Goal: Task Accomplishment & Management: Complete application form

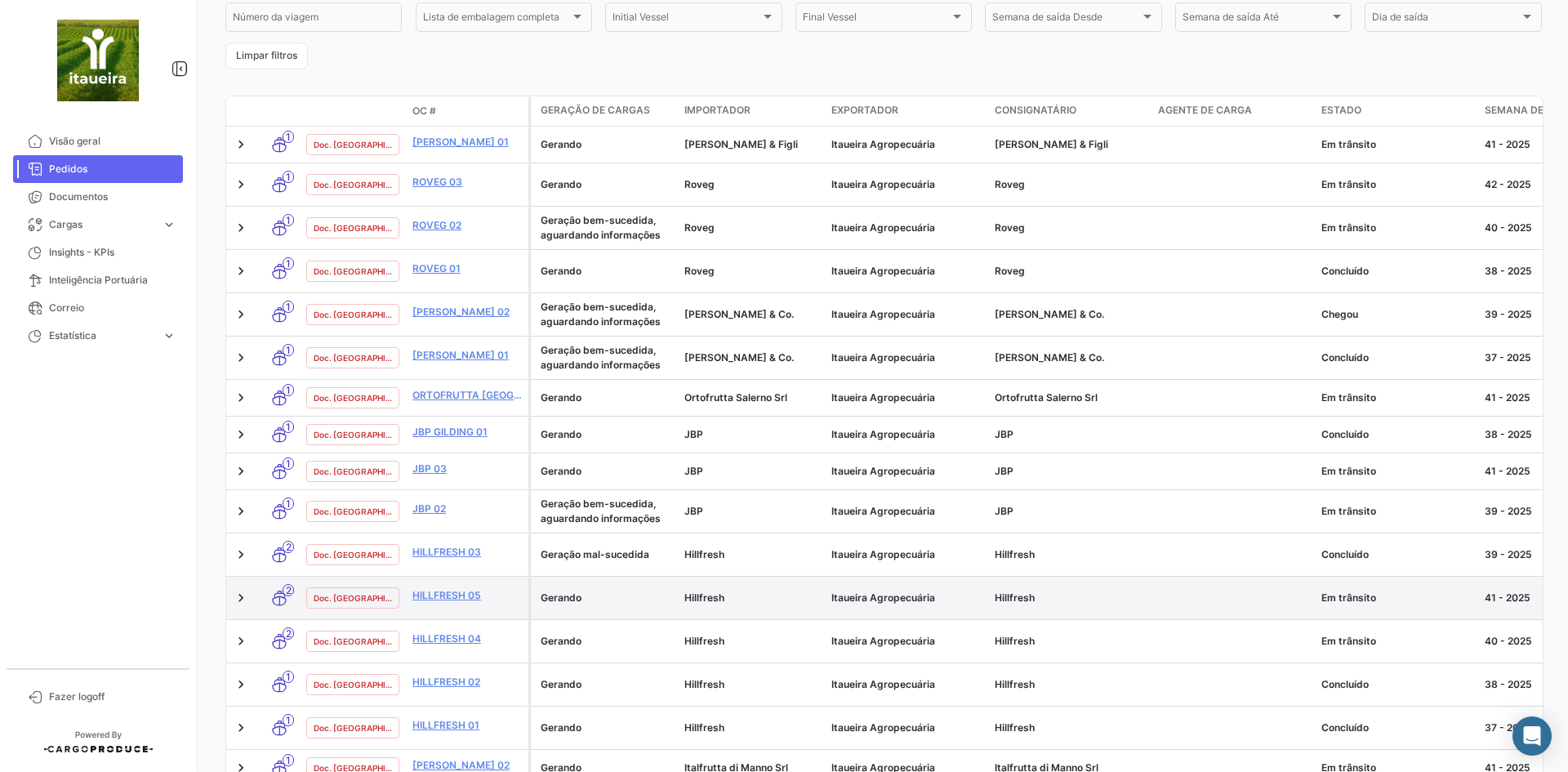
scroll to position [316, 0]
click at [452, 587] on link "HILLFRESH 05" at bounding box center [467, 594] width 109 height 15
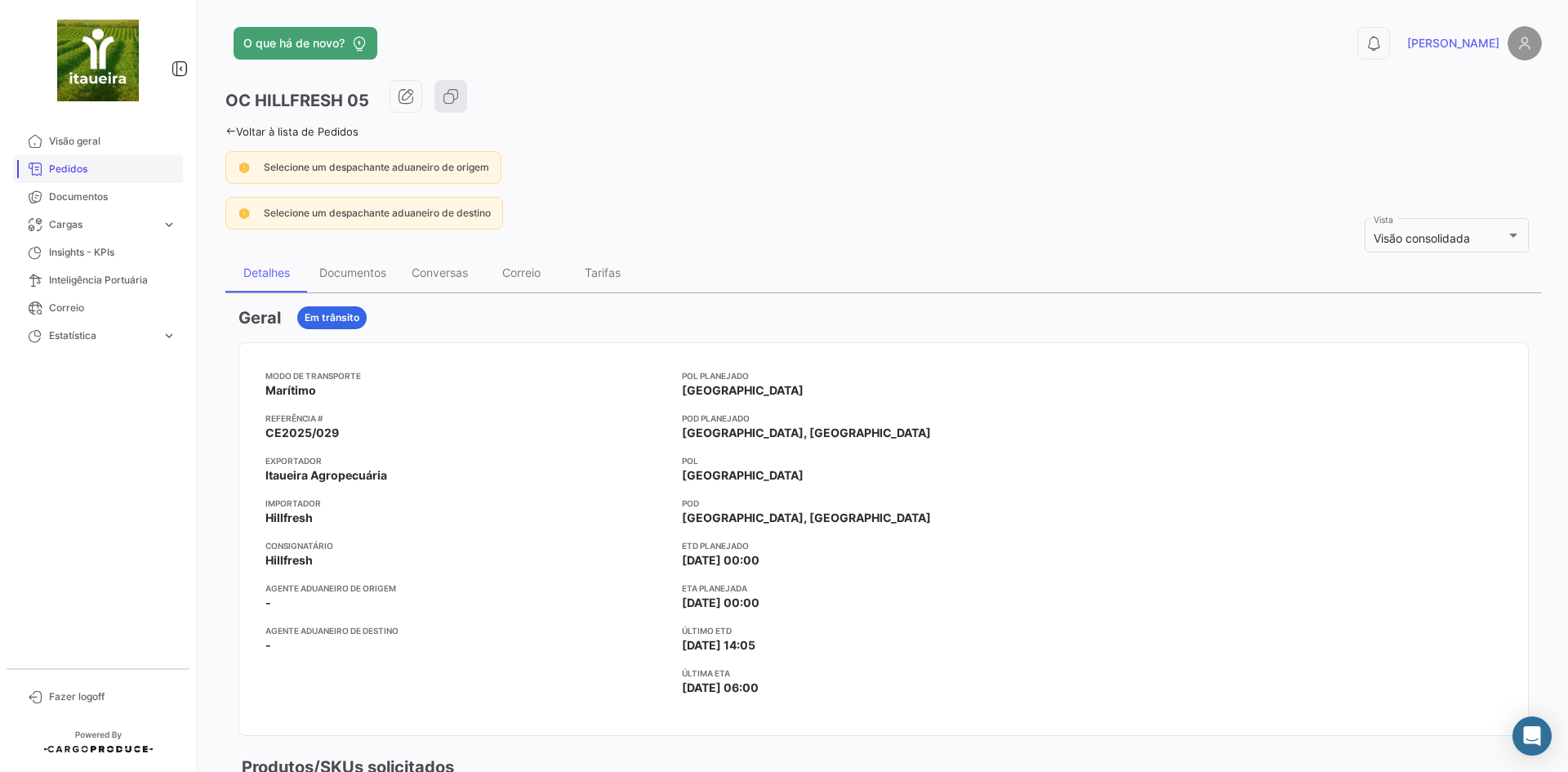
drag, startPoint x: 83, startPoint y: 166, endPoint x: 64, endPoint y: 179, distance: 23.0
click at [82, 165] on span "Pedidos" at bounding box center [112, 168] width 127 height 15
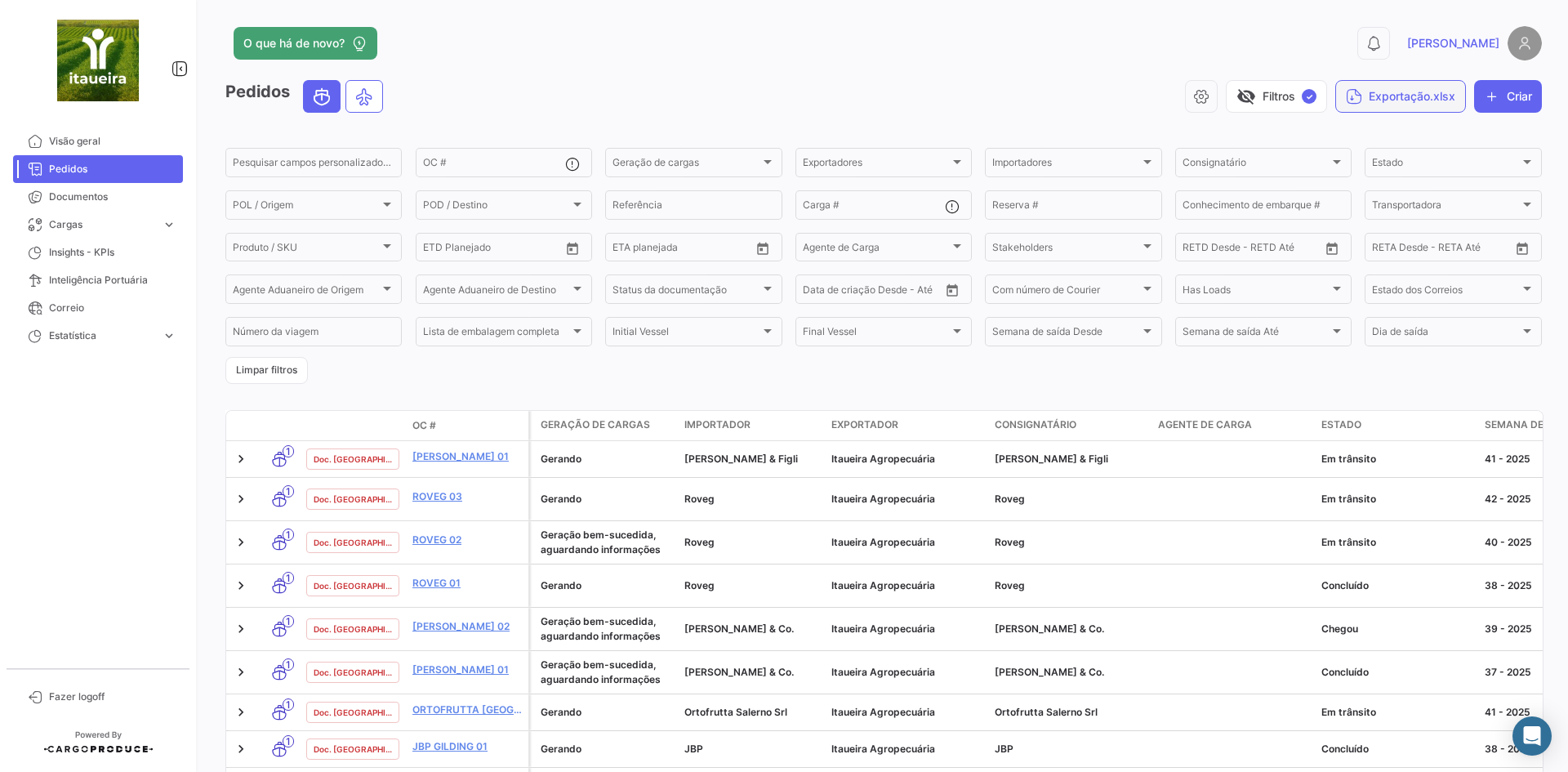
drag, startPoint x: 1521, startPoint y: 97, endPoint x: 1447, endPoint y: 107, distance: 74.7
click at [1521, 96] on button "Criar" at bounding box center [1506, 96] width 67 height 32
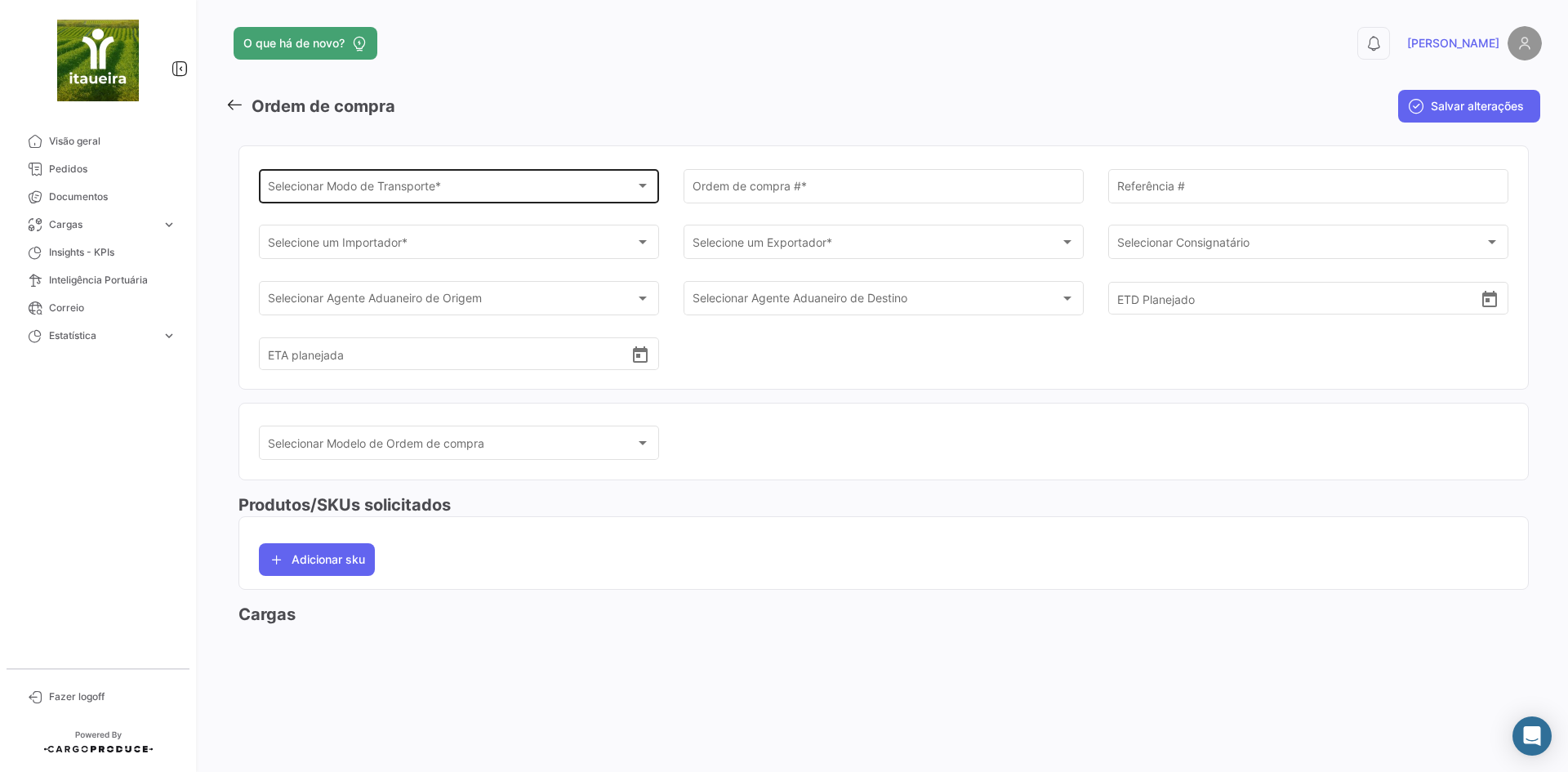
click at [385, 184] on span "Selecionar Modo de Transporte *" at bounding box center [451, 189] width 368 height 14
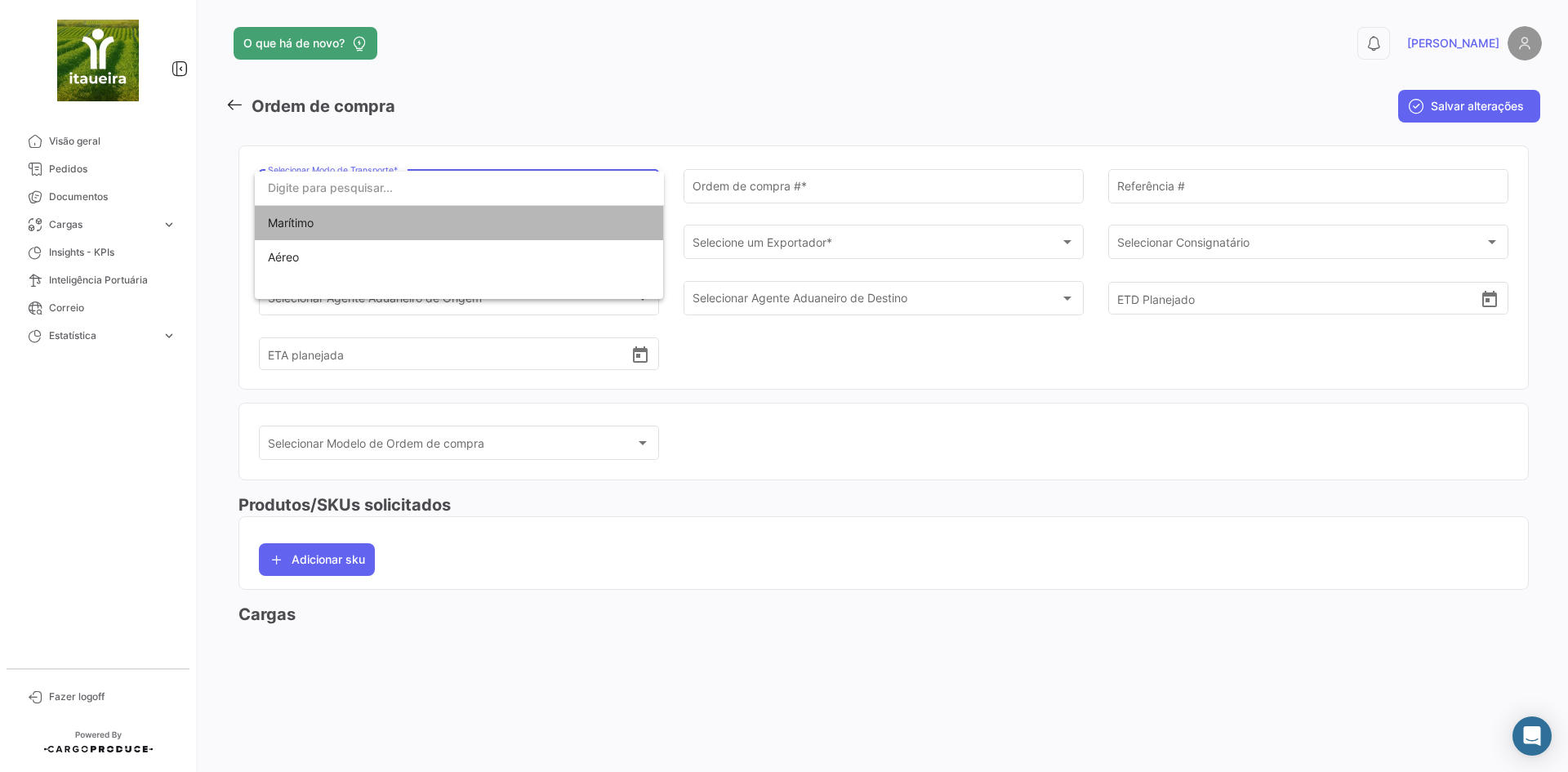
click at [301, 219] on span "Marítimo" at bounding box center [290, 223] width 46 height 14
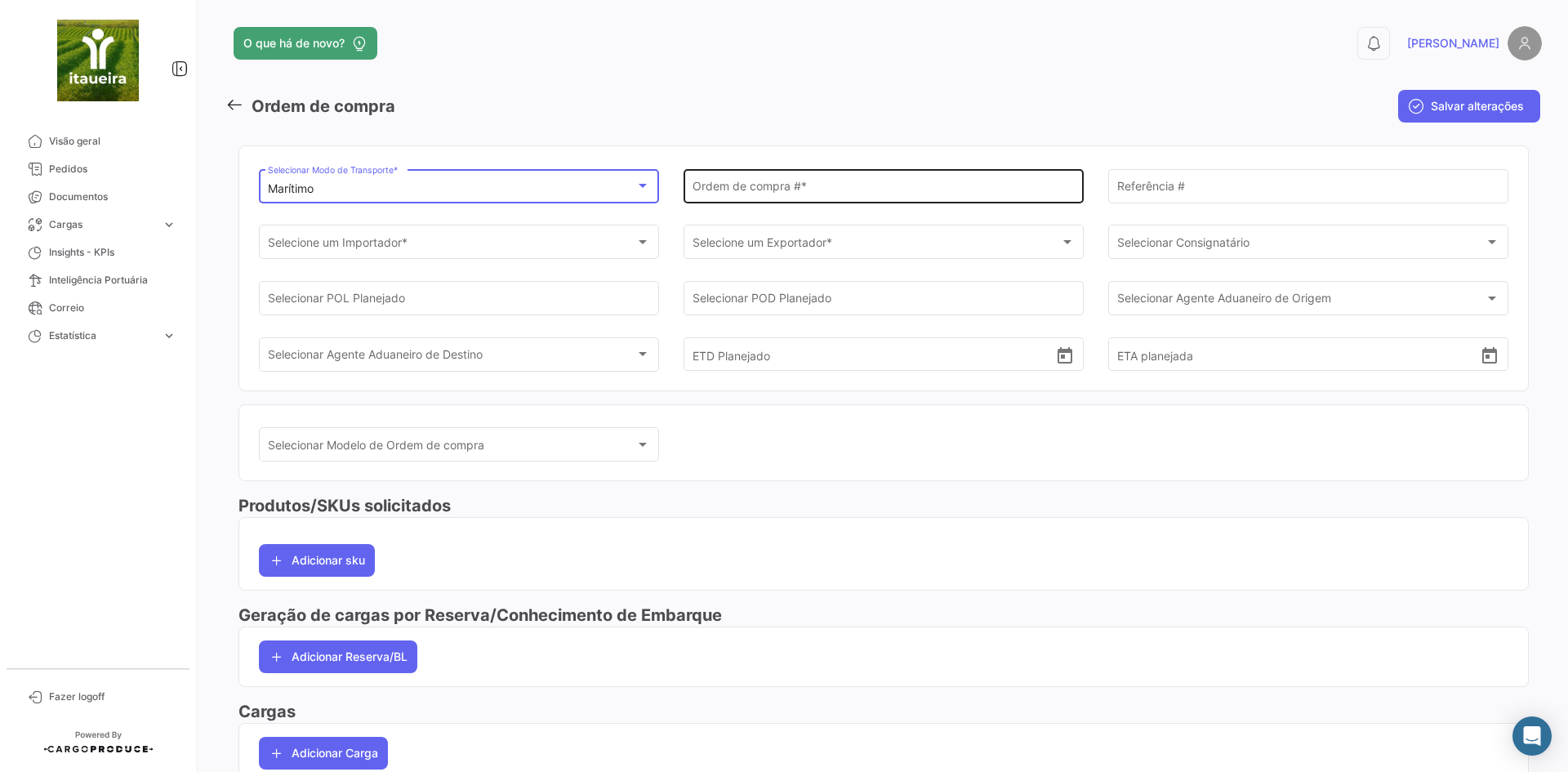
click at [742, 192] on input "Ordem de compra # *" at bounding box center [884, 189] width 383 height 14
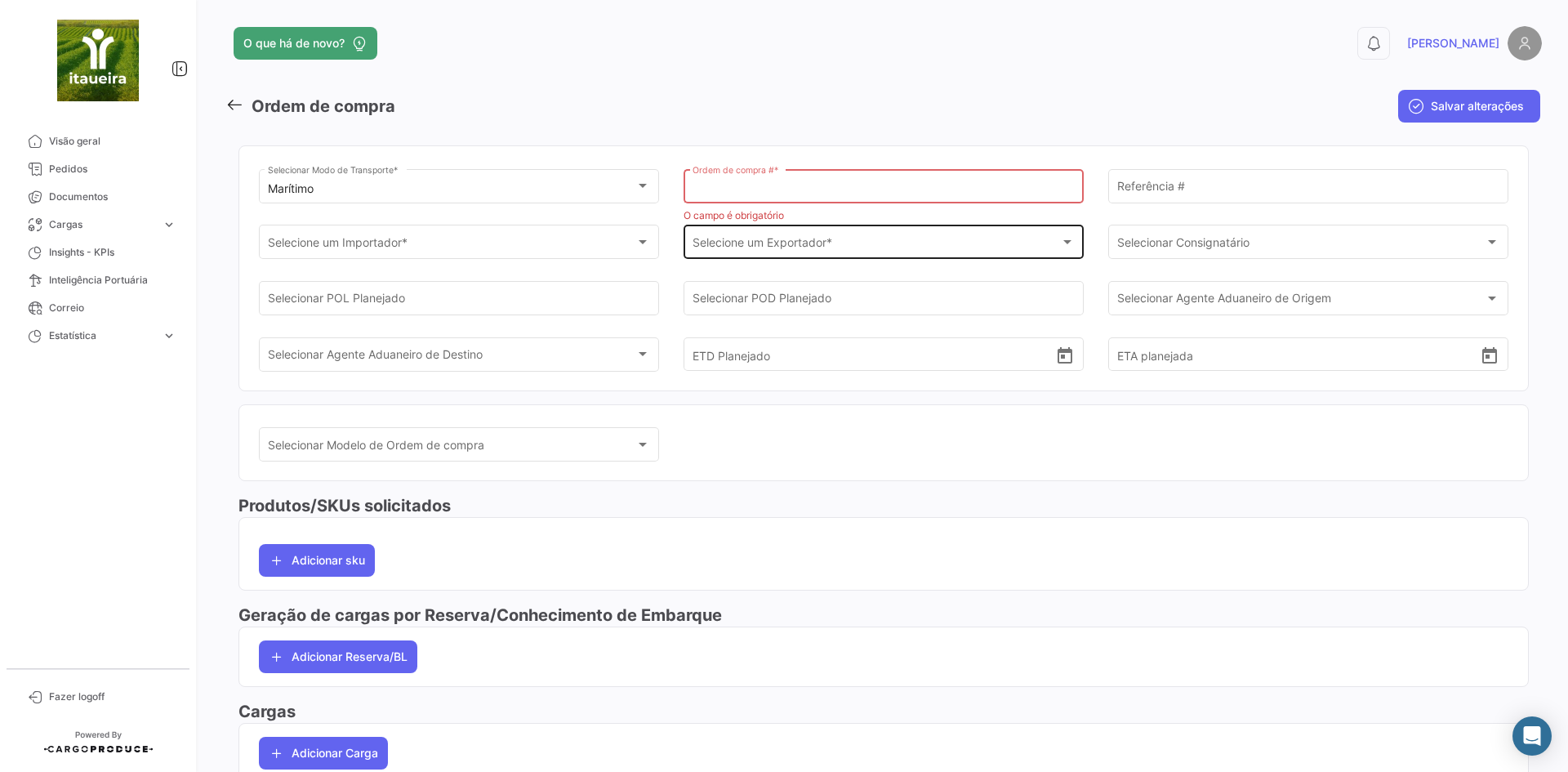
paste input "HILLFRESH 06"
type input "HILLFRESH 06"
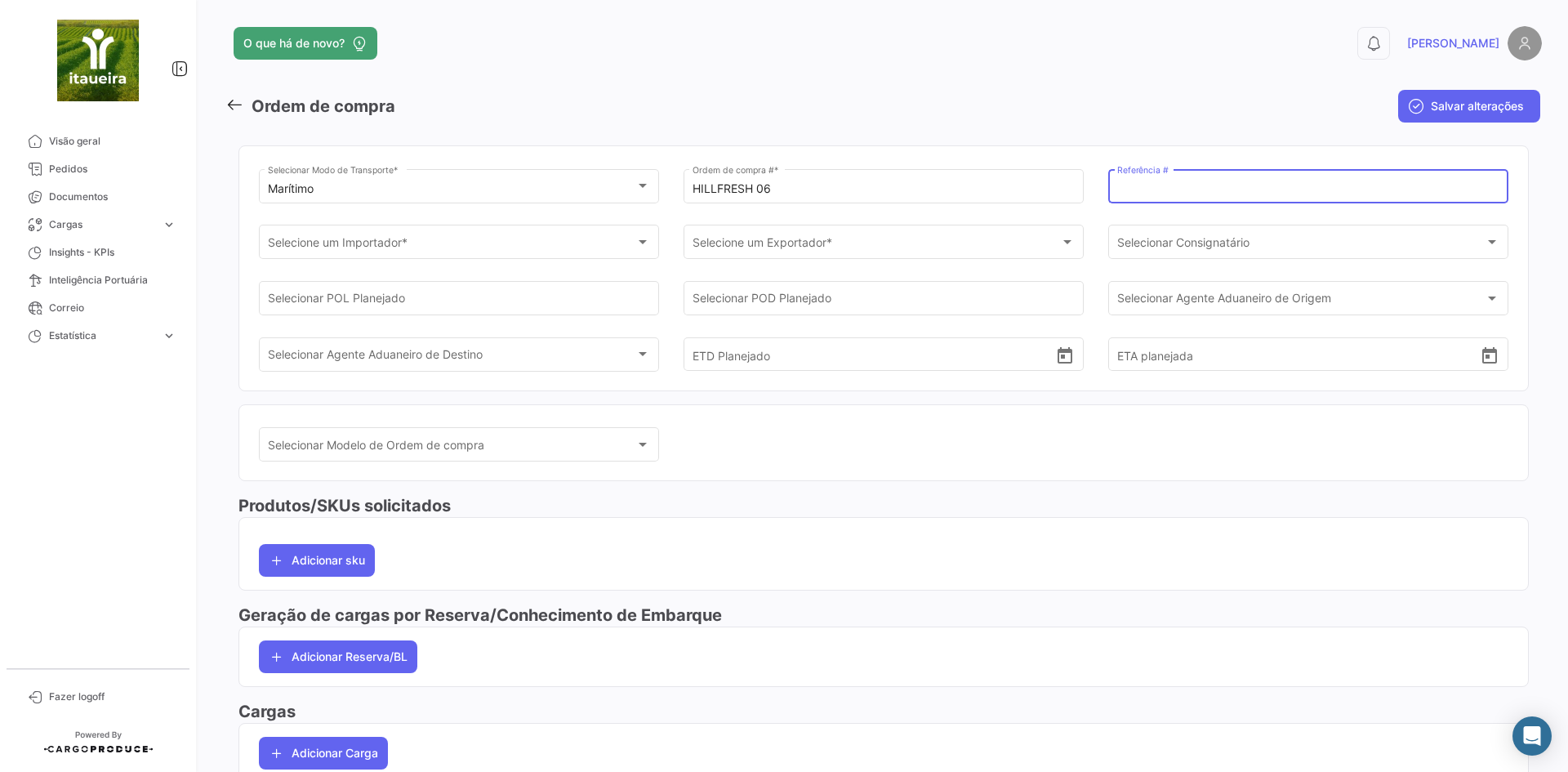
paste input "CE2025/038"
type input "CE2025/038"
click at [345, 241] on span "Selecione um Importador *" at bounding box center [451, 245] width 368 height 14
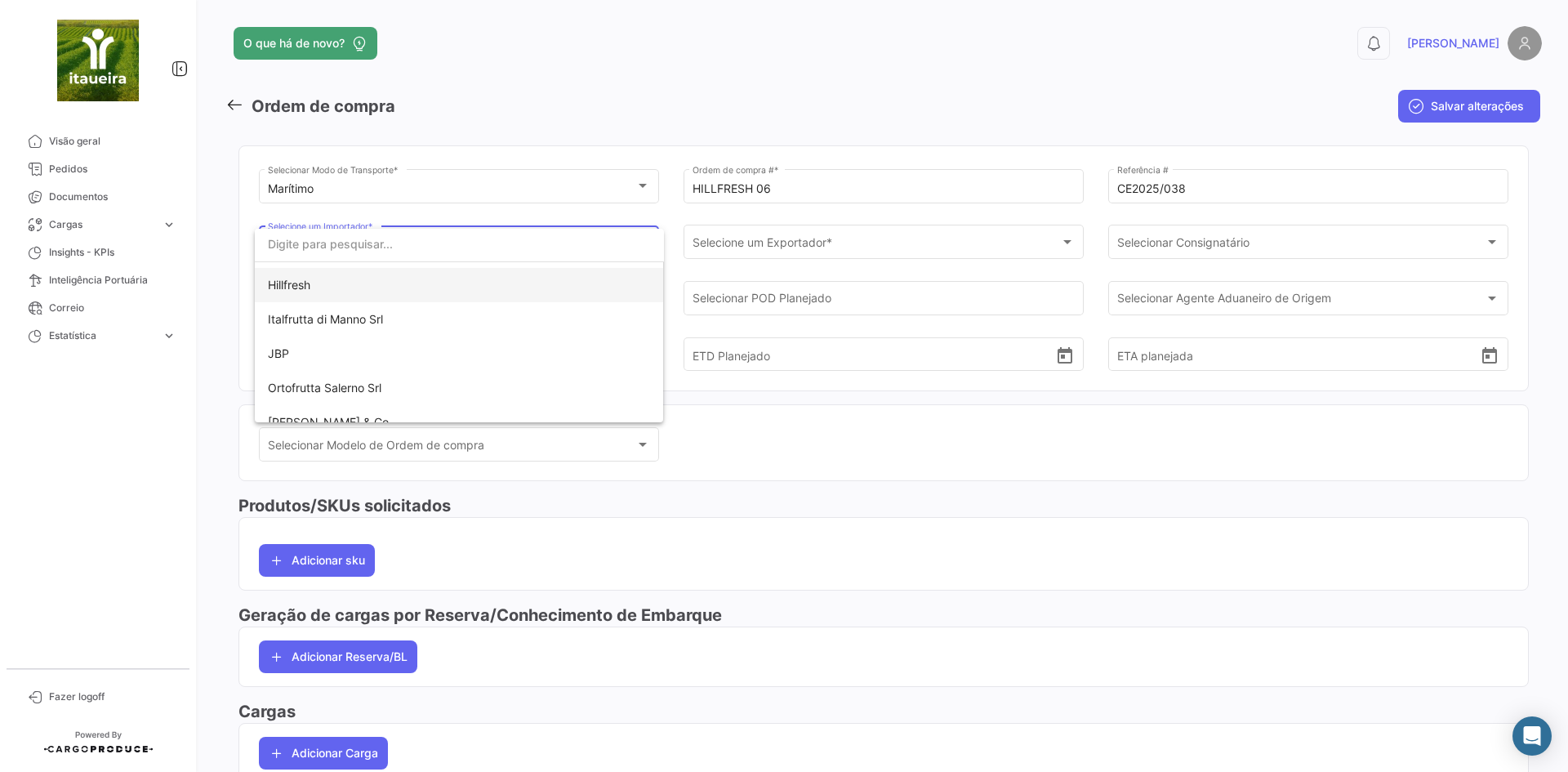
click at [313, 288] on span "Hillfresh" at bounding box center [459, 284] width 383 height 34
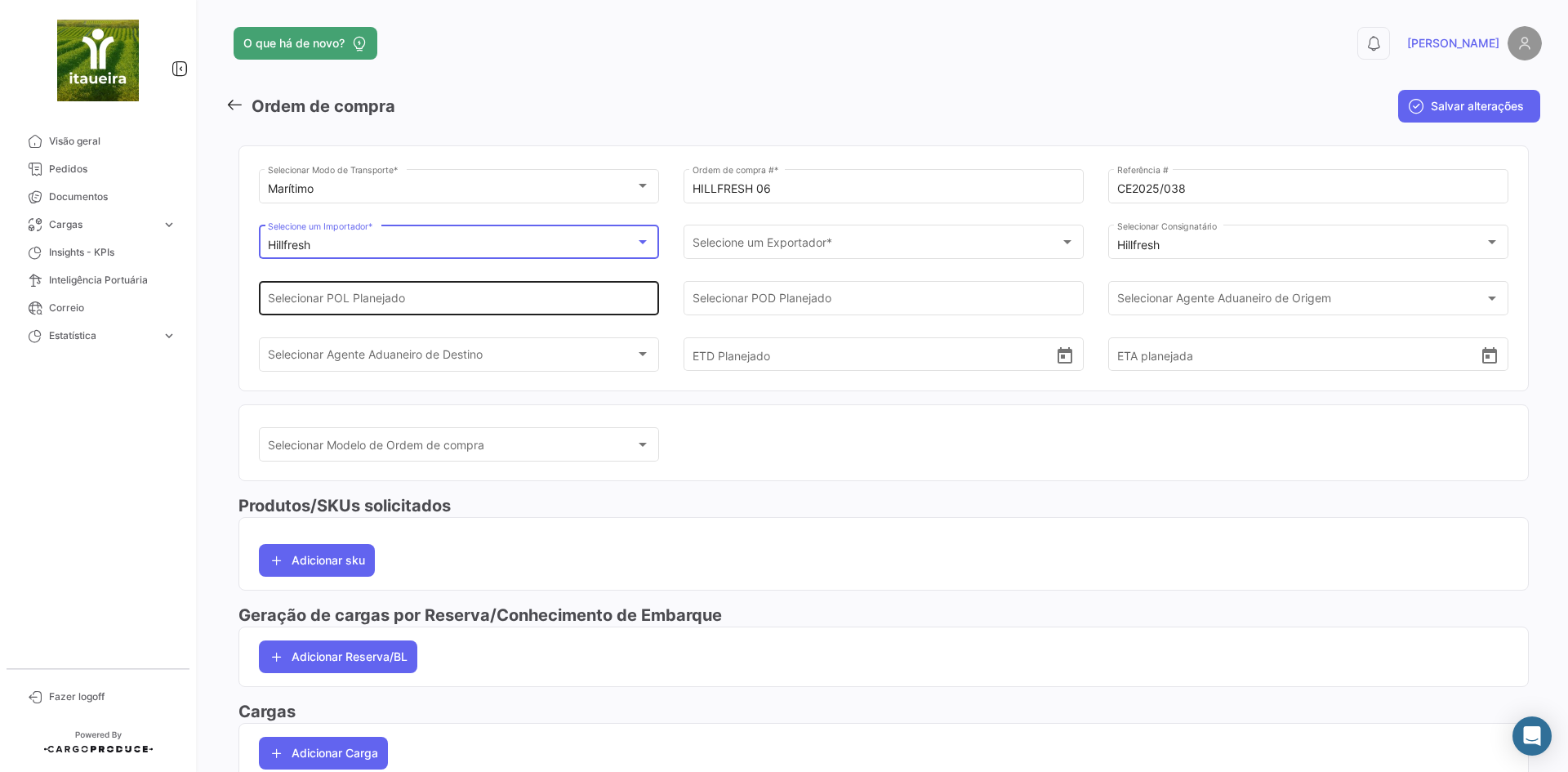
scroll to position [159, 0]
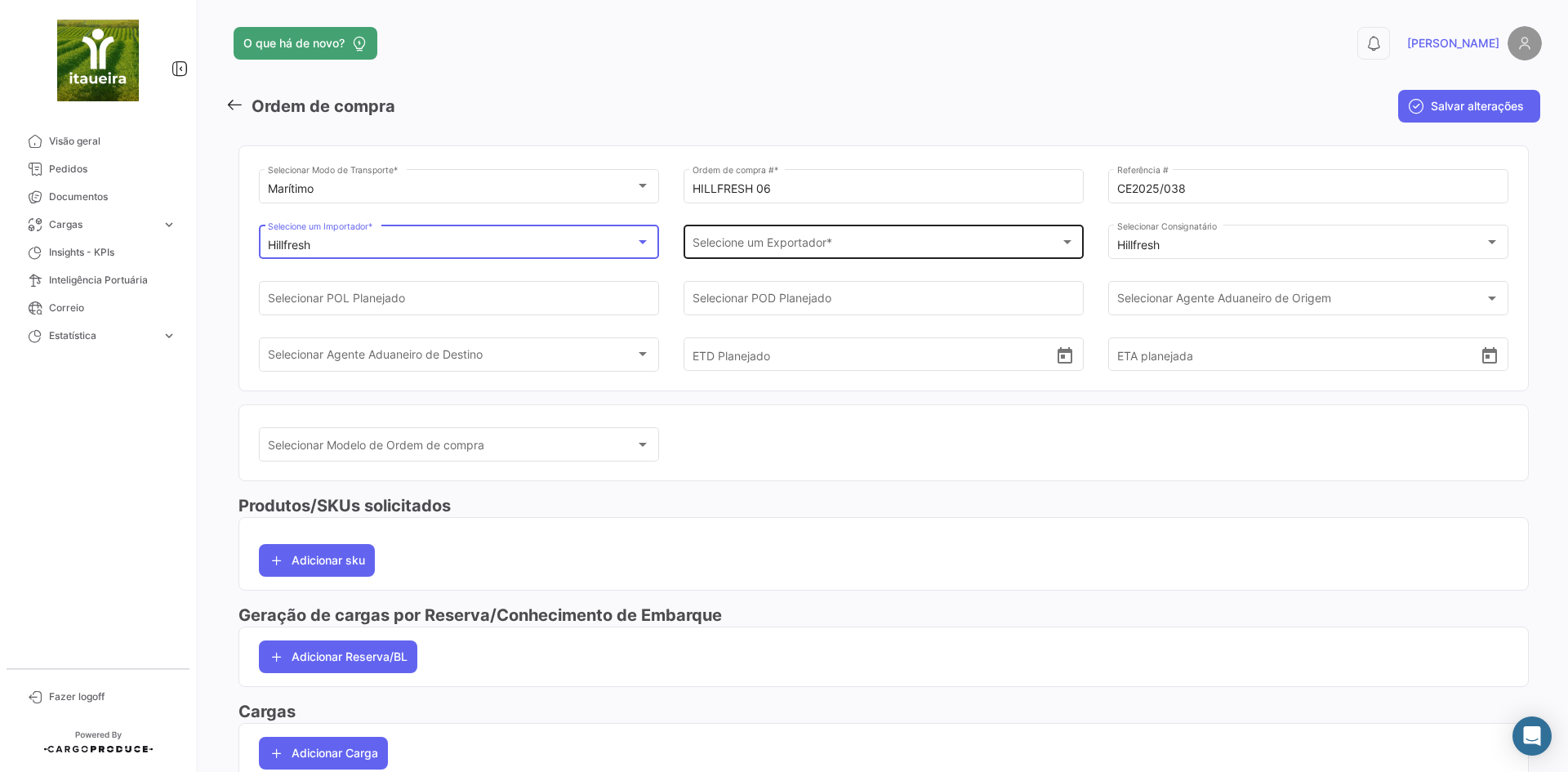
click at [811, 236] on div "Selecione um Exportador * Selecione um Exportador *" at bounding box center [884, 240] width 383 height 37
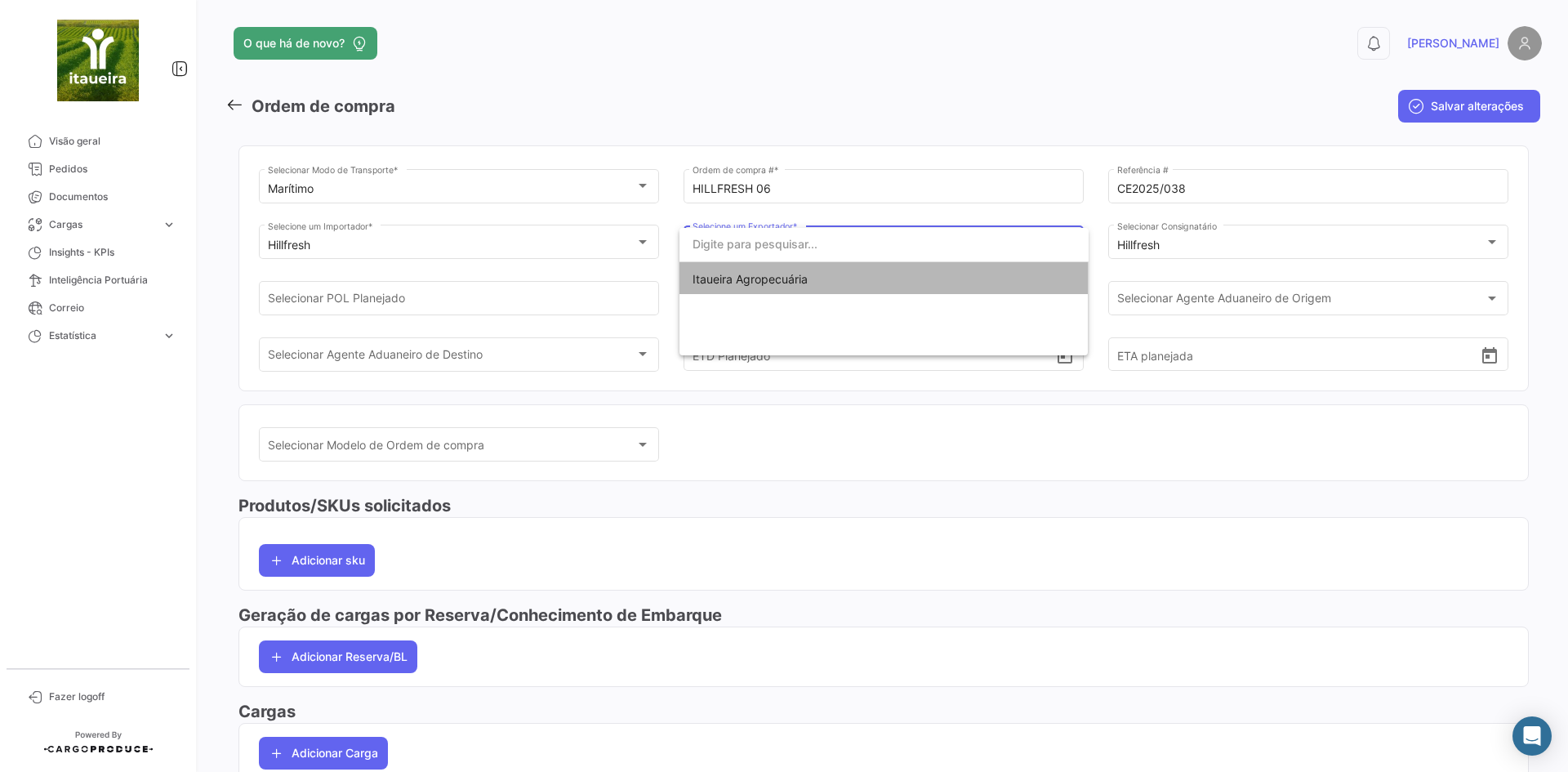
click at [725, 282] on span "Itaueira Agropecuária" at bounding box center [750, 279] width 115 height 14
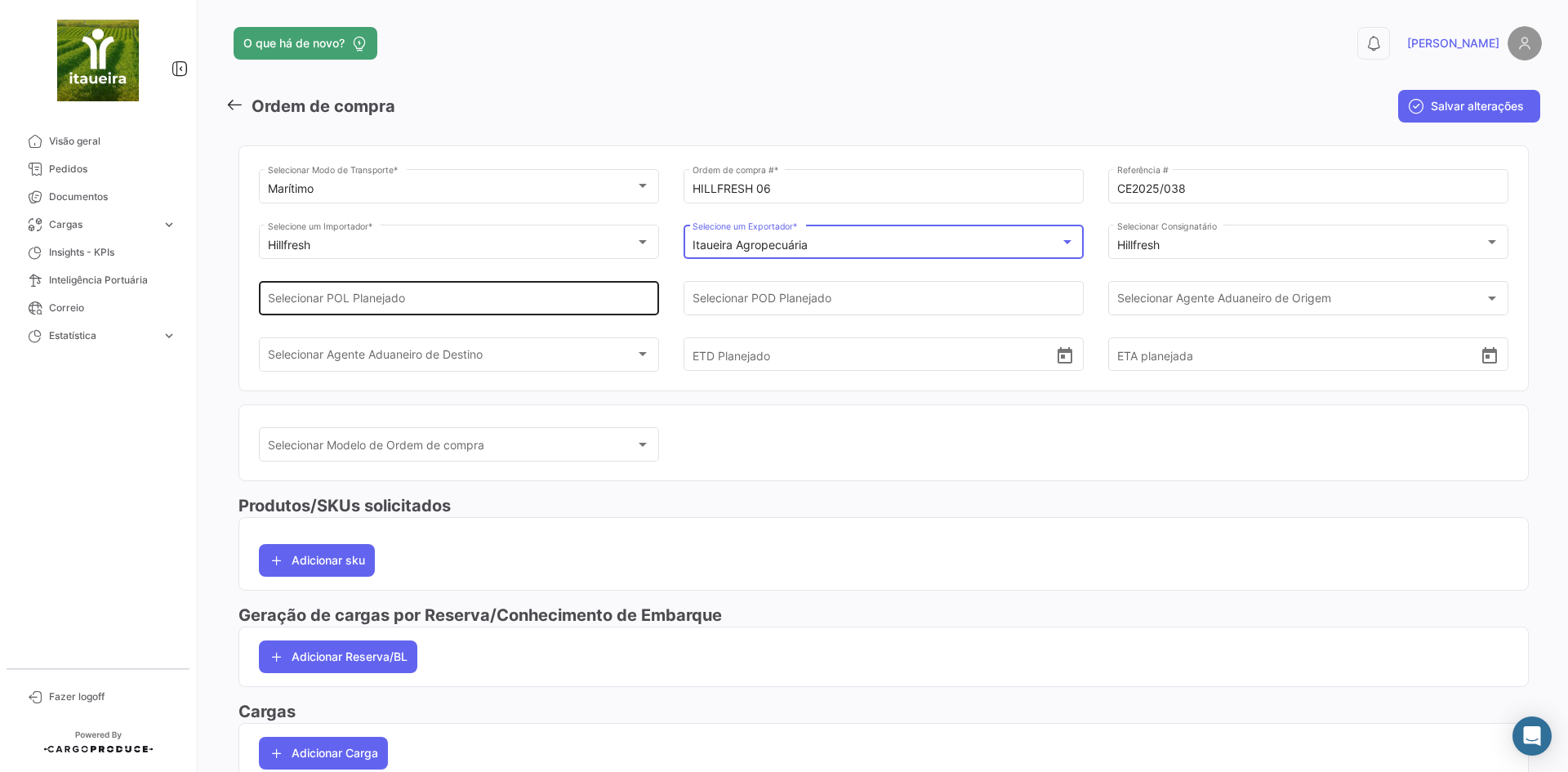
click at [414, 295] on input "Selecionar POL Planejado" at bounding box center [459, 302] width 383 height 14
click at [469, 311] on div "fortaleza Selecionar POL Planejado" at bounding box center [459, 296] width 383 height 37
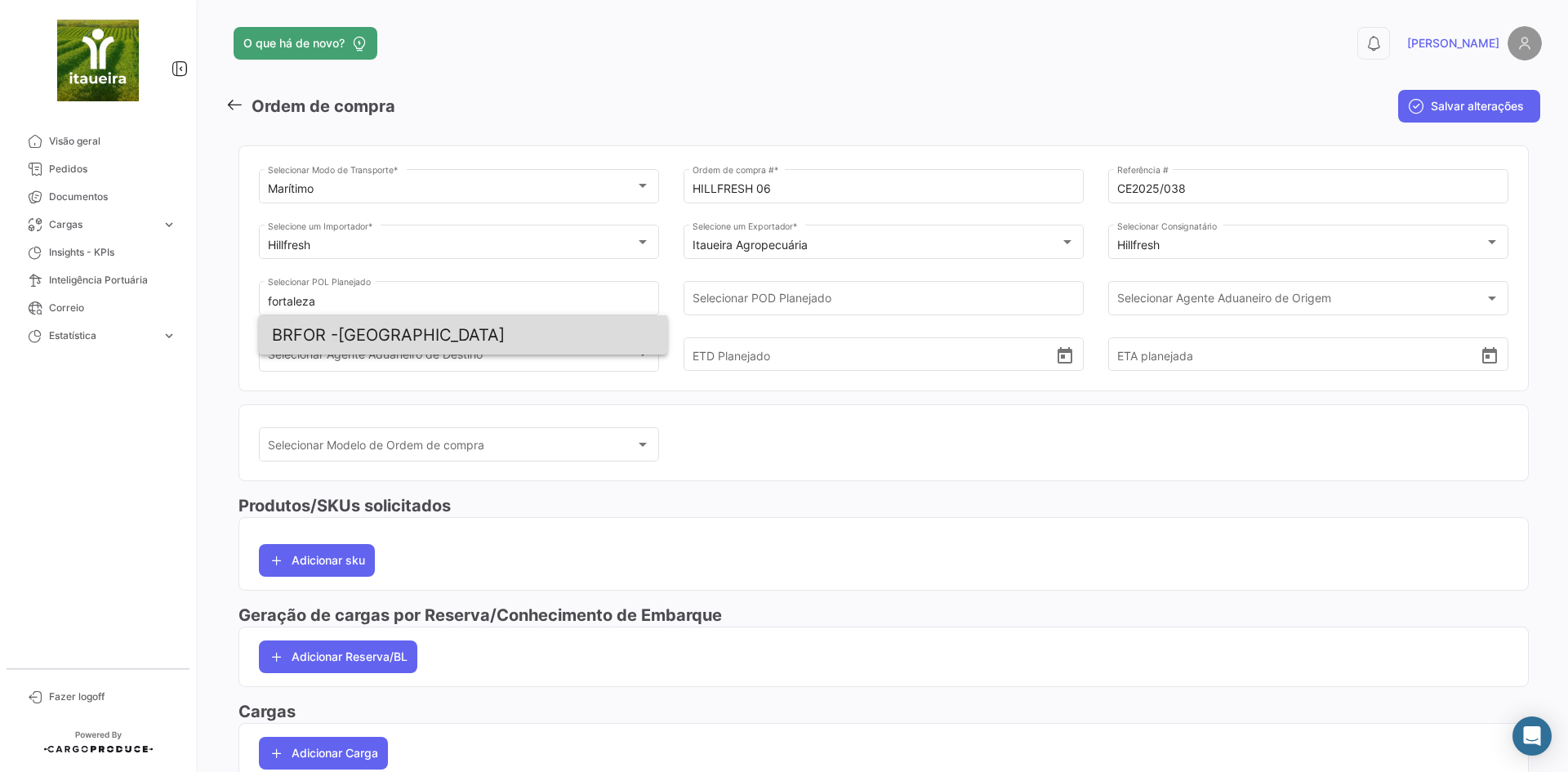
click at [334, 338] on span "BRFOR -" at bounding box center [305, 335] width 66 height 20
type input "[GEOGRAPHIC_DATA]"
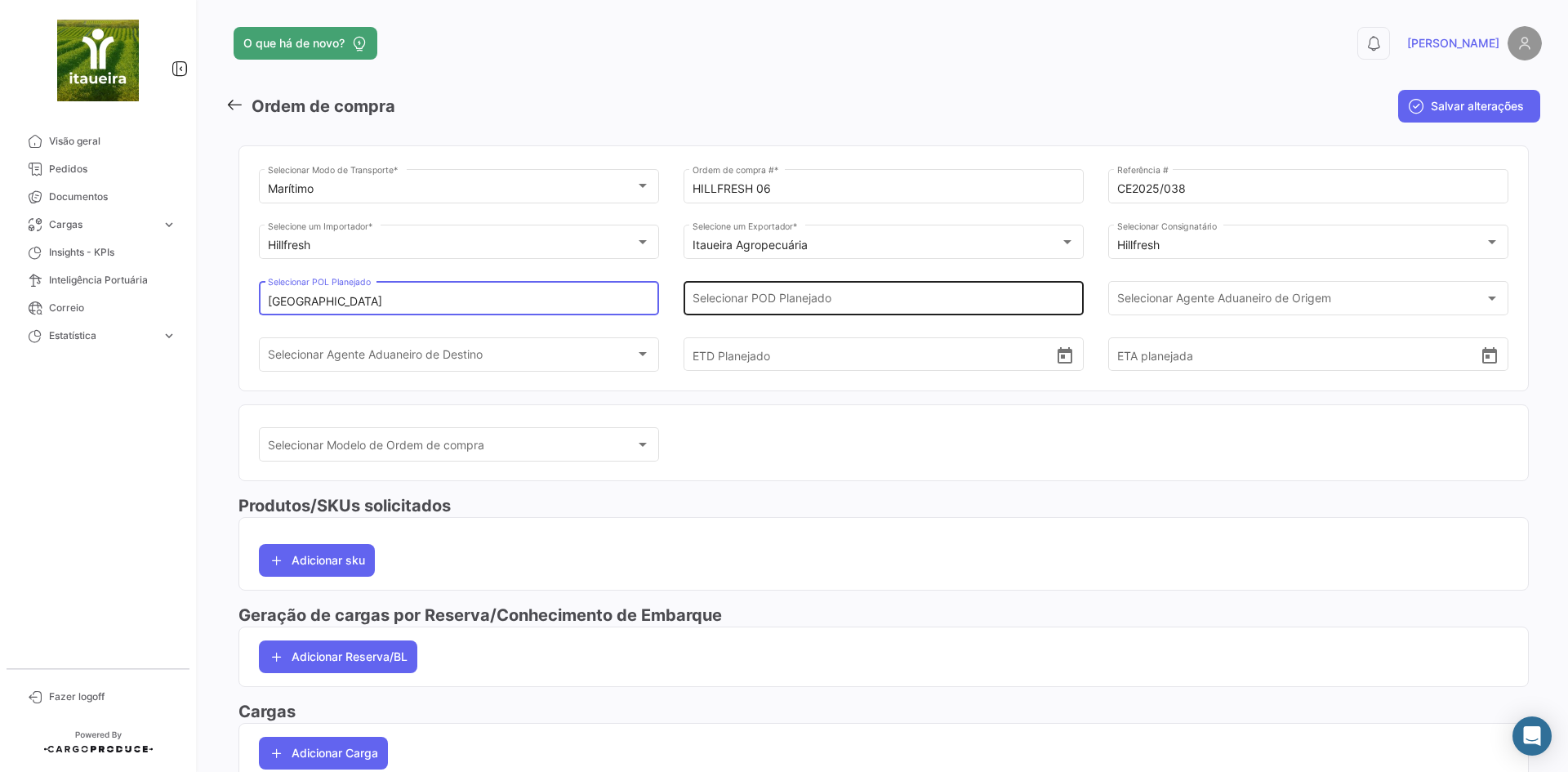
click at [735, 297] on input "Selecionar POD Planejado" at bounding box center [884, 302] width 383 height 14
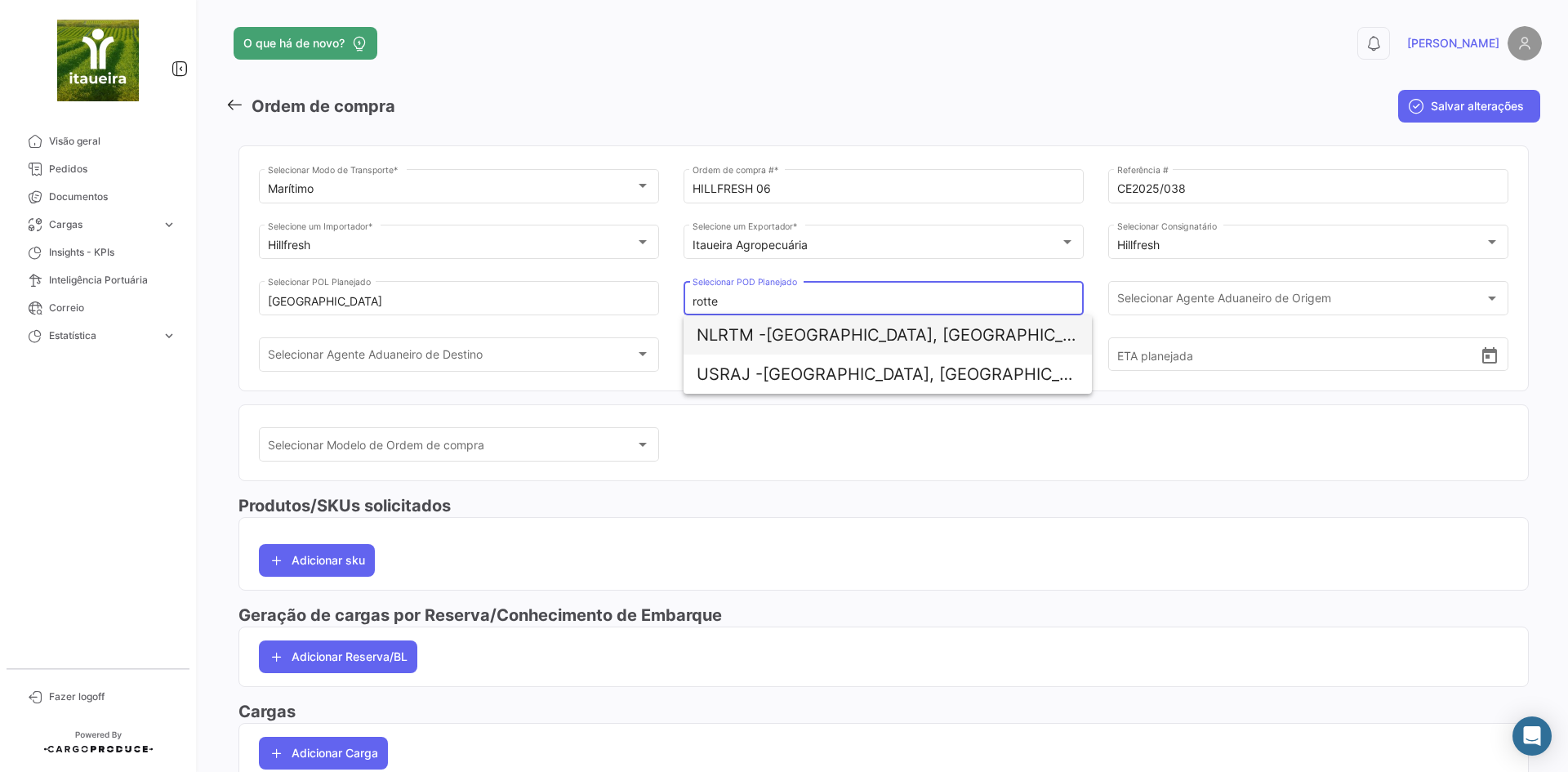
click at [822, 348] on span "NLRTM - [GEOGRAPHIC_DATA], [GEOGRAPHIC_DATA]" at bounding box center [887, 335] width 382 height 39
type input "[GEOGRAPHIC_DATA], [GEOGRAPHIC_DATA]"
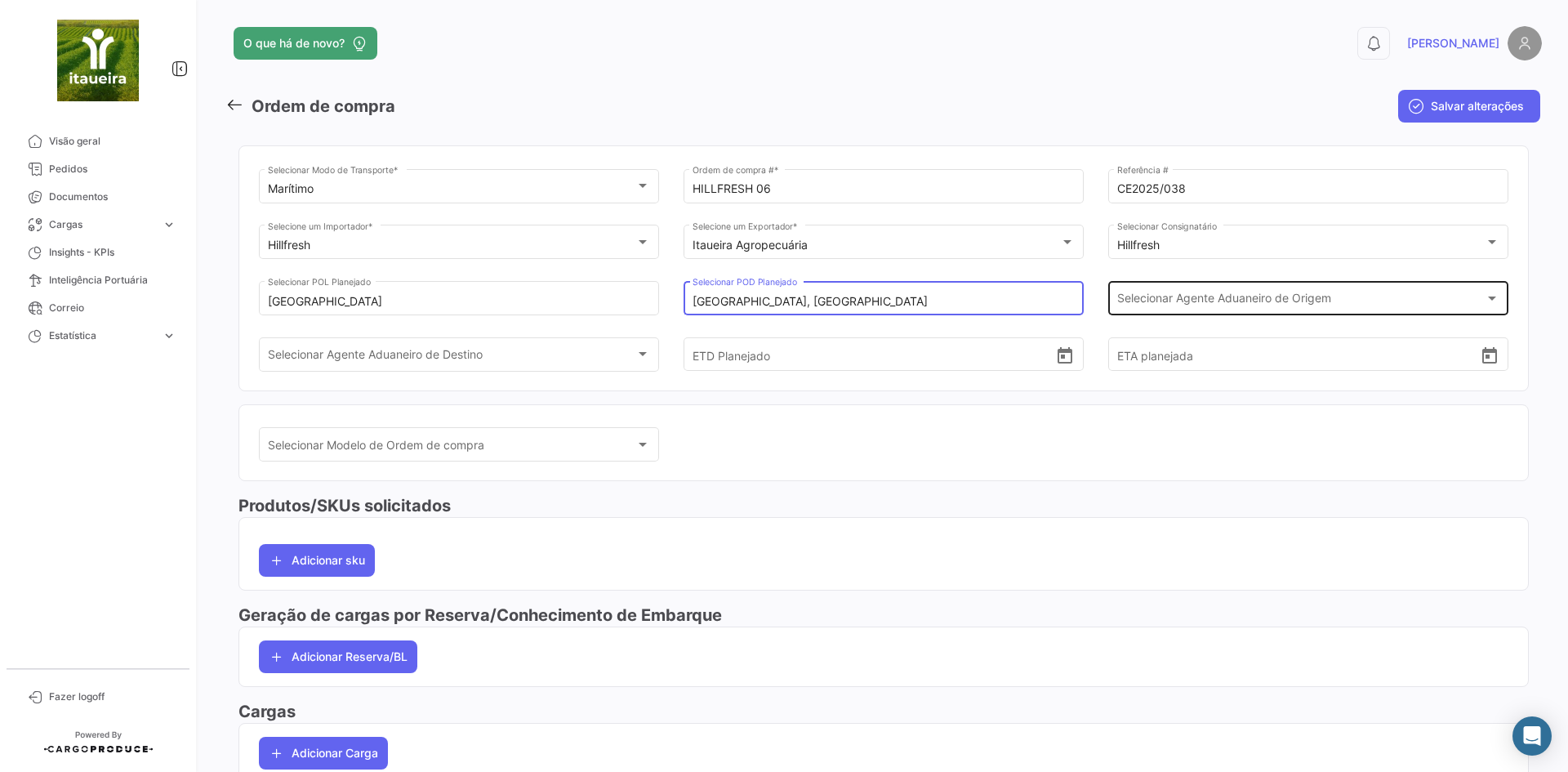
click at [1335, 306] on div "Selecionar Agente Aduaneiro de Origem" at bounding box center [1300, 302] width 368 height 14
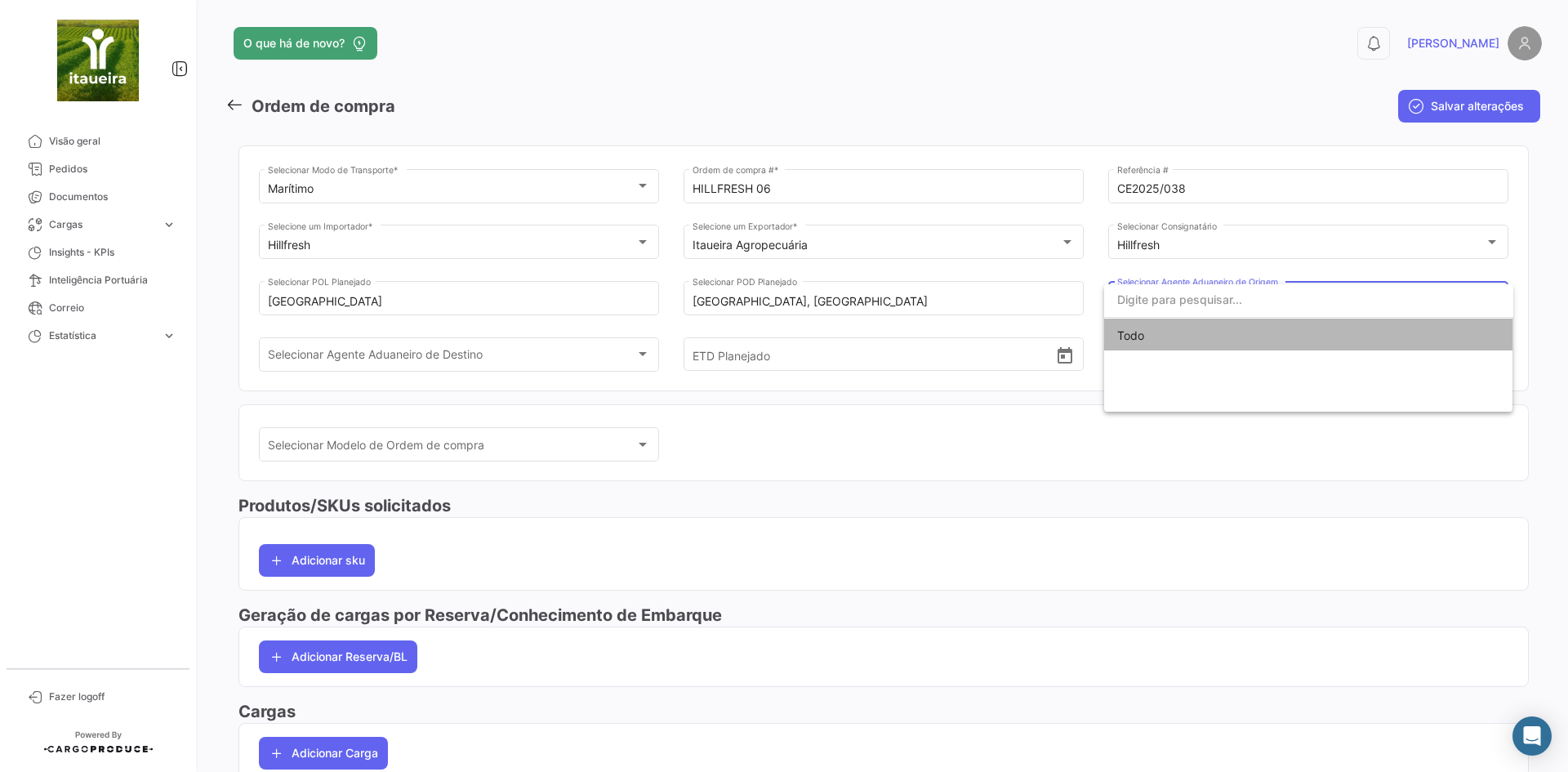
drag, startPoint x: 1202, startPoint y: 323, endPoint x: 1194, endPoint y: 329, distance: 10.0
click at [1201, 325] on span "Todo" at bounding box center [1308, 335] width 383 height 34
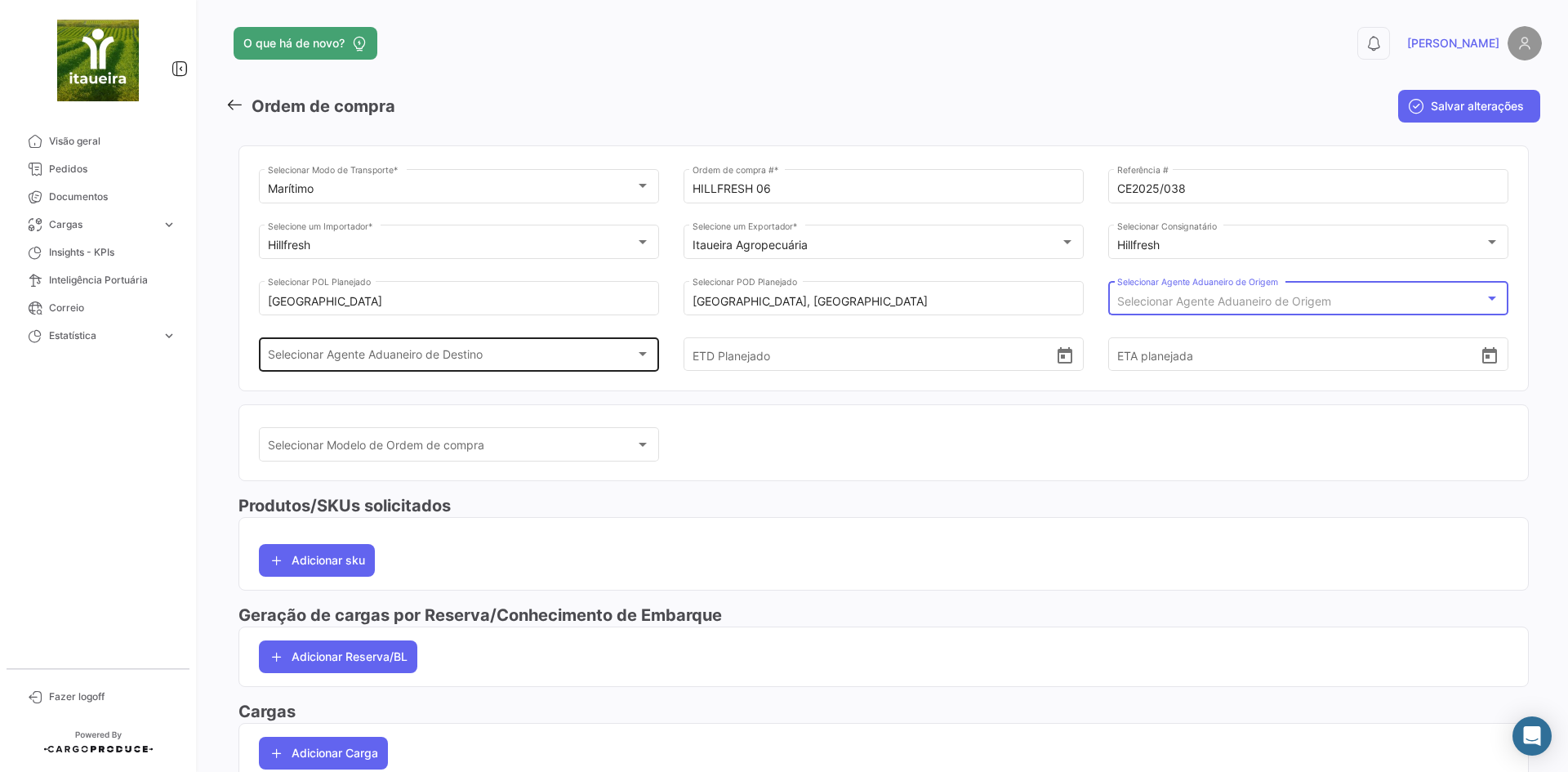
click at [383, 361] on span "Selecionar Agente Aduaneiro de Destino" at bounding box center [451, 358] width 368 height 14
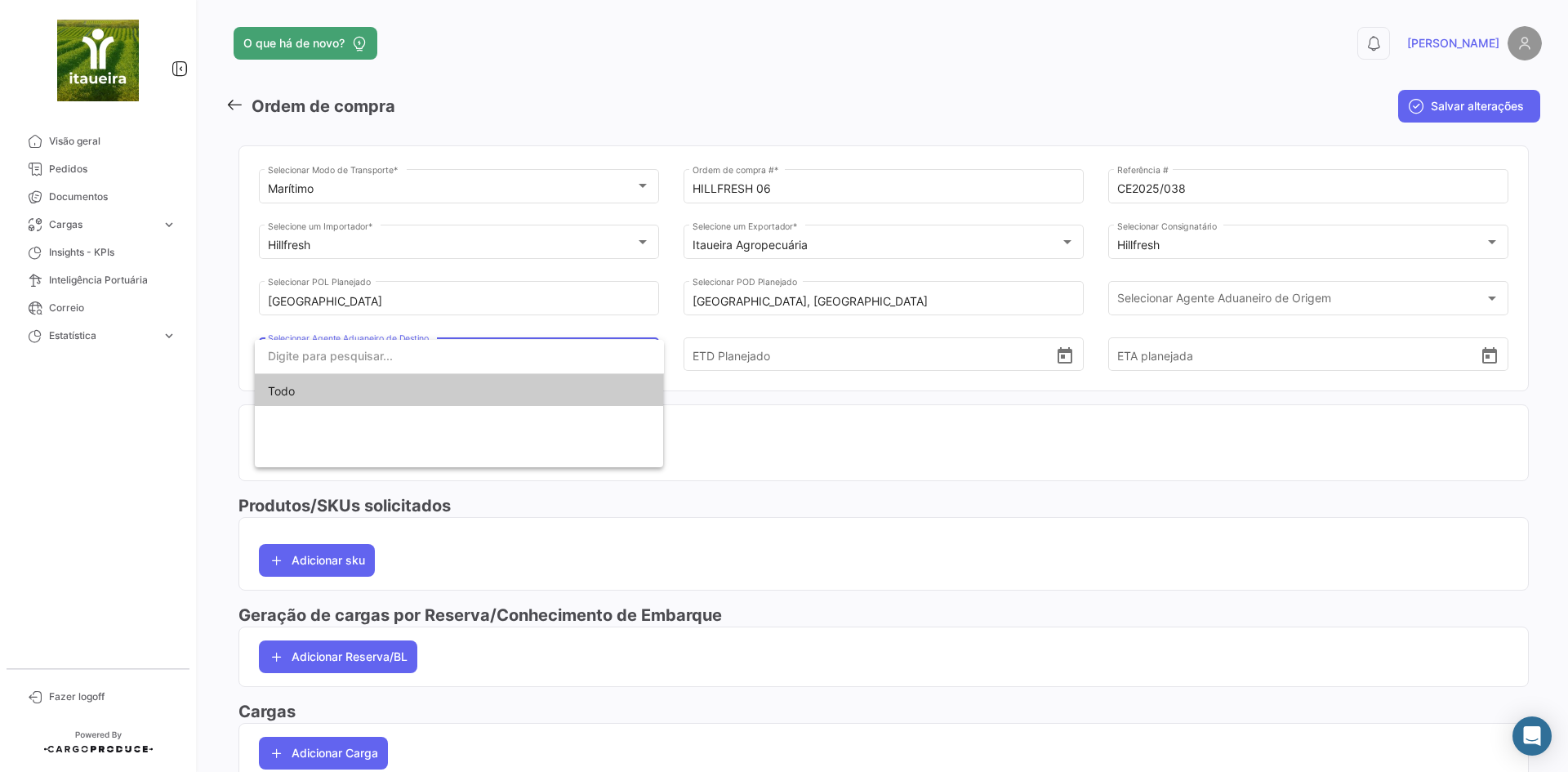
click at [772, 357] on div at bounding box center [784, 386] width 1568 height 772
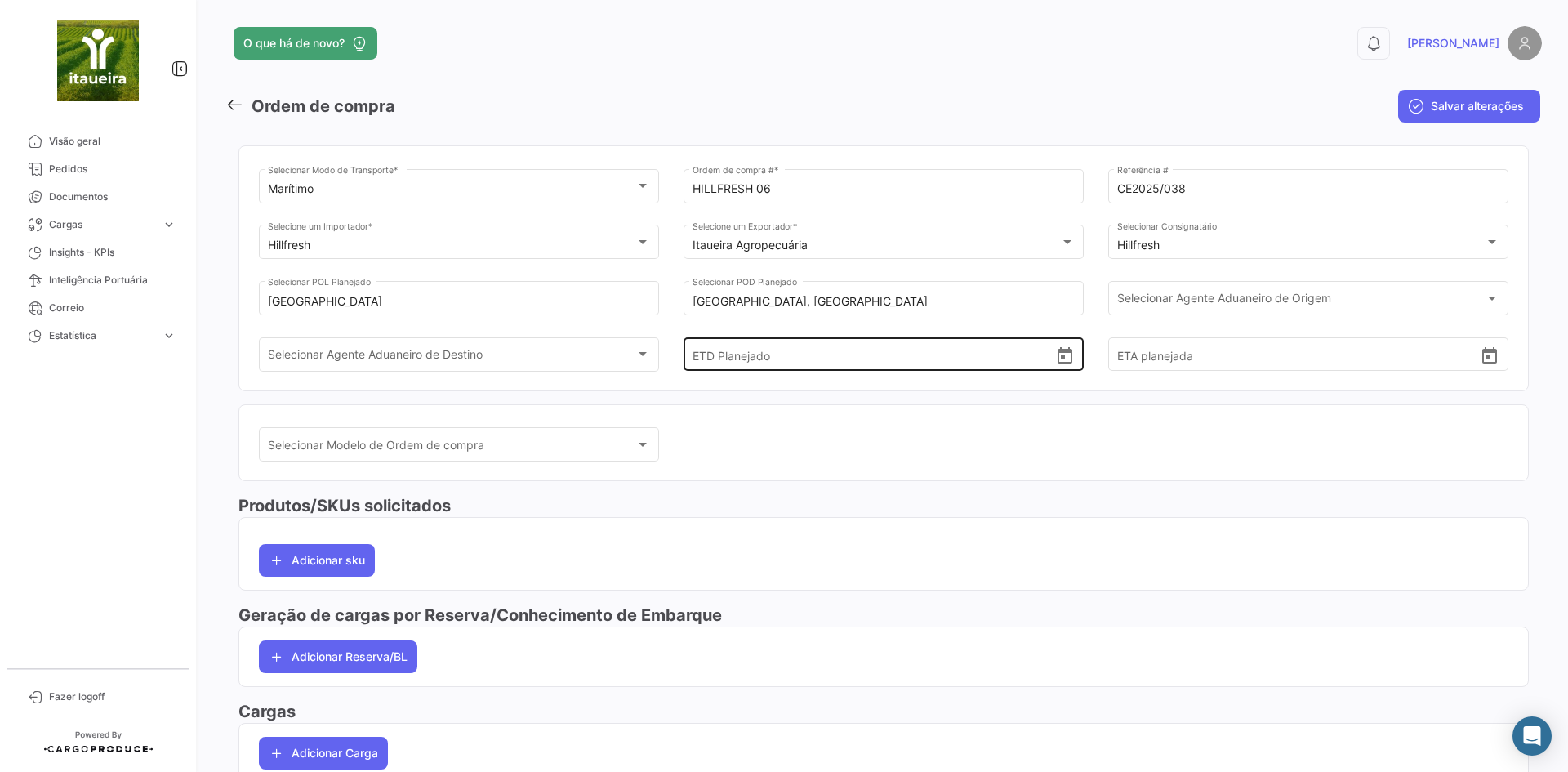
click at [768, 358] on input "ETD Planejado" at bounding box center [874, 354] width 363 height 57
type input "[DATE] 00:00"
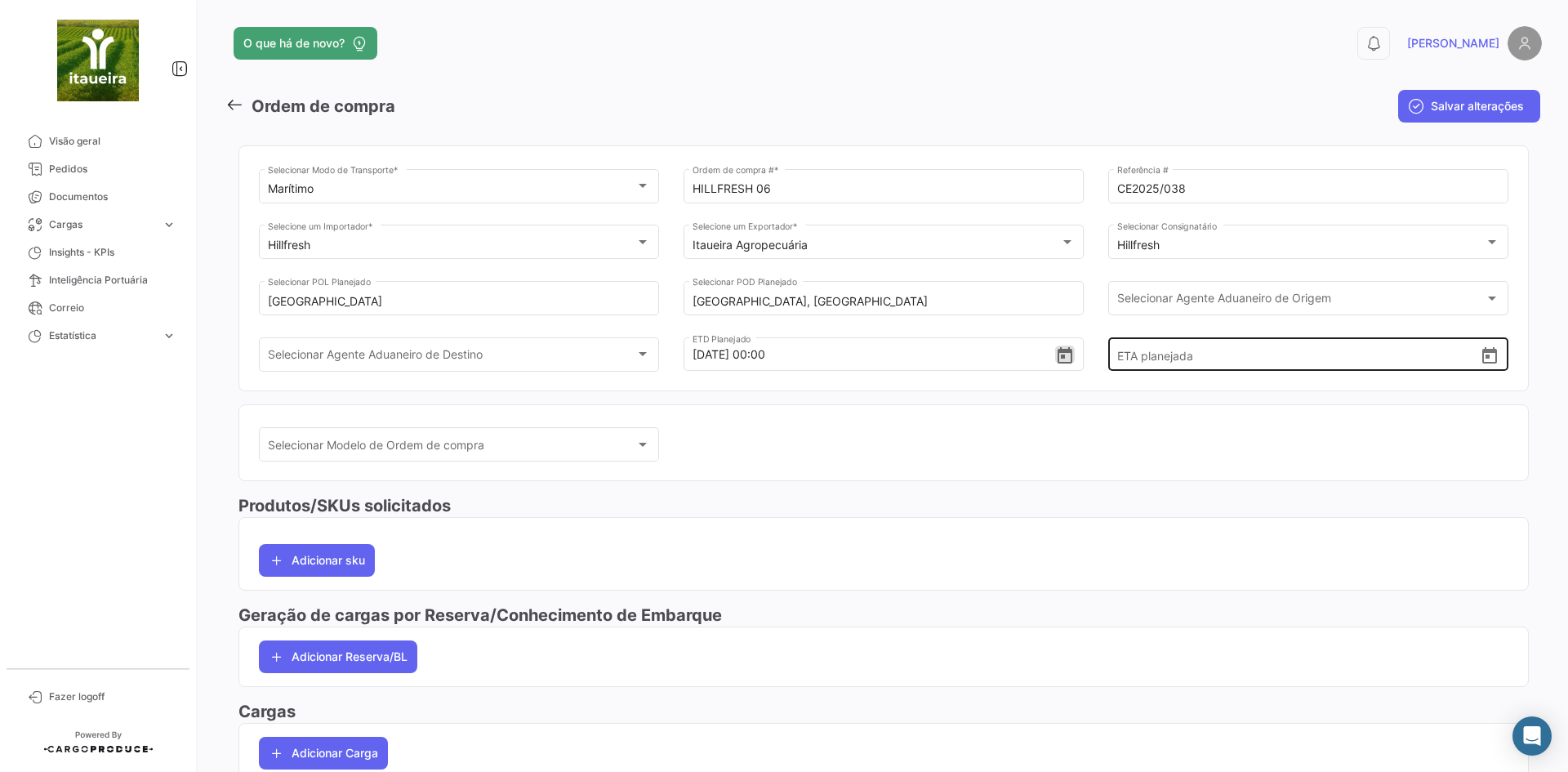
click at [1173, 365] on input "ETA planejada" at bounding box center [1298, 354] width 363 height 57
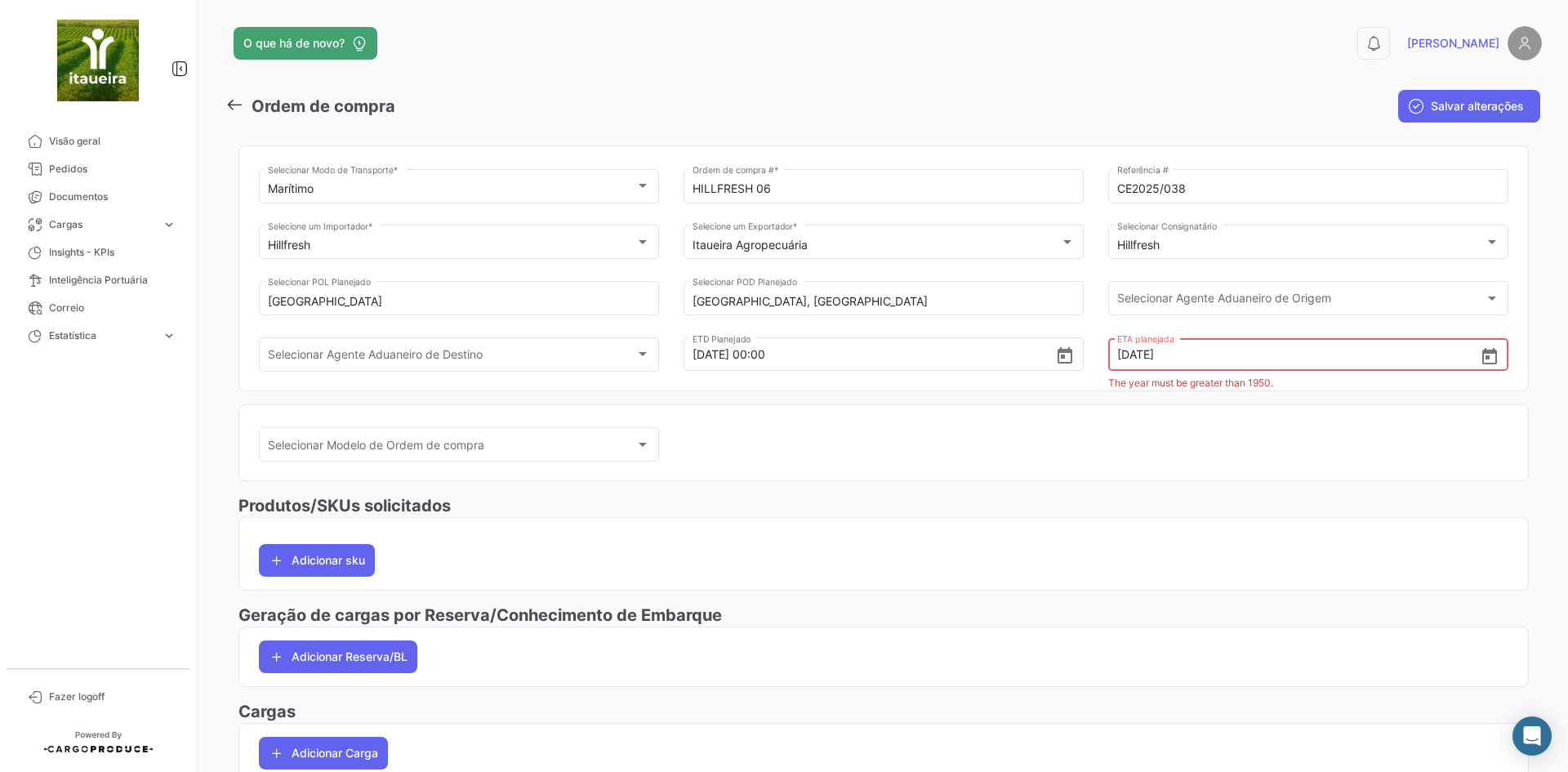
type input "[DATE] 00:00"
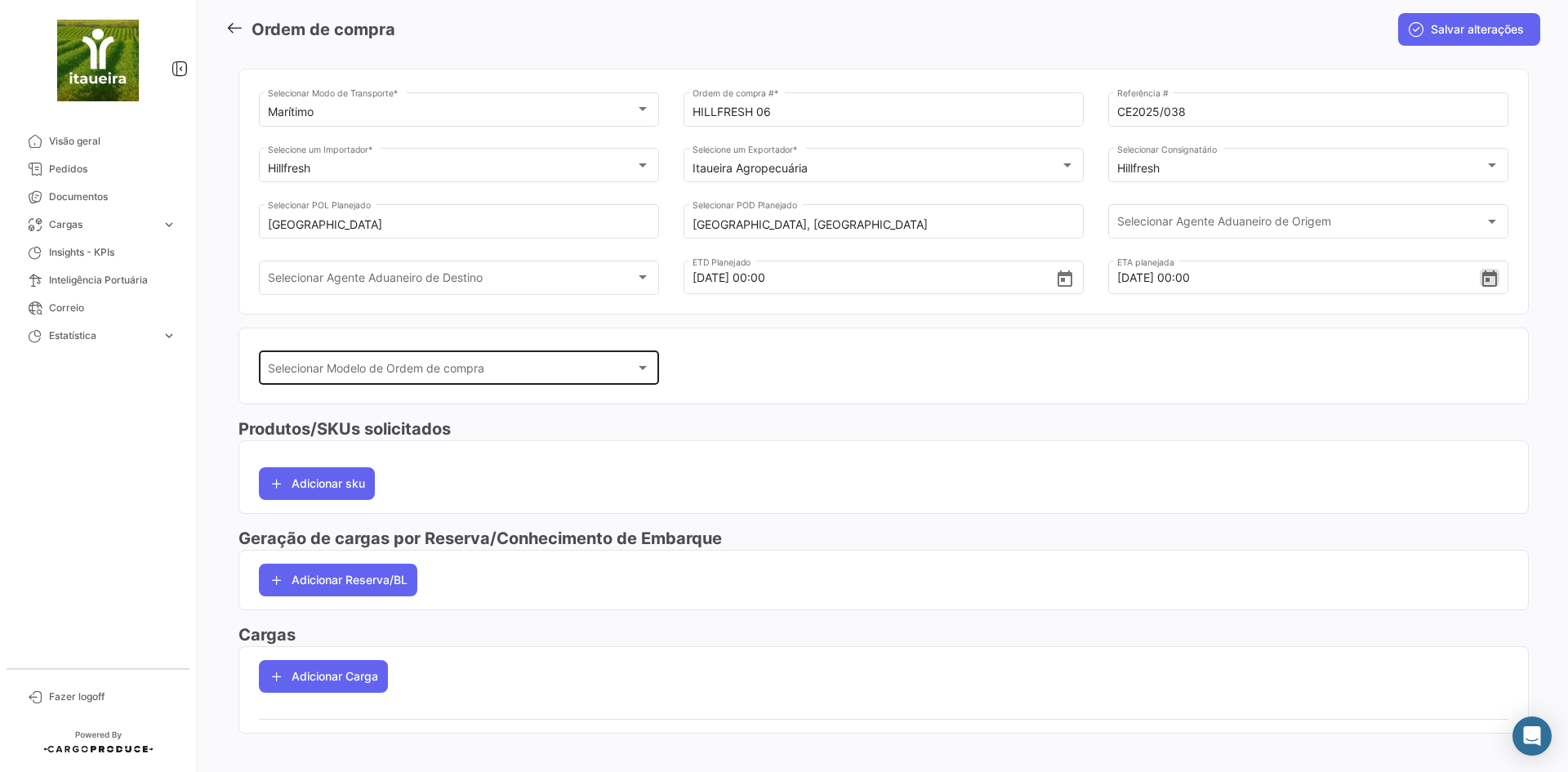
scroll to position [78, 0]
click at [418, 370] on span "Selecionar Modelo de Ordem de compra" at bounding box center [451, 369] width 368 height 14
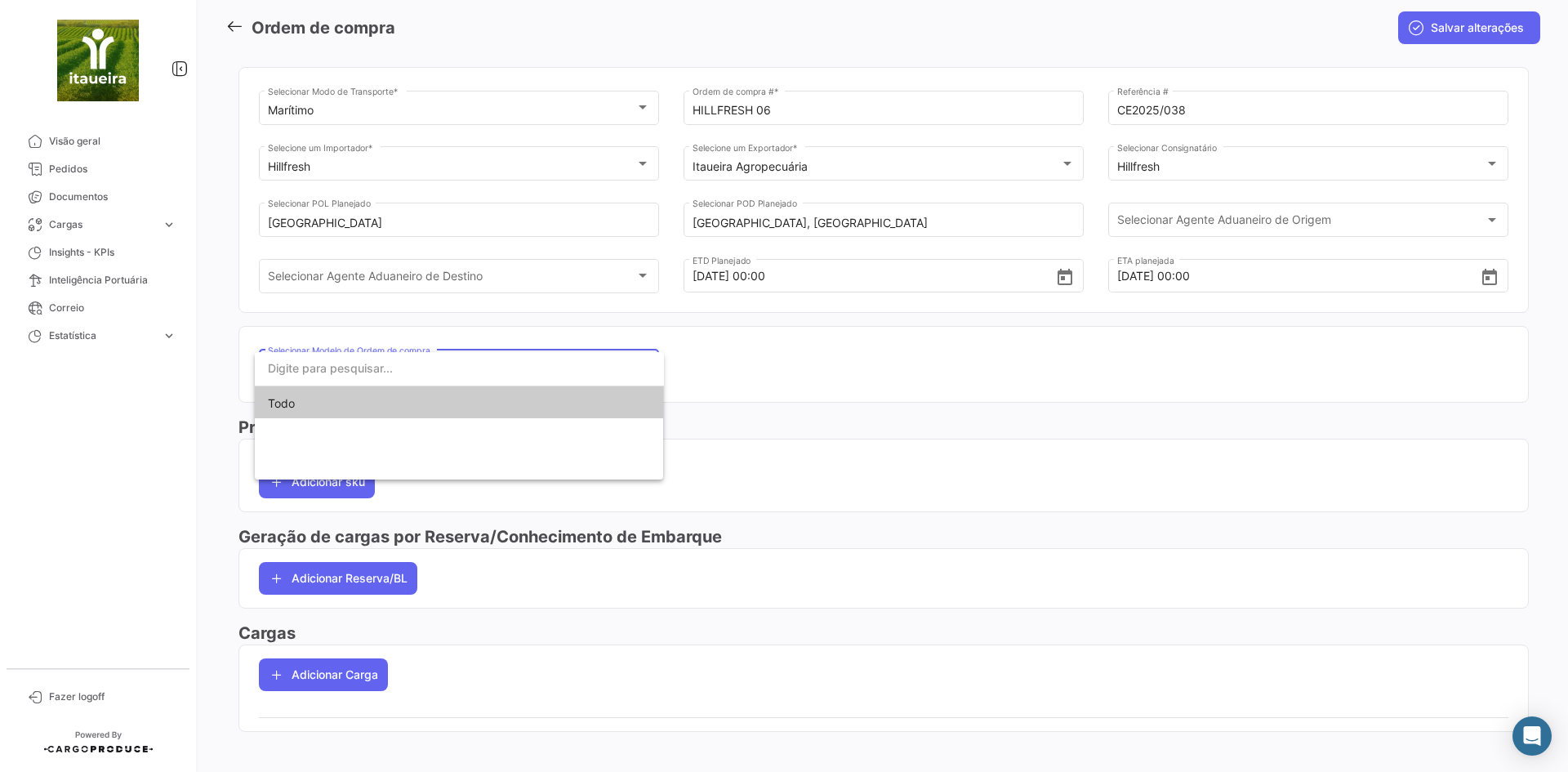
click at [741, 373] on div at bounding box center [784, 386] width 1568 height 772
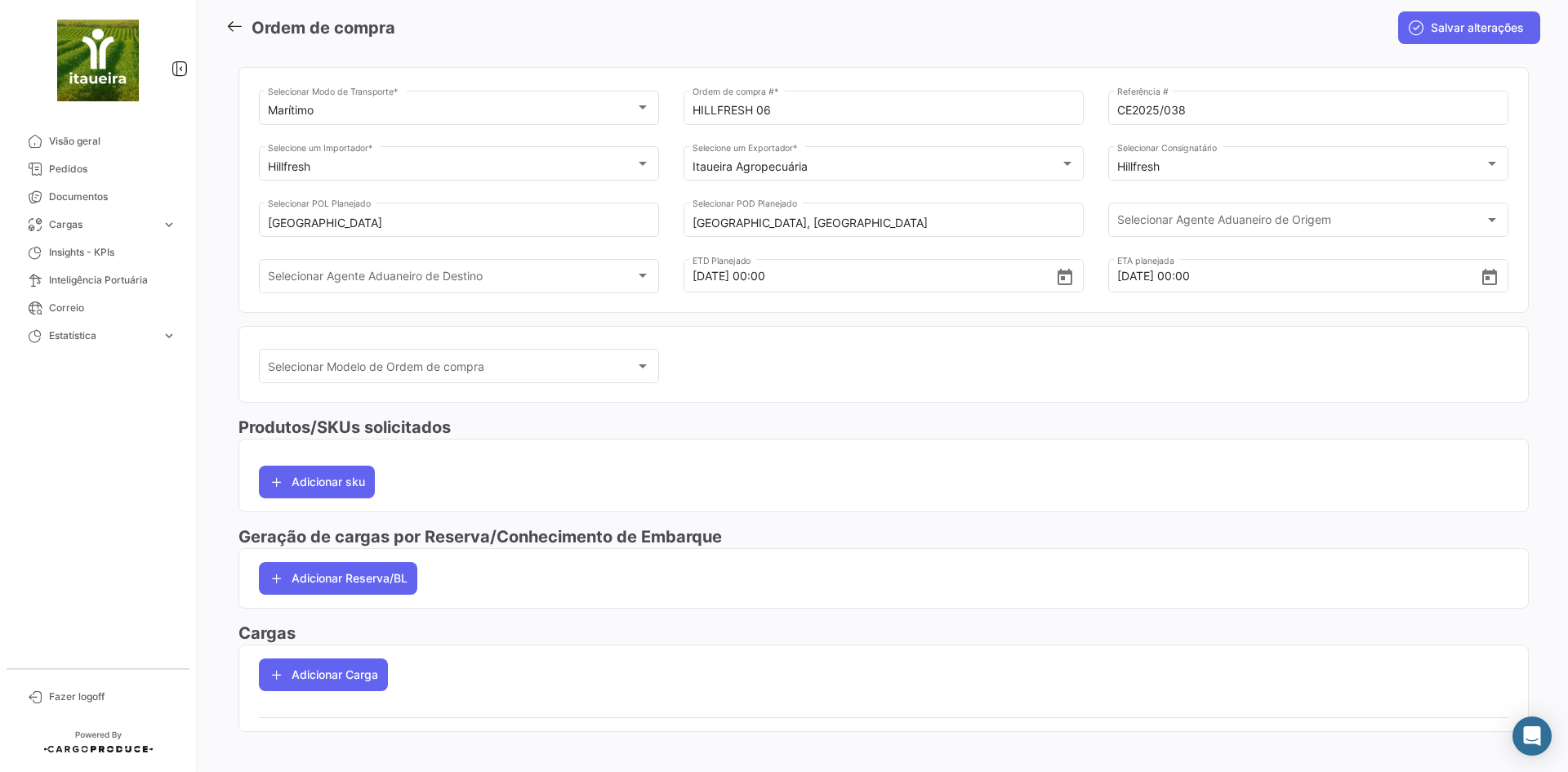
scroll to position [91, 0]
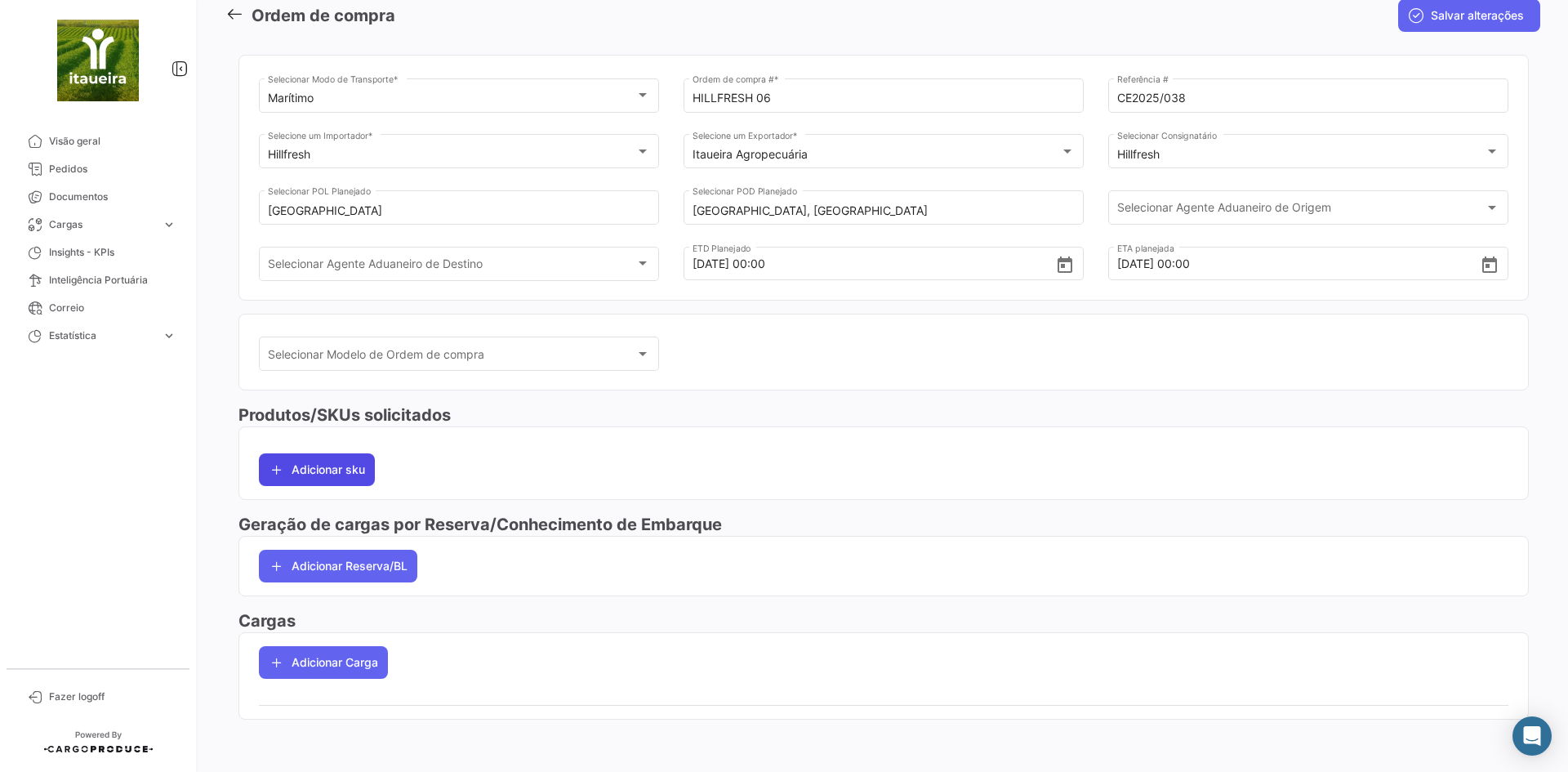
click at [325, 467] on button "Adicionar sku" at bounding box center [317, 469] width 116 height 32
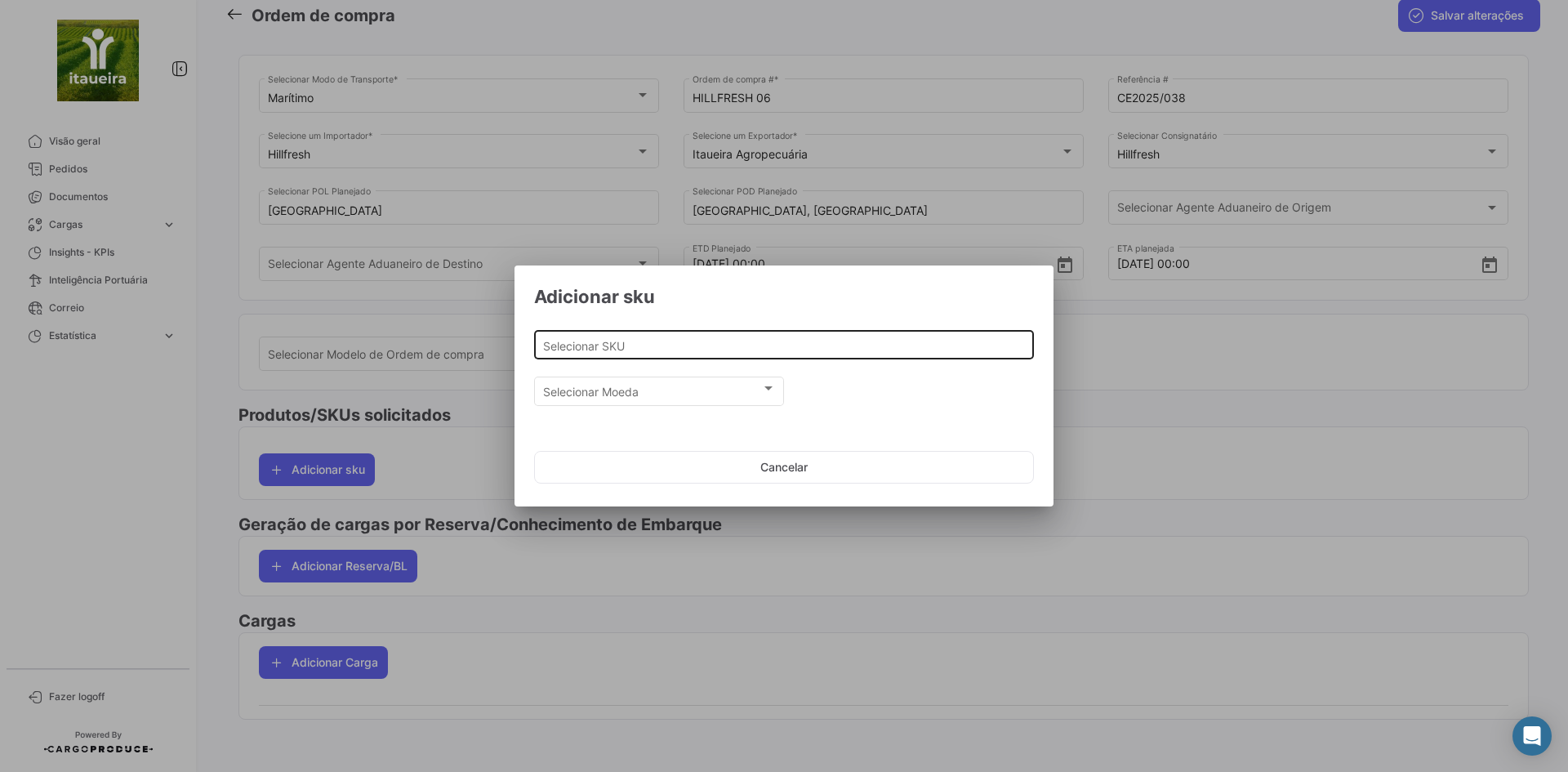
click at [652, 346] on input "Selecionar SKU" at bounding box center [784, 346] width 483 height 14
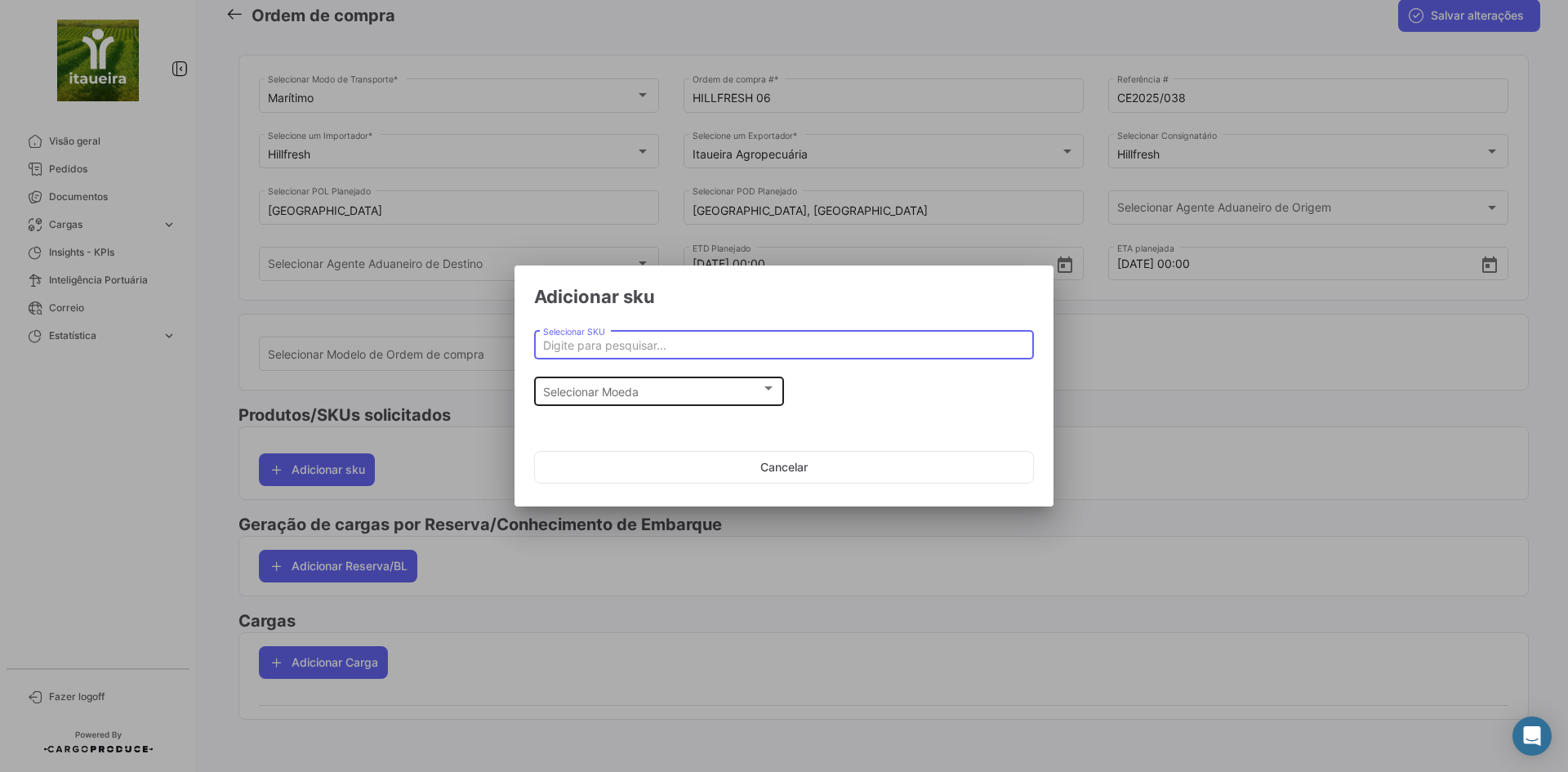
click at [644, 396] on div "Selecionar Moeda" at bounding box center [652, 392] width 218 height 14
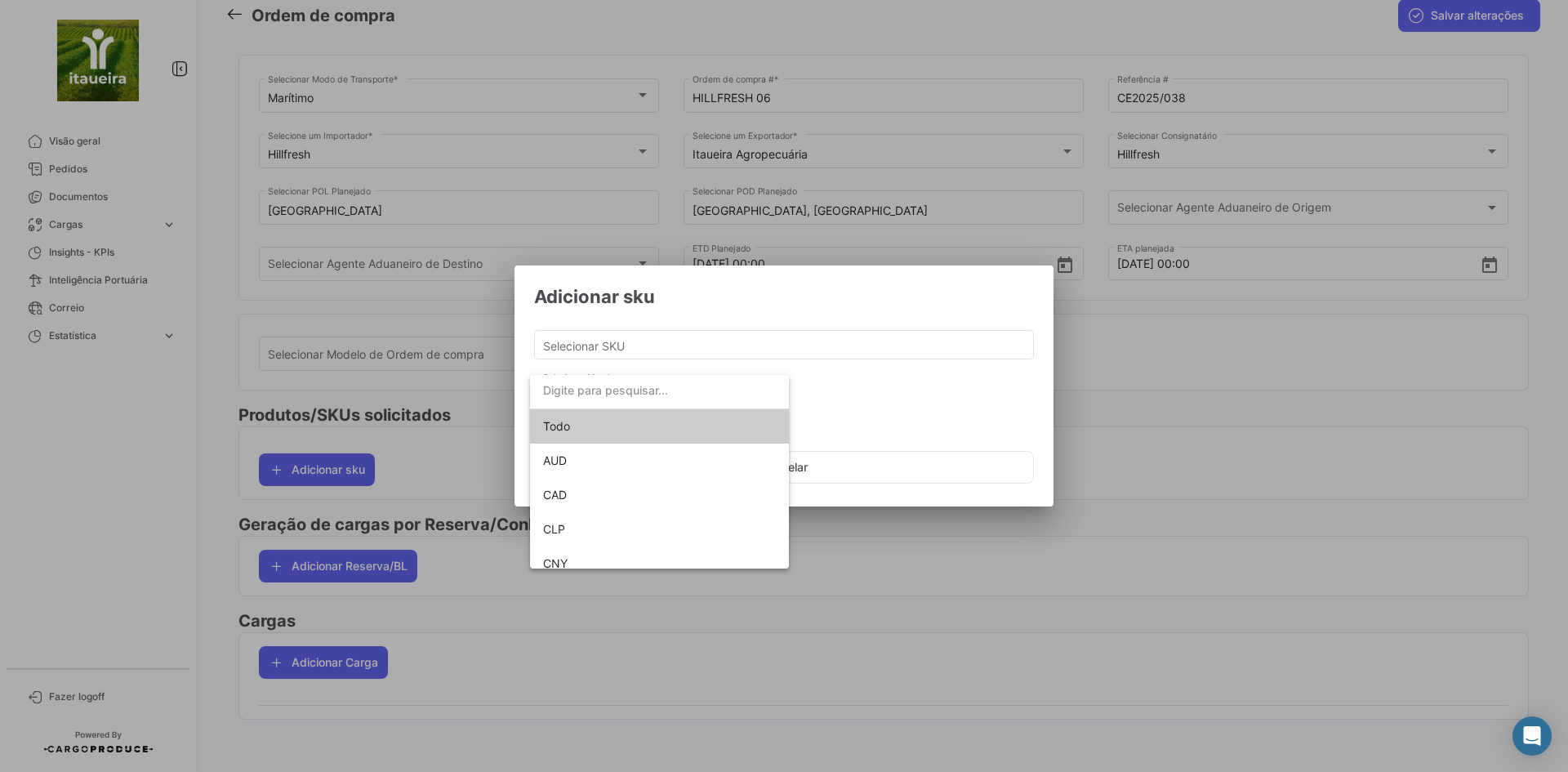
click at [646, 340] on div at bounding box center [784, 386] width 1568 height 772
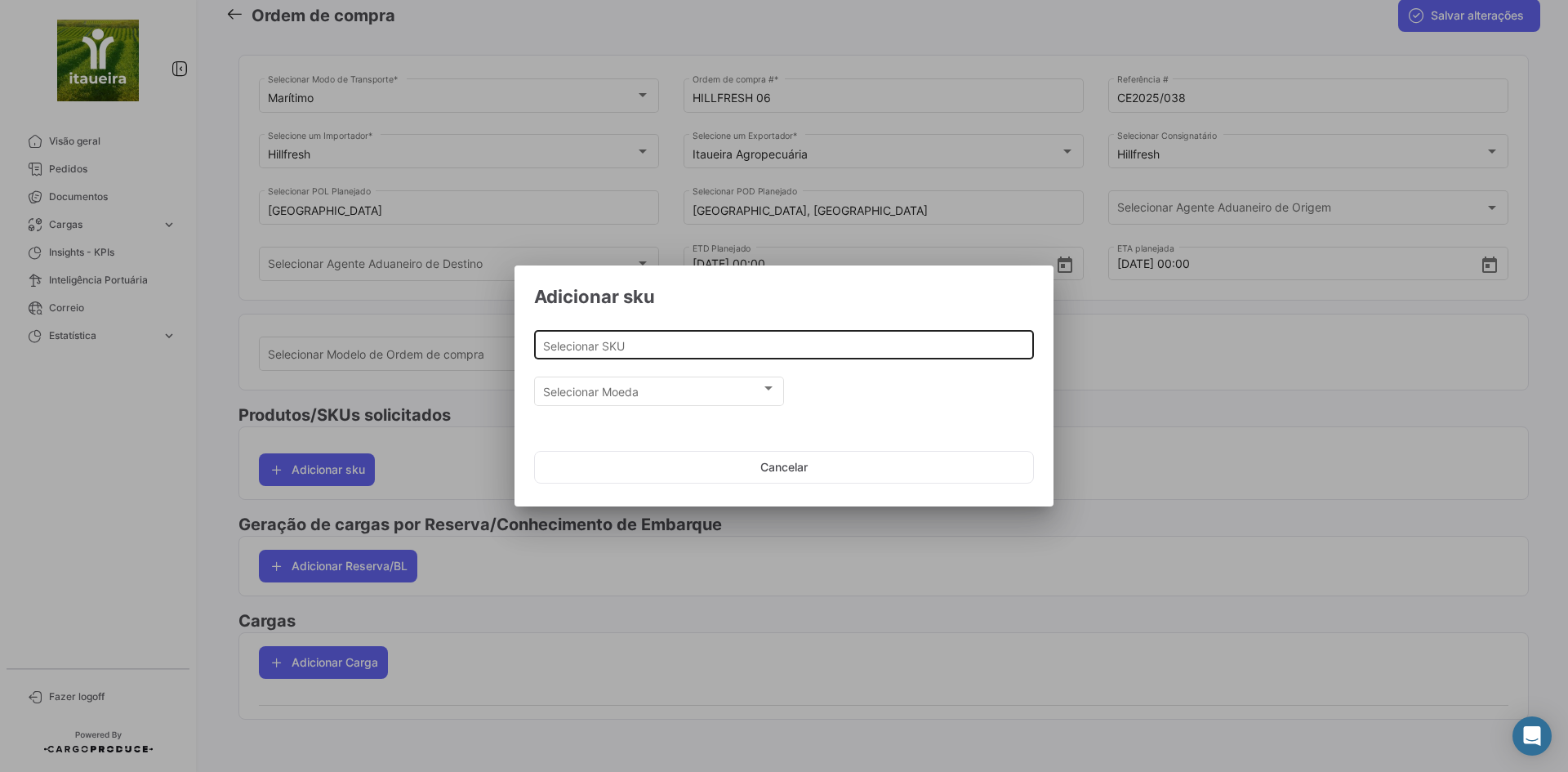
drag, startPoint x: 609, startPoint y: 366, endPoint x: 603, endPoint y: 356, distance: 11.7
click at [605, 361] on div "Selecionar SKU" at bounding box center [784, 351] width 499 height 41
click at [603, 356] on div "Selecionar SKU" at bounding box center [784, 343] width 483 height 32
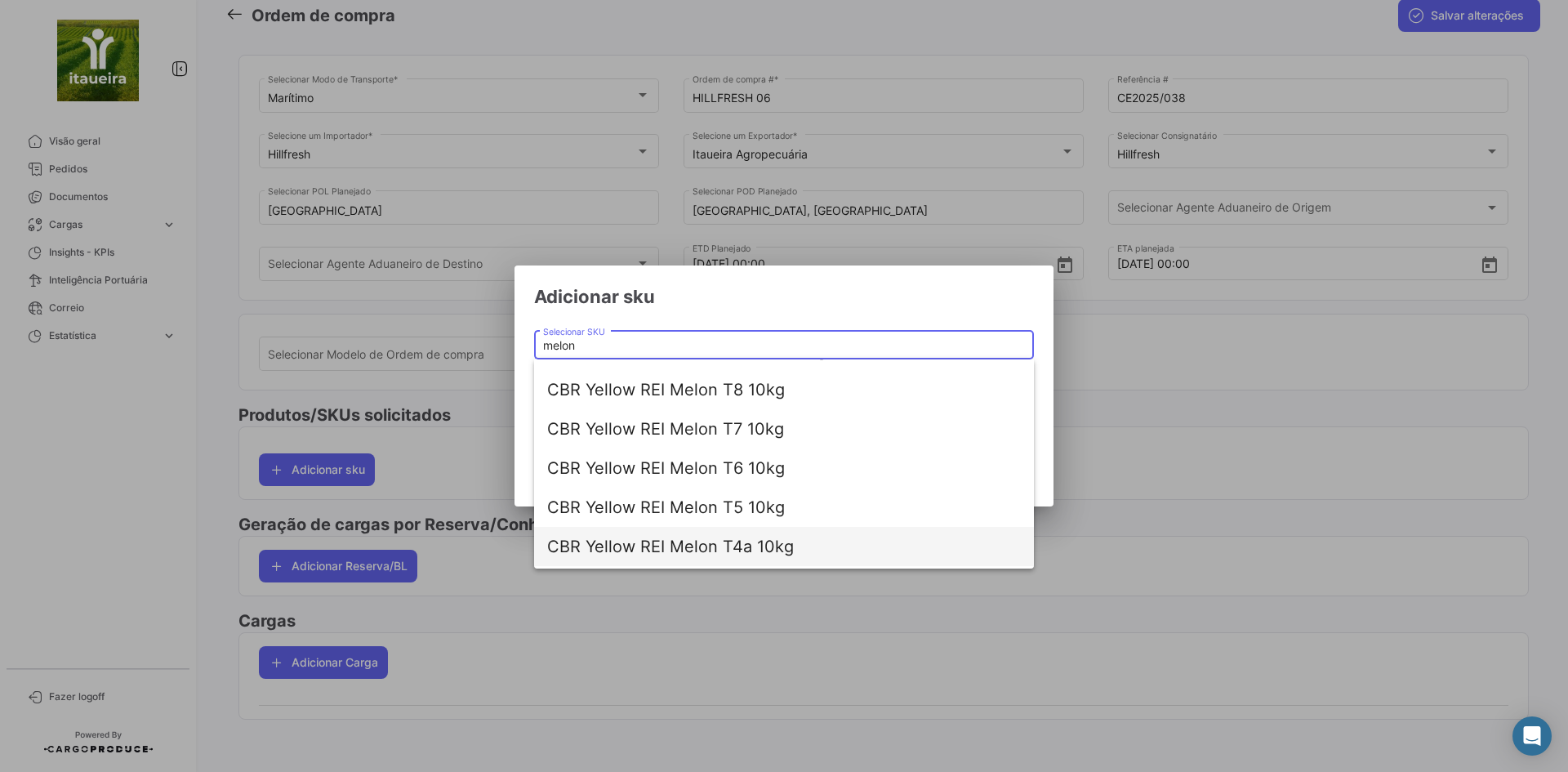
scroll to position [65, 0]
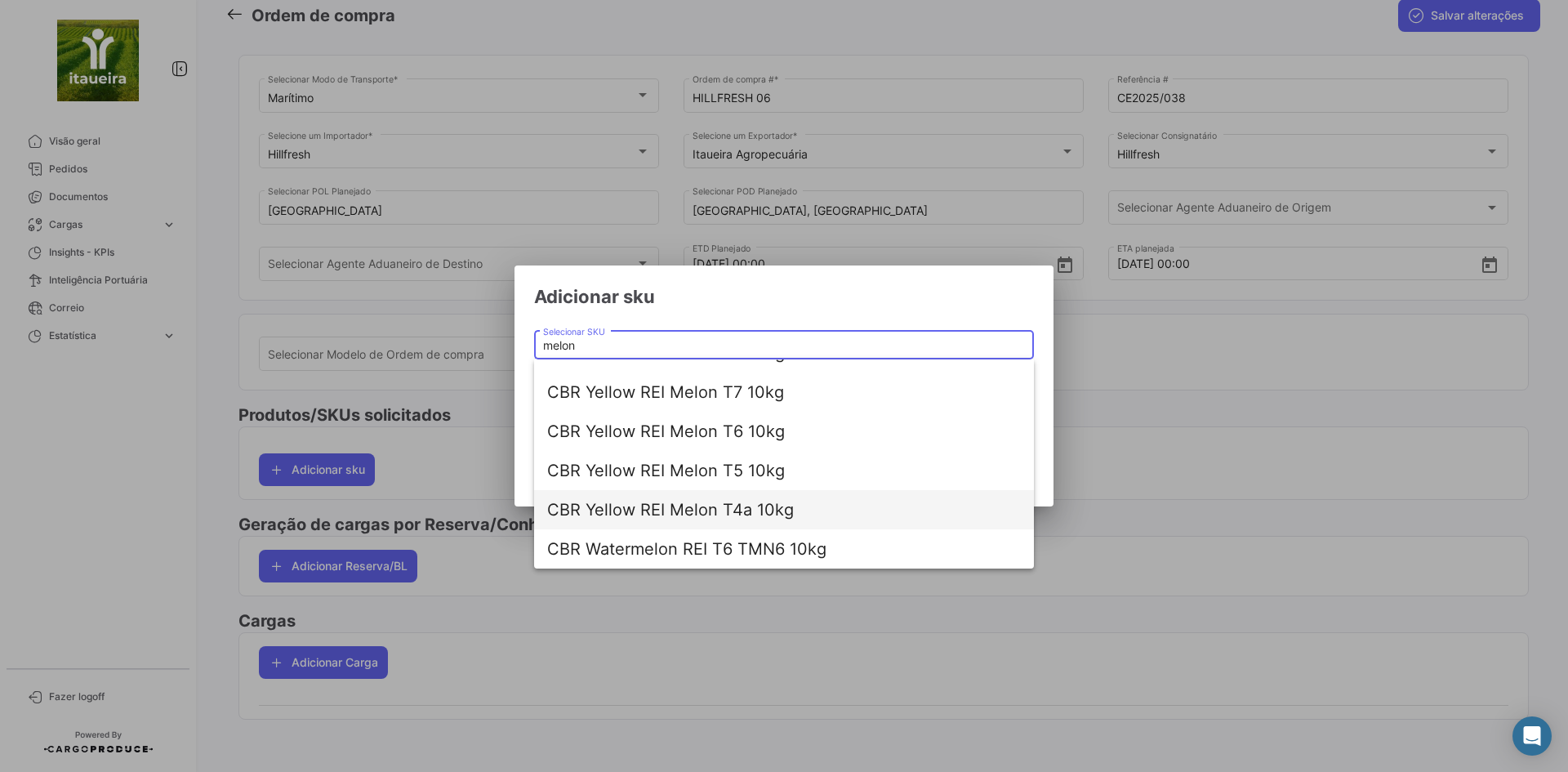
click at [725, 510] on span "CBR Yellow REI Melon T4a 10kg" at bounding box center [784, 509] width 474 height 39
type input "CBR Yellow REI Melon T4a 10kg"
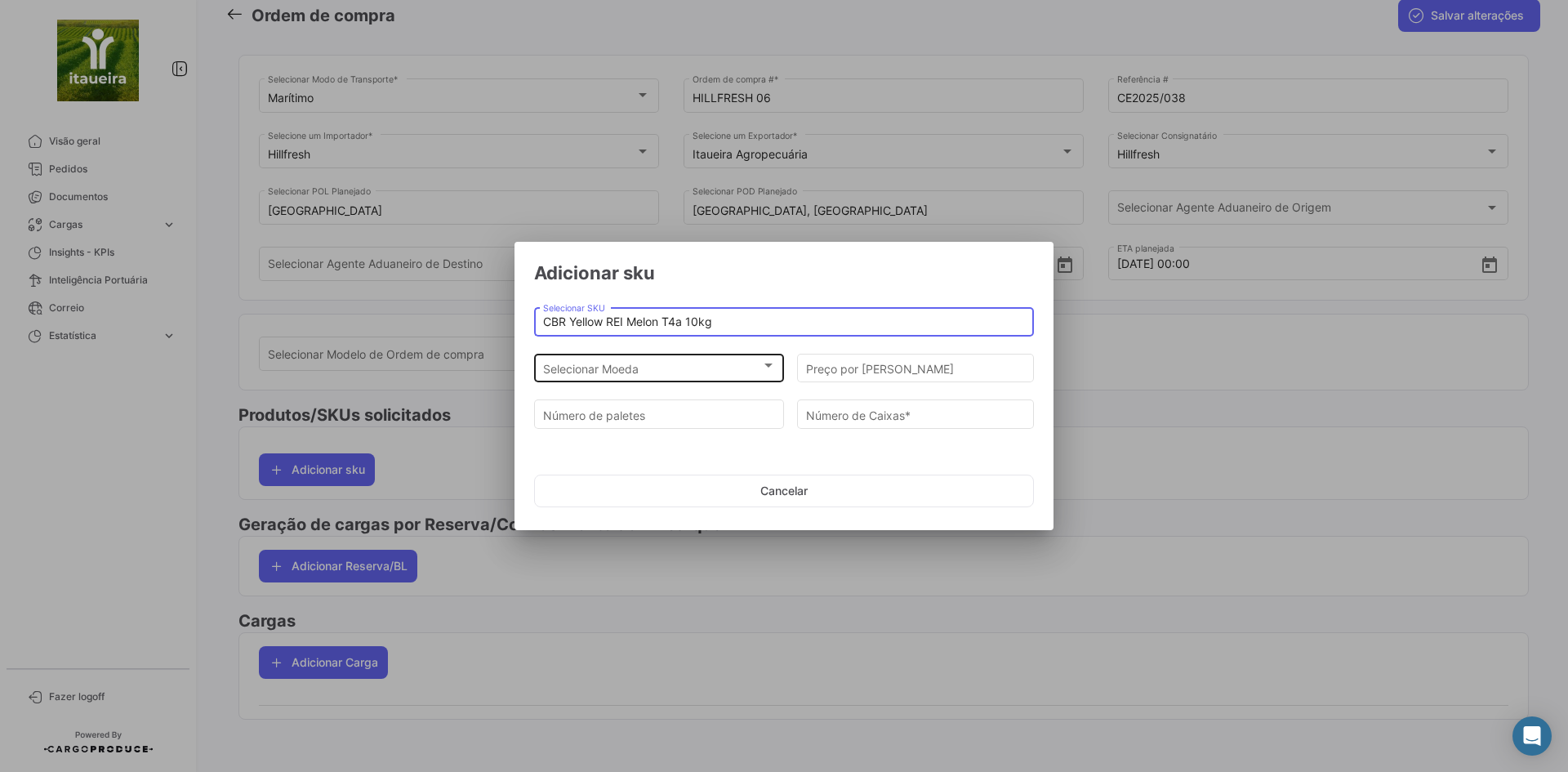
click at [589, 365] on span "Selecionar Moeda" at bounding box center [652, 368] width 218 height 14
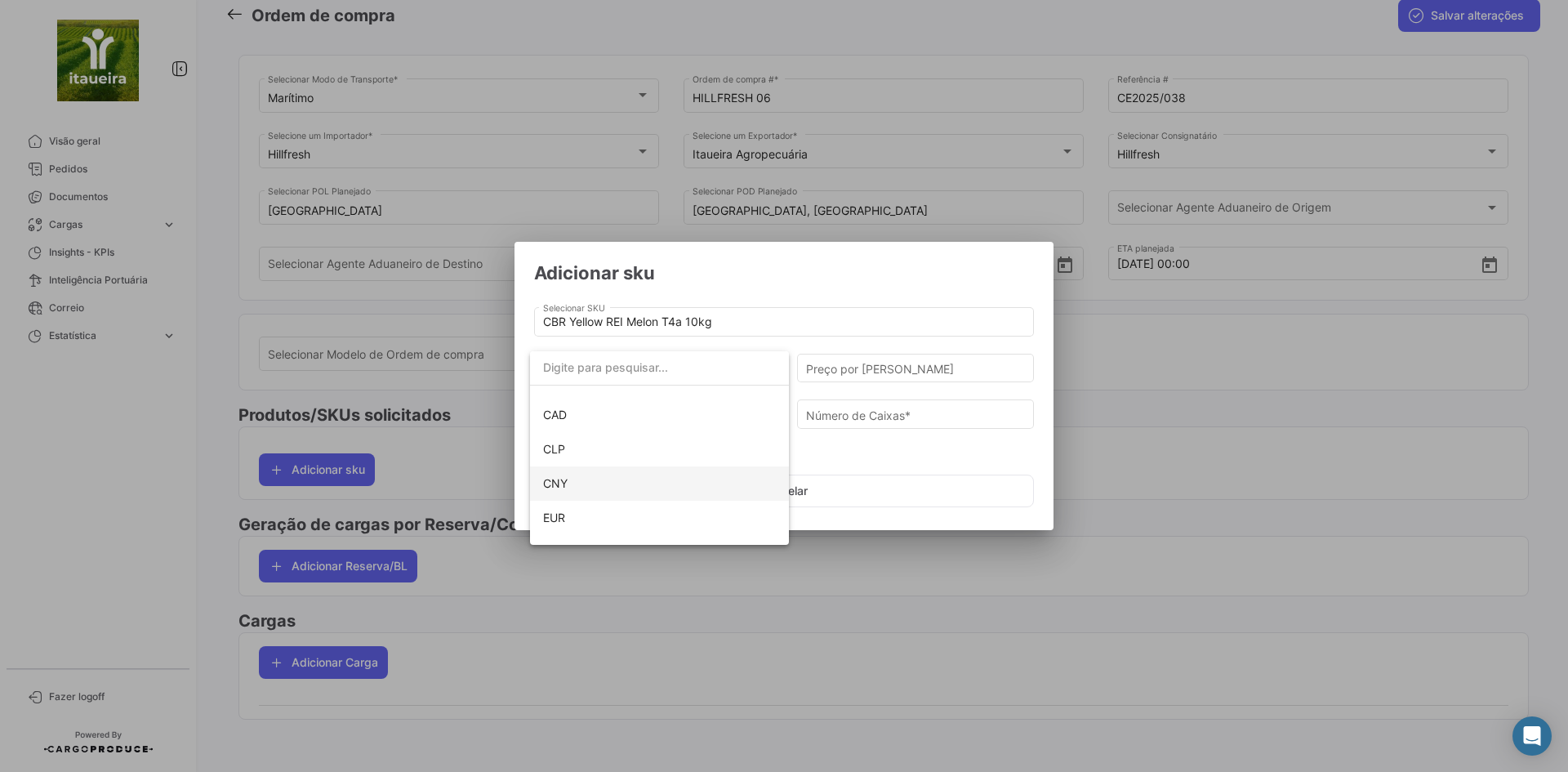
scroll to position [66, 0]
click at [571, 509] on span "EUR" at bounding box center [659, 507] width 233 height 34
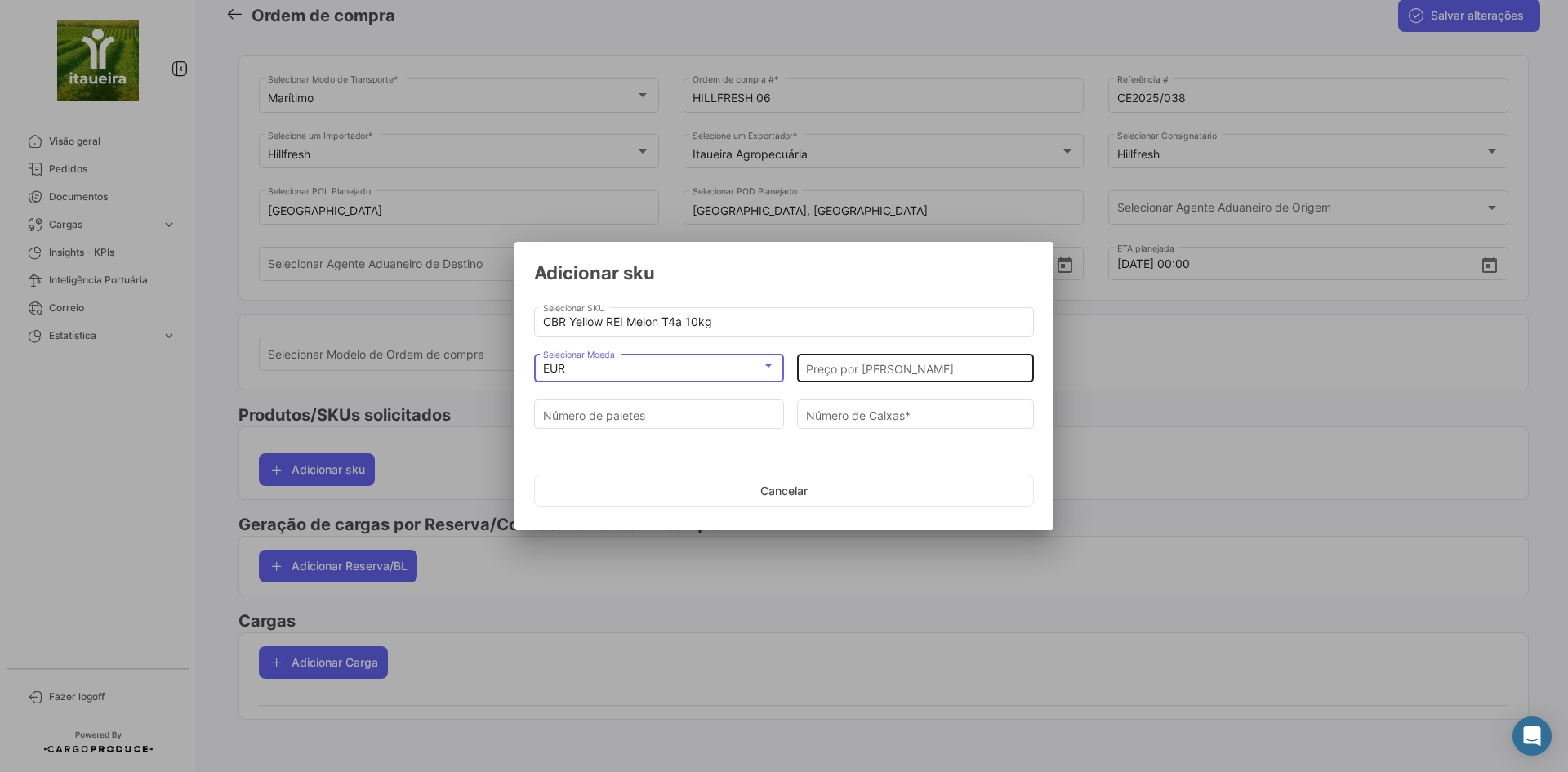
click at [856, 371] on input "Preço por [PERSON_NAME]" at bounding box center [915, 368] width 220 height 14
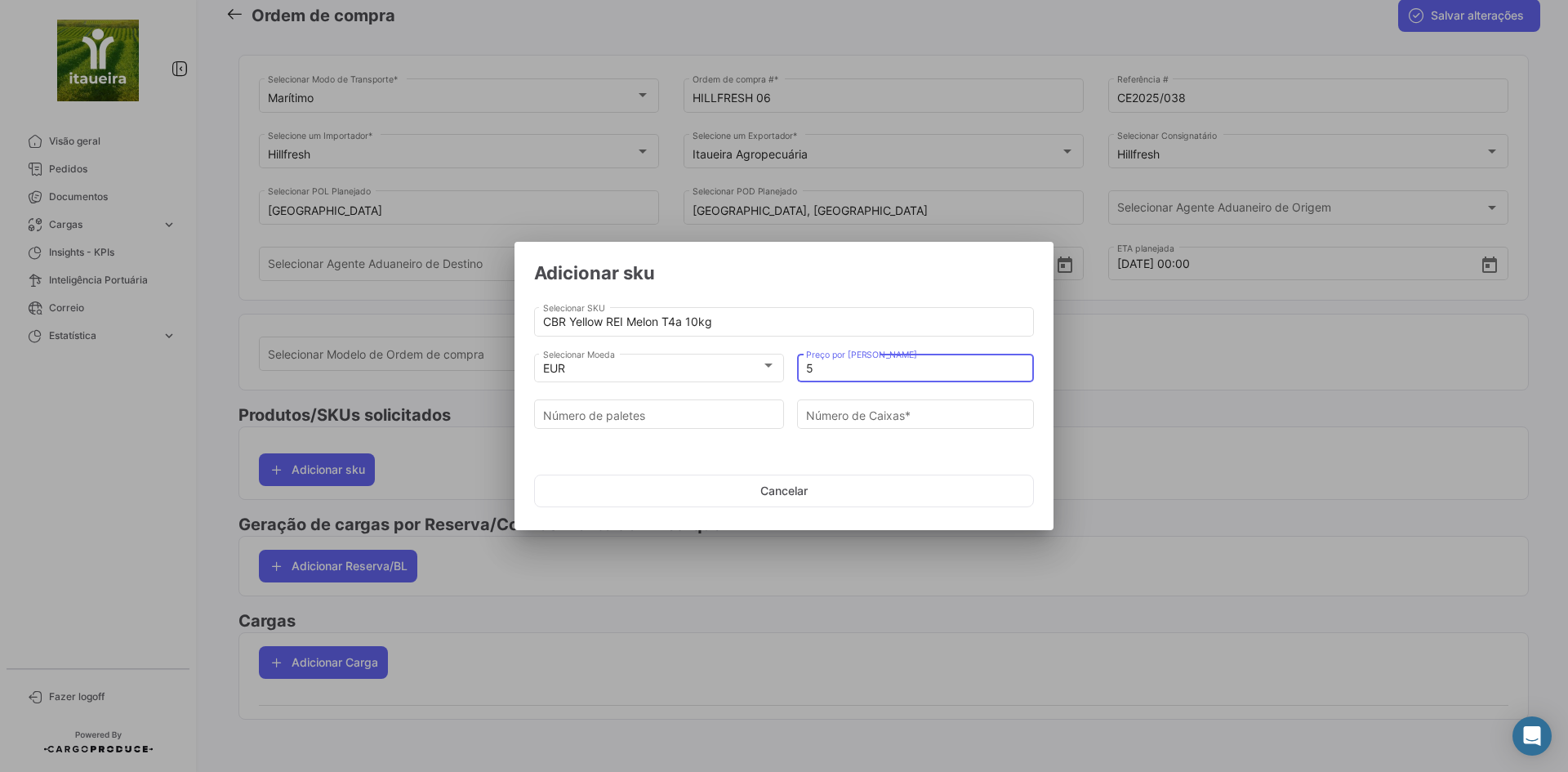
type input "5"
type input "7"
type input "637"
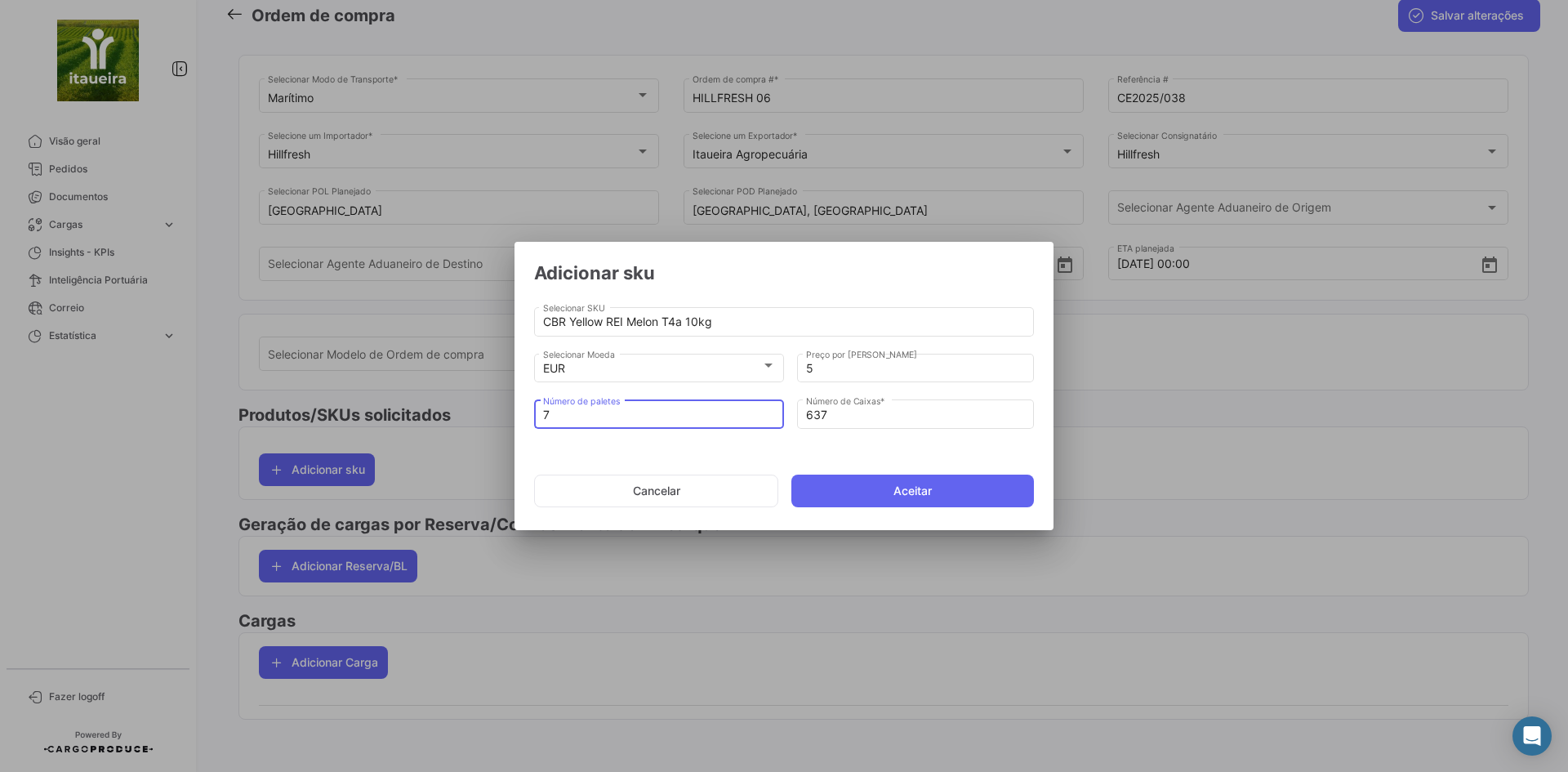
type input "7"
click at [974, 495] on button "Aceitar" at bounding box center [912, 491] width 242 height 32
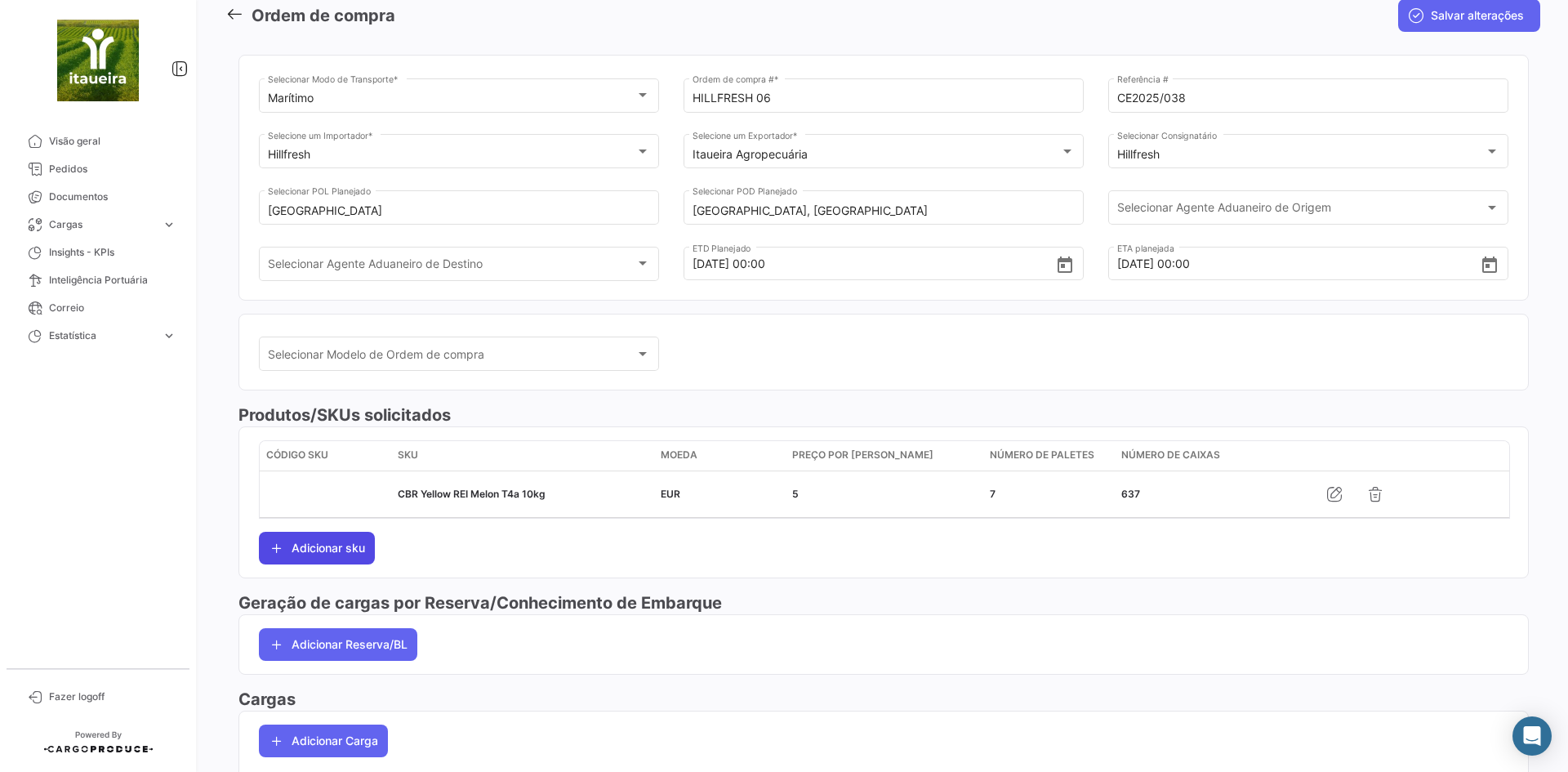
click at [306, 554] on button "Adicionar sku" at bounding box center [317, 547] width 116 height 32
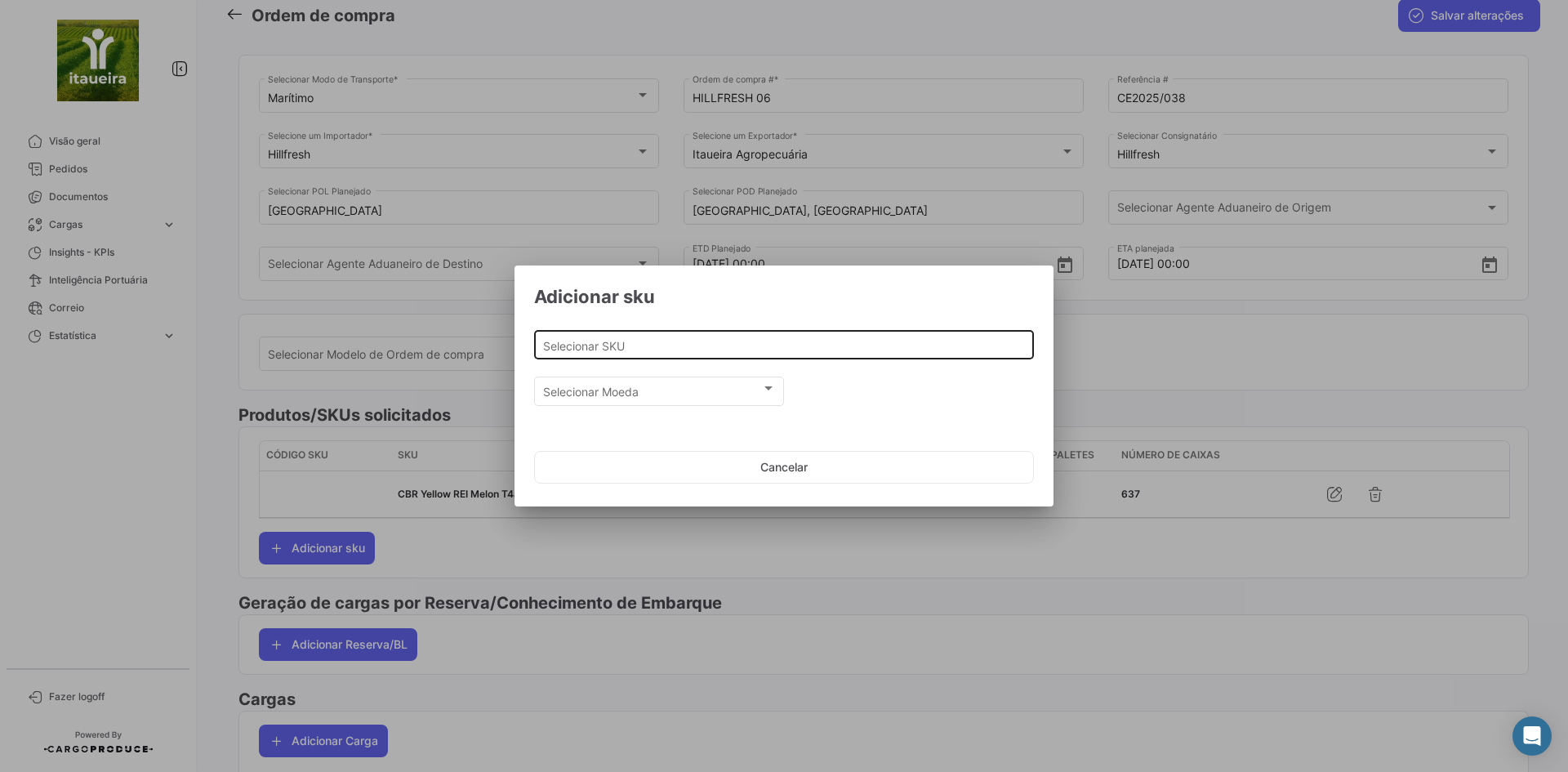
click at [595, 335] on div "Selecionar SKU" at bounding box center [784, 343] width 483 height 32
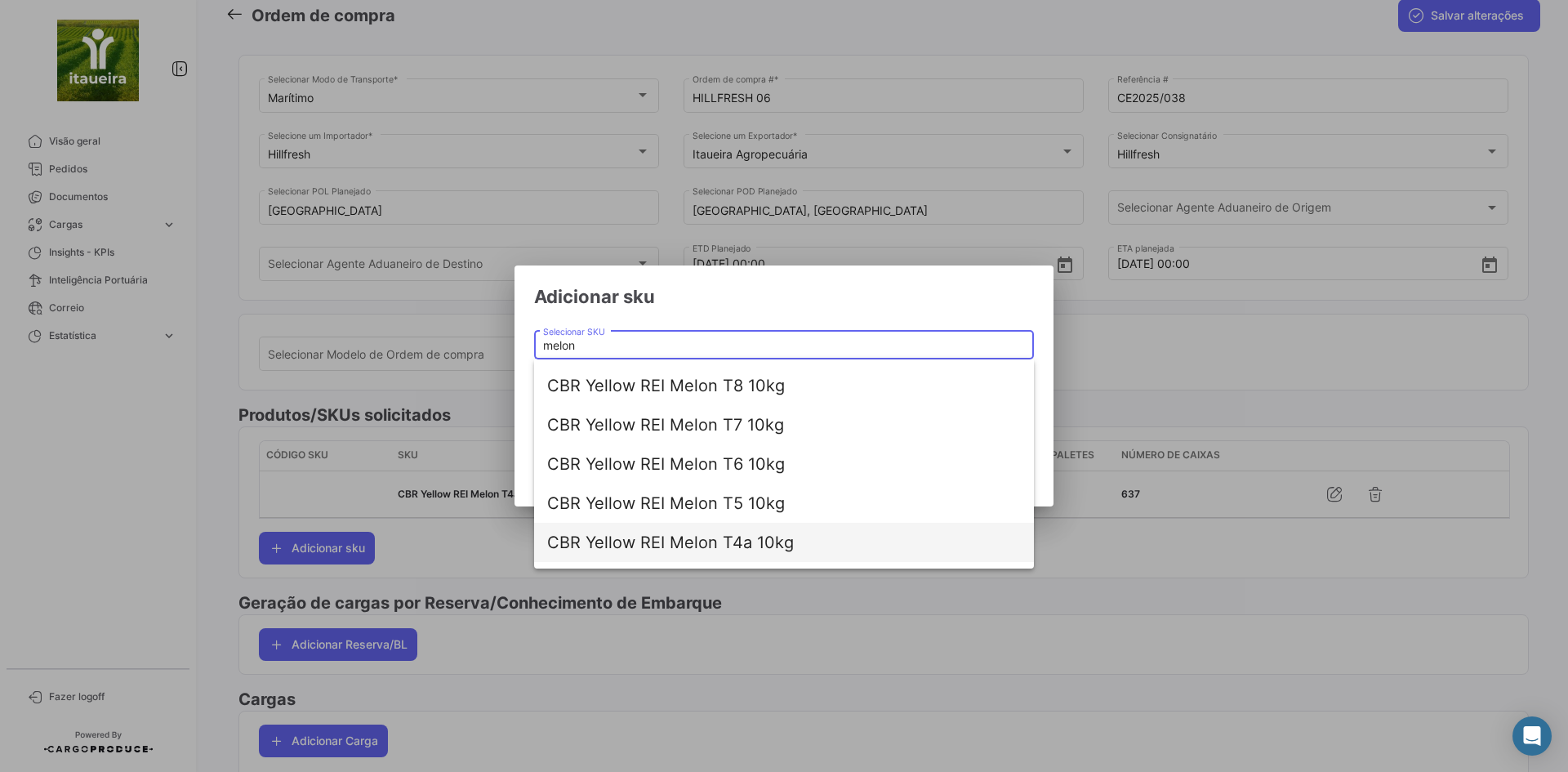
scroll to position [65, 0]
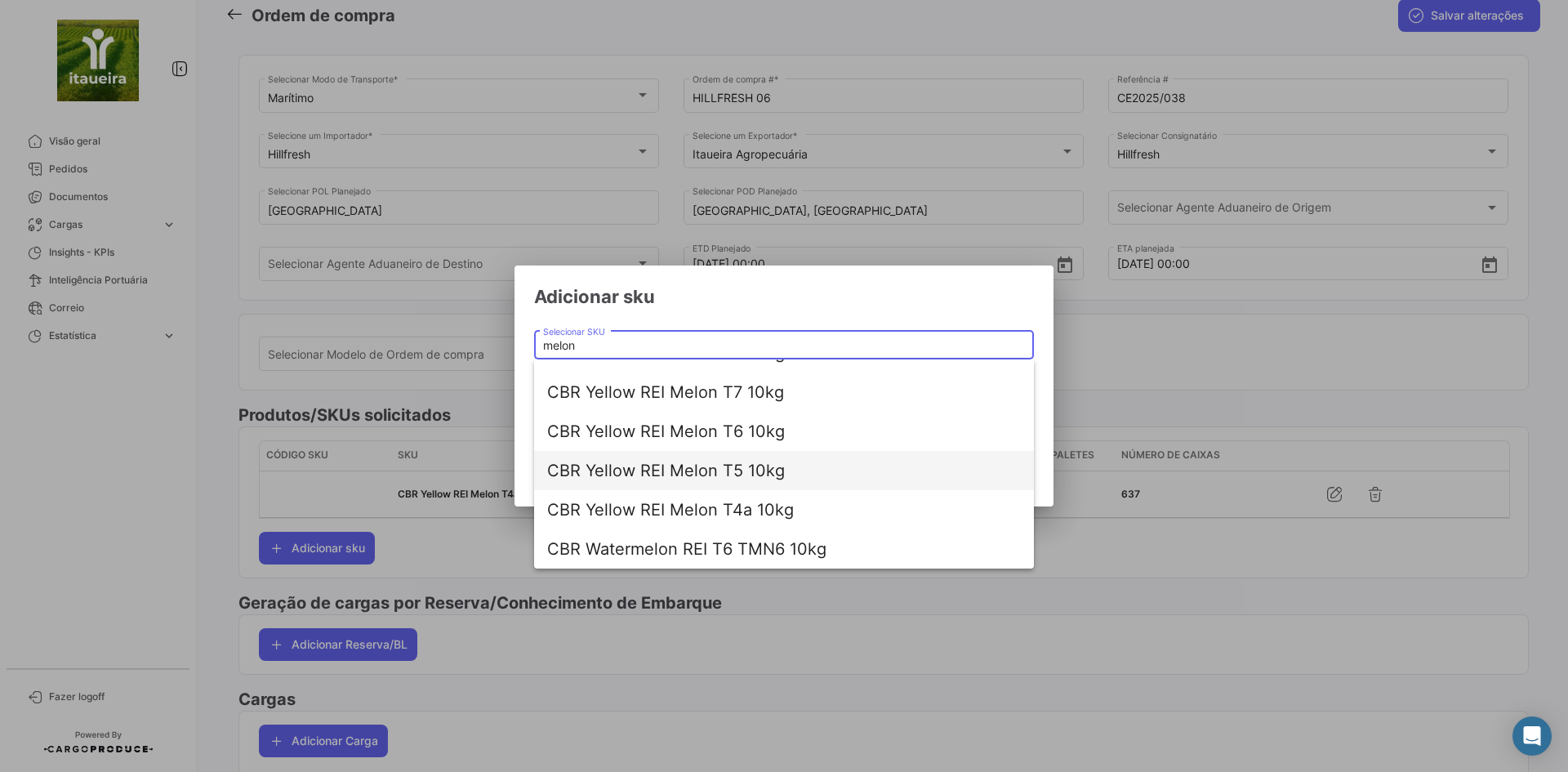
click at [726, 480] on span "CBR Yellow REI Melon T5 10kg" at bounding box center [784, 470] width 474 height 39
type input "CBR Yellow REI Melon T5 10kg"
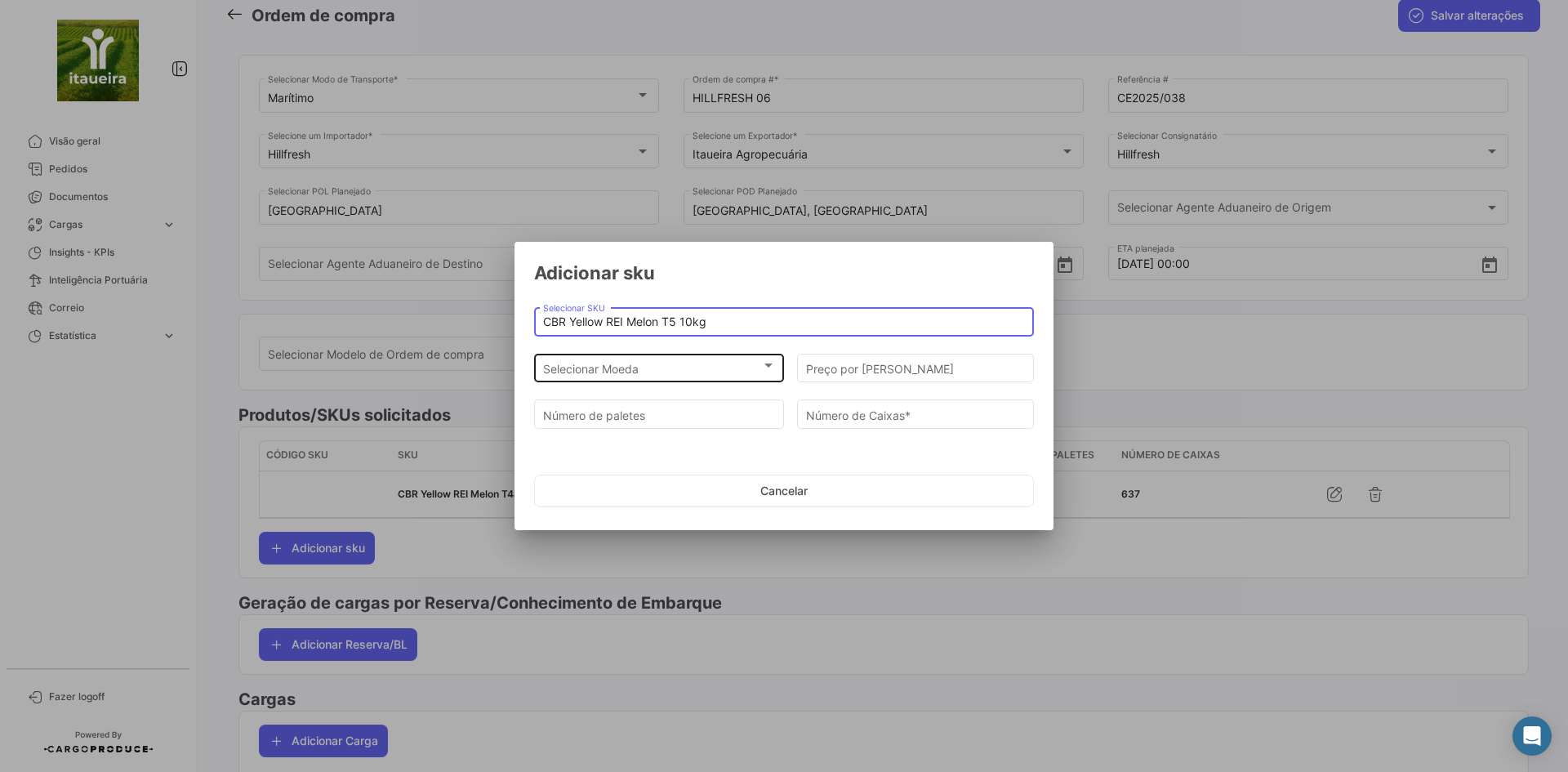
click at [677, 370] on div "Selecionar Moeda" at bounding box center [652, 368] width 218 height 14
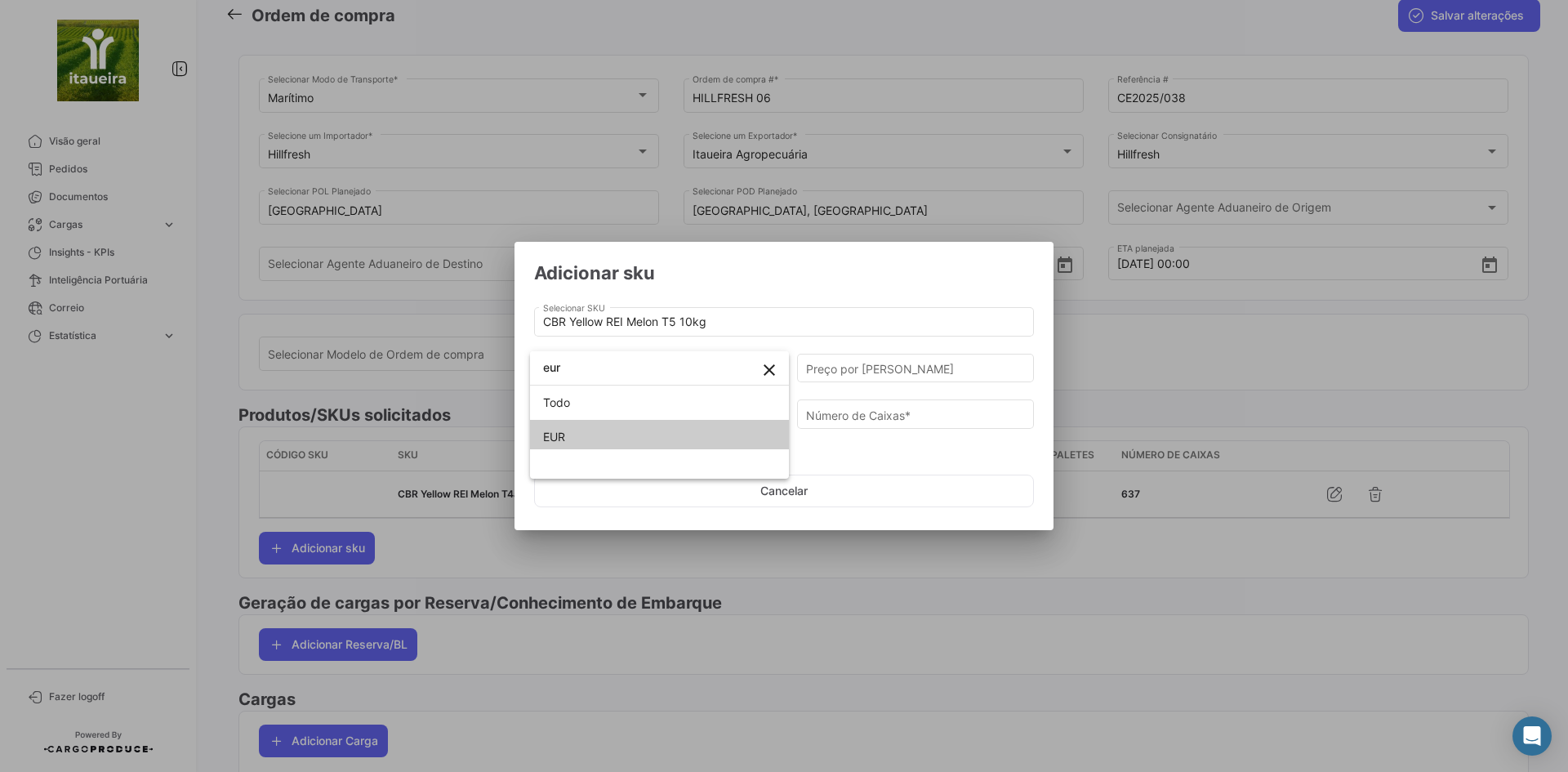
type input "eur"
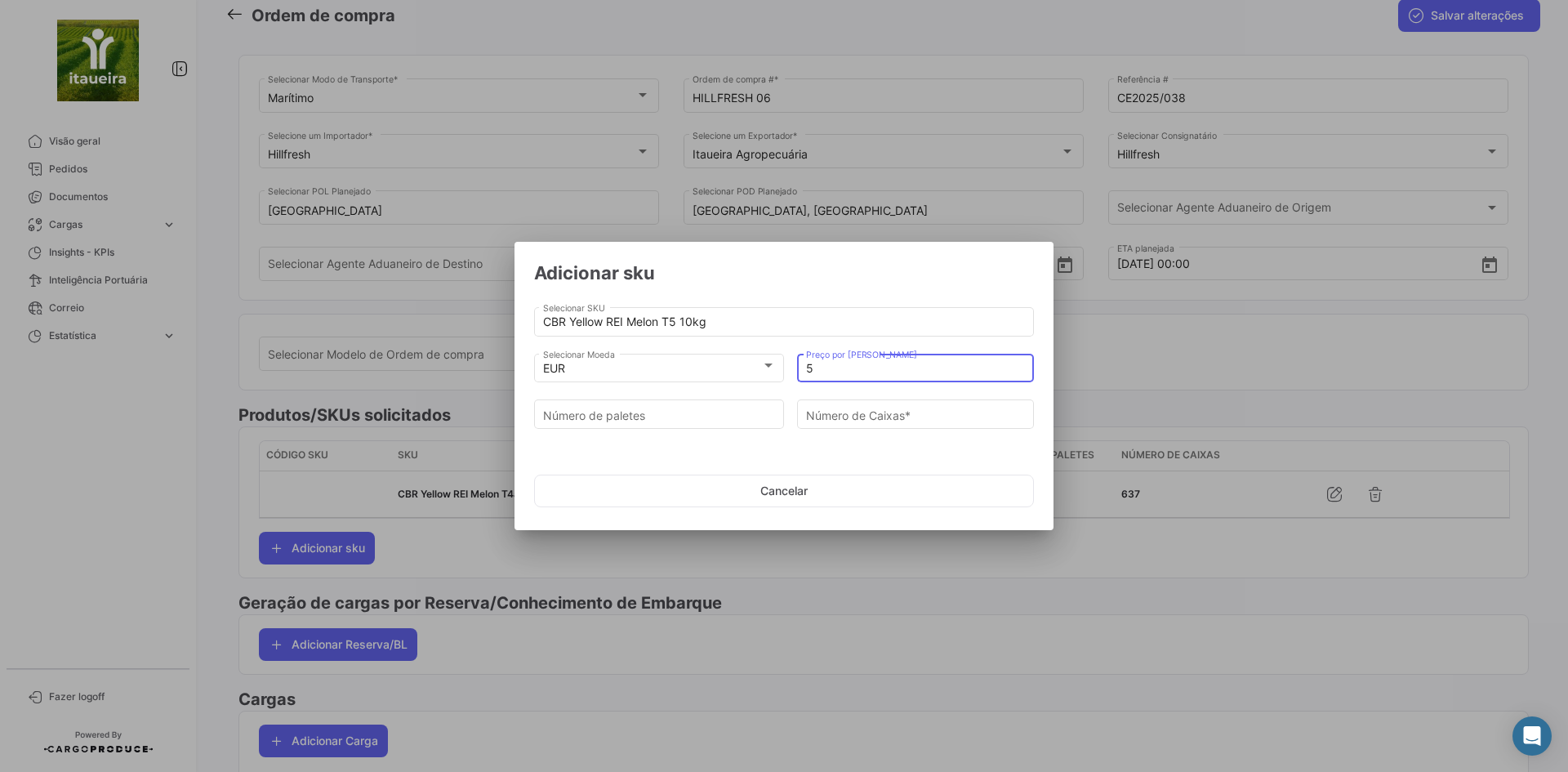
type input "5"
type input "2"
type input "196"
type input "26"
type input "2548"
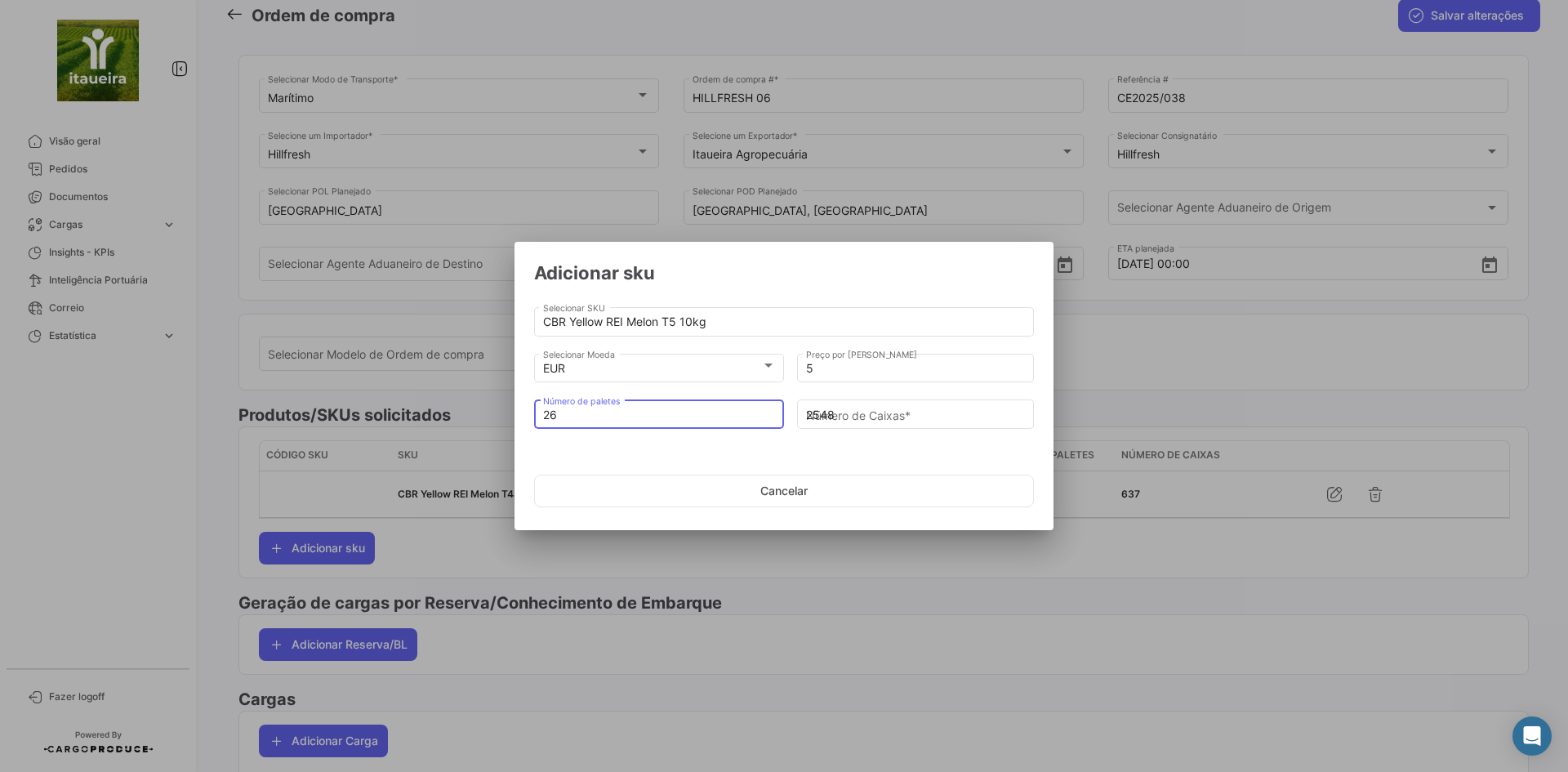
type input "26"
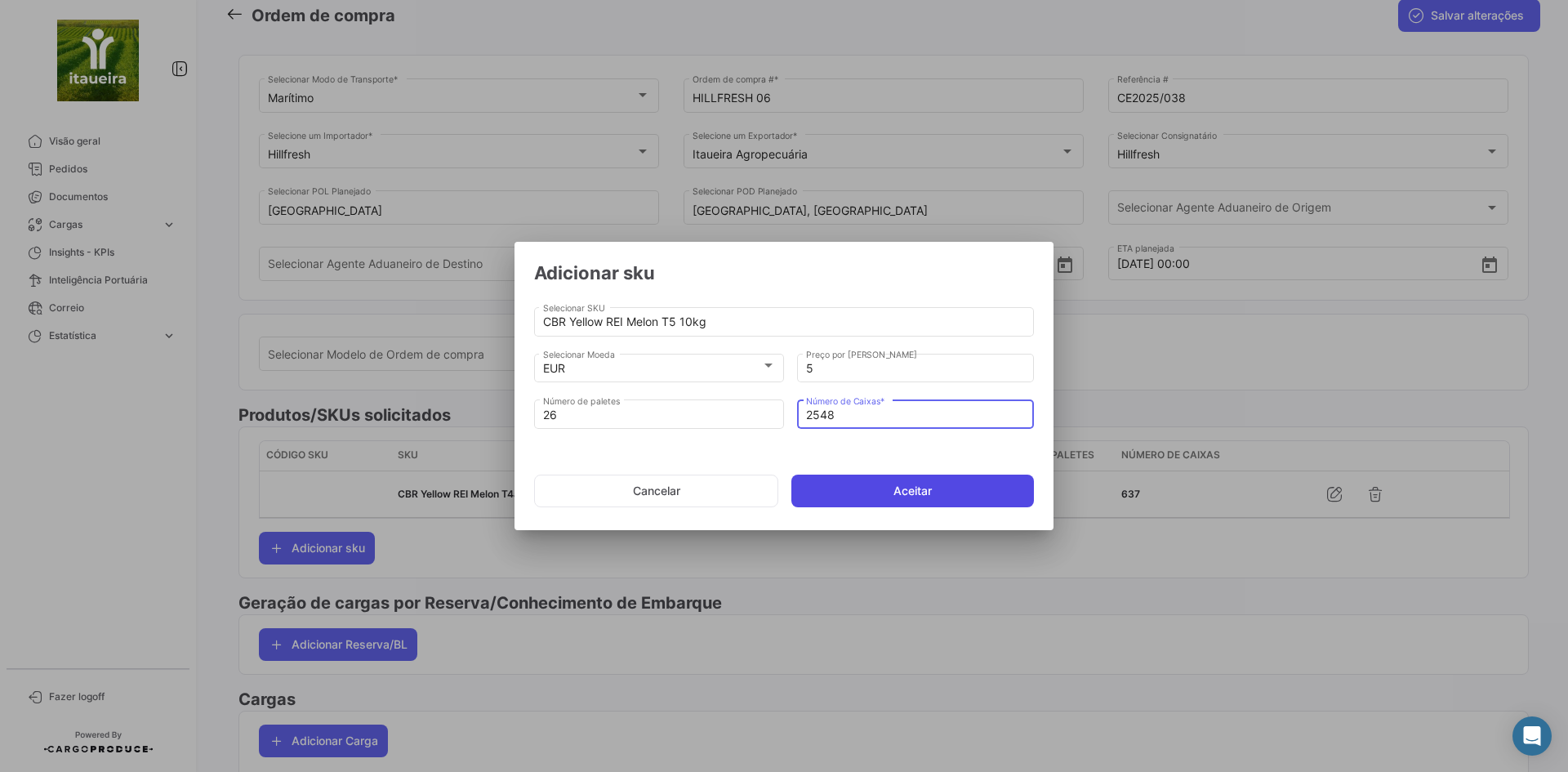
click at [855, 502] on button "Aceitar" at bounding box center [912, 491] width 242 height 32
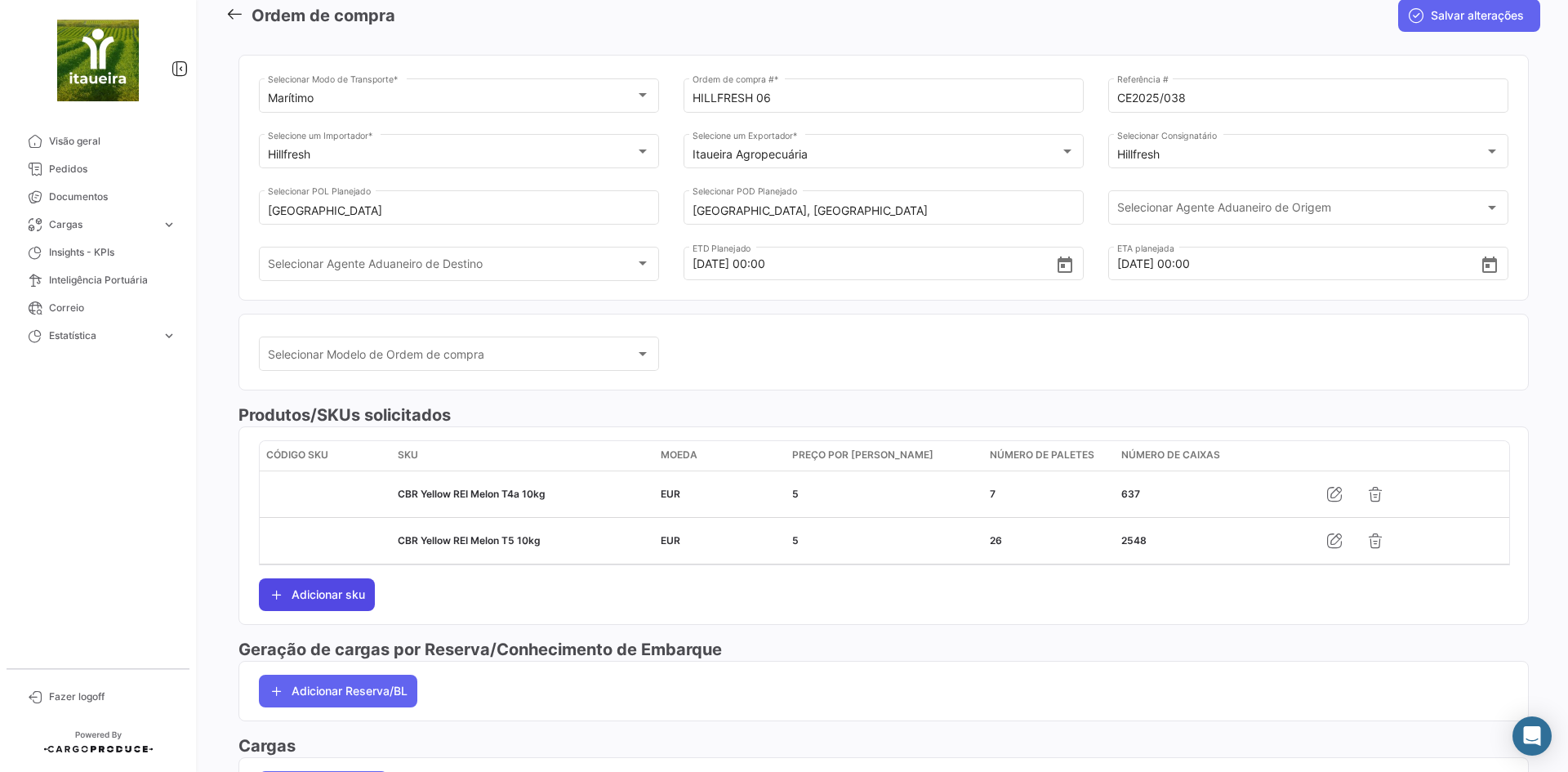
click at [319, 603] on button "Adicionar sku" at bounding box center [317, 594] width 116 height 32
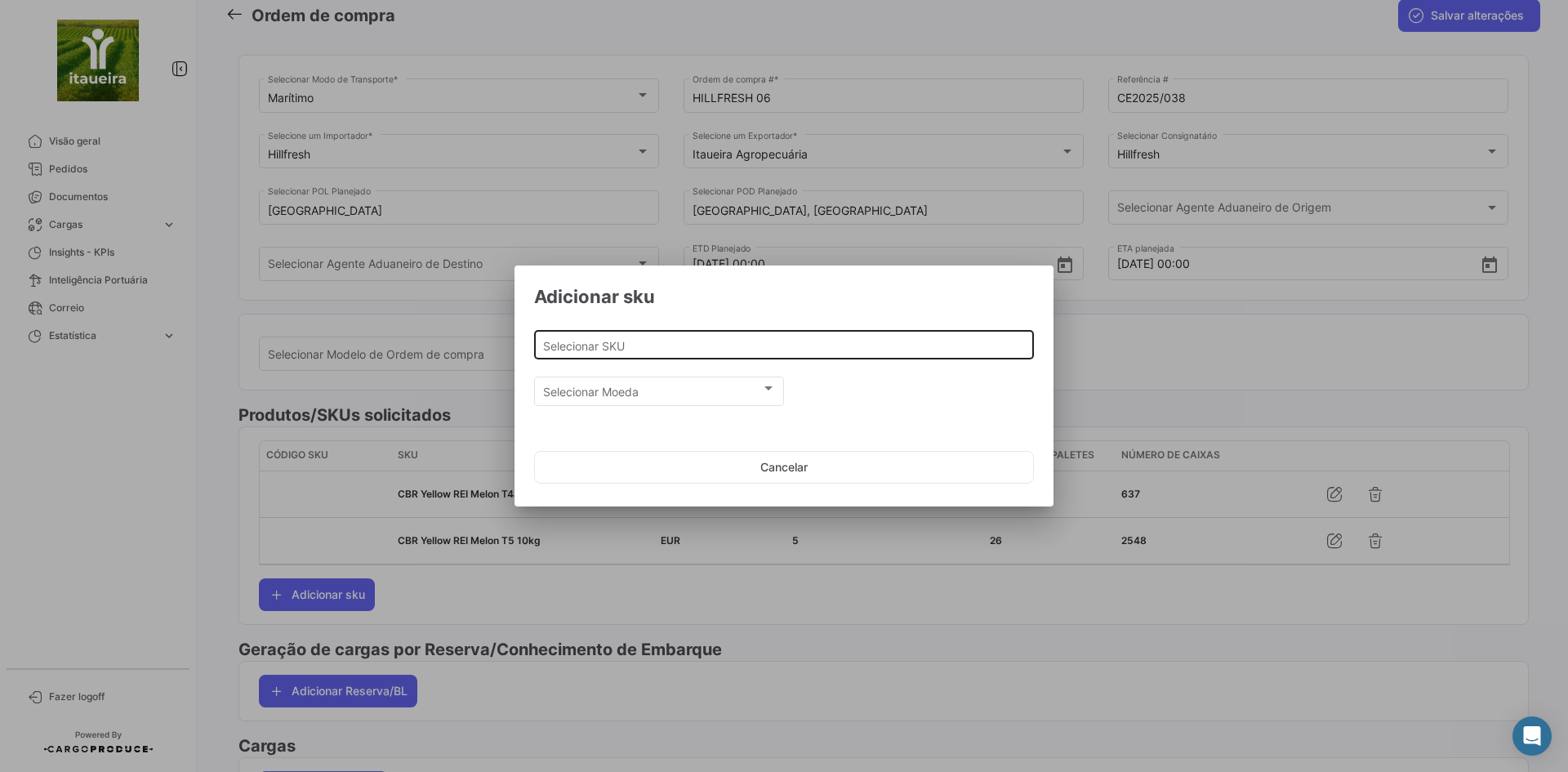
click at [679, 346] on input "Selecionar SKU" at bounding box center [784, 346] width 483 height 14
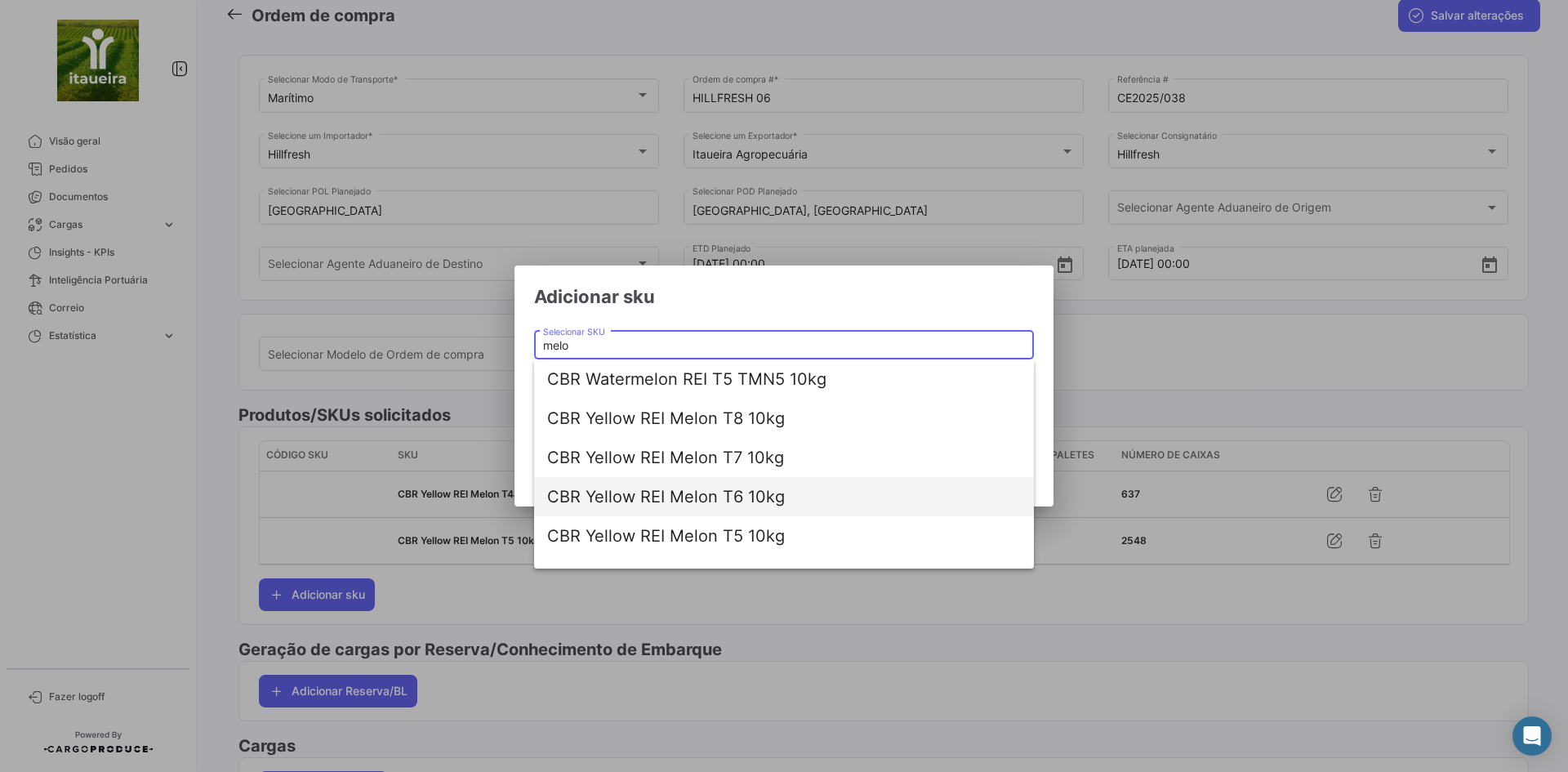
click at [711, 499] on span "CBR Yellow REI Melon T6 10kg" at bounding box center [784, 496] width 474 height 39
type input "CBR Yellow REI Melon T6 10kg"
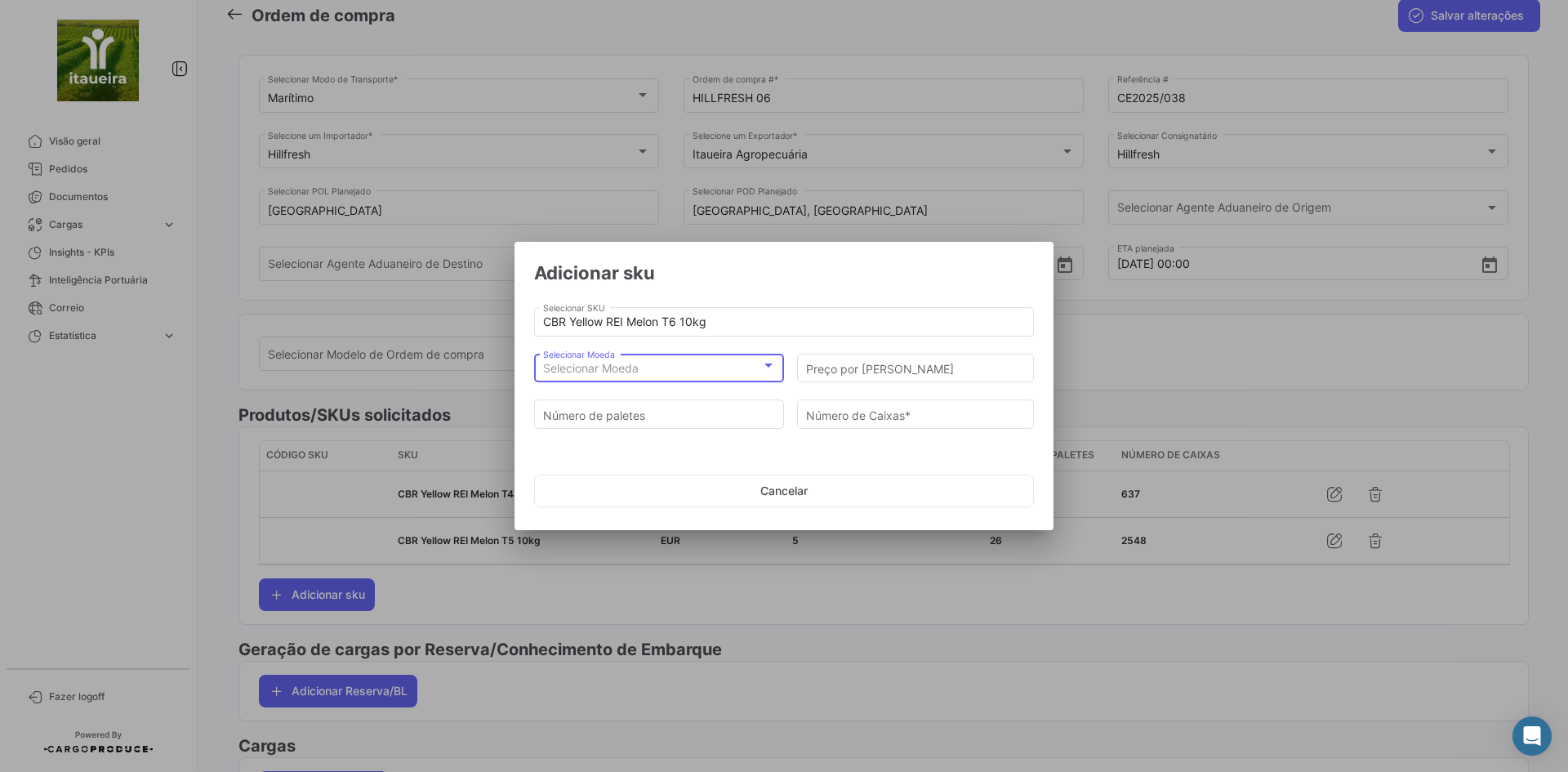
click at [639, 367] on div "Selecionar Moeda" at bounding box center [652, 368] width 218 height 14
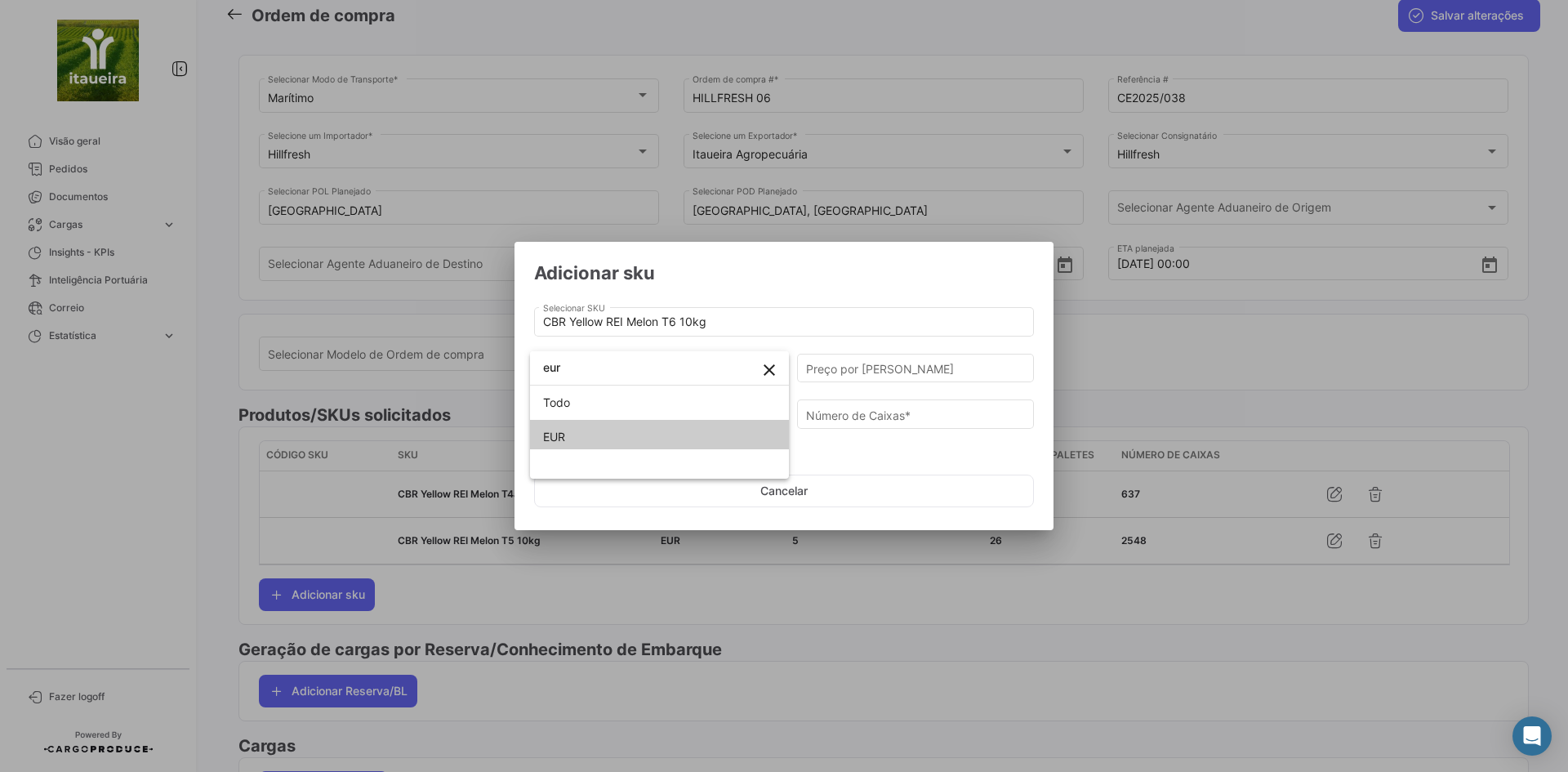
type input "eur"
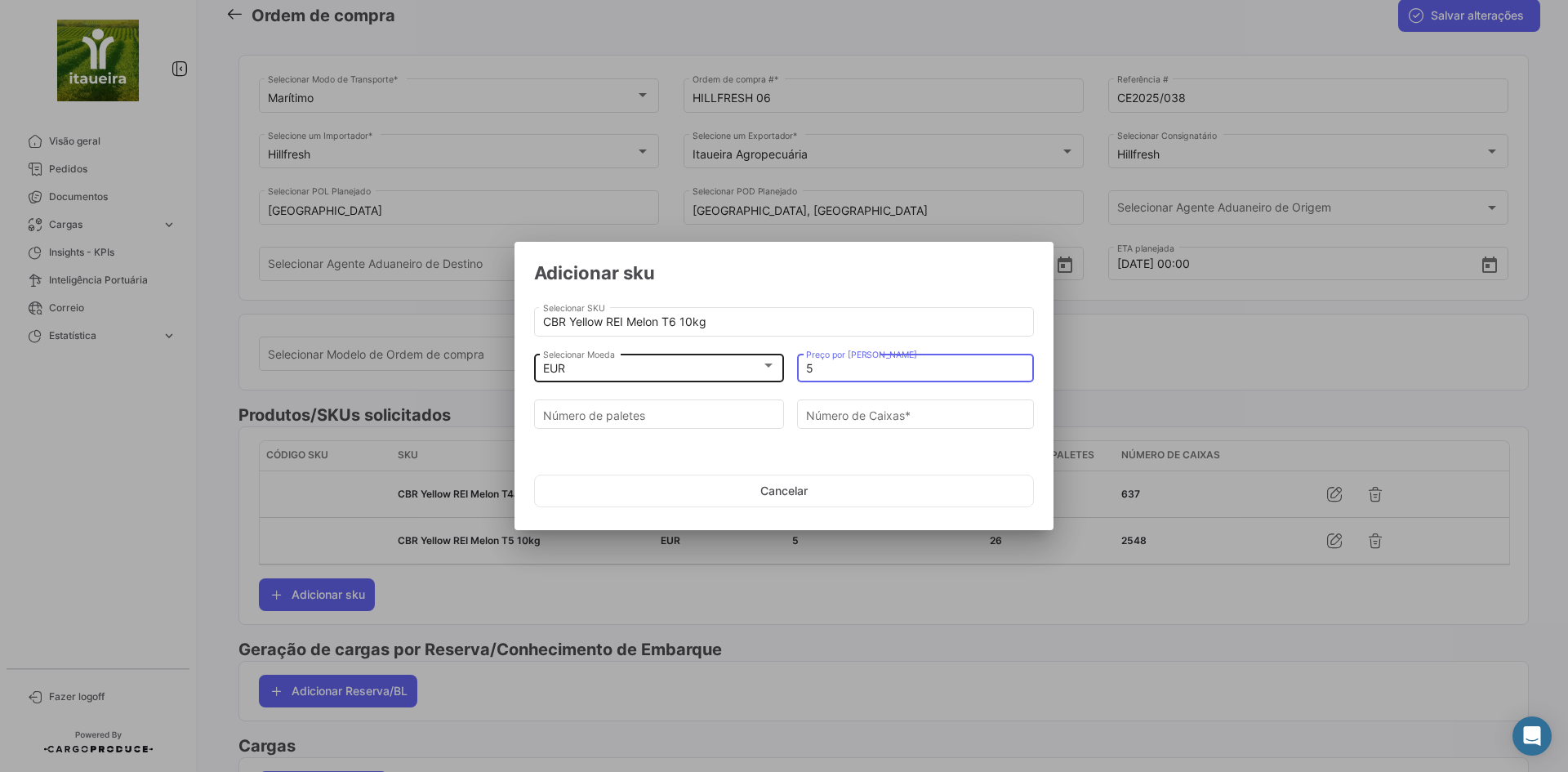
type input "5"
type input "1"
type input "98"
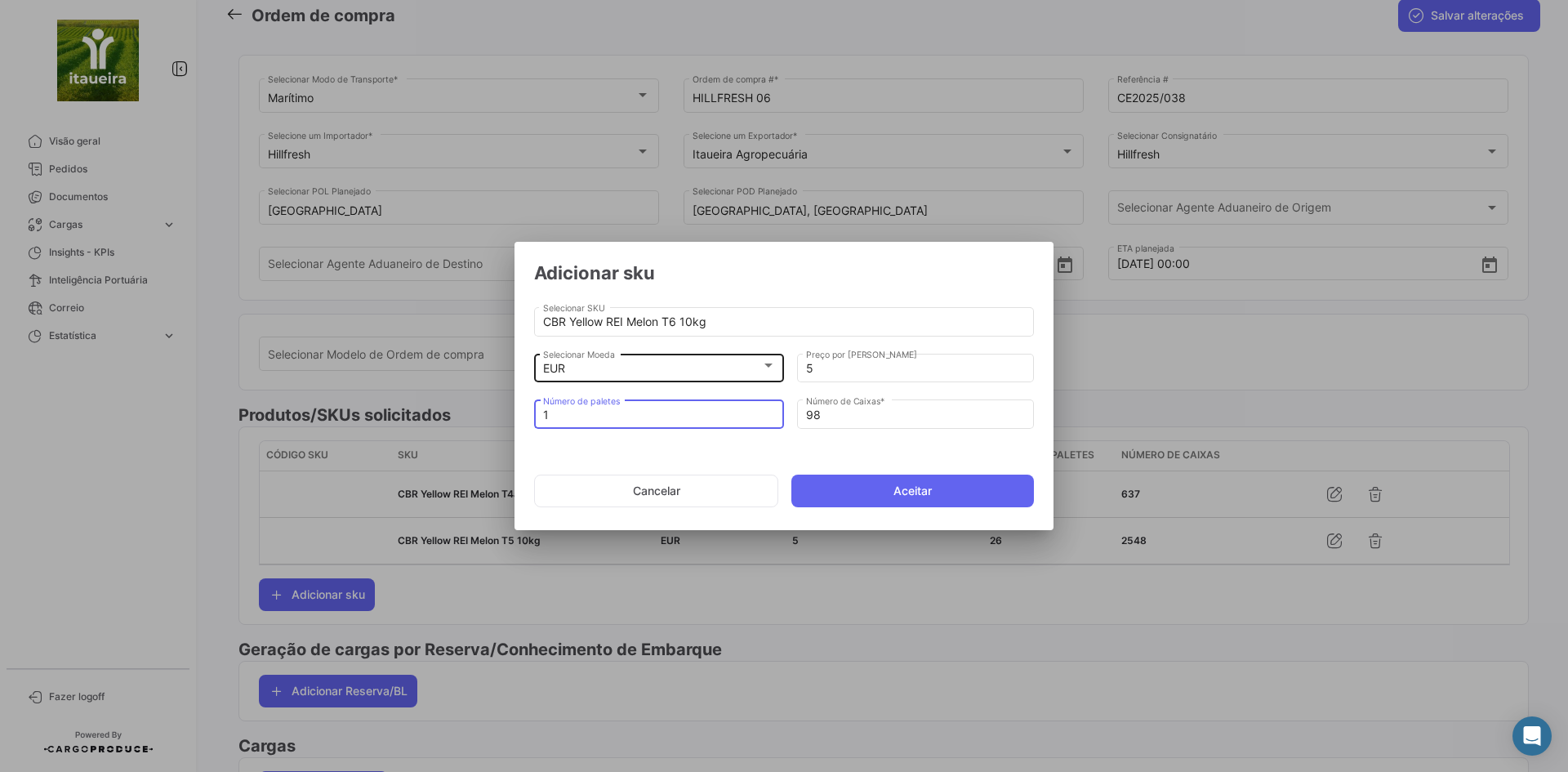
type input "11"
type input "1078"
type input "11"
click at [898, 484] on button "Aceitar" at bounding box center [912, 491] width 242 height 32
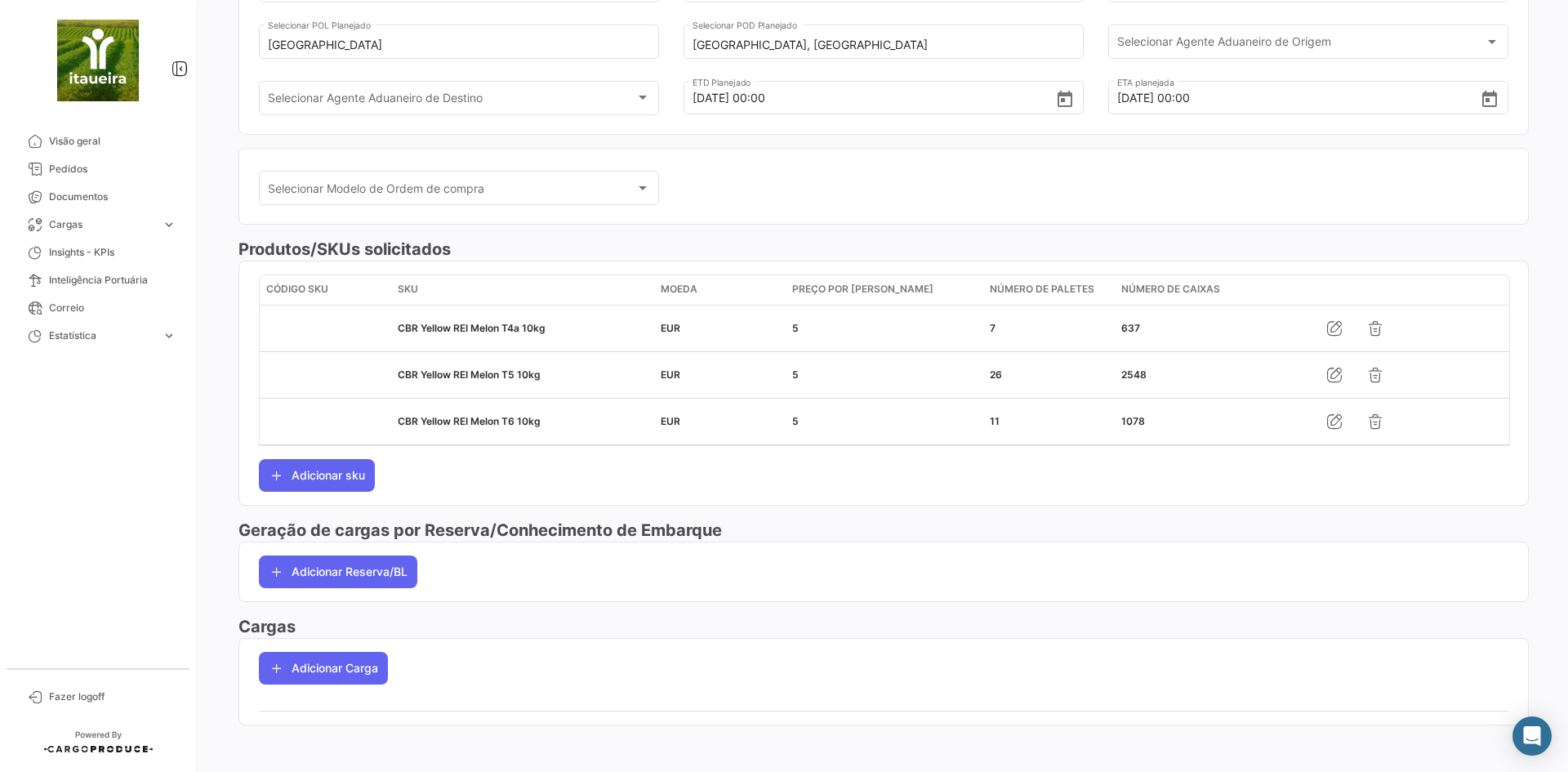
scroll to position [262, 0]
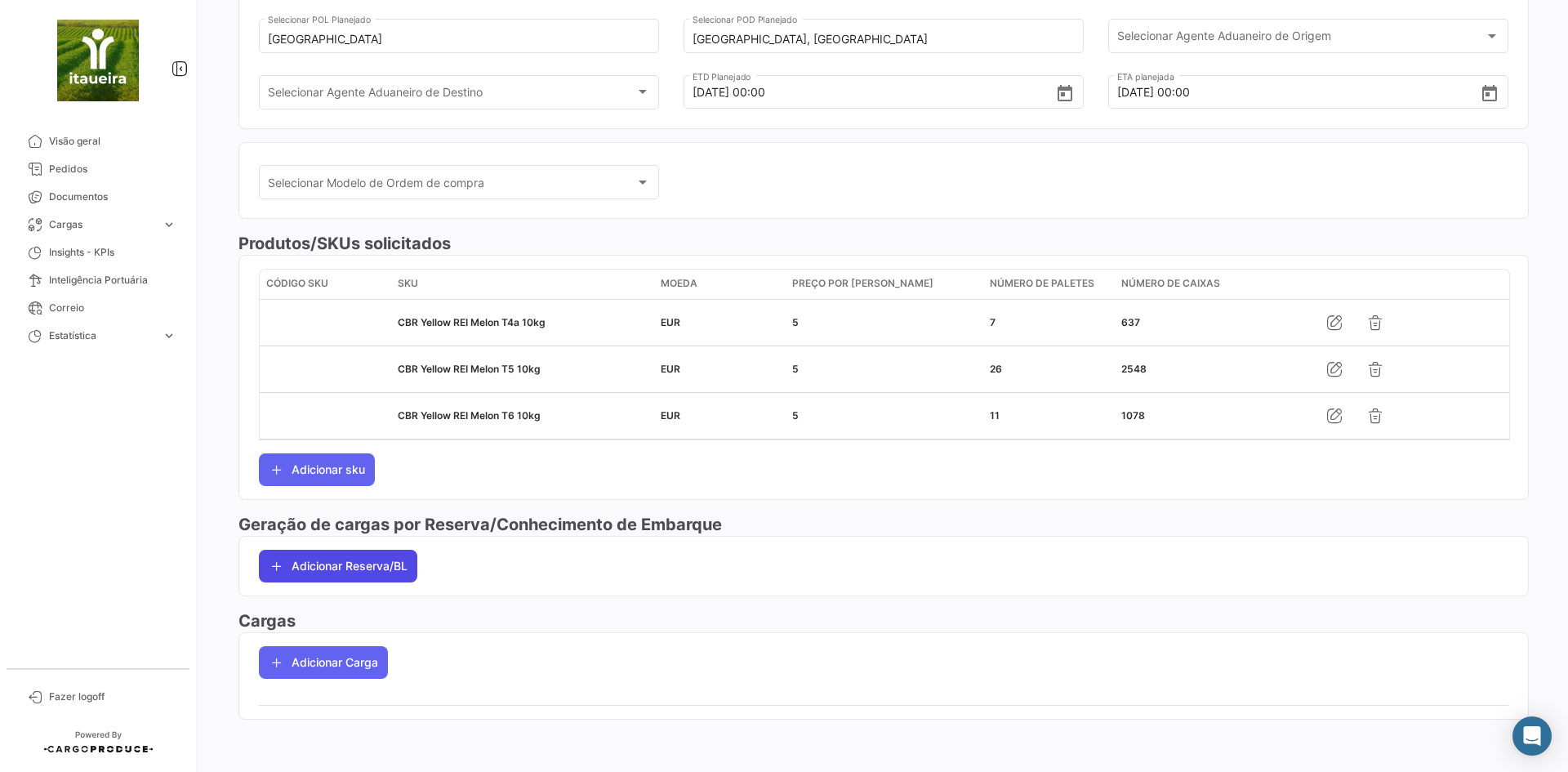
click at [377, 564] on button "Adicionar Reserva/BL" at bounding box center [338, 565] width 158 height 32
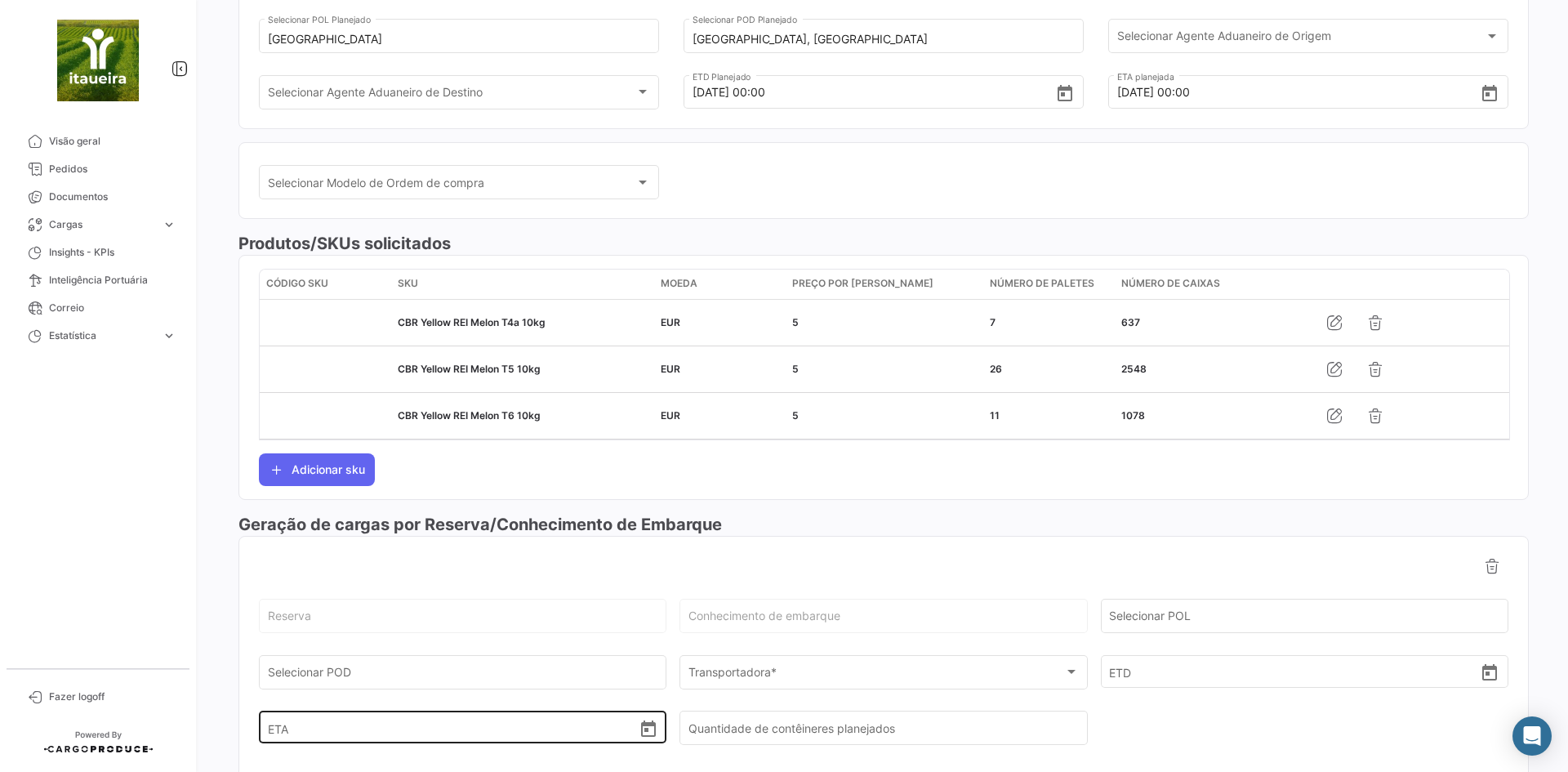
scroll to position [503, 0]
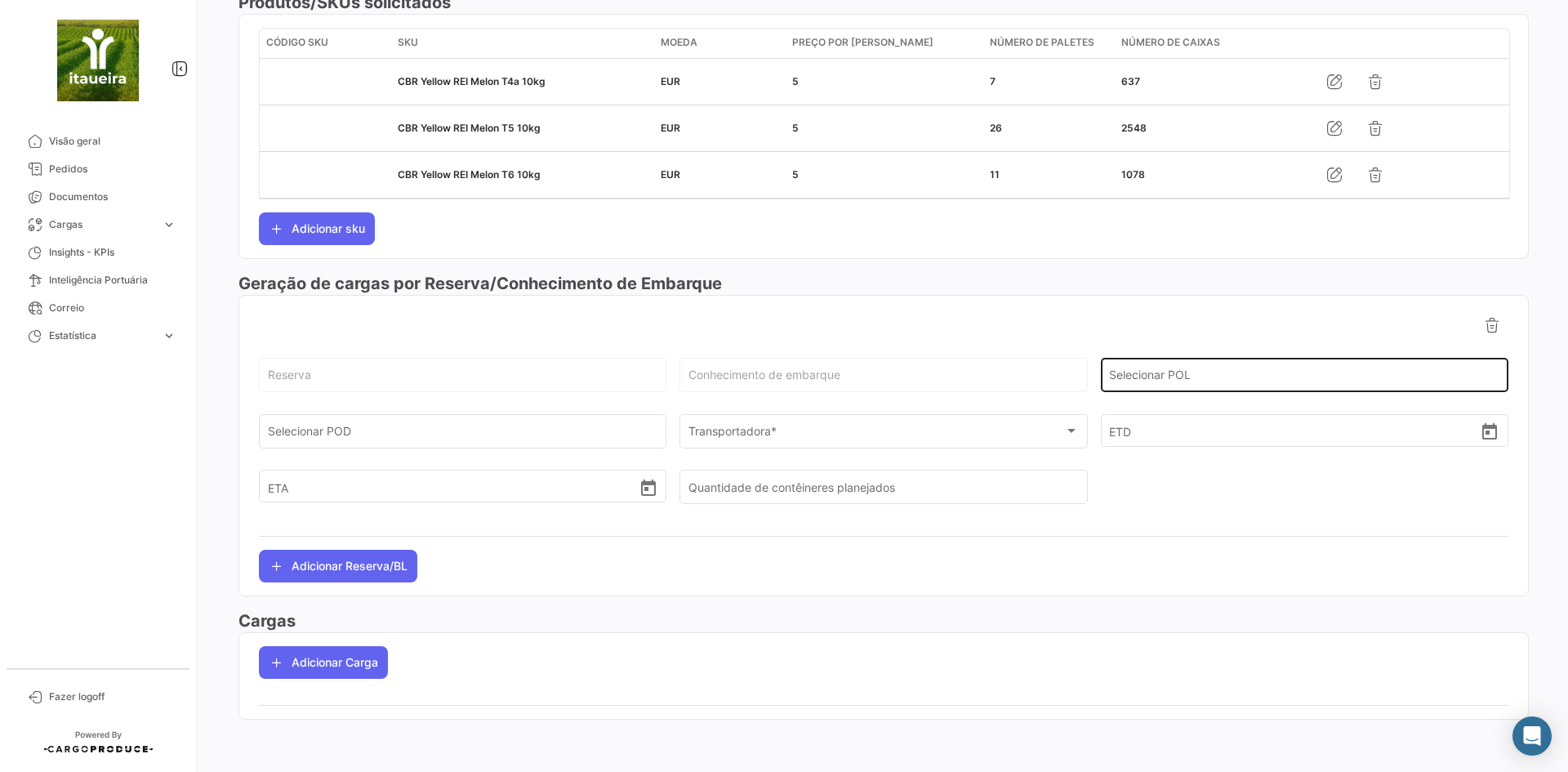
click at [1202, 375] on input "Selecionar POL" at bounding box center [1303, 378] width 390 height 14
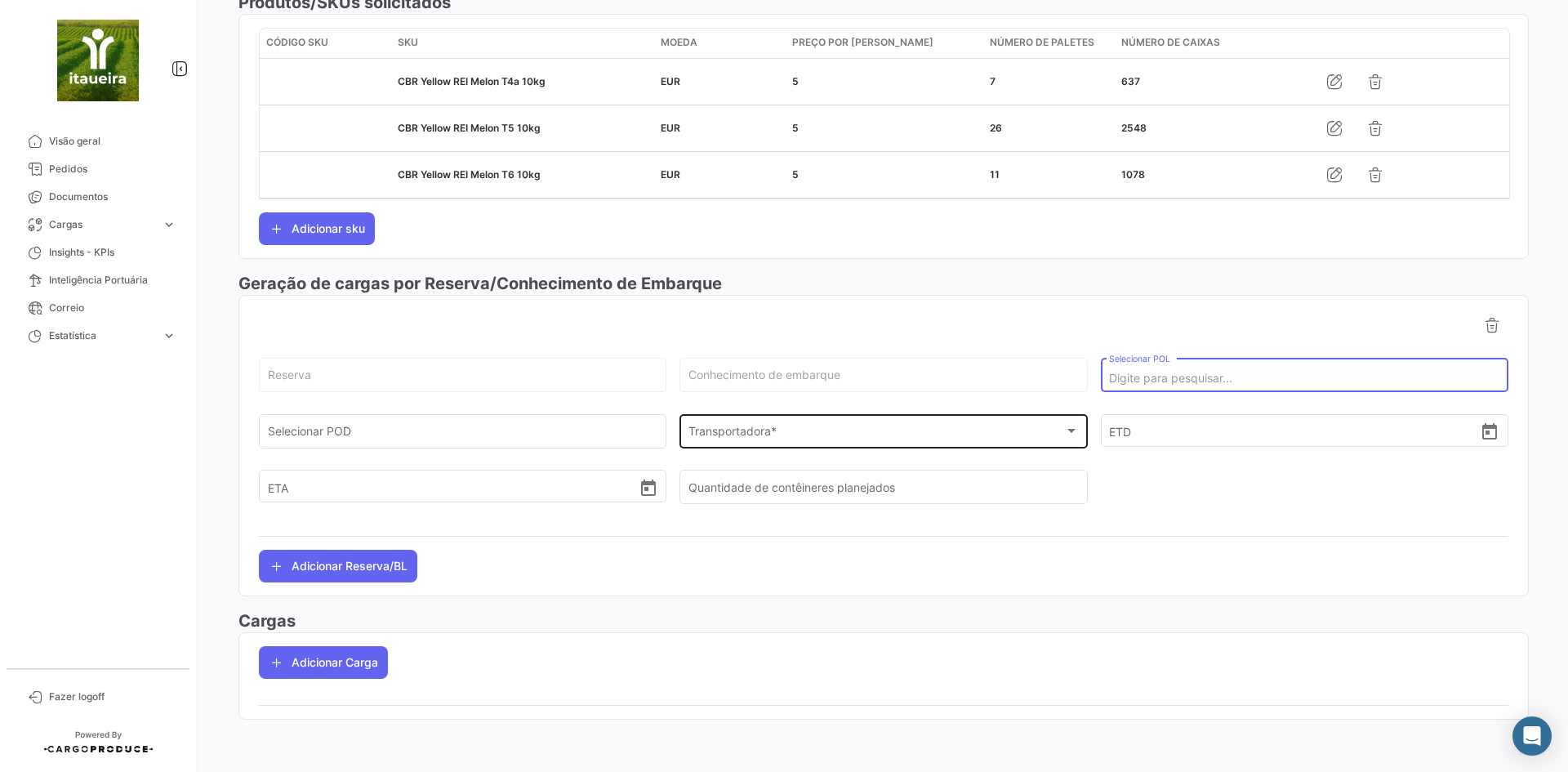
click at [785, 430] on div "Transportadora *" at bounding box center [875, 434] width 375 height 14
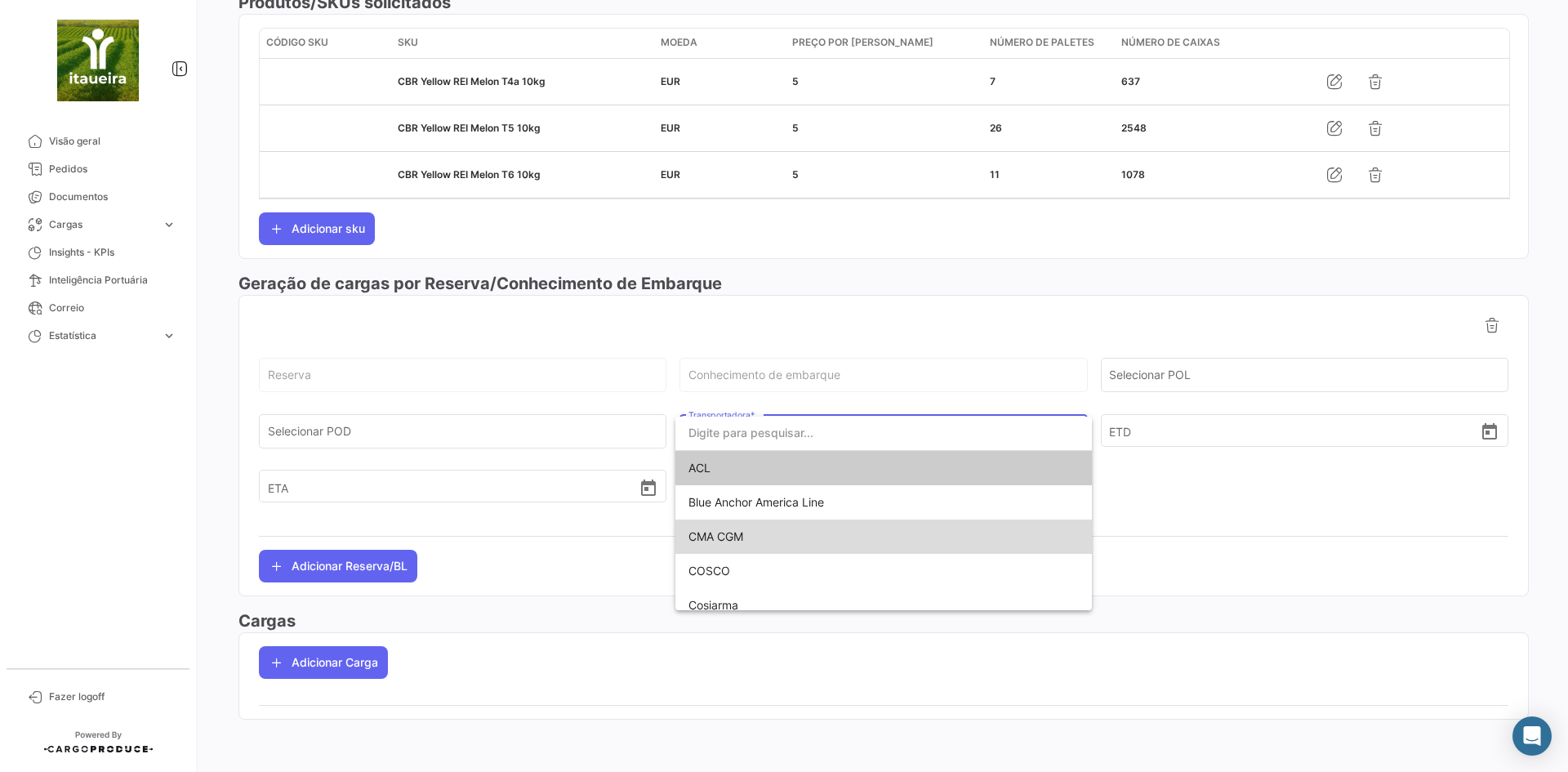
click at [726, 539] on span "CMA CGM" at bounding box center [715, 536] width 55 height 14
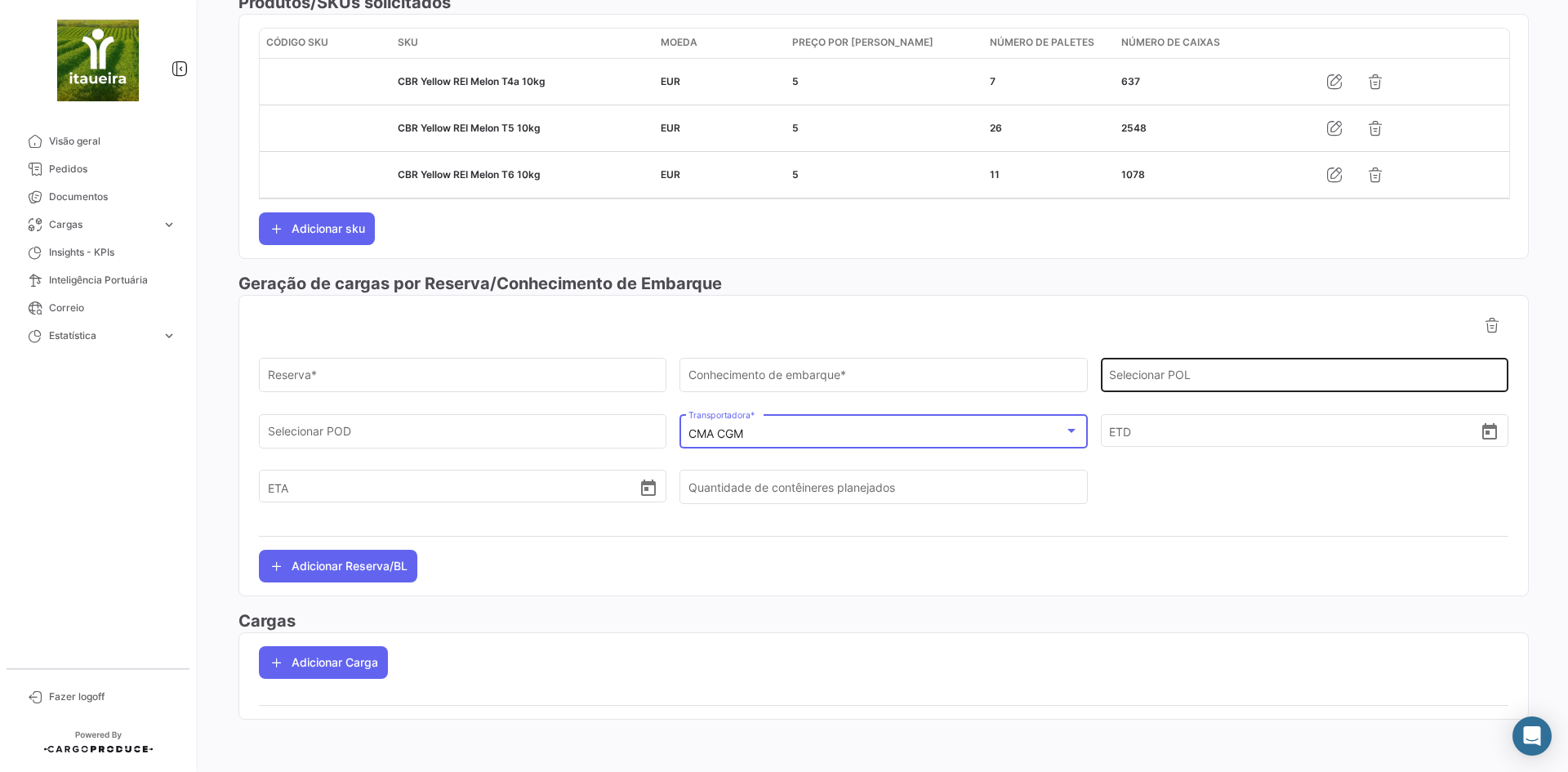
click at [1193, 373] on input "Selecionar POL" at bounding box center [1303, 378] width 390 height 14
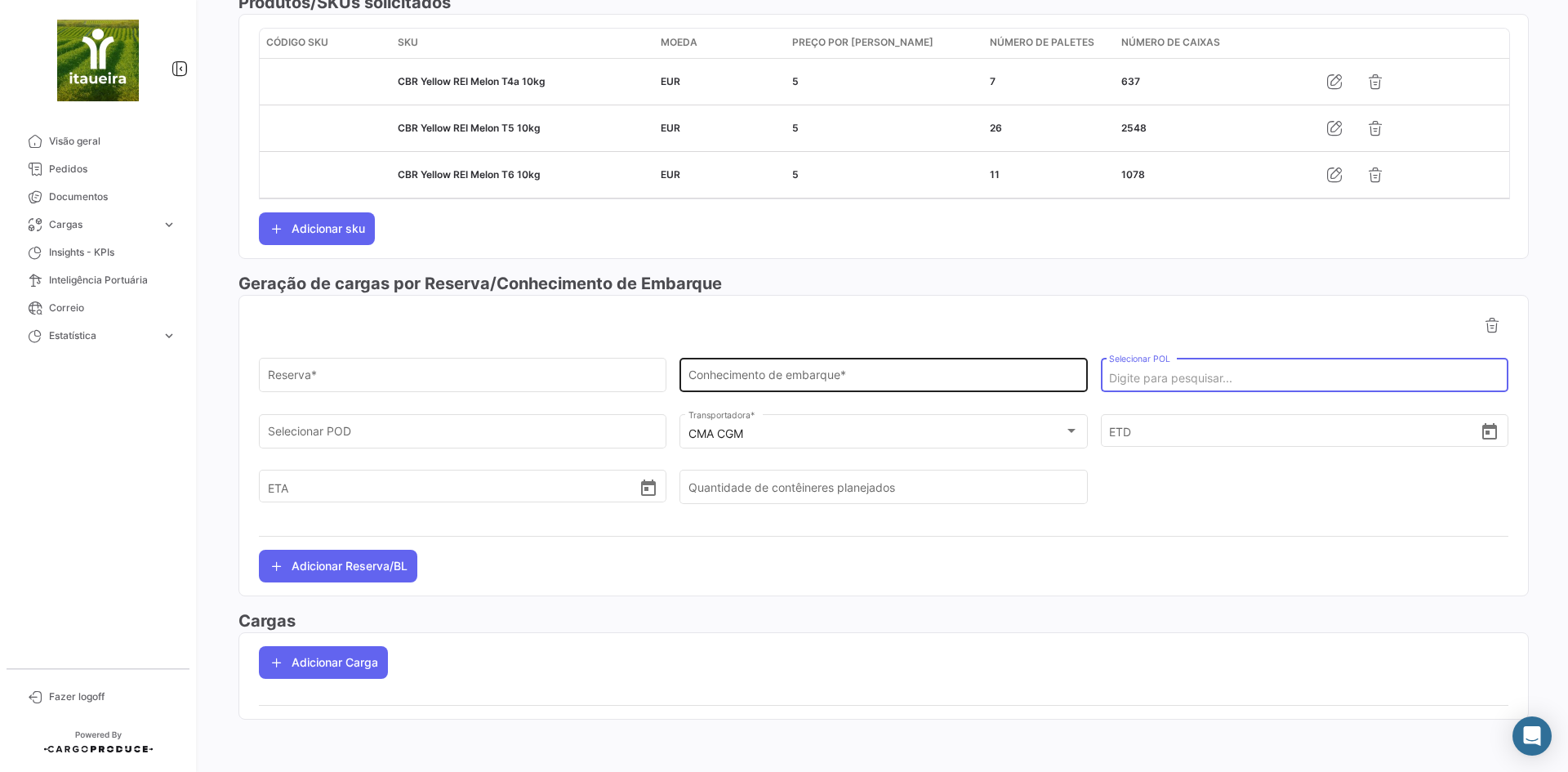
click at [814, 377] on input "Conhecimento de embarque *" at bounding box center [882, 378] width 390 height 14
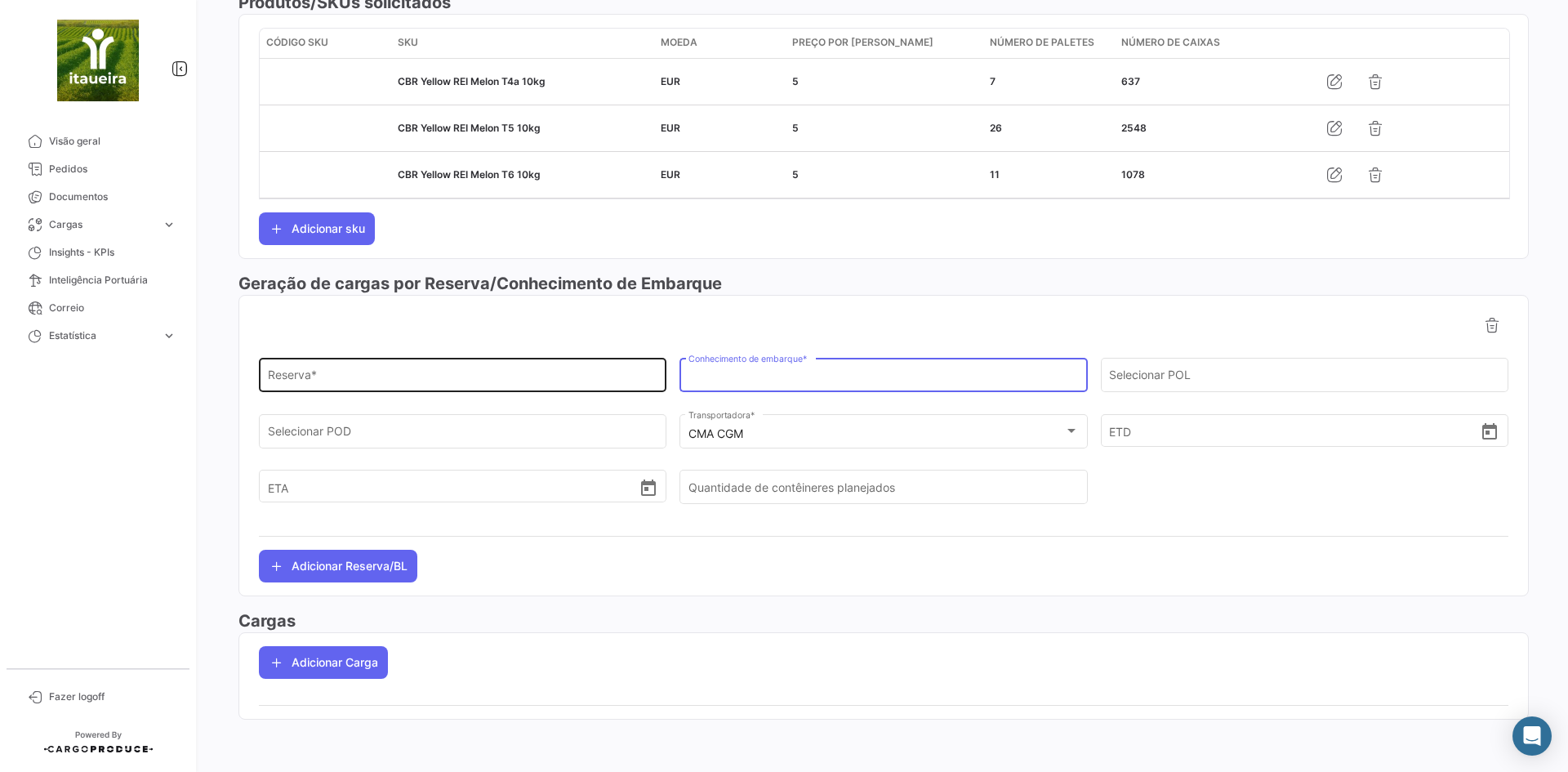
click at [356, 383] on input "Reserva *" at bounding box center [462, 378] width 390 height 14
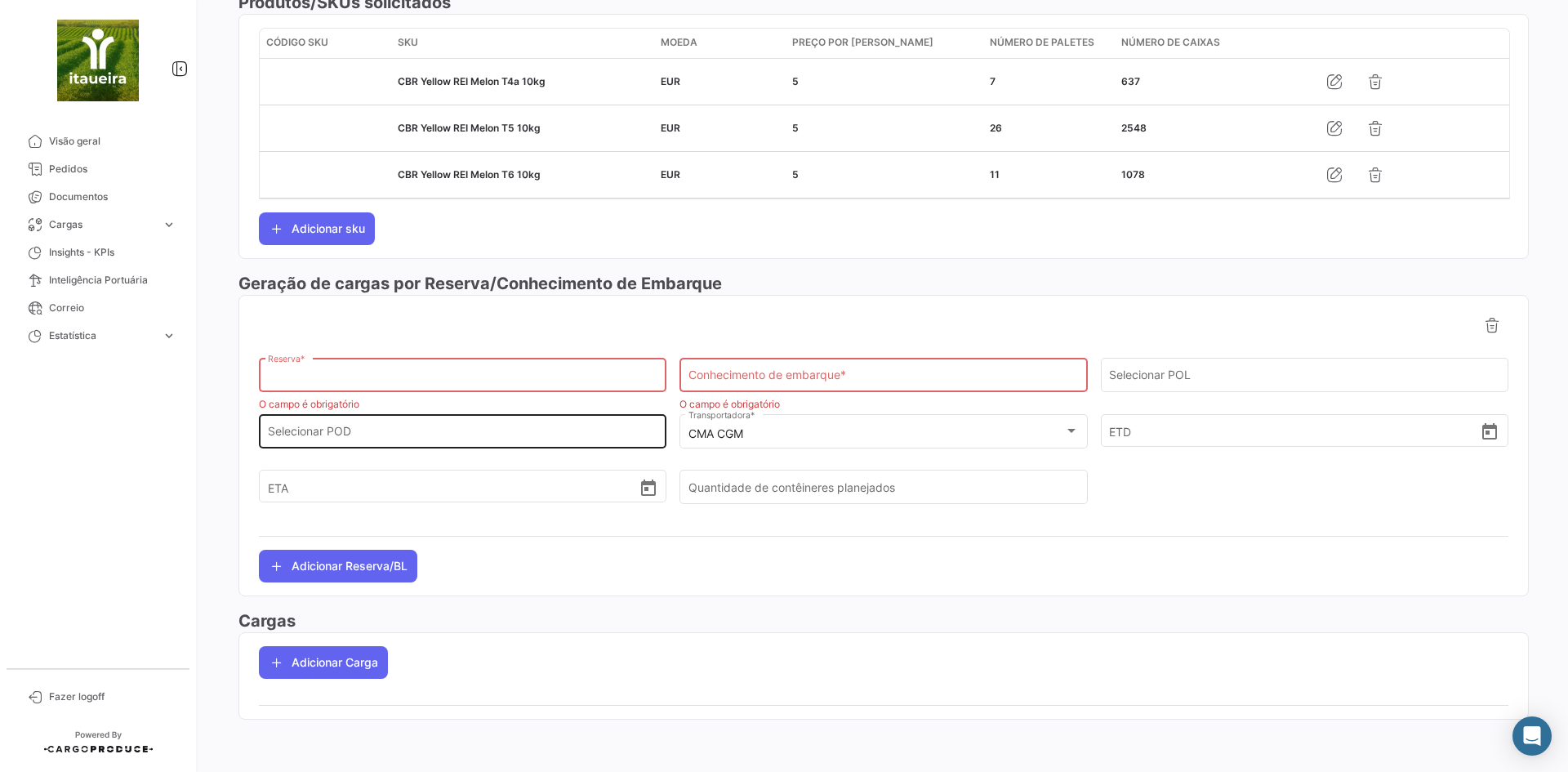
paste input "BMA0198719"
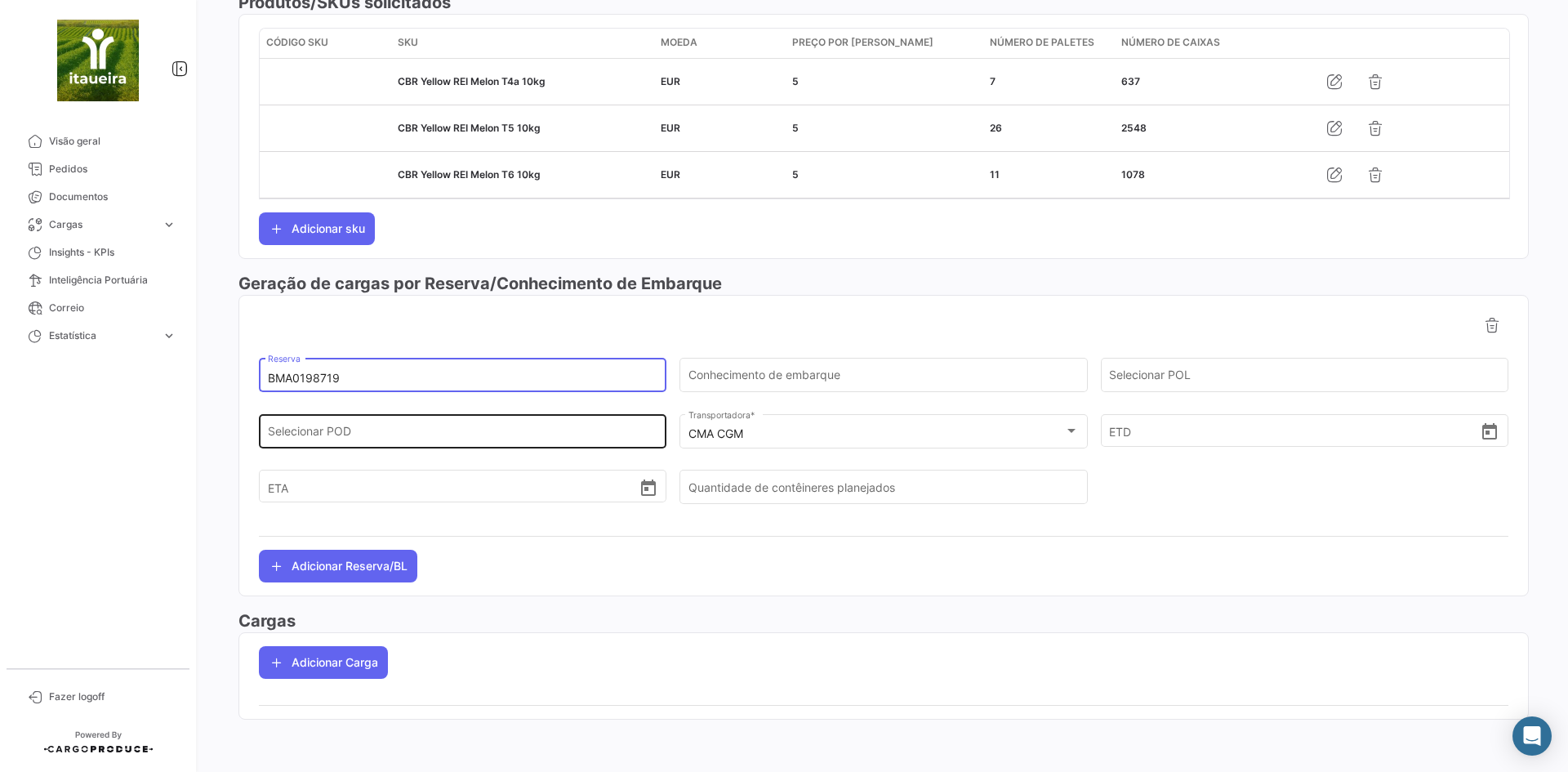
type input "BMA0198719"
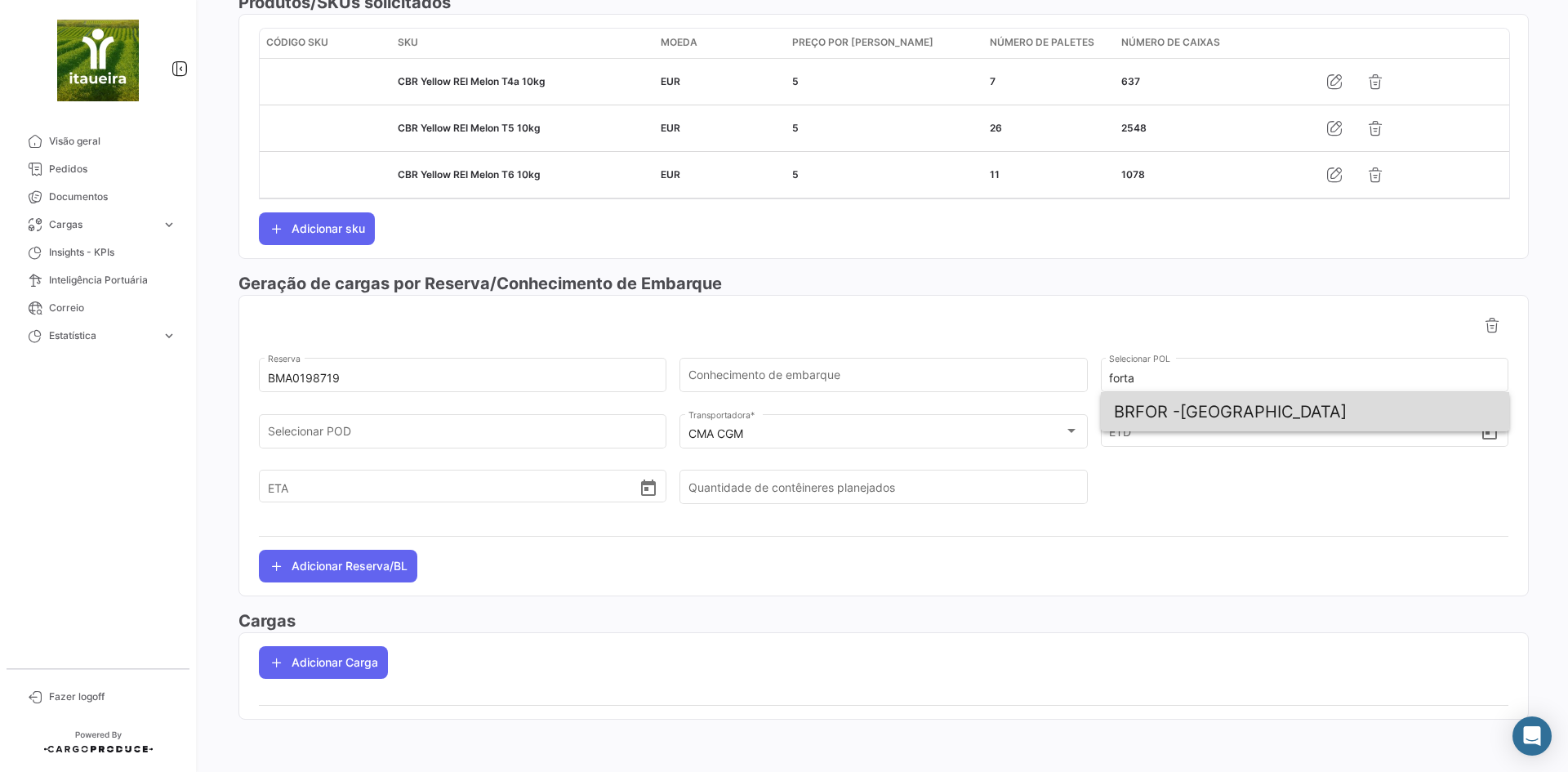
click at [1220, 406] on span "BRFOR - [GEOGRAPHIC_DATA]" at bounding box center [1304, 411] width 382 height 39
type input "[GEOGRAPHIC_DATA]"
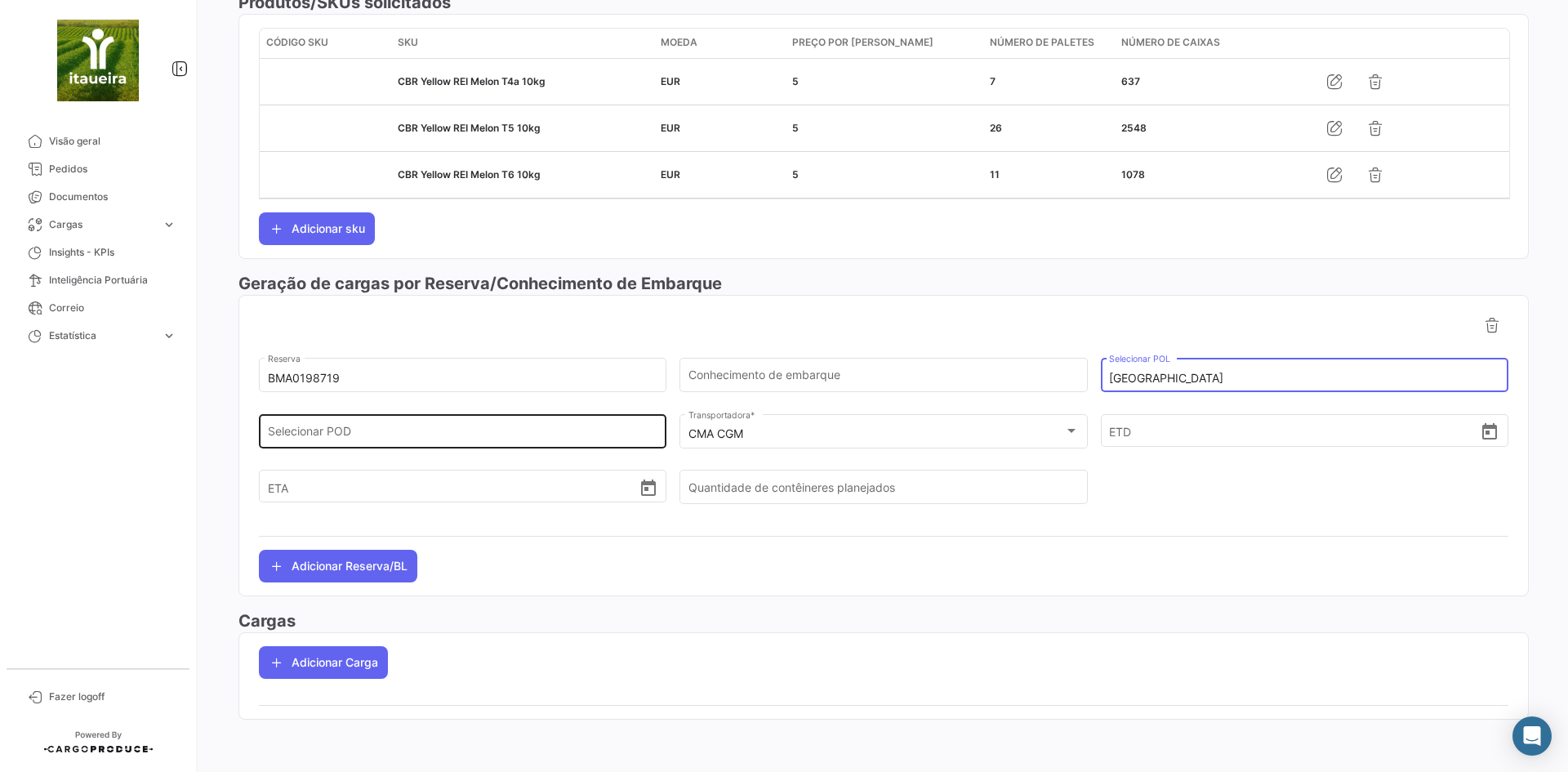
click at [421, 423] on div "Selecionar POD" at bounding box center [462, 429] width 390 height 37
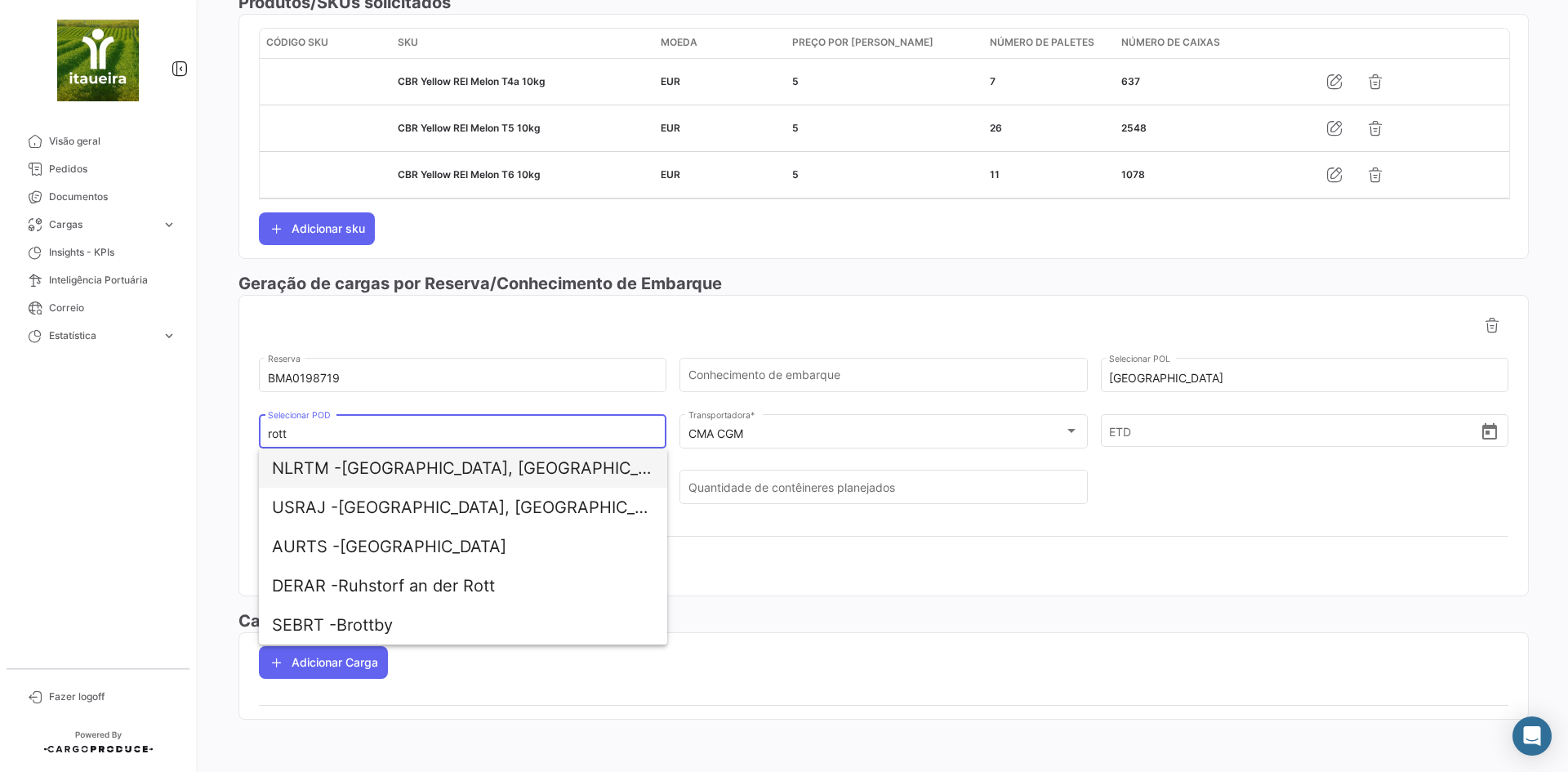
click at [390, 470] on span "NLRTM - [GEOGRAPHIC_DATA], [GEOGRAPHIC_DATA]" at bounding box center [462, 468] width 382 height 39
type input "[GEOGRAPHIC_DATA], [GEOGRAPHIC_DATA]"
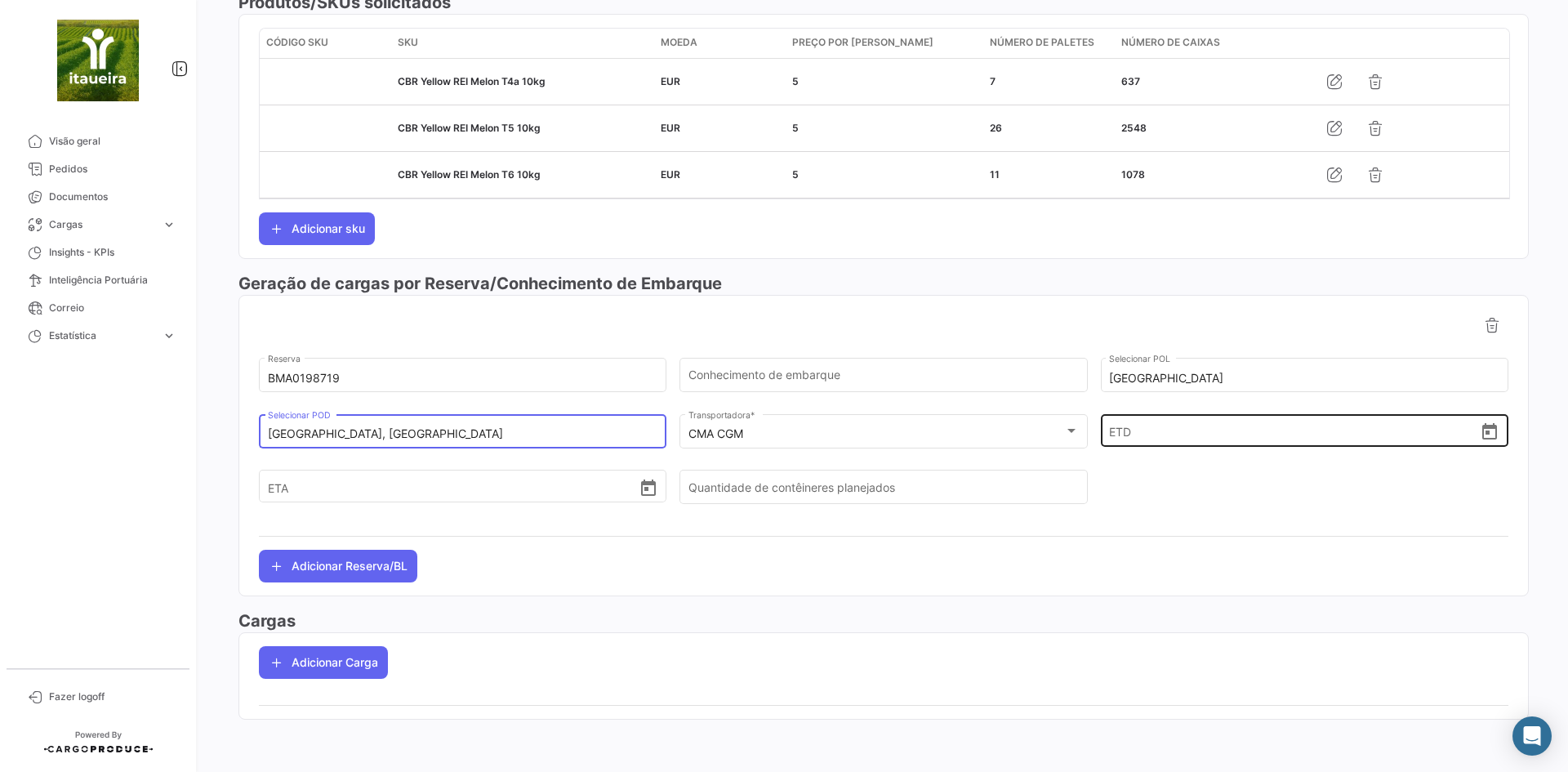
click at [1166, 430] on input "ETD" at bounding box center [1293, 430] width 370 height 57
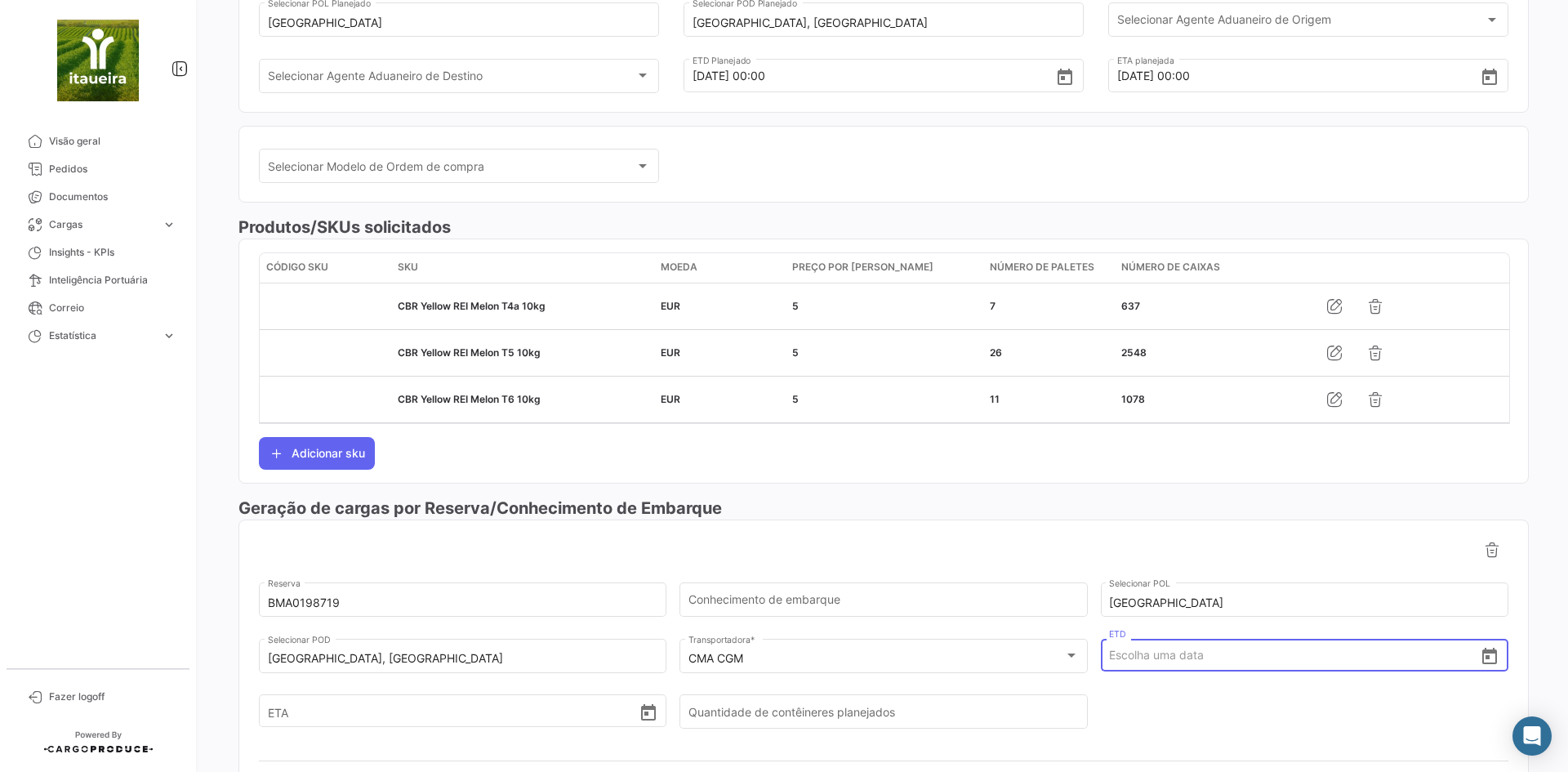
scroll to position [277, 0]
type input "[DATE] 00:00"
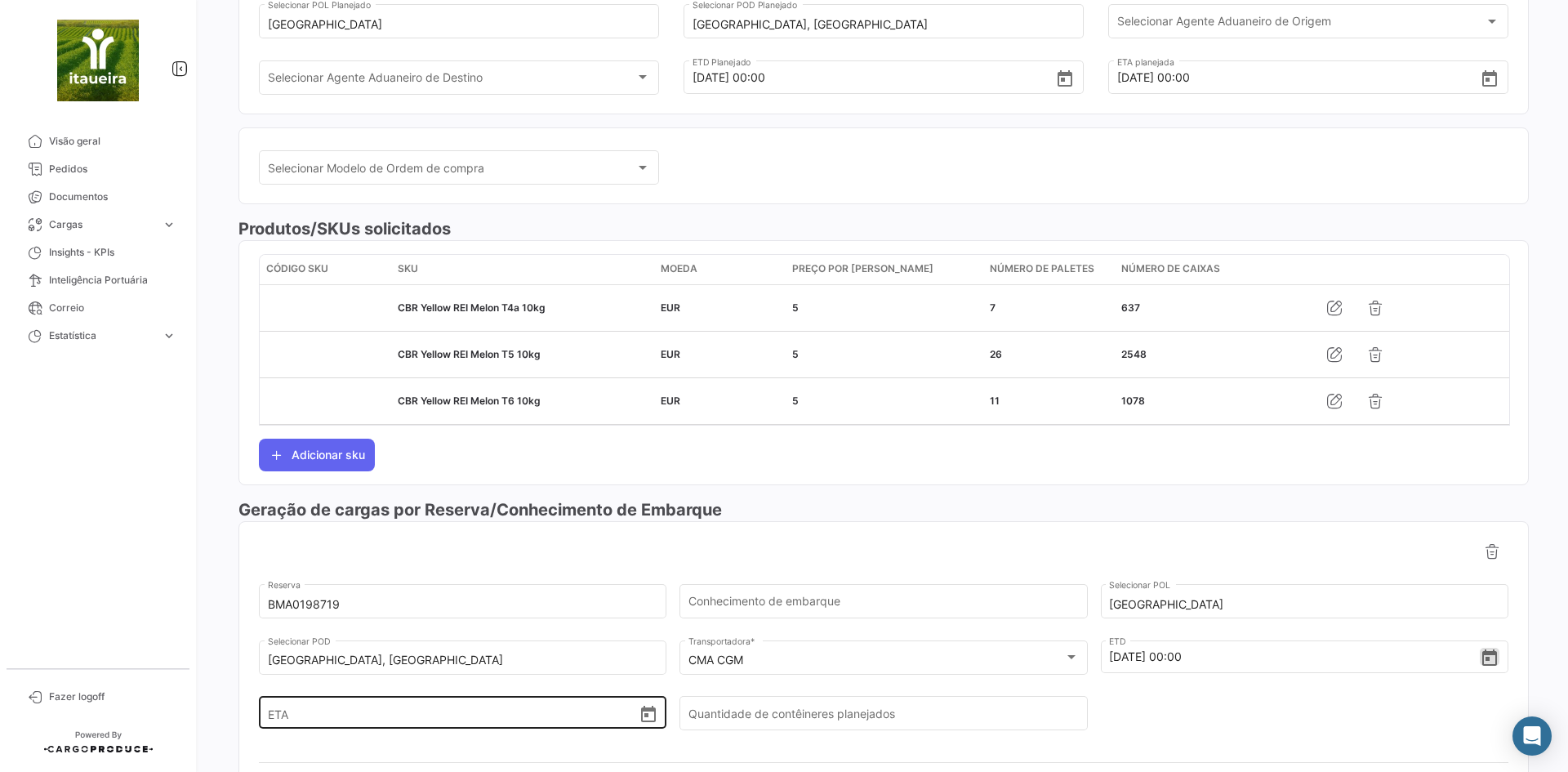
click at [334, 735] on input "ETA" at bounding box center [452, 712] width 370 height 57
type input "[DATE] 00:00"
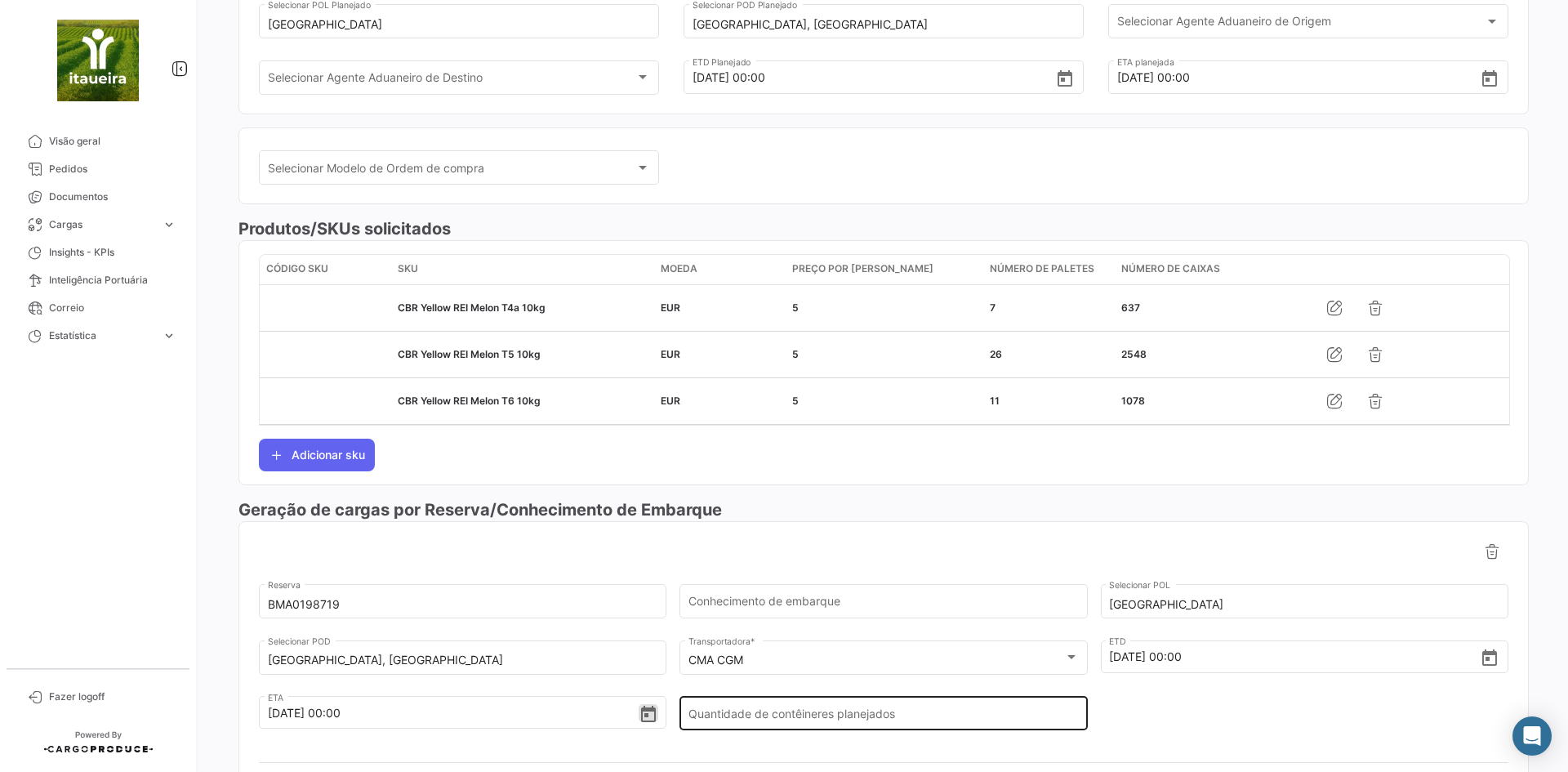
click at [836, 714] on input "Quantidade de contêineres planejados" at bounding box center [882, 716] width 390 height 14
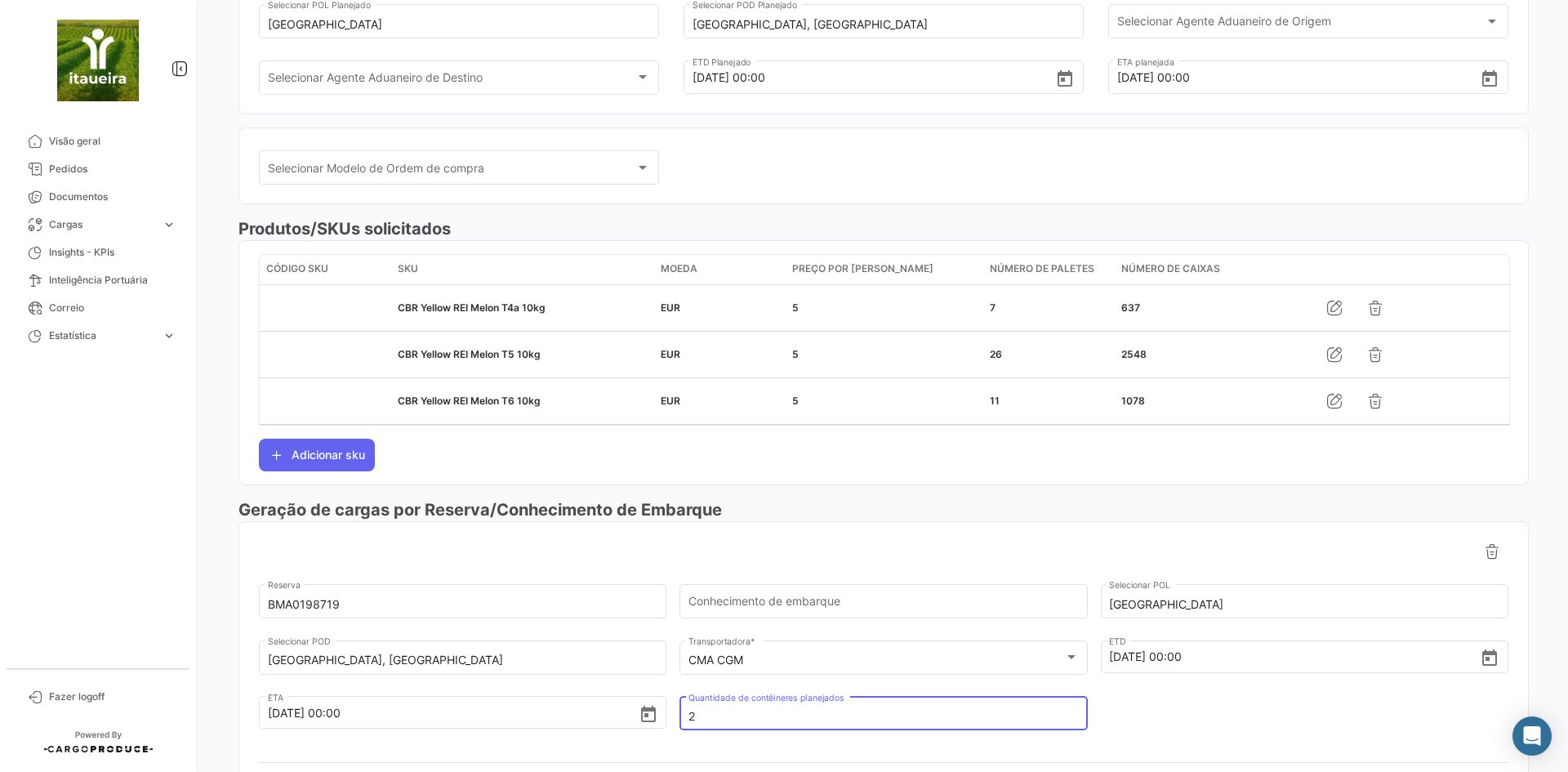
type input "2"
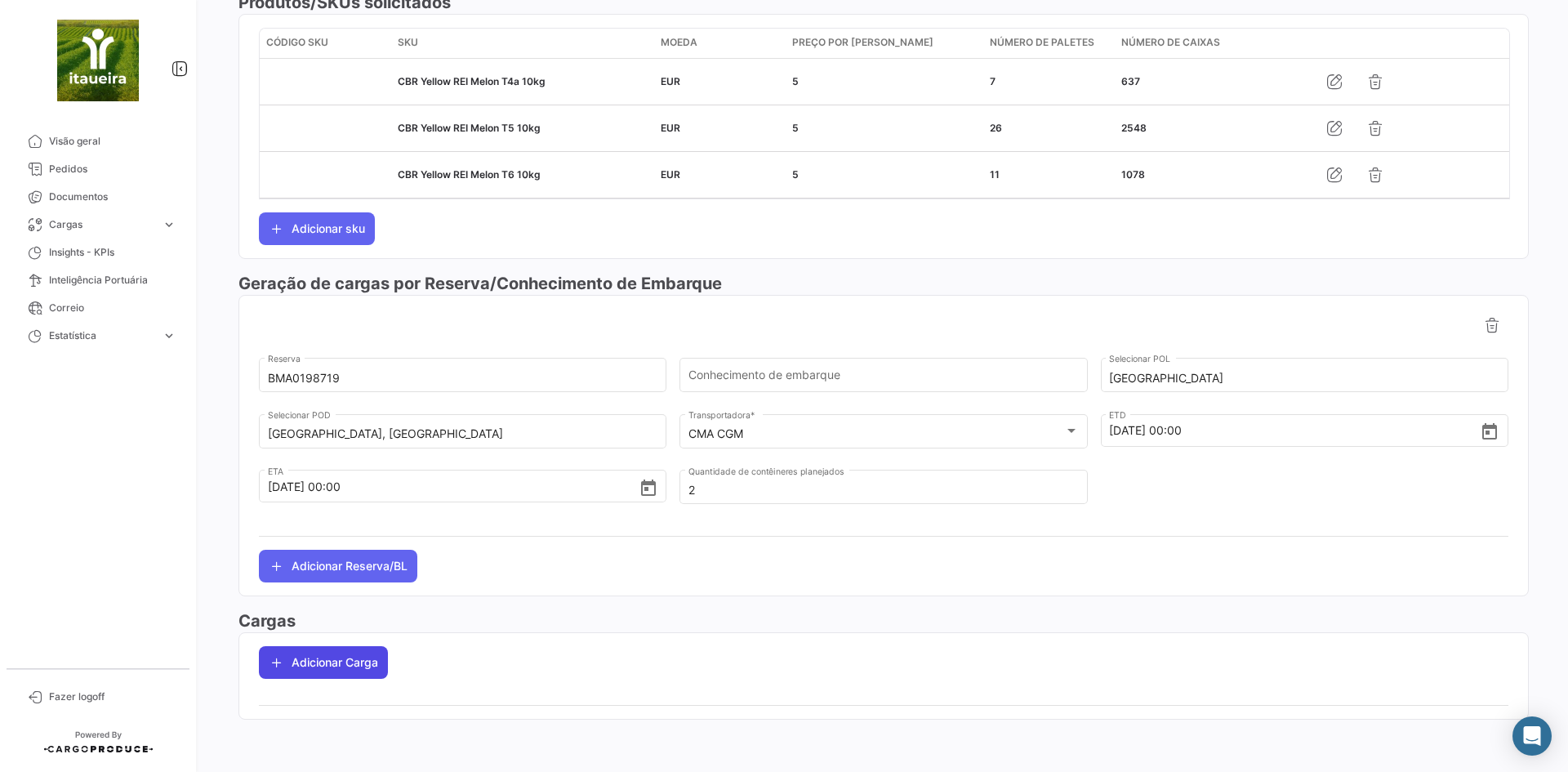
click at [295, 668] on button "Adicionar Carga" at bounding box center [323, 662] width 129 height 32
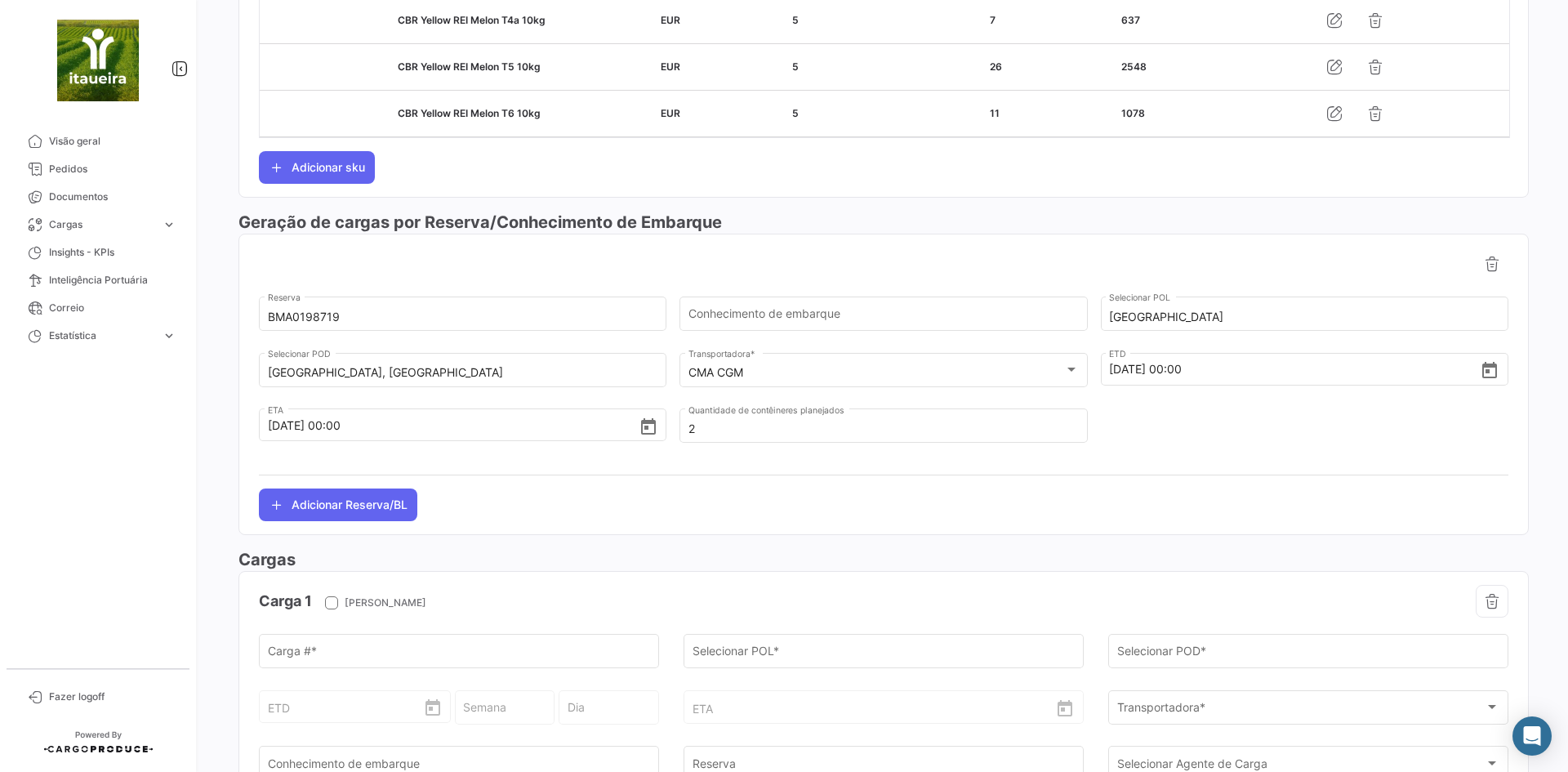
scroll to position [812, 0]
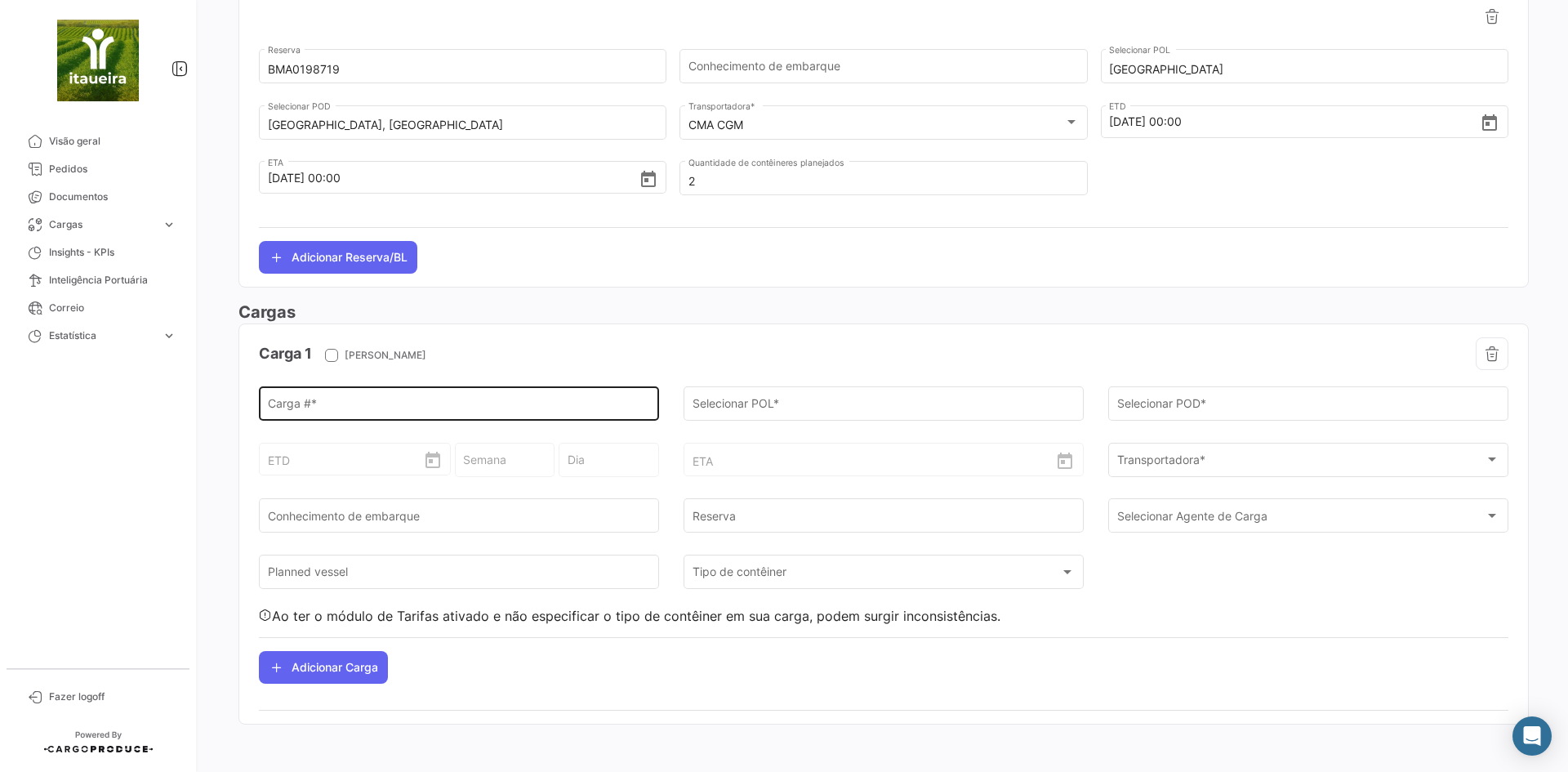
click at [329, 386] on div "Carga # *" at bounding box center [459, 402] width 383 height 37
click at [322, 407] on input "Carga # *" at bounding box center [459, 407] width 383 height 14
paste input "CGMU5418871"
type input "CGMU5418871"
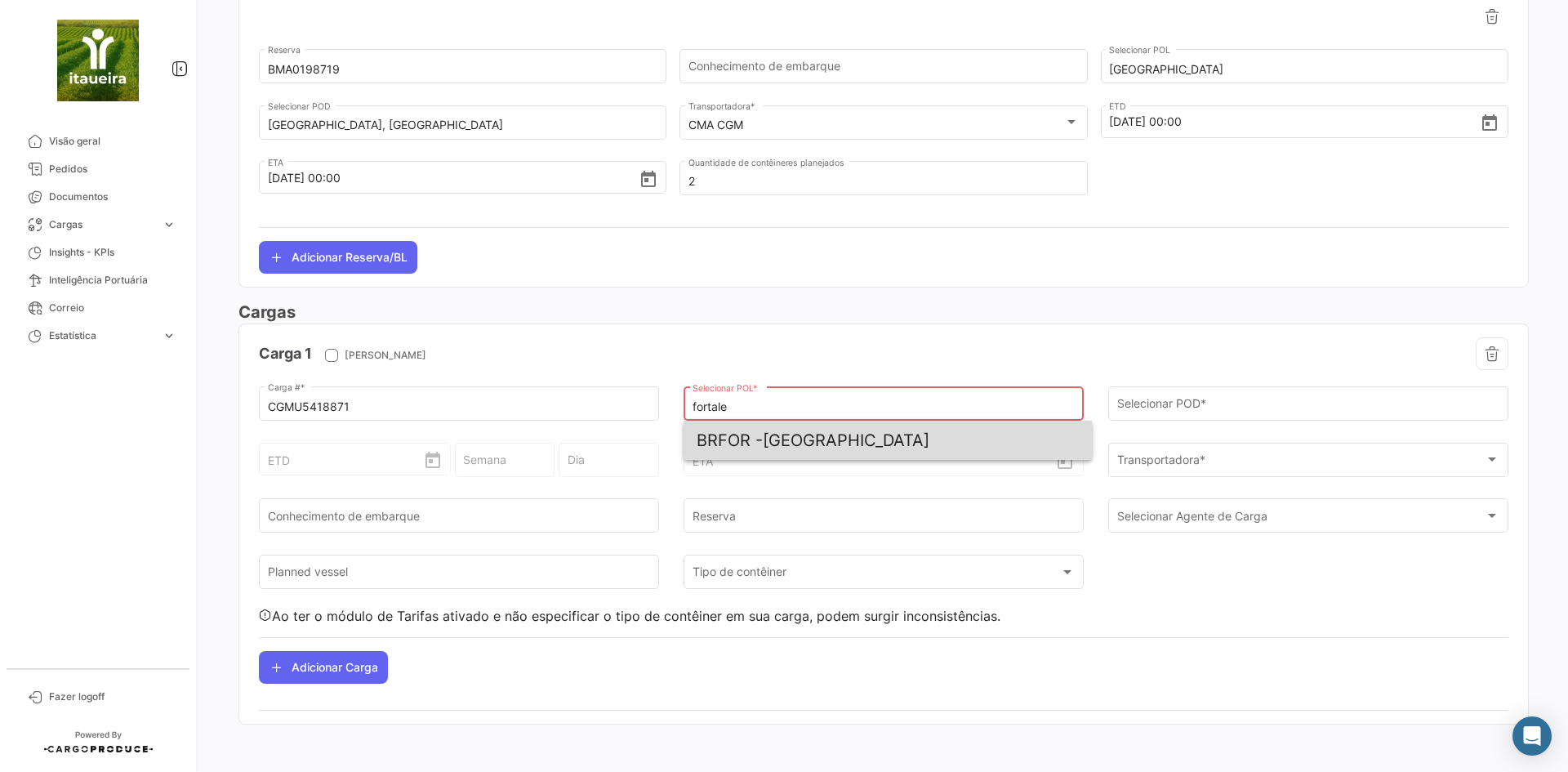
click at [774, 440] on span "BRFOR - [GEOGRAPHIC_DATA]" at bounding box center [887, 440] width 382 height 39
type input "[GEOGRAPHIC_DATA]"
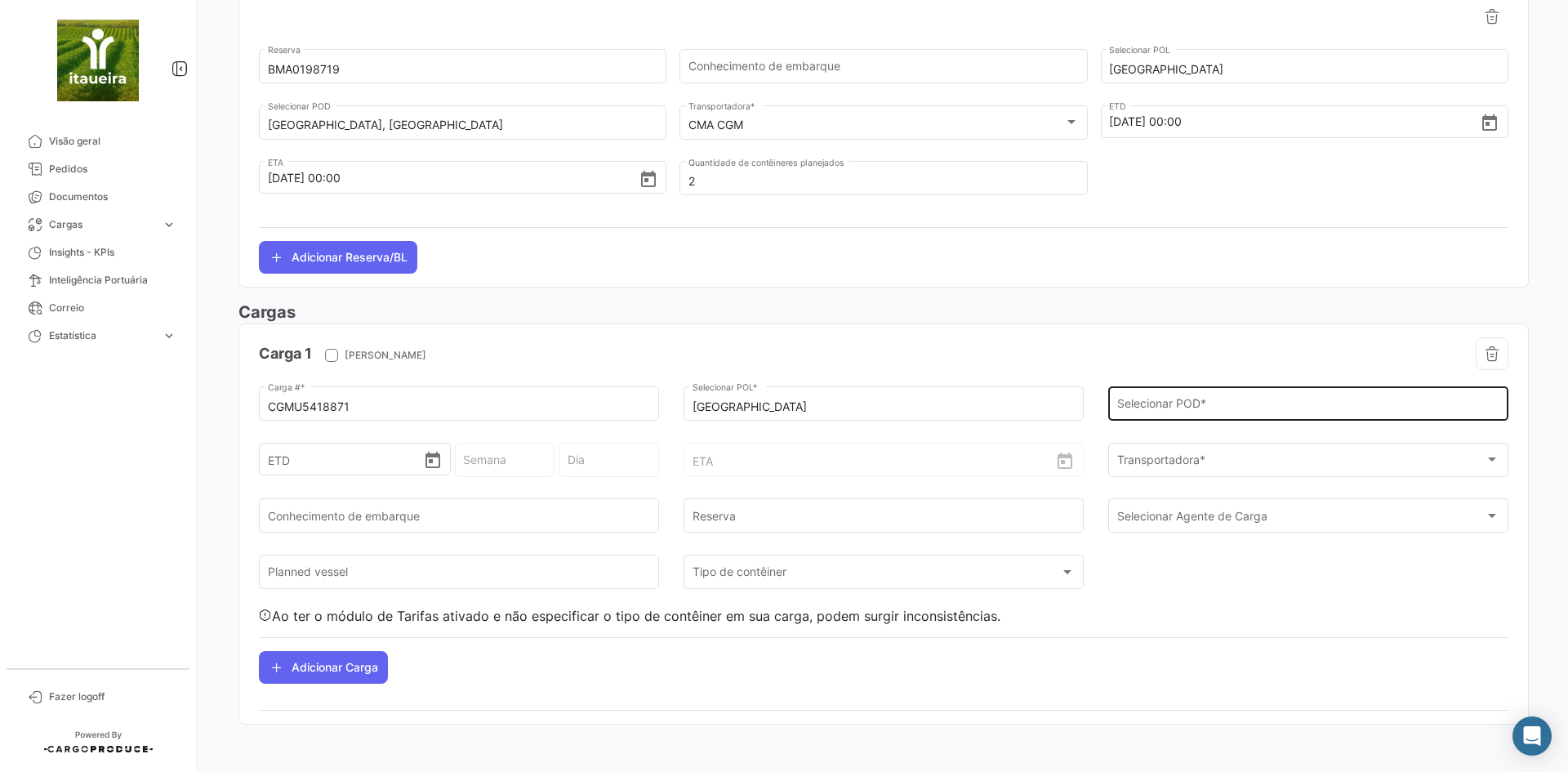
click at [1203, 394] on div "Selecionar POD *" at bounding box center [1308, 402] width 383 height 37
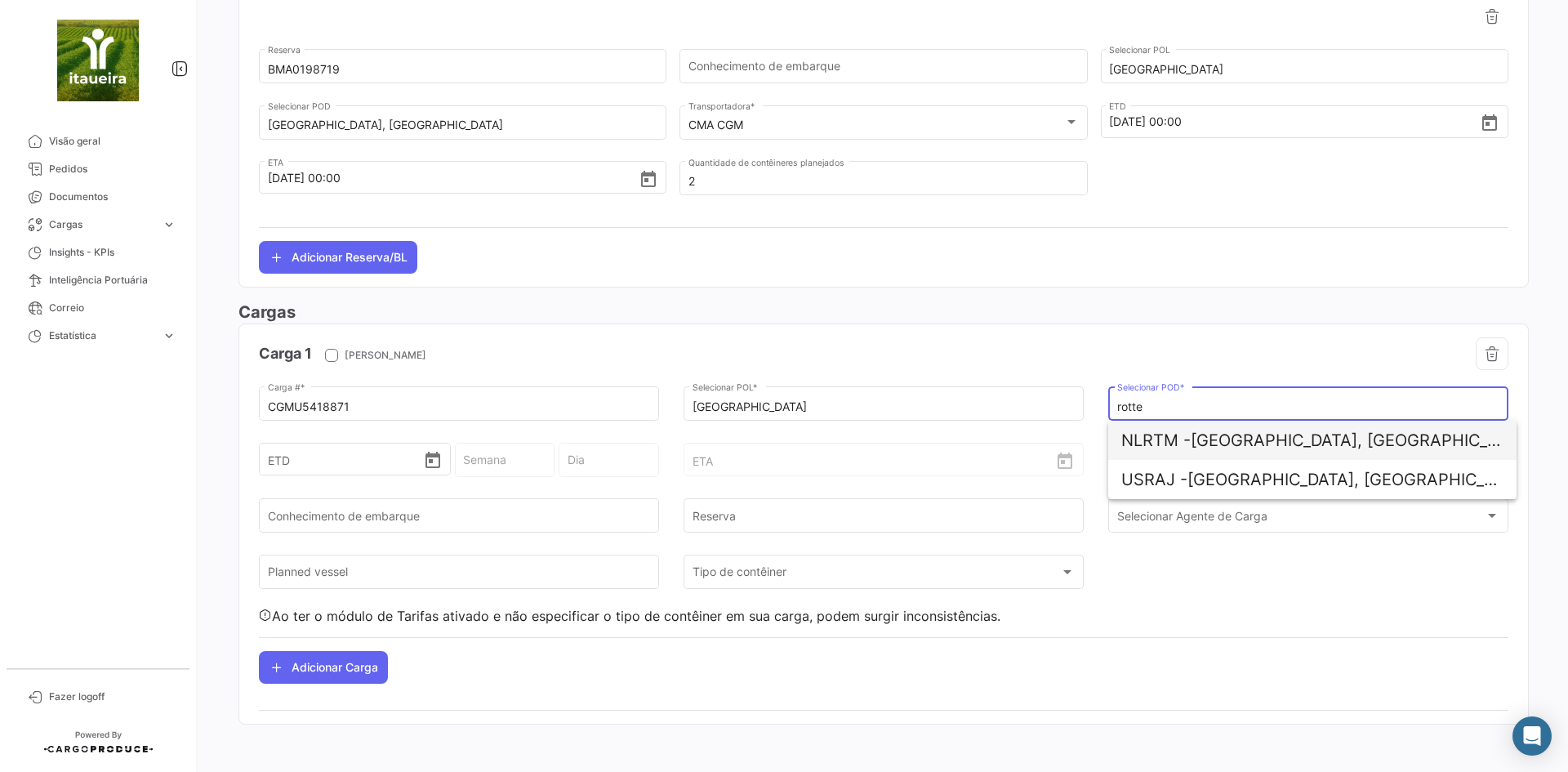
click at [1175, 434] on span "NLRTM -" at bounding box center [1155, 440] width 69 height 20
type input "[GEOGRAPHIC_DATA], [GEOGRAPHIC_DATA]"
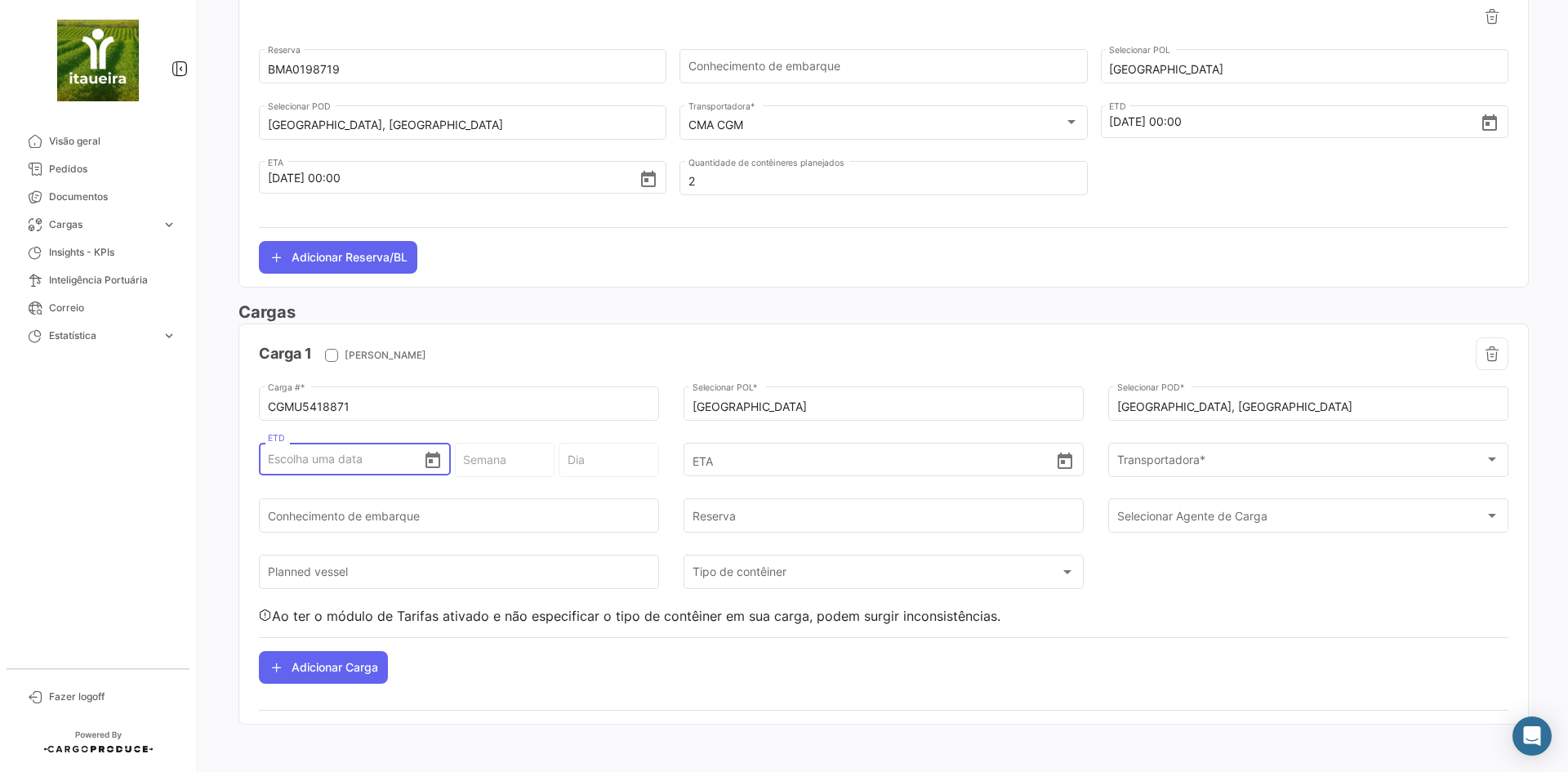
click at [352, 469] on input "ETD" at bounding box center [345, 458] width 155 height 57
type input "1"
type input "40 - 2025"
type input "Quarta-feira"
type input "14"
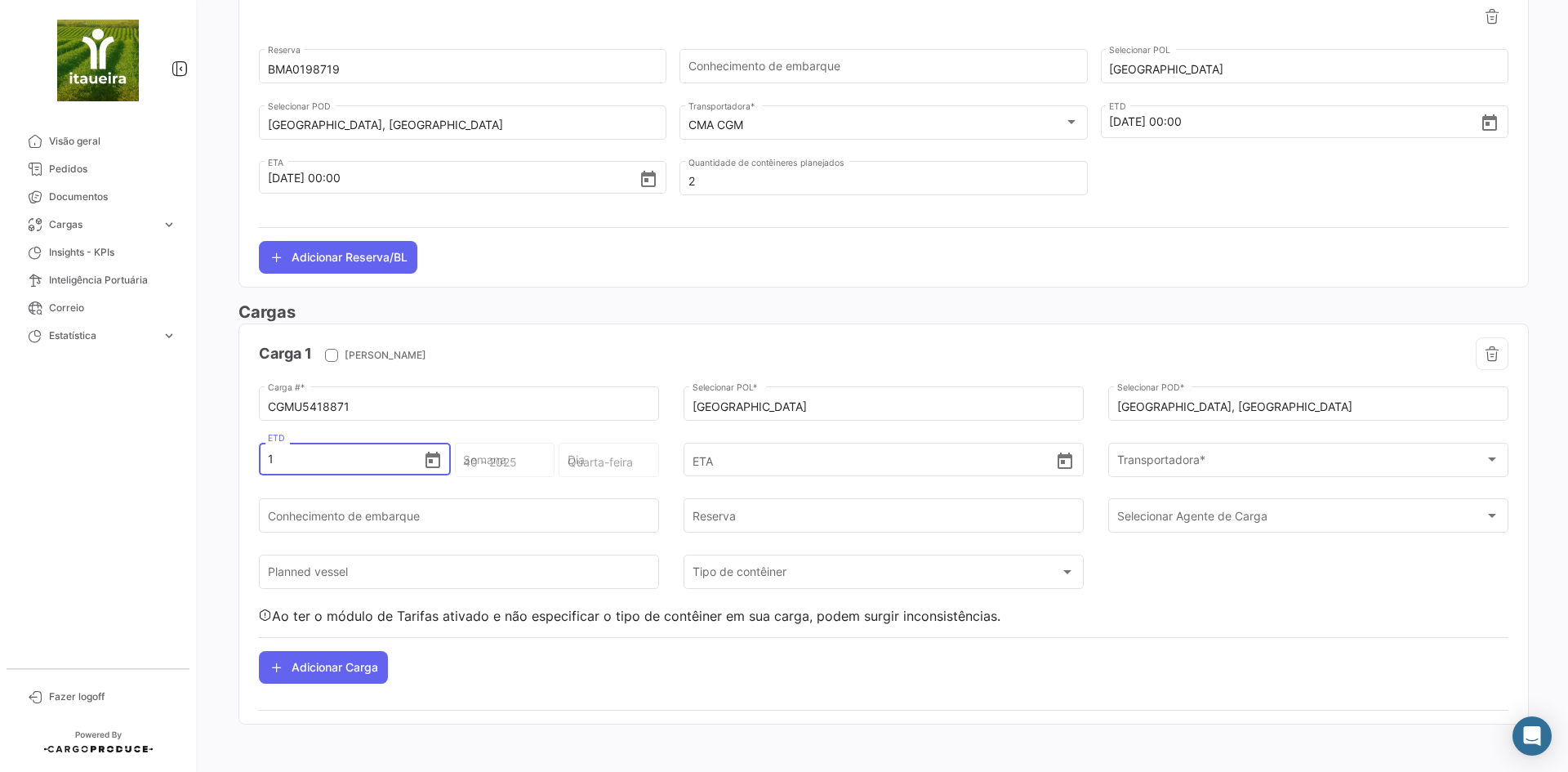
type input "42 - 2025"
type input "Terça-feira"
type input "141"
type input "3 - 2025"
type input "1410"
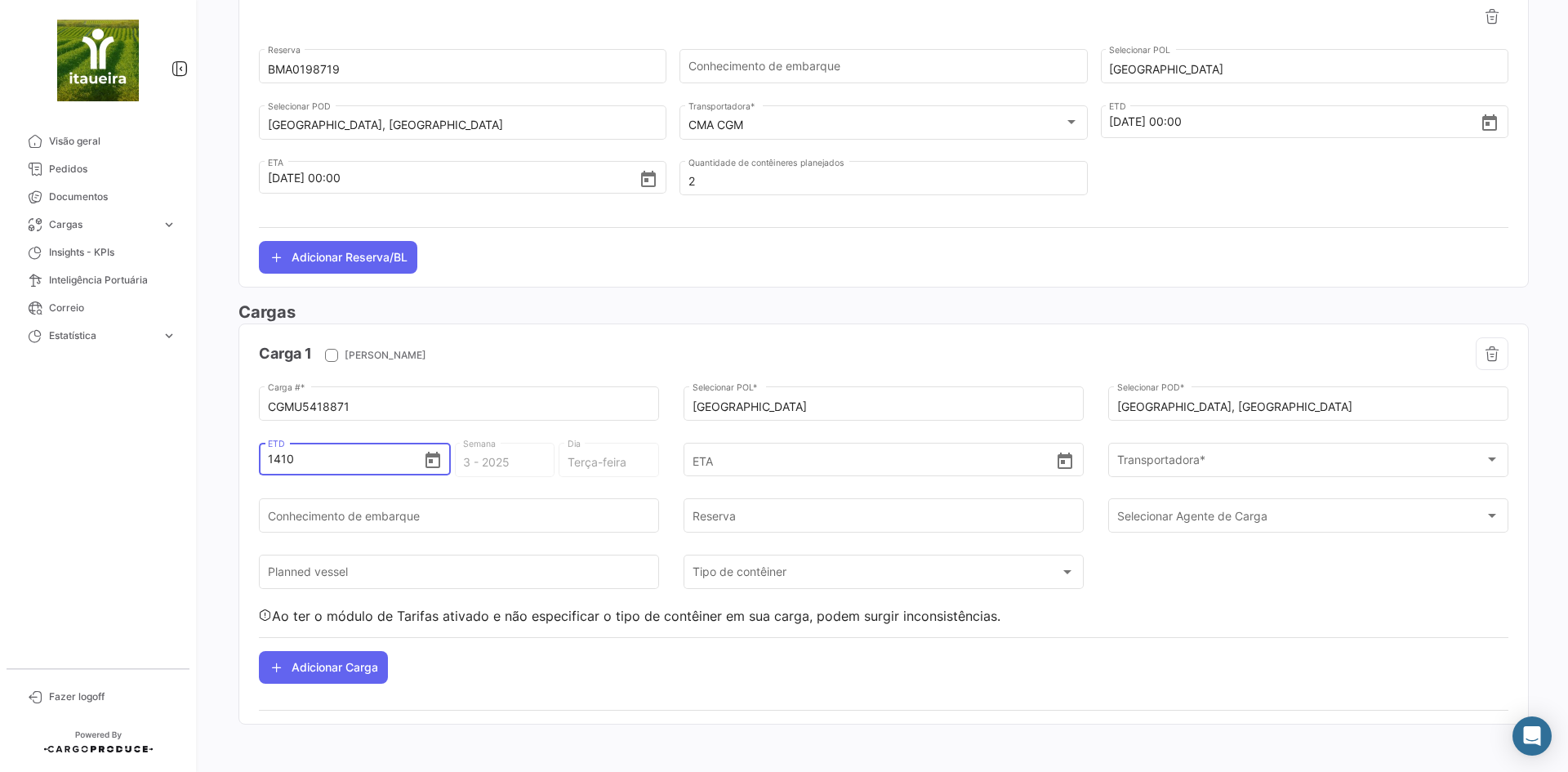
type input "42 - 2025"
type input "141"
type input "3 - 2025"
type input "14"
type input "42 - 2025"
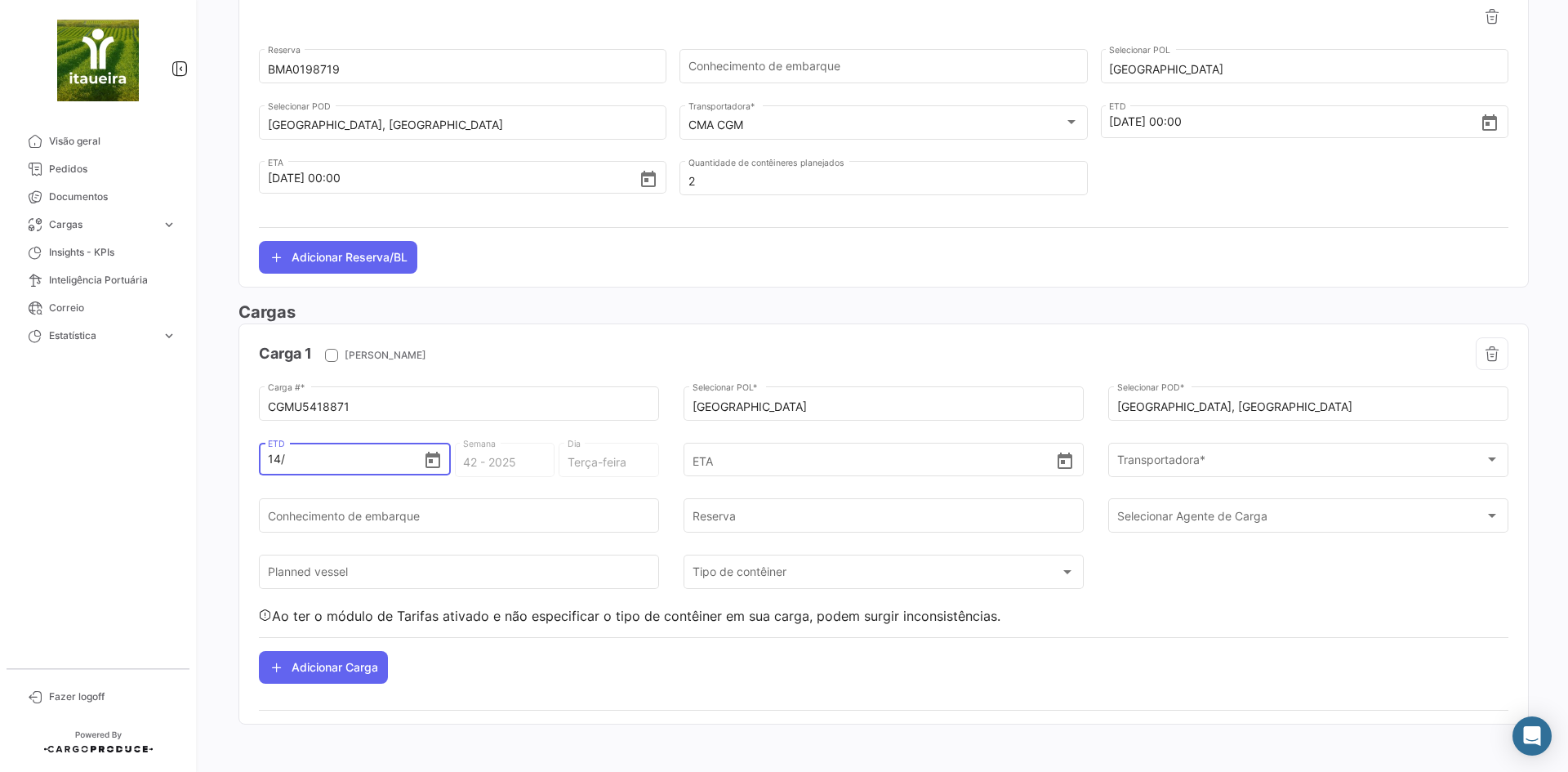
type input "14/1"
type input "3 - 2025"
type input "14/10"
type input "42 - 2025"
type input "[DATE]"
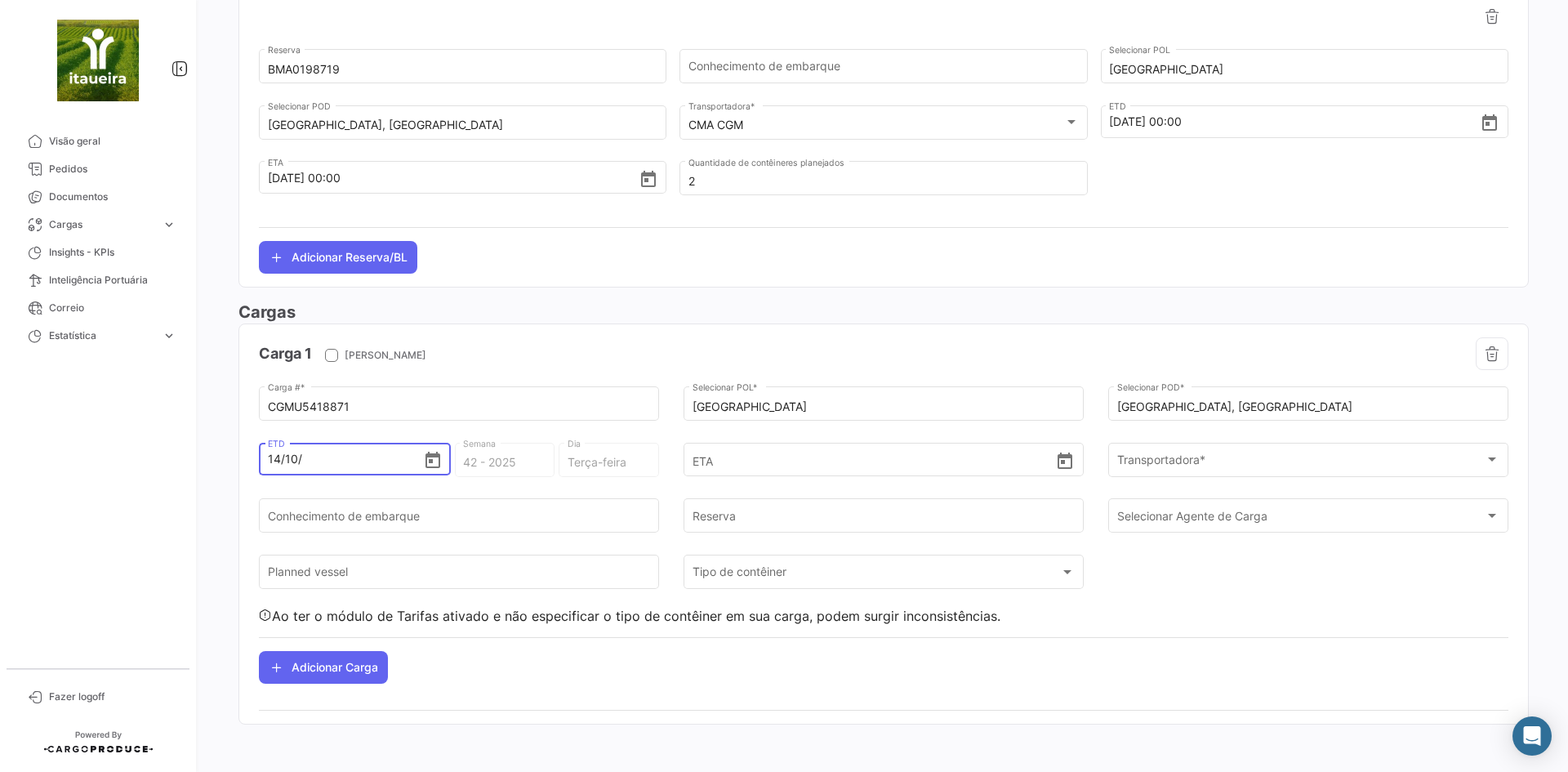
type input "42 - 2"
type input "Segunda-feira"
type input "[DATE]"
type input "42 - 2020"
type input "Quarta-feira"
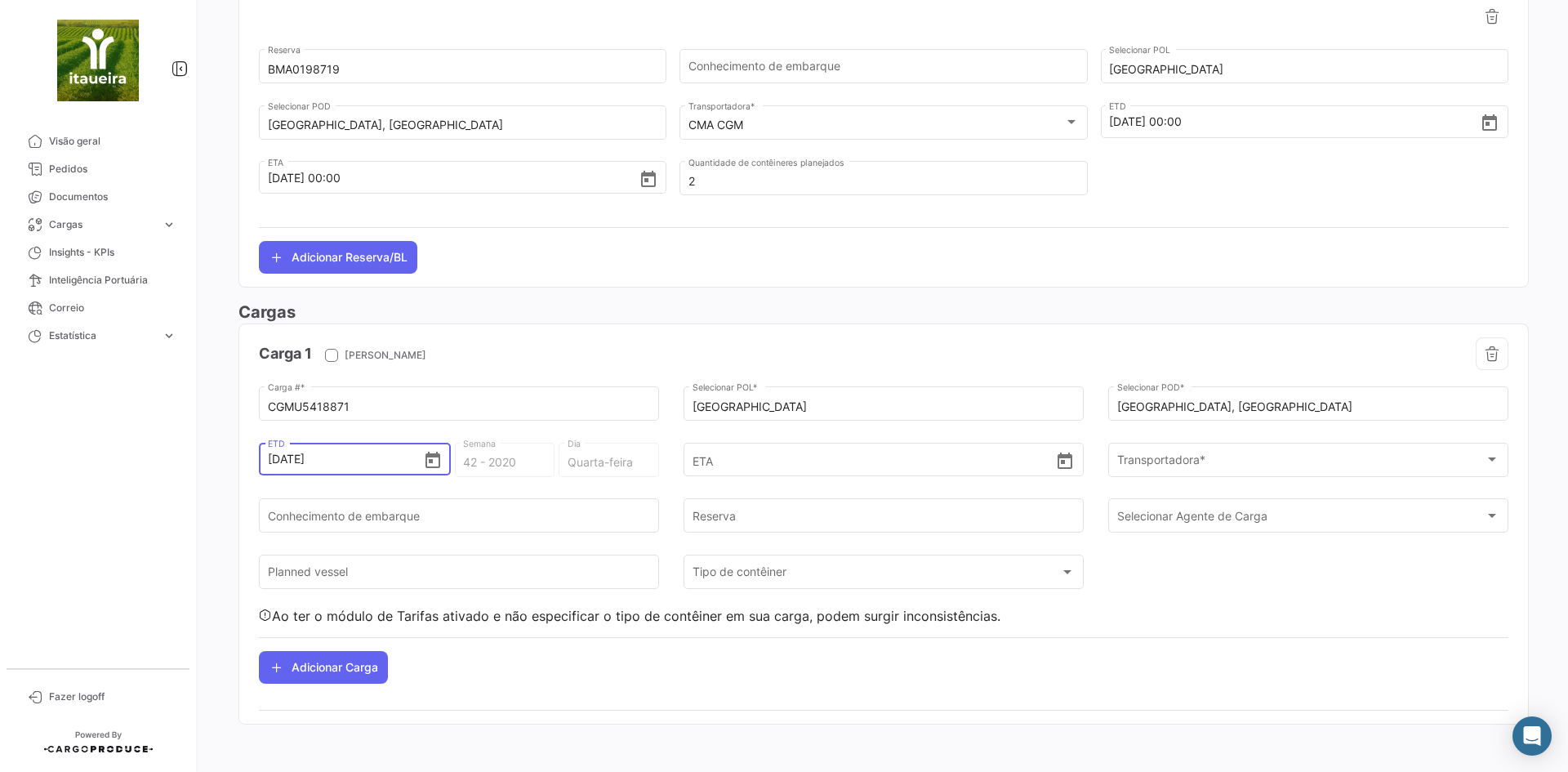
type input "14/10/202"
type input "41 - 202"
type input "Quinta-feira"
type input "[DATE]"
type input "42 - 2025"
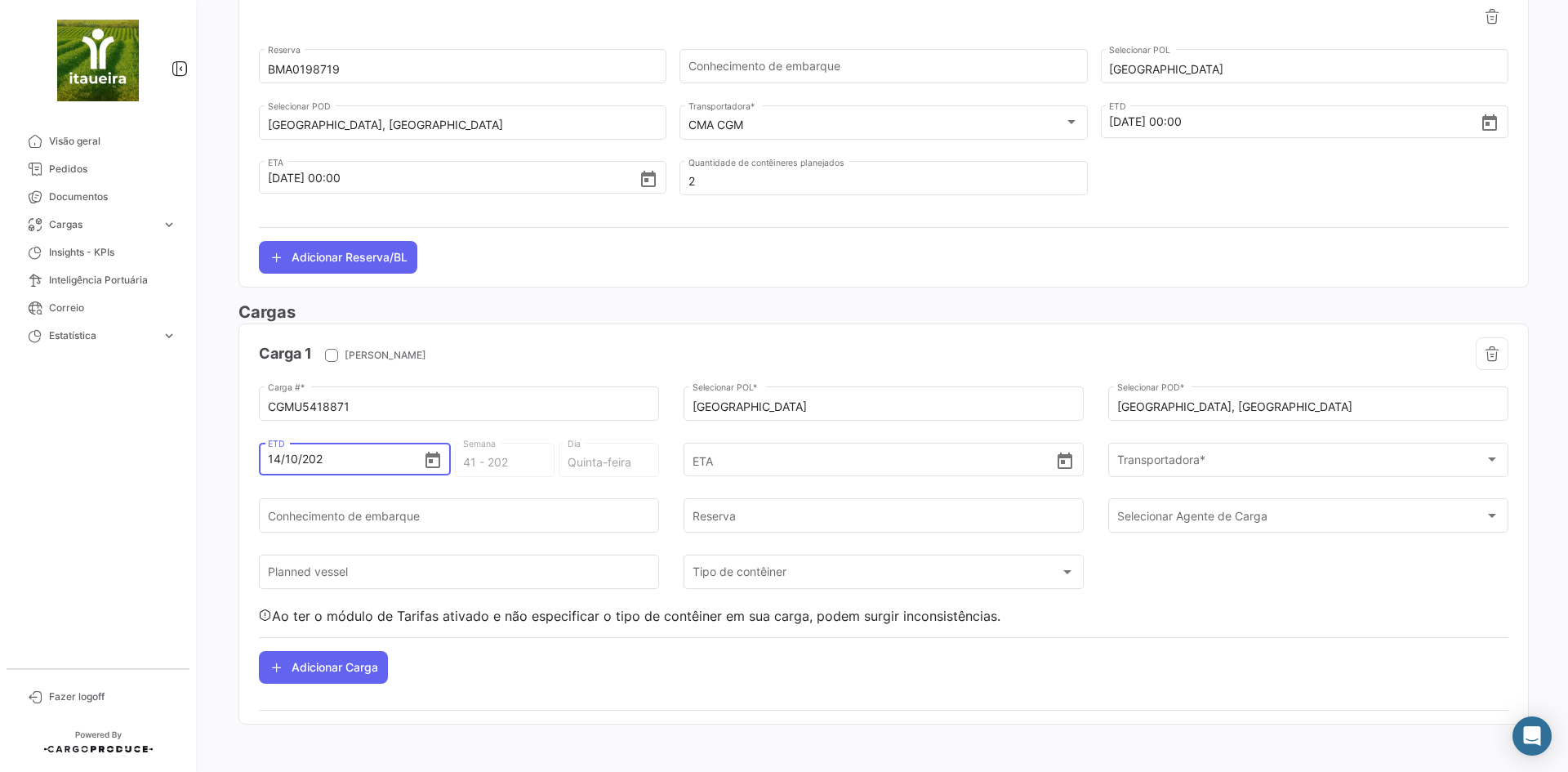
type input "Terça-feira"
type input "[DATE] 00:00"
click at [713, 459] on input "ETA" at bounding box center [874, 459] width 363 height 57
type input "[DATE] 00:00"
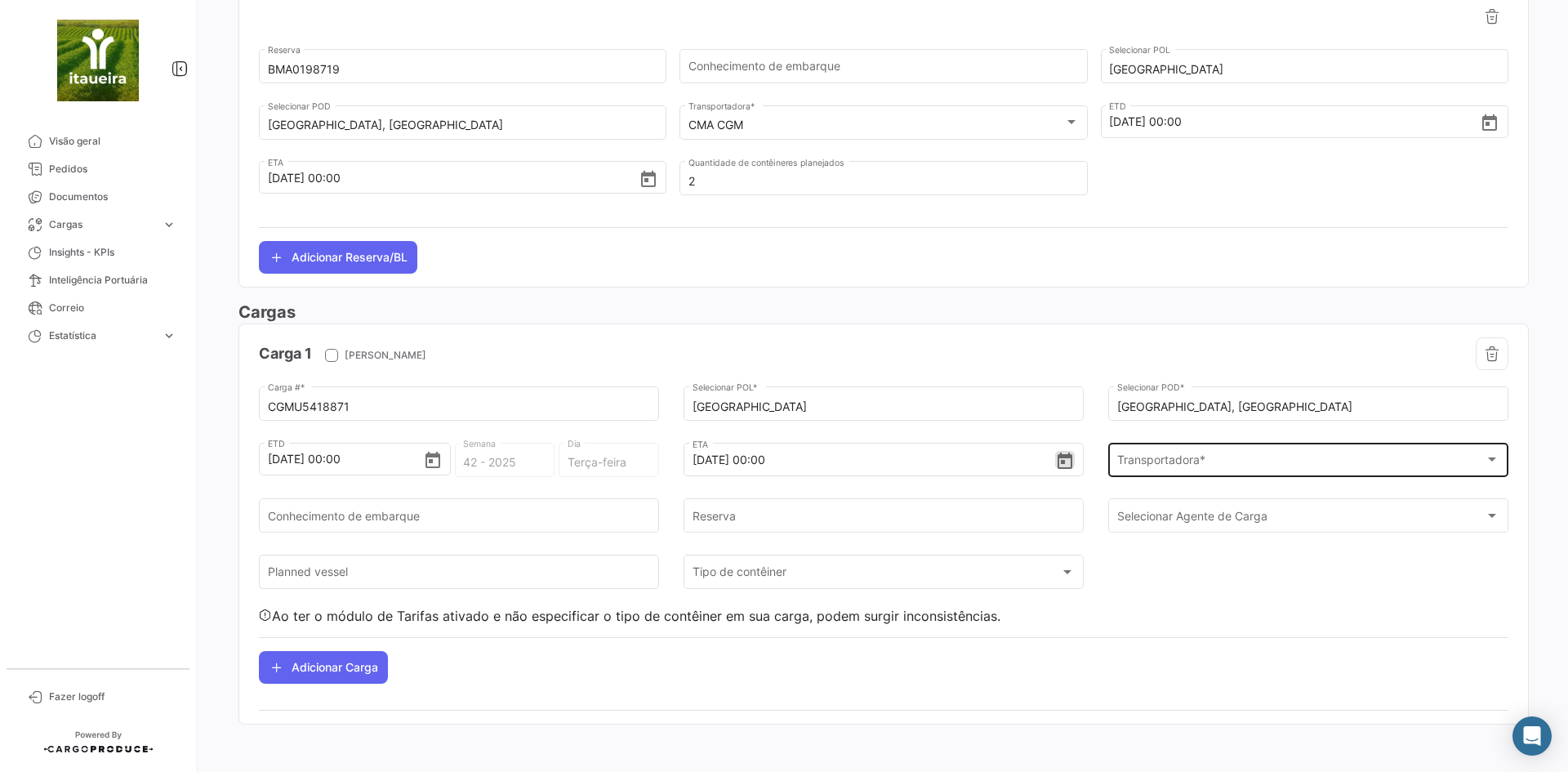
click at [1152, 463] on span "Transportadora *" at bounding box center [1300, 462] width 368 height 14
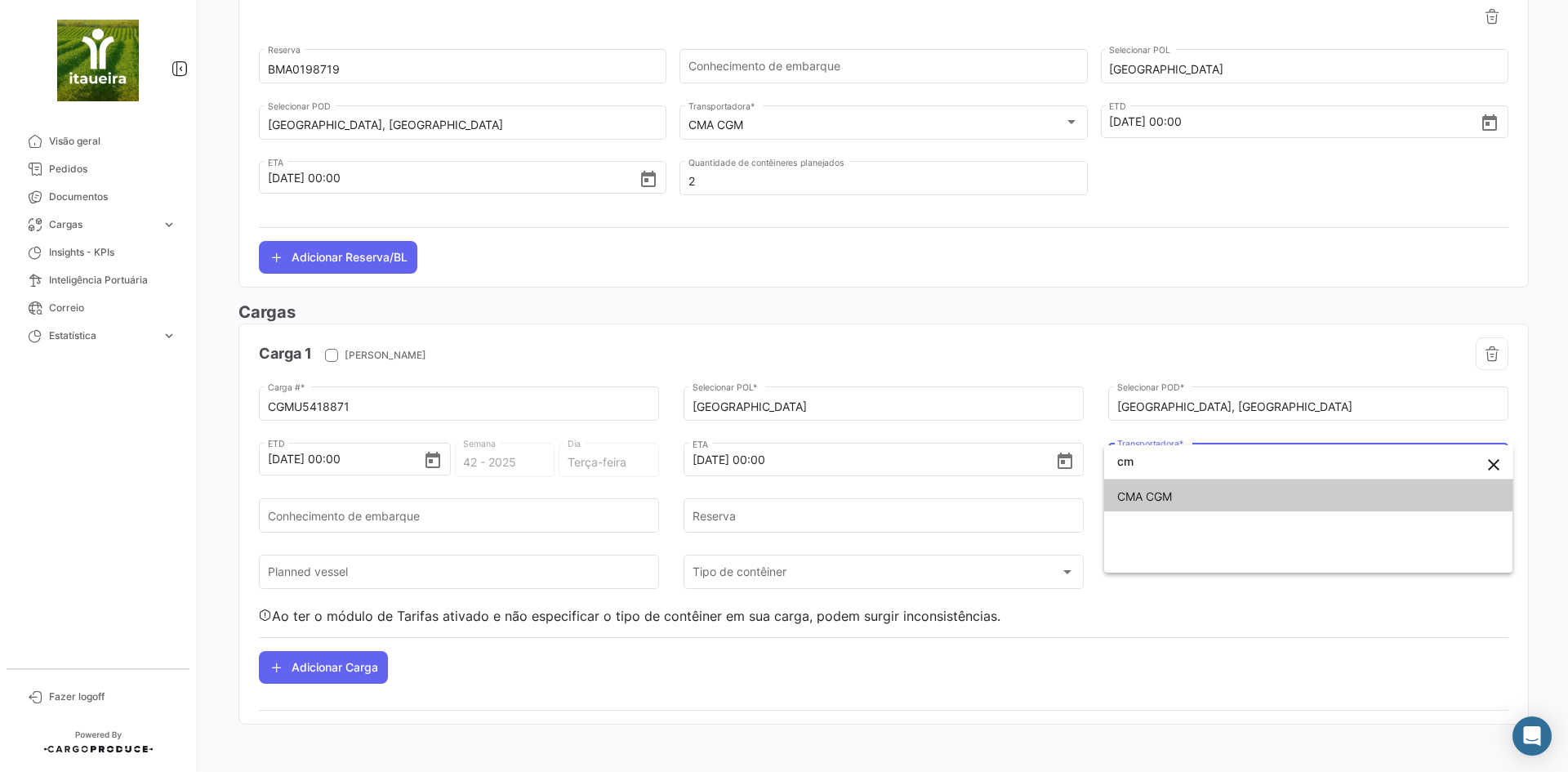
type input "cm"
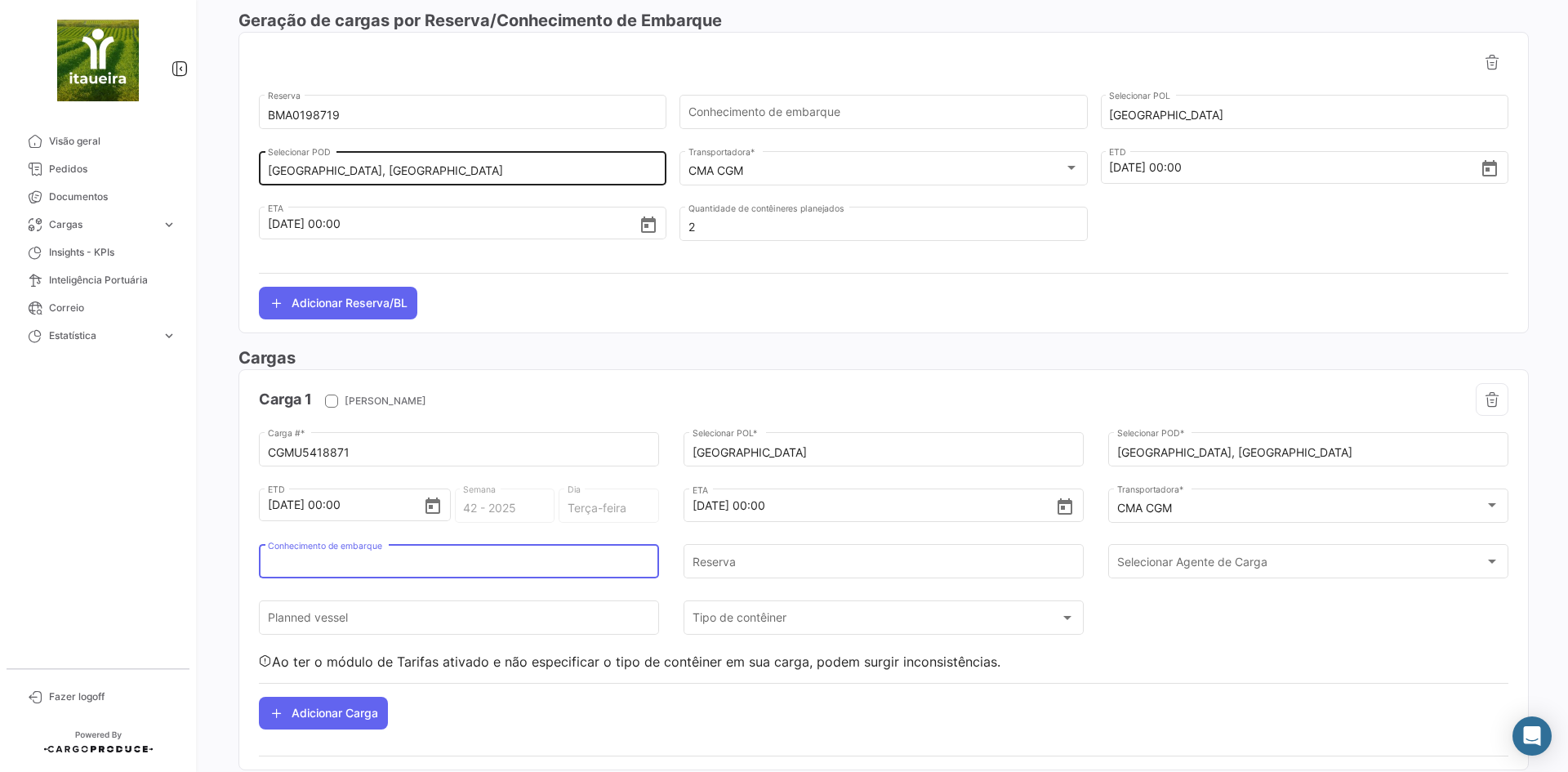
scroll to position [753, 0]
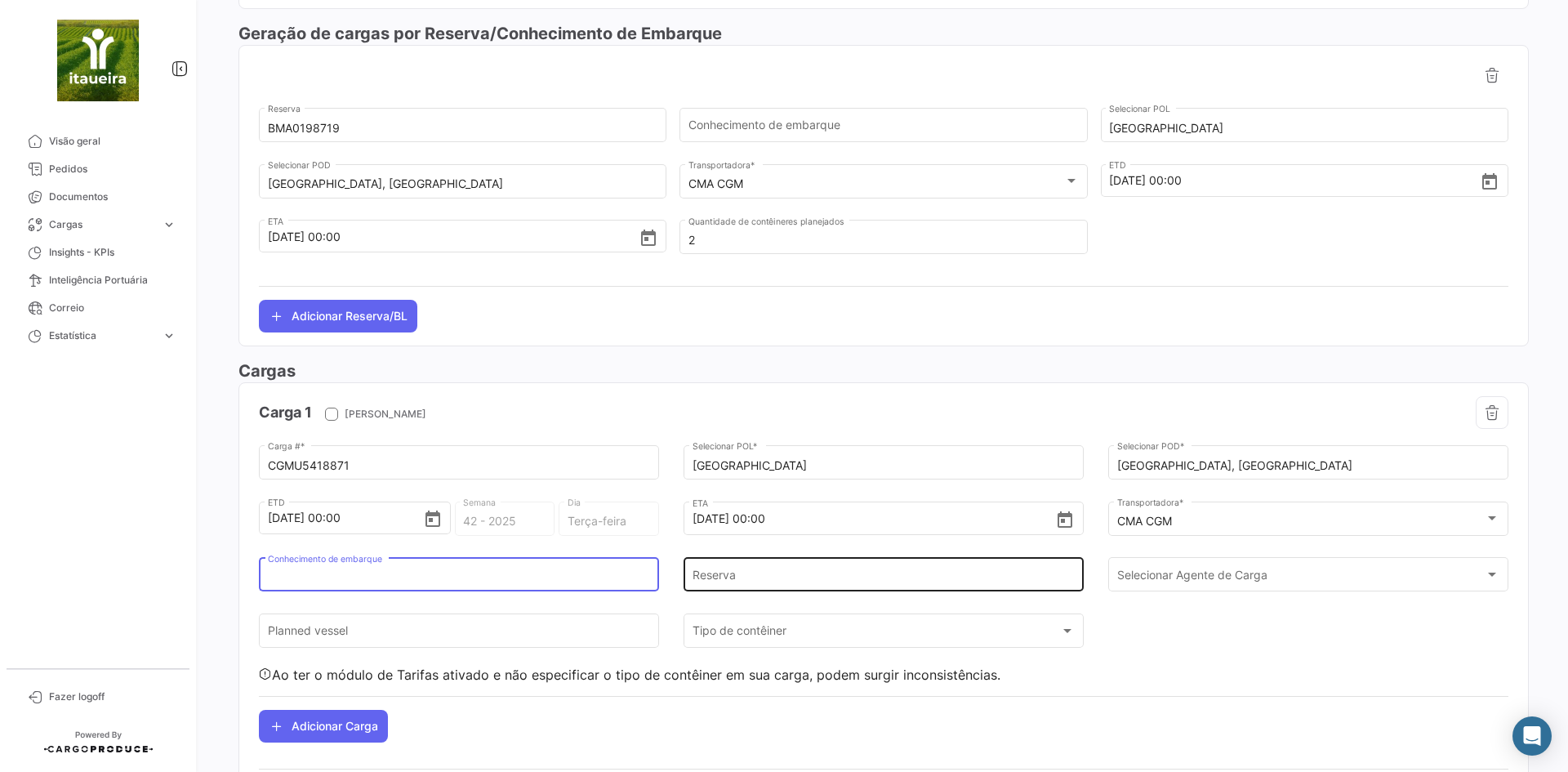
drag, startPoint x: 747, startPoint y: 580, endPoint x: 713, endPoint y: 574, distance: 34.5
click at [745, 580] on input "Reserva" at bounding box center [884, 578] width 383 height 14
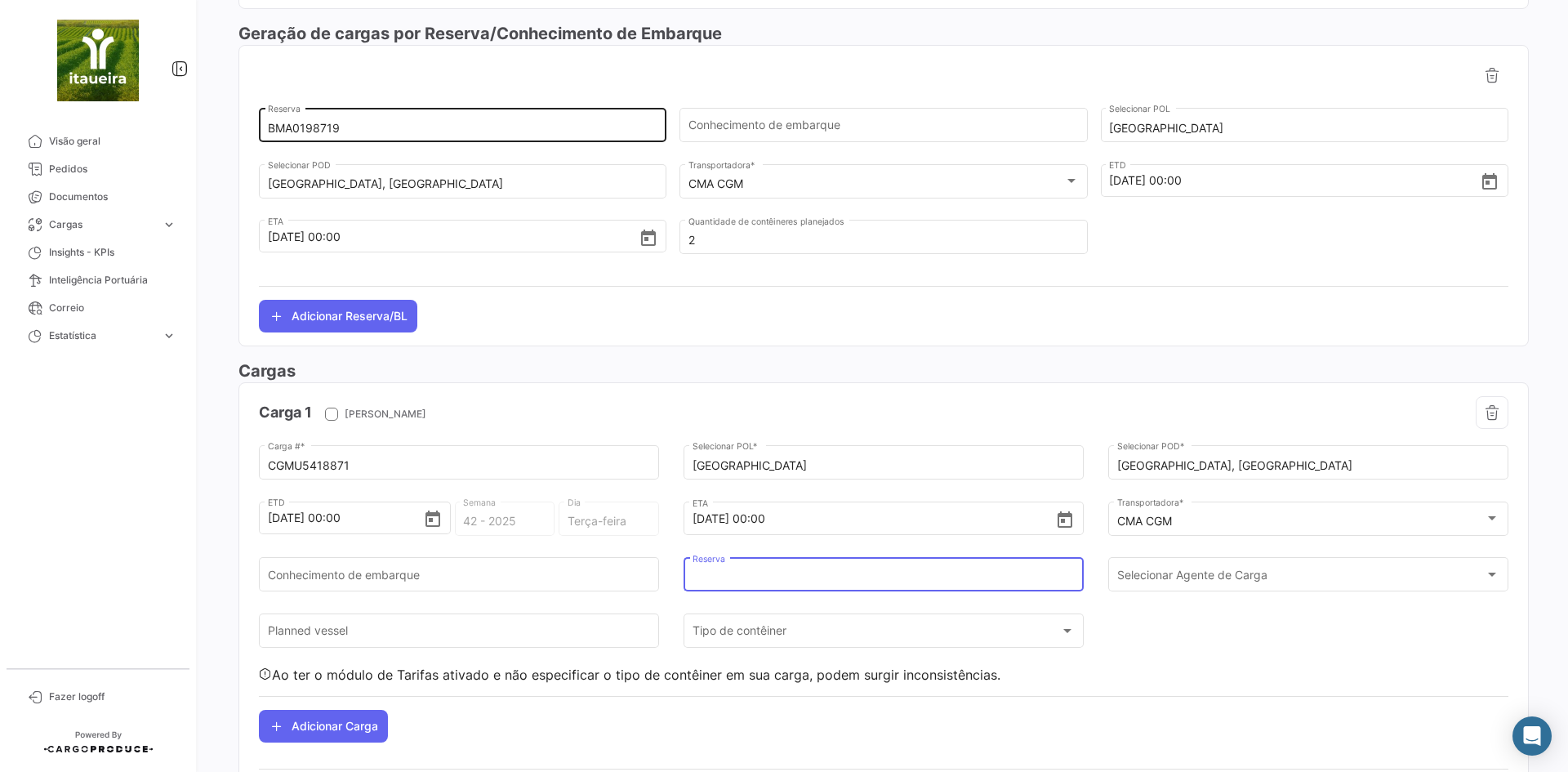
click at [325, 132] on input "BMA0198719" at bounding box center [462, 129] width 390 height 14
click at [764, 580] on input "Reserva" at bounding box center [884, 578] width 383 height 14
paste input "BMA0198719"
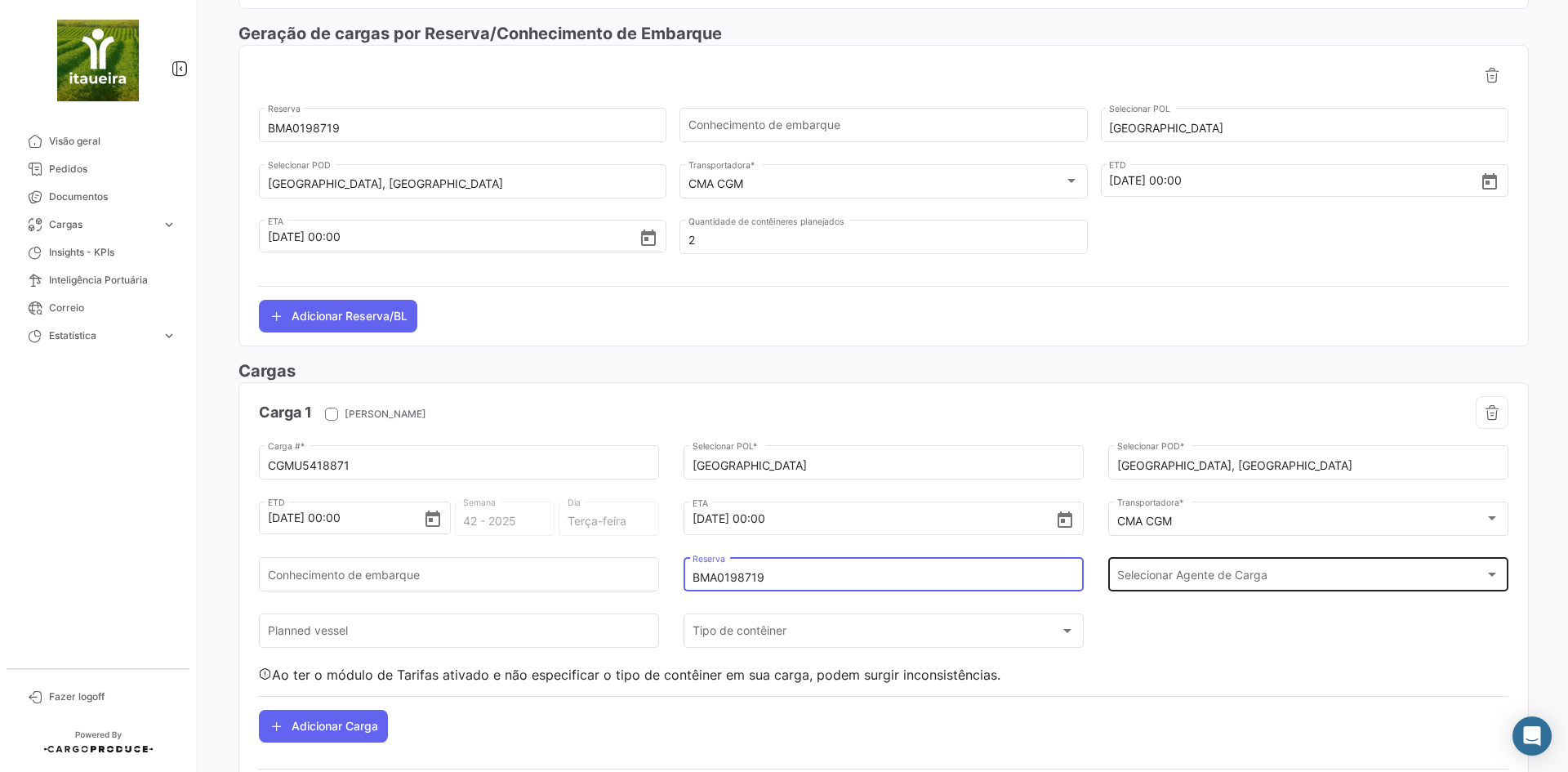
type input "BMA0198719"
click at [1215, 578] on span "Selecionar Agente de Carga" at bounding box center [1300, 578] width 368 height 14
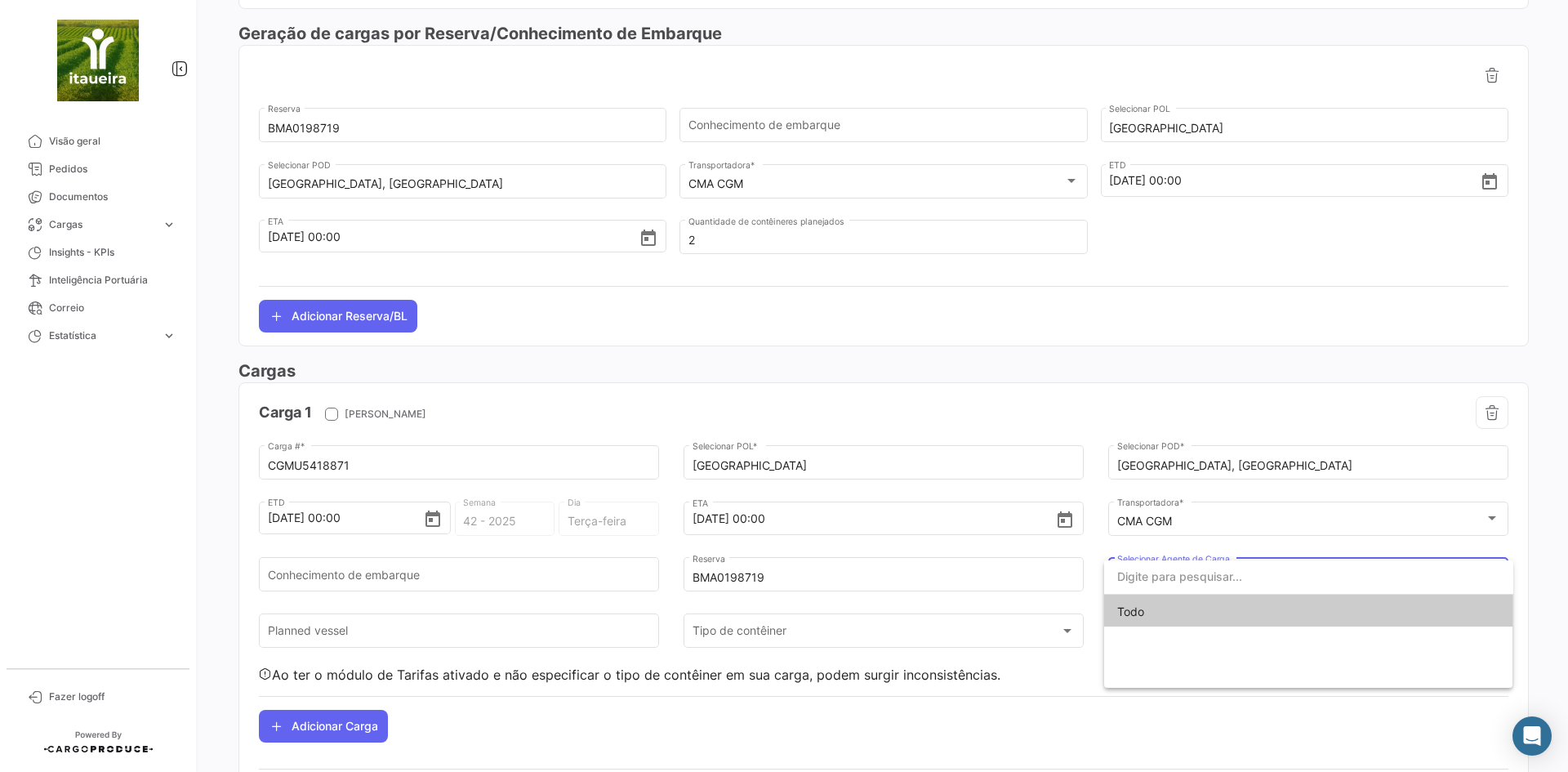
click at [458, 628] on div at bounding box center [784, 386] width 1568 height 772
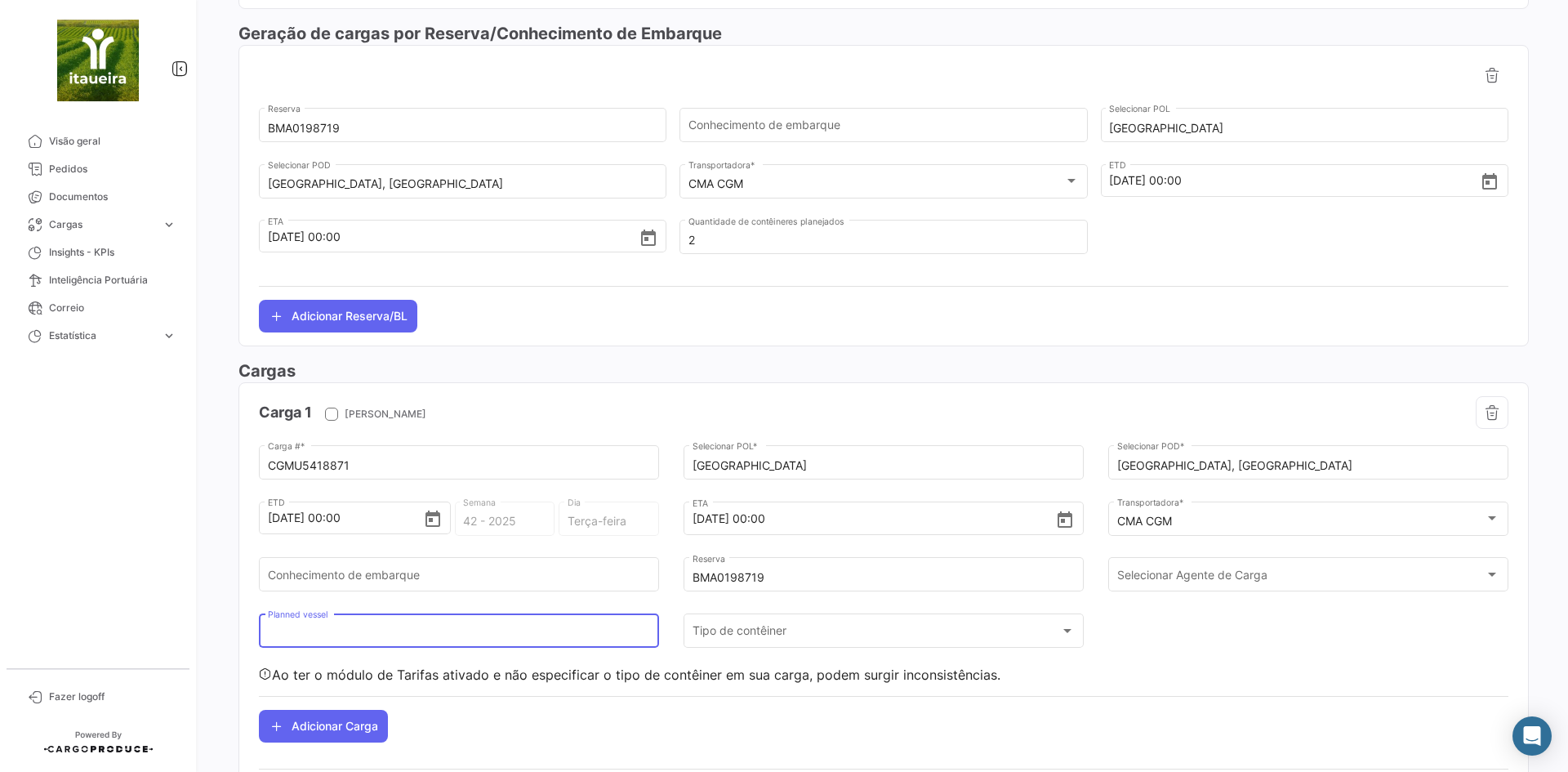
click at [397, 632] on input "Planned vessel" at bounding box center [459, 634] width 383 height 14
paste input "CMA CGM SAINT LAURENT 0RTLUN1MA"
drag, startPoint x: 489, startPoint y: 633, endPoint x: 420, endPoint y: 633, distance: 69.0
click at [420, 633] on input "CMA CGM SAINT LAURENT 0RTLUN1MA" at bounding box center [459, 634] width 383 height 14
type input "CMA CGM SAINT LAURENT"
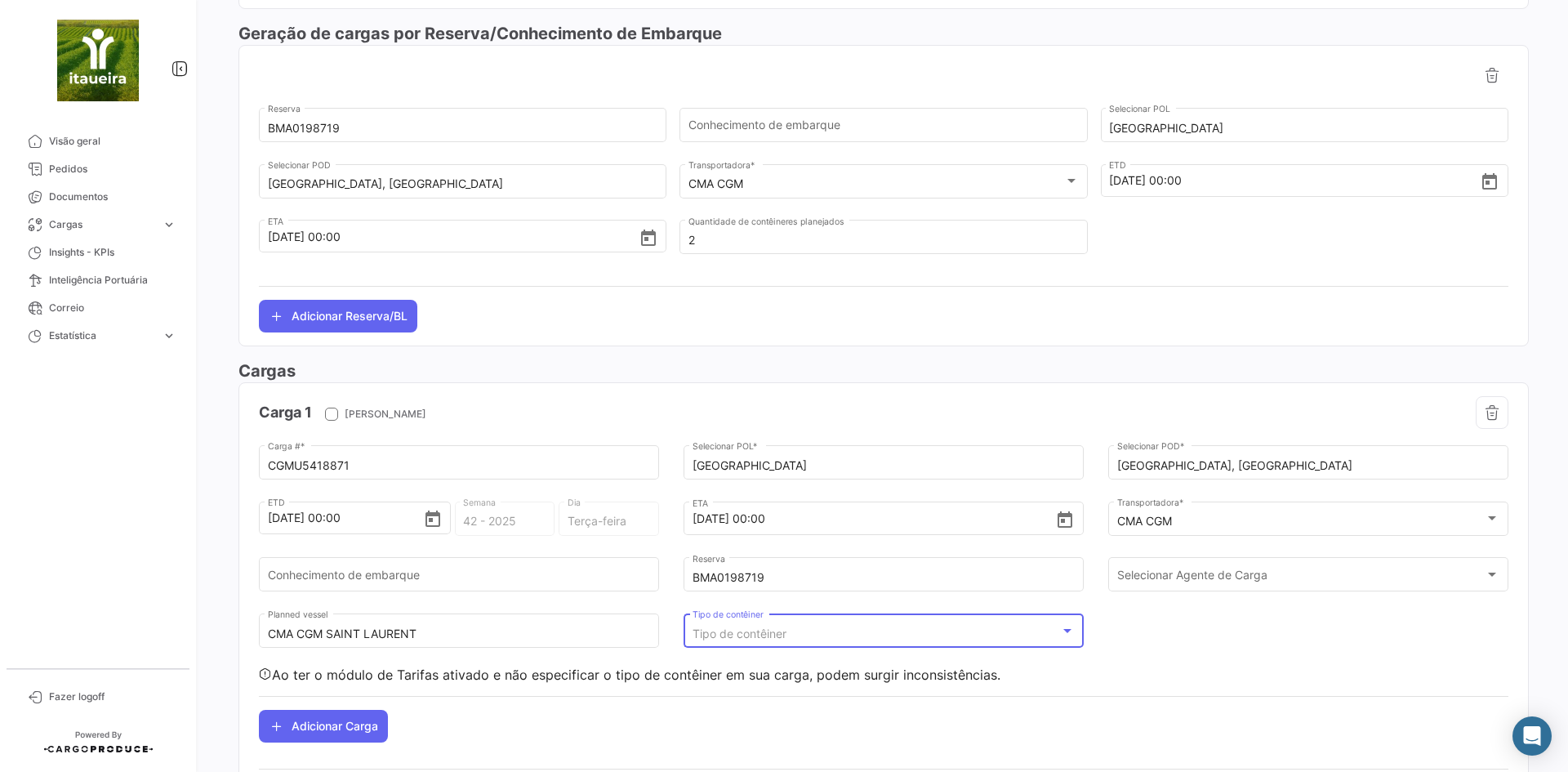
click at [807, 639] on div "Tipo de contêiner" at bounding box center [876, 634] width 368 height 14
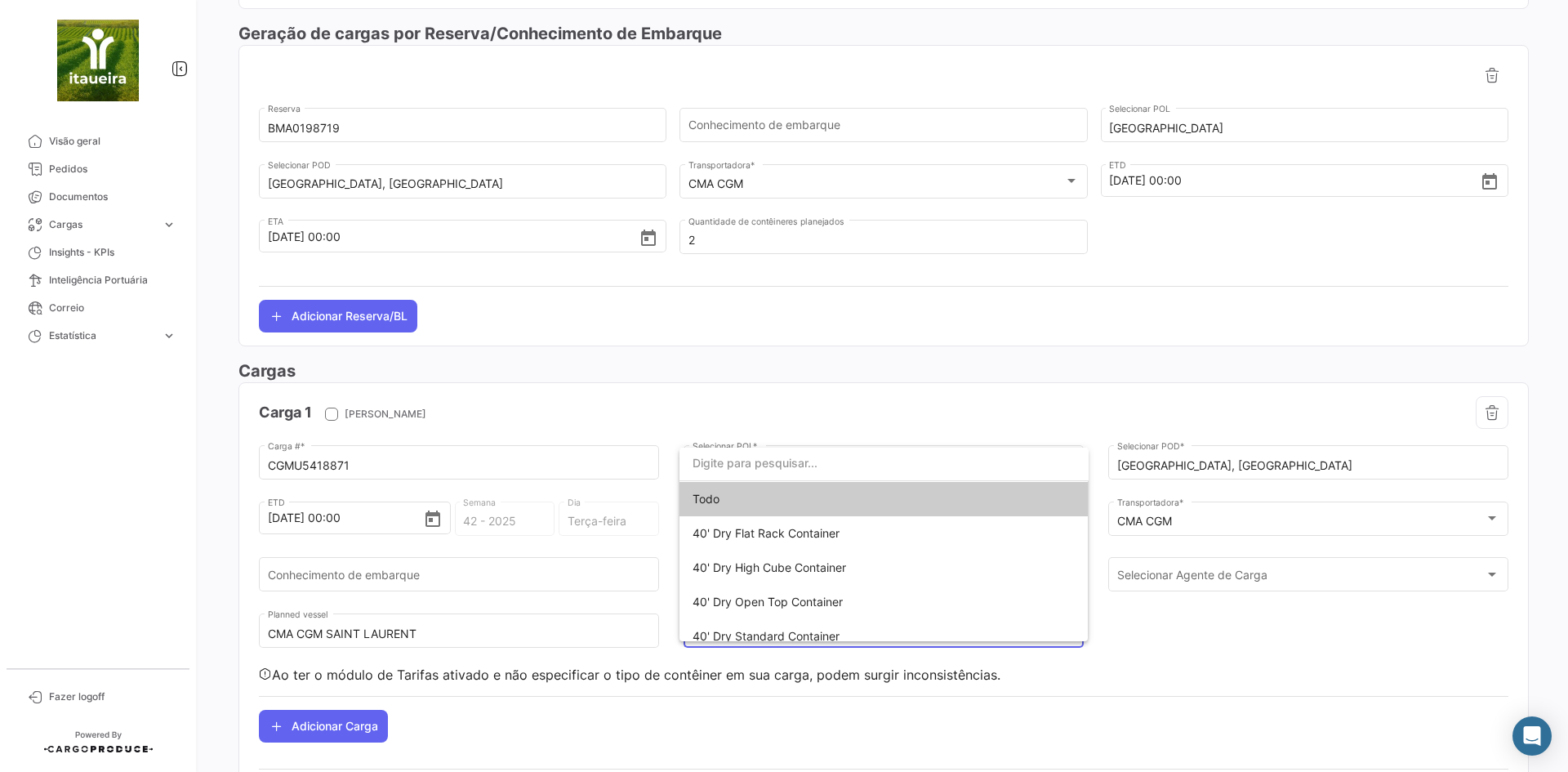
scroll to position [356, 0]
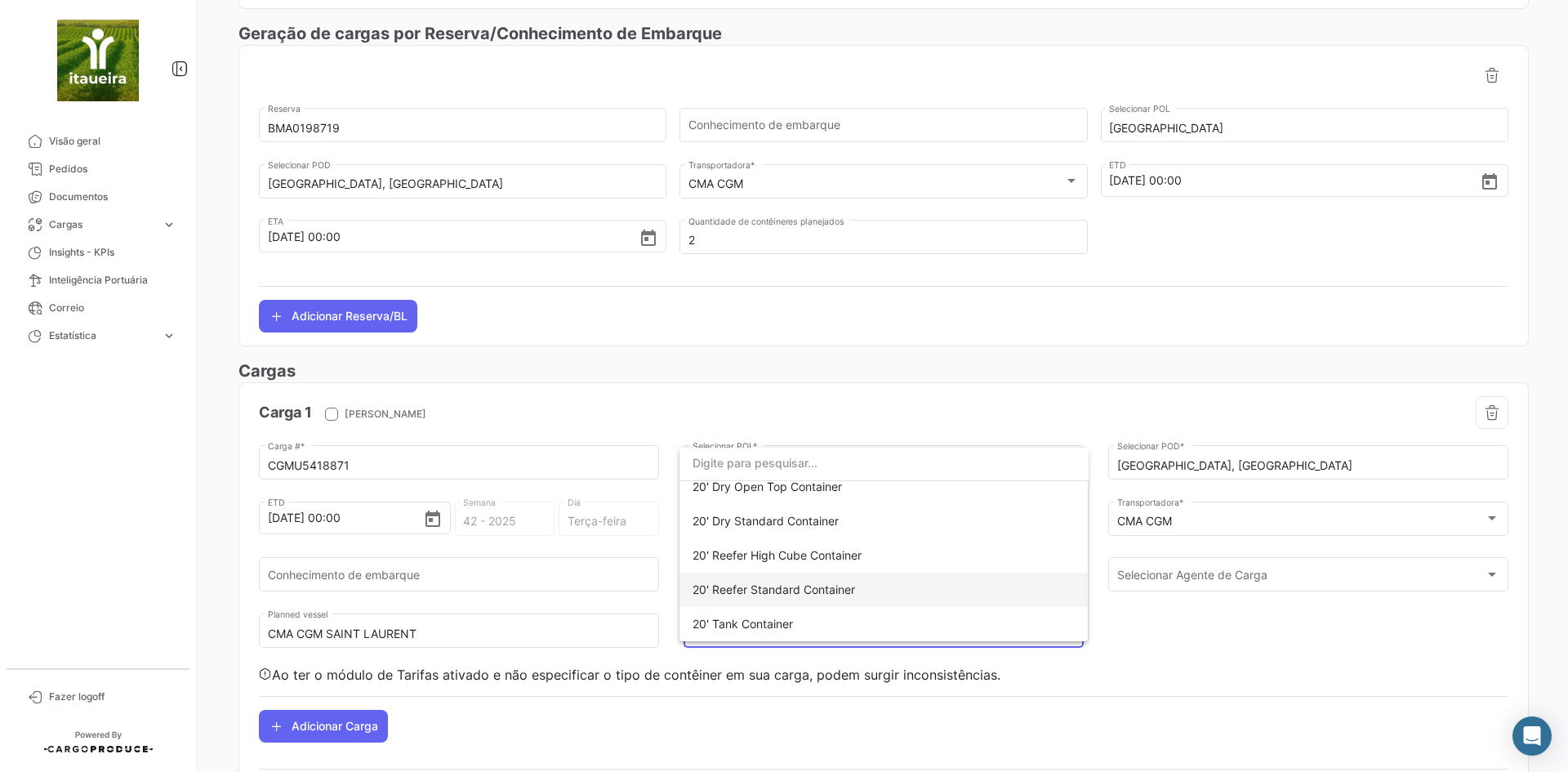
click at [762, 582] on span "20' Reefer Standard Container" at bounding box center [774, 589] width 162 height 14
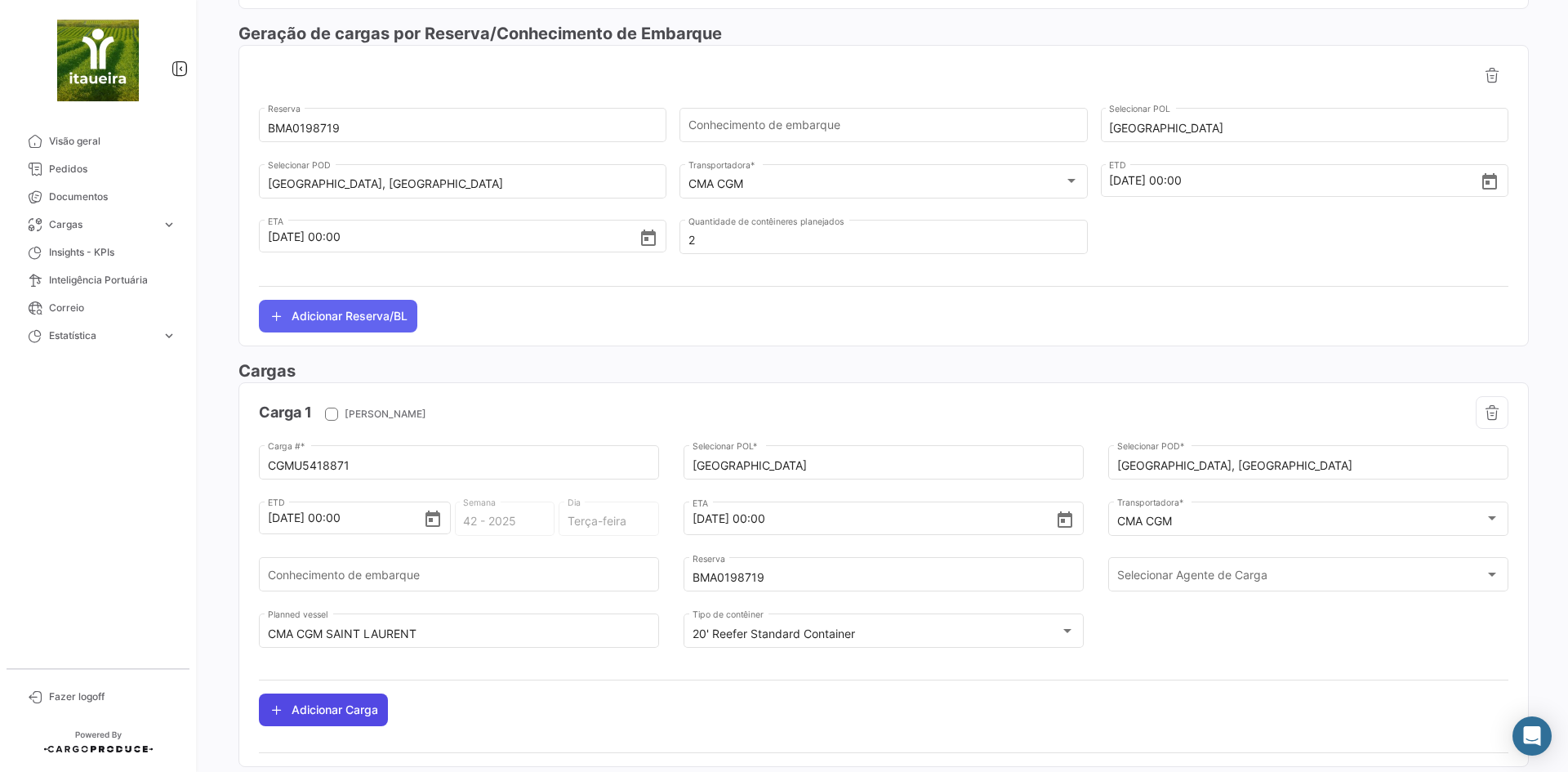
click at [351, 706] on button "Adicionar Carga" at bounding box center [323, 708] width 129 height 32
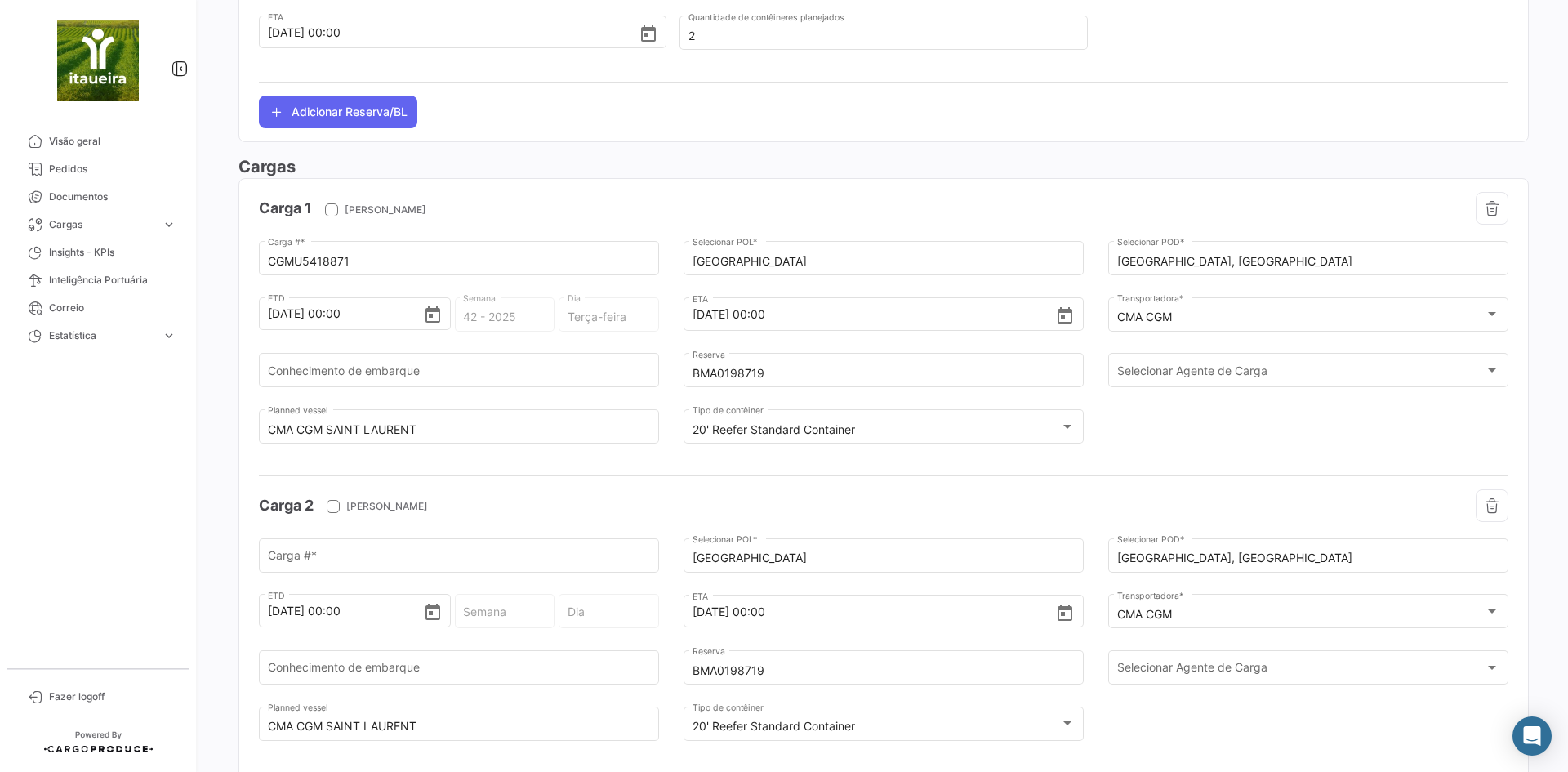
scroll to position [1091, 0]
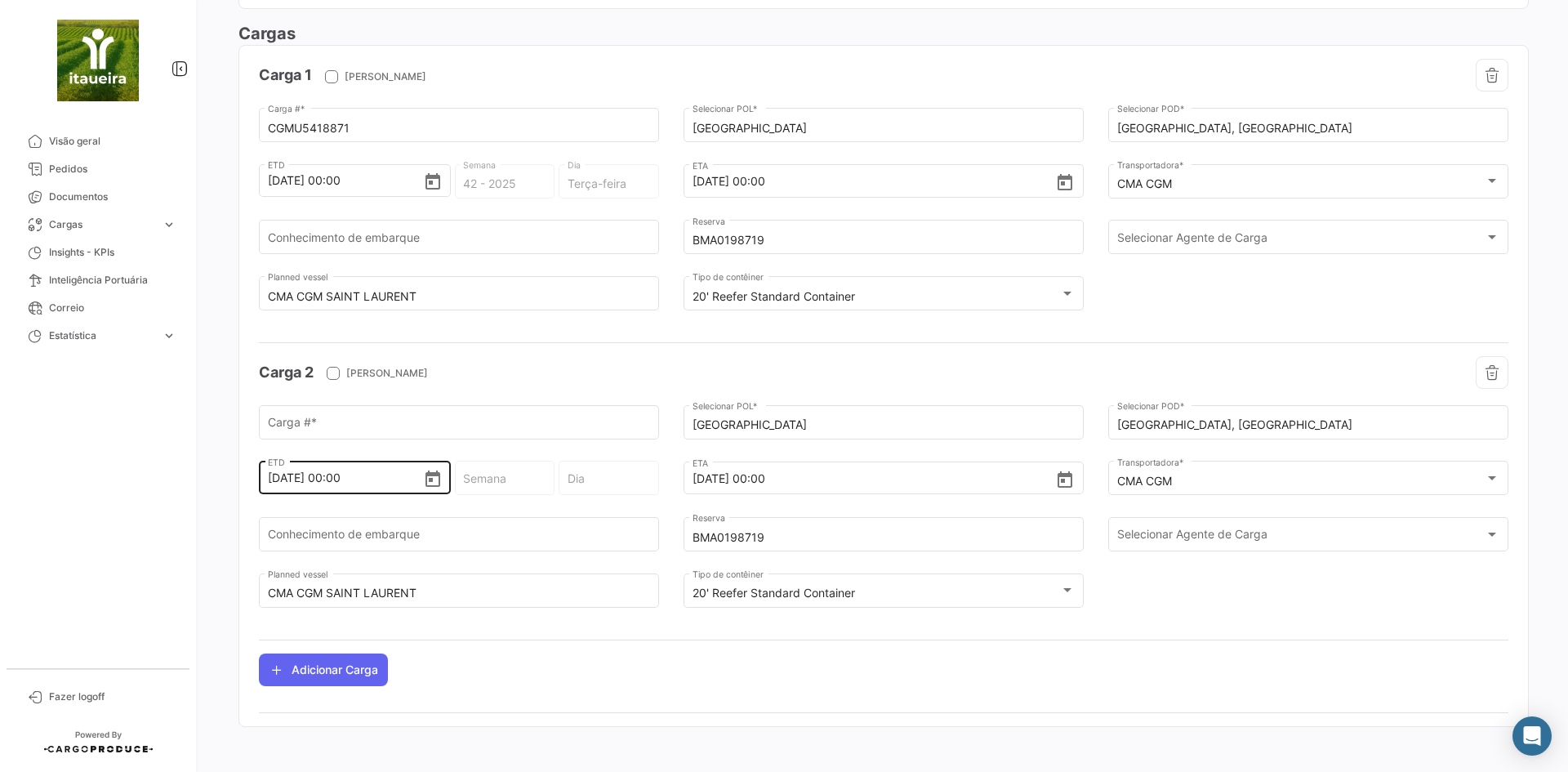
click at [330, 435] on div "[DATE] 00:00 ETD" at bounding box center [355, 464] width 175 height 61
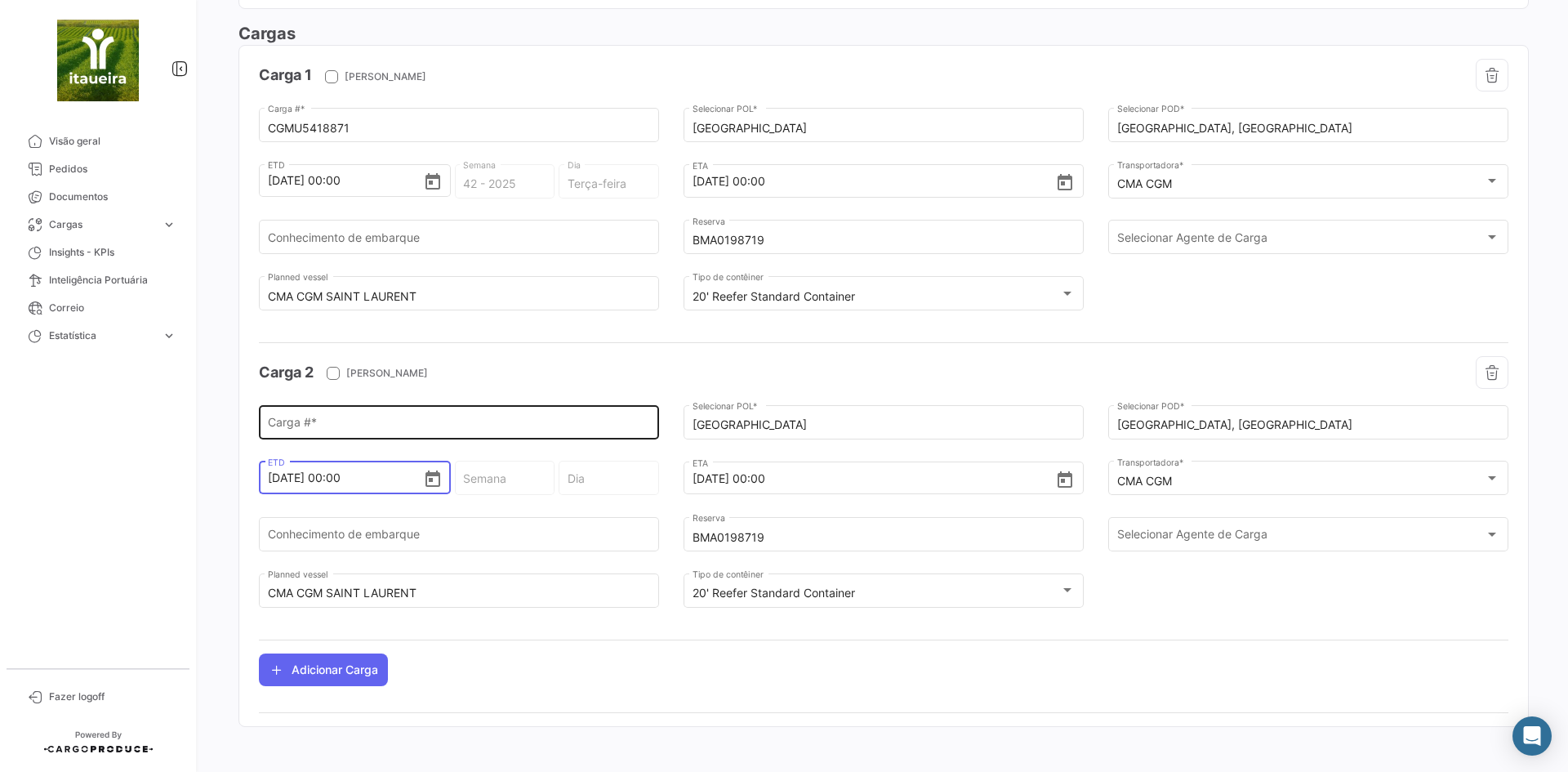
click at [335, 430] on input "Carga # *" at bounding box center [459, 425] width 383 height 14
paste input "TCLU1197280"
type input "TCLU1197280"
click at [787, 333] on div at bounding box center [883, 343] width 1250 height 27
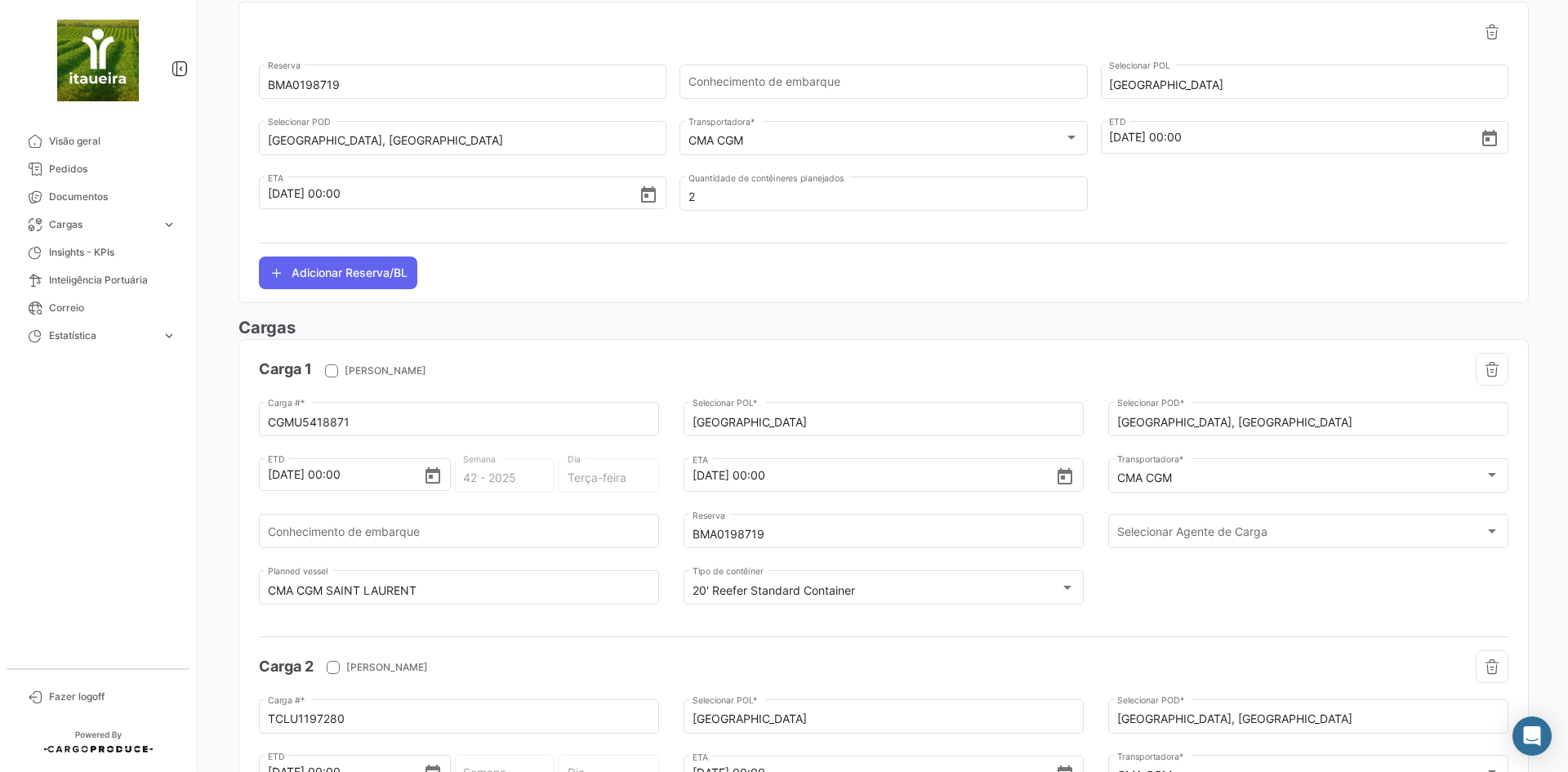
scroll to position [0, 0]
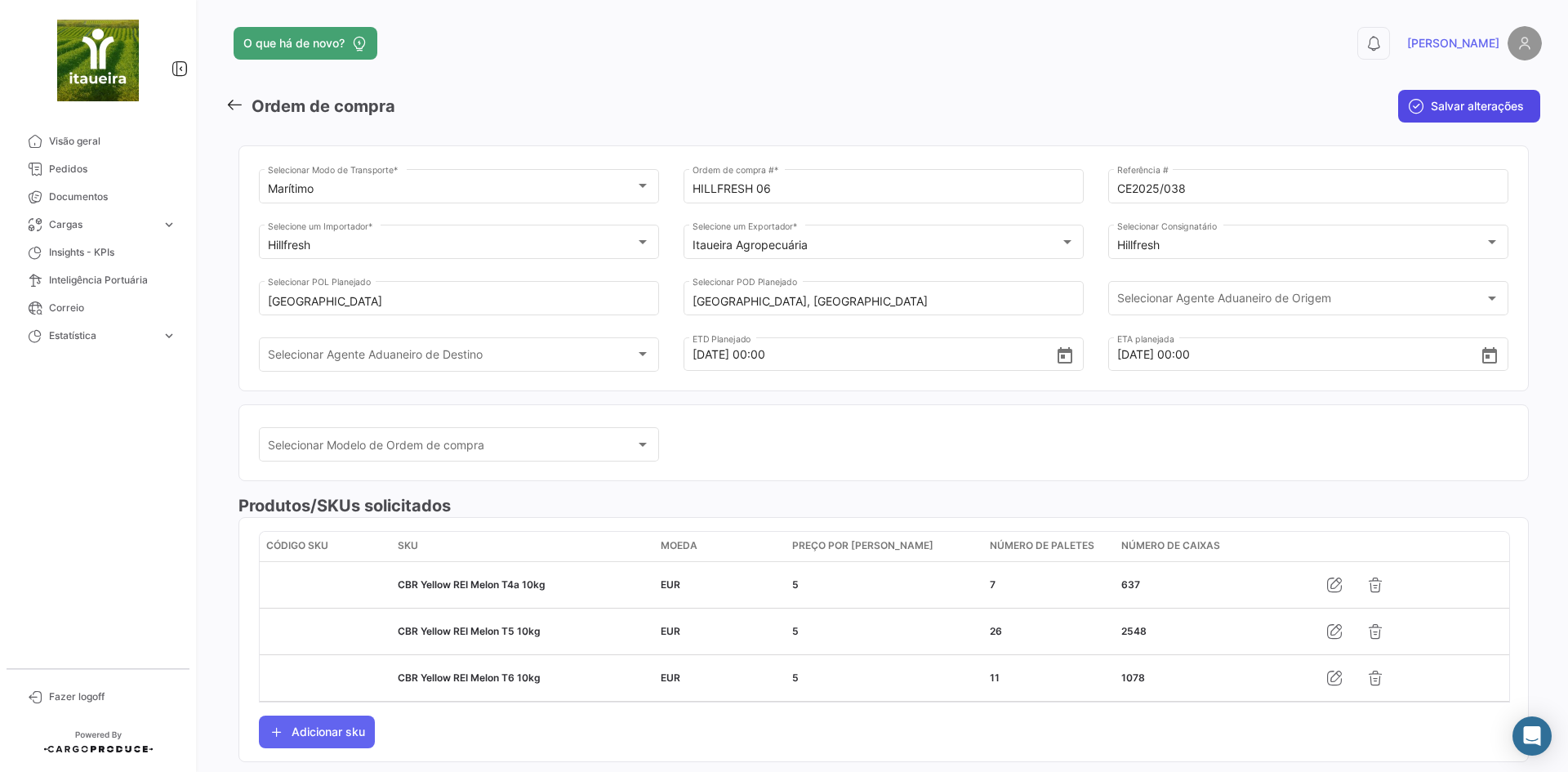
click at [1459, 103] on span "Salvar alterações" at bounding box center [1476, 106] width 93 height 17
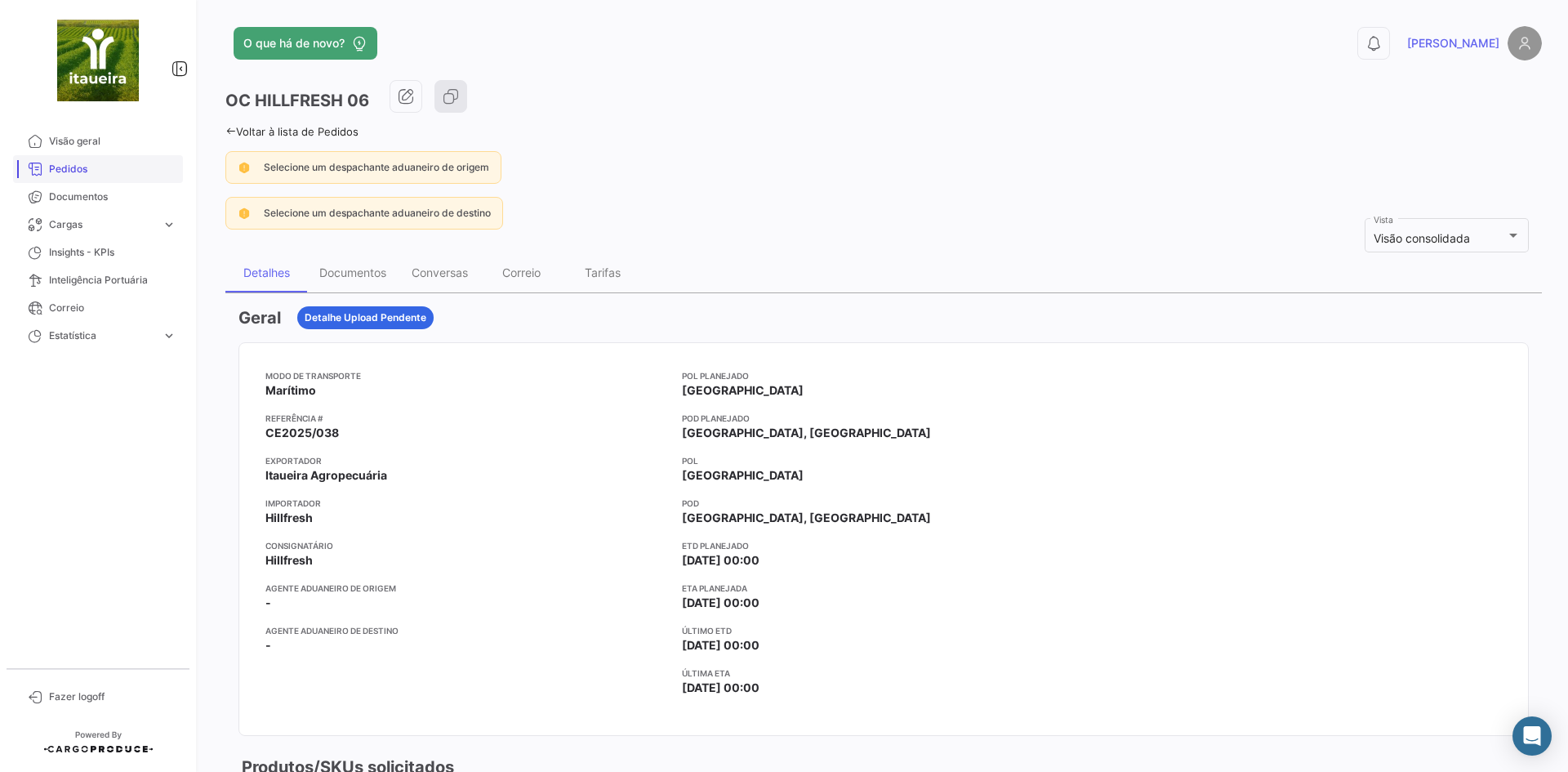
click at [67, 179] on link "Pedidos" at bounding box center [98, 169] width 170 height 27
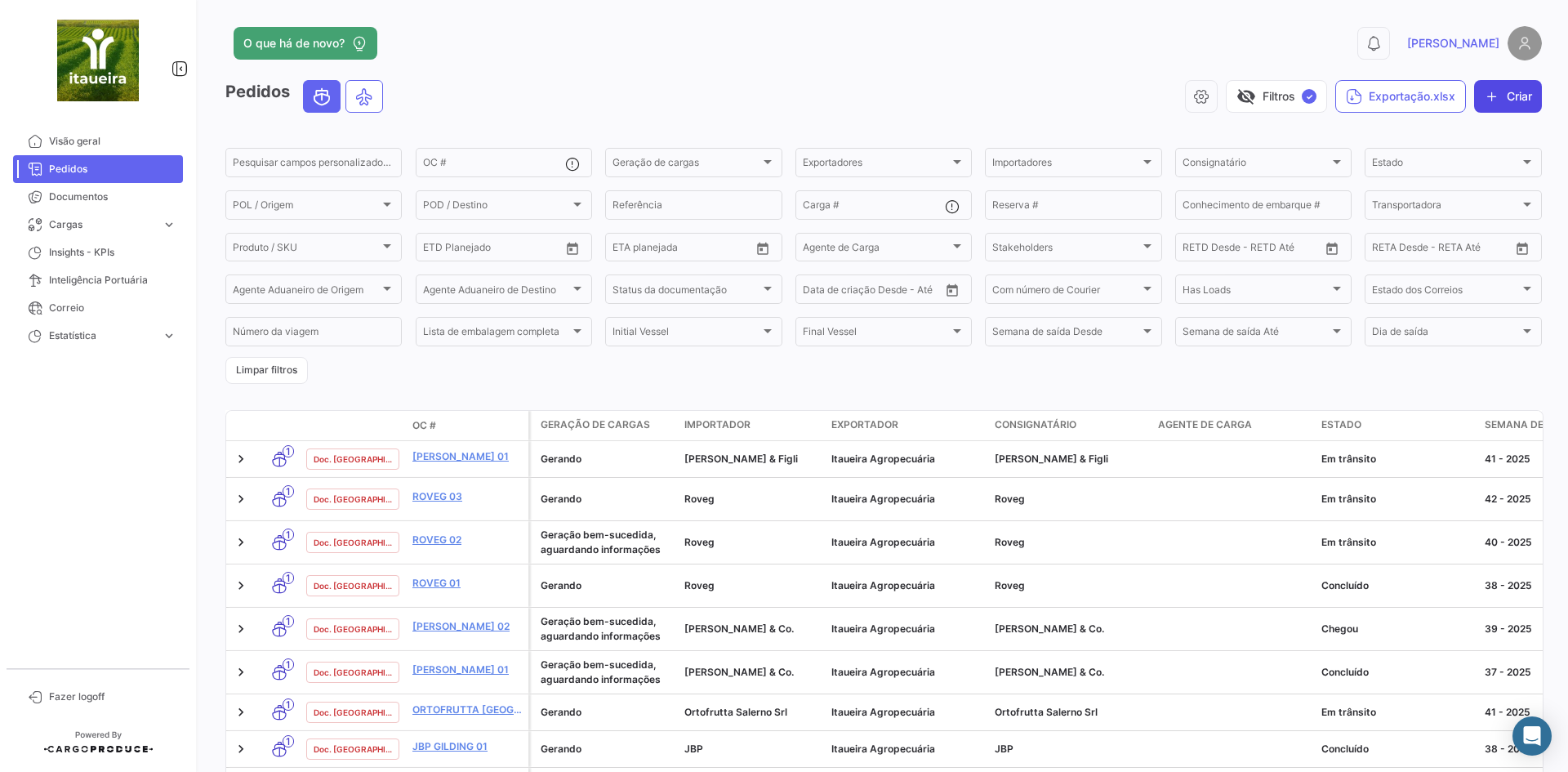
click at [1505, 90] on button "Criar" at bounding box center [1506, 96] width 67 height 32
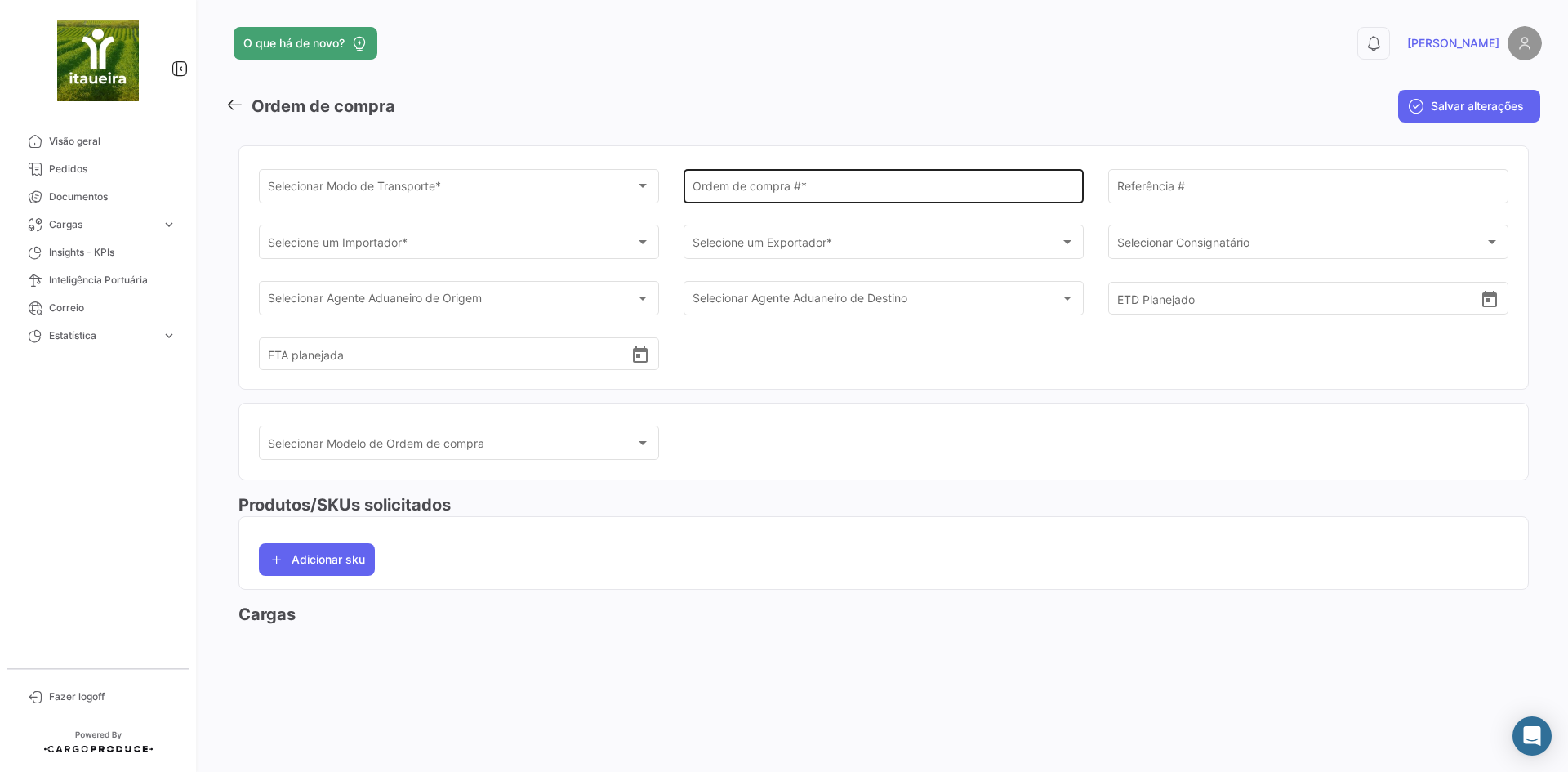
click at [740, 178] on div "Ordem de compra # *" at bounding box center [884, 185] width 383 height 37
paste input "[PERSON_NAME] 03"
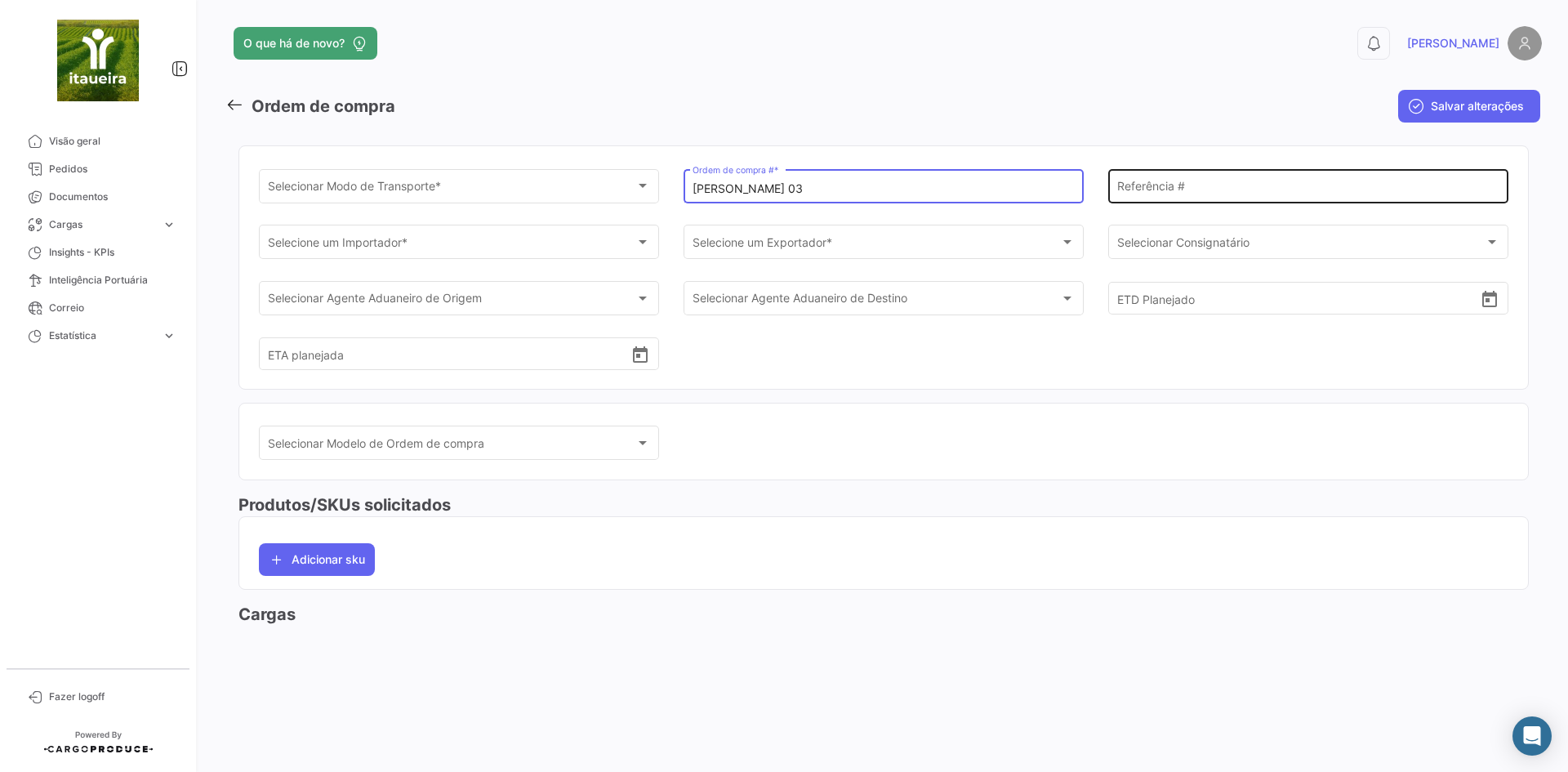
type input "[PERSON_NAME] 03"
click at [1157, 193] on input "Referência #" at bounding box center [1308, 189] width 383 height 14
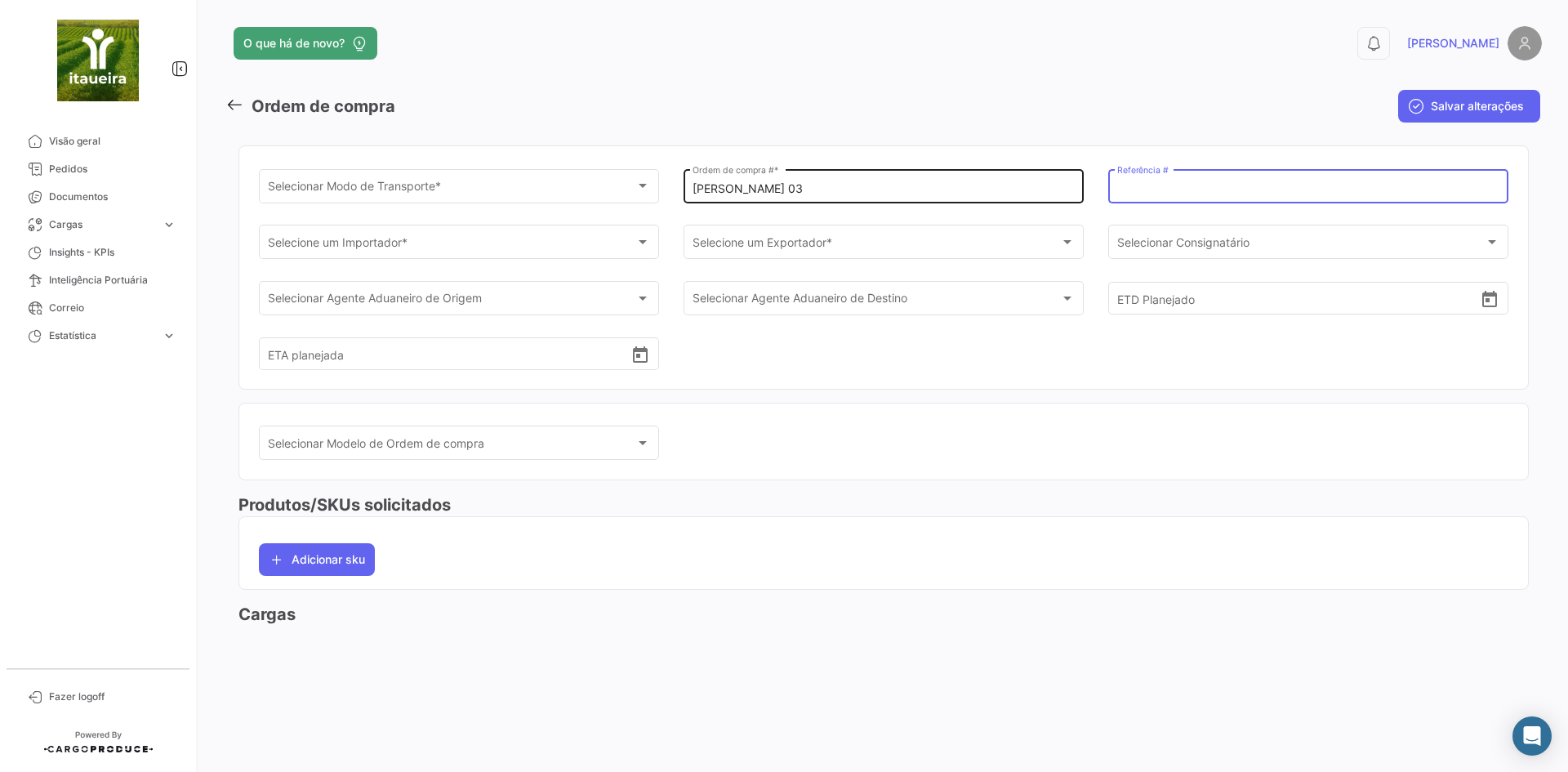
paste input "CE2025/035"
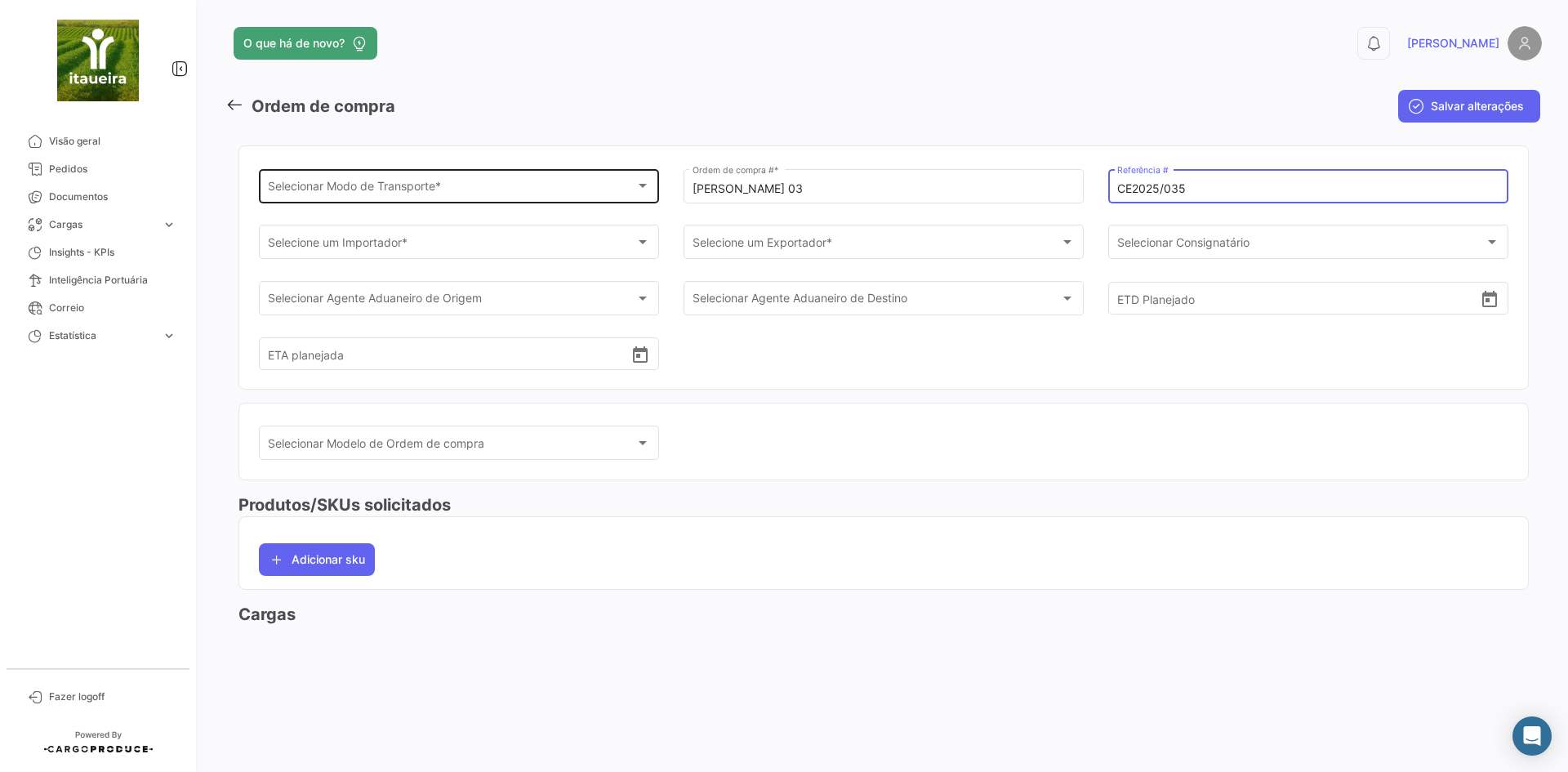
type input "CE2025/035"
click at [405, 183] on span "Selecionar Modo de Transporte *" at bounding box center [451, 189] width 368 height 14
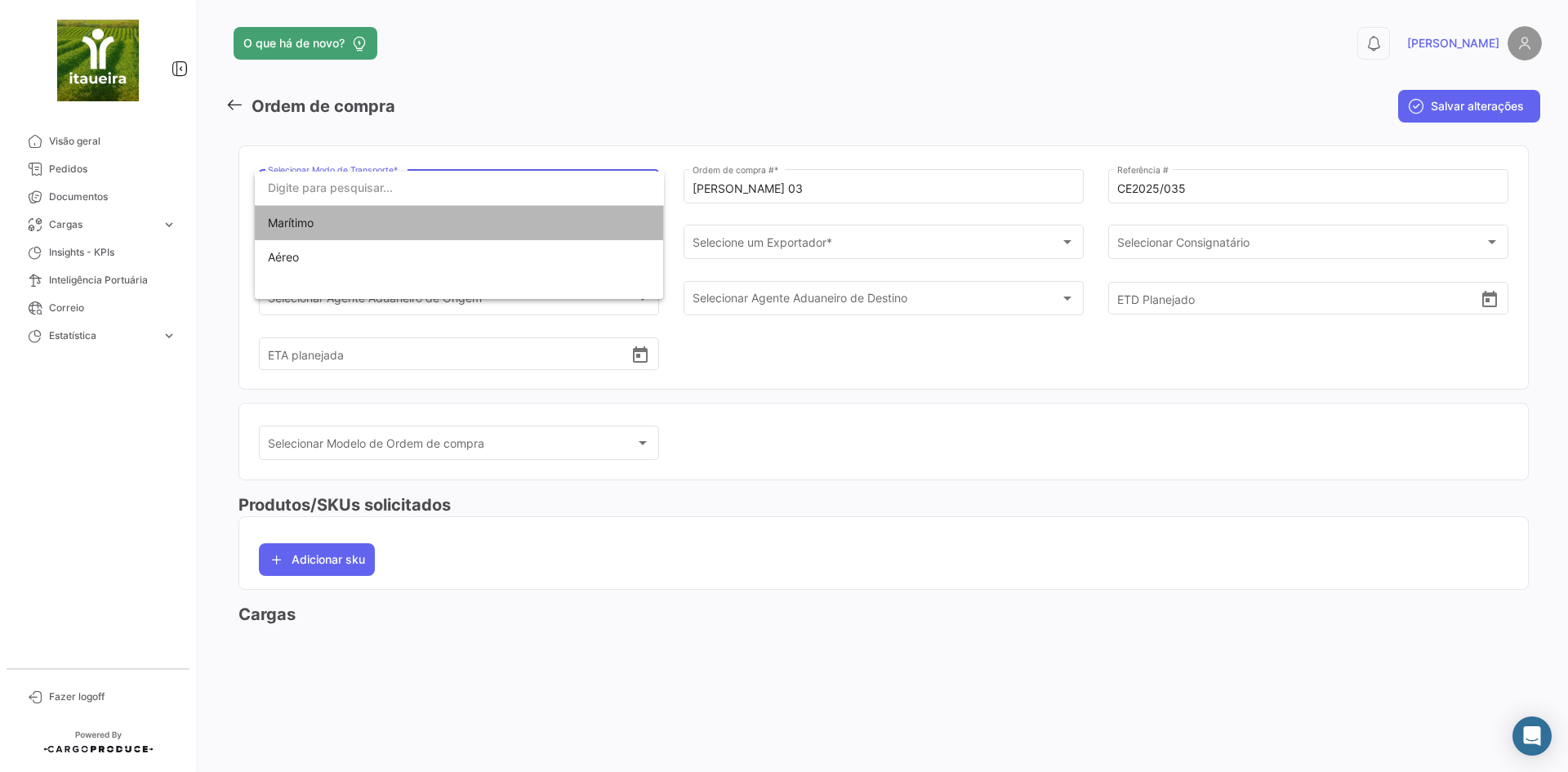
click at [359, 233] on span "Marítimo" at bounding box center [459, 223] width 383 height 34
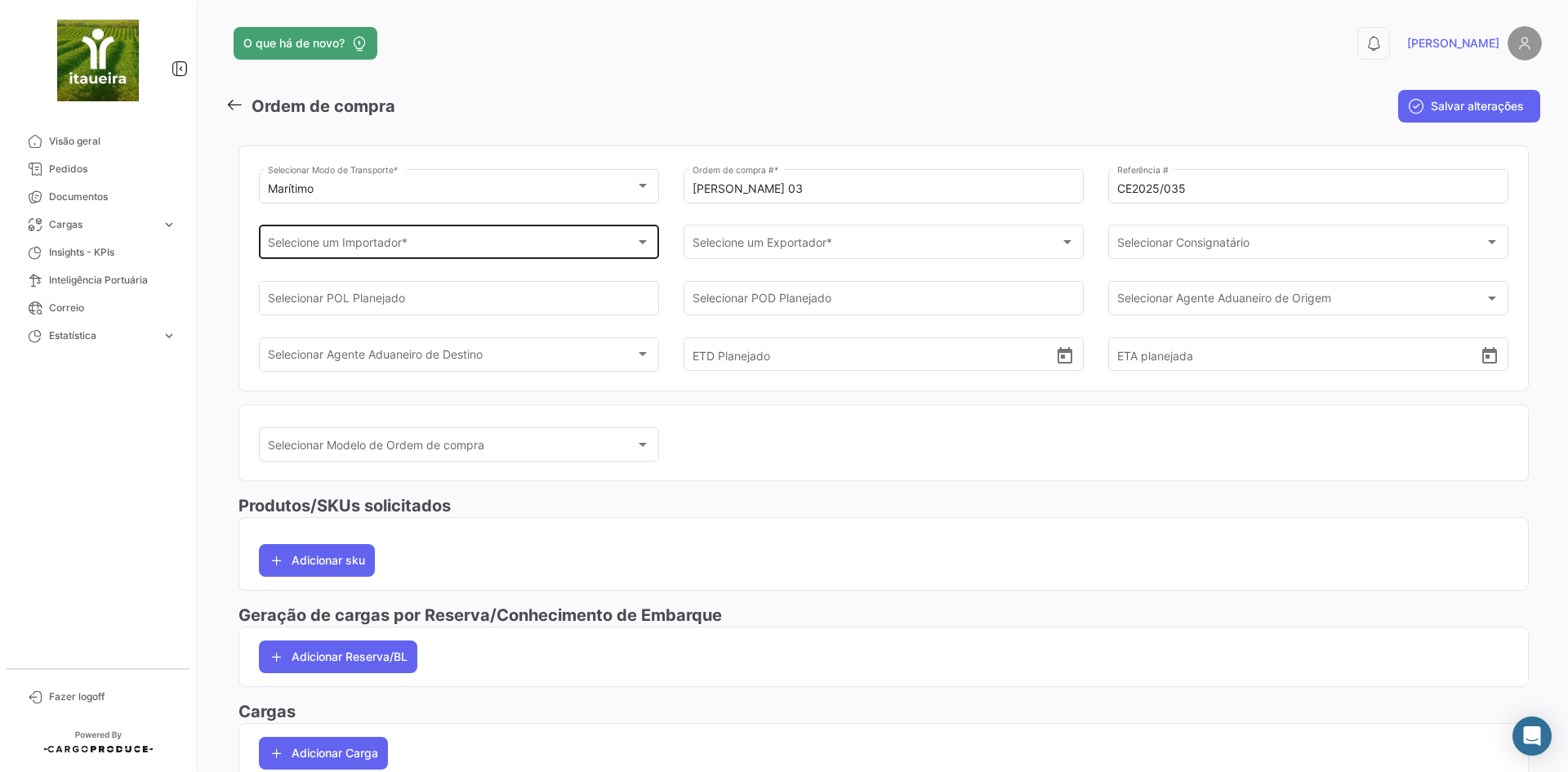
click at [370, 234] on div "Selecione um Importador * Selecione um Importador *" at bounding box center [459, 240] width 383 height 37
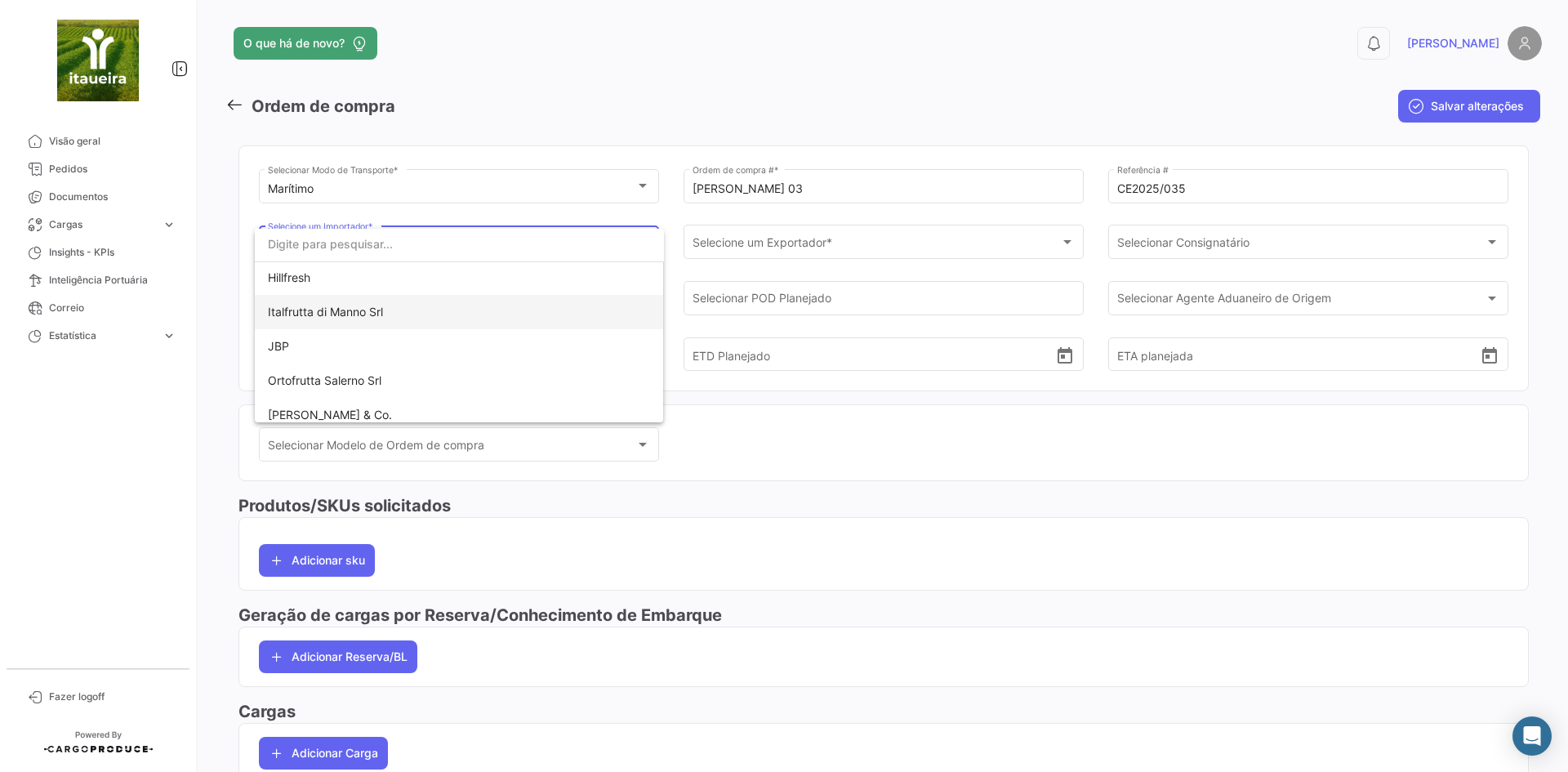
click at [358, 311] on span "Italfrutta di Manno Srl" at bounding box center [325, 312] width 115 height 14
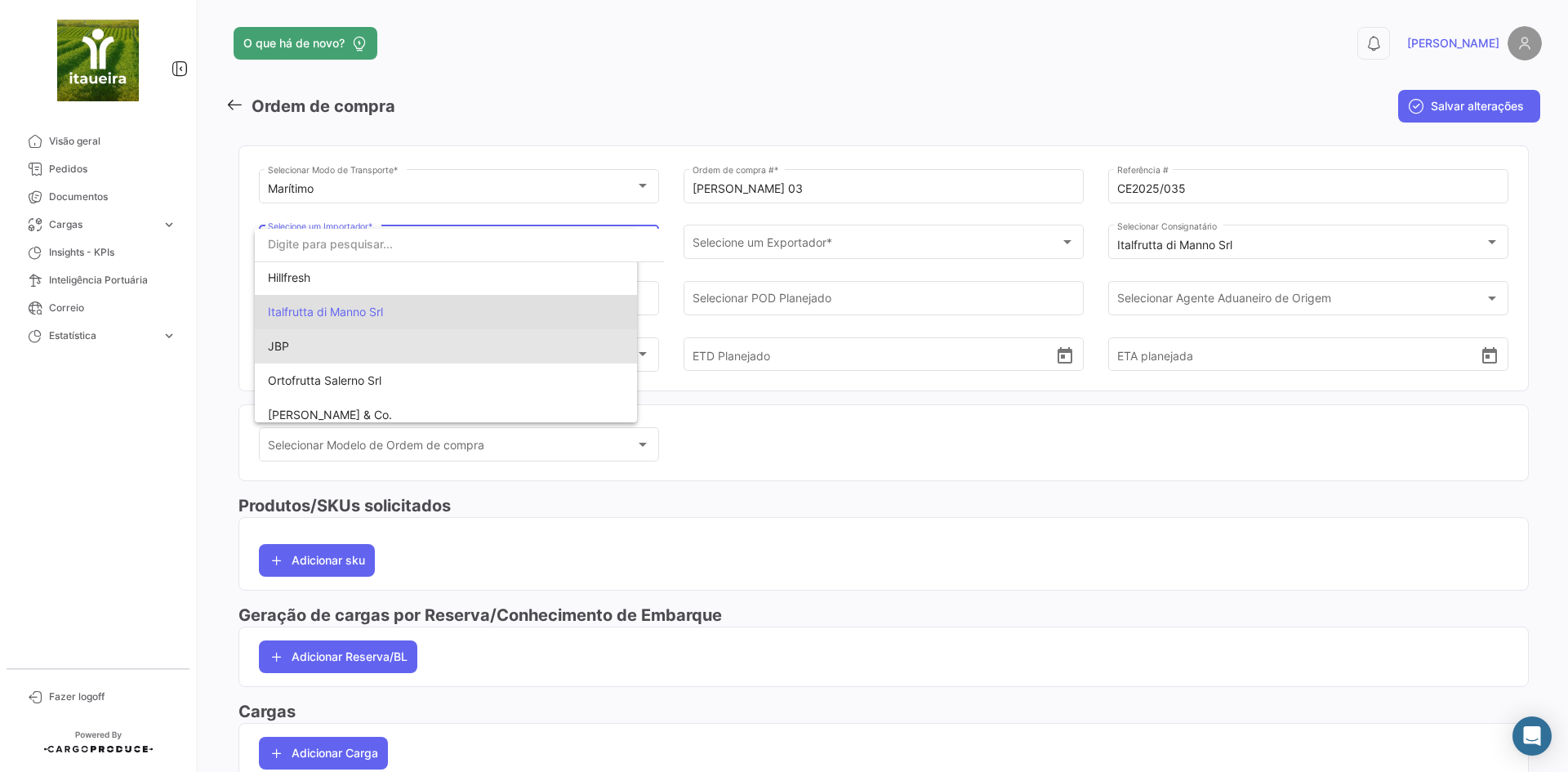
scroll to position [192, 0]
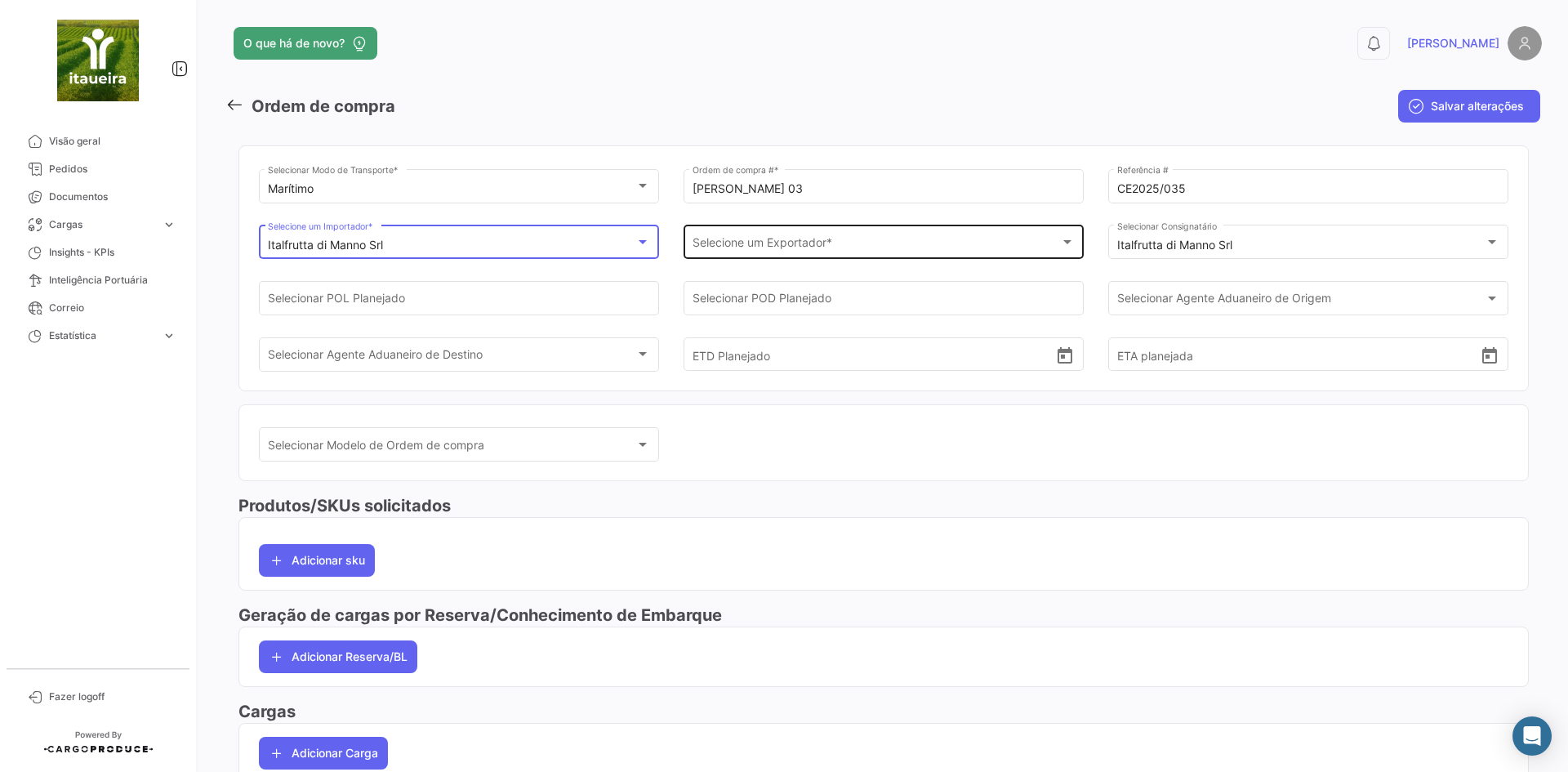
click at [766, 246] on span "Selecione um Exportador *" at bounding box center [876, 245] width 368 height 14
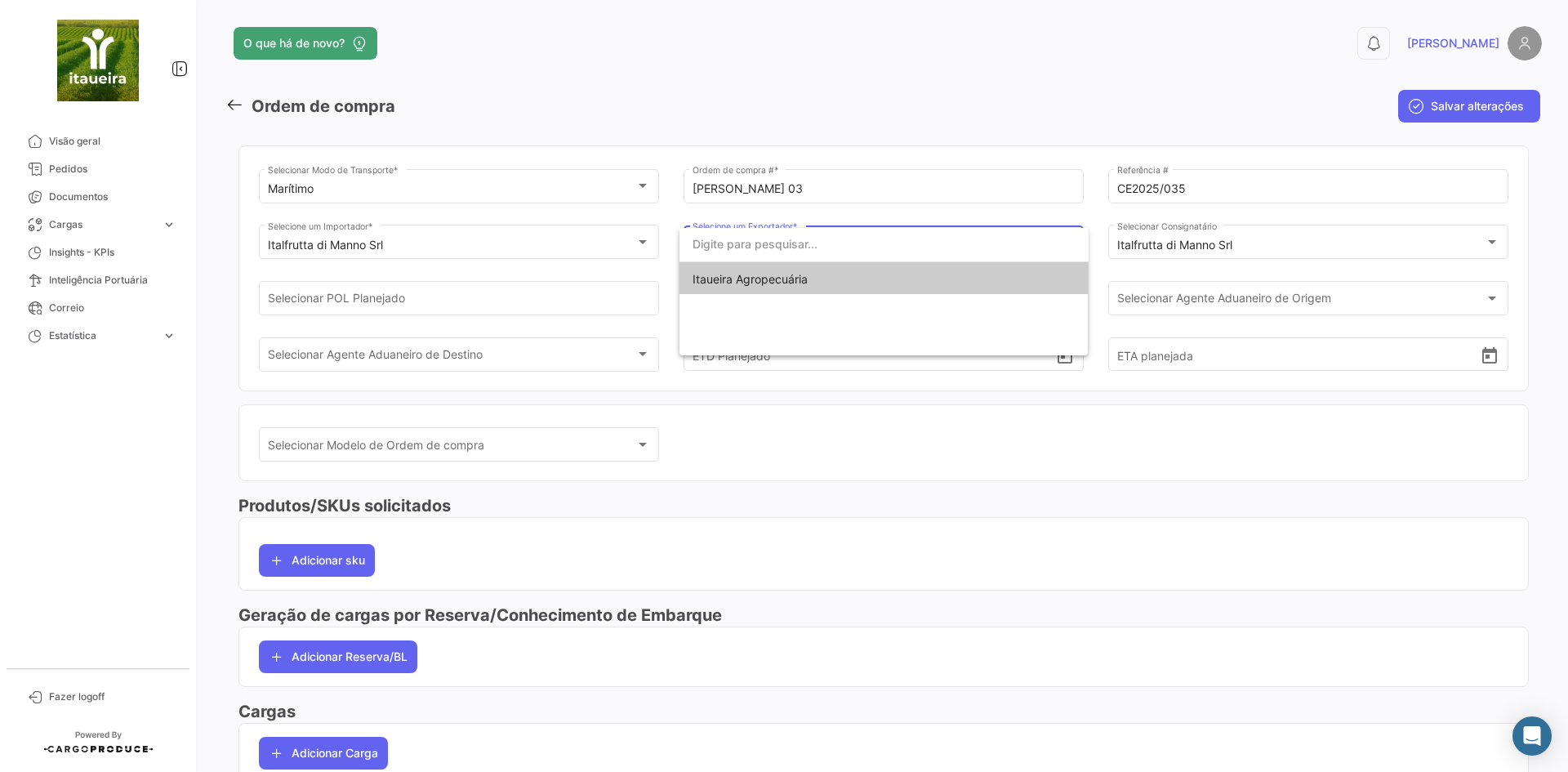
click at [768, 286] on span "Itaueira Agropecuária" at bounding box center [884, 279] width 383 height 34
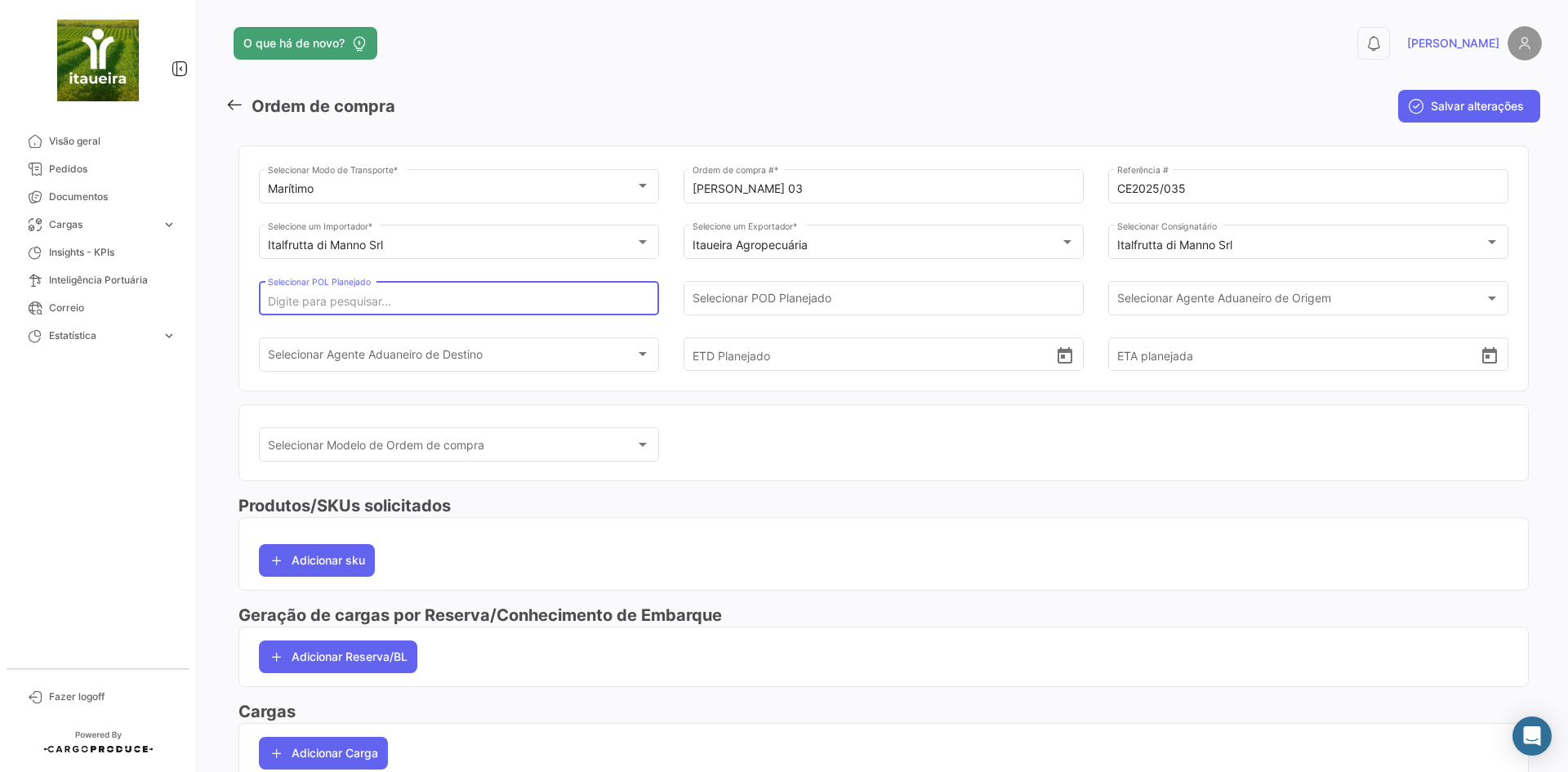
click at [410, 302] on input "Selecionar POL Planejado" at bounding box center [459, 302] width 383 height 14
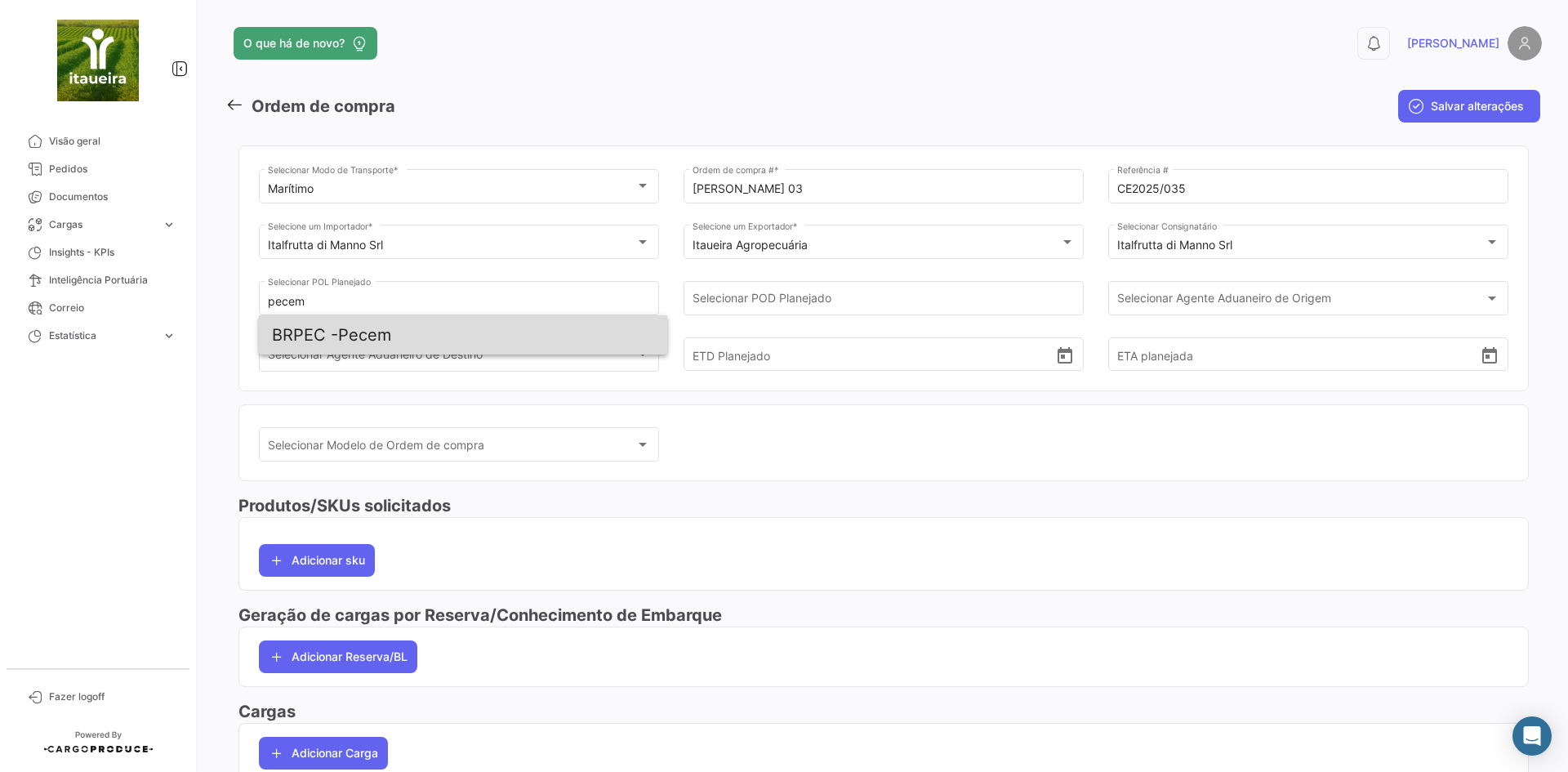
click at [445, 327] on span "BRPEC - Pecem" at bounding box center [462, 335] width 382 height 39
type input "Pecem"
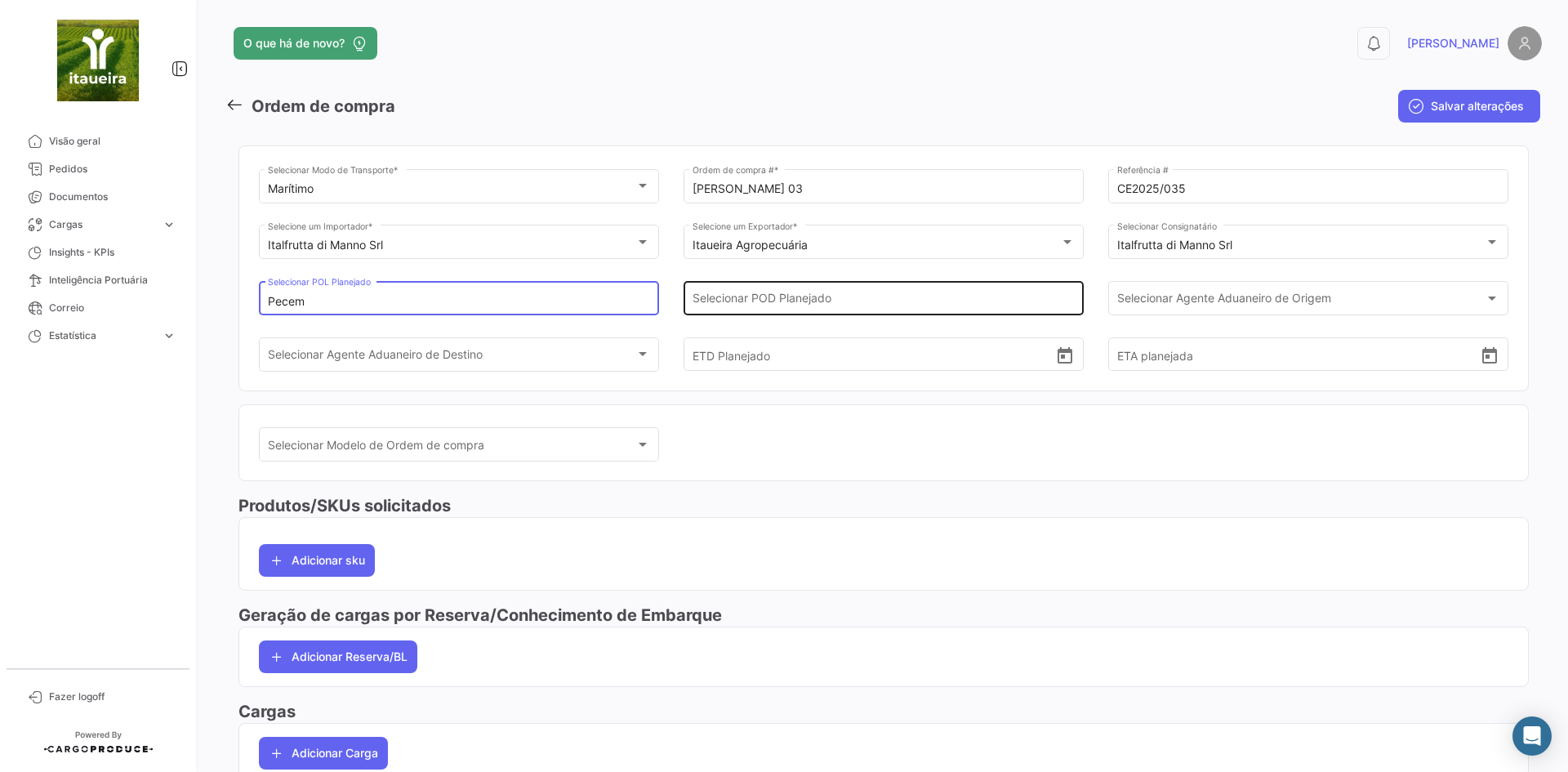
click at [867, 295] on input "Selecionar POD Planejado" at bounding box center [884, 302] width 383 height 14
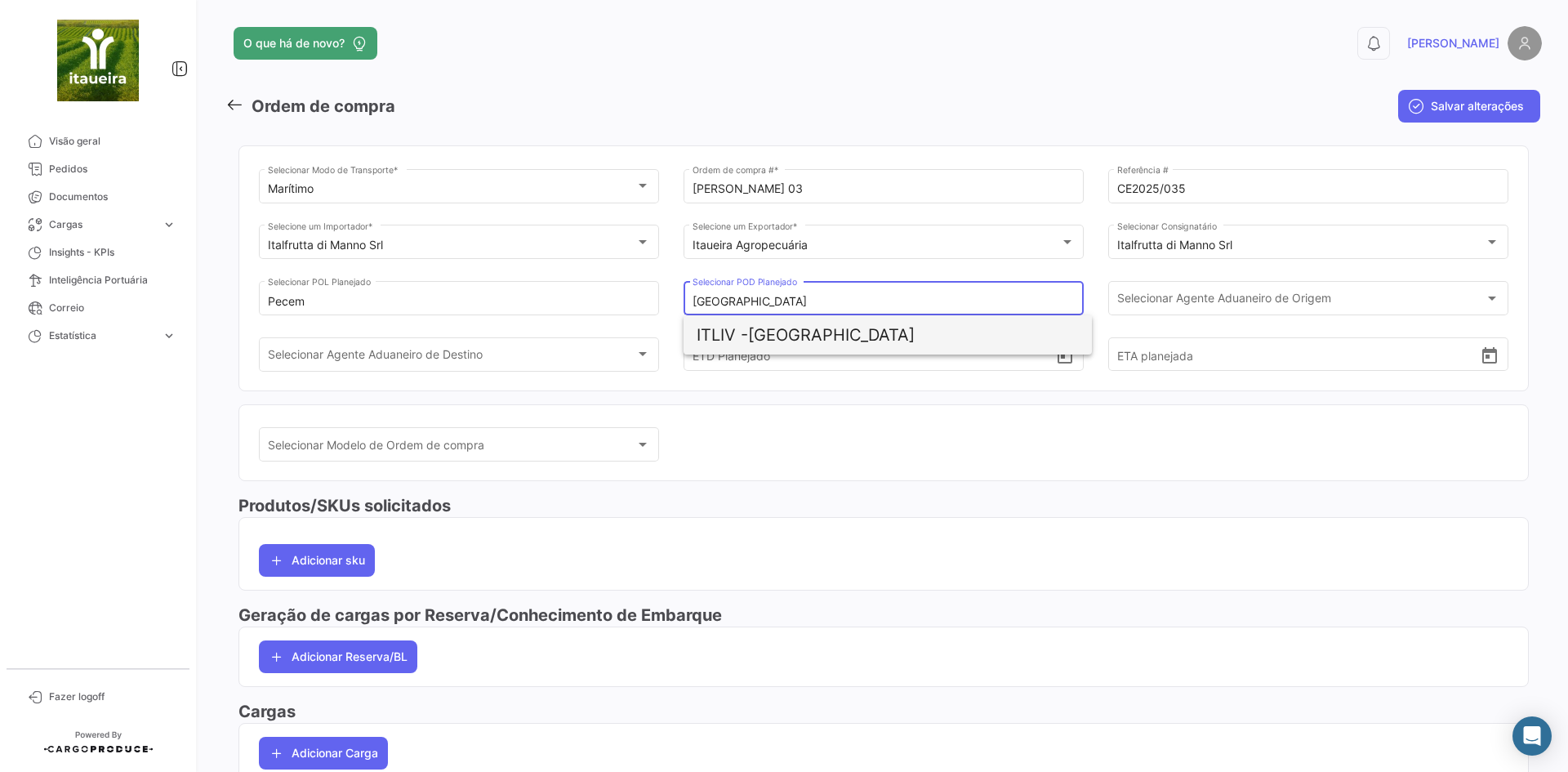
click at [781, 333] on span "ITLIV - [GEOGRAPHIC_DATA]" at bounding box center [887, 335] width 382 height 39
type input "[GEOGRAPHIC_DATA]"
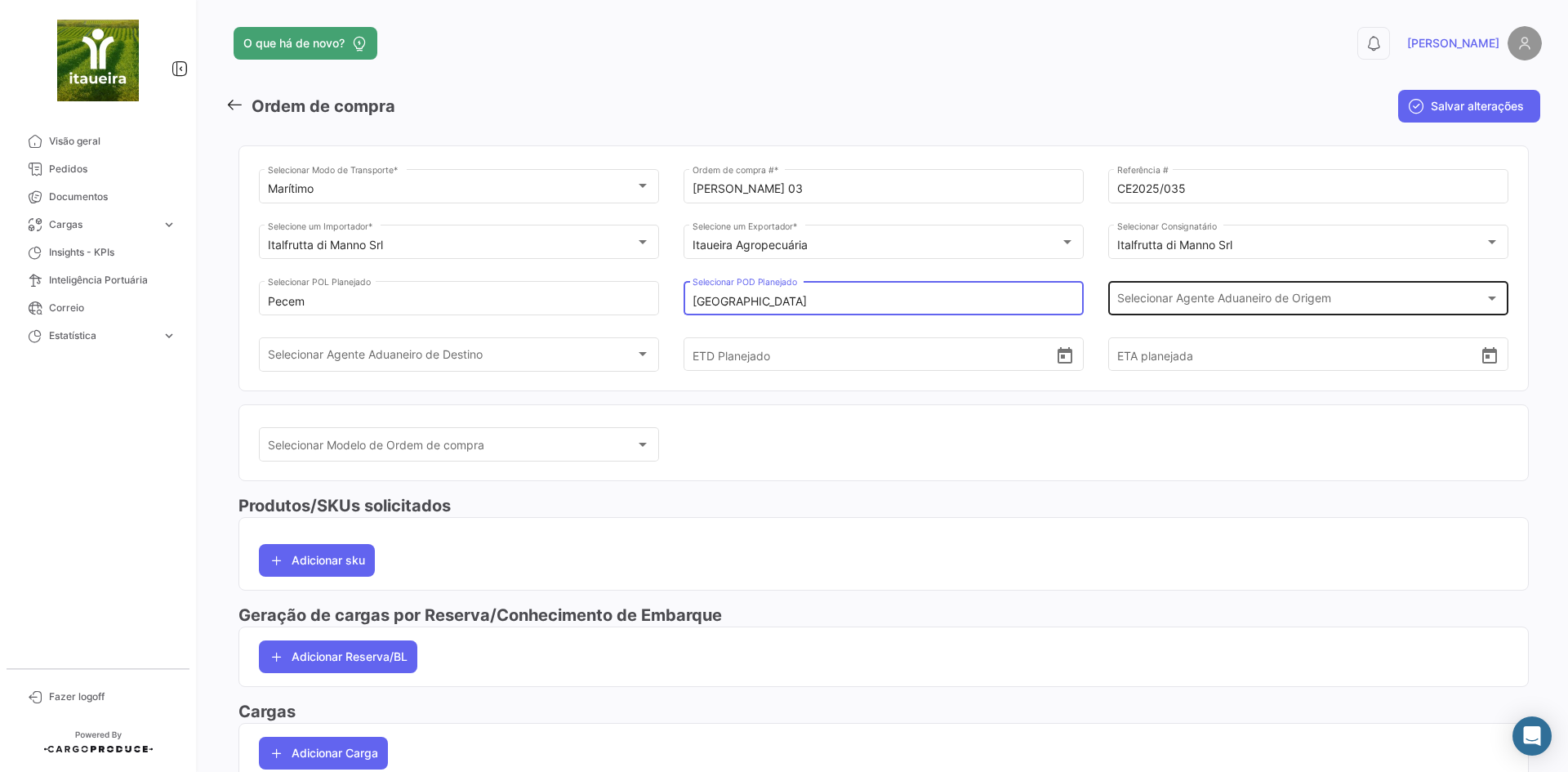
click at [1208, 304] on span "Selecionar Agente Aduaneiro de Origem" at bounding box center [1300, 302] width 368 height 14
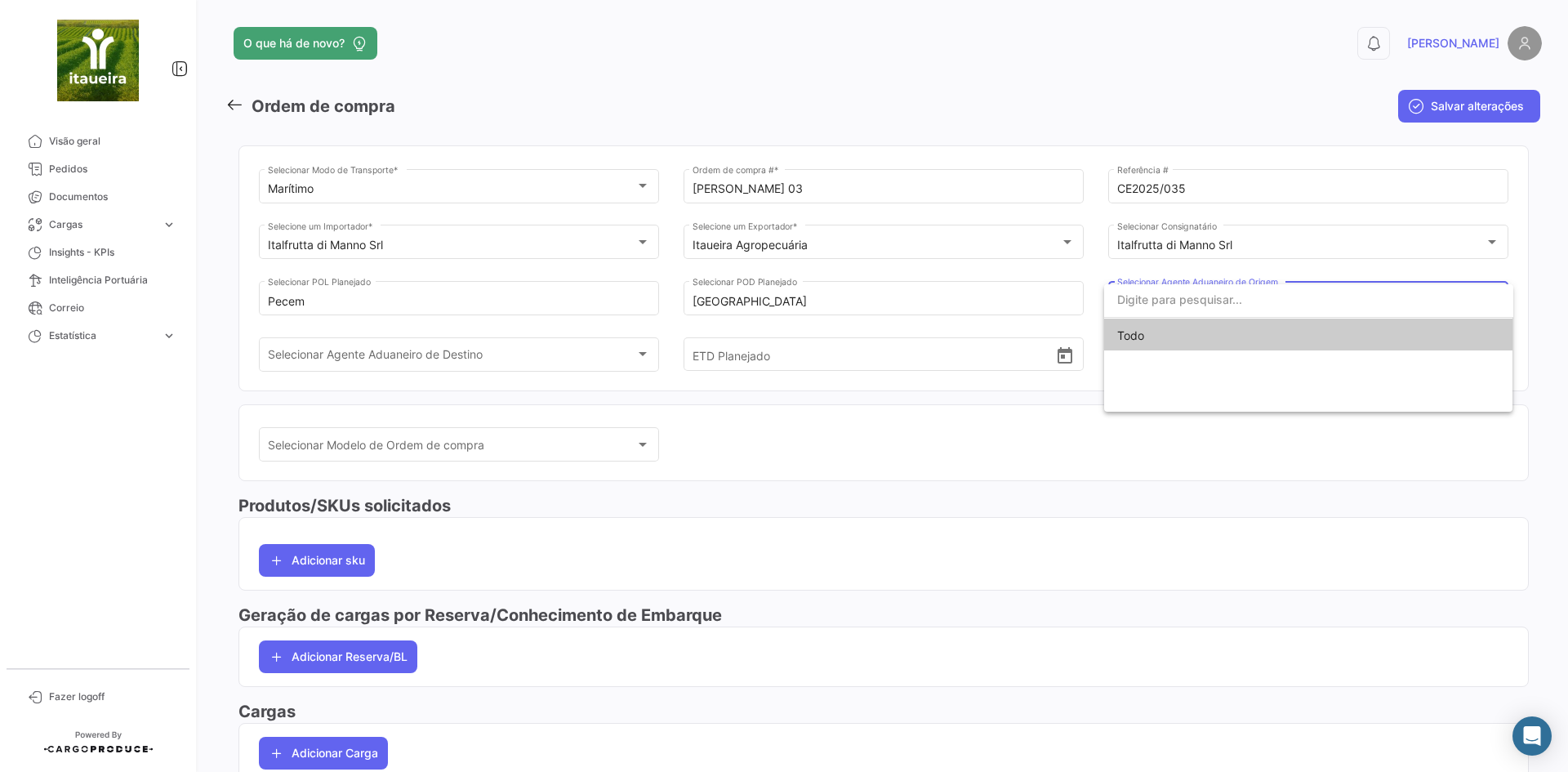
click at [417, 365] on div at bounding box center [784, 386] width 1568 height 772
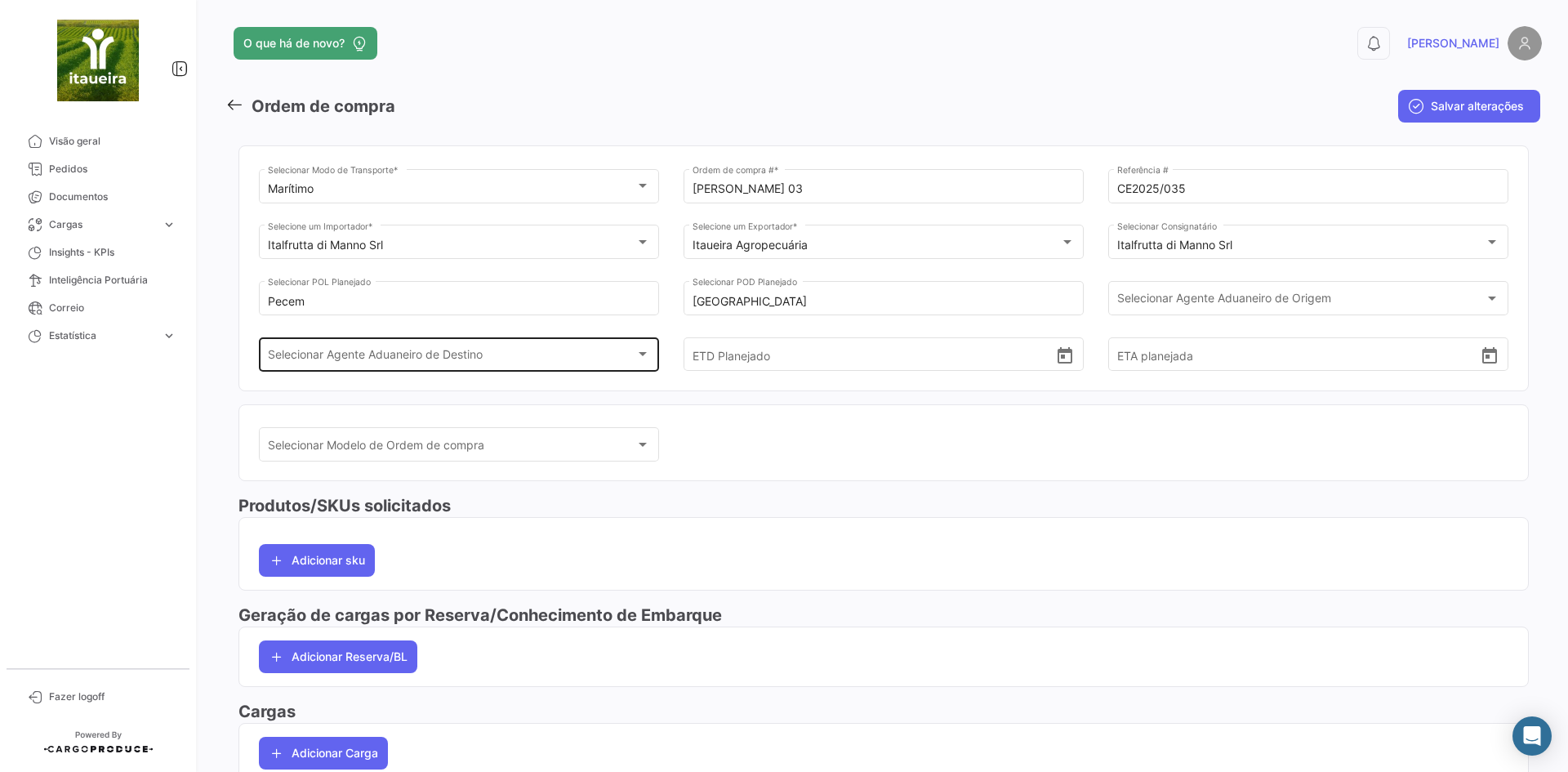
click at [412, 360] on span "Selecionar Agente Aduaneiro de Destino" at bounding box center [451, 358] width 368 height 14
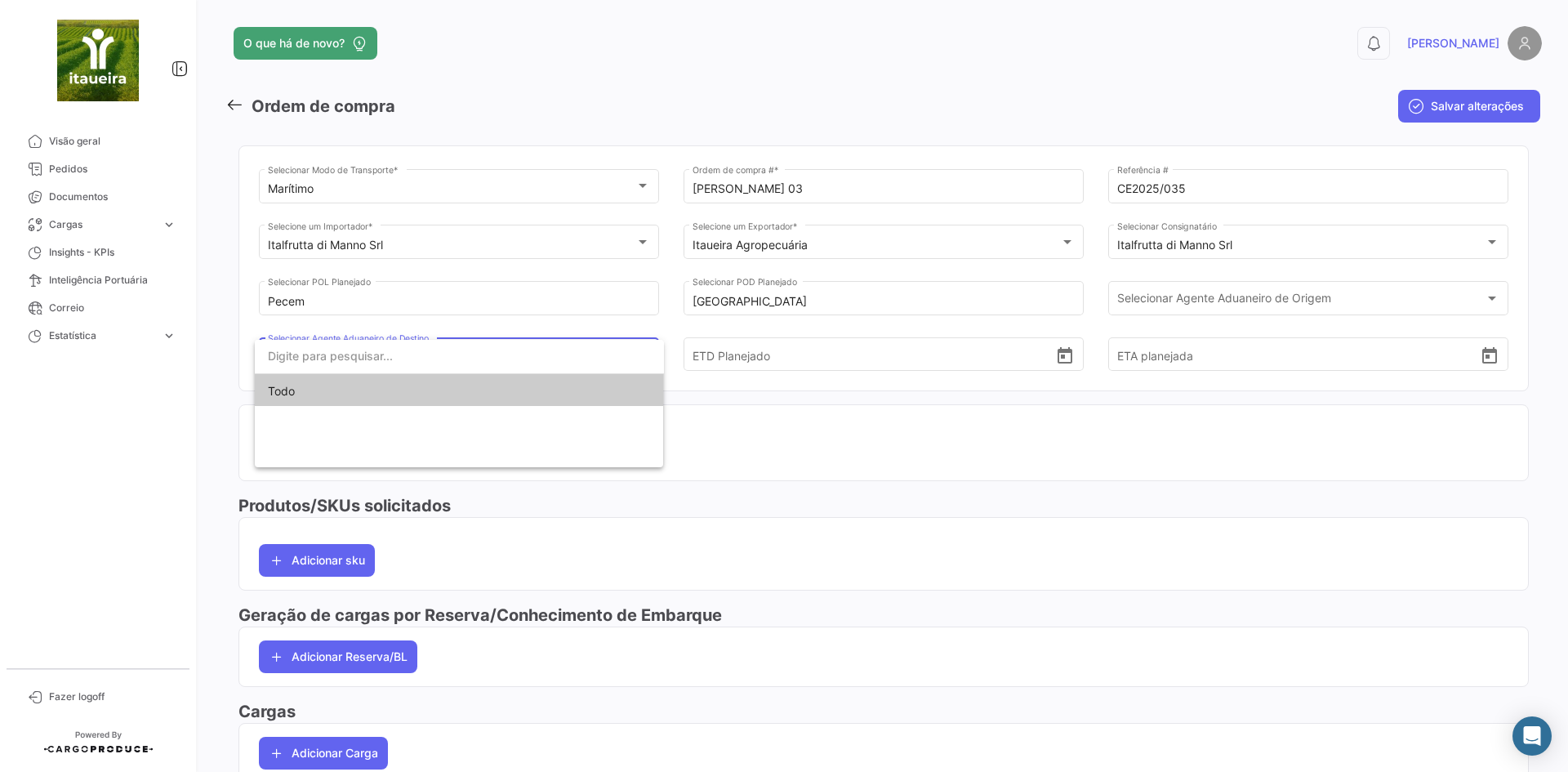
click at [816, 481] on div at bounding box center [784, 386] width 1568 height 772
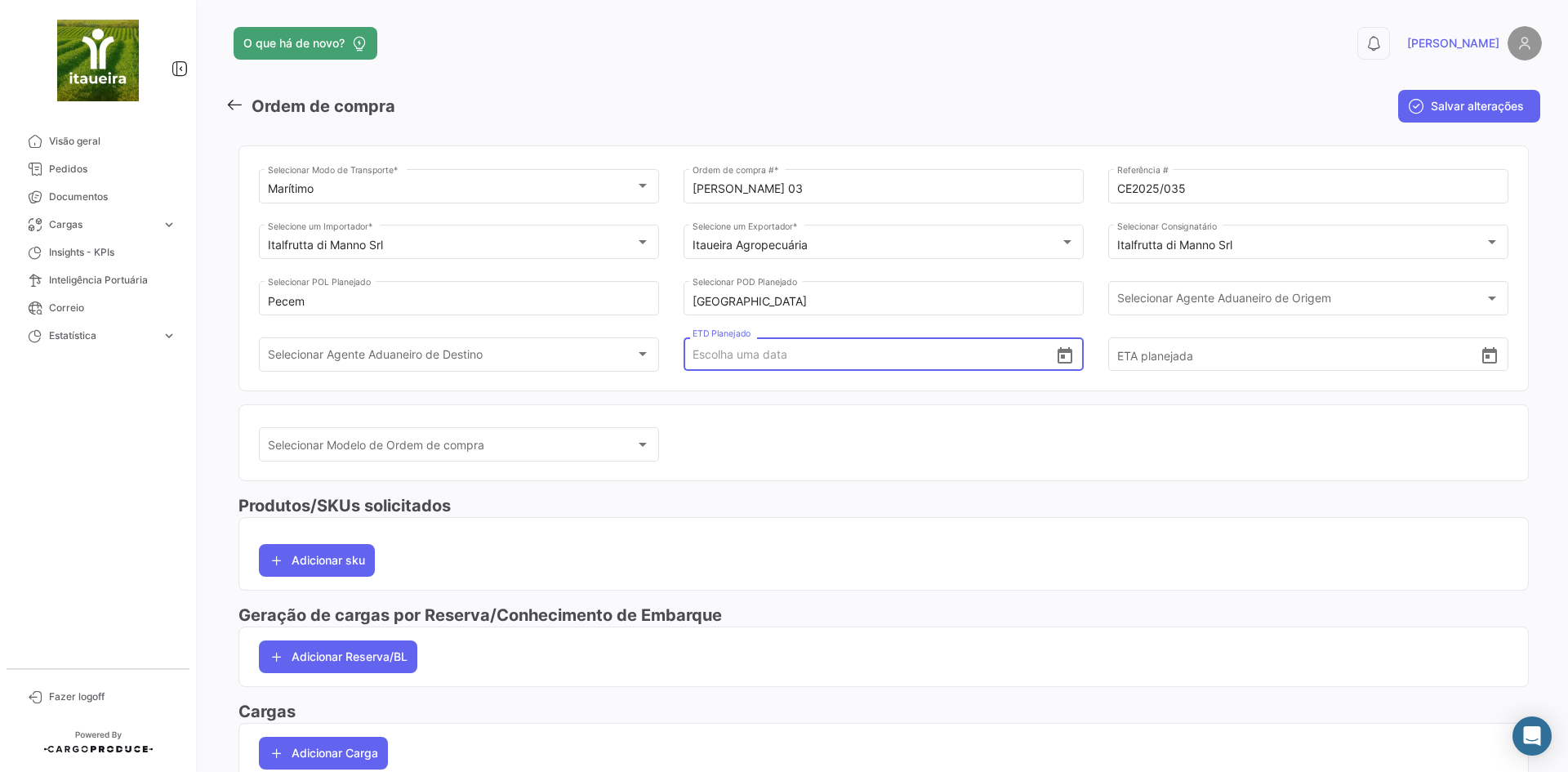
click at [703, 361] on input "ETD Planejado" at bounding box center [874, 354] width 363 height 57
type input "[DATE] 00:00"
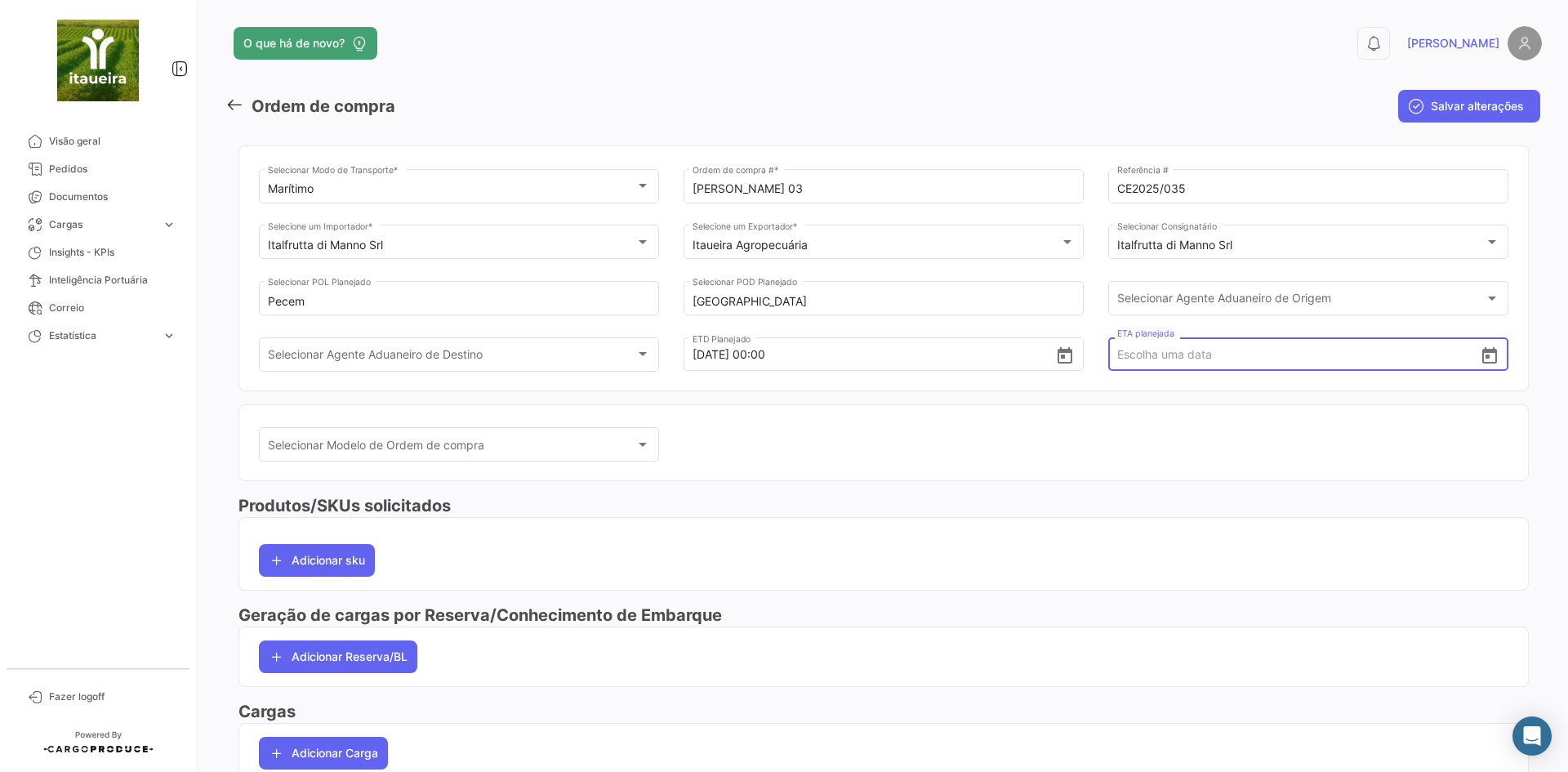
click at [1225, 365] on input "ETA planejada" at bounding box center [1298, 354] width 363 height 57
type input "2"
type input "[DATE] 00:00"
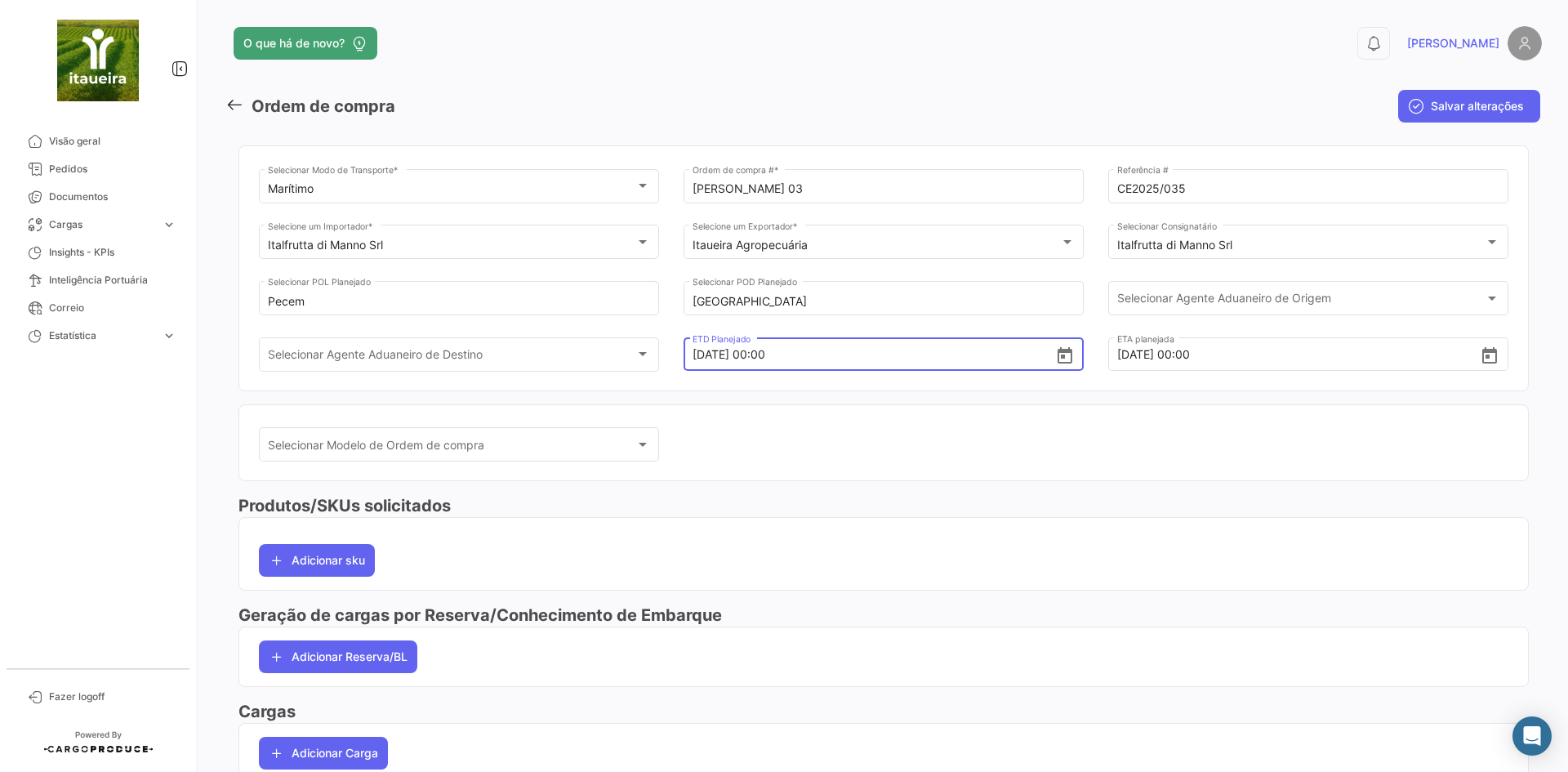
click at [697, 351] on input "[DATE] 00:00" at bounding box center [874, 354] width 363 height 57
click at [699, 351] on input "[DATE] 00:00" at bounding box center [874, 354] width 363 height 57
type input "[DATE] 00:00"
click at [892, 479] on div "Selecionar Modelo de Ordem de compra Selecionar Modelo de Ordem de compra" at bounding box center [883, 453] width 1250 height 57
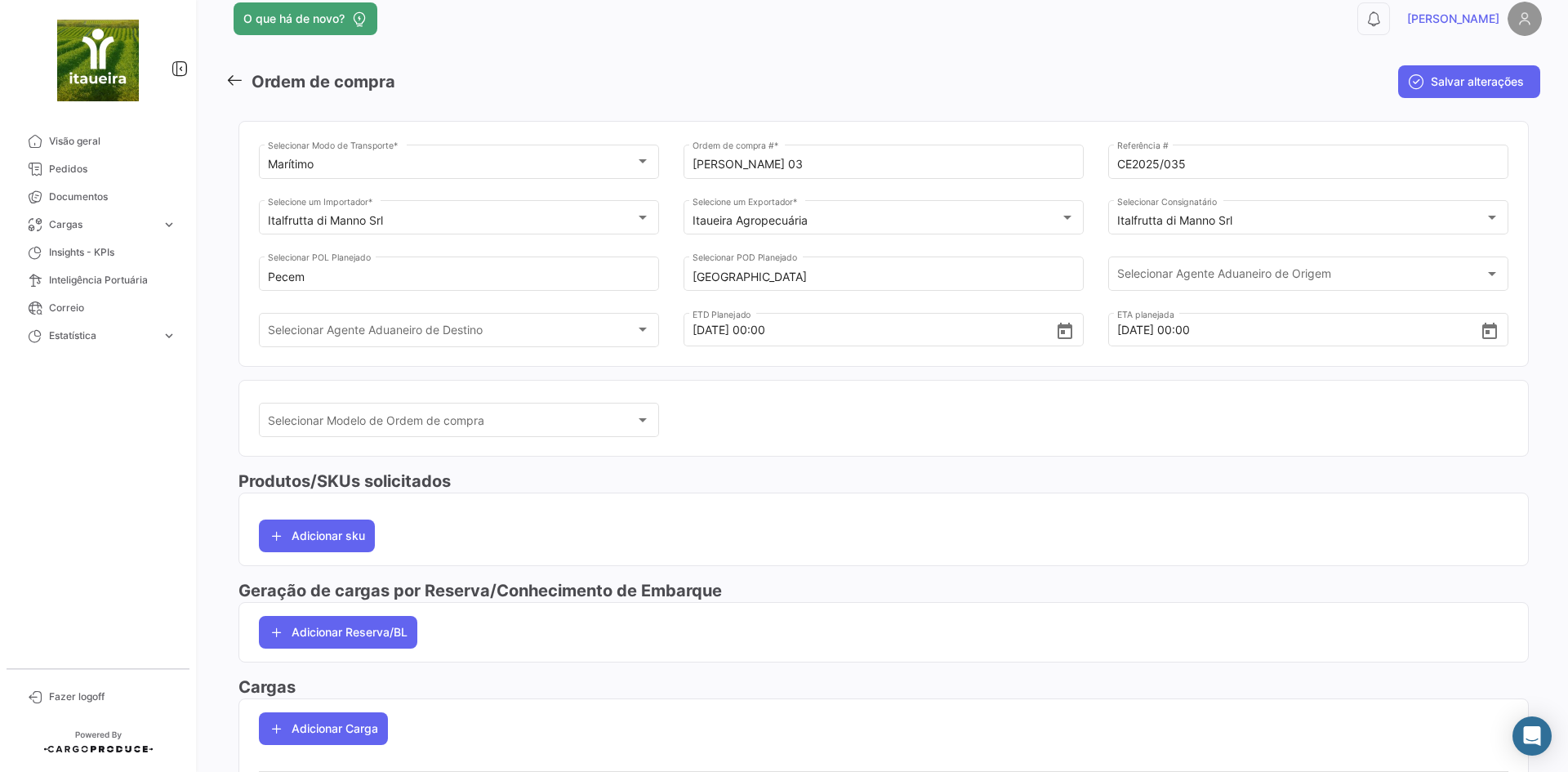
scroll to position [91, 0]
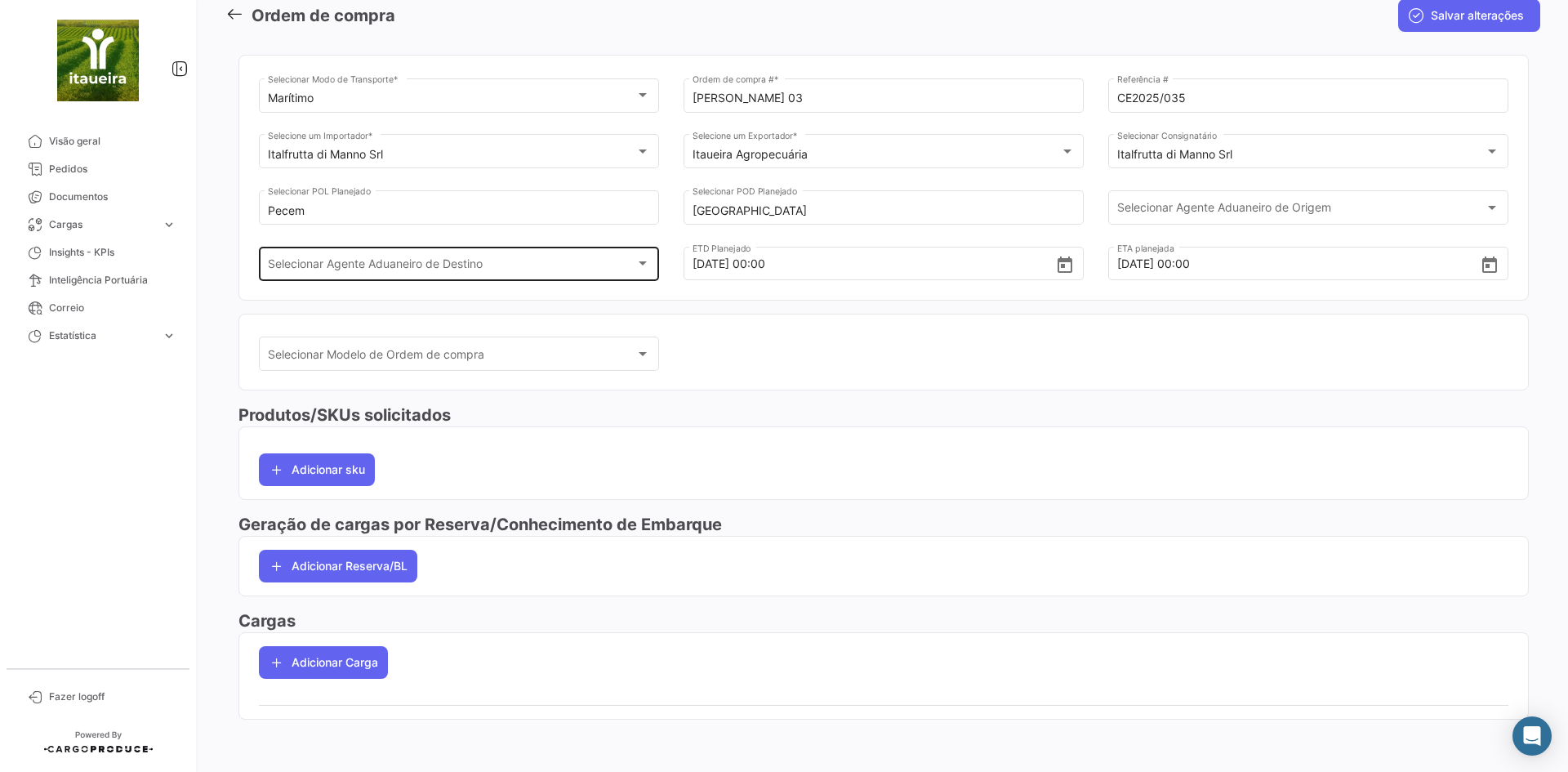
click at [408, 268] on span "Selecionar Agente Aduaneiro de Destino" at bounding box center [451, 267] width 368 height 14
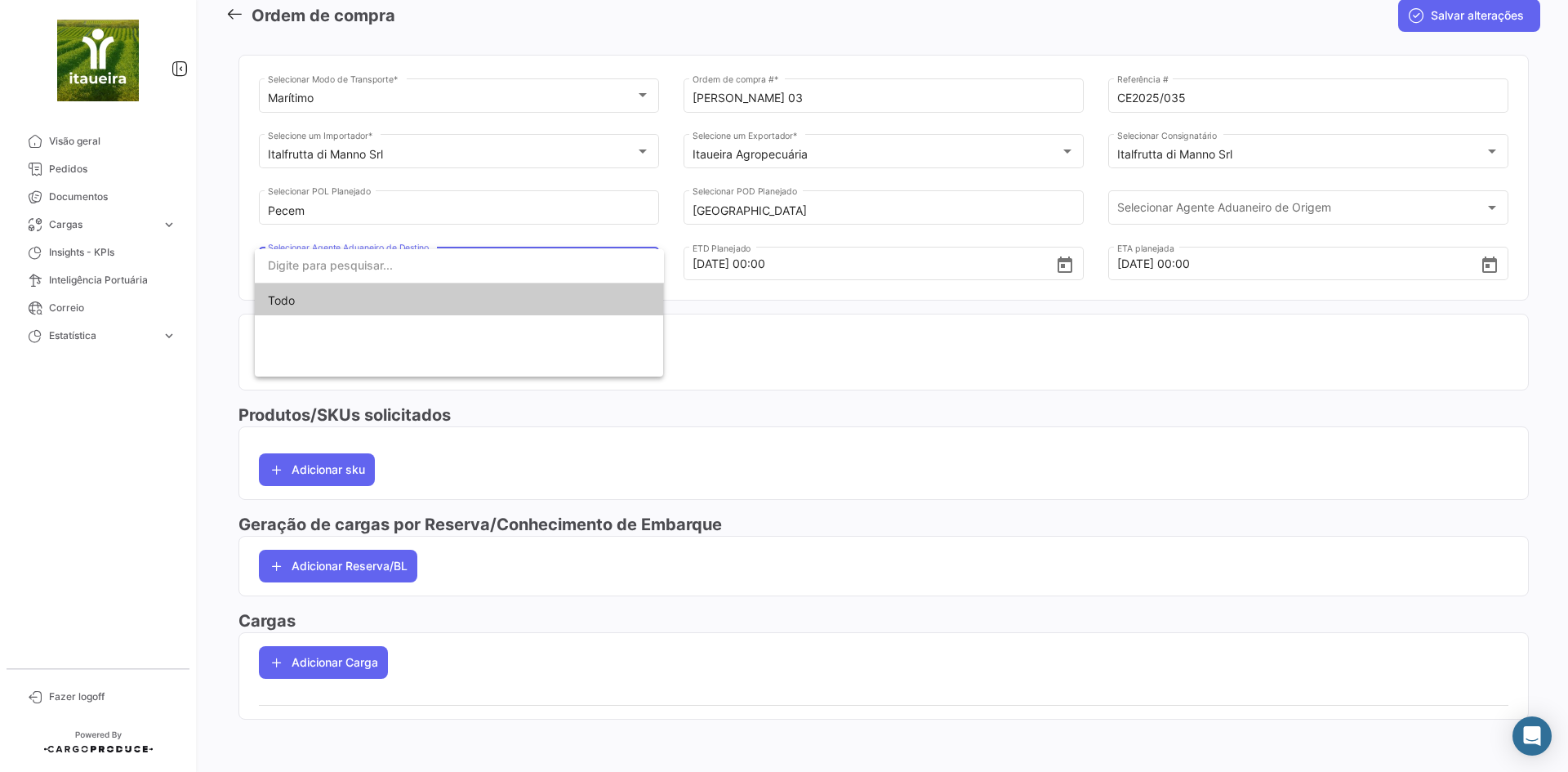
drag, startPoint x: 785, startPoint y: 366, endPoint x: 770, endPoint y: 361, distance: 15.8
click at [786, 365] on div at bounding box center [784, 386] width 1568 height 772
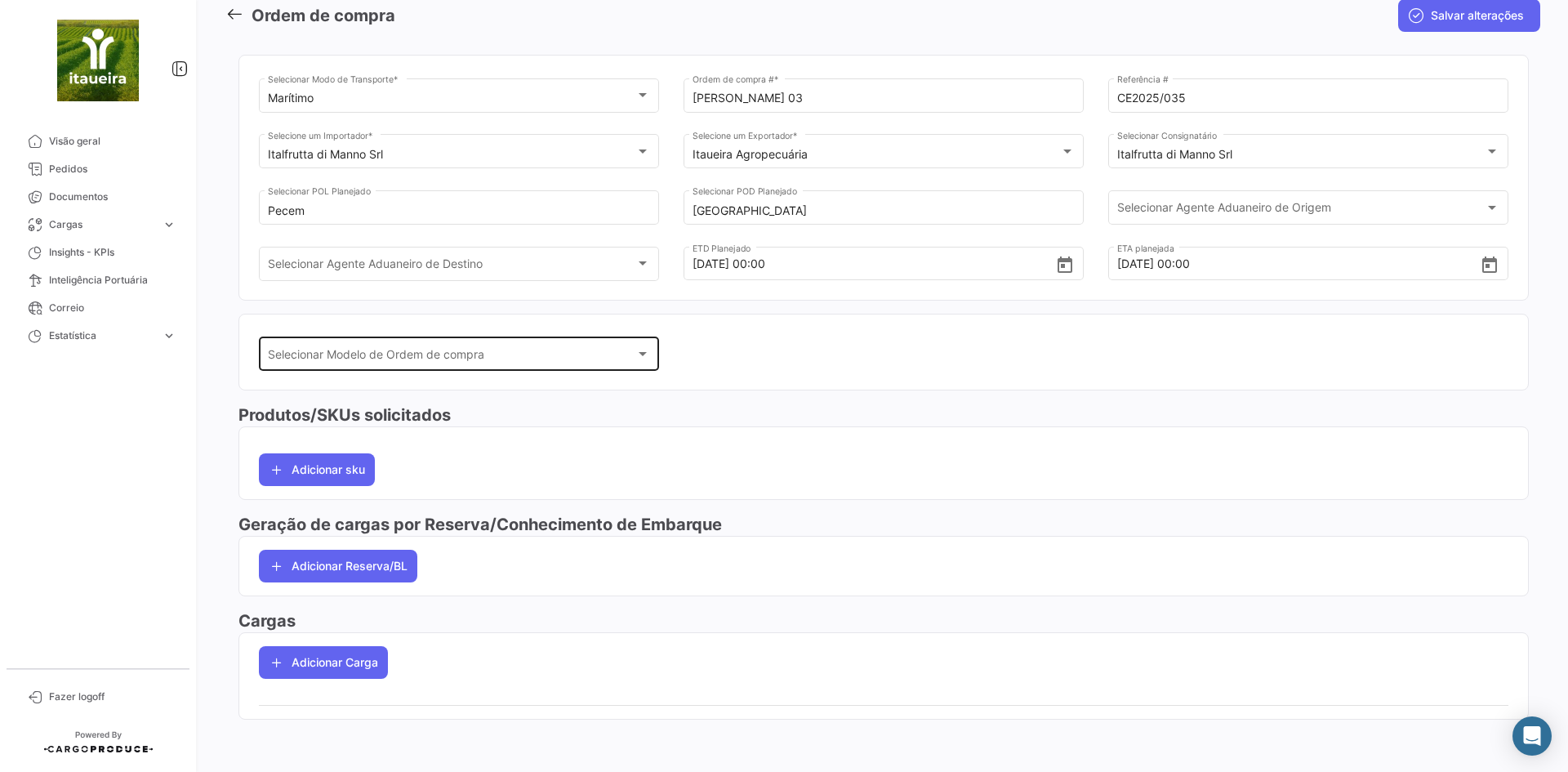
click at [499, 360] on div "Selecionar Modelo de Ordem de compra" at bounding box center [451, 358] width 368 height 14
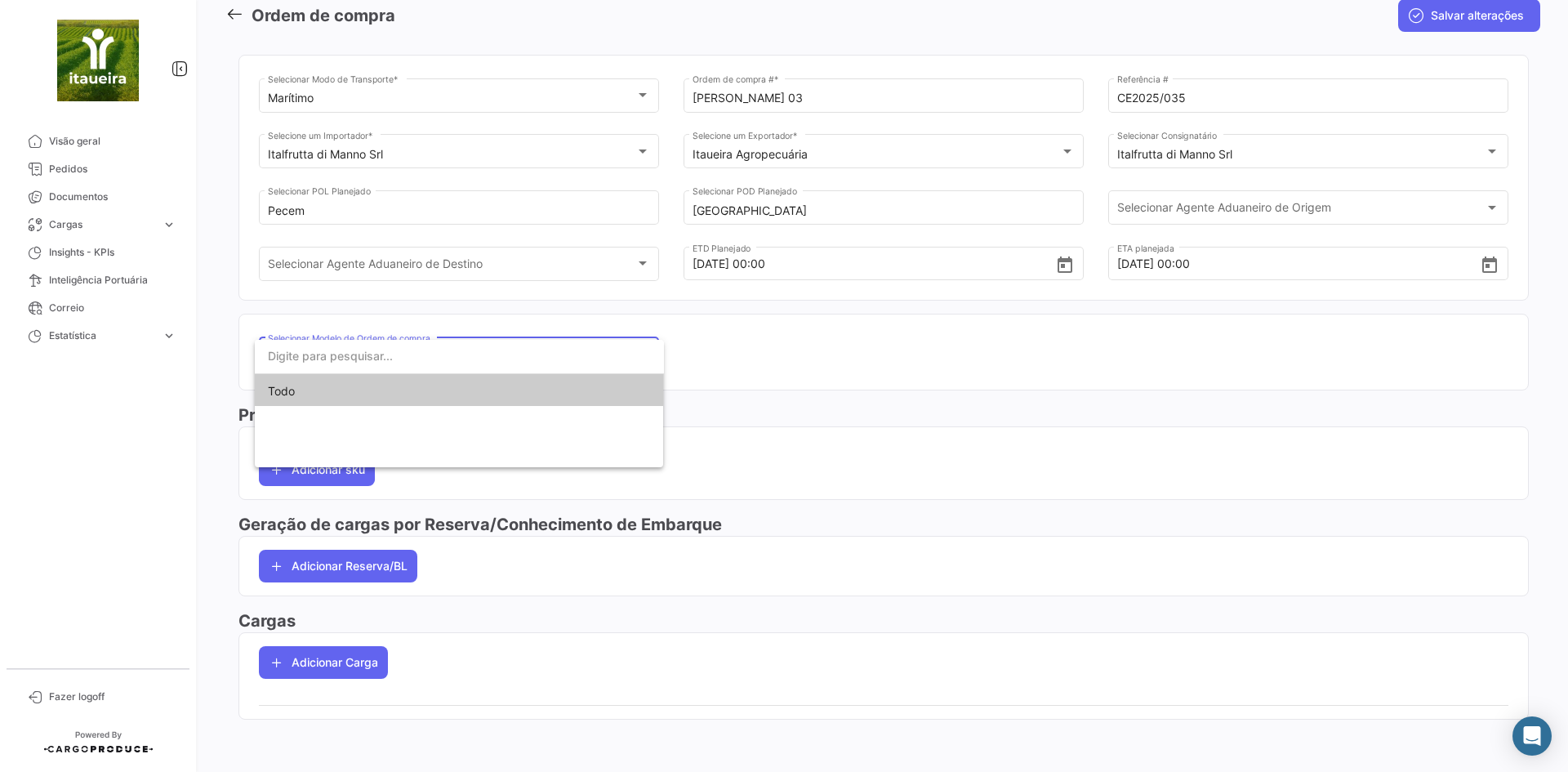
click at [877, 355] on div at bounding box center [784, 386] width 1568 height 772
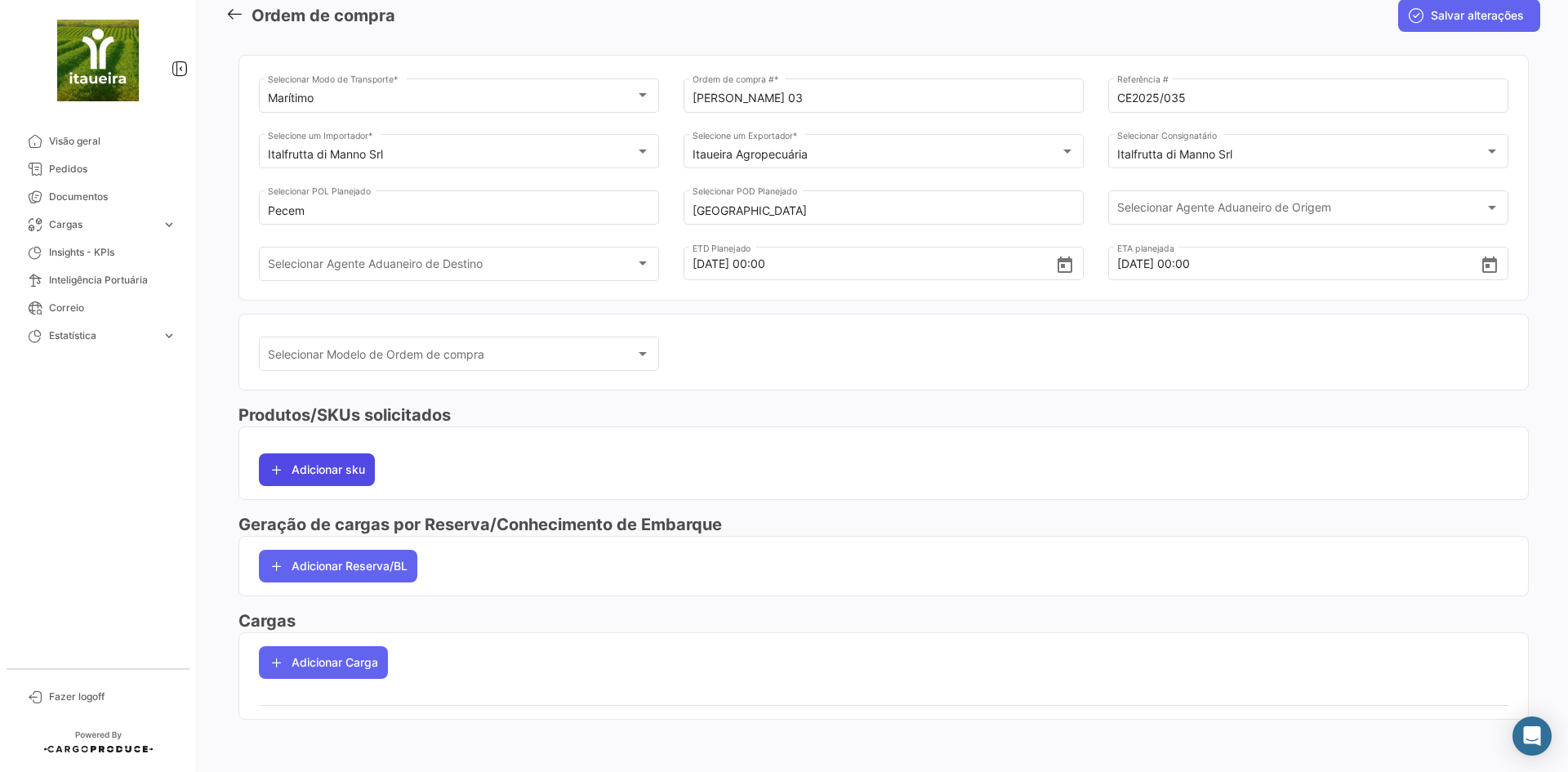
click at [330, 470] on button "Adicionar sku" at bounding box center [317, 469] width 116 height 32
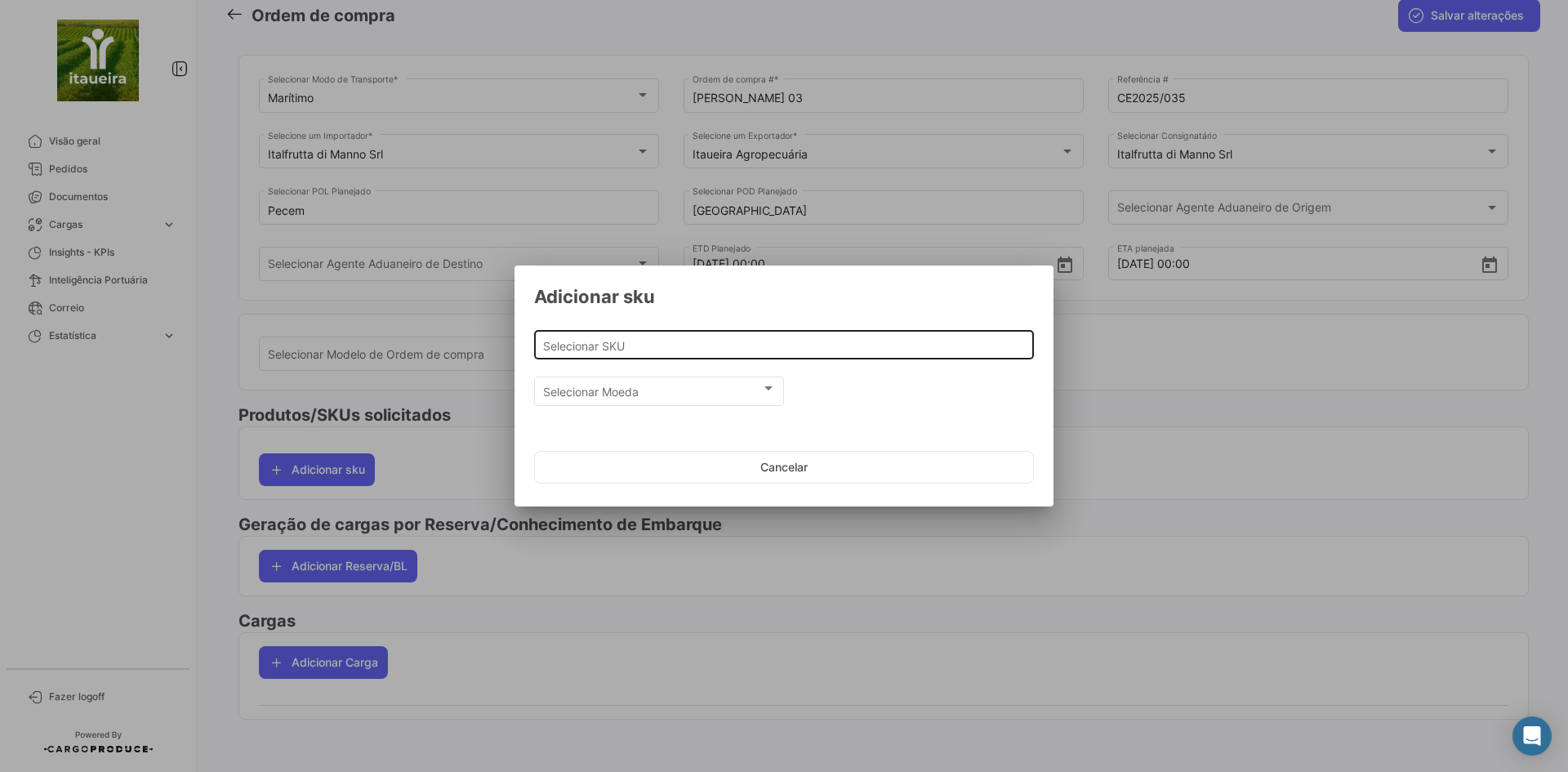
click at [697, 334] on div "Selecionar SKU" at bounding box center [784, 343] width 483 height 32
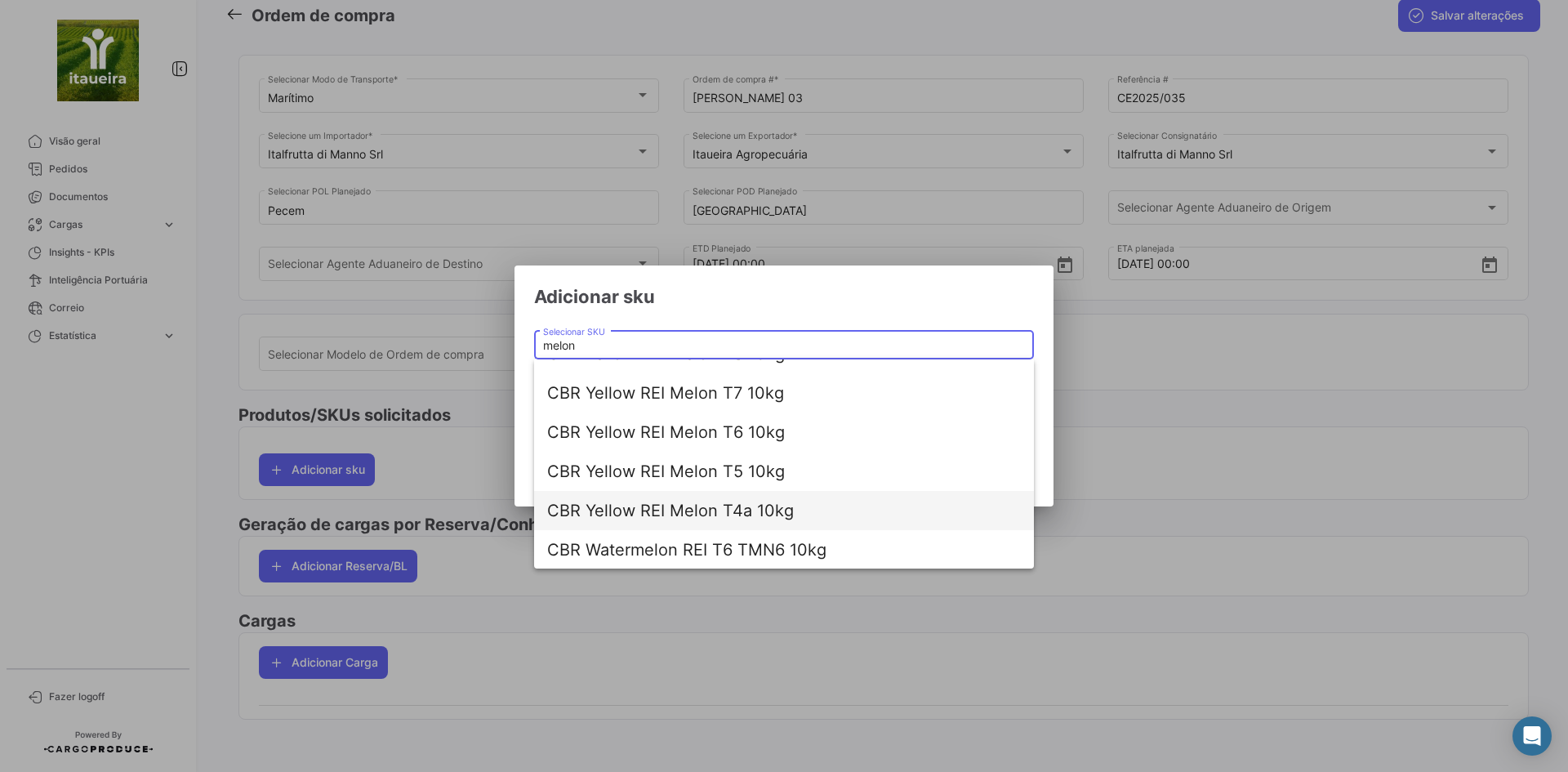
scroll to position [65, 0]
click at [750, 523] on span "CBR Yellow REI Melon T4a 10kg" at bounding box center [784, 509] width 474 height 39
type input "CBR Yellow REI Melon T4a 10kg"
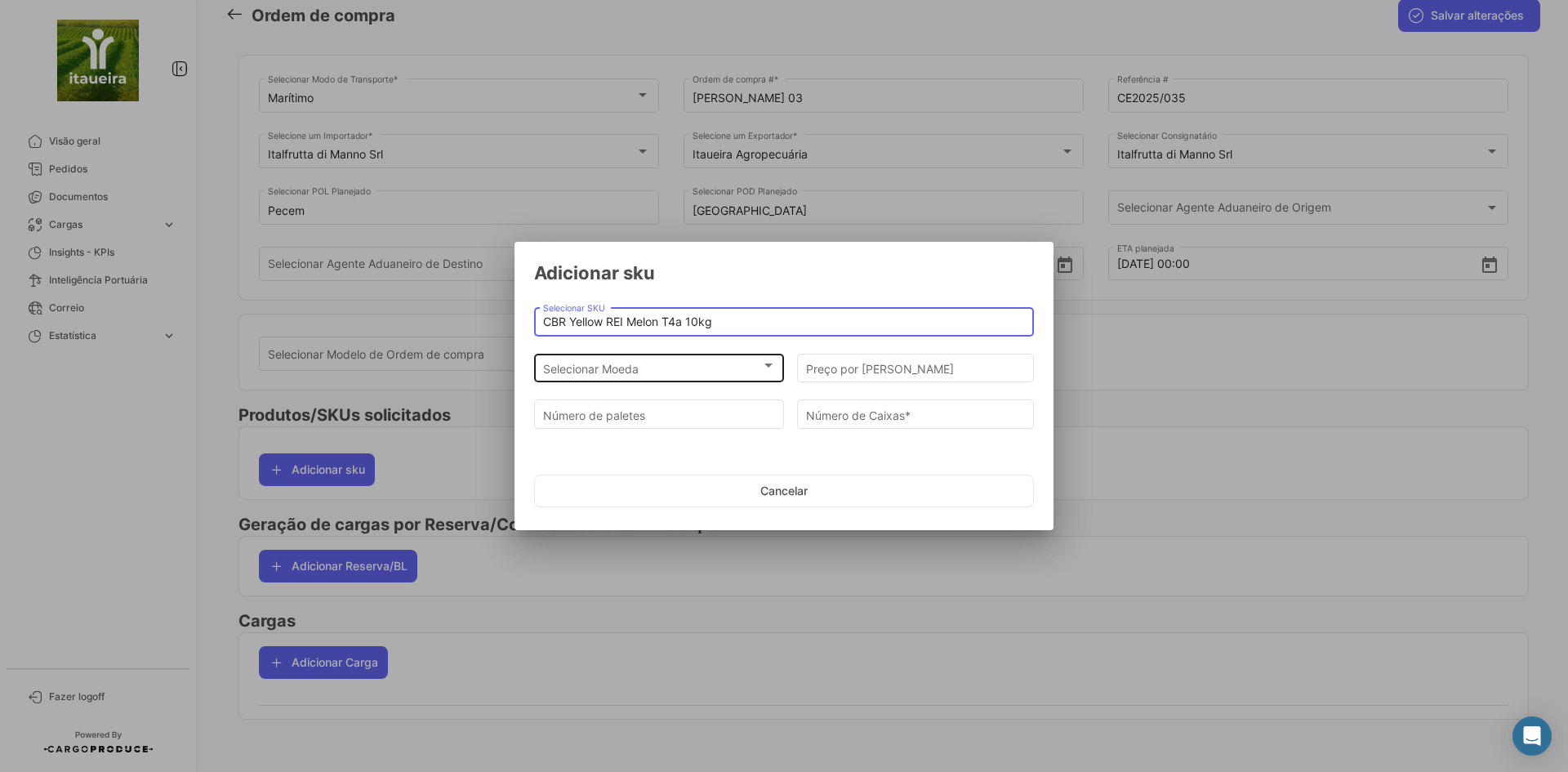
click at [605, 365] on span "Selecionar Moeda" at bounding box center [652, 368] width 218 height 14
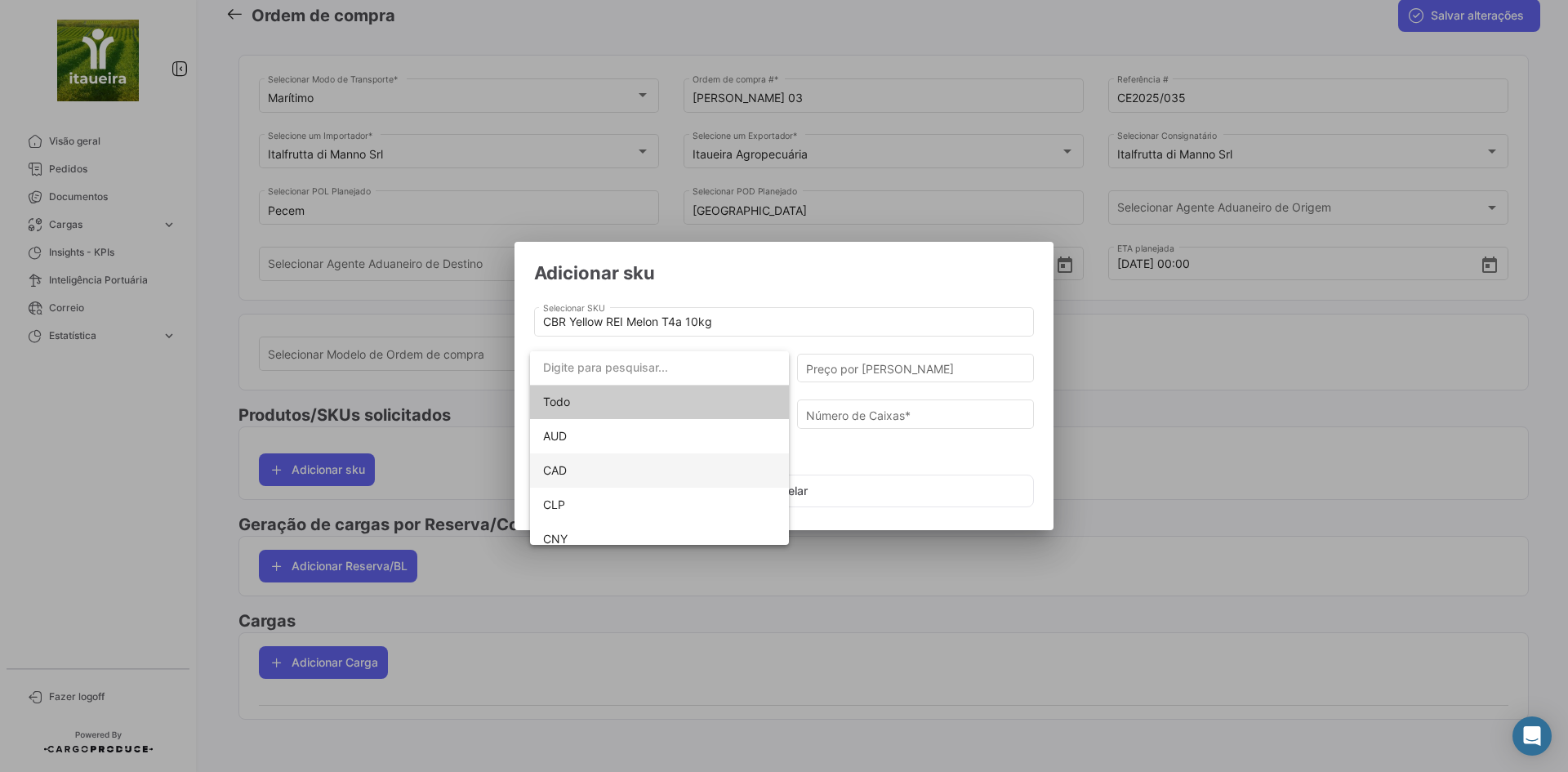
scroll to position [0, 0]
type input "eur"
click at [568, 430] on span "EUR" at bounding box center [659, 437] width 233 height 34
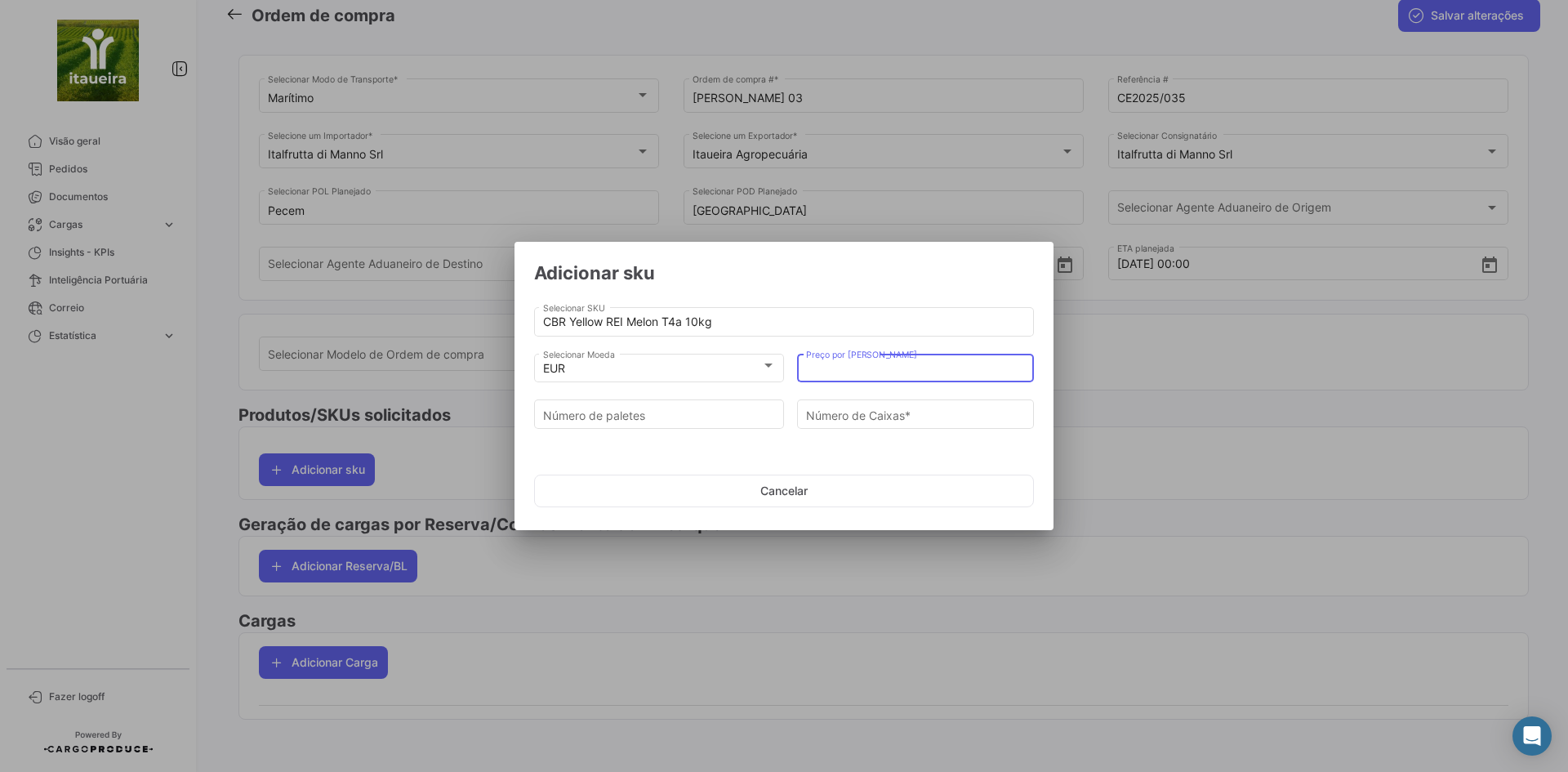
click at [889, 372] on input "Preço por [PERSON_NAME]" at bounding box center [915, 368] width 220 height 14
type input "5"
type input "3"
type input "273"
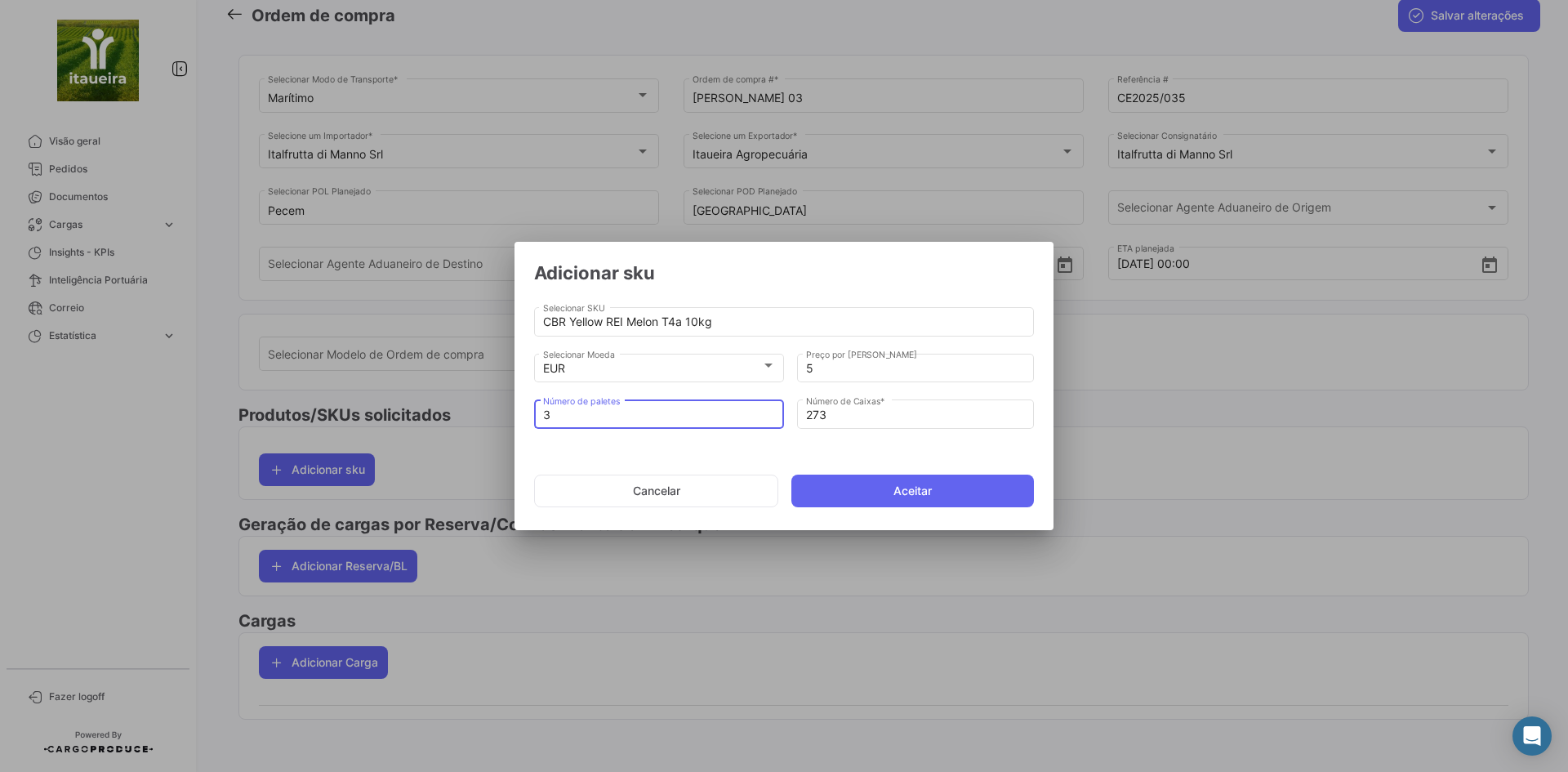
type input "3"
click at [923, 485] on button "Aceitar" at bounding box center [912, 491] width 242 height 32
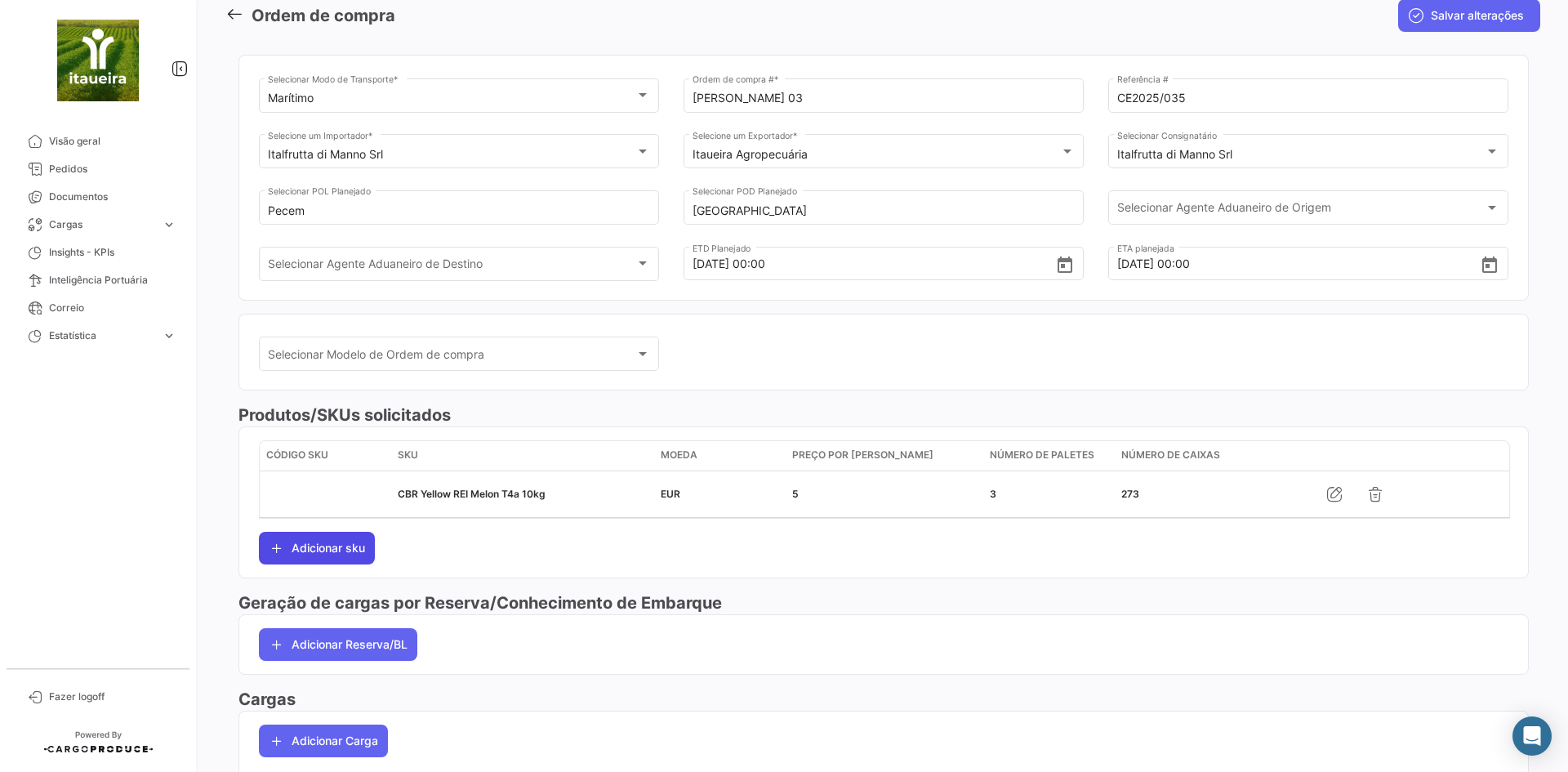
click at [336, 556] on button "Adicionar sku" at bounding box center [317, 547] width 116 height 32
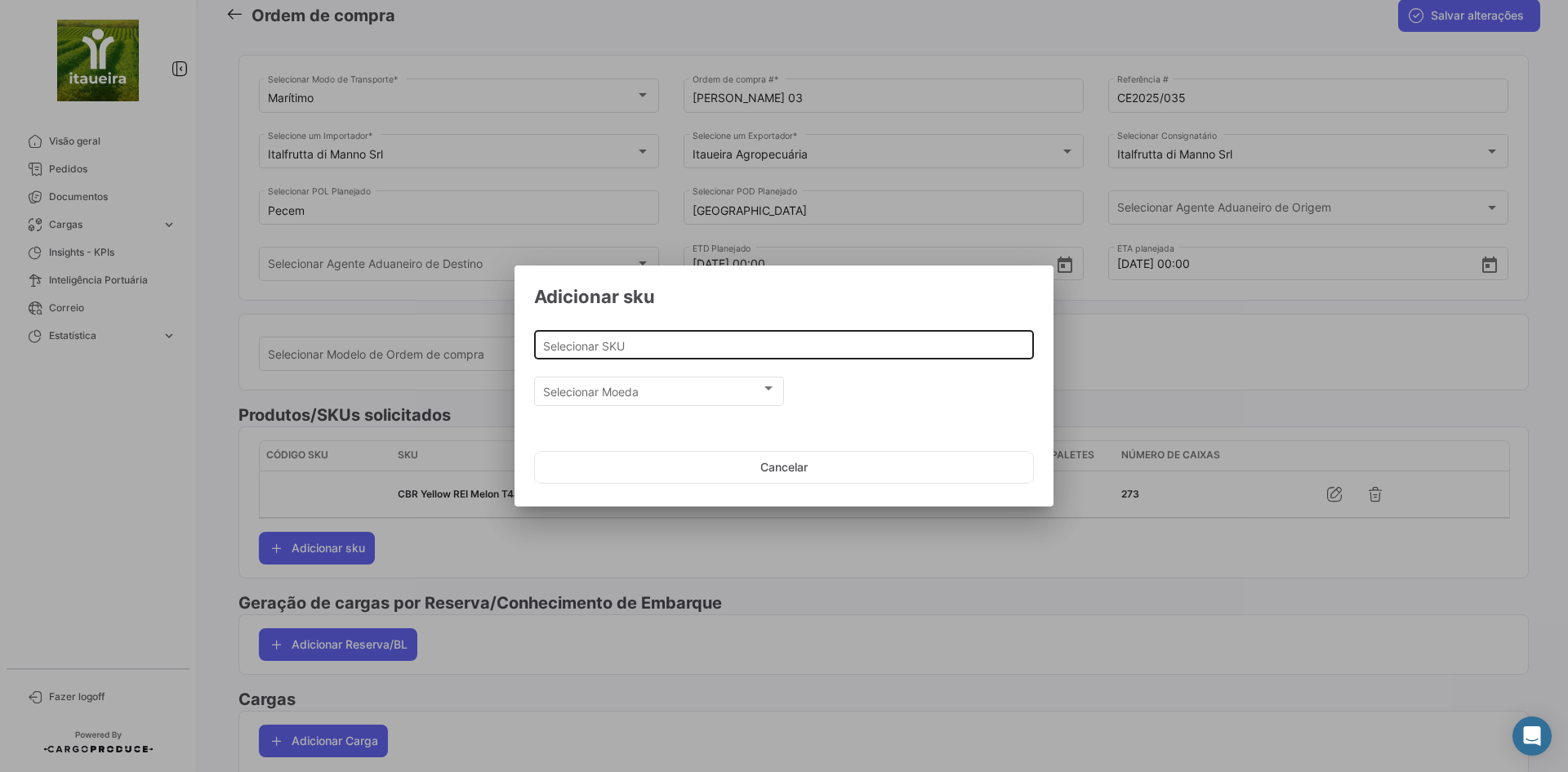
click at [640, 349] on input "Selecionar SKU" at bounding box center [784, 346] width 483 height 14
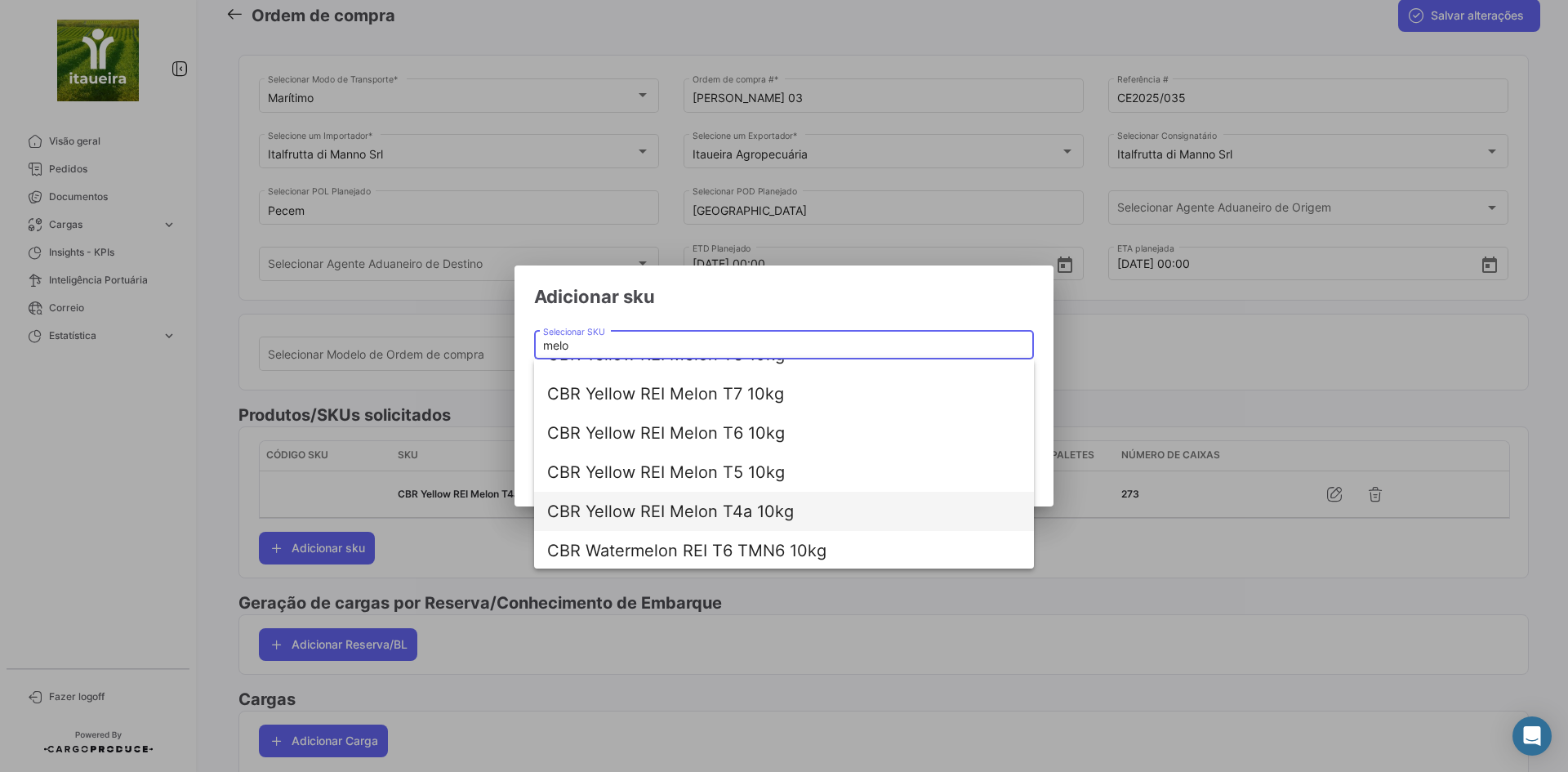
scroll to position [65, 0]
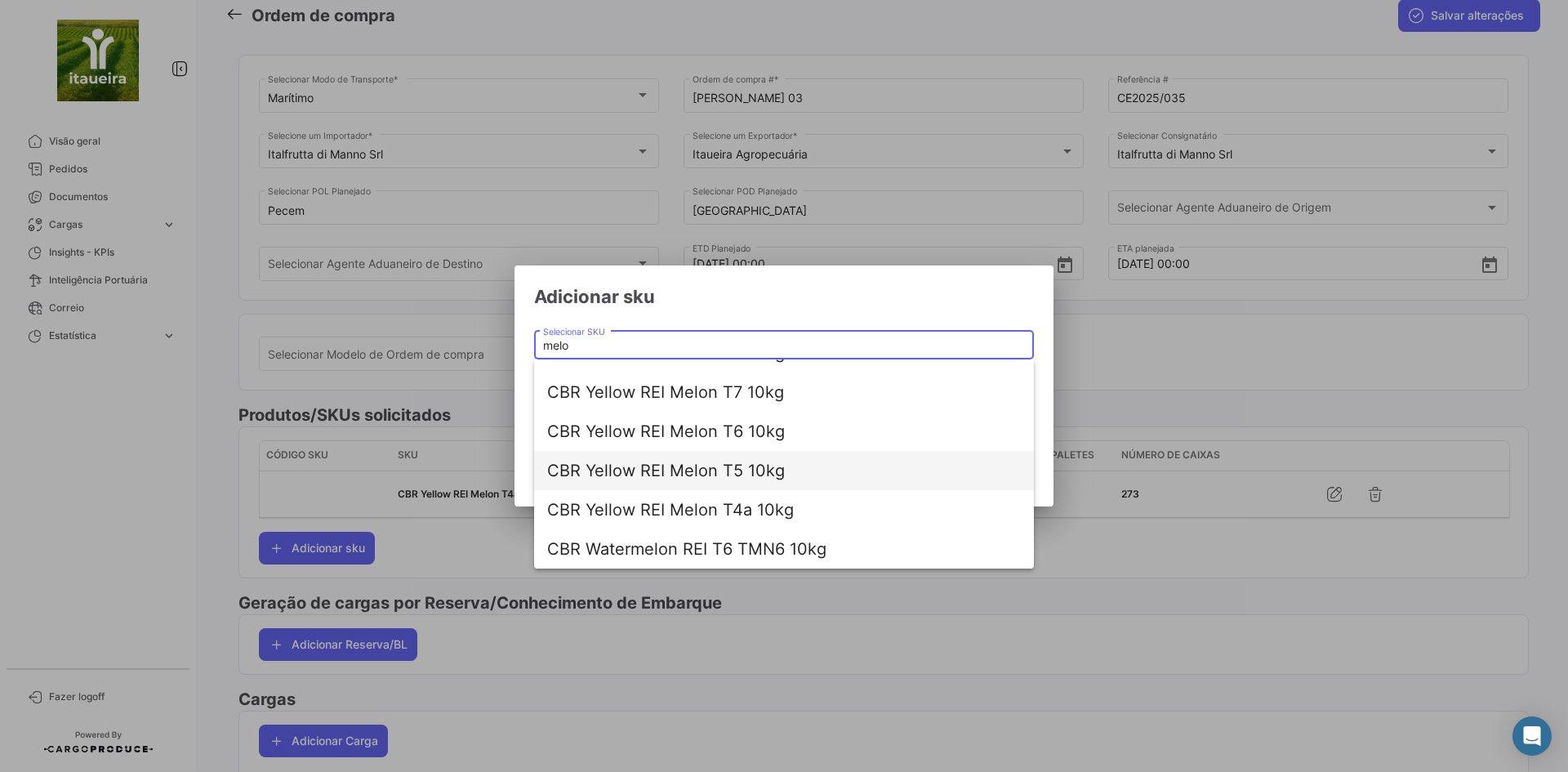
click at [699, 478] on span "CBR Yellow REI Melon T5 10kg" at bounding box center [784, 470] width 474 height 39
type input "CBR Yellow REI Melon T5 10kg"
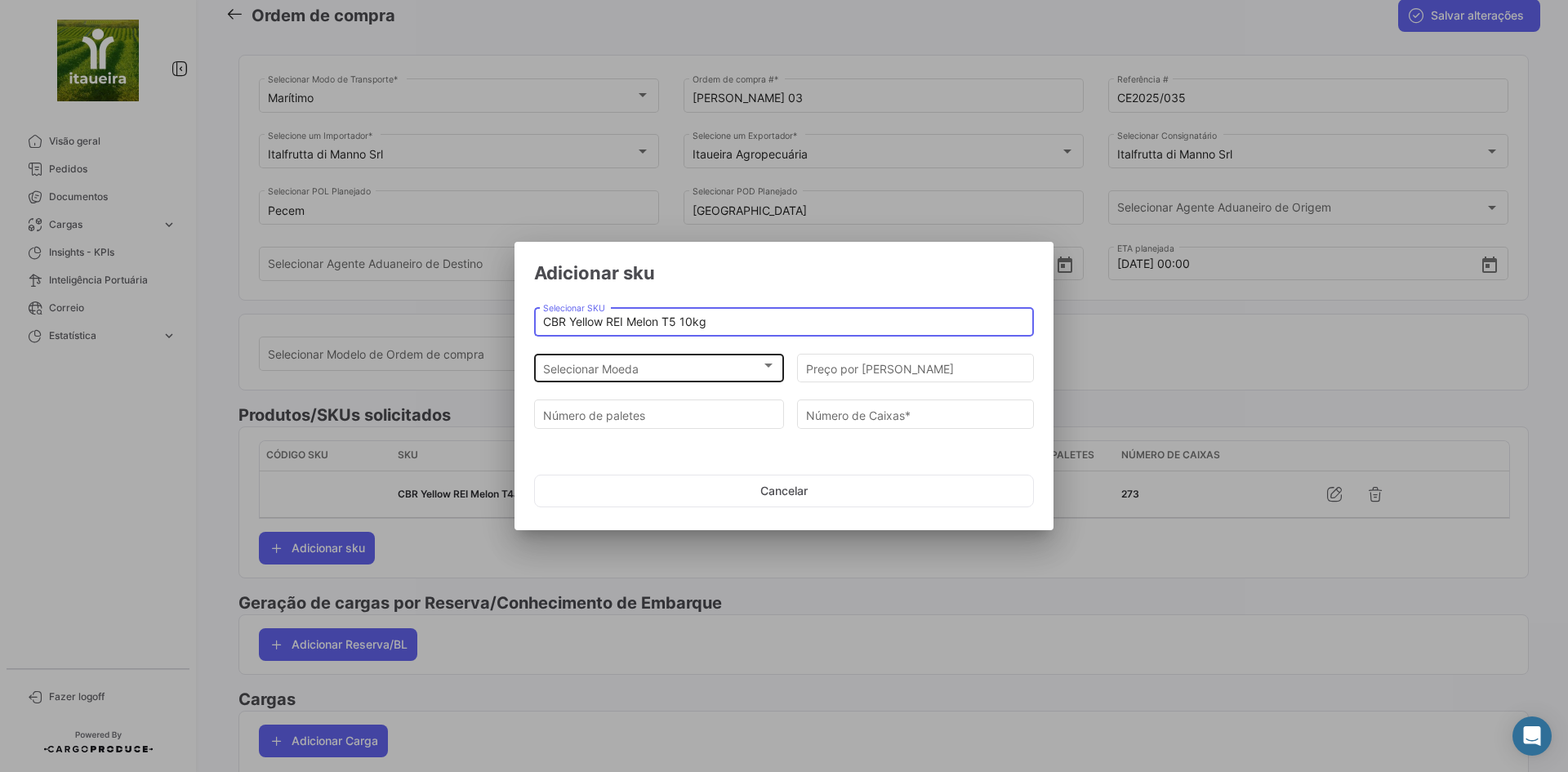
click at [628, 367] on span "Selecionar Moeda" at bounding box center [652, 368] width 218 height 14
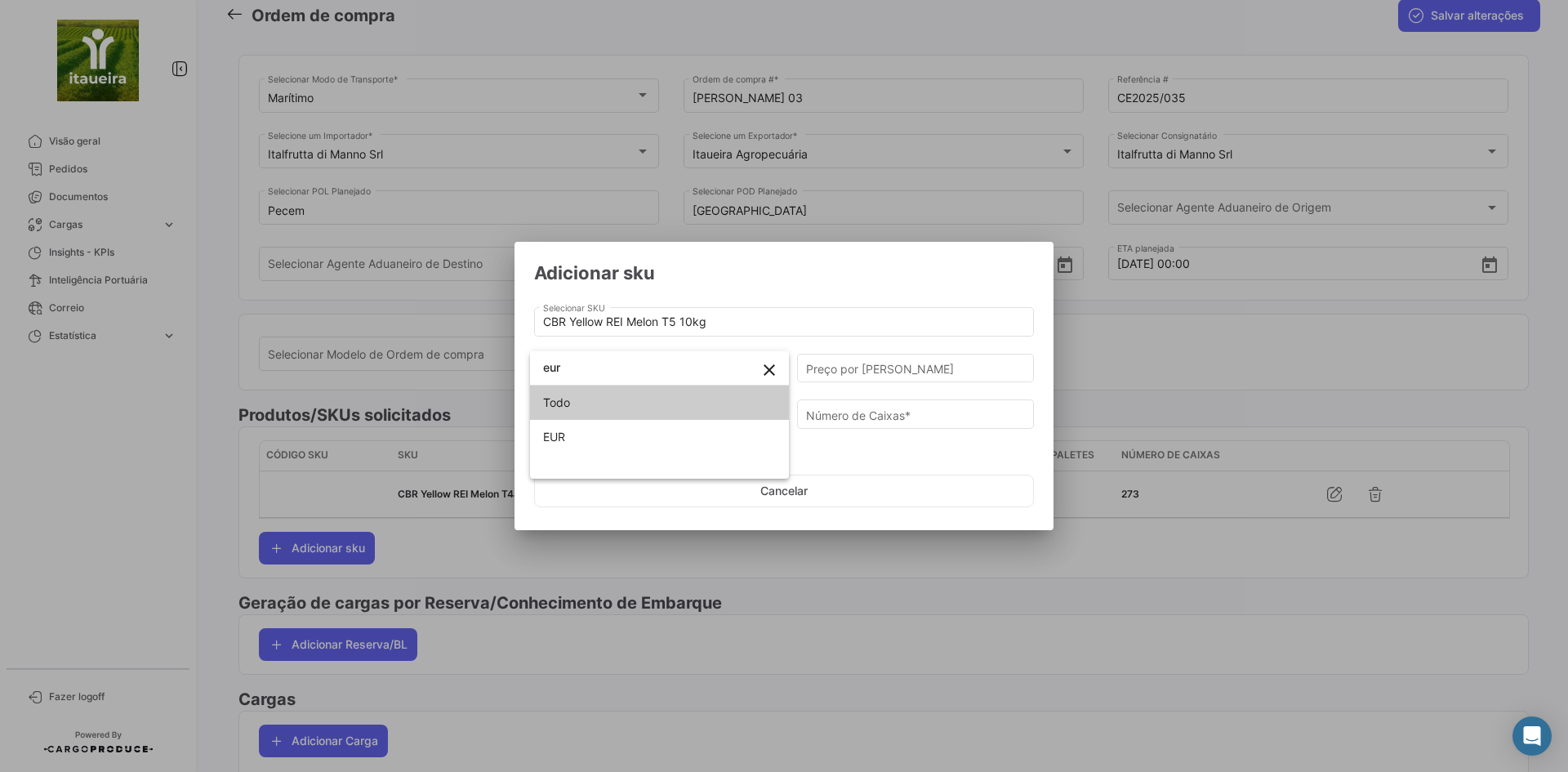
type input "eur"
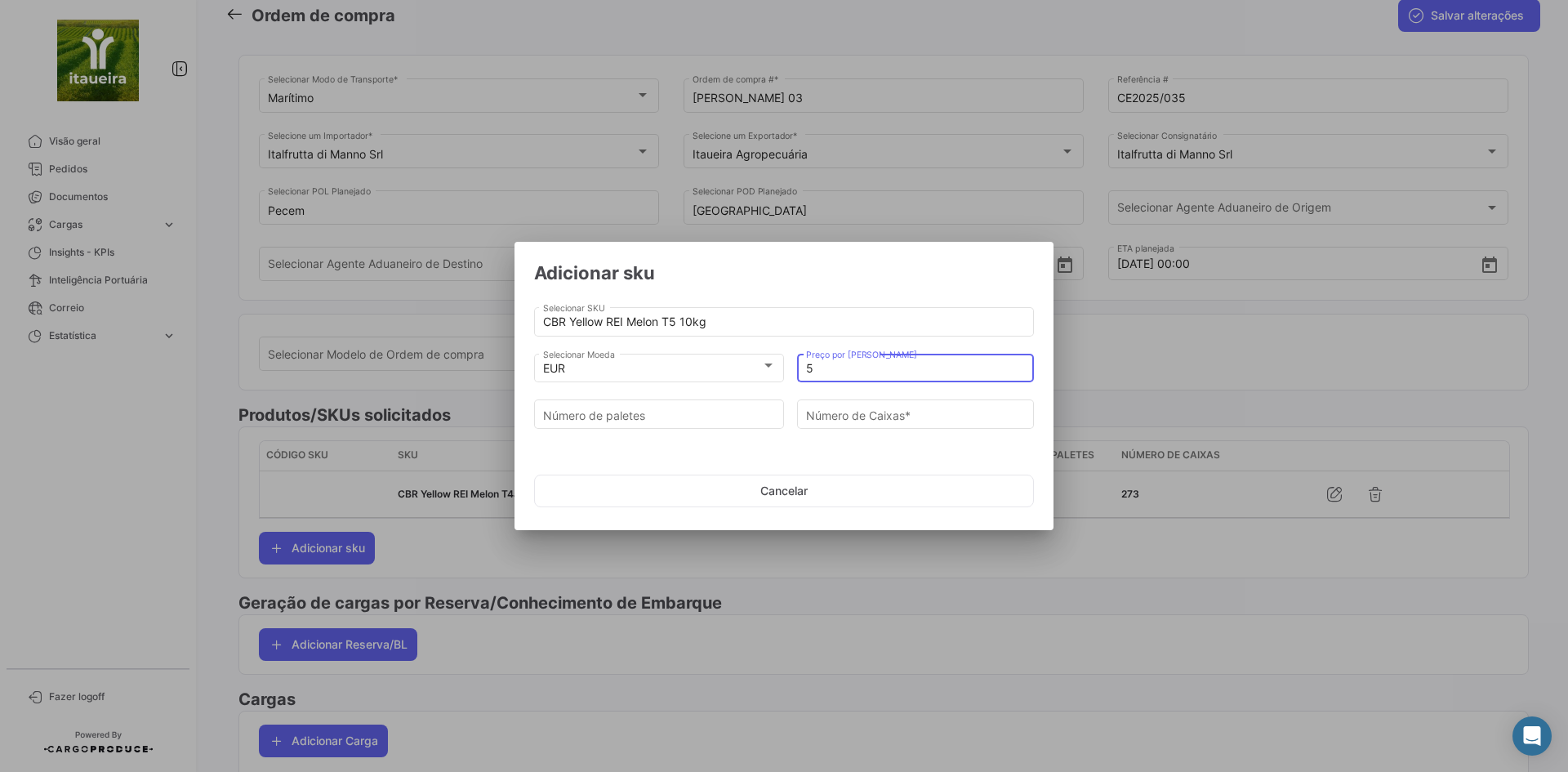
type input "5"
type input "1"
type input "98"
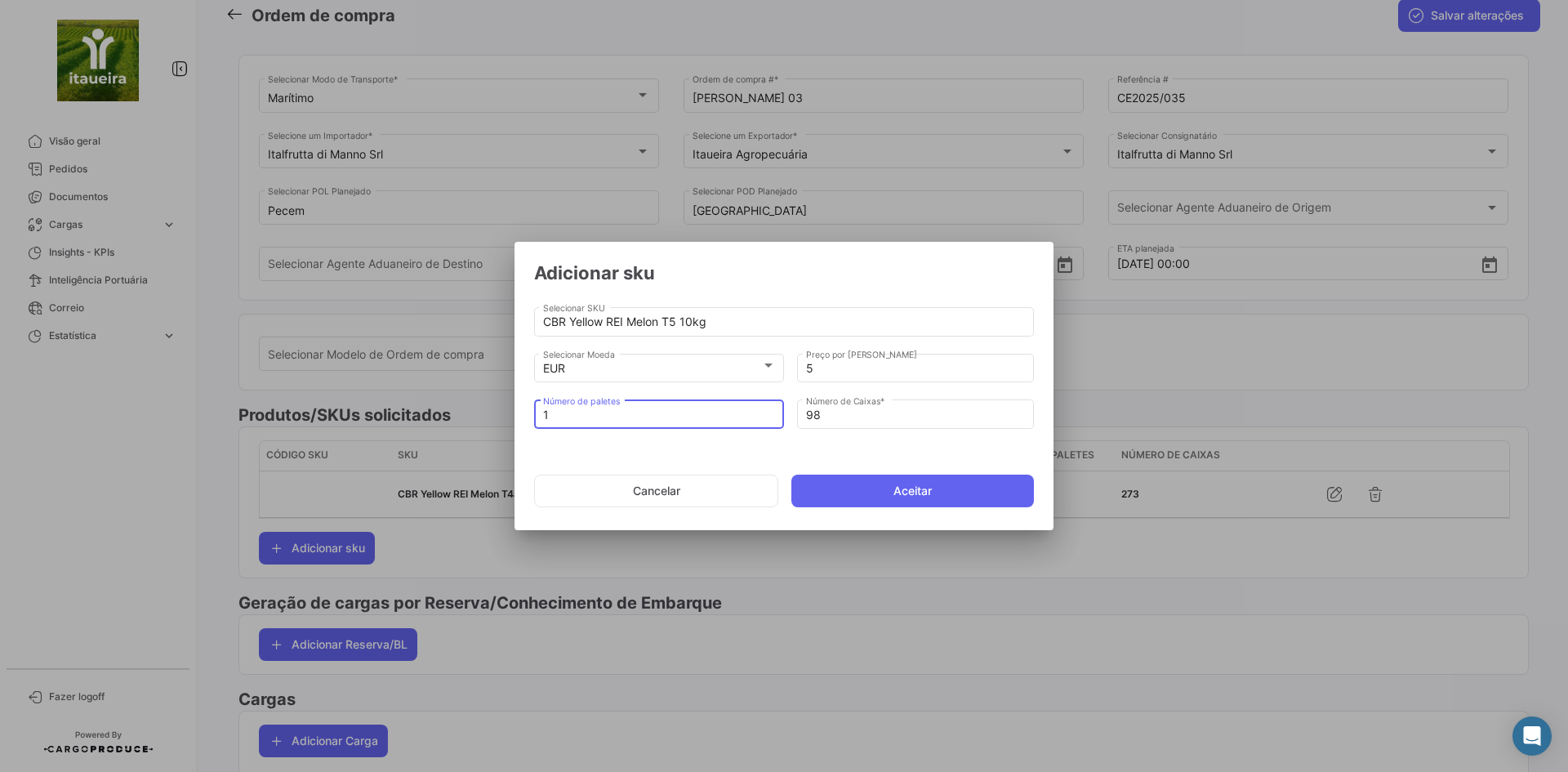
type input "12"
type input "1176"
type input "12"
click at [831, 486] on button "Aceitar" at bounding box center [912, 491] width 242 height 32
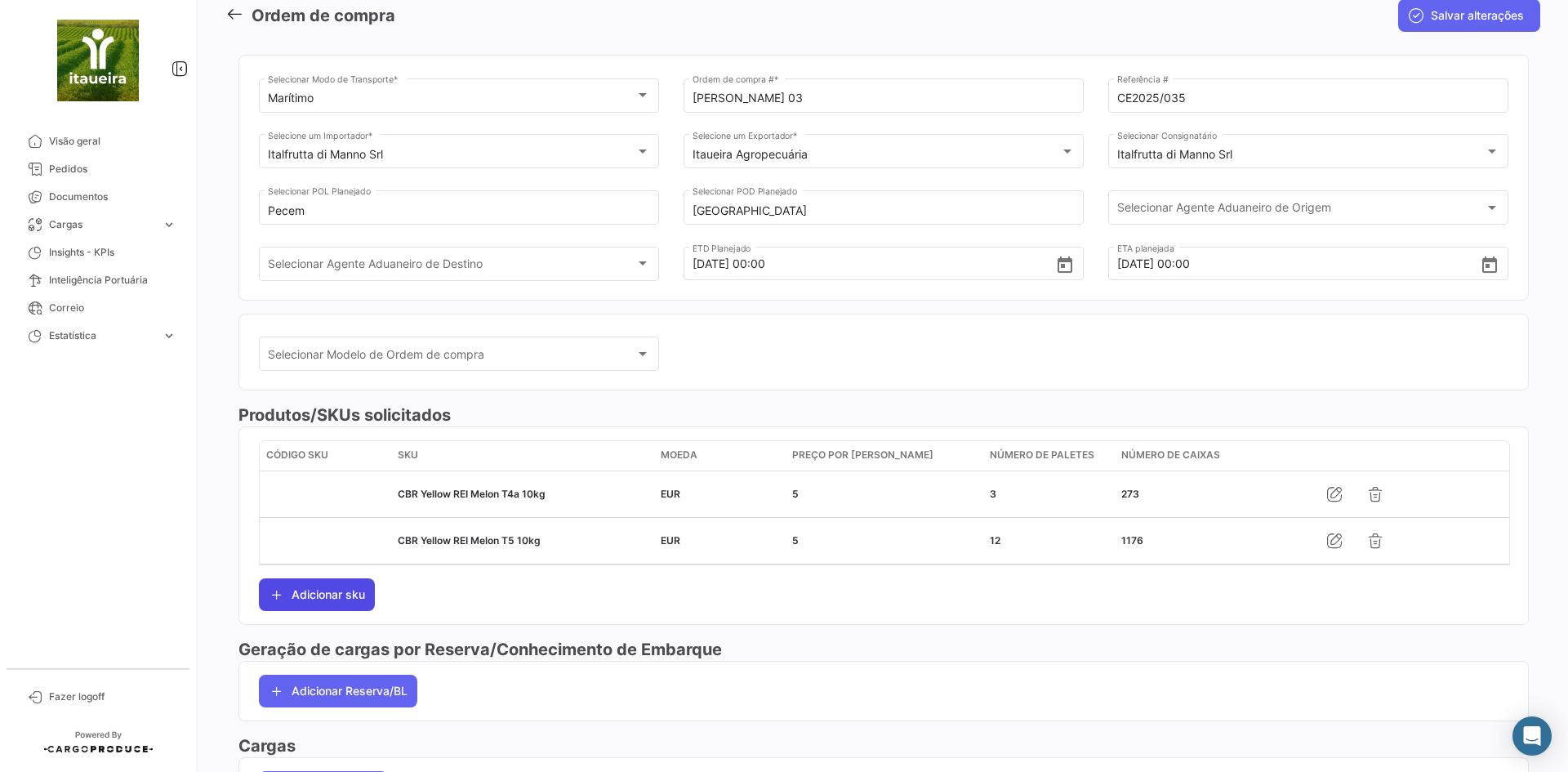
click at [320, 593] on button "Adicionar sku" at bounding box center [317, 594] width 116 height 32
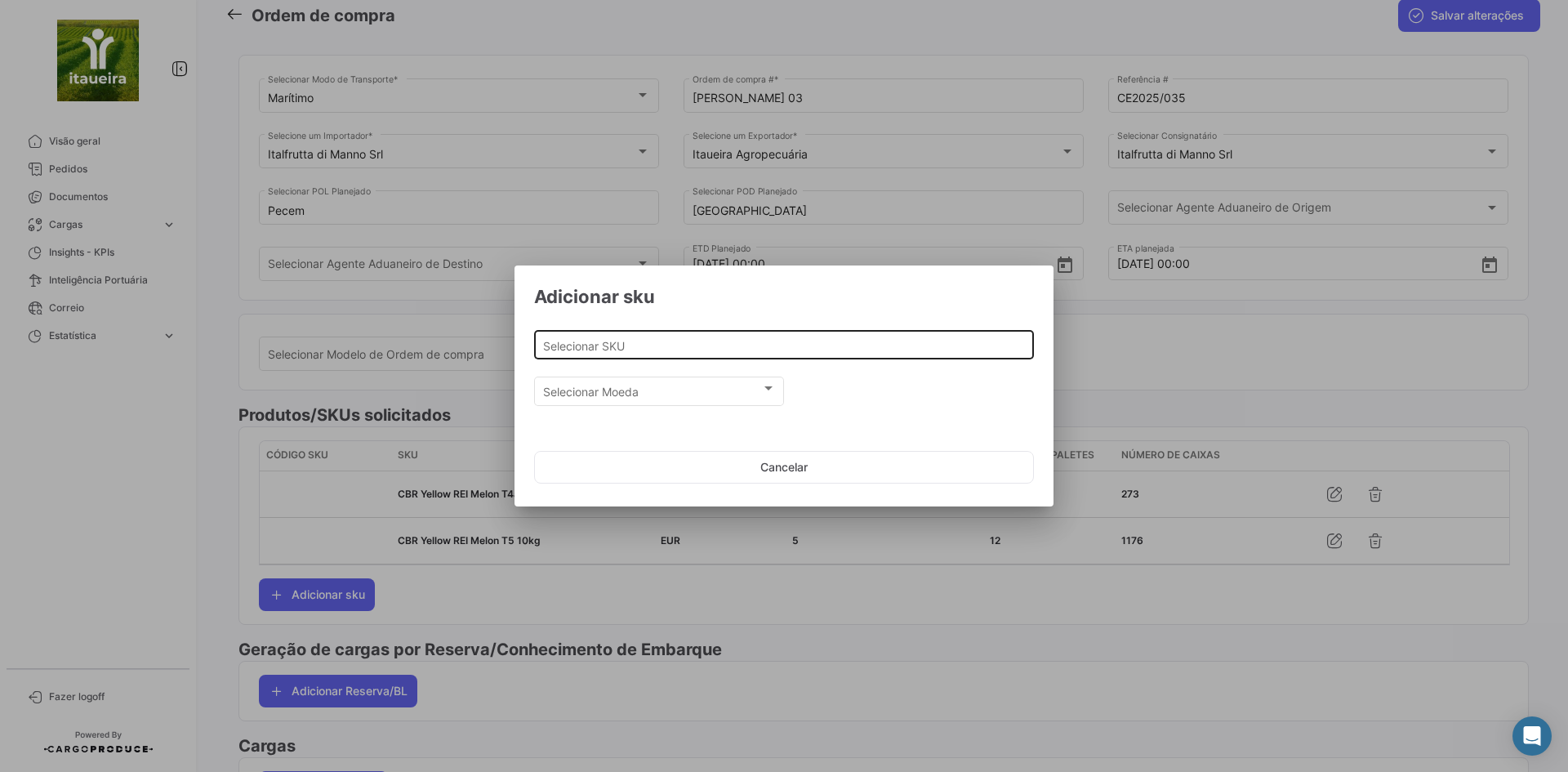
click at [742, 345] on input "Selecionar SKU" at bounding box center [784, 346] width 483 height 14
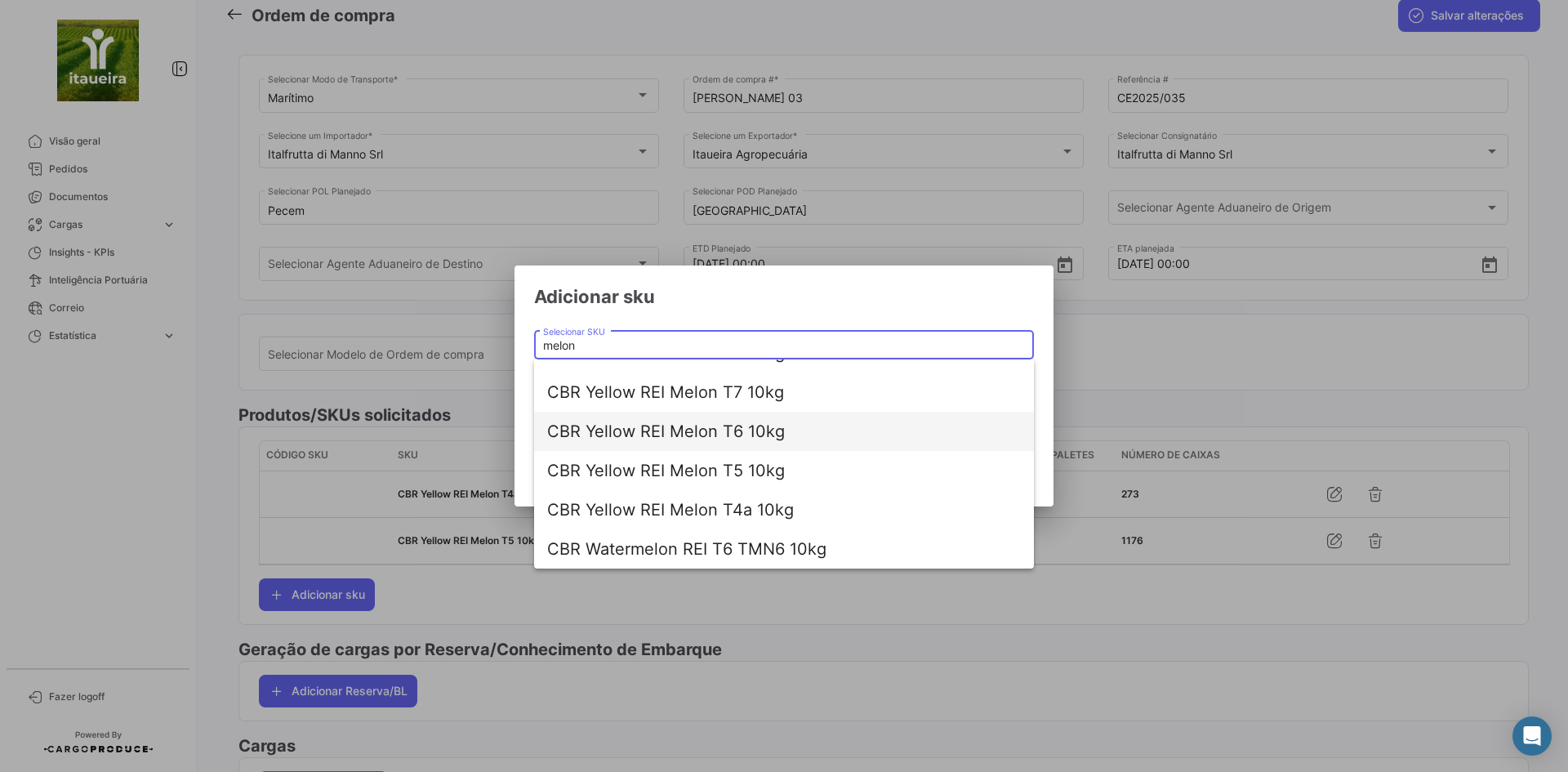
click at [762, 441] on span "CBR Yellow REI Melon T6 10kg" at bounding box center [784, 431] width 474 height 39
type input "CBR Yellow REI Melon T6 10kg"
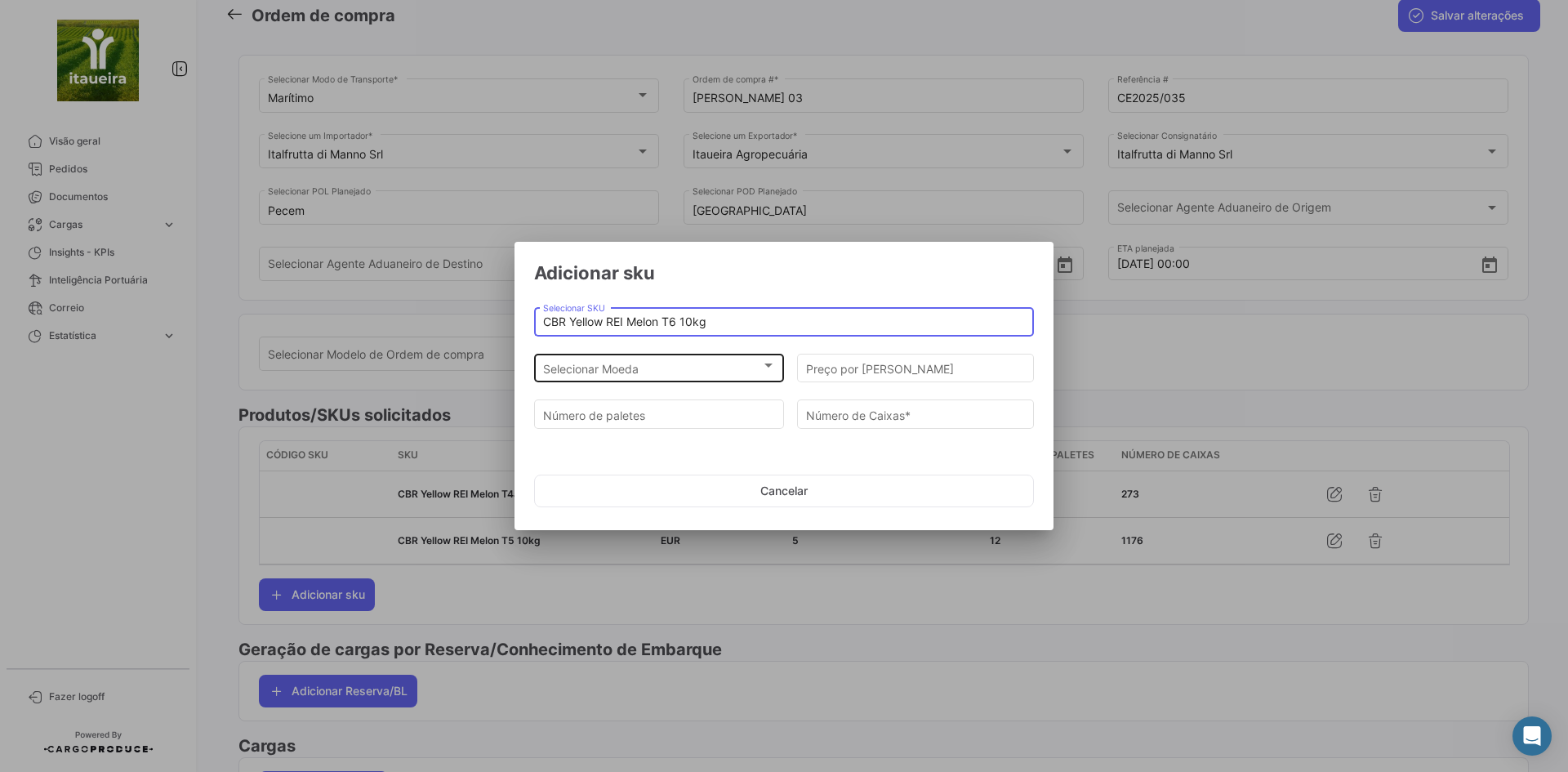
click at [631, 360] on div "Selecionar Moeda Selecionar Moeda" at bounding box center [659, 366] width 233 height 32
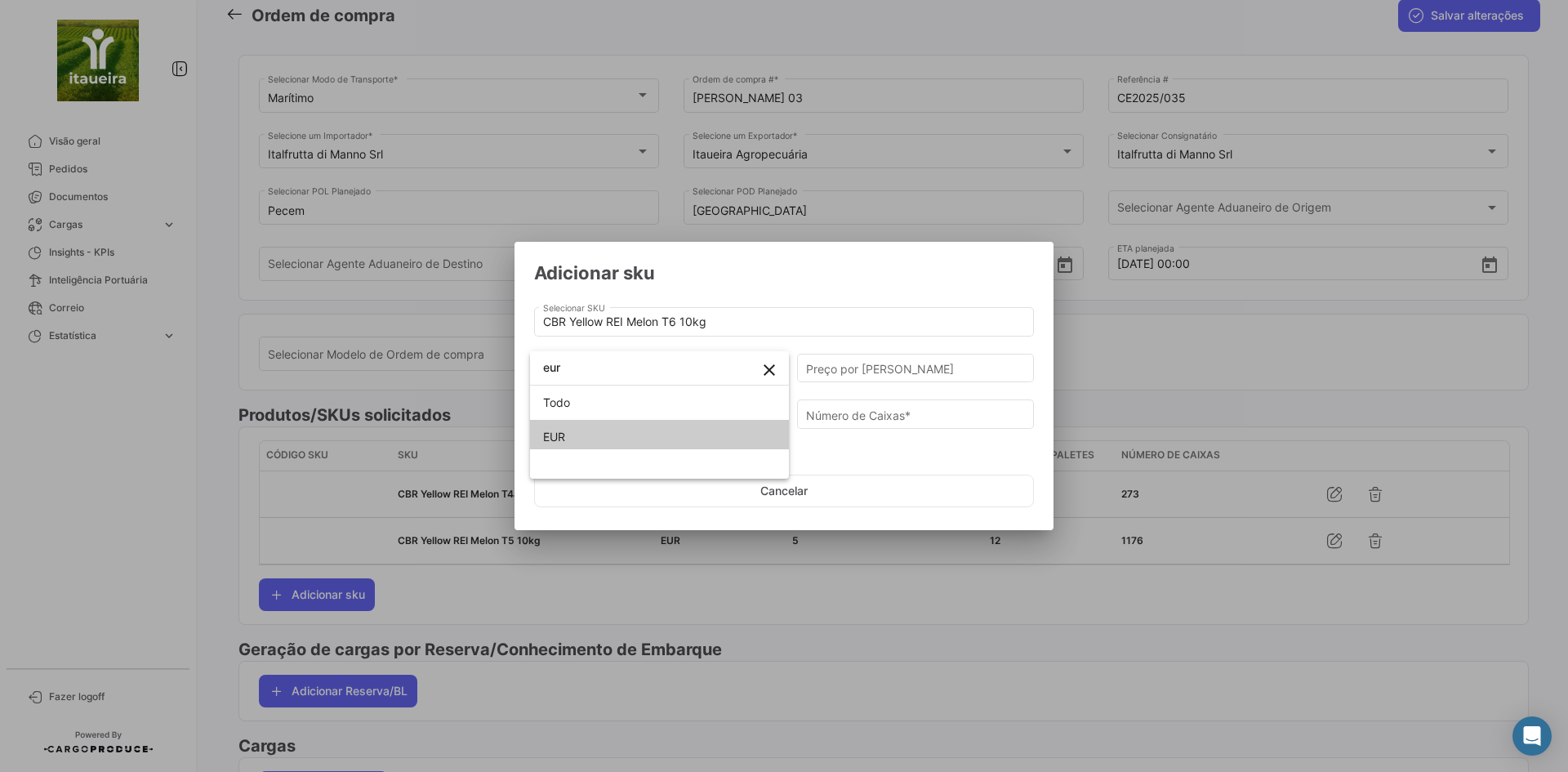
type input "eur"
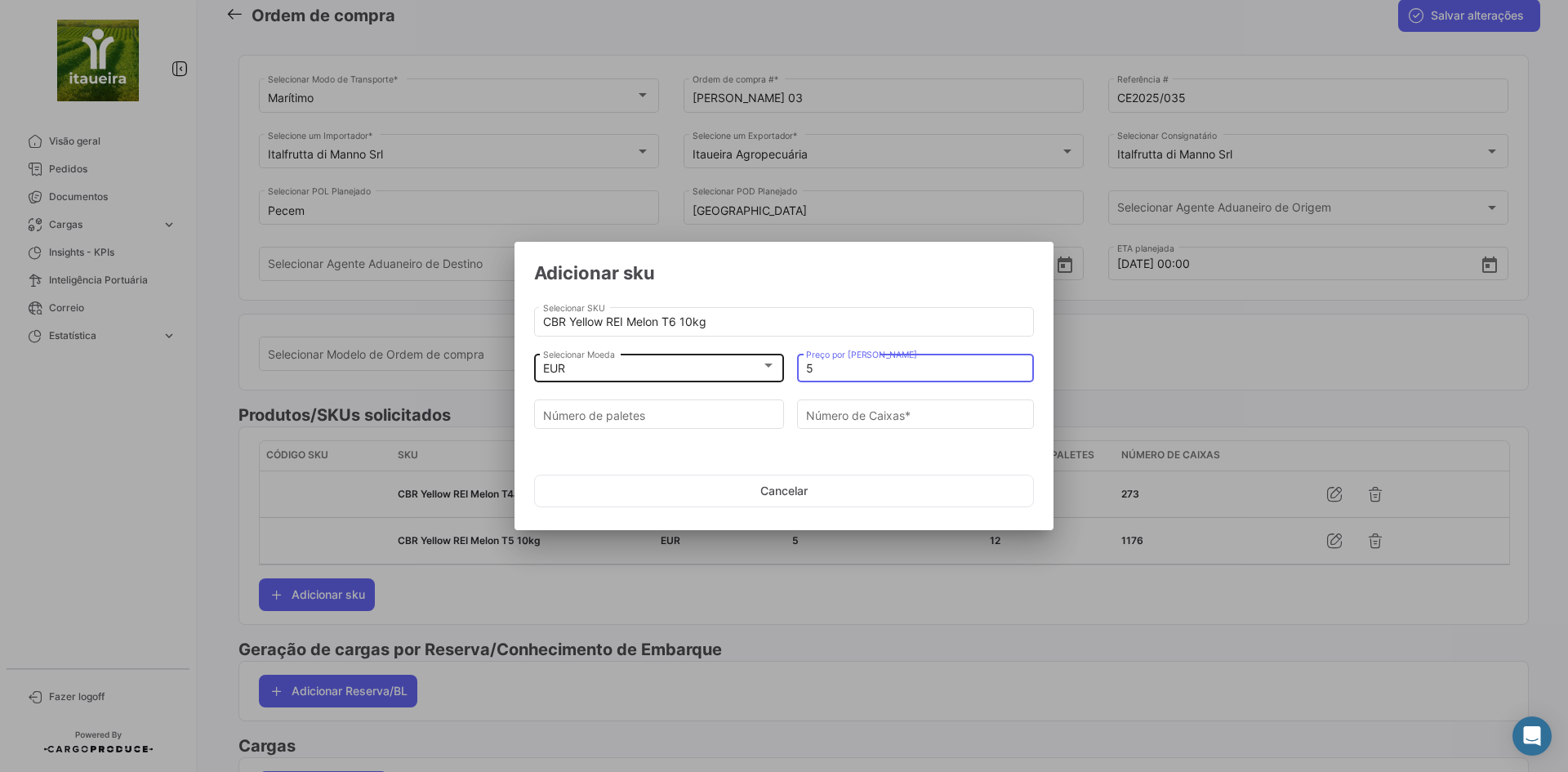
type input "5"
type input "6"
type input "588"
type input "6"
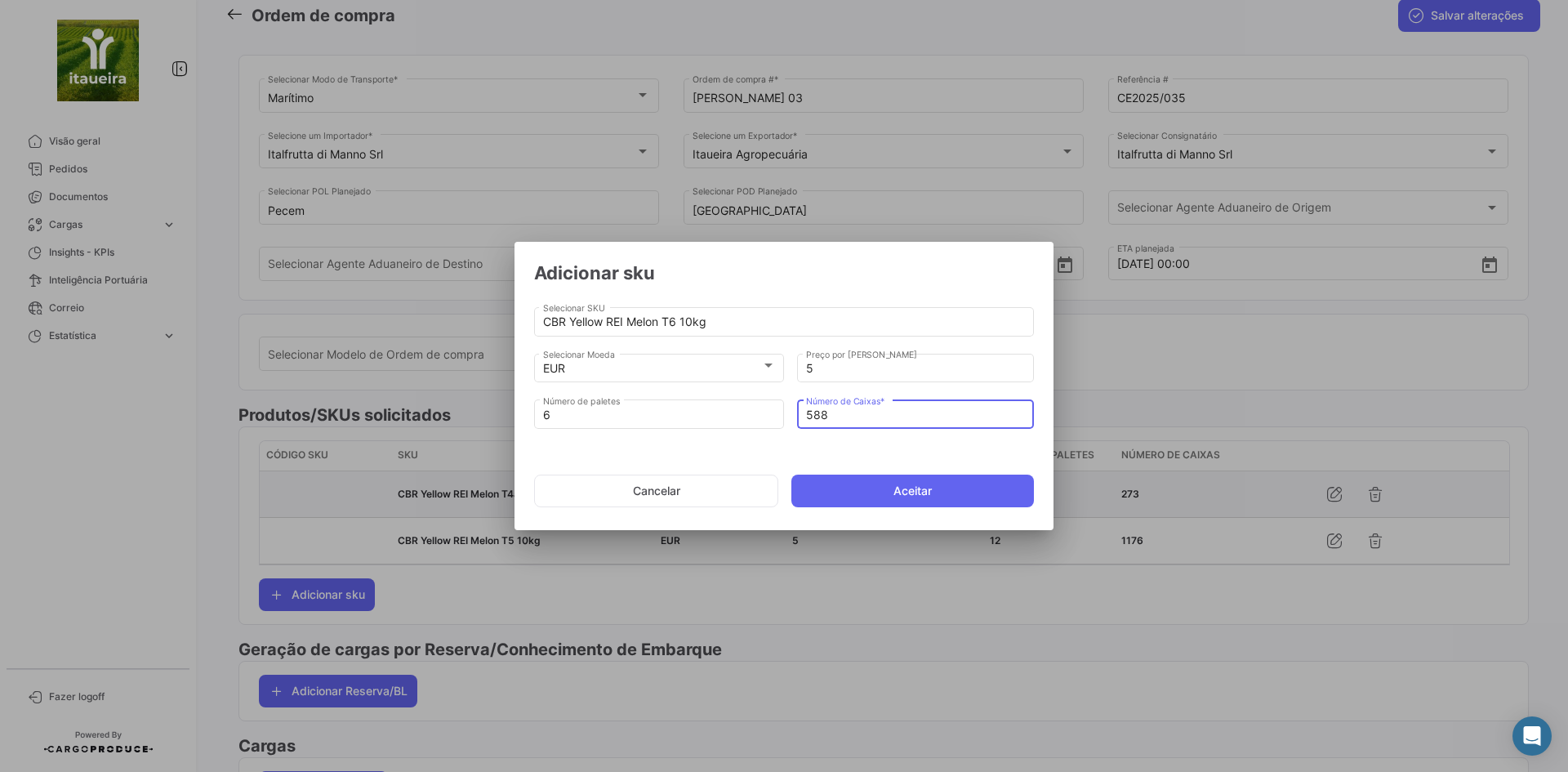
drag, startPoint x: 884, startPoint y: 492, endPoint x: 736, endPoint y: 507, distance: 148.8
click at [882, 491] on button "Aceitar" at bounding box center [912, 491] width 242 height 32
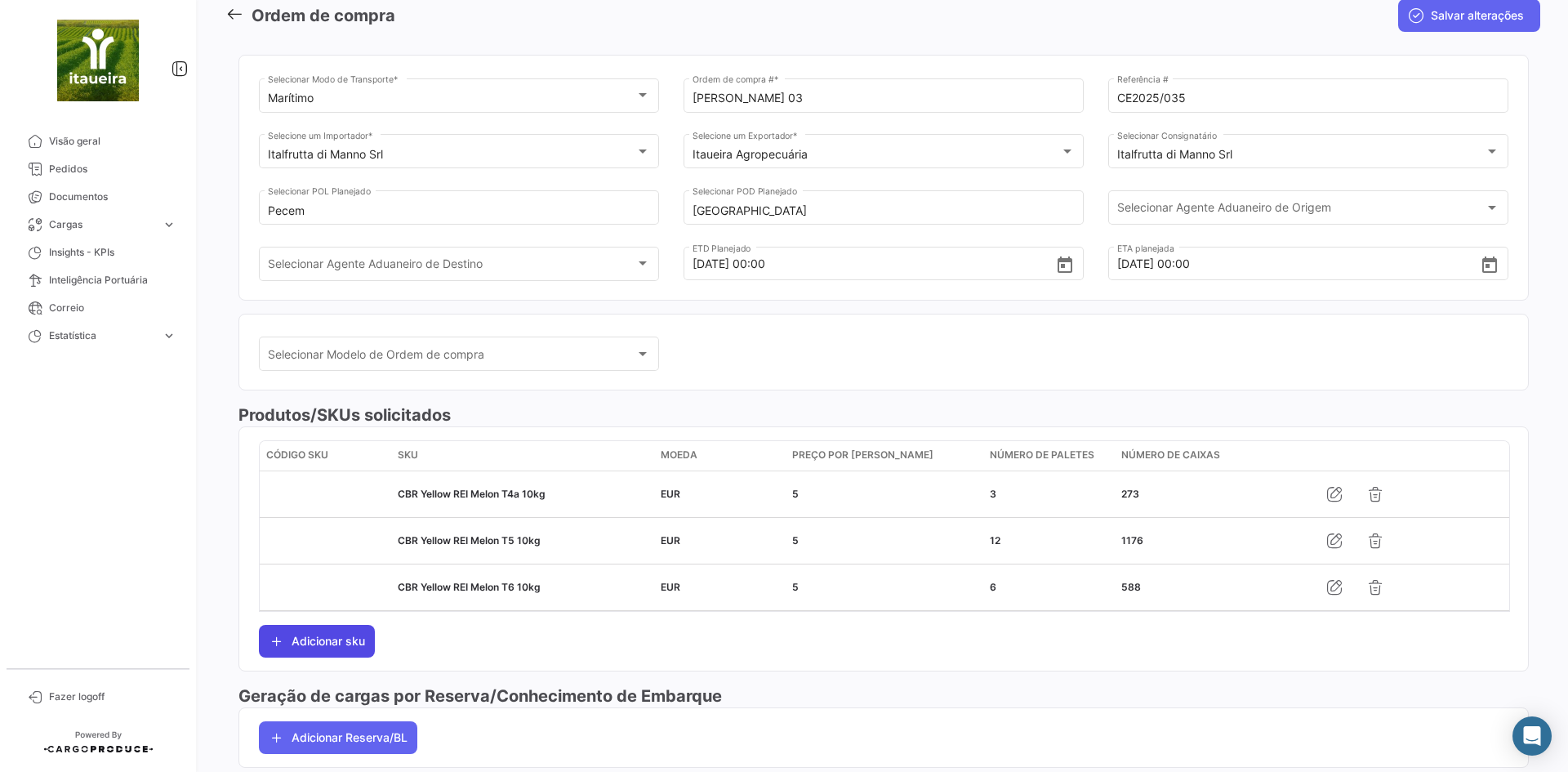
click at [347, 638] on button "Adicionar sku" at bounding box center [317, 640] width 116 height 32
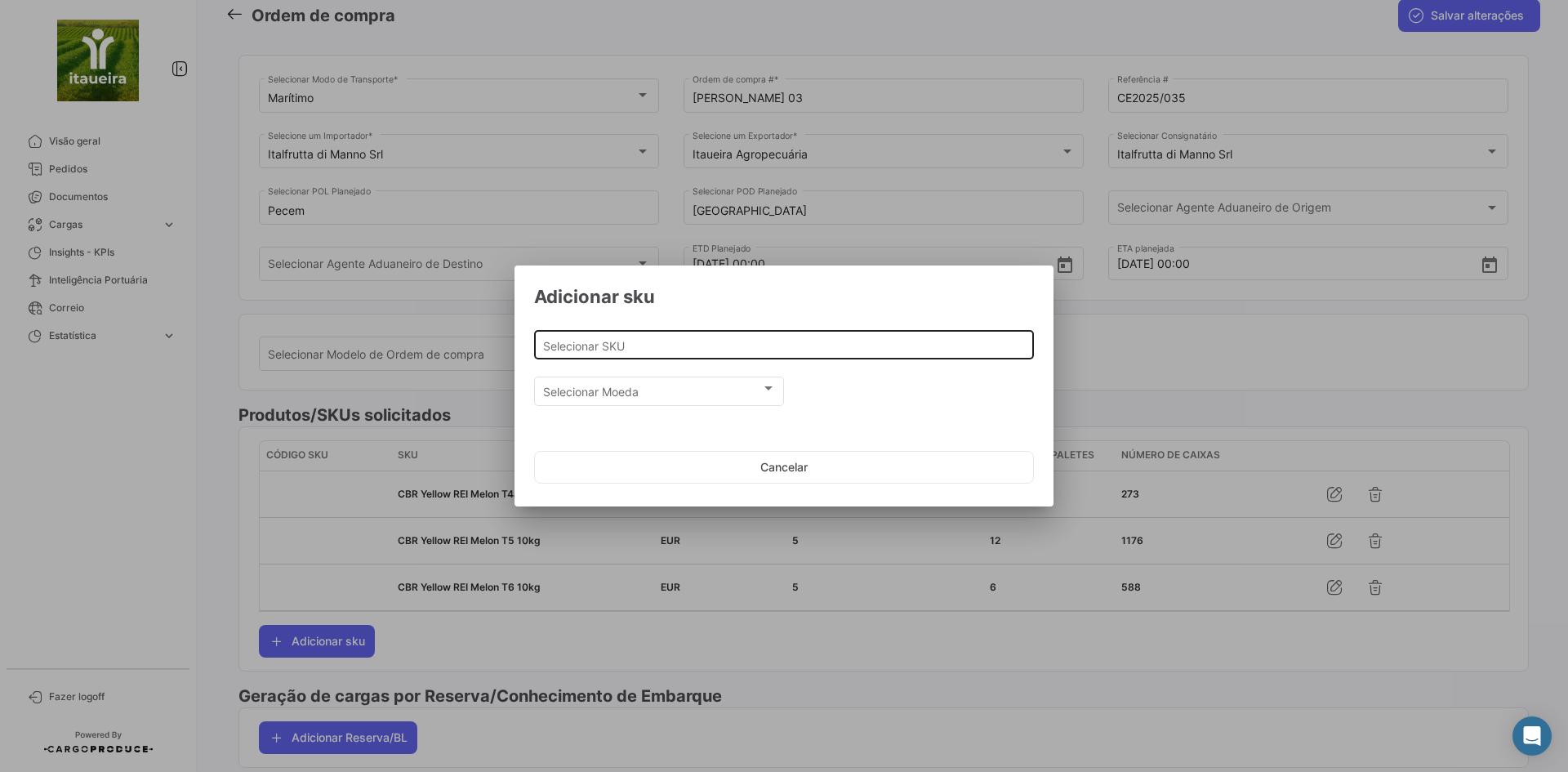
click at [659, 346] on input "Selecionar SKU" at bounding box center [784, 346] width 483 height 14
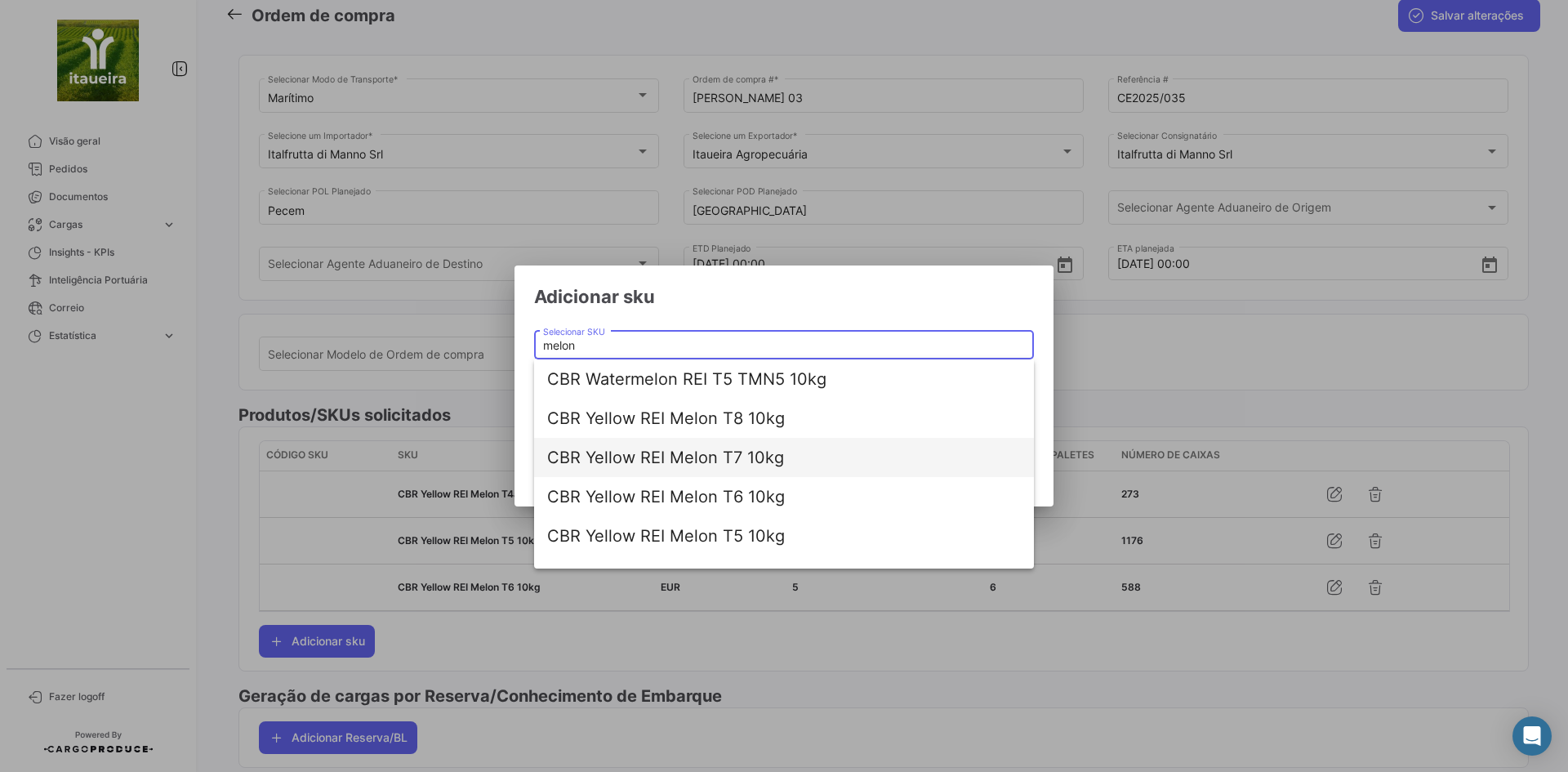
click at [720, 465] on span "CBR Yellow REI Melon T7 10kg" at bounding box center [784, 457] width 474 height 39
type input "CBR Yellow REI Melon T7 10kg"
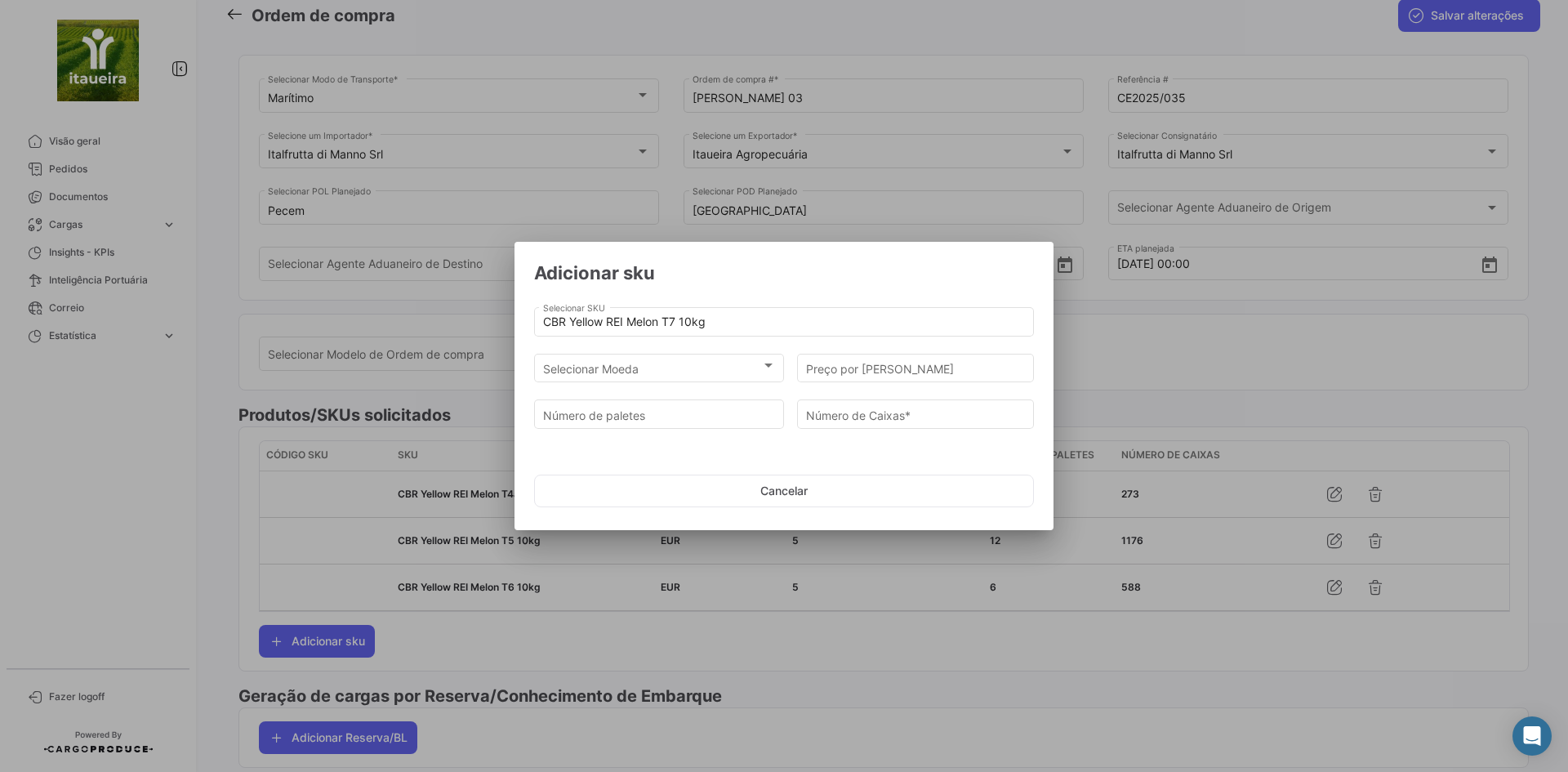
click at [685, 346] on div "CBR Yellow REI Melon T7 10kg Selecionar SKU" at bounding box center [784, 327] width 499 height 41
click at [663, 365] on div "Selecionar Moeda" at bounding box center [652, 368] width 218 height 14
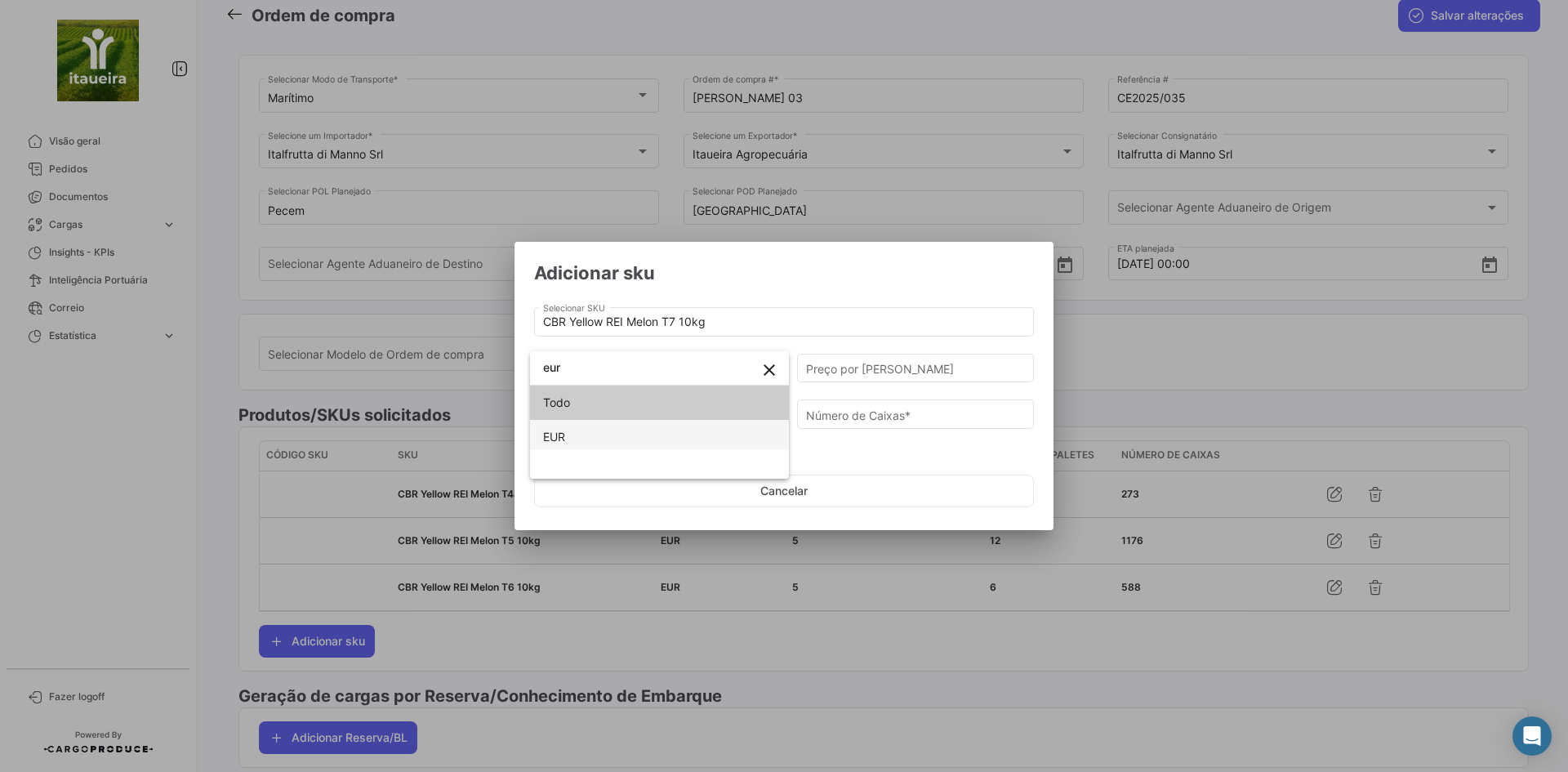
type input "eur"
click at [652, 435] on span "EUR" at bounding box center [659, 437] width 233 height 34
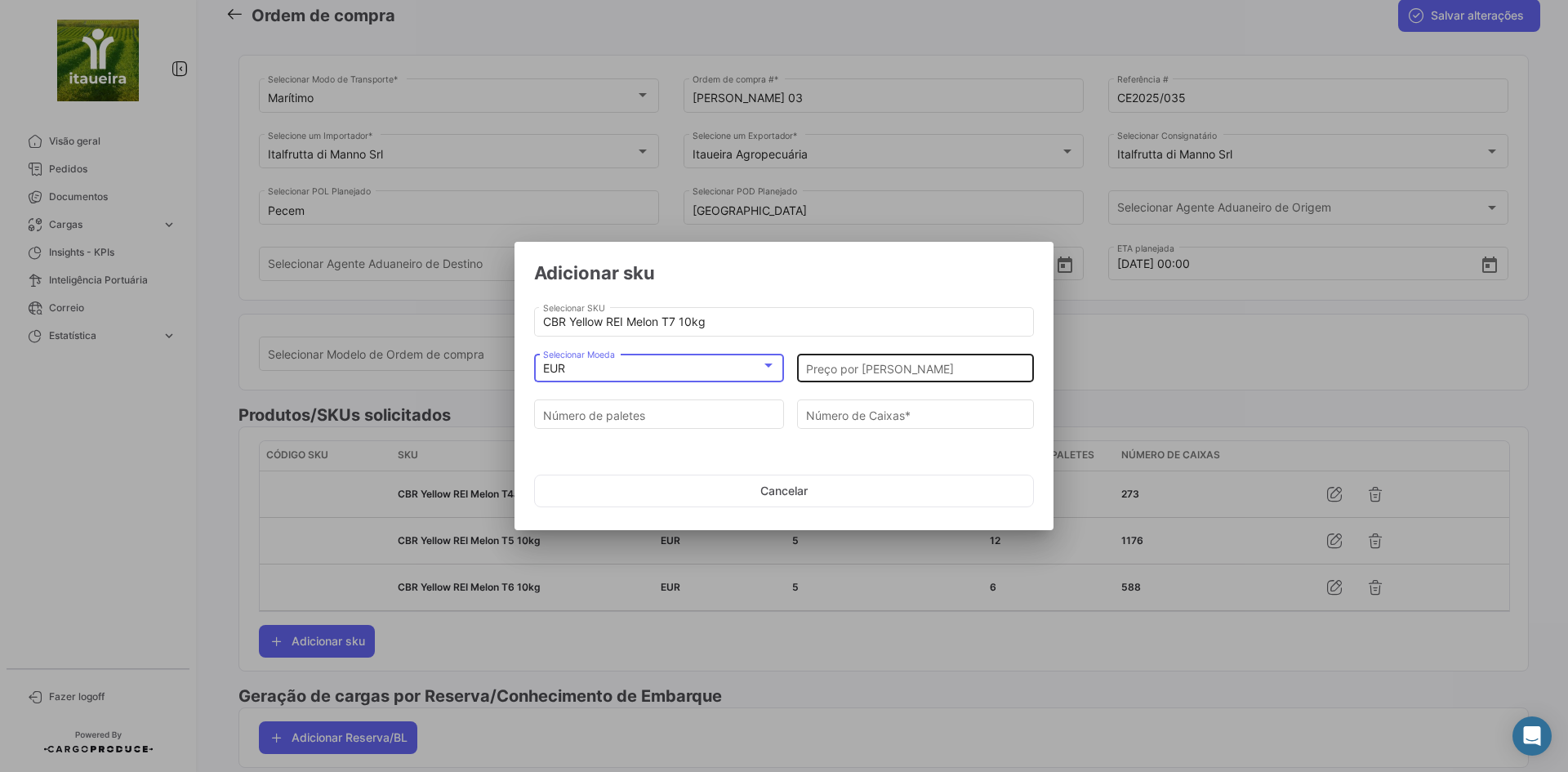
click at [908, 371] on input "Preço por [PERSON_NAME]" at bounding box center [915, 368] width 220 height 14
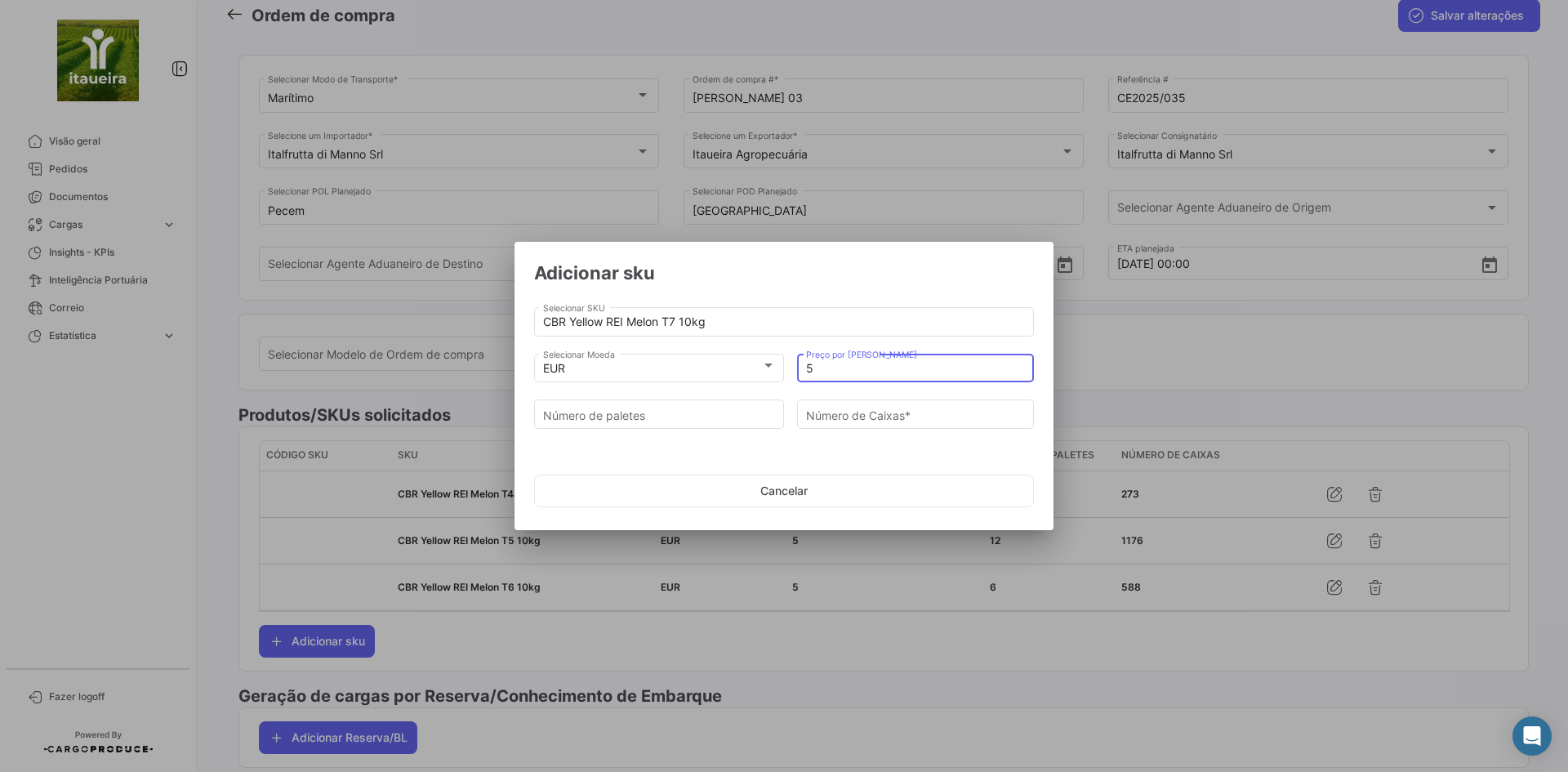
type input "5"
type input "1"
type input "98"
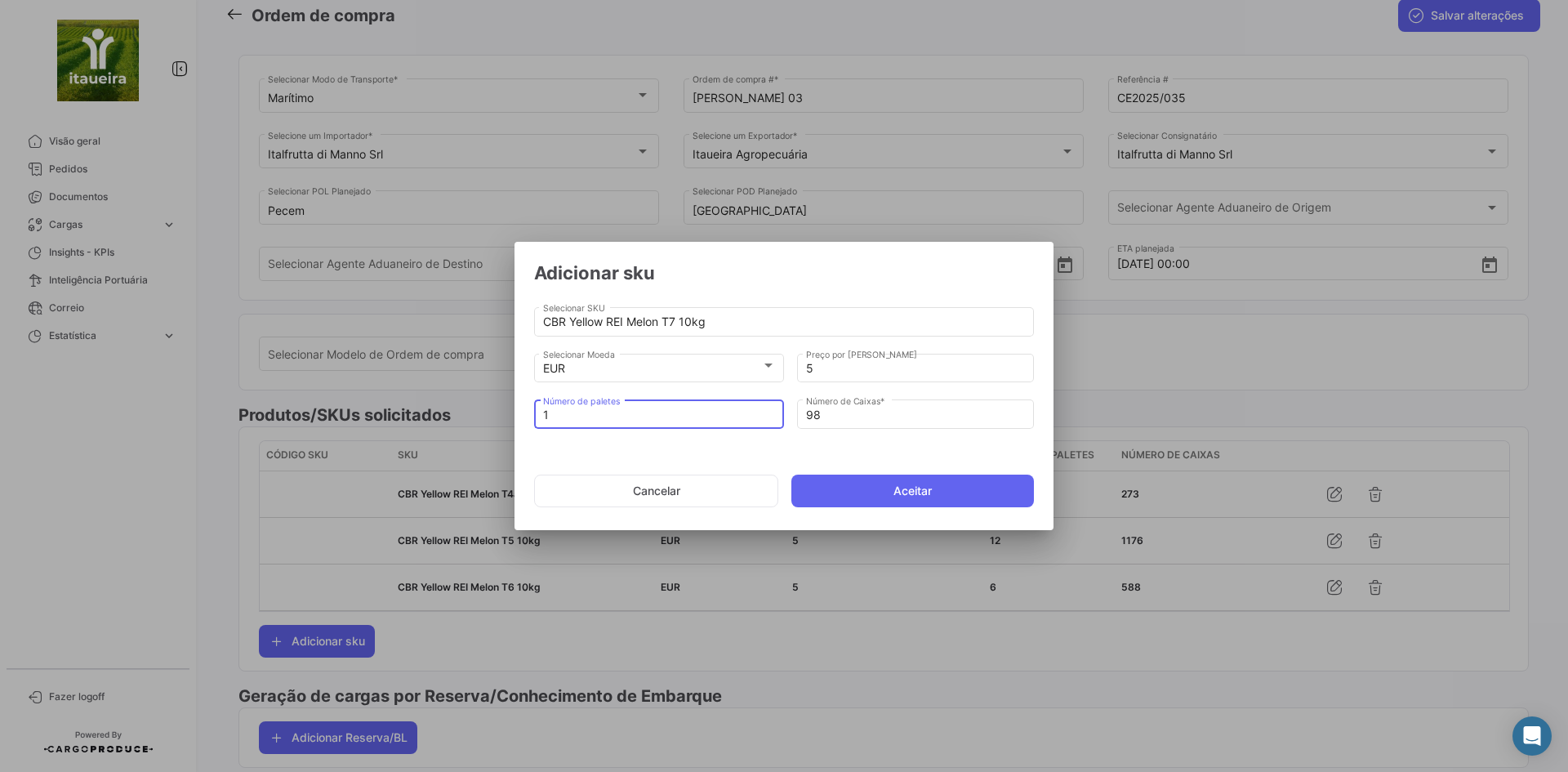
type input "1"
click at [903, 490] on button "Aceitar" at bounding box center [912, 491] width 242 height 32
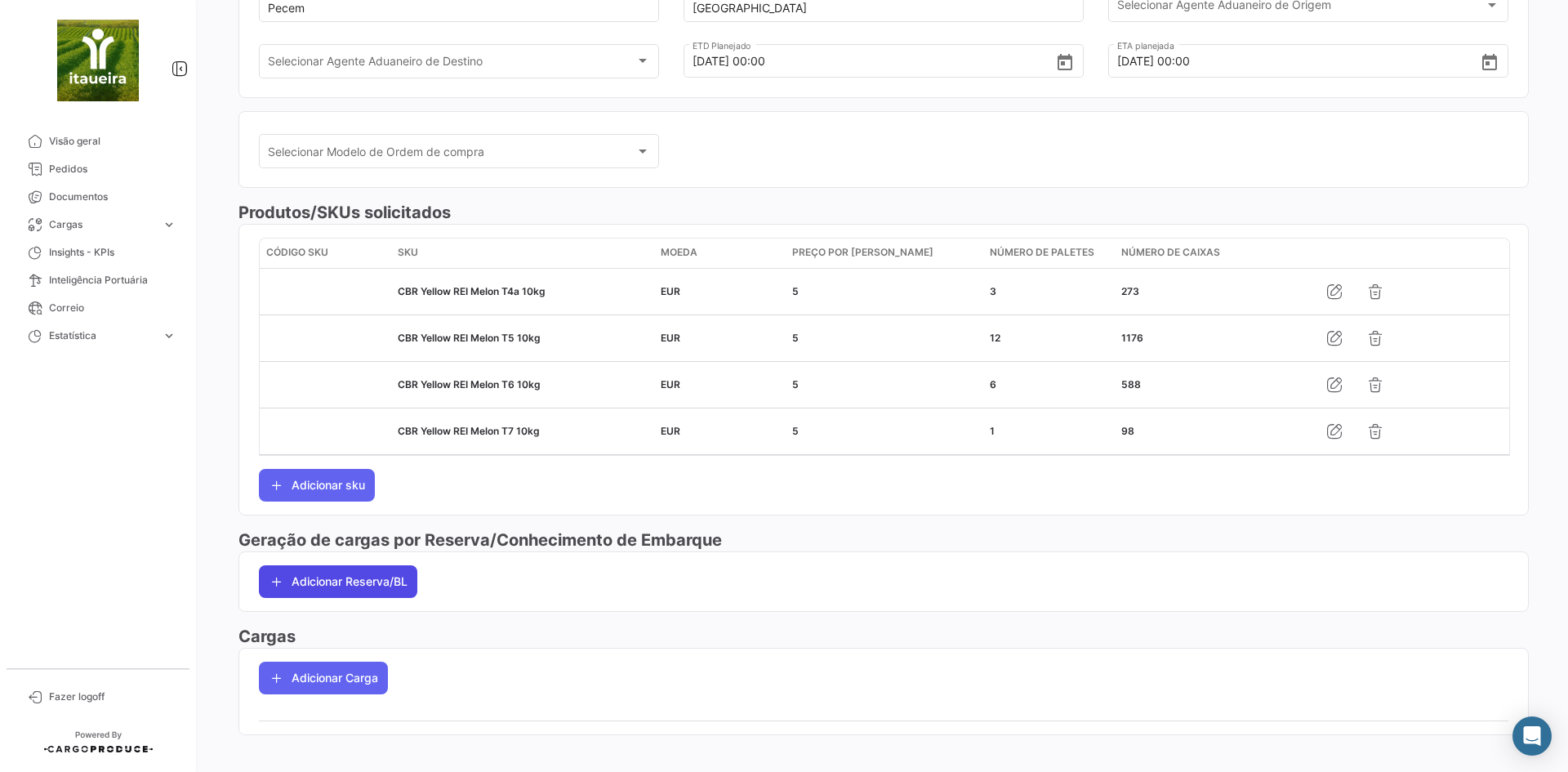
scroll to position [309, 0]
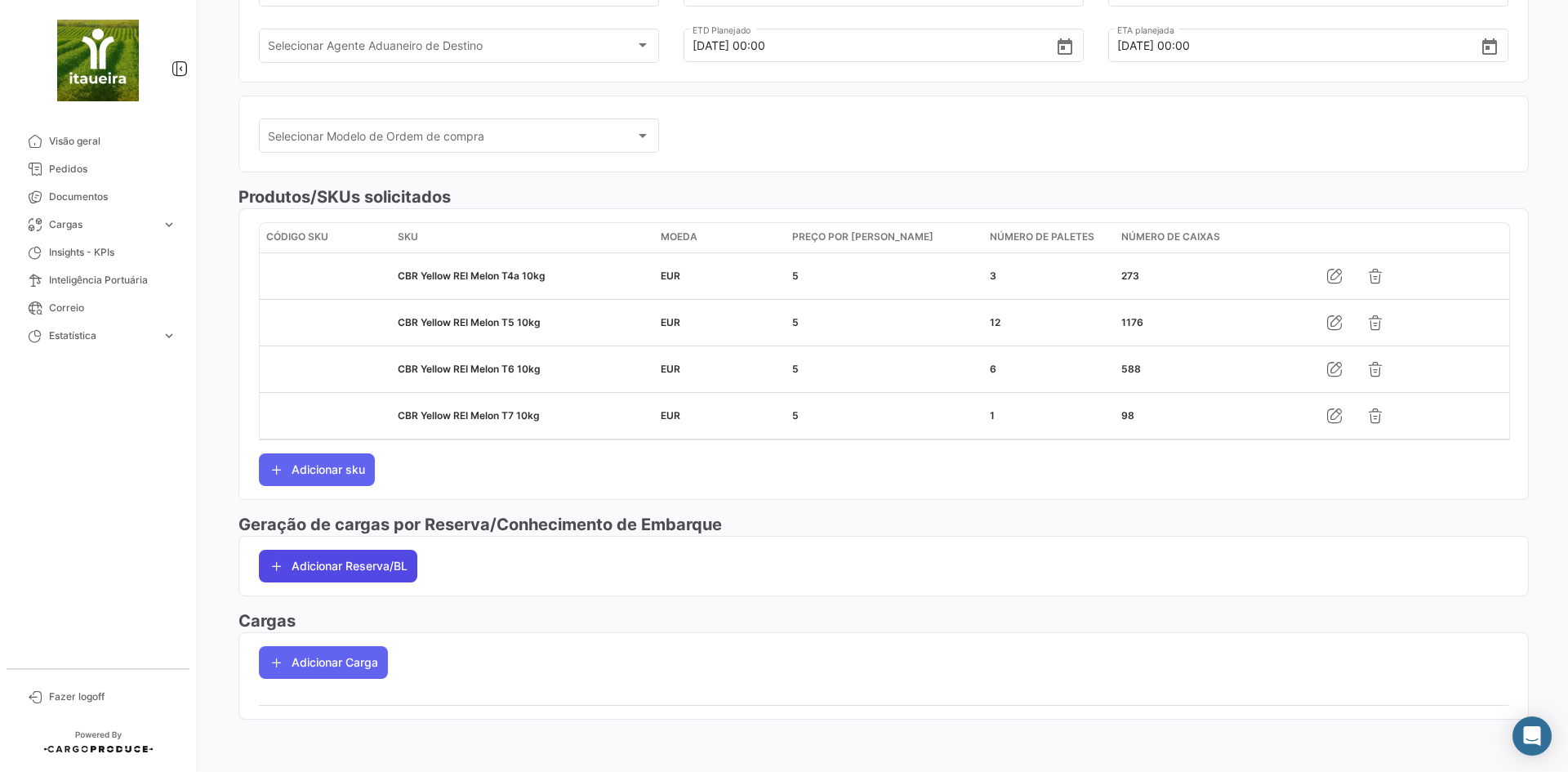
click at [356, 580] on button "Adicionar Reserva/BL" at bounding box center [338, 565] width 158 height 32
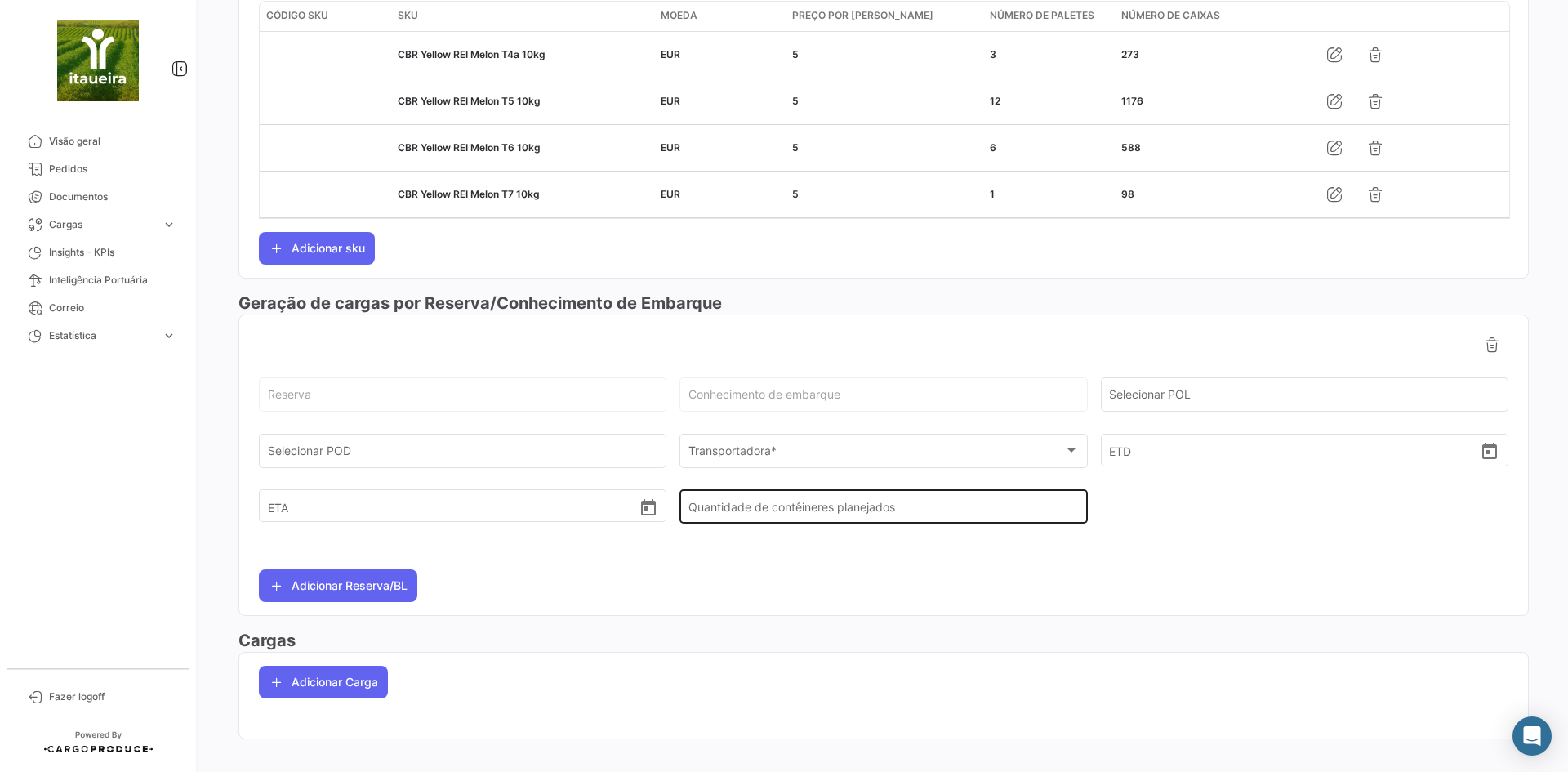
scroll to position [549, 0]
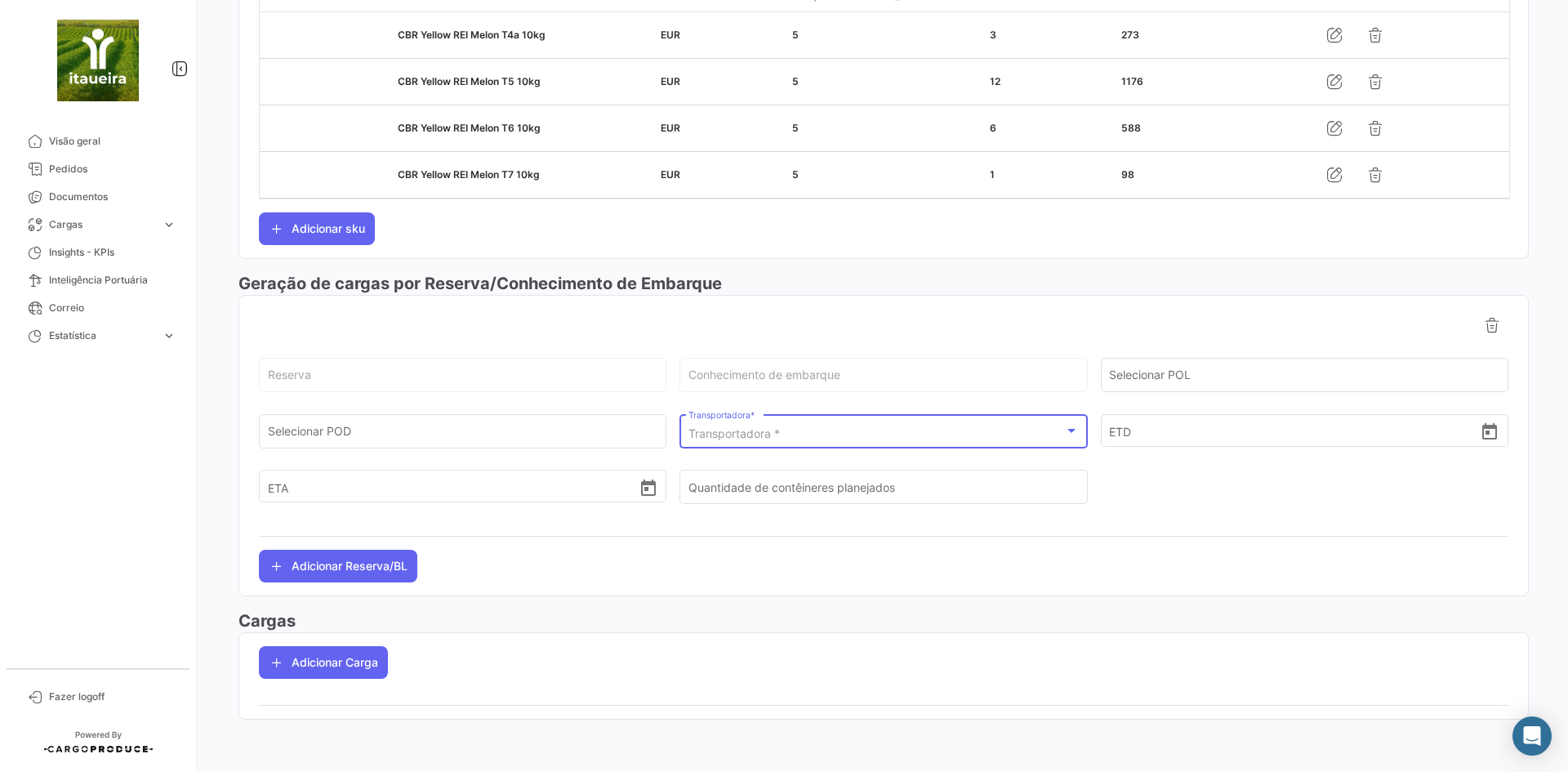
click at [841, 430] on div "Transportadora *" at bounding box center [875, 434] width 375 height 14
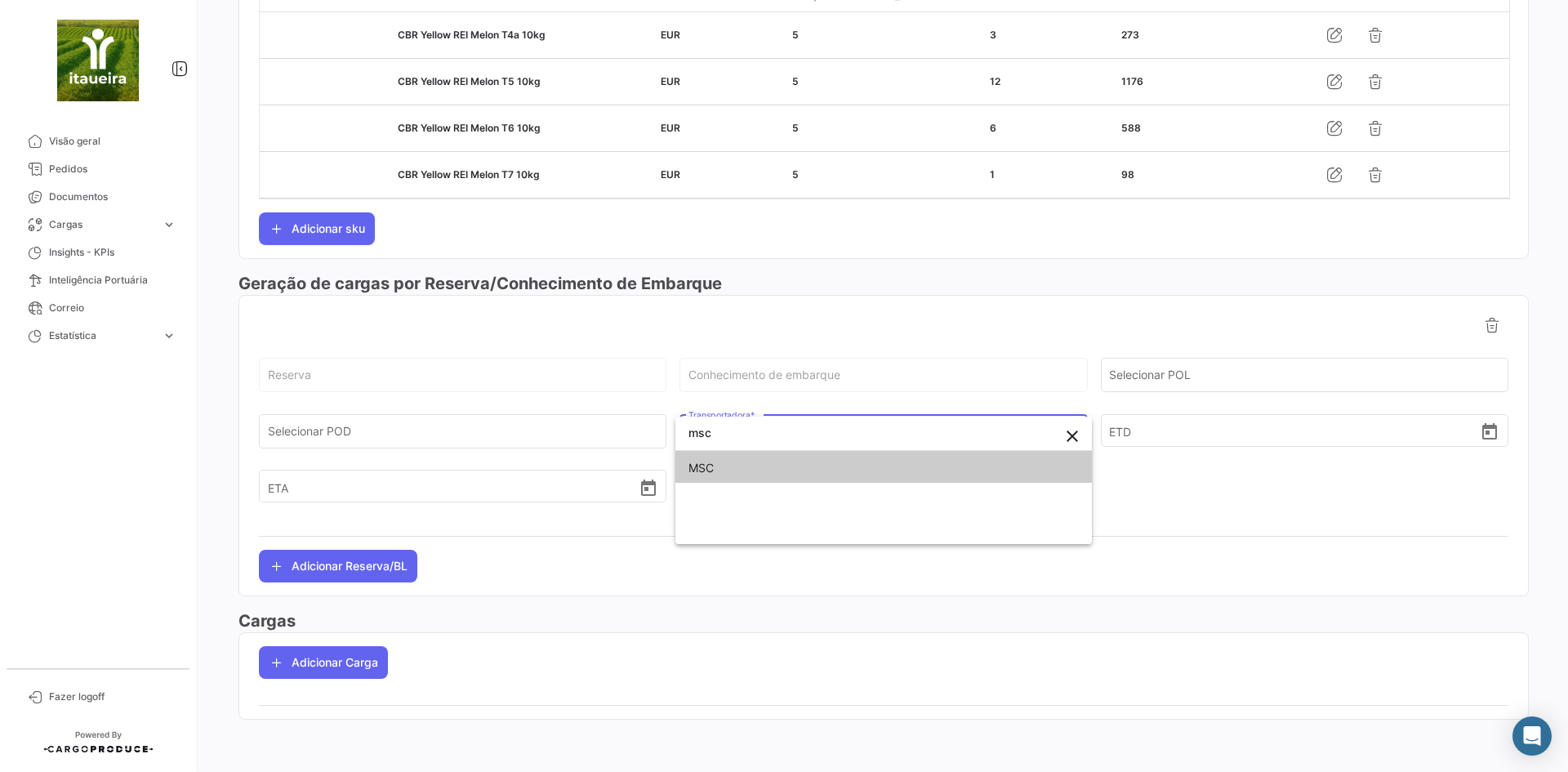
type input "msc"
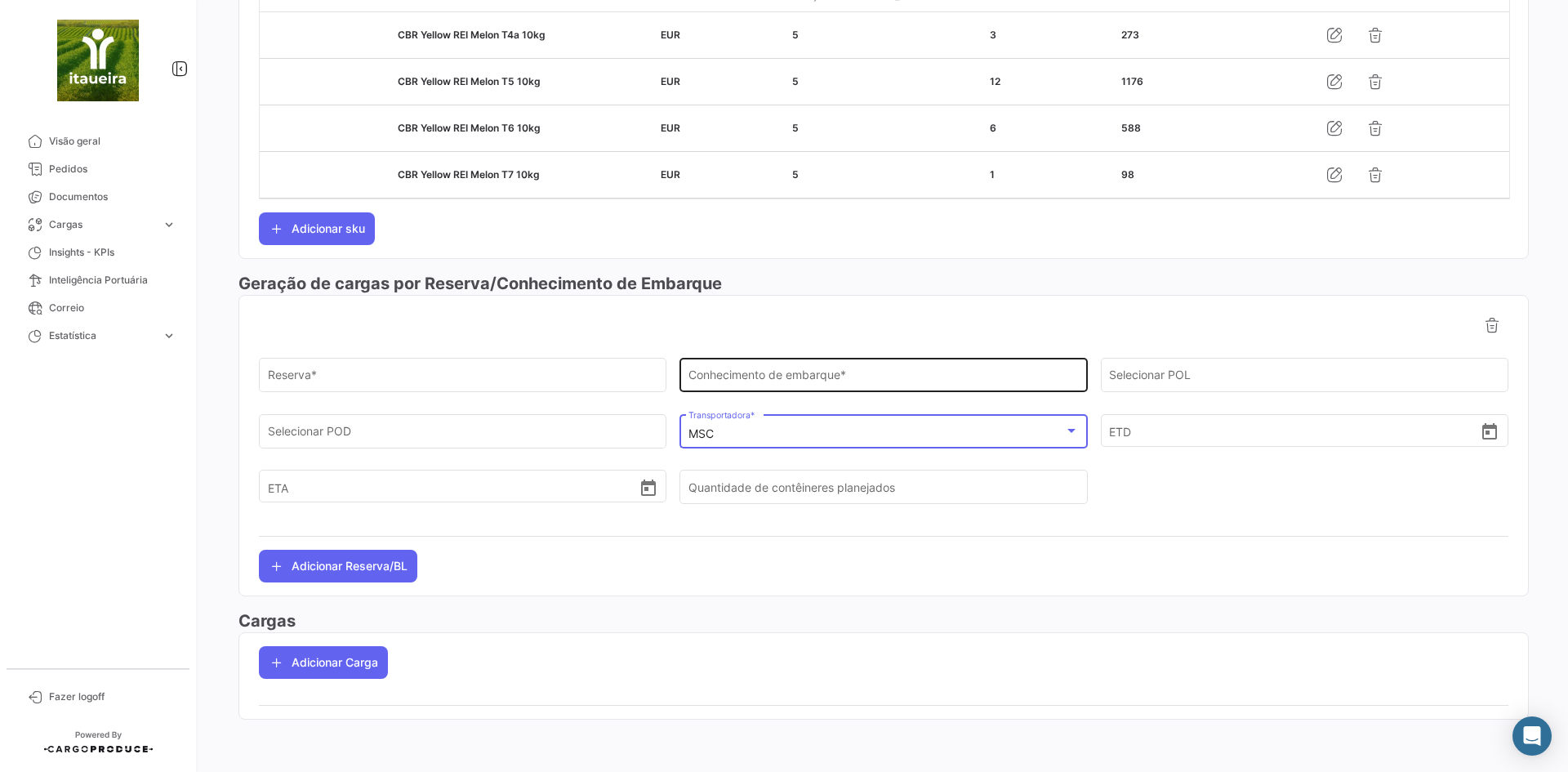
click at [791, 378] on input "Conhecimento de embarque *" at bounding box center [882, 378] width 390 height 14
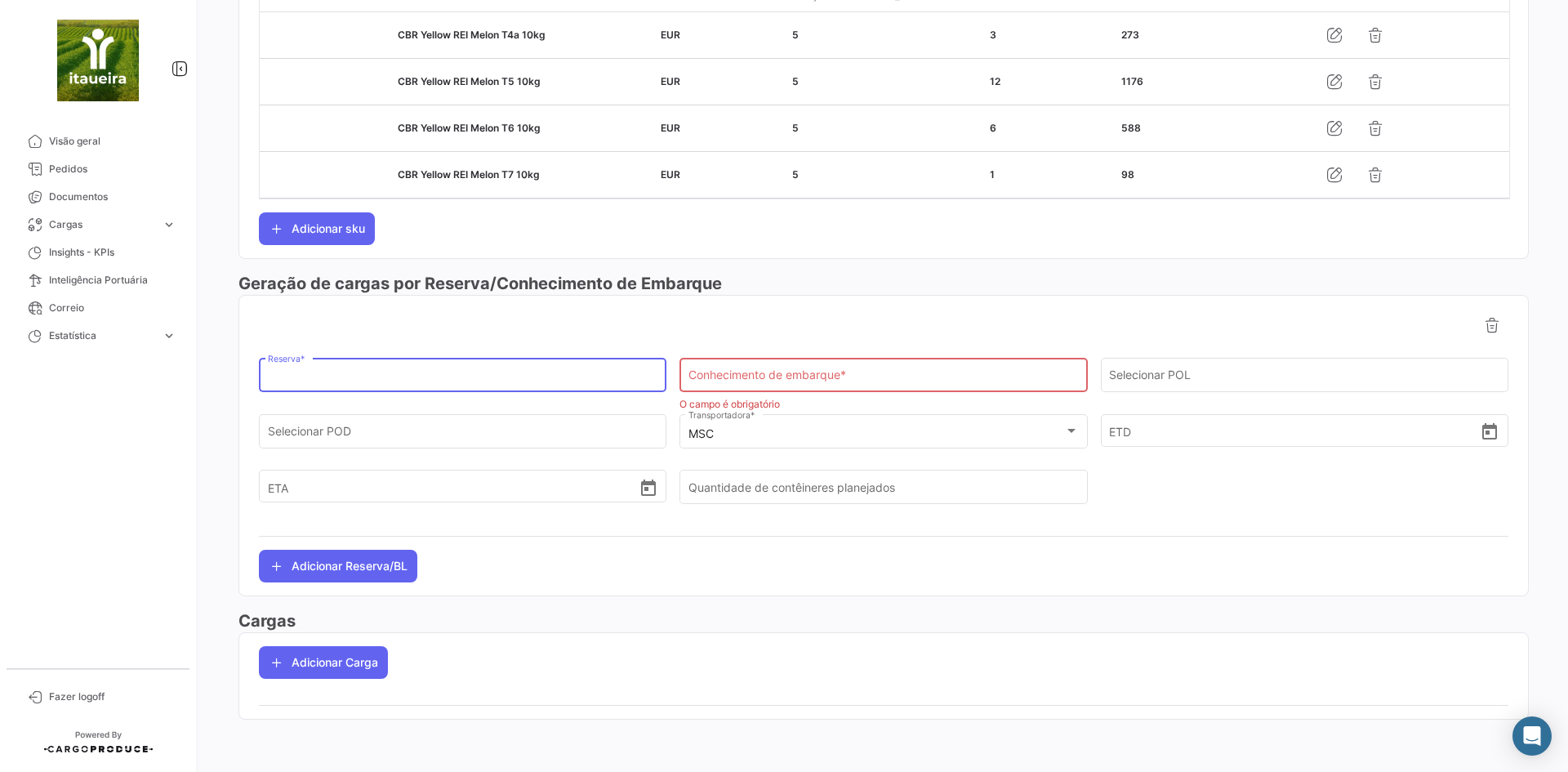
click at [376, 384] on input "Reserva *" at bounding box center [462, 378] width 390 height 14
paste input "EBKG14422752"
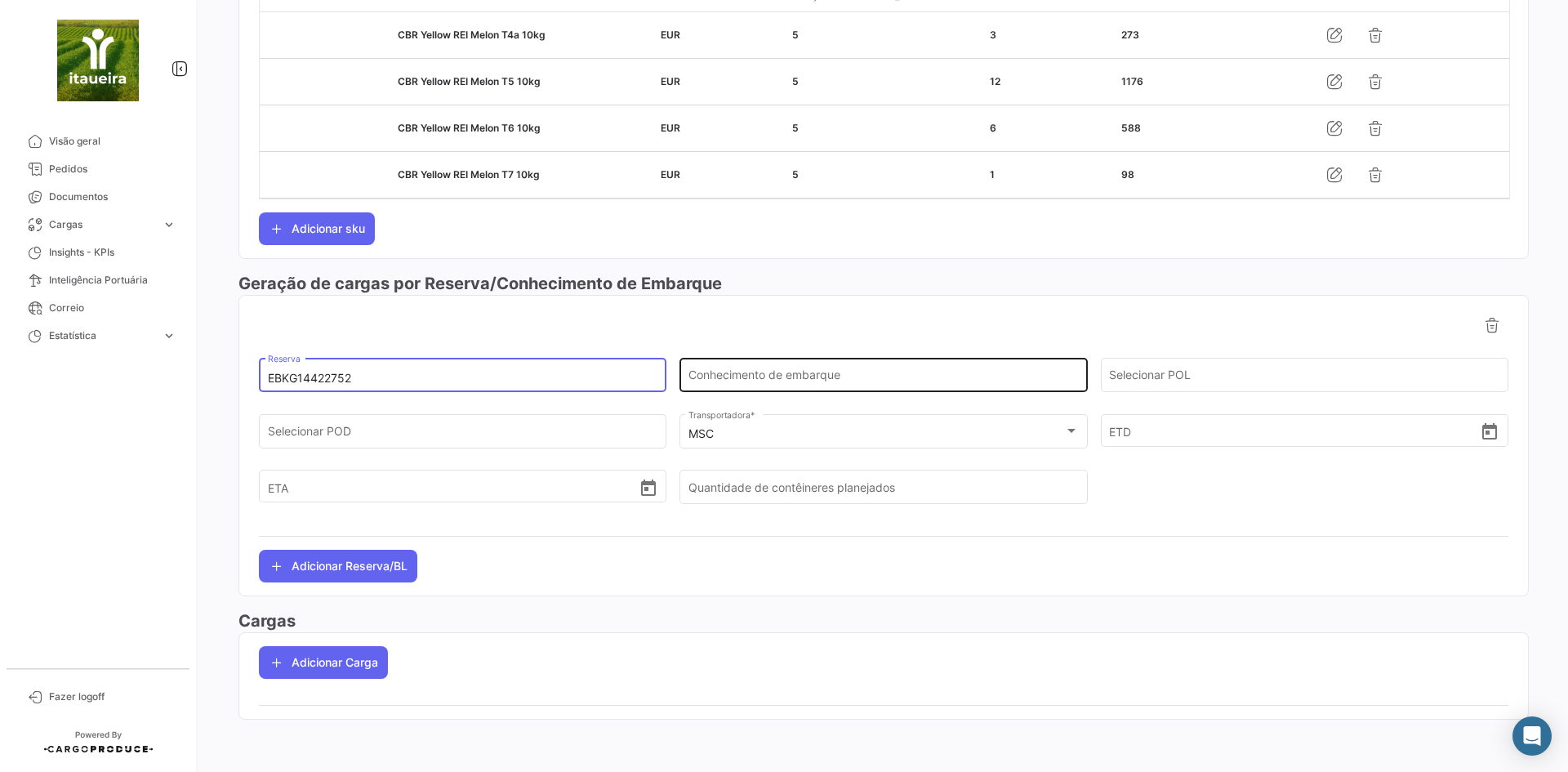
type input "EBKG14422752"
click at [830, 378] on input "Conhecimento de embarque" at bounding box center [882, 378] width 390 height 14
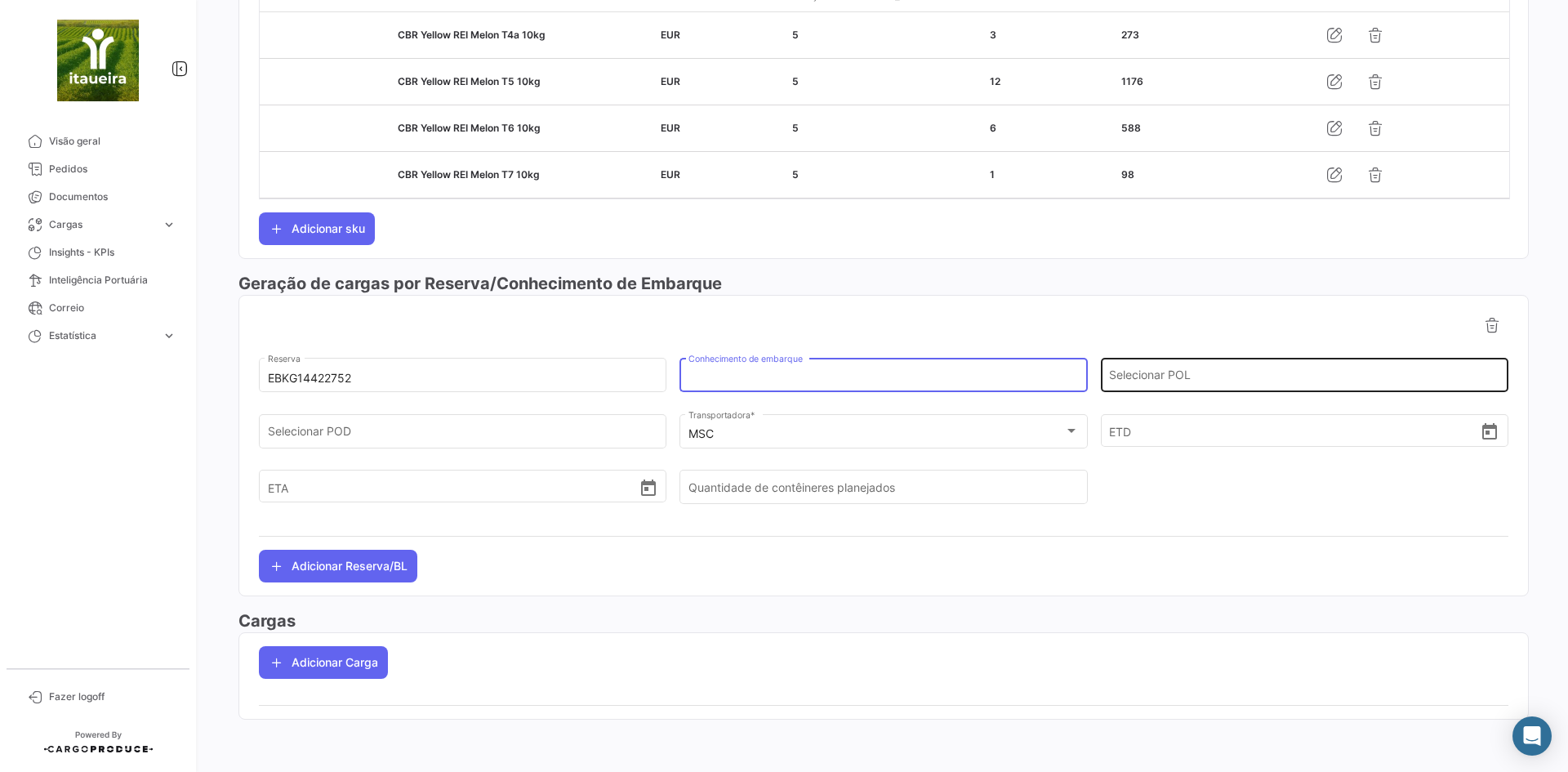
click at [1156, 383] on input "Selecionar POL" at bounding box center [1303, 378] width 390 height 14
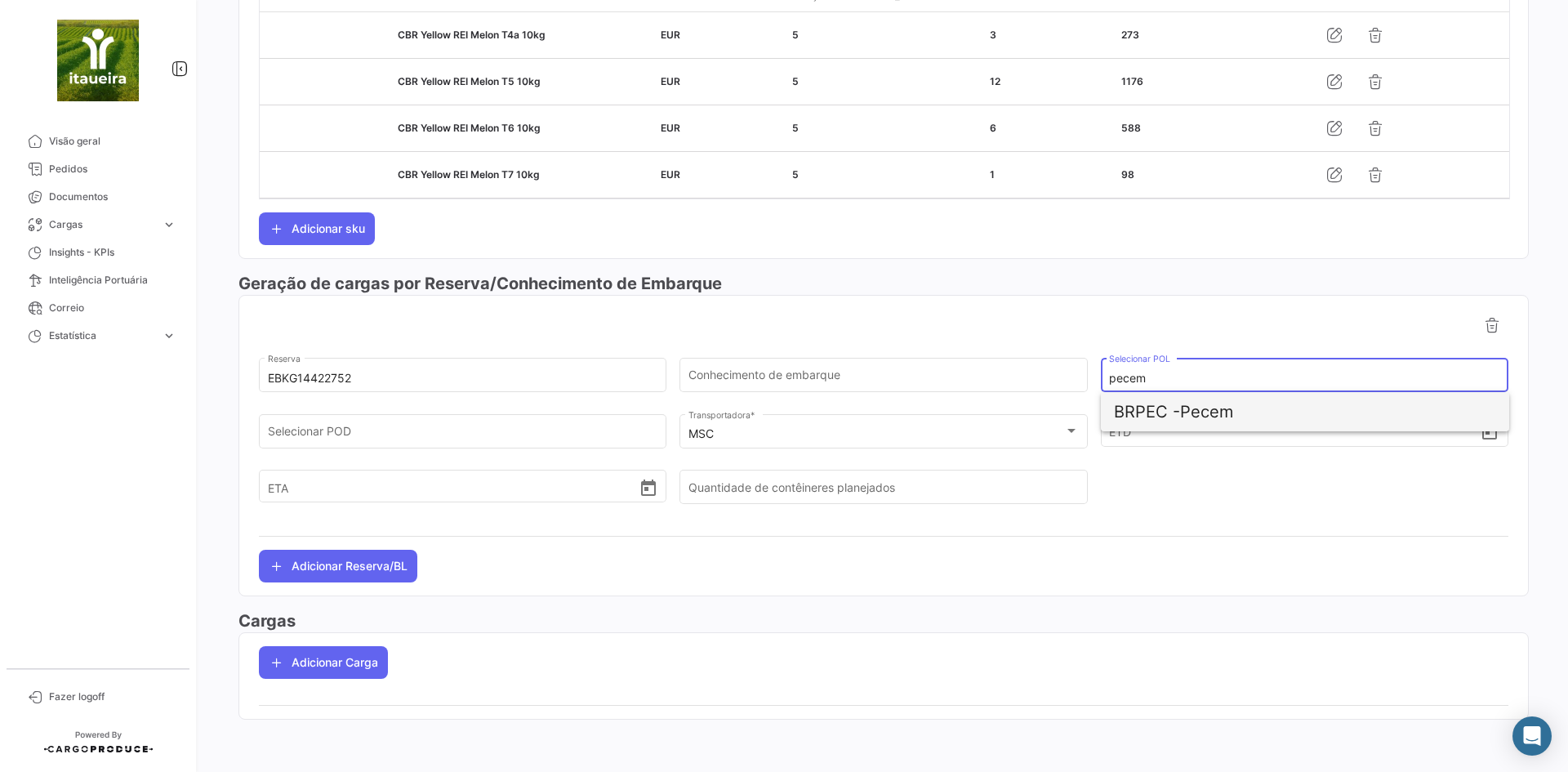
click at [1170, 416] on span "BRPEC -" at bounding box center [1147, 411] width 66 height 20
type input "Pecem"
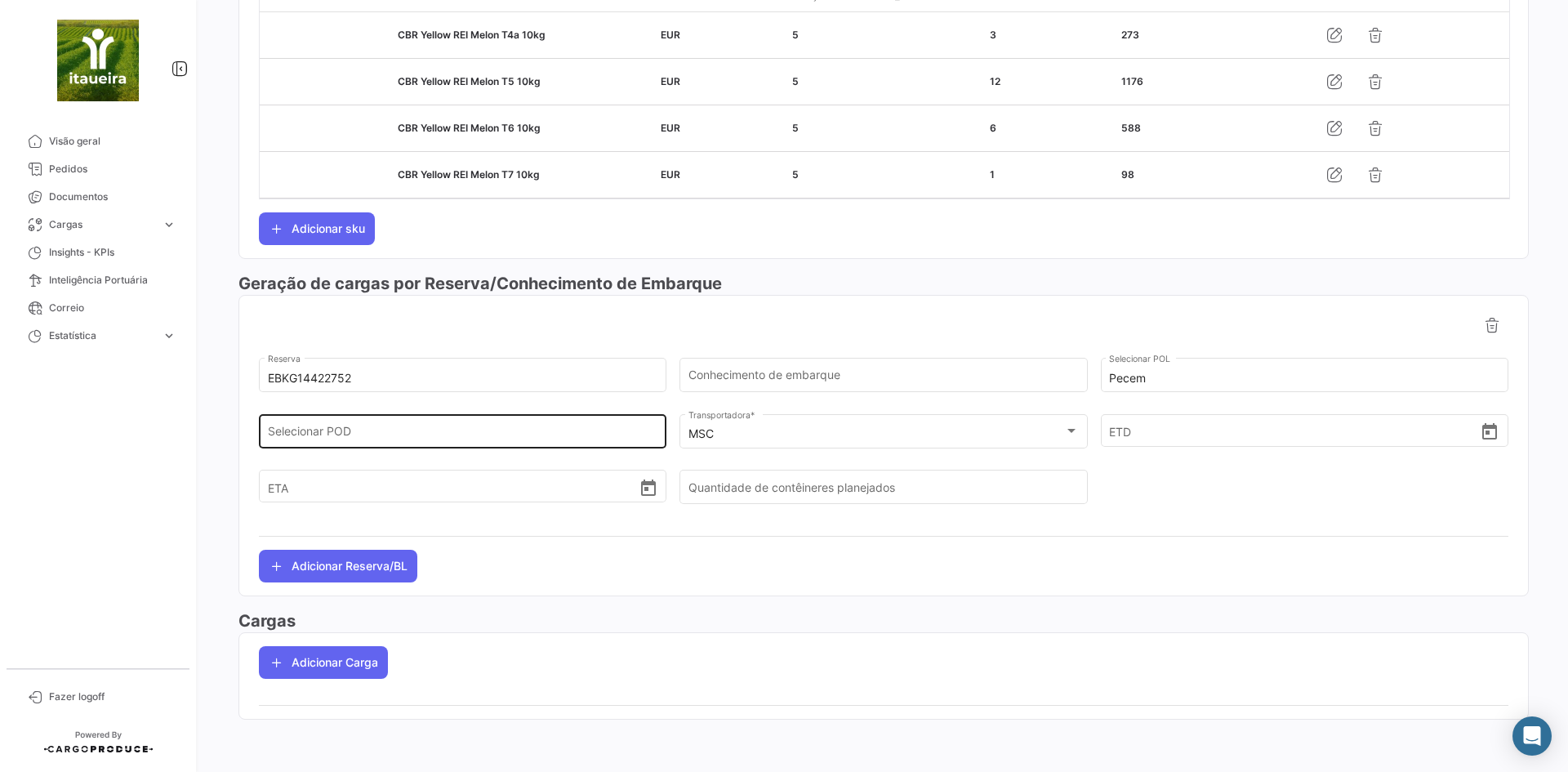
click at [403, 425] on div "Selecionar POD" at bounding box center [462, 429] width 390 height 37
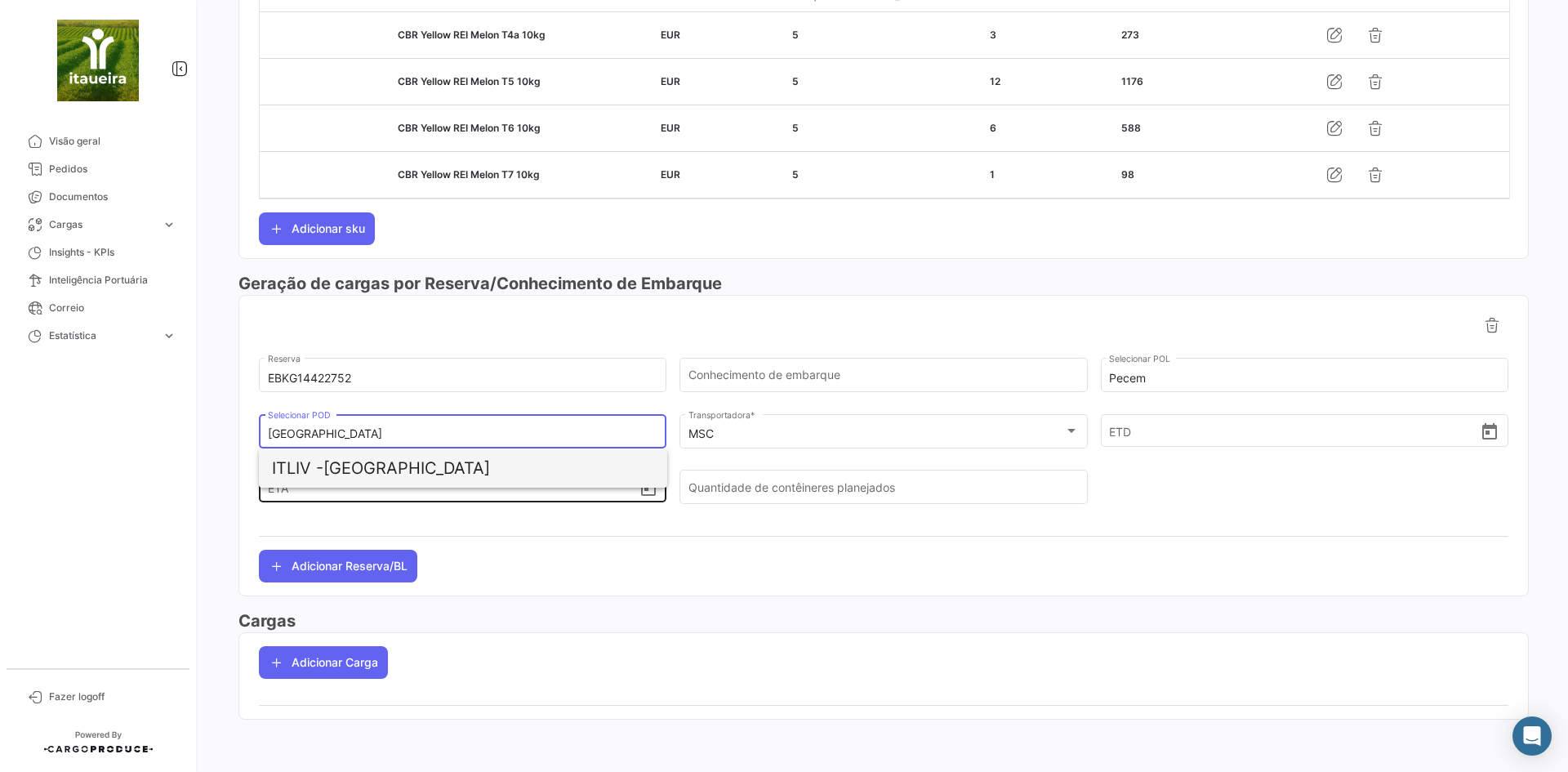
click at [323, 476] on span "ITLIV -" at bounding box center [297, 468] width 52 height 20
type input "[GEOGRAPHIC_DATA]"
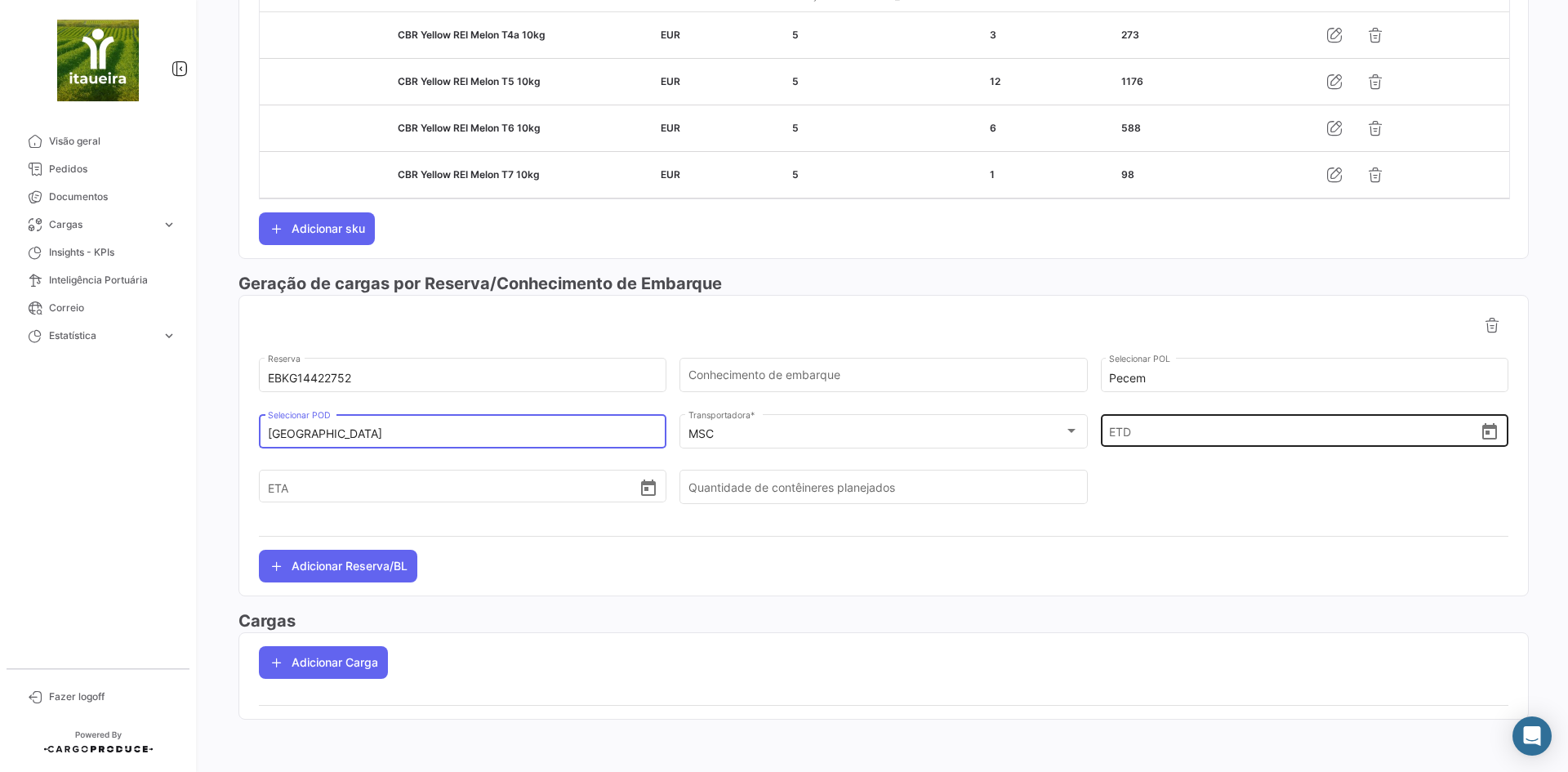
click at [1151, 430] on input "ETD" at bounding box center [1293, 430] width 370 height 57
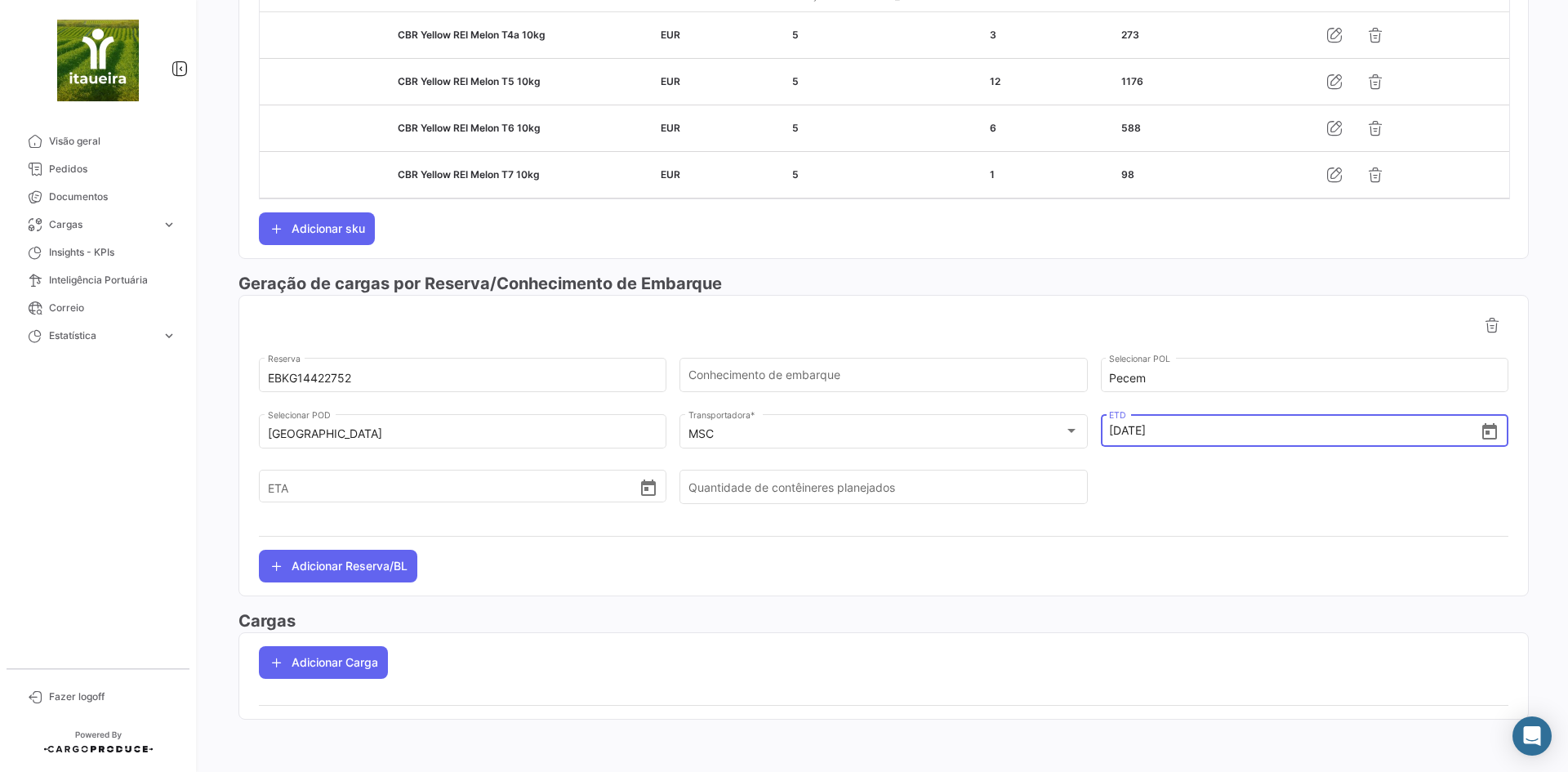
type input "[DATE] 00:00"
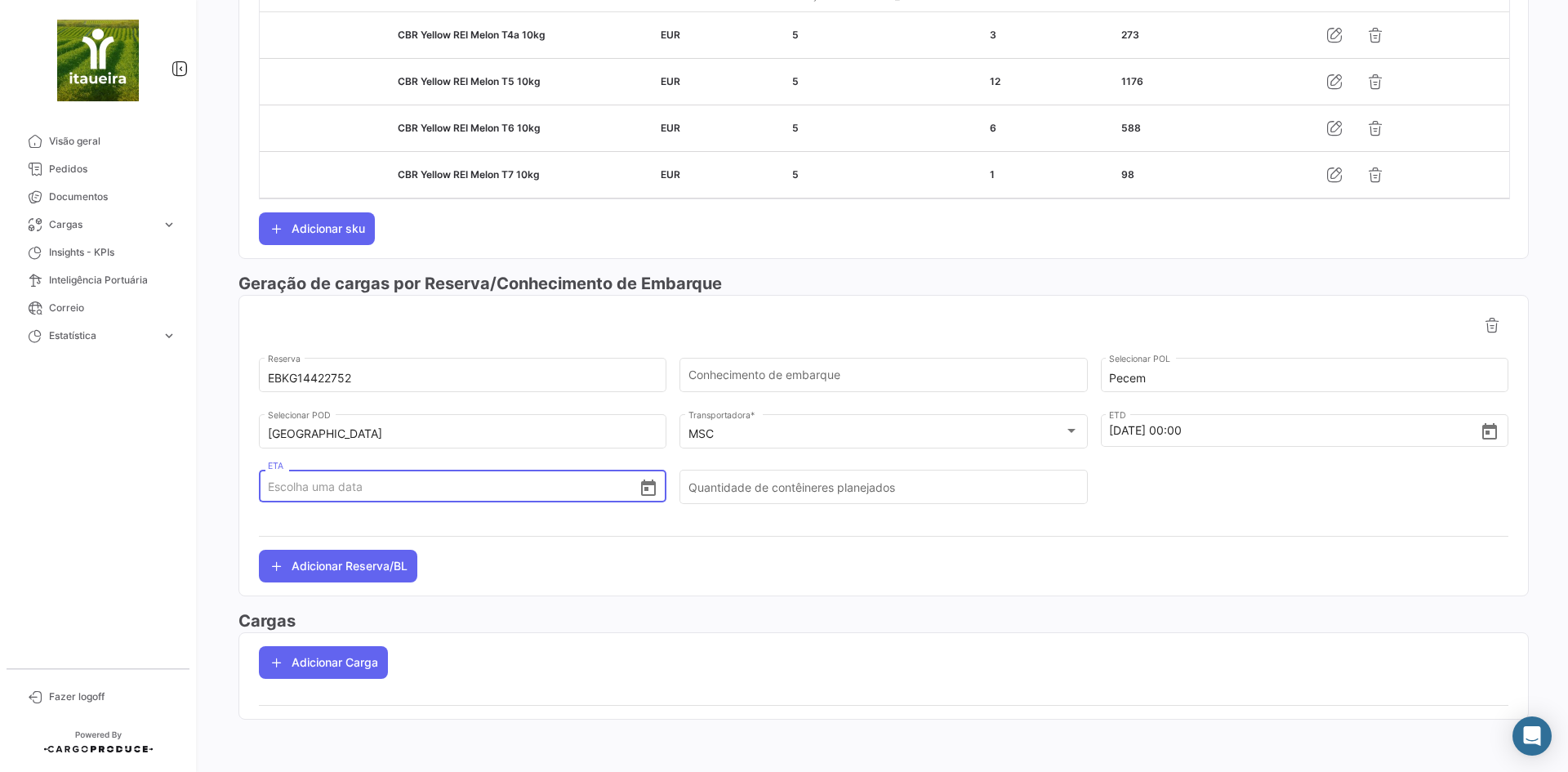
click at [447, 481] on input "ETA" at bounding box center [452, 487] width 370 height 57
type input "[DATE] 00:00"
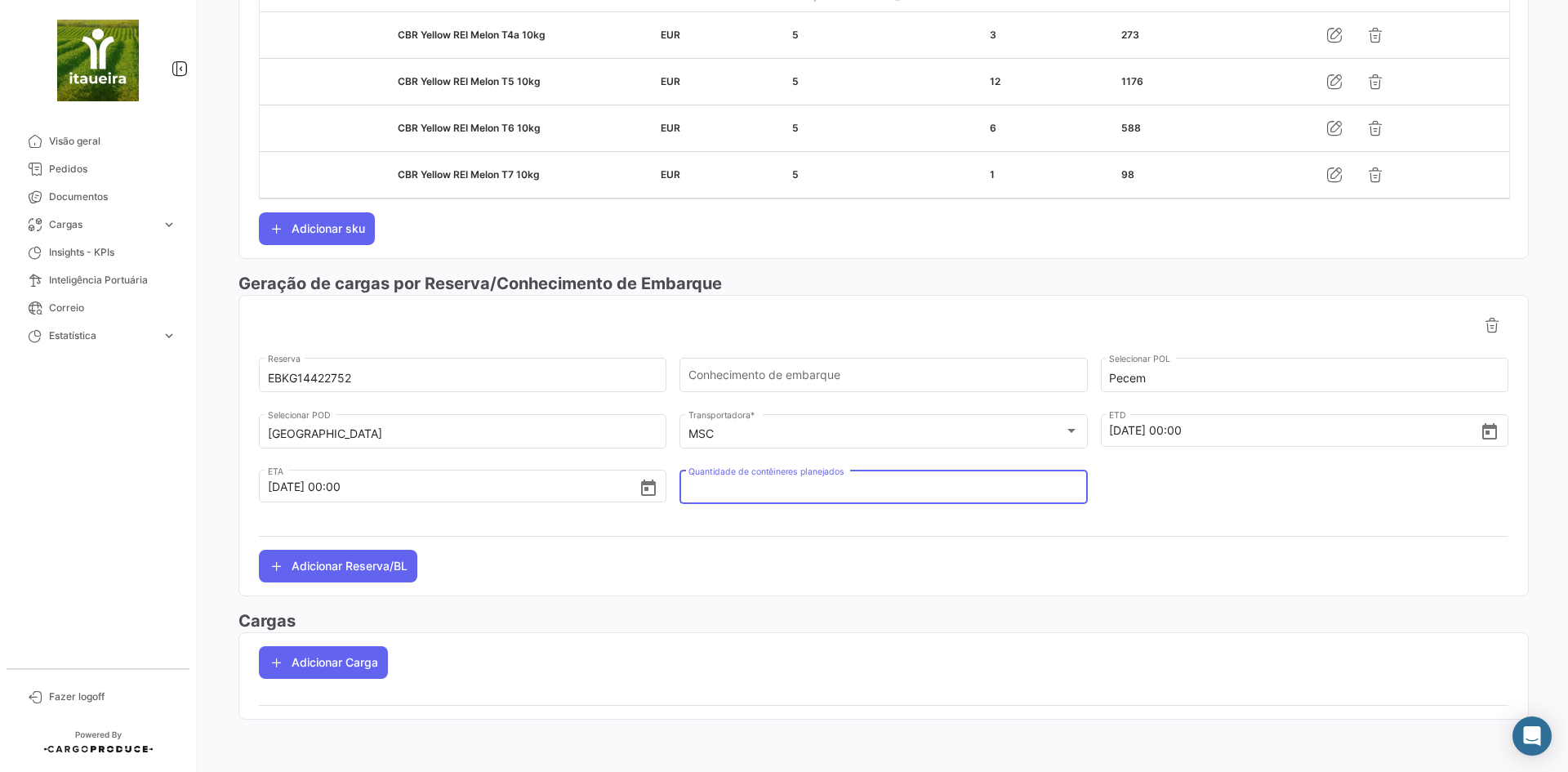
click at [826, 484] on input "Quantidade de contêineres planejados" at bounding box center [882, 491] width 390 height 14
type input "1"
click at [375, 643] on app-po-load-list "Adicionar Carga" at bounding box center [883, 663] width 1289 height 59
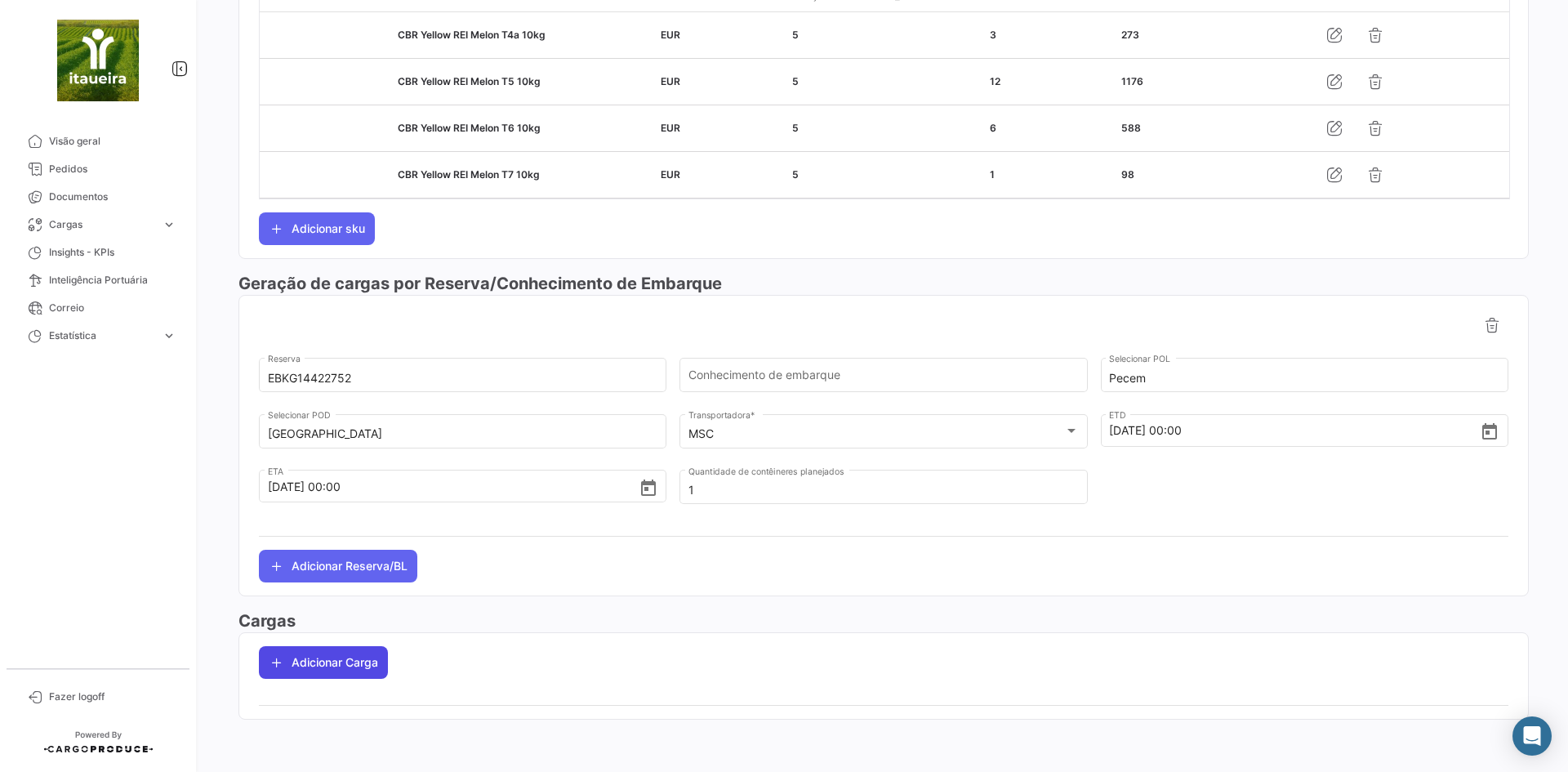
click at [370, 669] on button "Adicionar Carga" at bounding box center [323, 662] width 129 height 32
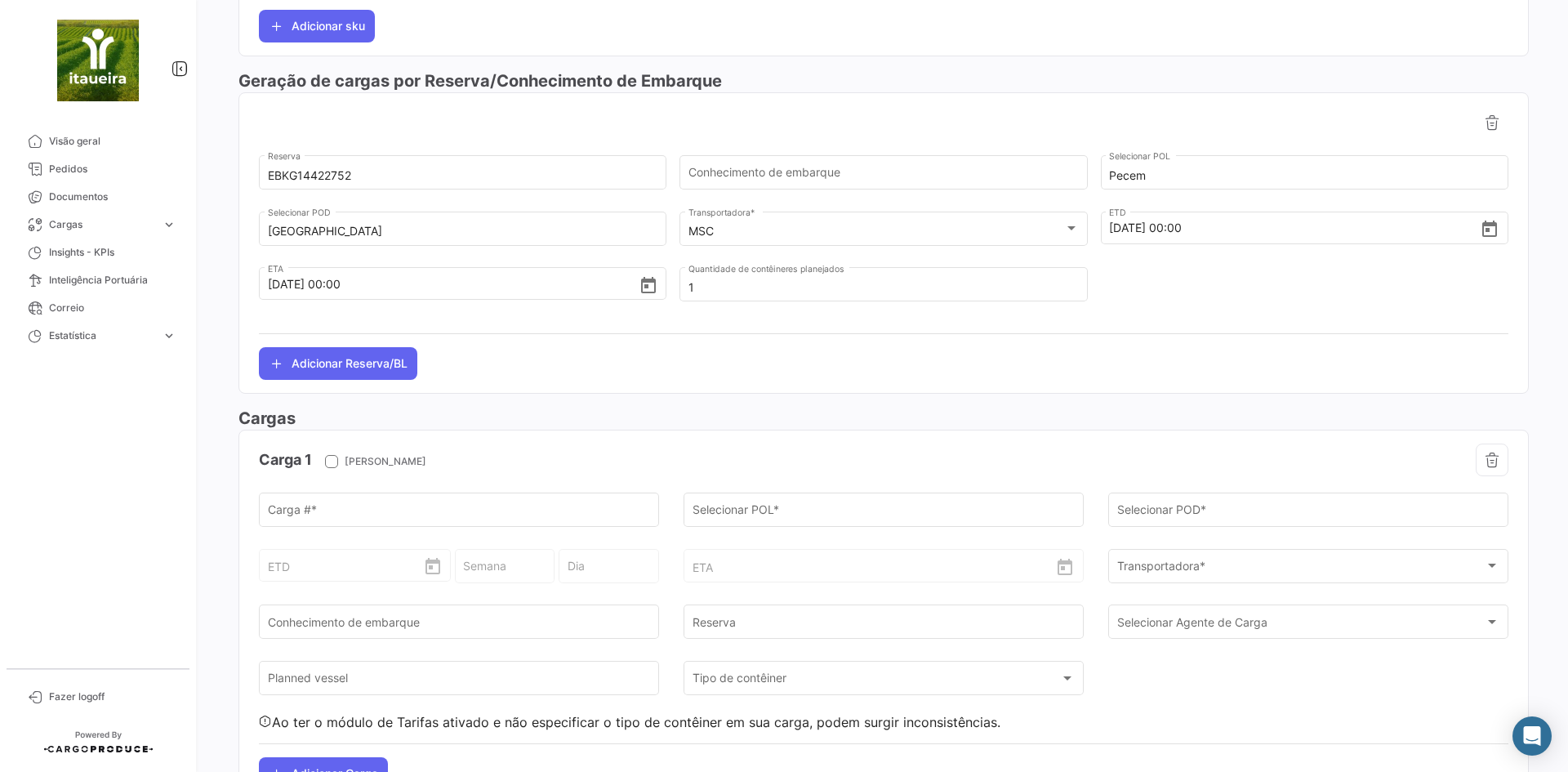
scroll to position [773, 0]
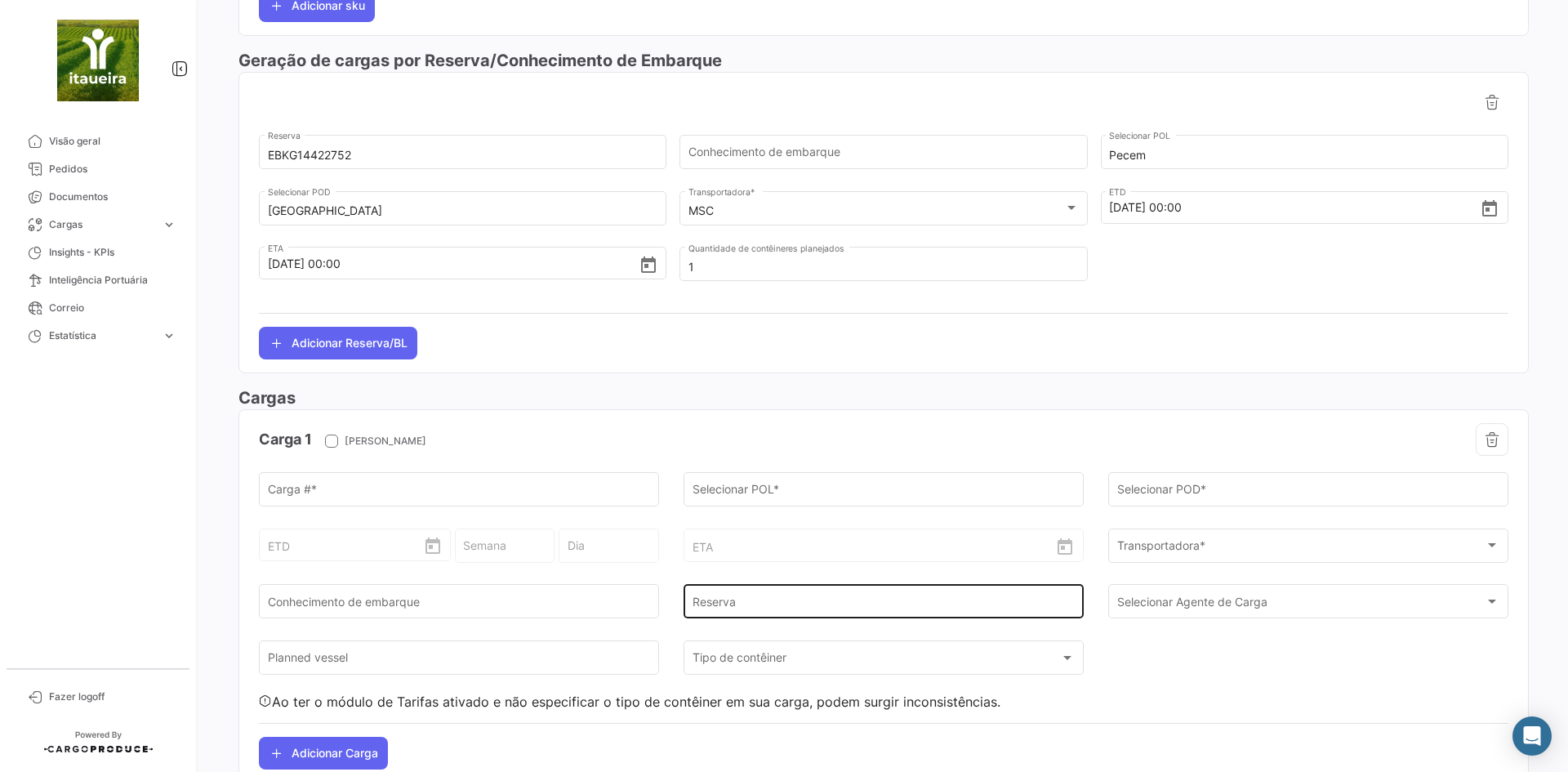
click at [749, 599] on input "Reserva" at bounding box center [884, 605] width 383 height 14
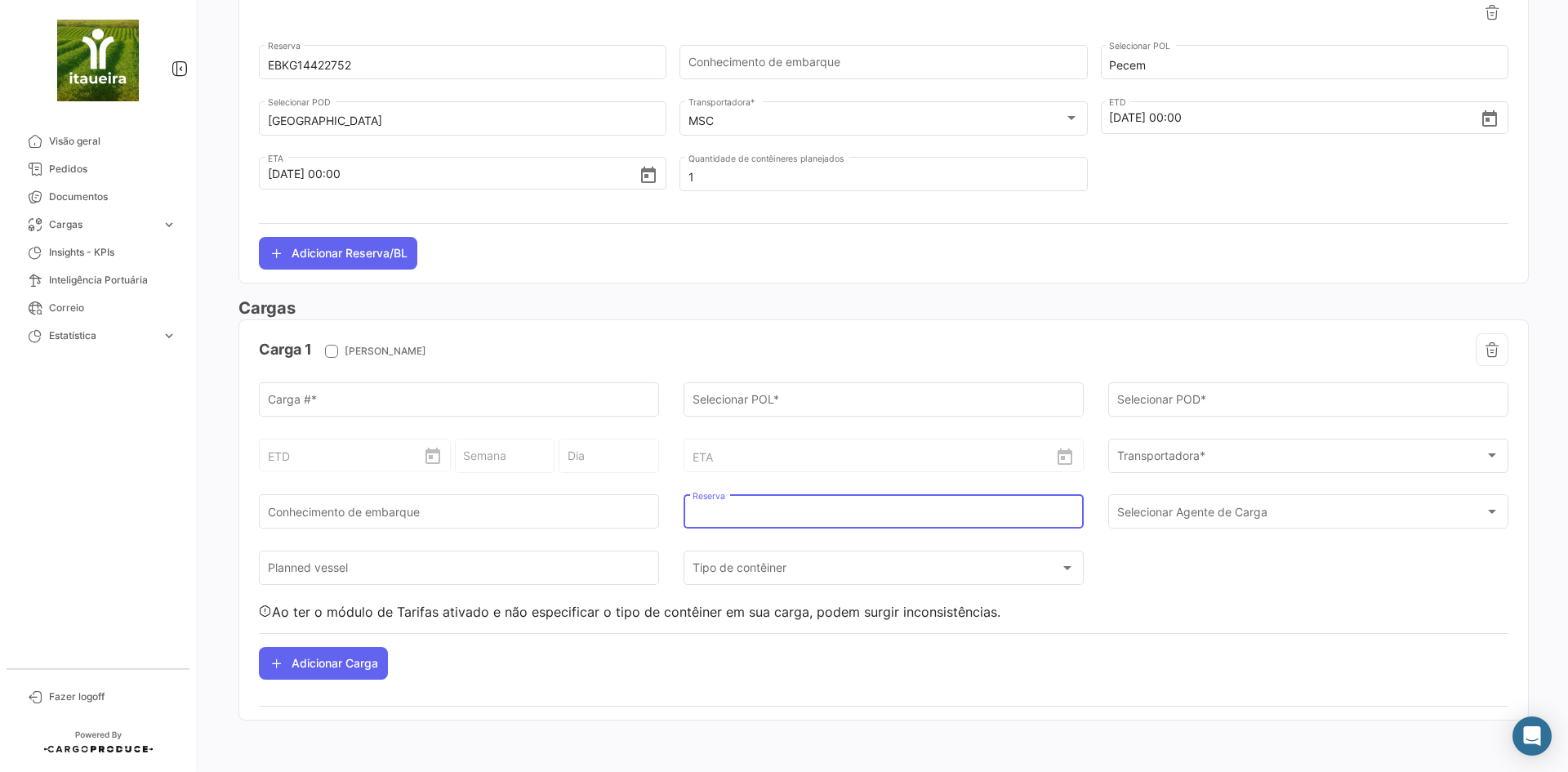
scroll to position [863, 0]
click at [347, 404] on input "Carga # *" at bounding box center [459, 402] width 383 height 14
paste input "SEGU9672448"
type input "SEGU9672448"
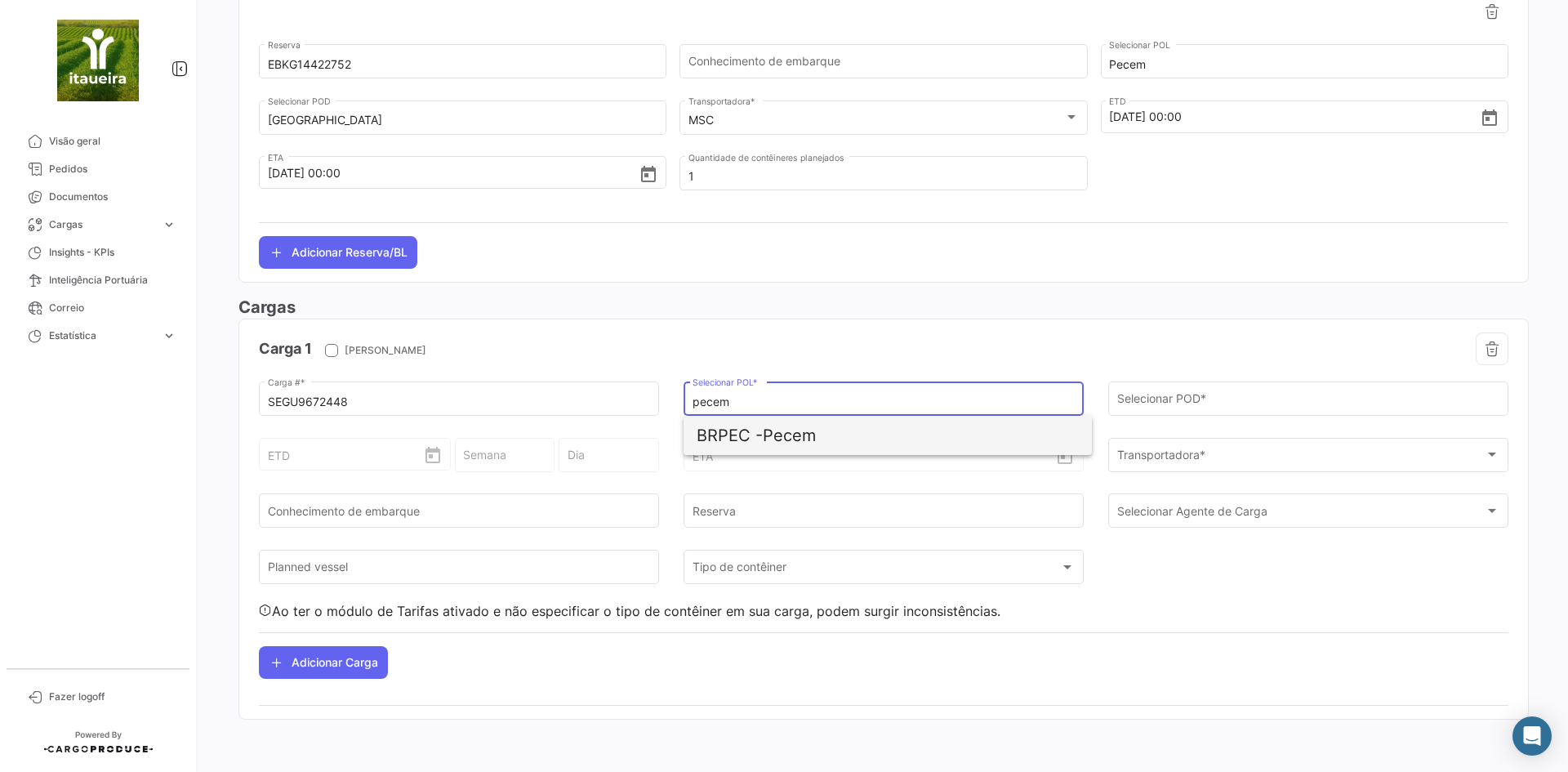
click at [784, 447] on span "BRPEC - Pecem" at bounding box center [887, 435] width 382 height 39
type input "Pecem"
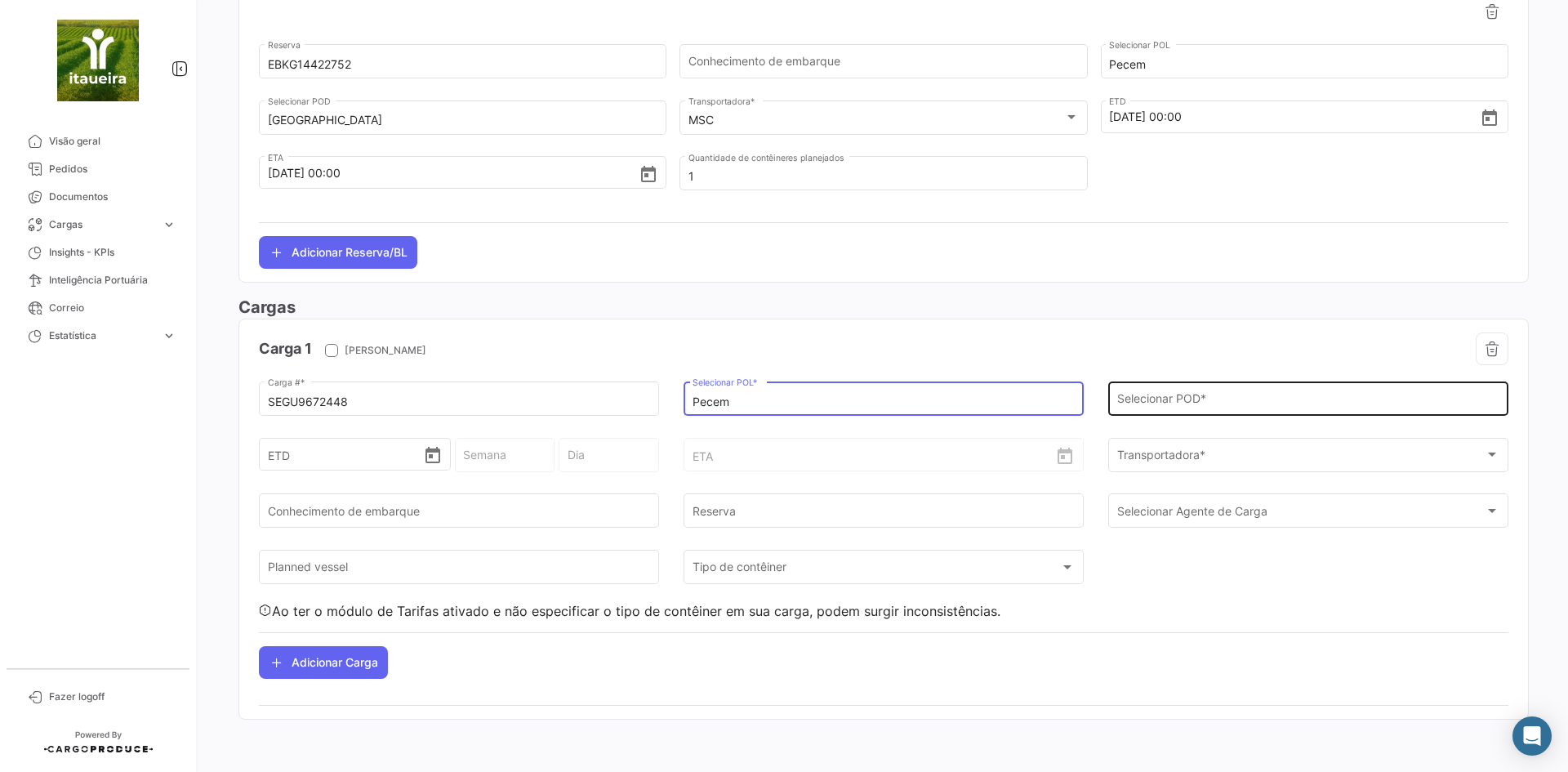
click at [1174, 395] on input "Selecionar POD *" at bounding box center [1308, 402] width 383 height 14
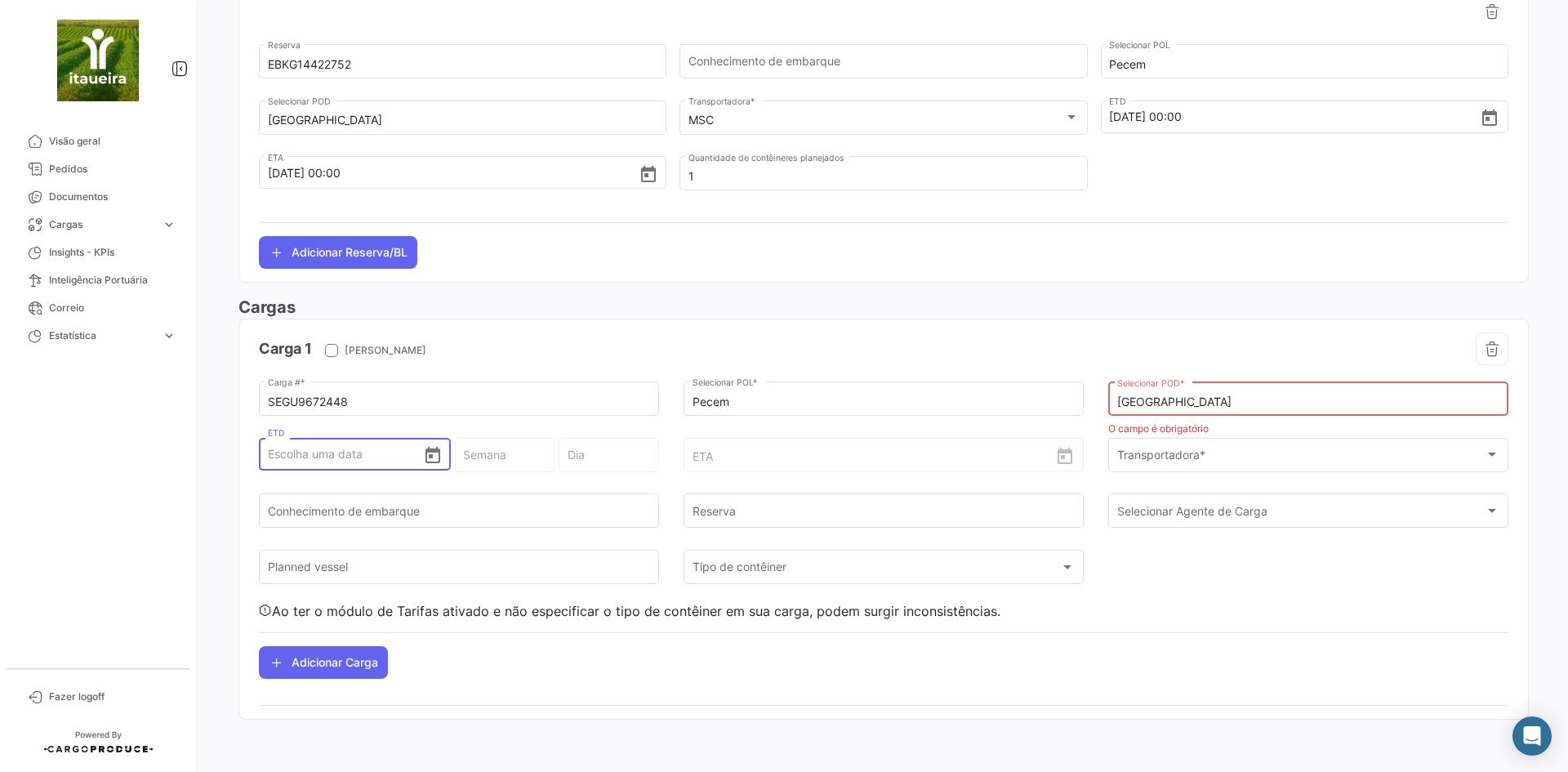
click at [1195, 401] on input "[GEOGRAPHIC_DATA]" at bounding box center [1308, 402] width 383 height 14
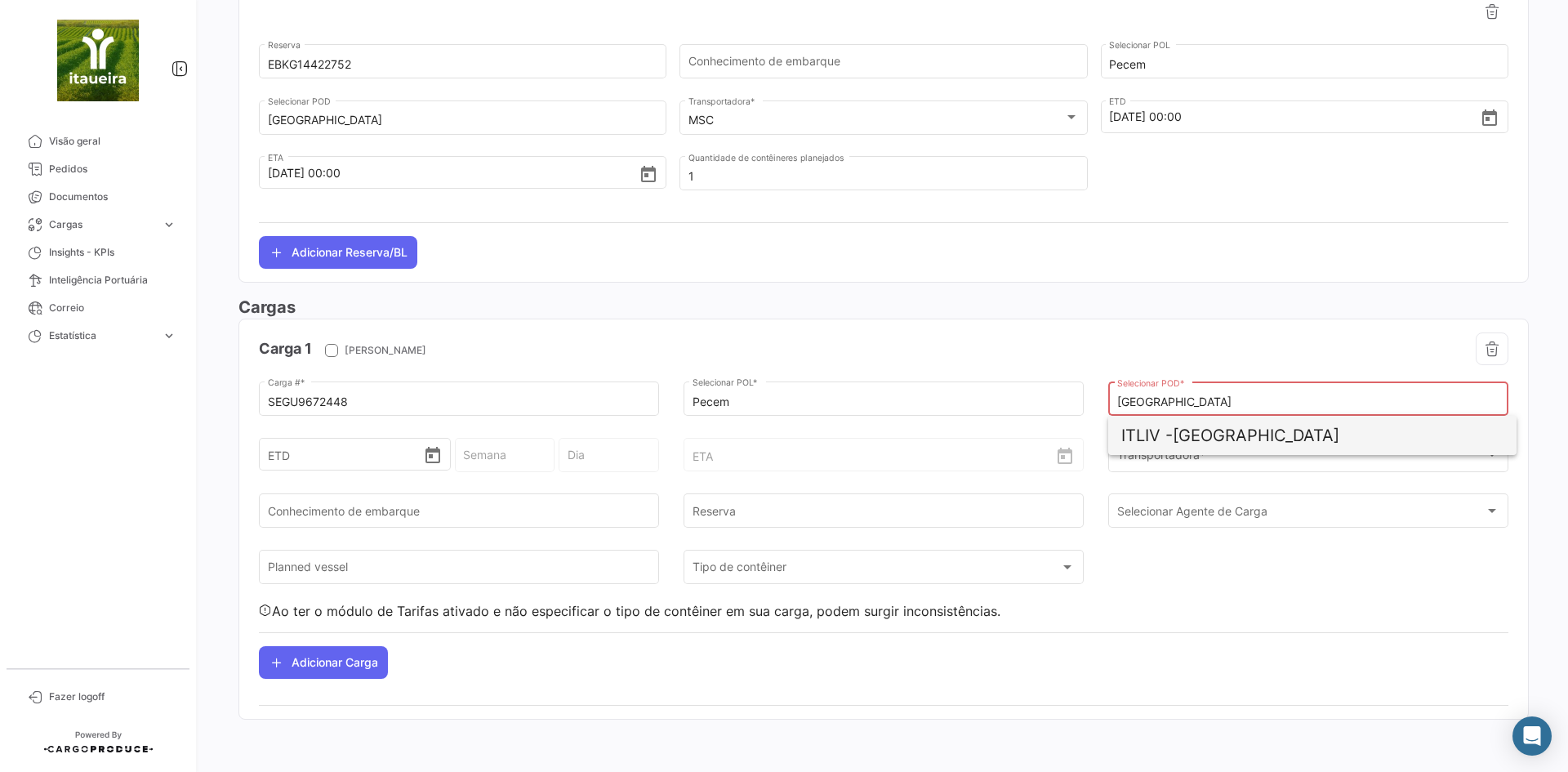
click at [1188, 448] on span "ITLIV - [GEOGRAPHIC_DATA]" at bounding box center [1311, 435] width 382 height 39
type input "[GEOGRAPHIC_DATA]"
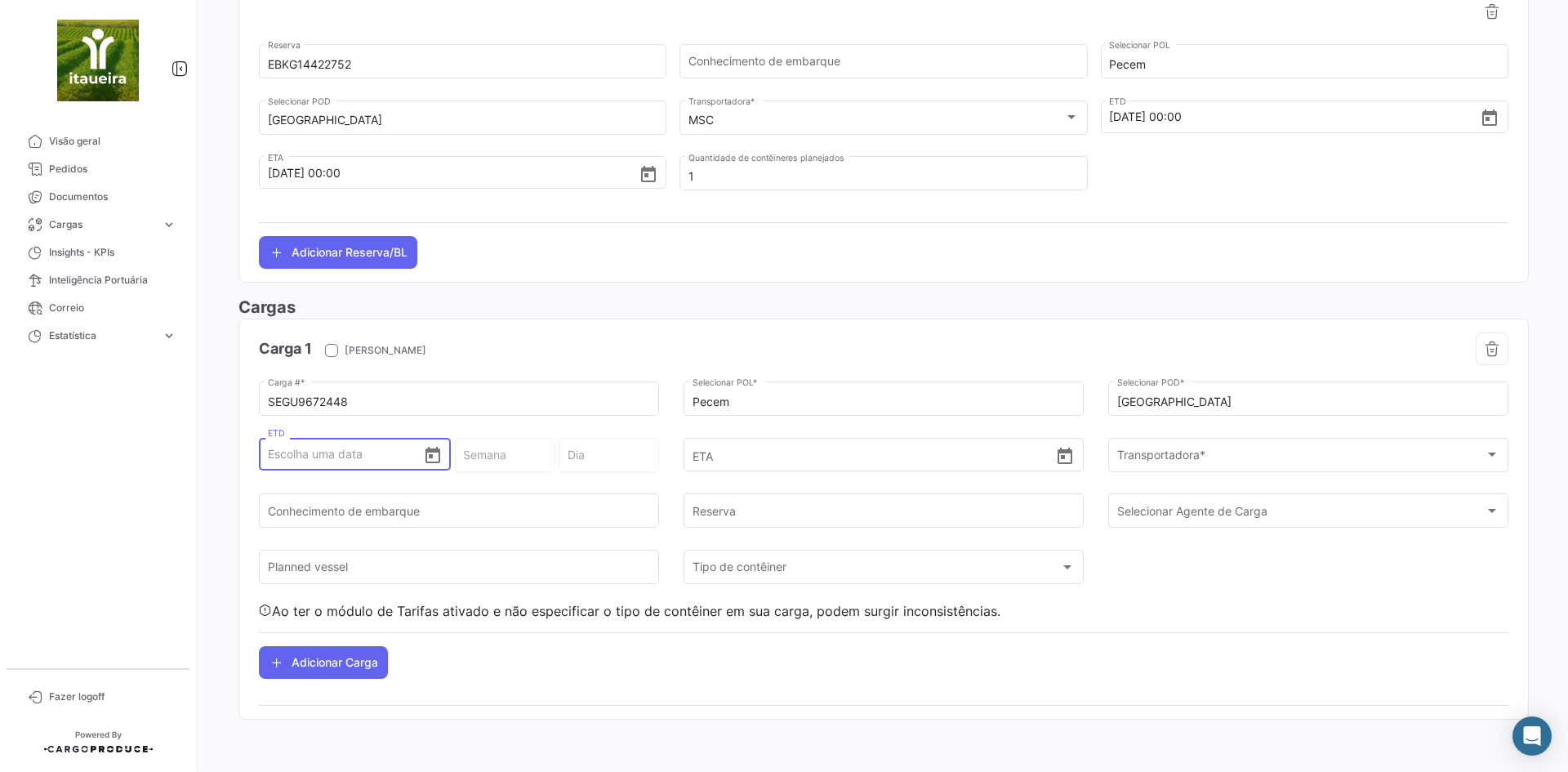
click at [308, 464] on input "ETD" at bounding box center [345, 453] width 155 height 57
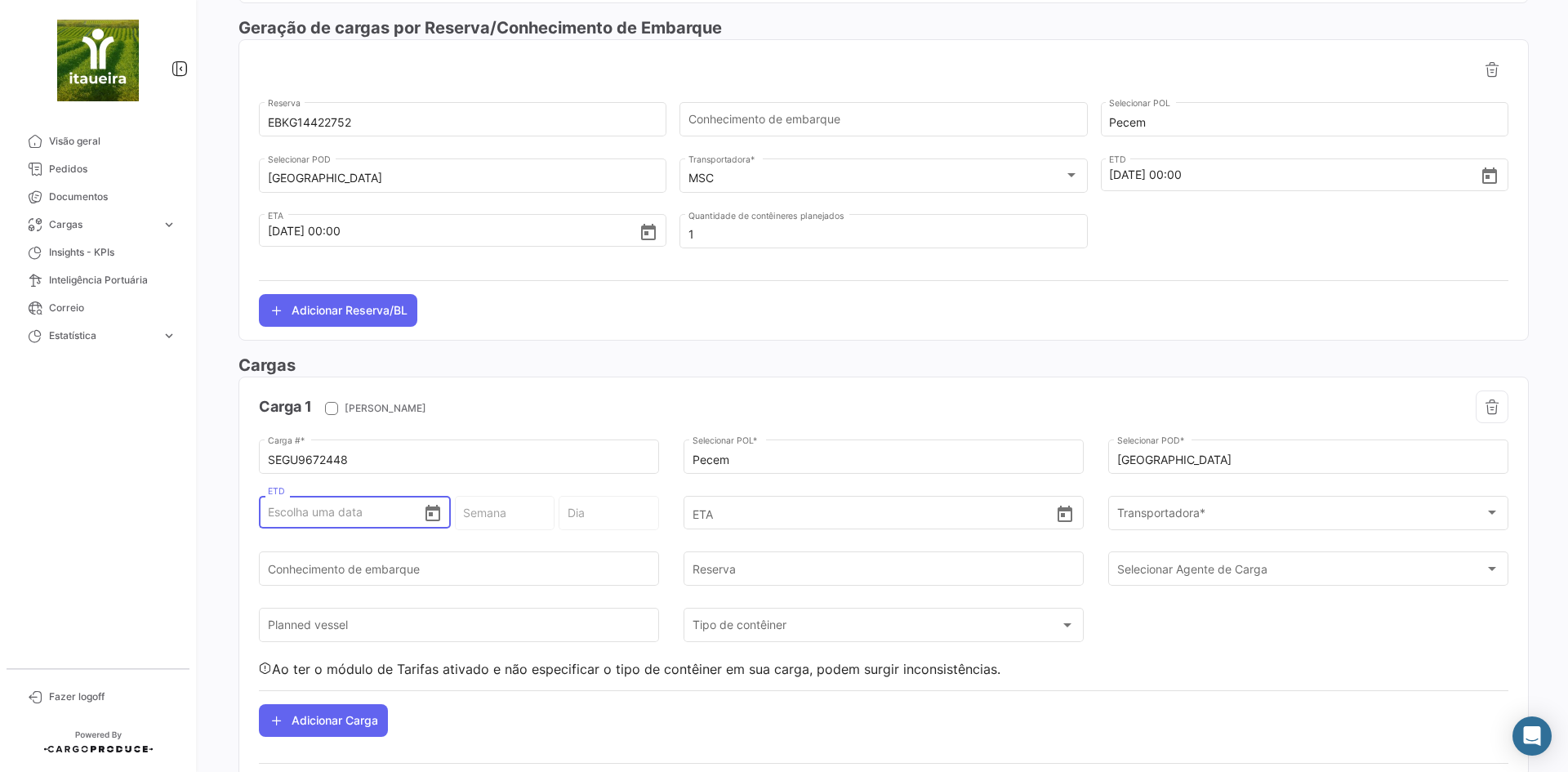
scroll to position [796, 0]
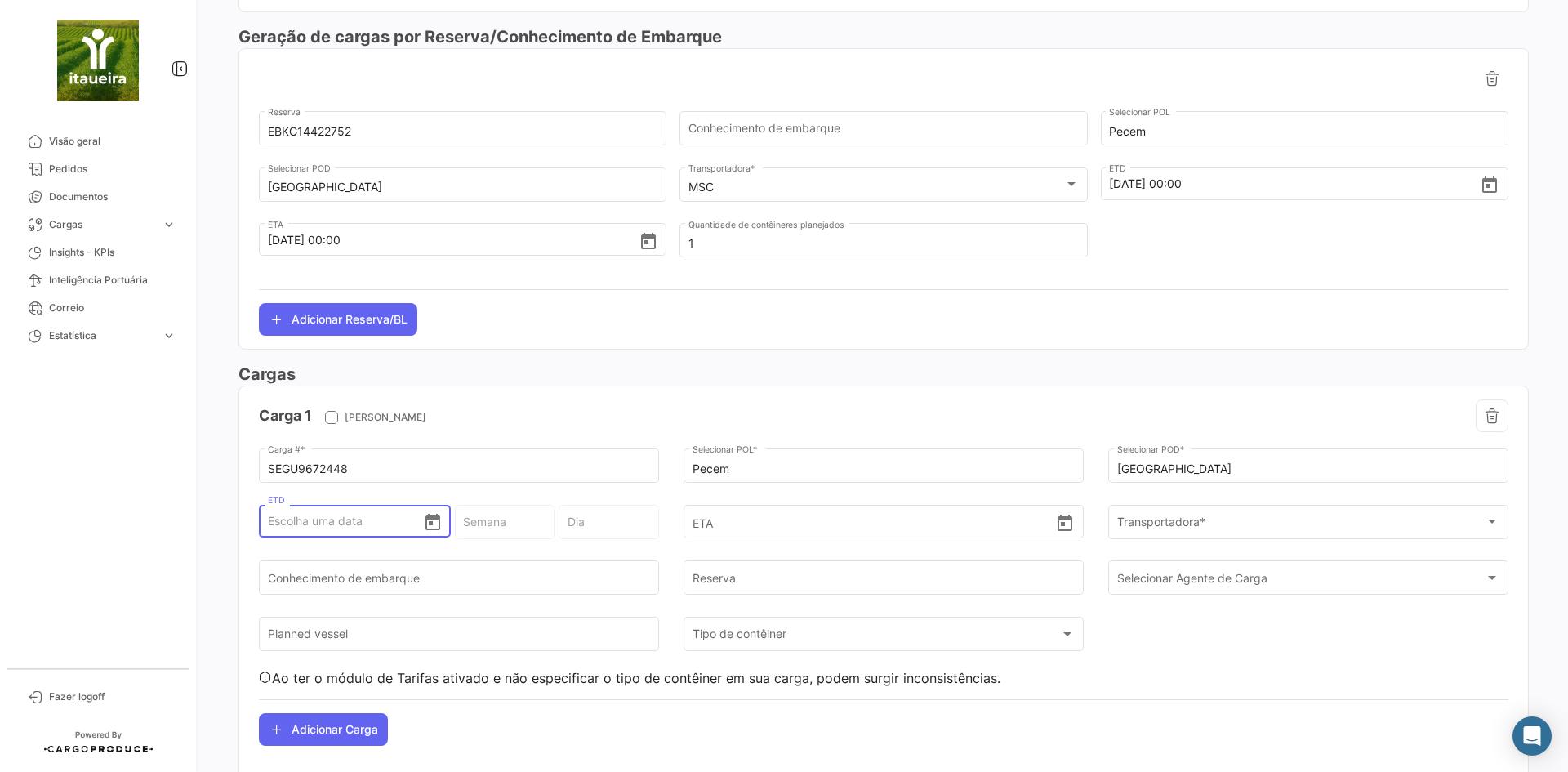
type input "1"
type input "40 - 2025"
type input "Quarta-feira"
type input "15"
type input "42 - 2025"
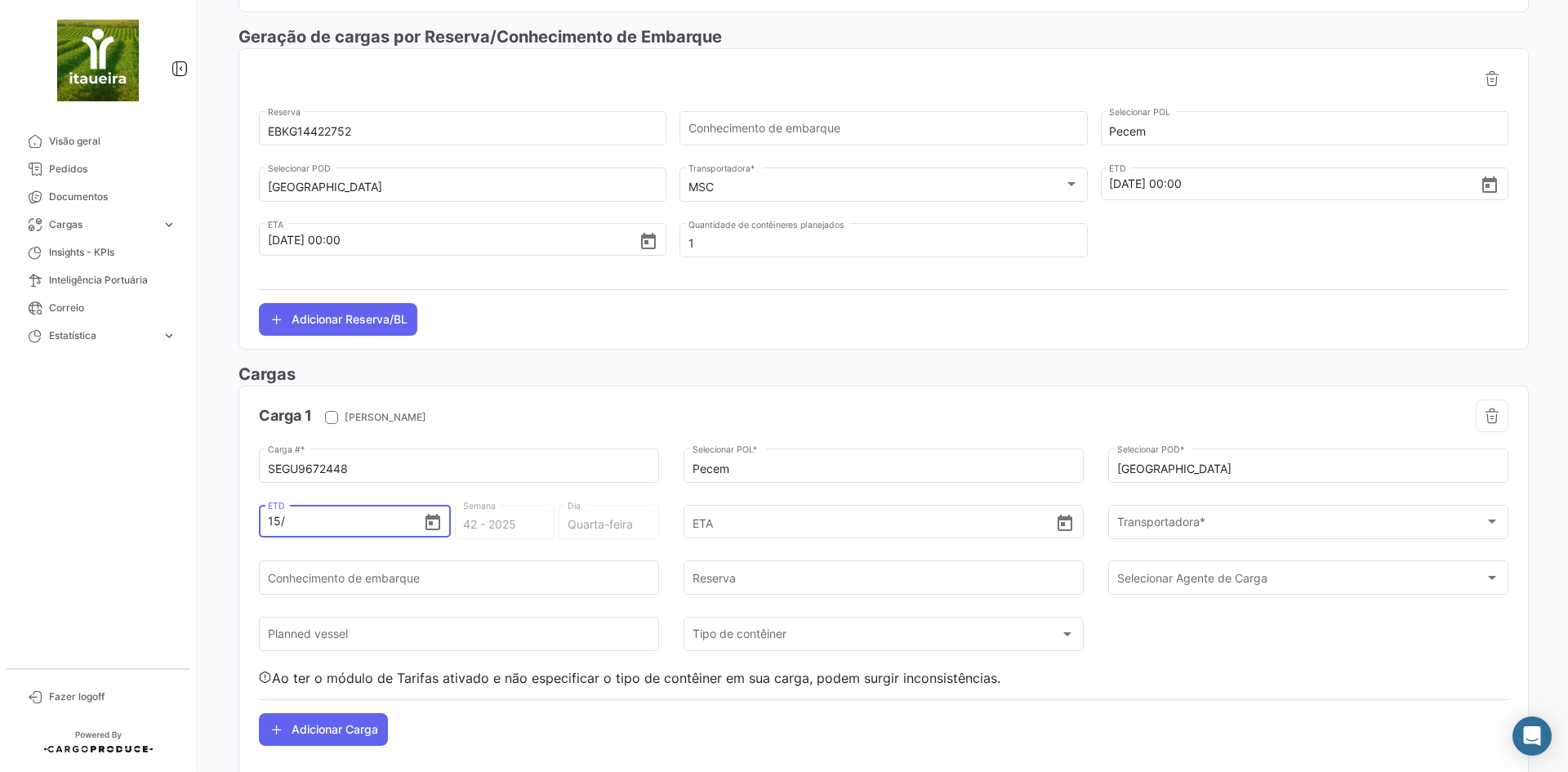
type input "15/1"
type input "3 - 2025"
type input "15/10"
type input "42 - 2025"
type input "[DATE]"
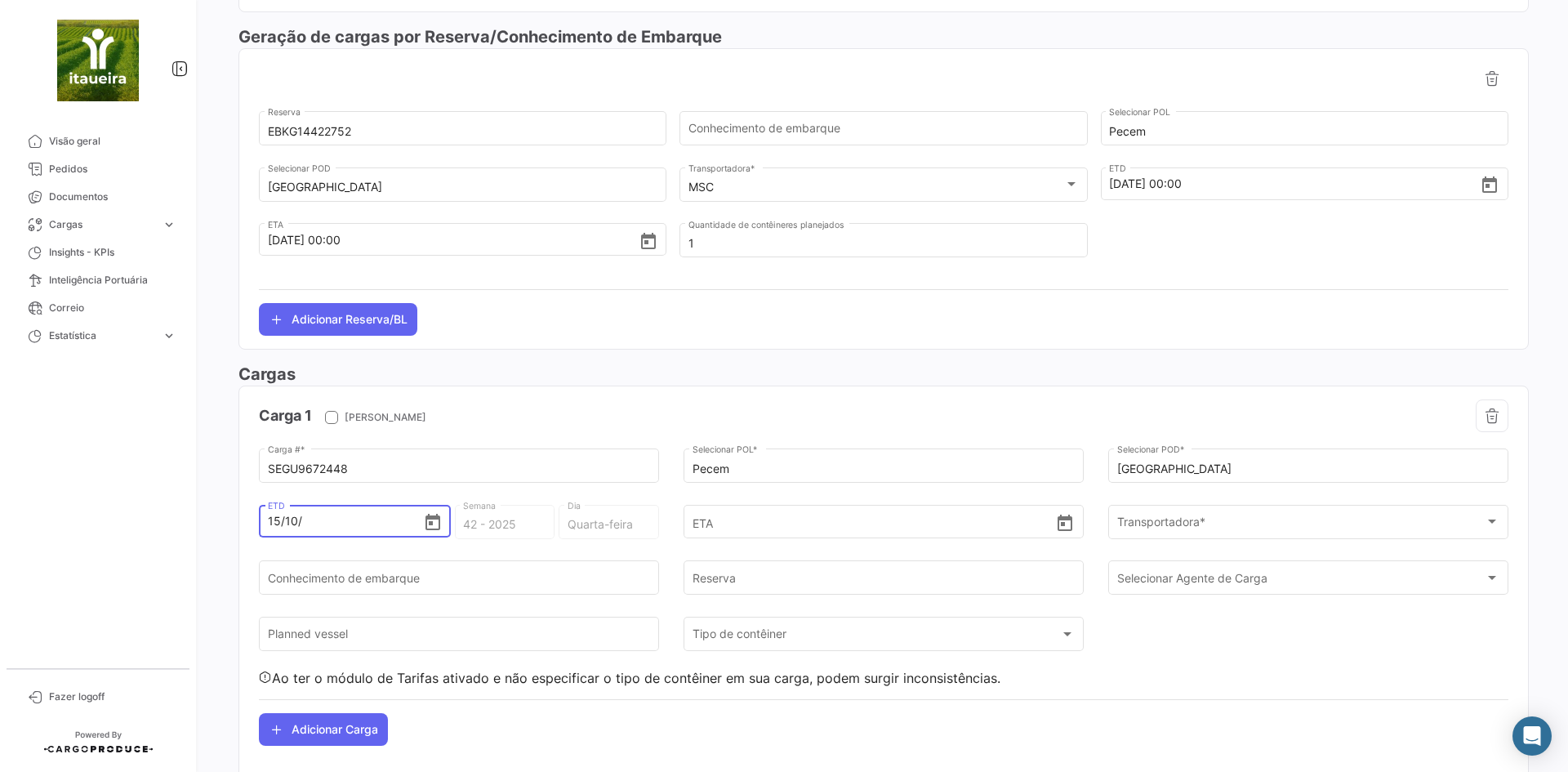
type input "42 - 2"
type input "Terça-feira"
type input "[DATE]"
type input "42 - 2020"
type input "Quinta-feira"
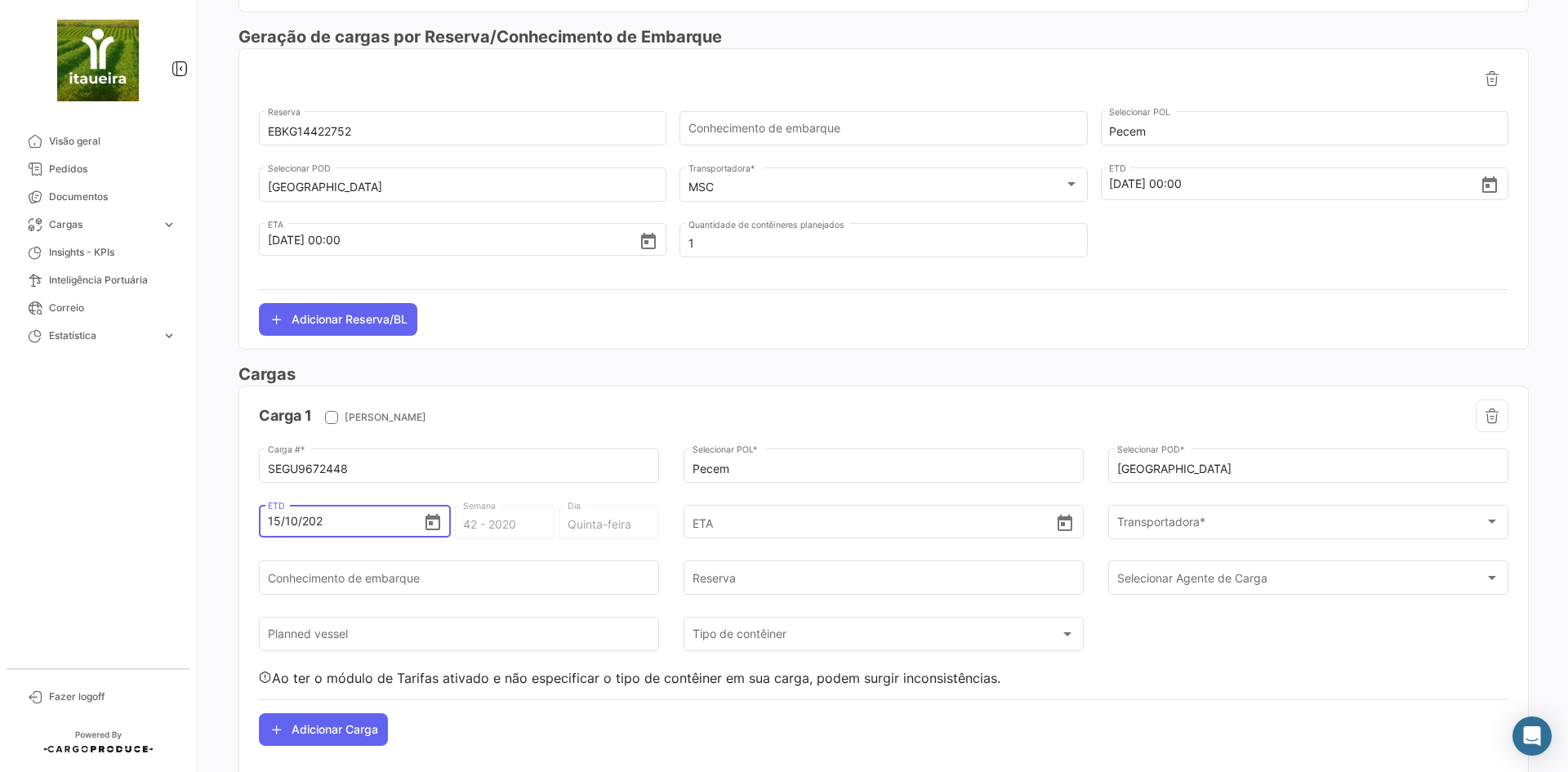
type input "[DATE]"
type input "42 - 2025"
type input "Quarta-feira"
type input "[DATE] 05:00"
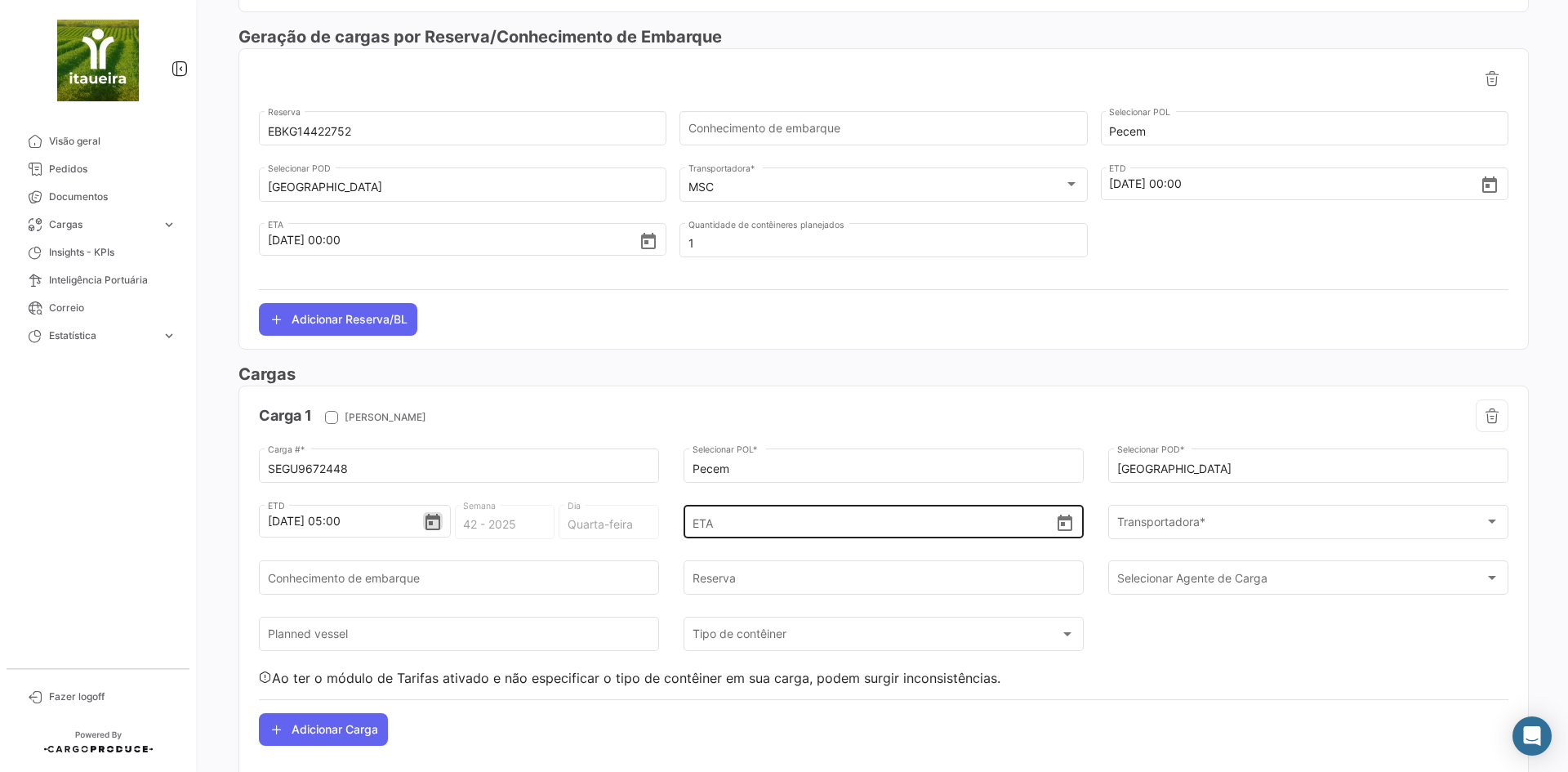
click at [791, 534] on input "ETA" at bounding box center [874, 522] width 363 height 57
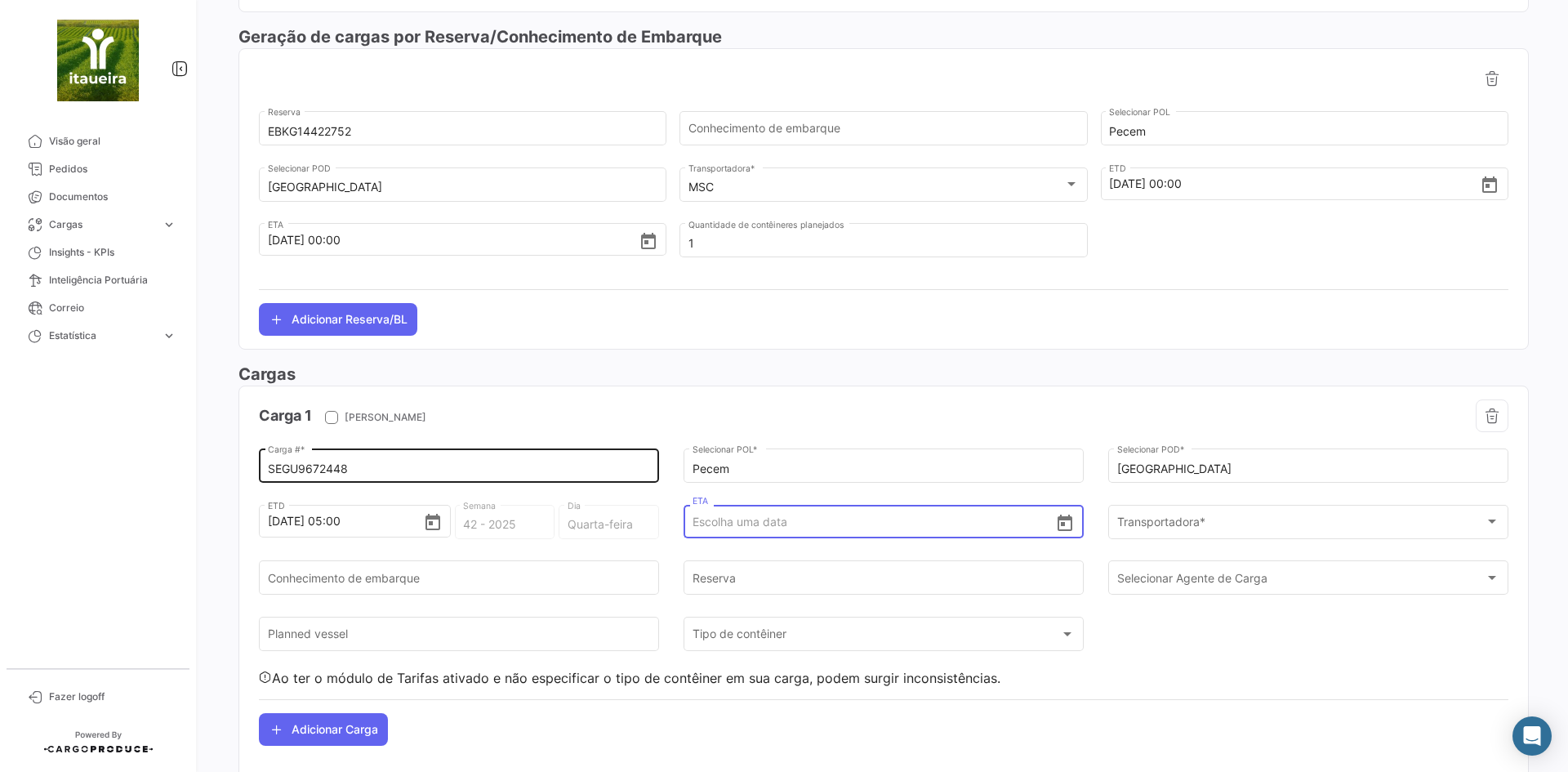
scroll to position [788, 0]
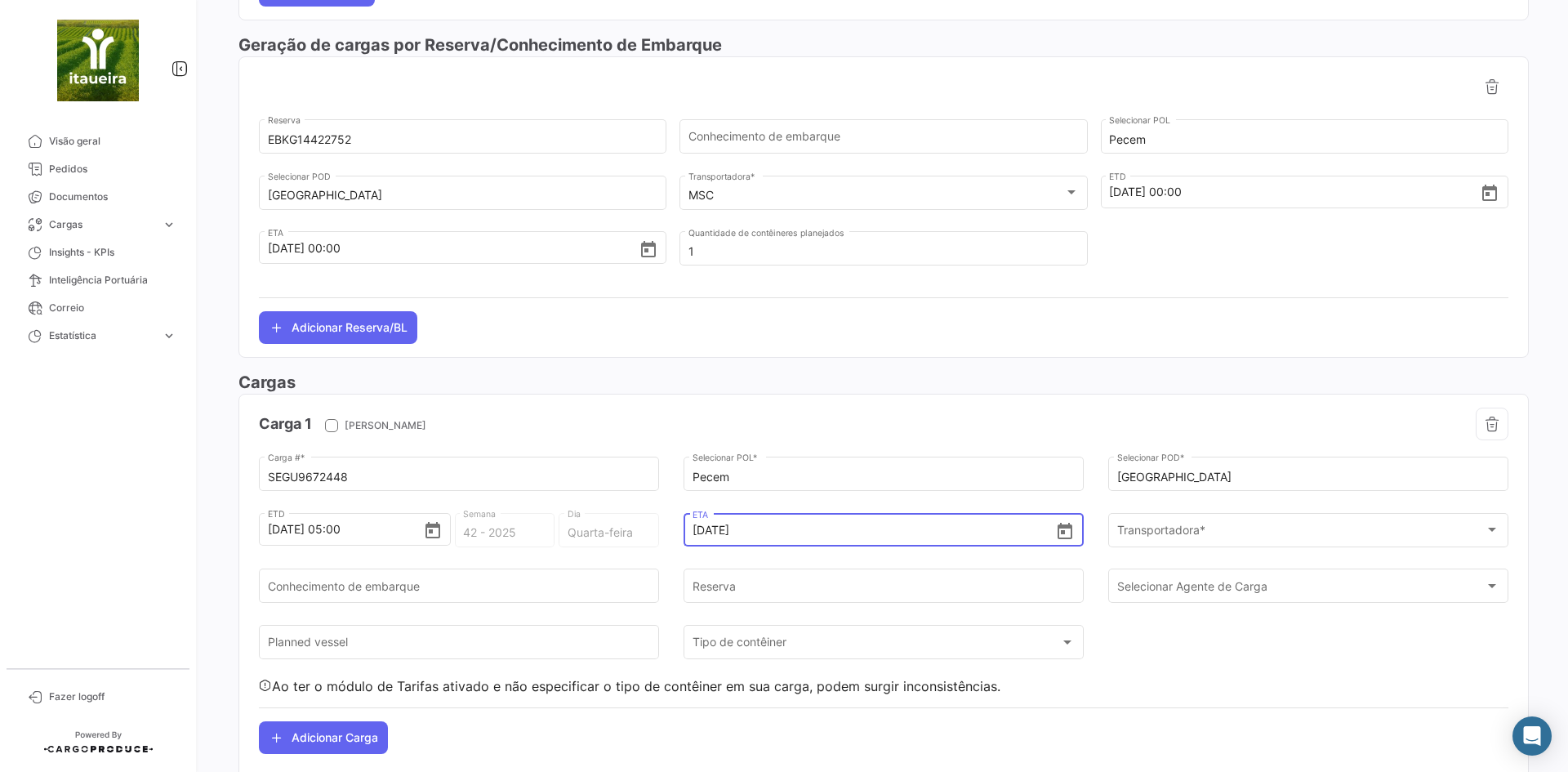
type input "[DATE] 00:00"
click at [1210, 502] on div "Livorno Selecionar POD *" at bounding box center [1307, 482] width 400 height 51
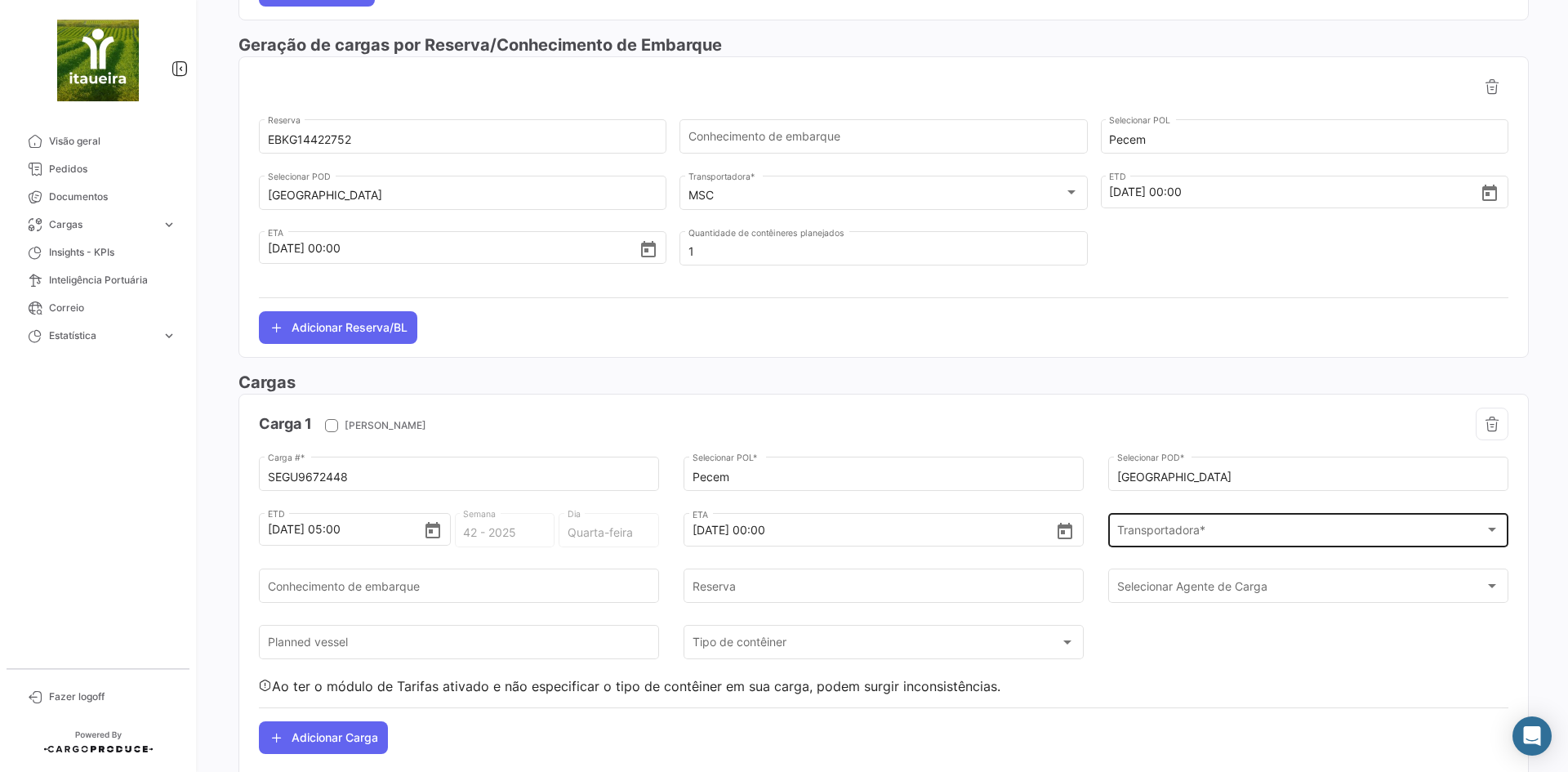
click at [1191, 522] on div "Transportadora * Transportadora *" at bounding box center [1308, 528] width 383 height 37
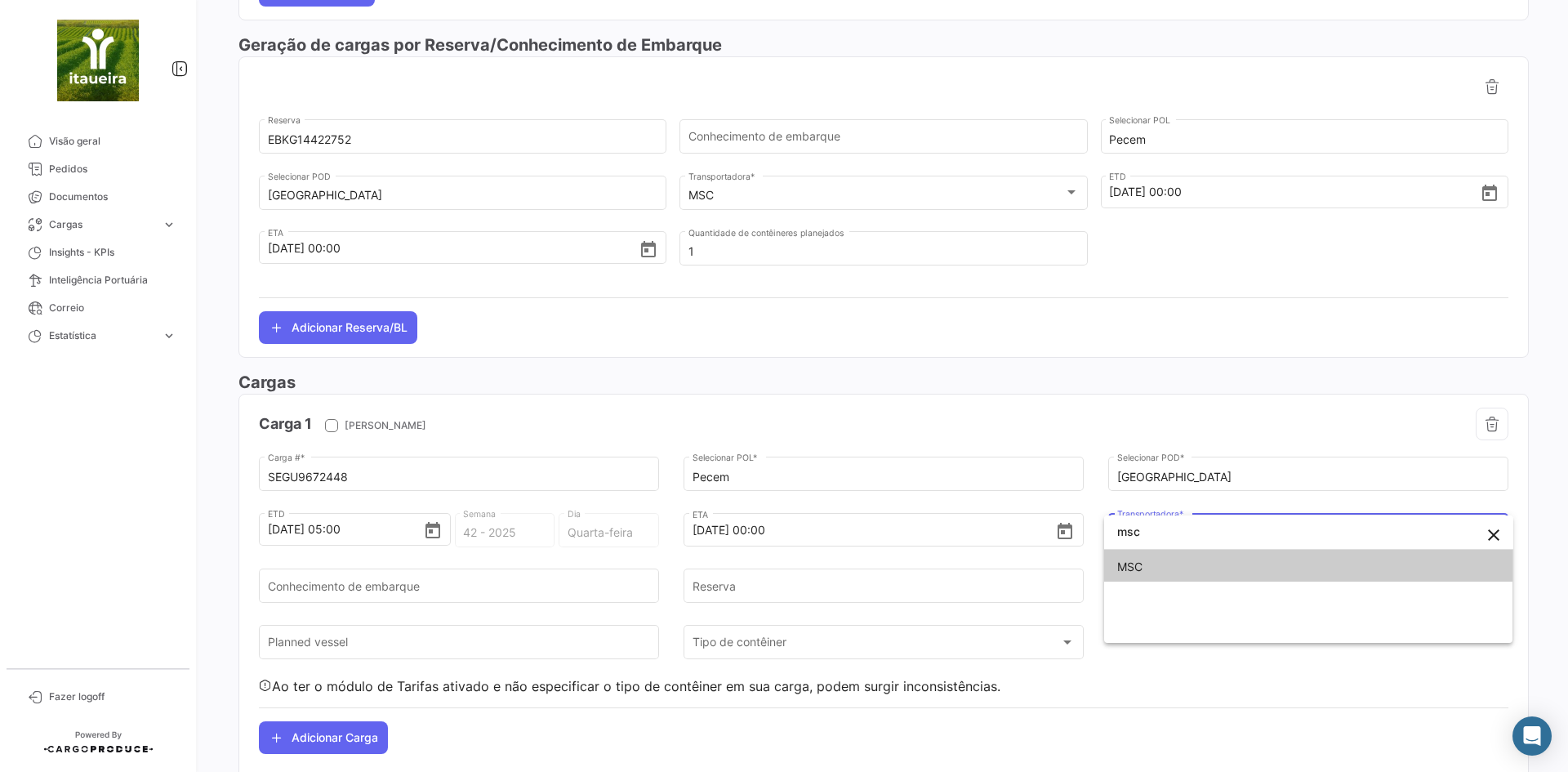
type input "msc"
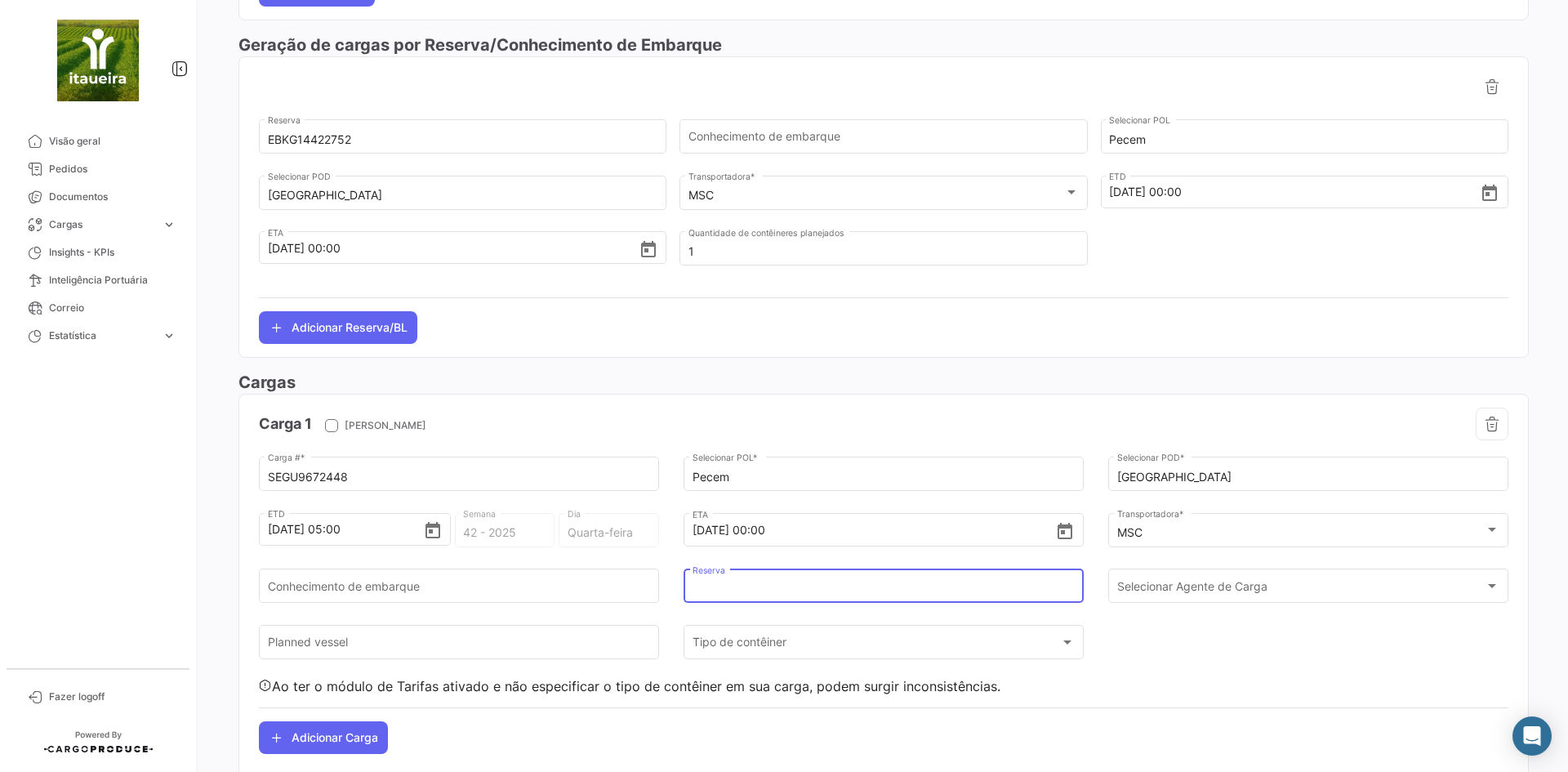
click at [706, 586] on input "Reserva" at bounding box center [884, 589] width 383 height 14
click at [286, 133] on input "EBKG14422752" at bounding box center [462, 140] width 390 height 14
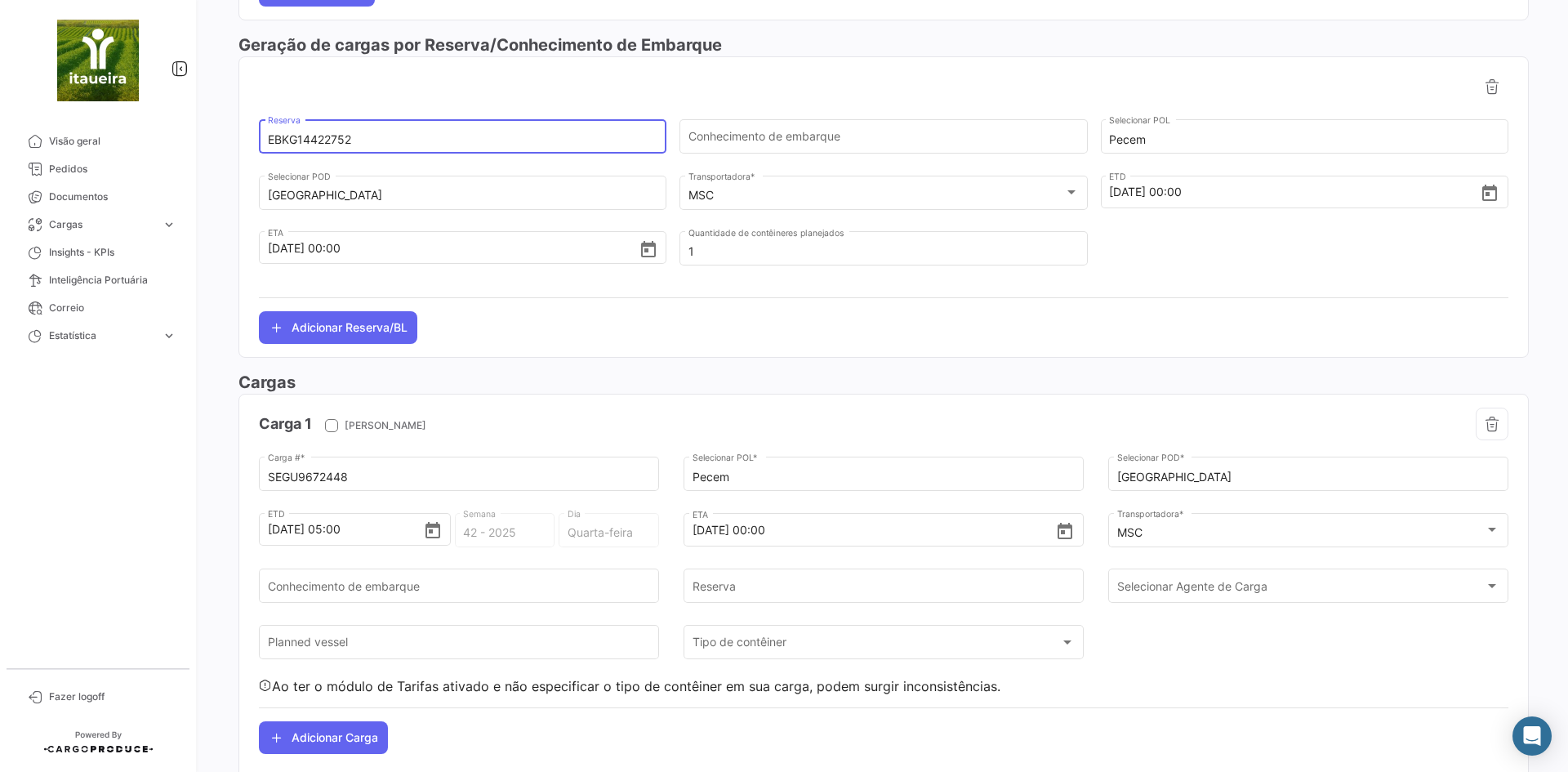
click at [286, 133] on input "EBKG14422752" at bounding box center [462, 140] width 390 height 14
click at [287, 133] on input "EBKG14422752" at bounding box center [462, 140] width 390 height 14
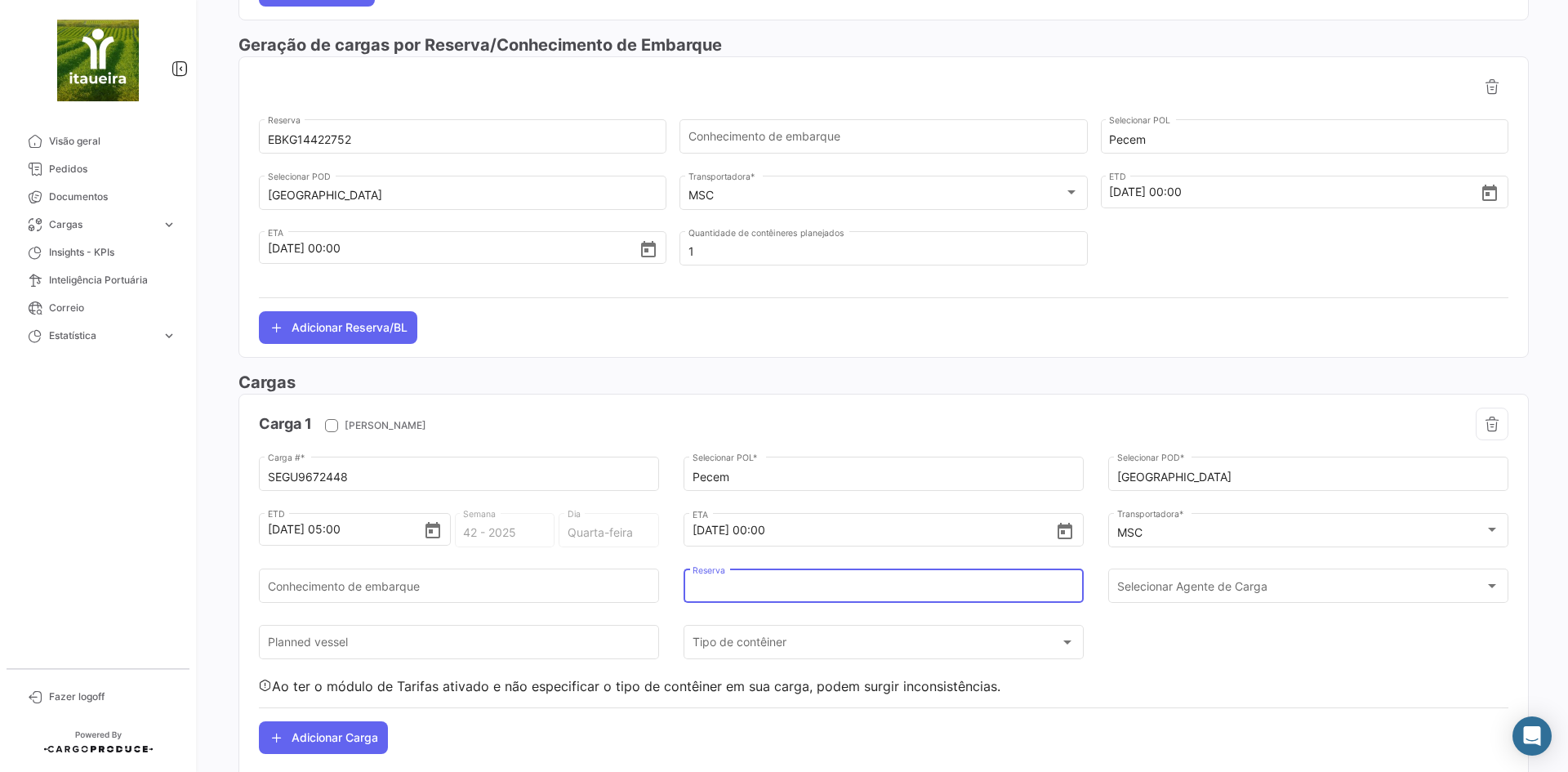
click at [723, 591] on input "Reserva" at bounding box center [884, 589] width 383 height 14
paste input "EBKG14422752"
type input "EBKG14422752"
click at [1171, 628] on div "SEGU9672448 Carga # * Pecem Selecionar POL * [GEOGRAPHIC_DATA] Selecionar POD *…" at bounding box center [883, 574] width 1250 height 241
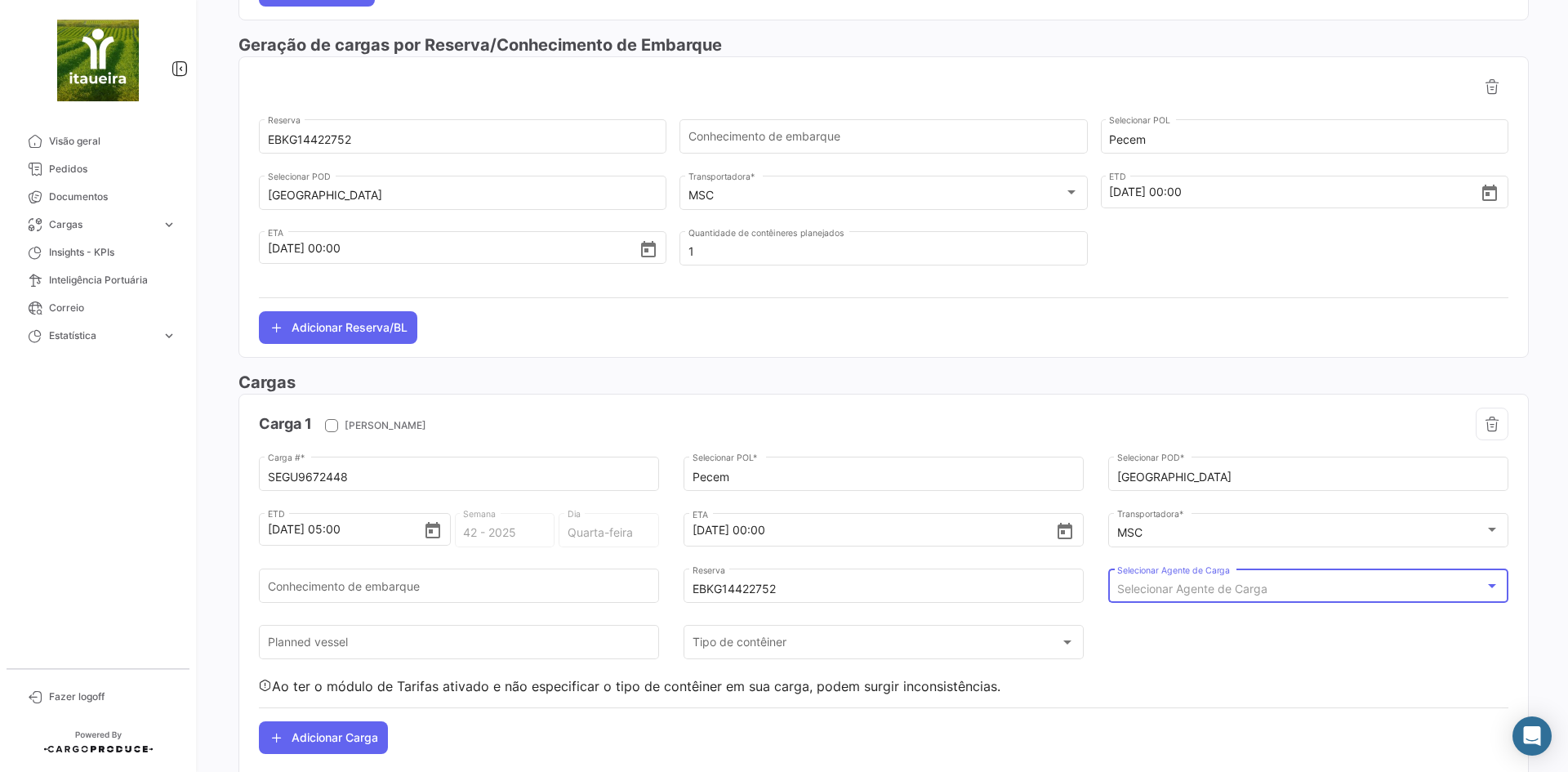
click at [1185, 590] on span "Selecionar Agente de Carga" at bounding box center [1192, 588] width 150 height 14
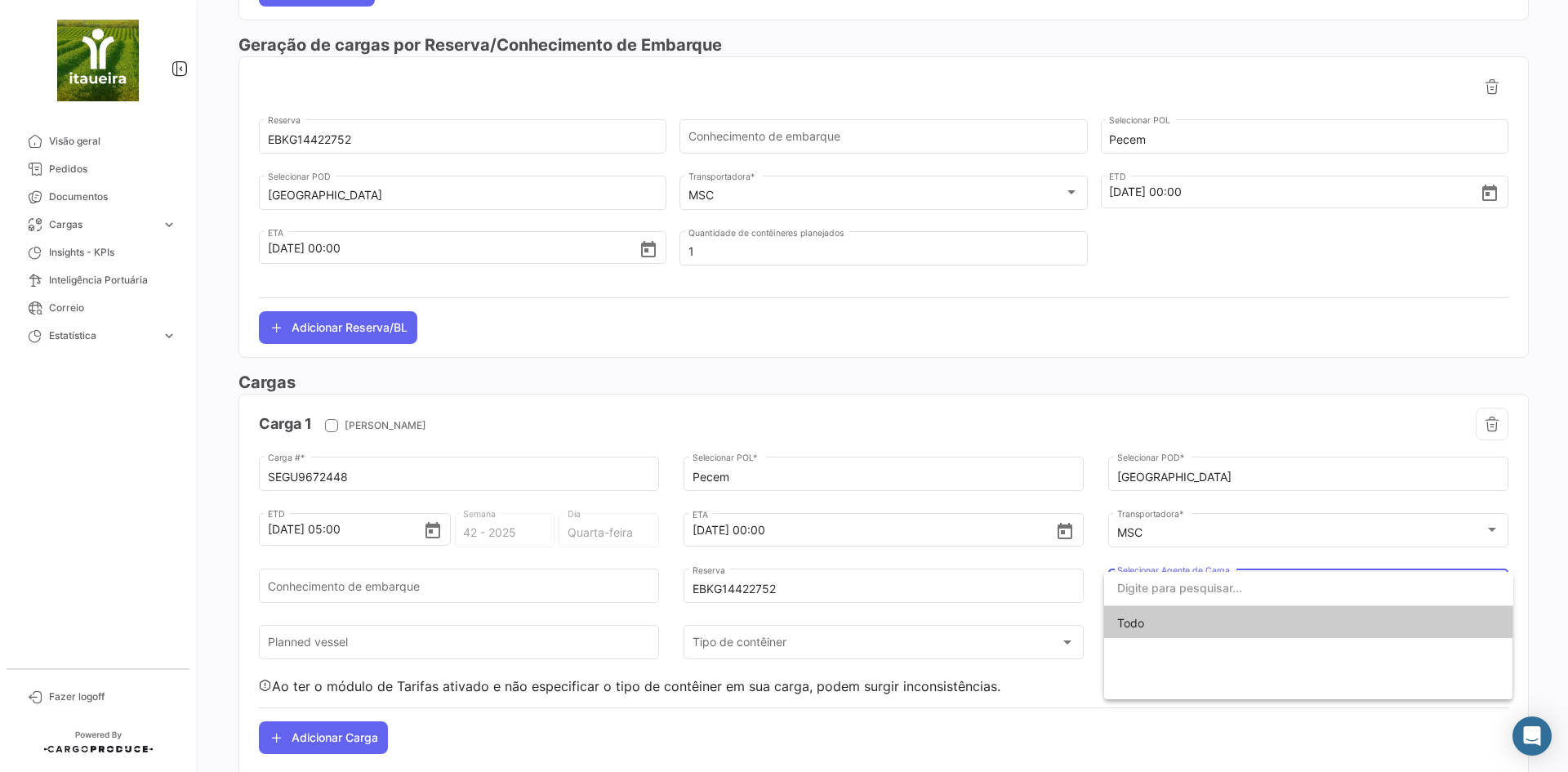
drag, startPoint x: 788, startPoint y: 677, endPoint x: 749, endPoint y: 677, distance: 39.0
click at [777, 677] on div at bounding box center [784, 386] width 1568 height 772
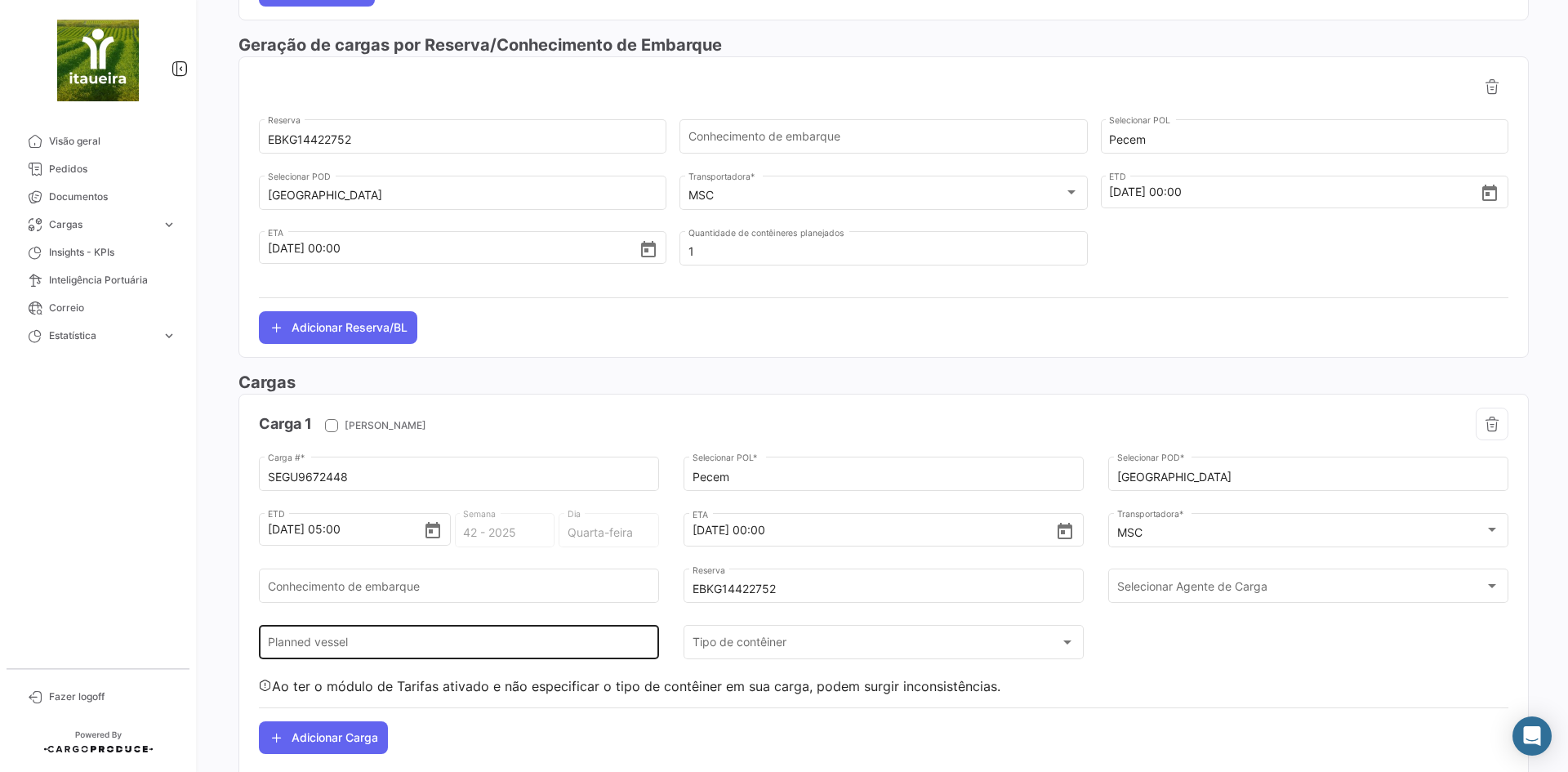
click at [312, 644] on input "Planned vessel" at bounding box center [459, 646] width 383 height 14
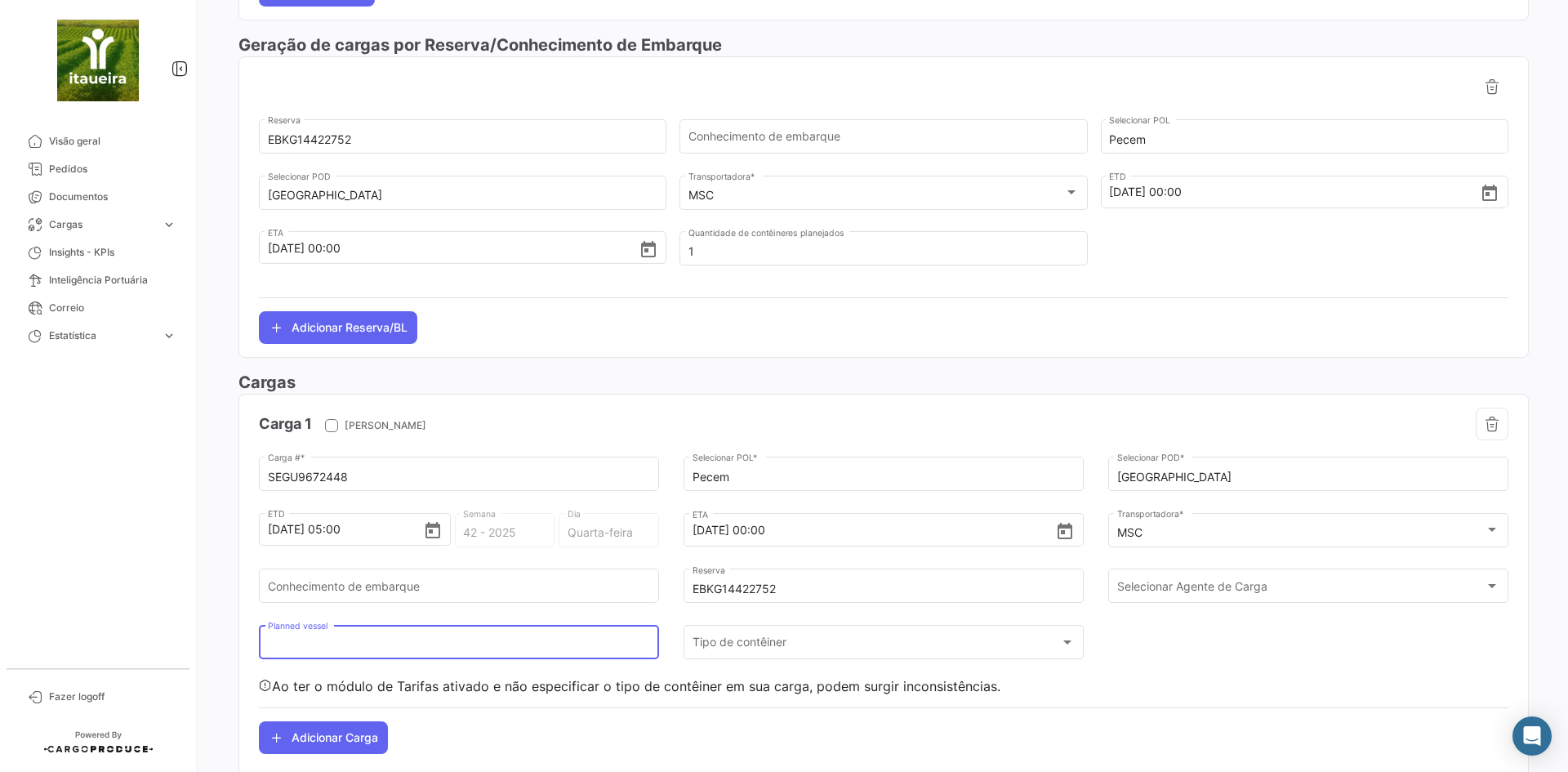
paste input "MSC GHANA MM539R"
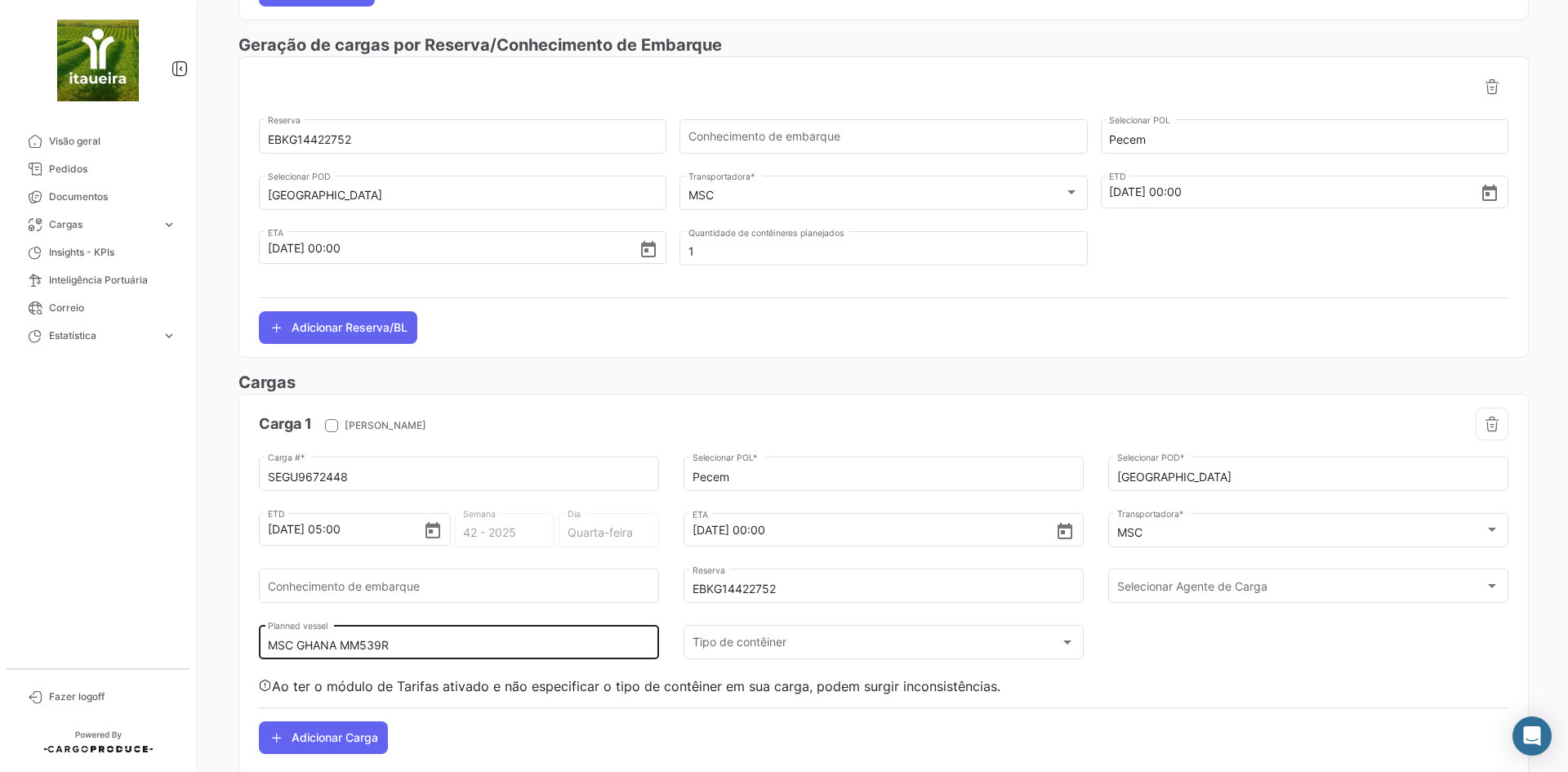
click at [345, 630] on div "MSC GHANA MM539R Planned vessel" at bounding box center [459, 640] width 383 height 37
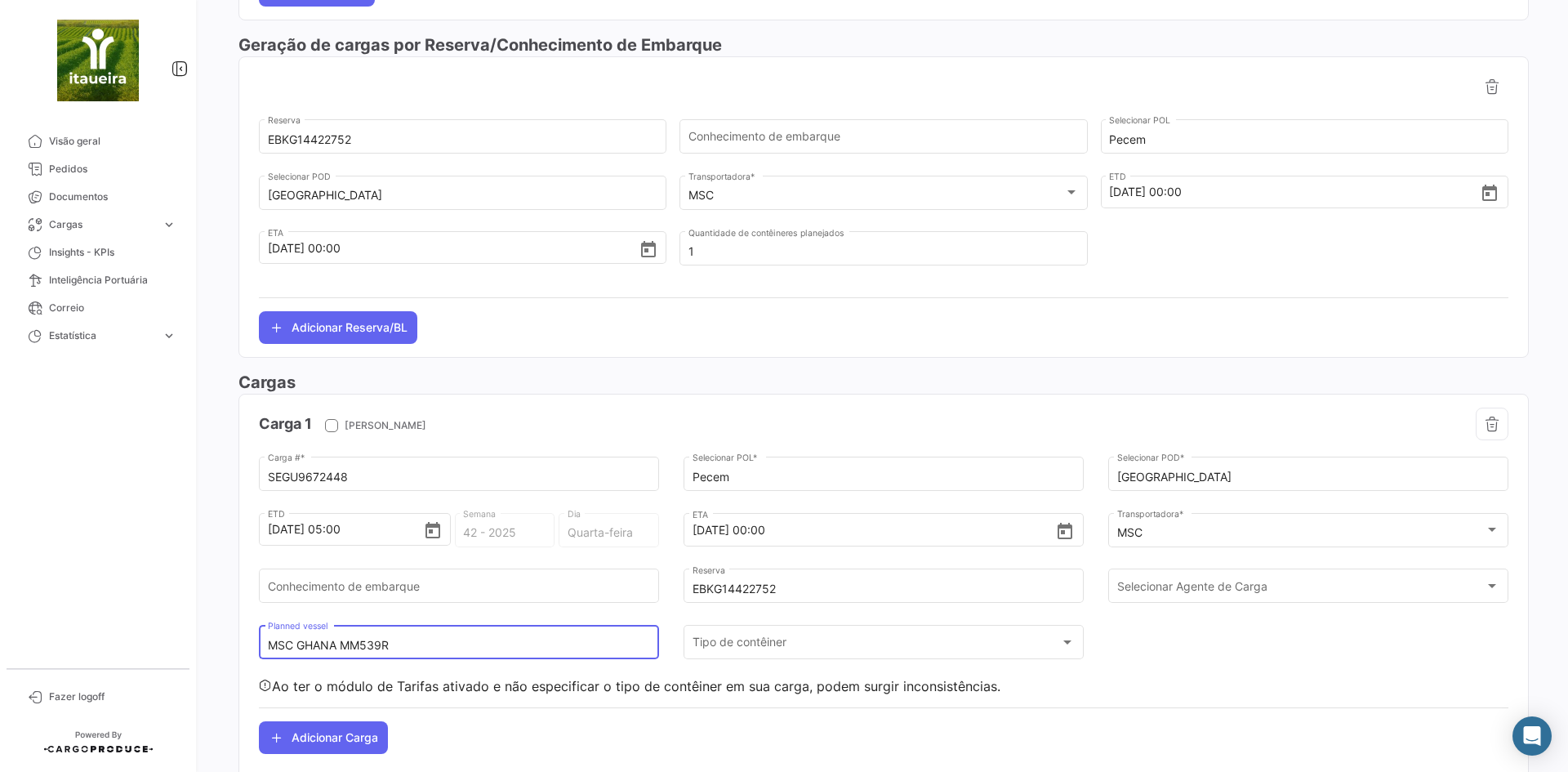
click at [410, 644] on input "MSC GHANA MM539R" at bounding box center [459, 646] width 383 height 14
type input "MSC GHANA"
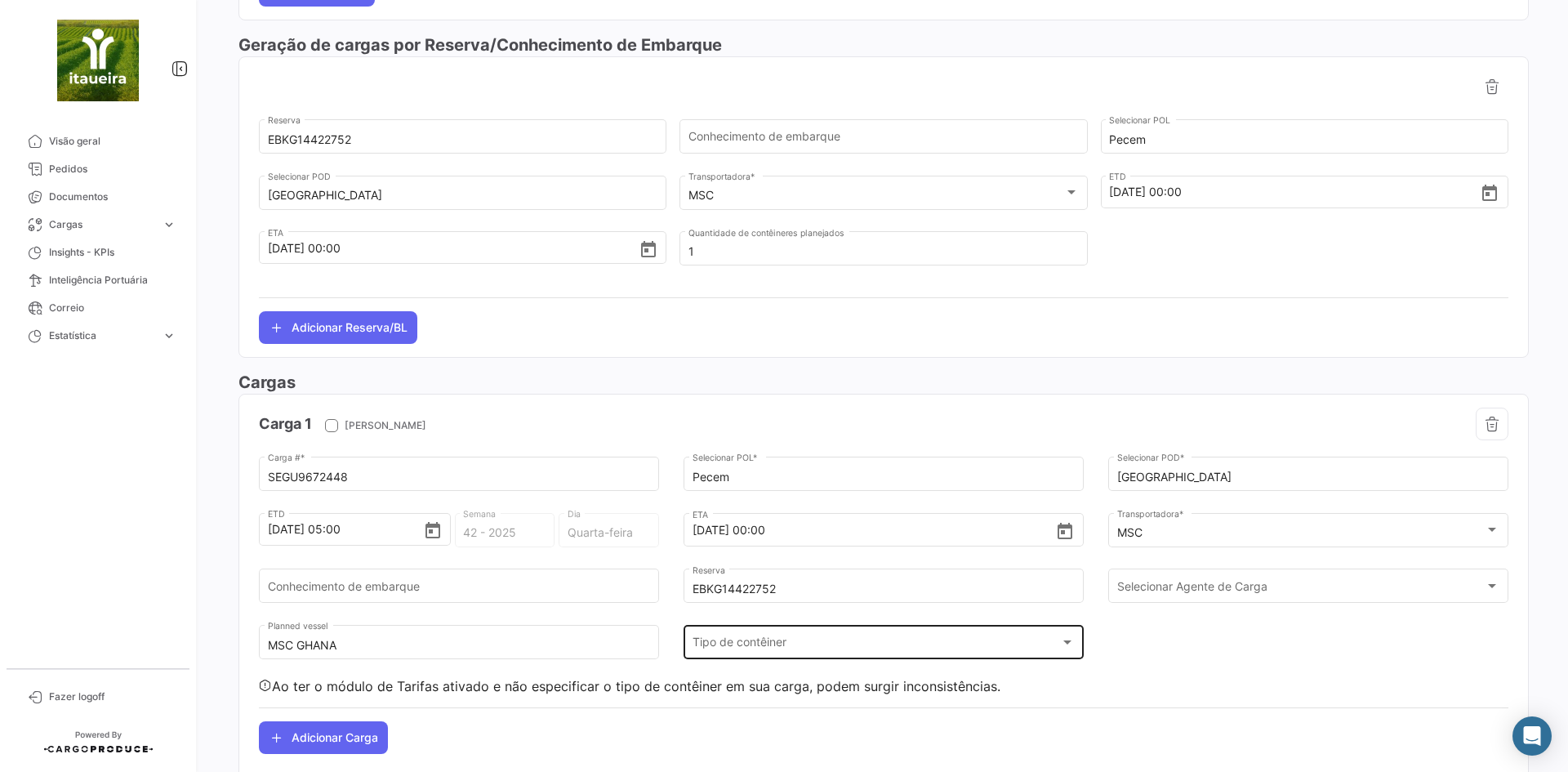
click at [777, 634] on div "Tipo de contêiner Tipo de contêiner" at bounding box center [884, 640] width 383 height 37
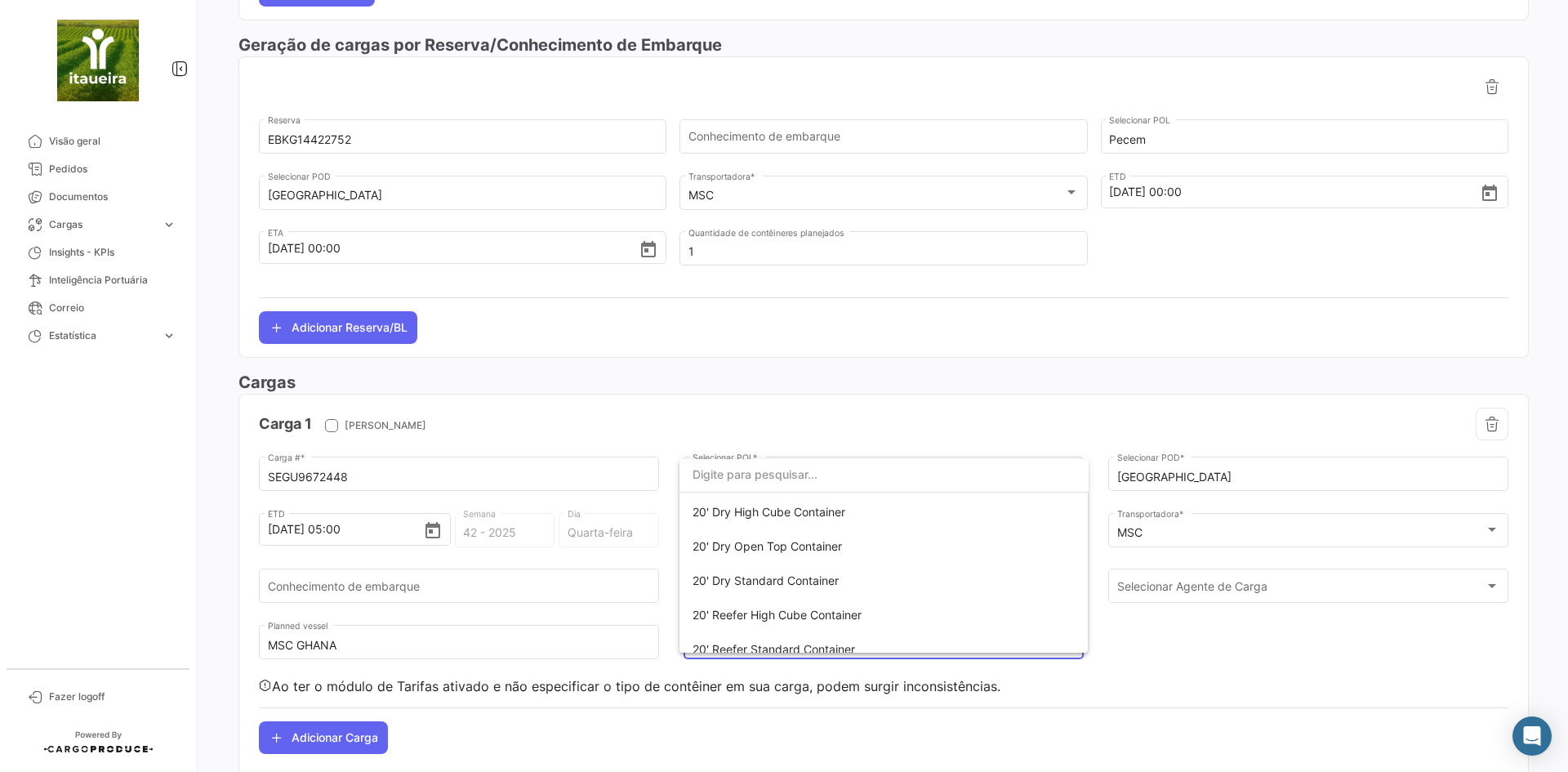
scroll to position [356, 0]
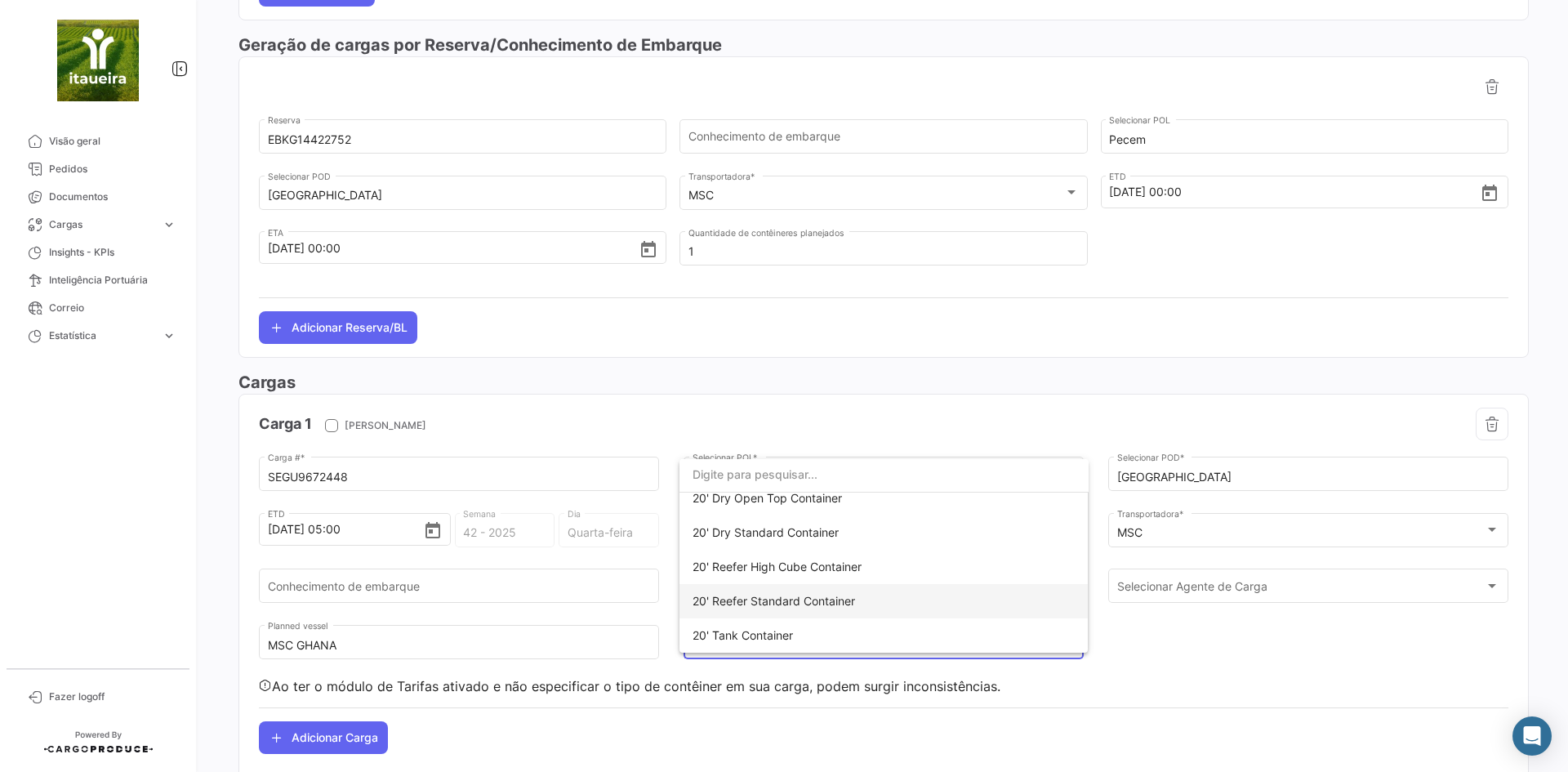
click at [784, 599] on span "20' Reefer Standard Container" at bounding box center [774, 601] width 162 height 14
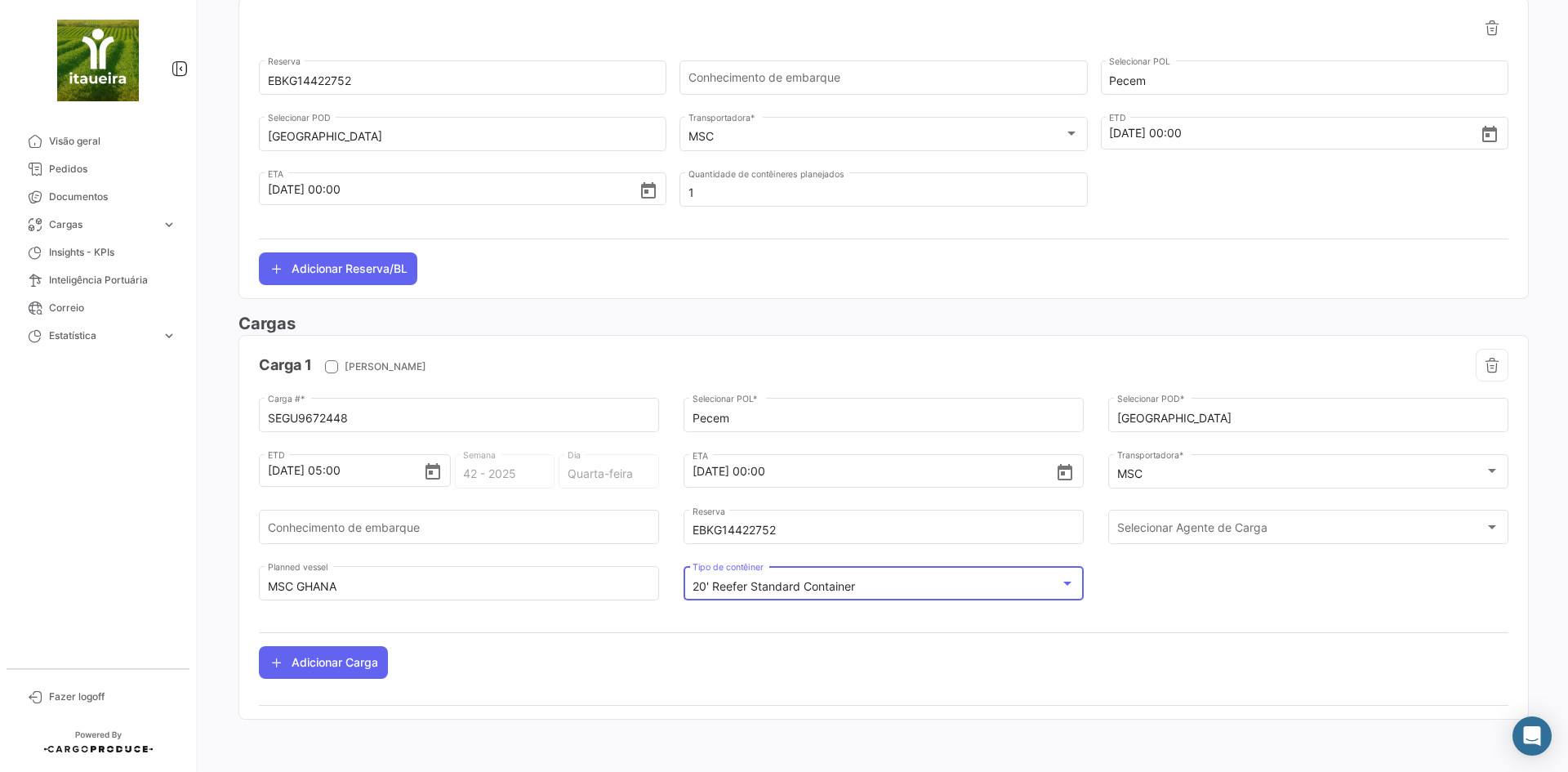
scroll to position [0, 0]
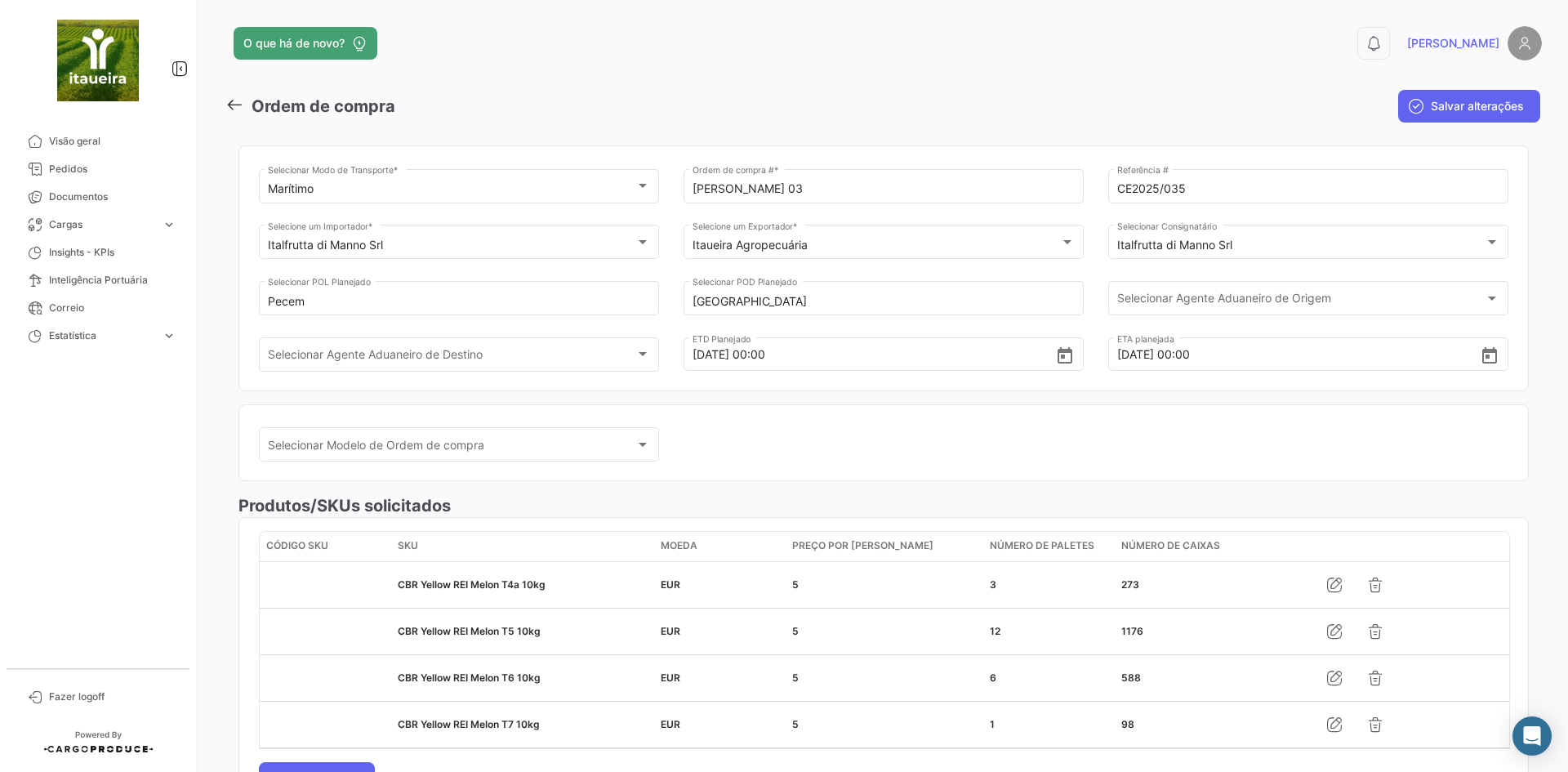
click at [1458, 117] on button "Salvar alterações" at bounding box center [1468, 106] width 142 height 32
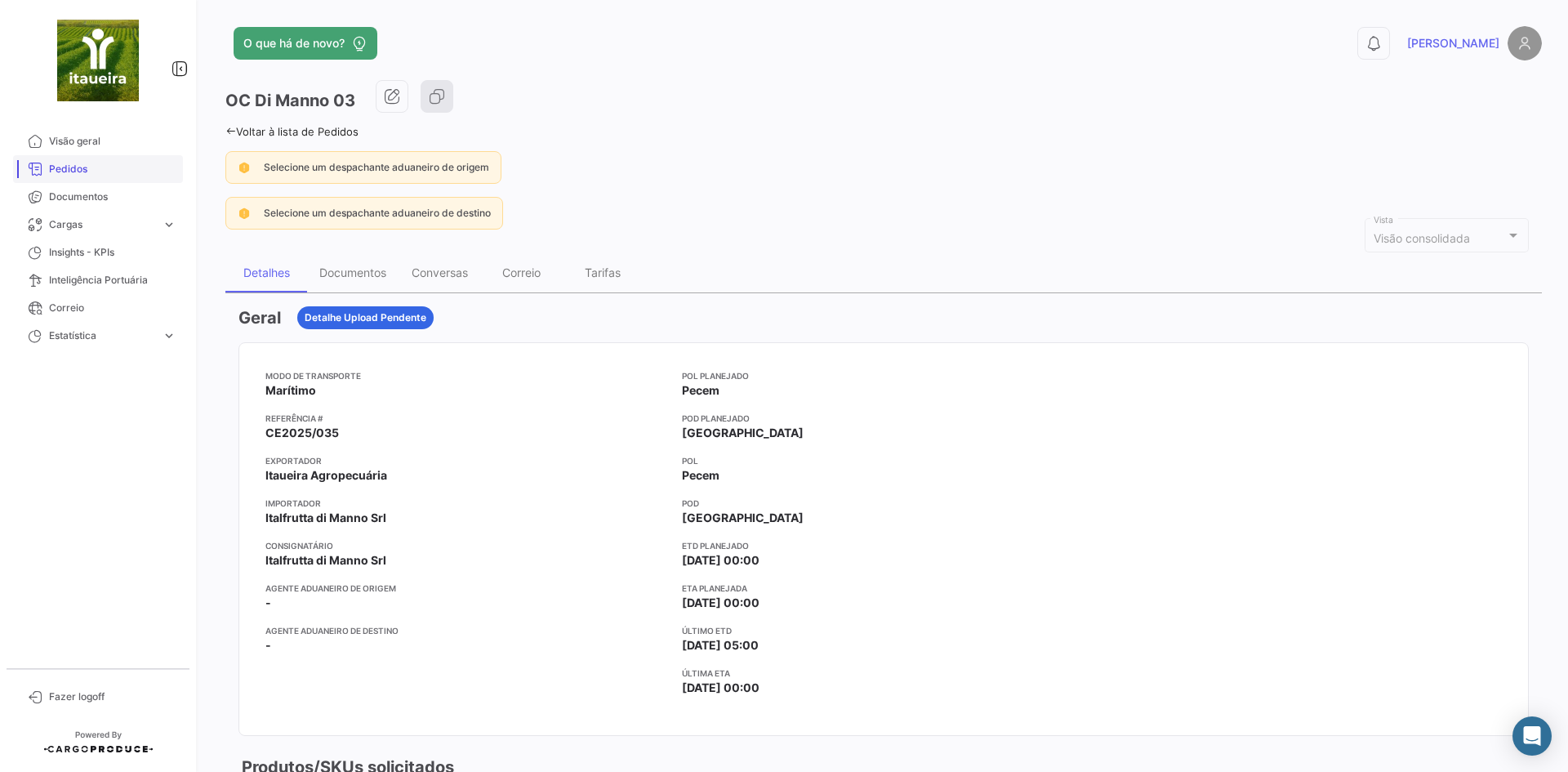
click at [71, 177] on link "Pedidos" at bounding box center [98, 169] width 170 height 27
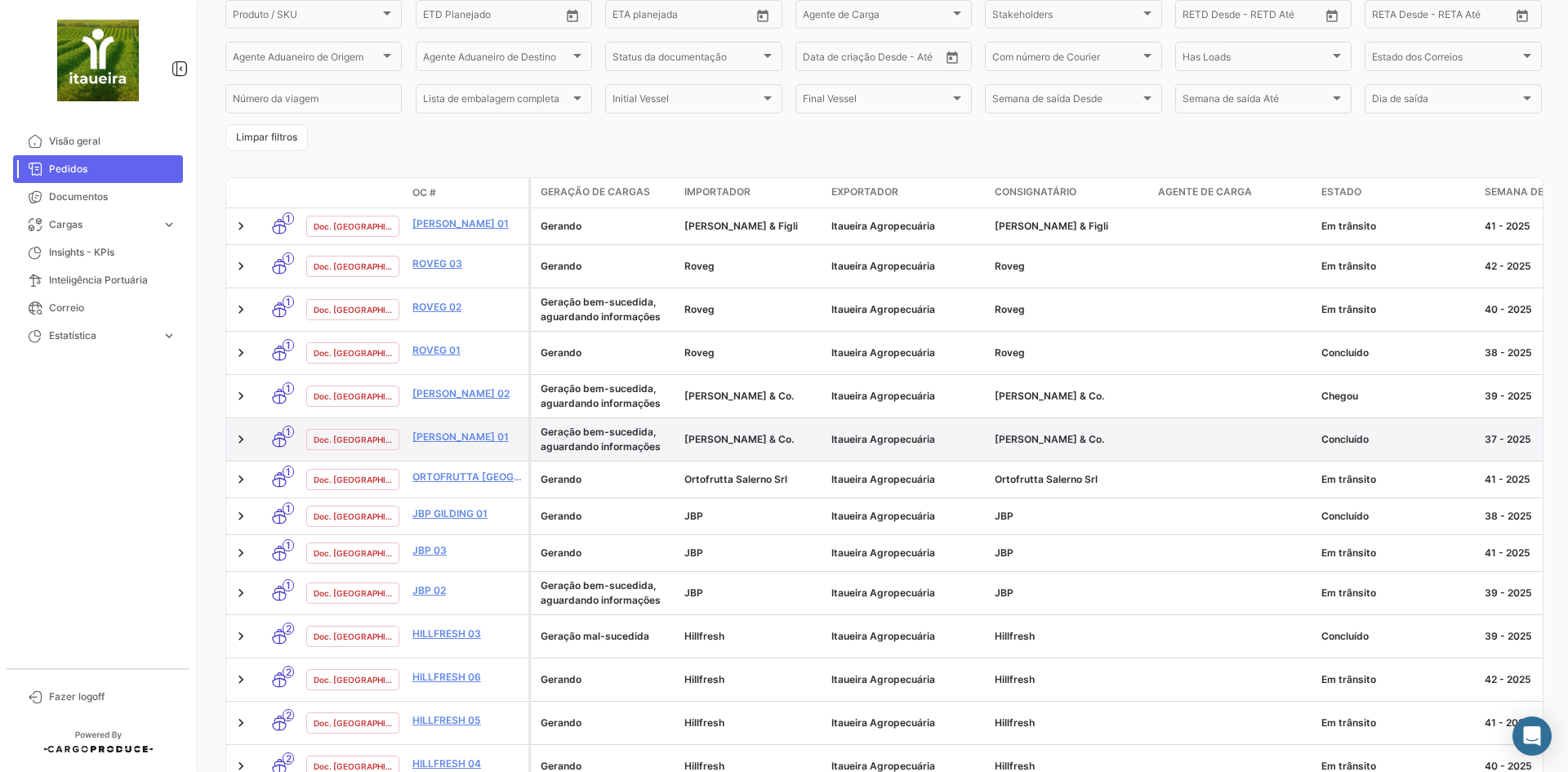
scroll to position [236, 0]
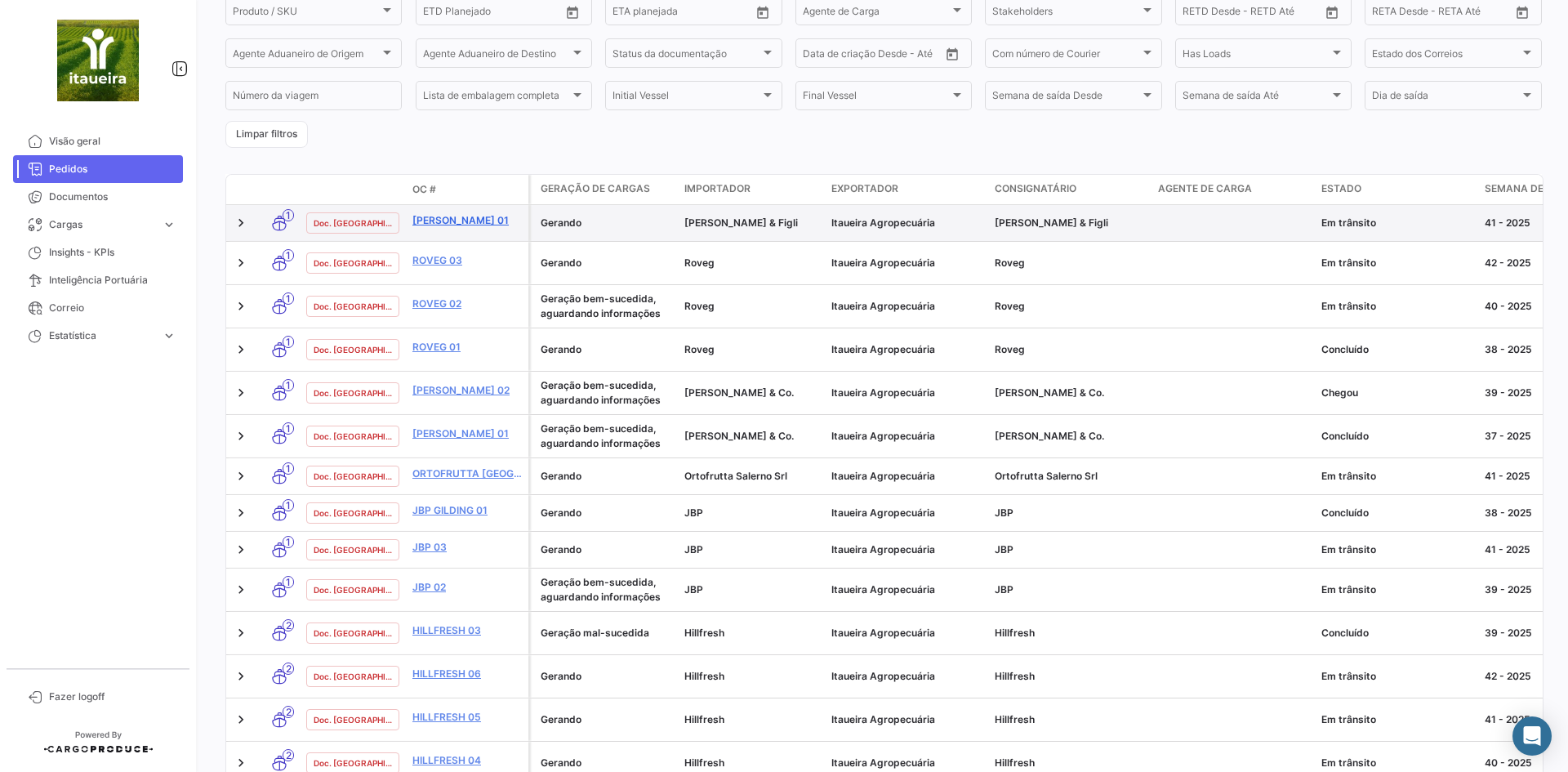
click at [495, 222] on link "[PERSON_NAME] 01" at bounding box center [467, 220] width 109 height 15
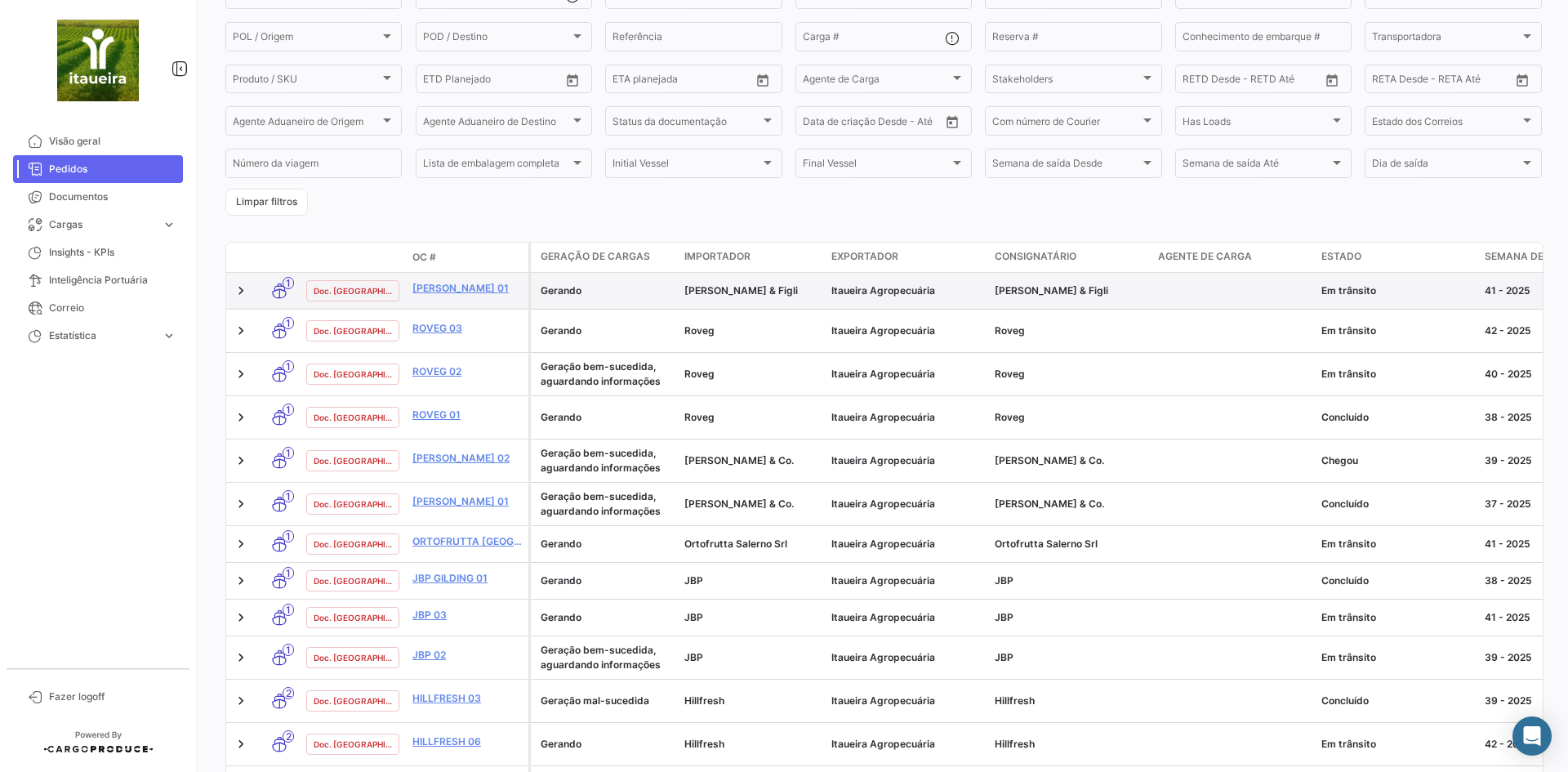
scroll to position [32, 0]
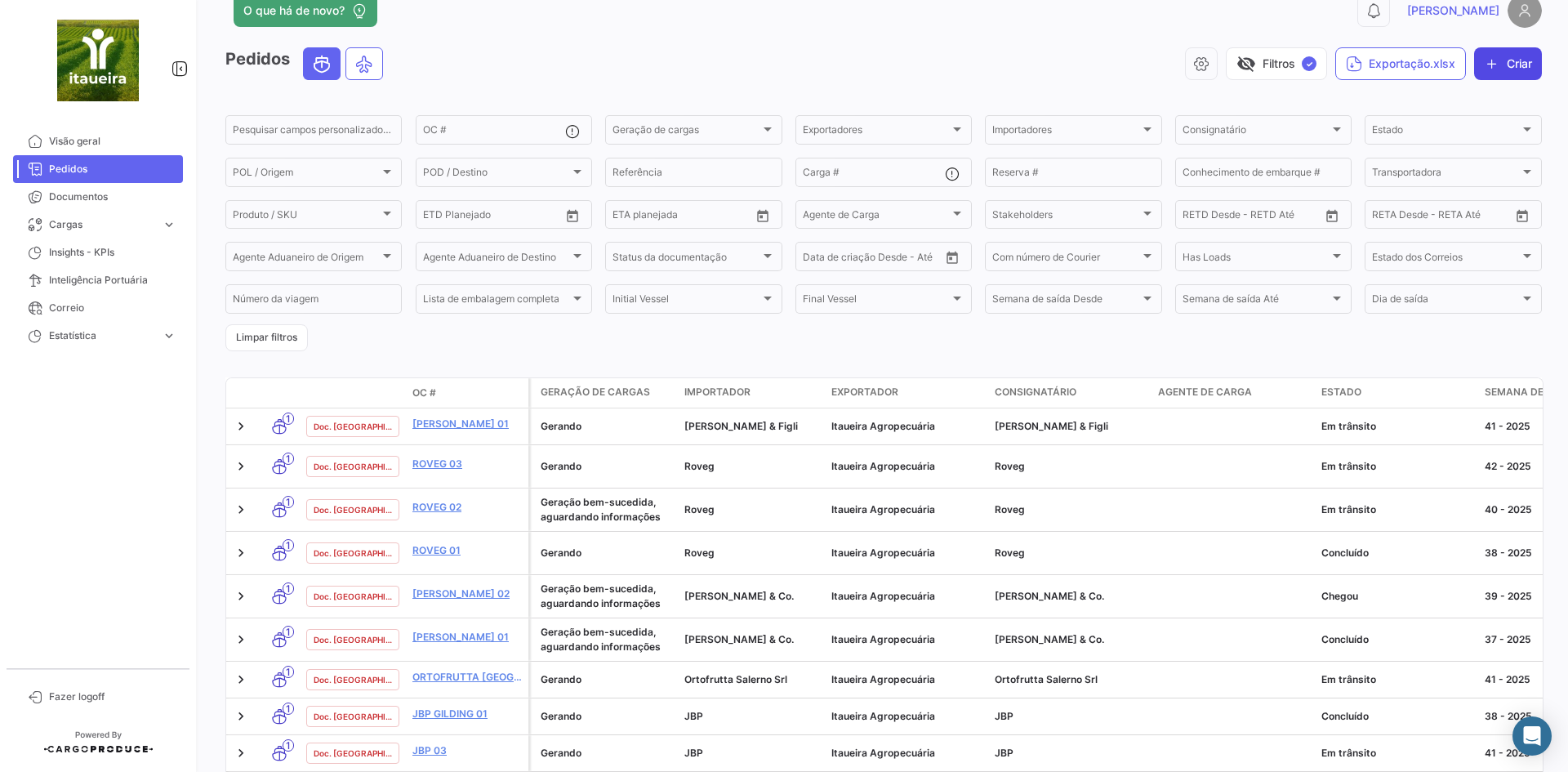
click at [1509, 62] on button "Criar" at bounding box center [1506, 63] width 67 height 32
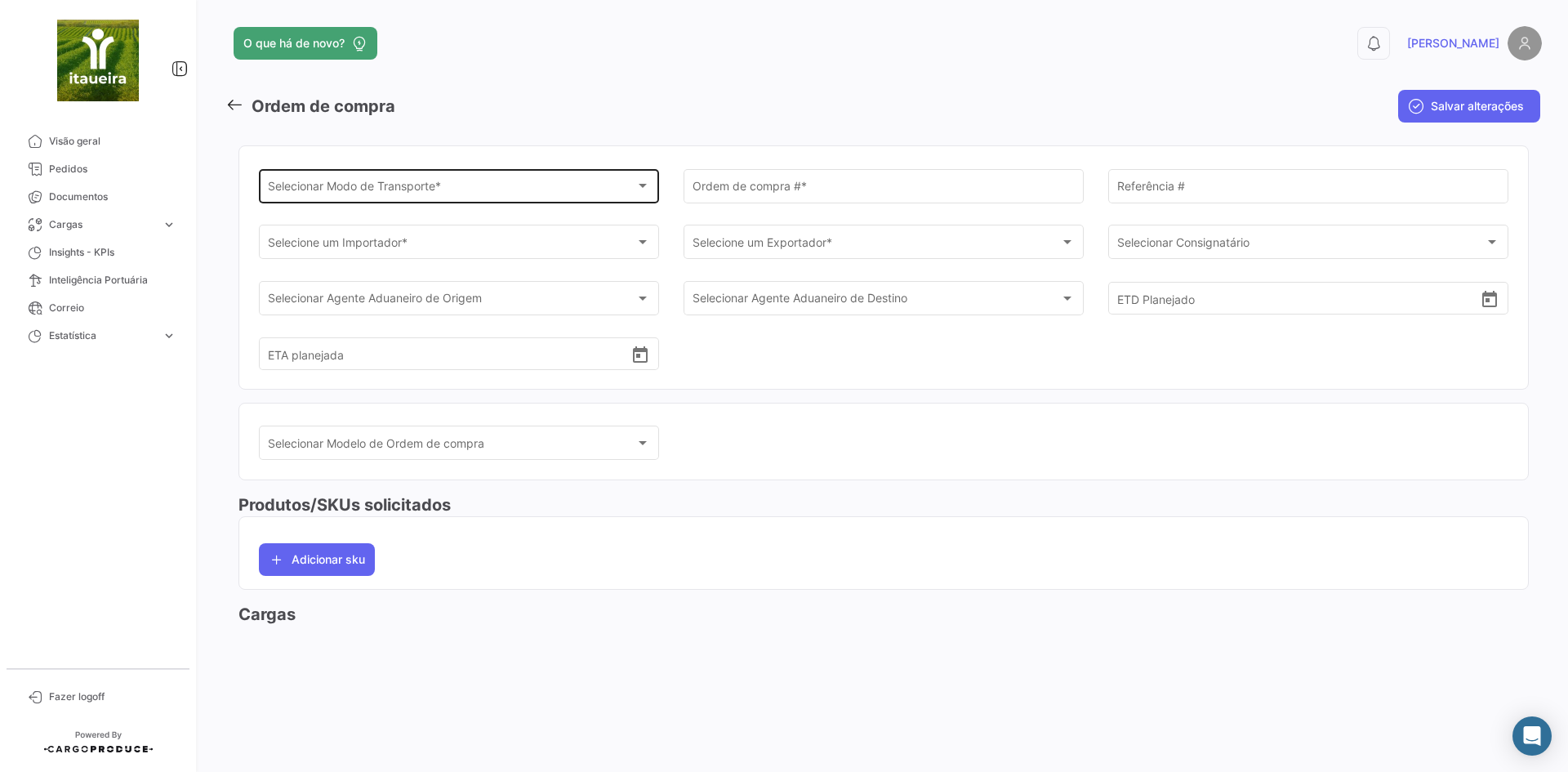
click at [429, 190] on span "Selecionar Modo de Transporte *" at bounding box center [451, 189] width 368 height 14
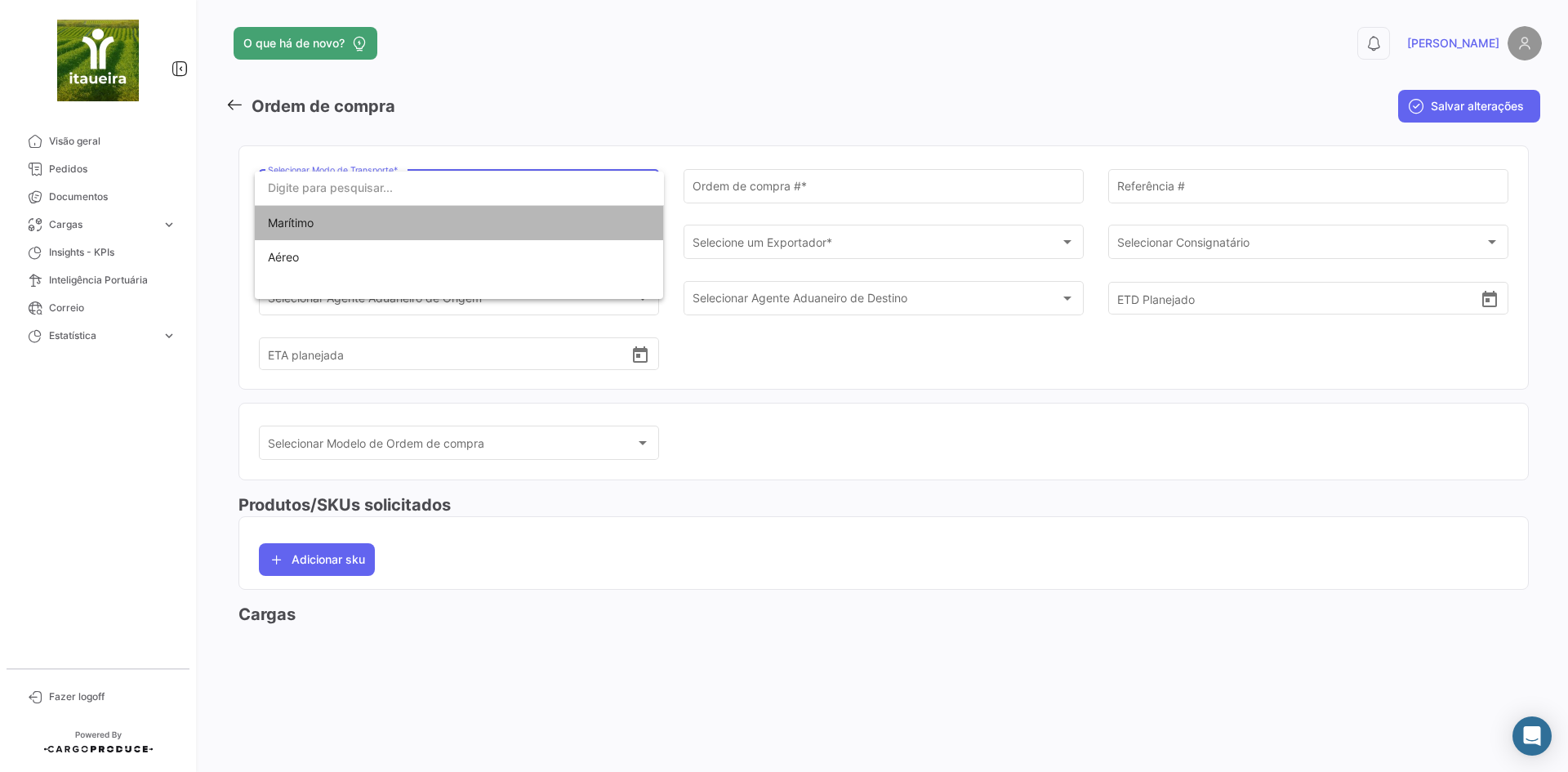
click at [454, 221] on span "Marítimo" at bounding box center [459, 223] width 383 height 34
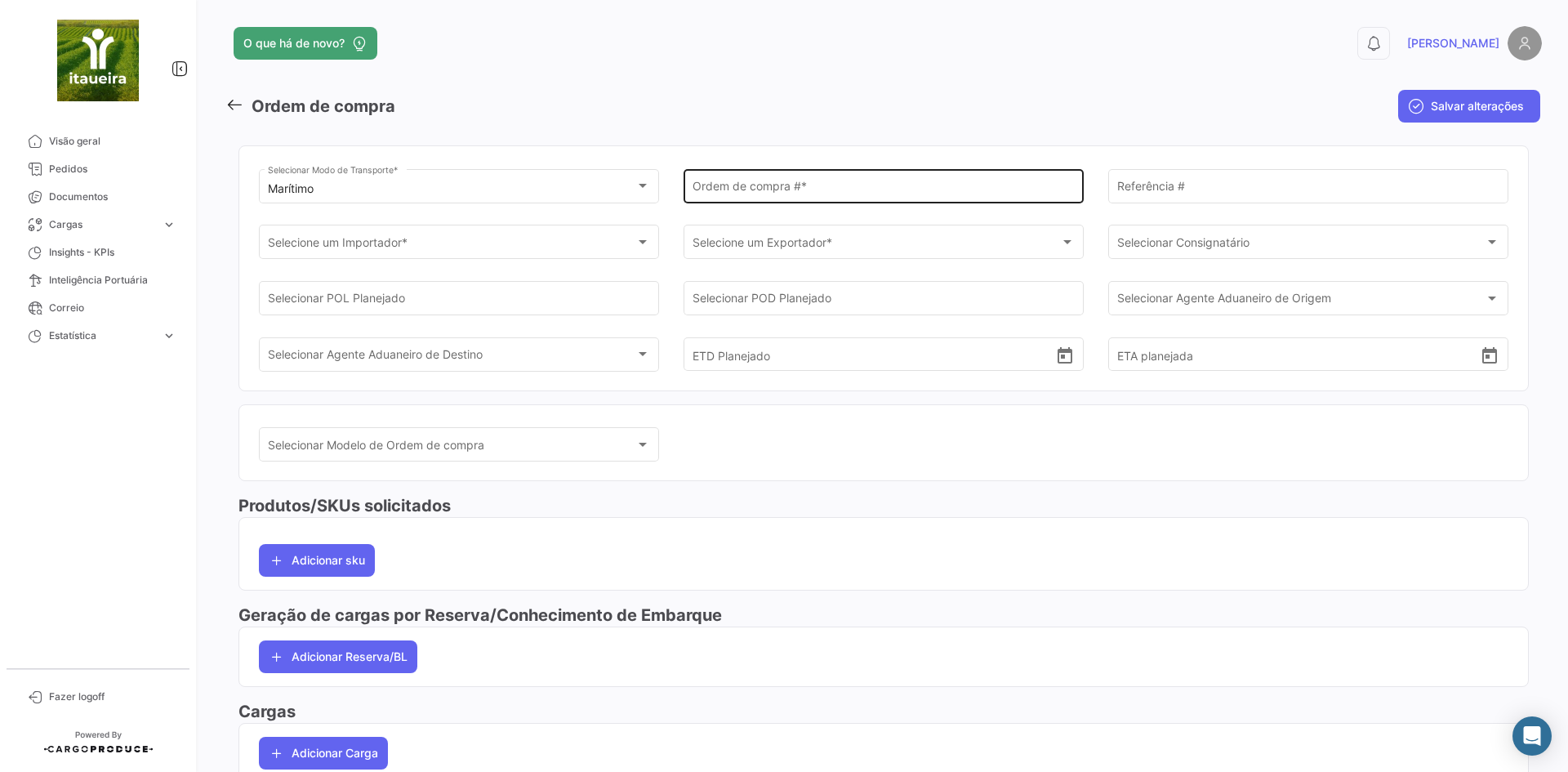
click at [742, 170] on div "Ordem de compra # *" at bounding box center [884, 185] width 383 height 37
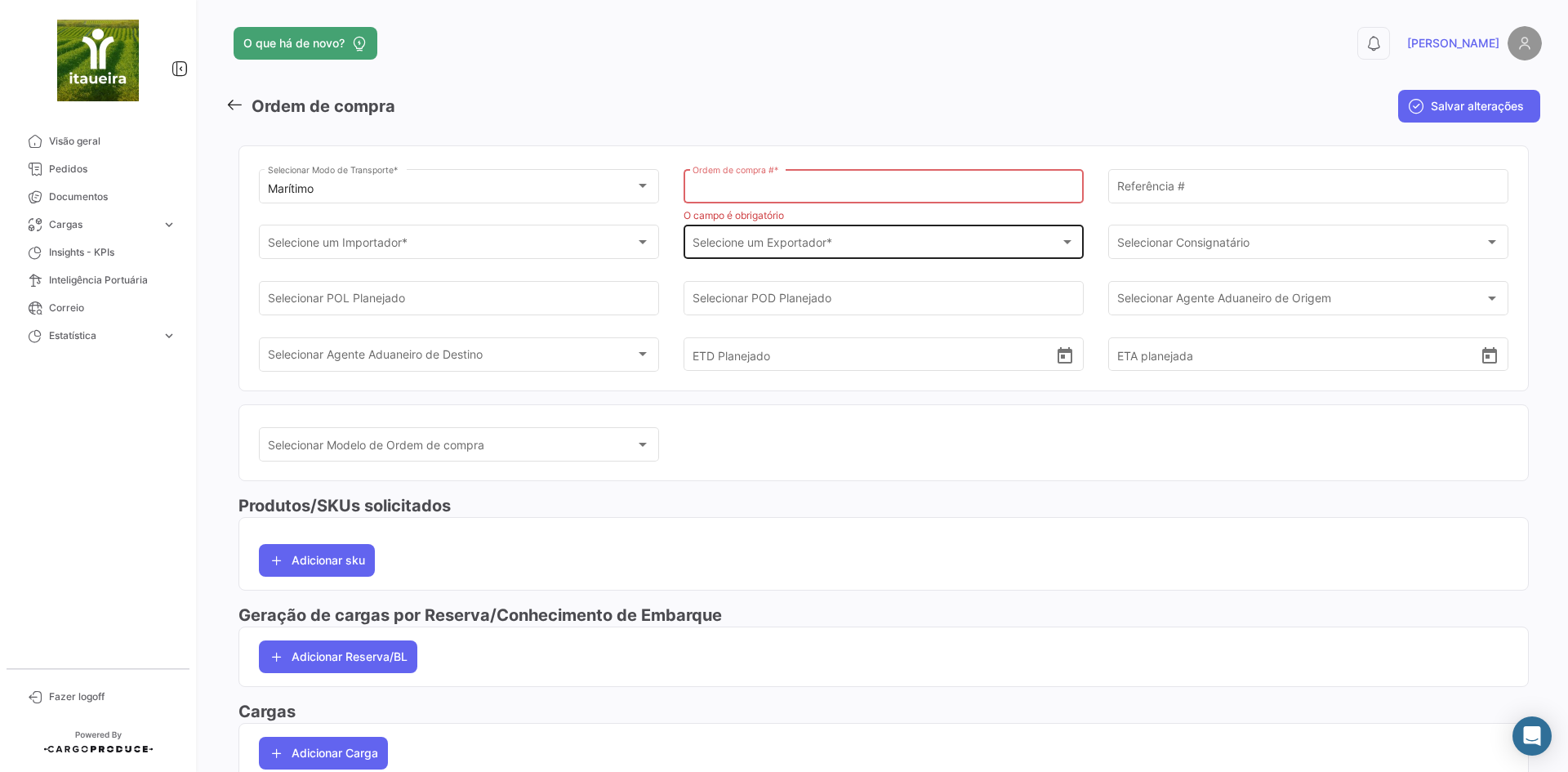
paste input "[PERSON_NAME] 02"
type input "[PERSON_NAME] 02"
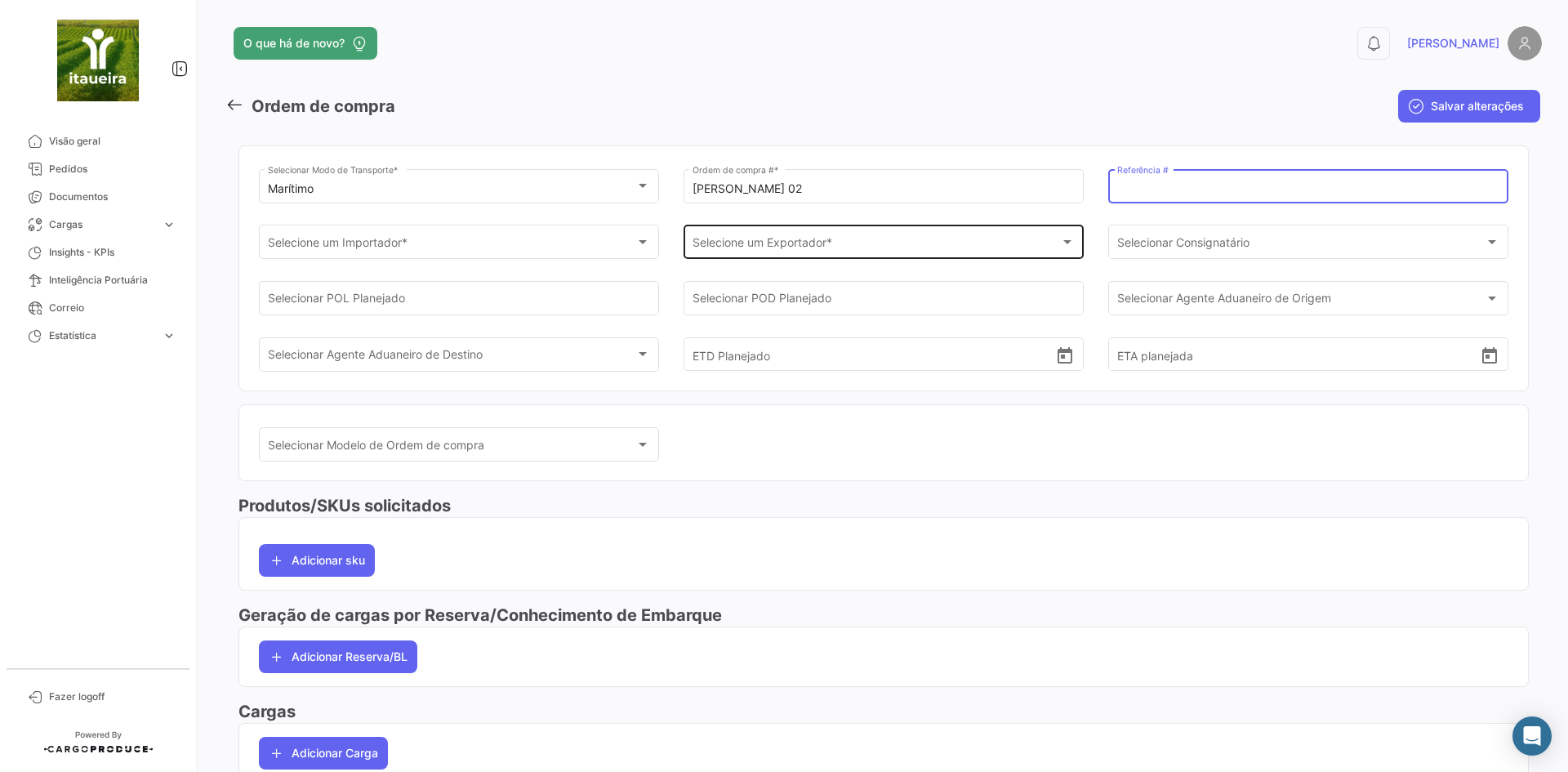
paste input "CE2025/034"
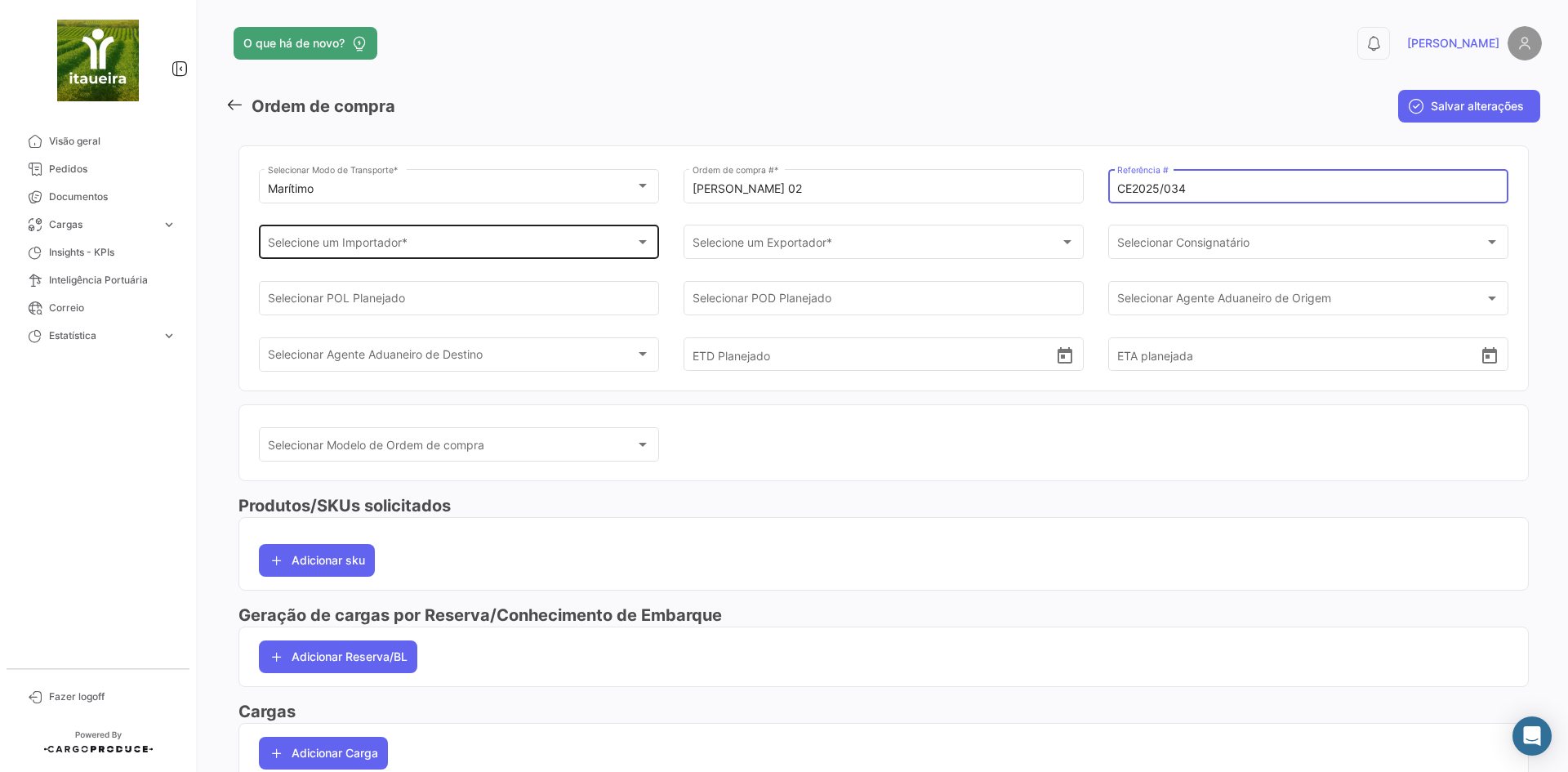
type input "CE2025/034"
click at [506, 256] on div "Selecione um Importador * Selecione um Importador *" at bounding box center [459, 240] width 383 height 37
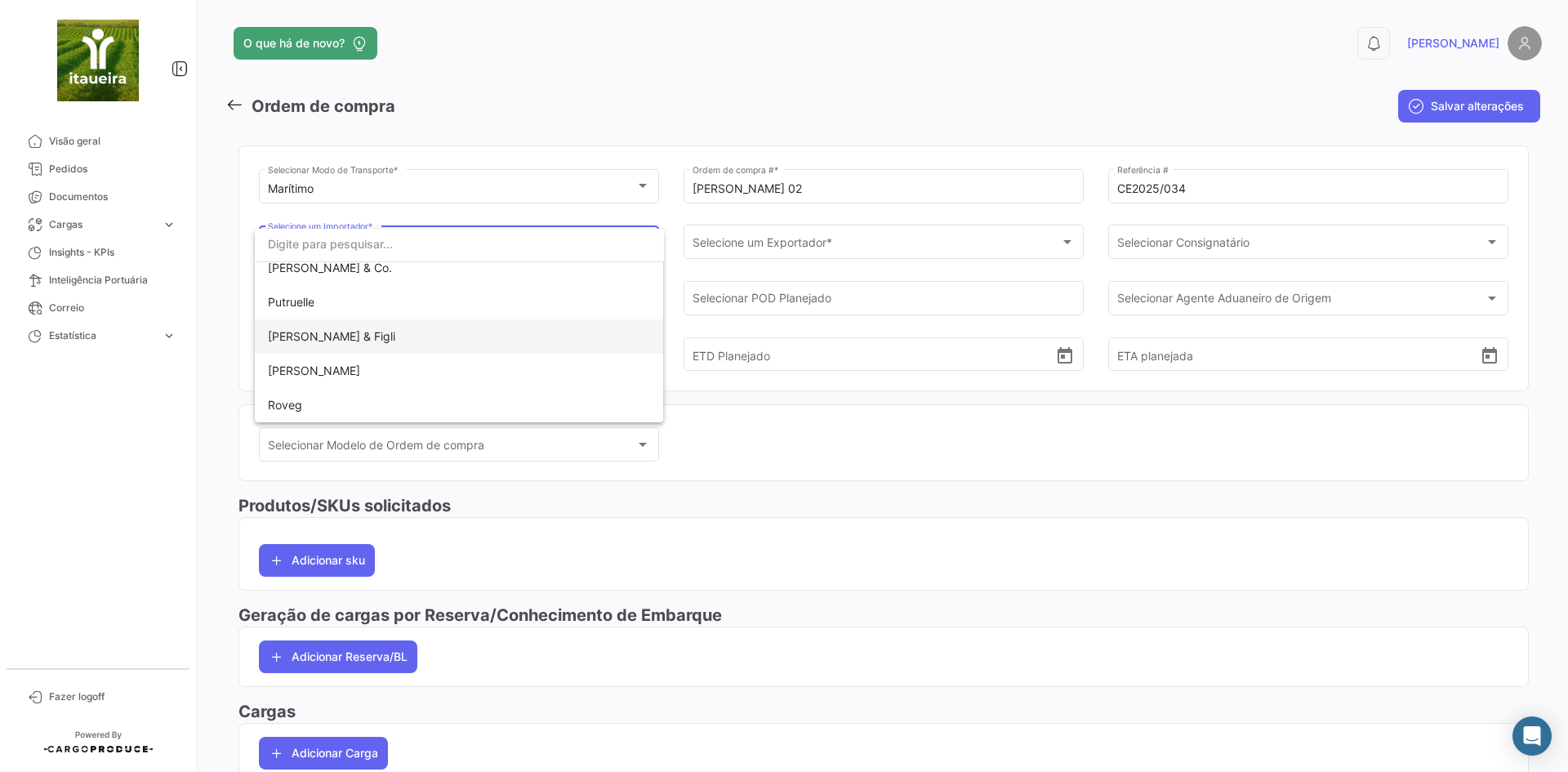
click at [329, 335] on span "[PERSON_NAME] & Figli" at bounding box center [331, 336] width 127 height 14
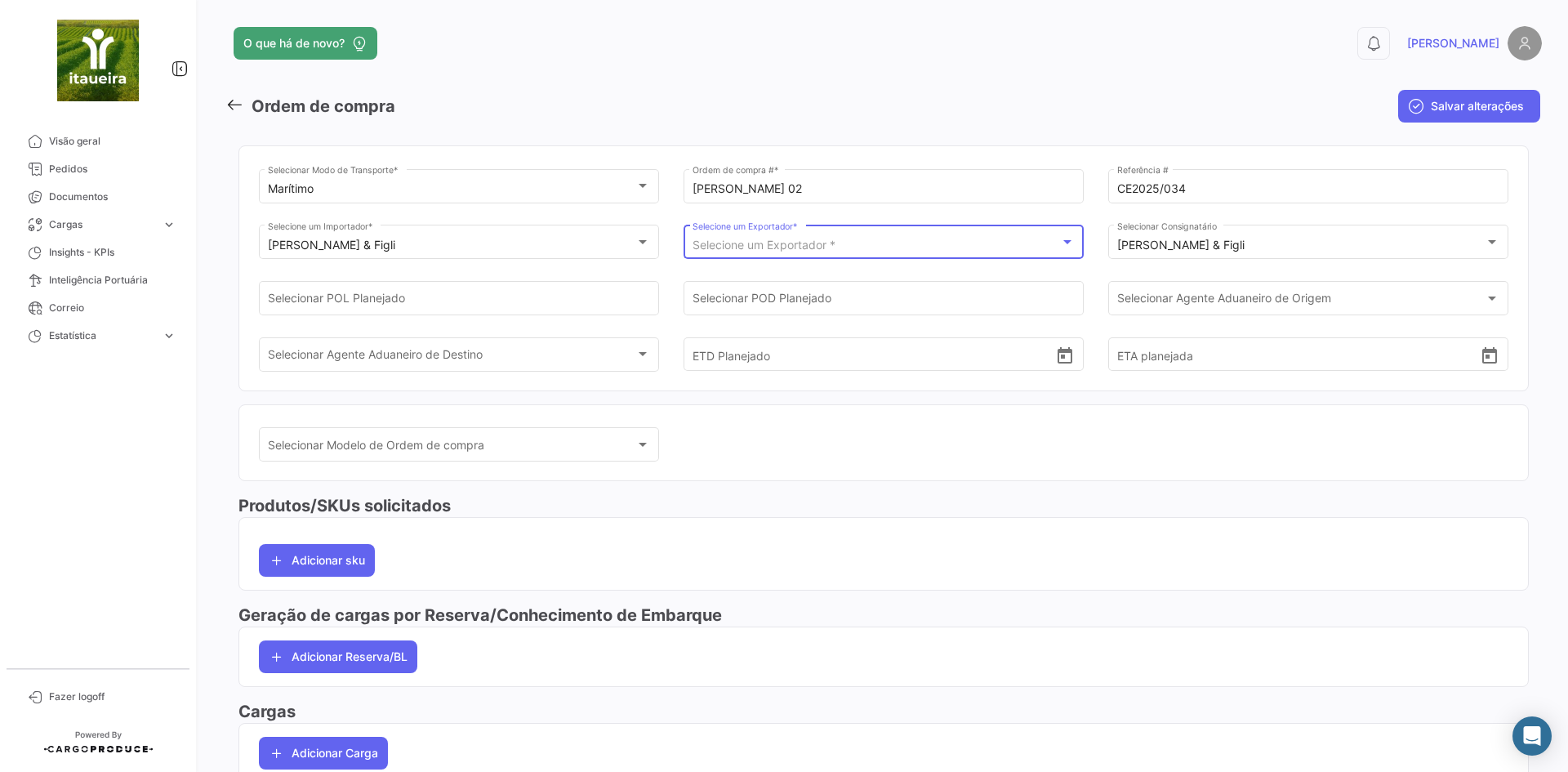
click at [807, 240] on span "Selecione um Exportador *" at bounding box center [764, 244] width 143 height 14
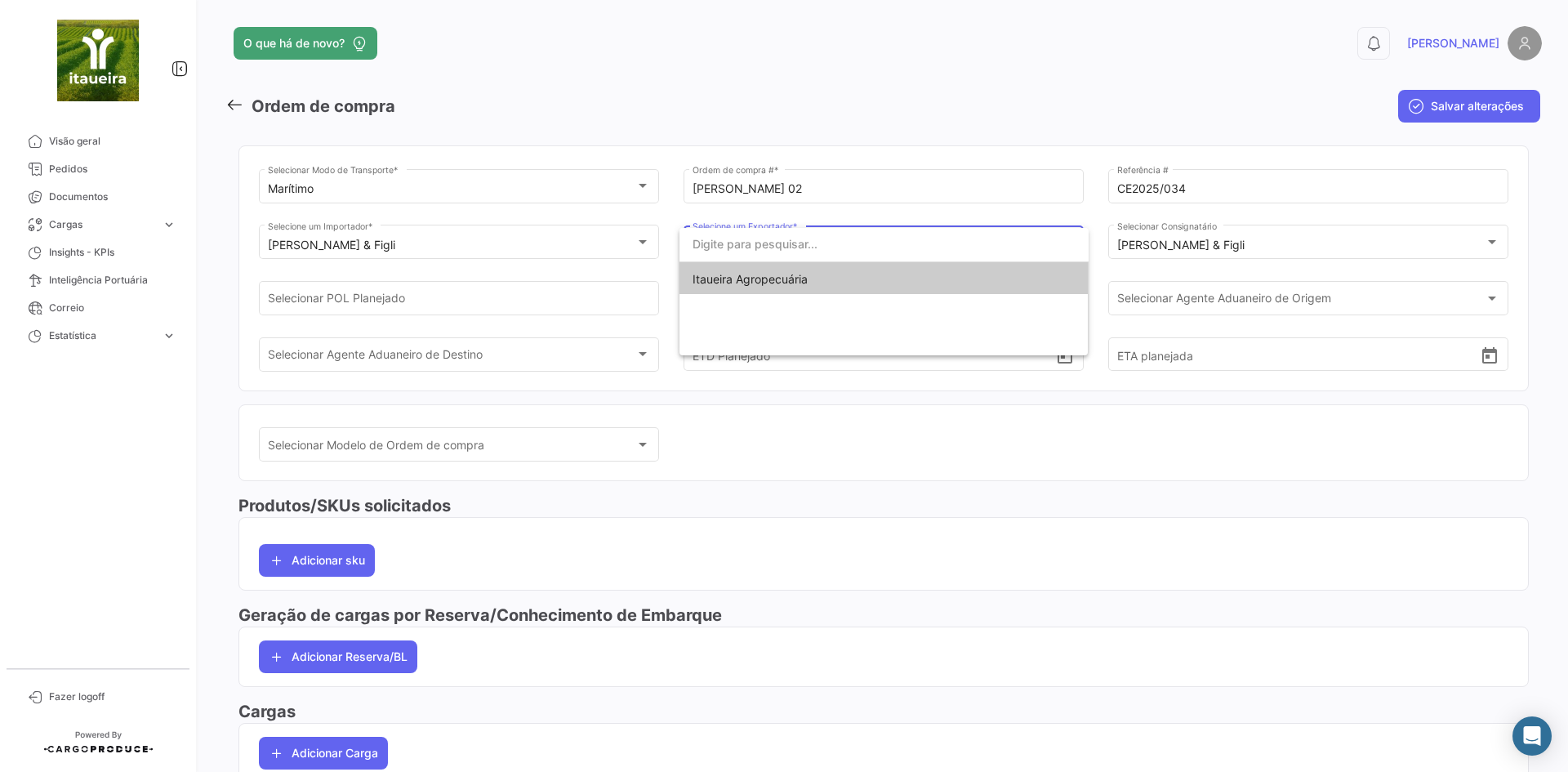
click at [777, 296] on div "Itaueira Agropecuária" at bounding box center [883, 291] width 409 height 127
click at [773, 283] on span "Itaueira Agropecuária" at bounding box center [750, 279] width 115 height 14
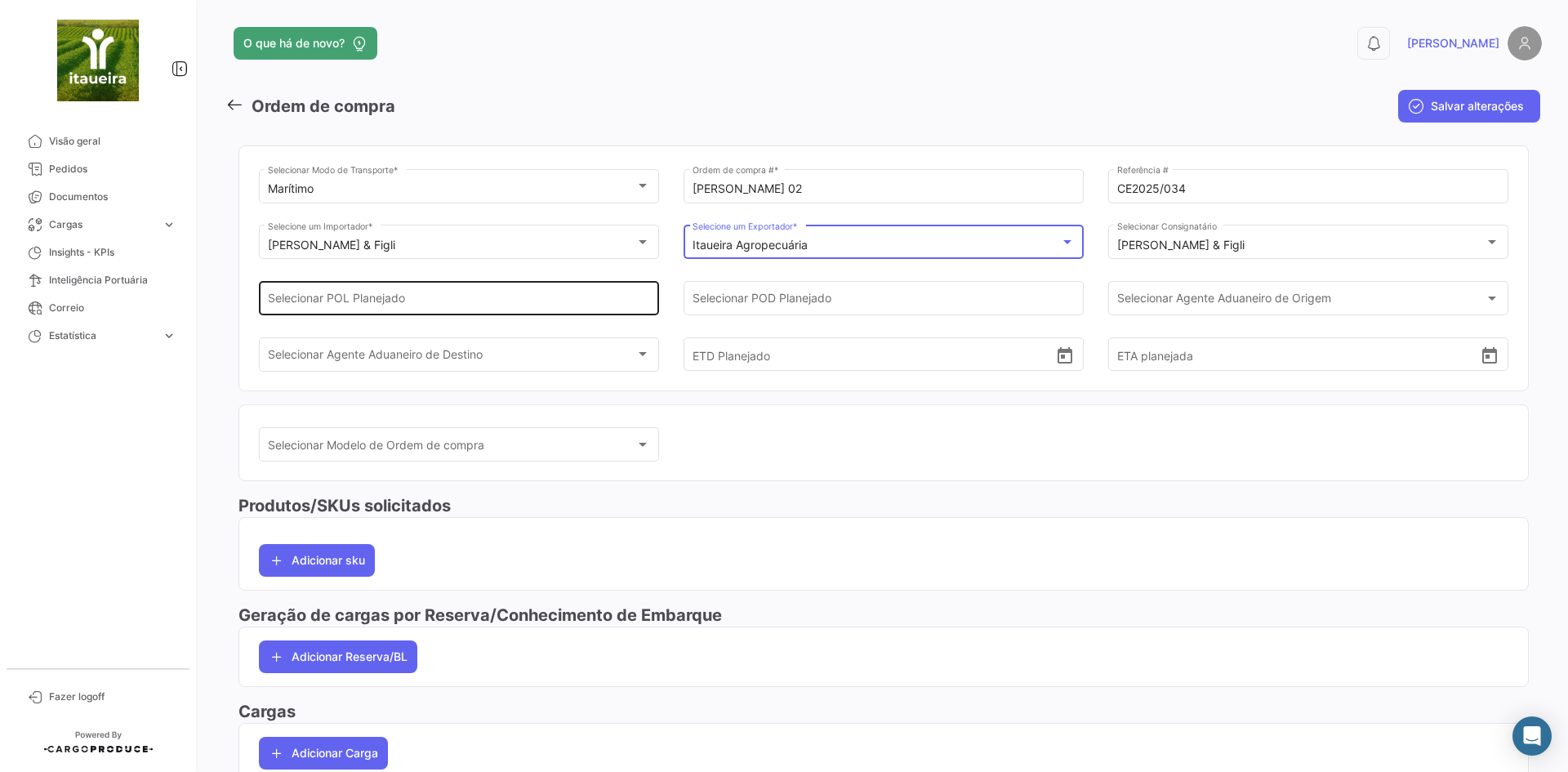
click at [456, 291] on div "Selecionar POL Planejado" at bounding box center [459, 296] width 383 height 37
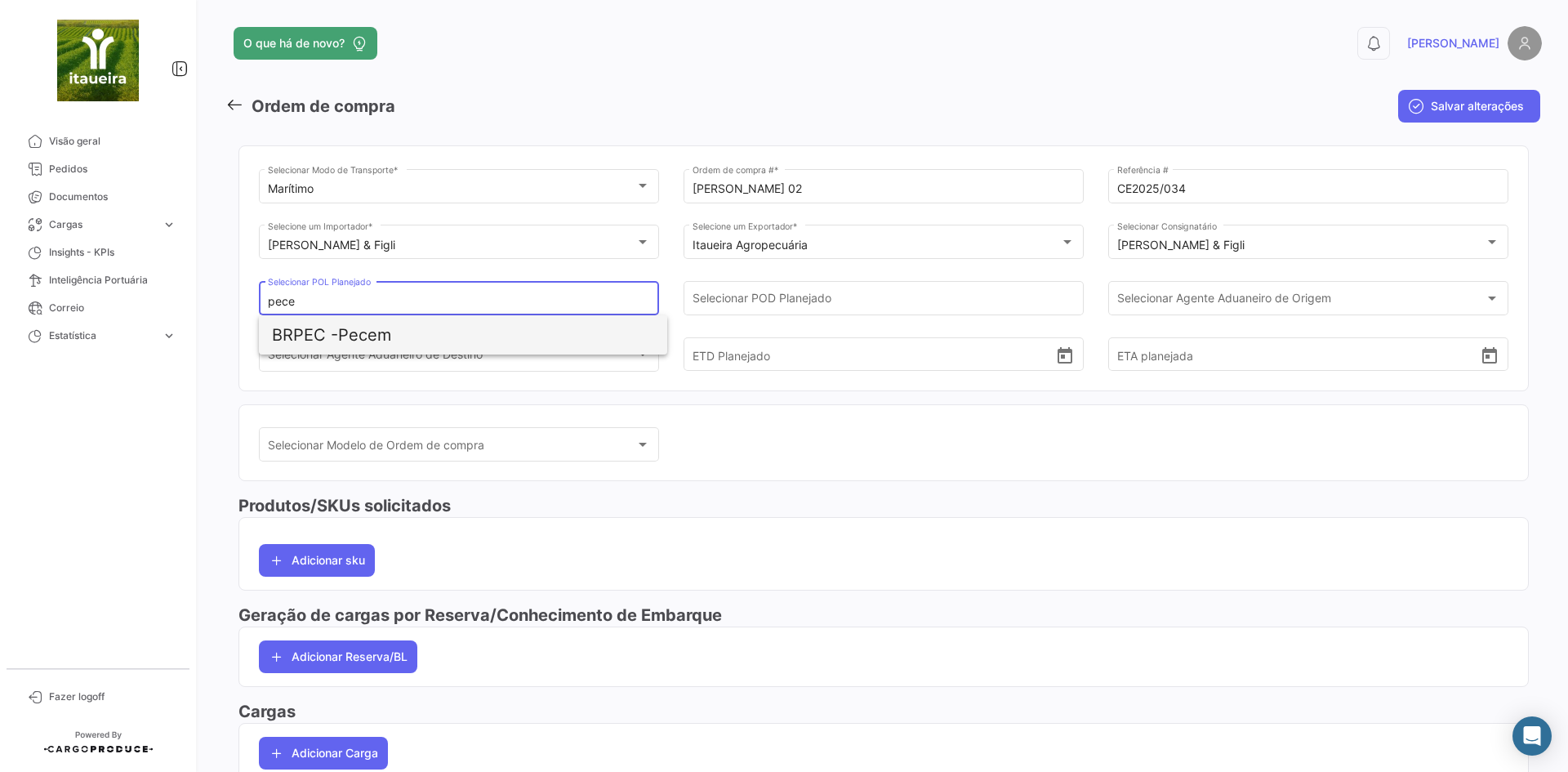
click at [445, 345] on span "BRPEC - Pecem" at bounding box center [462, 335] width 382 height 39
type input "Pecem"
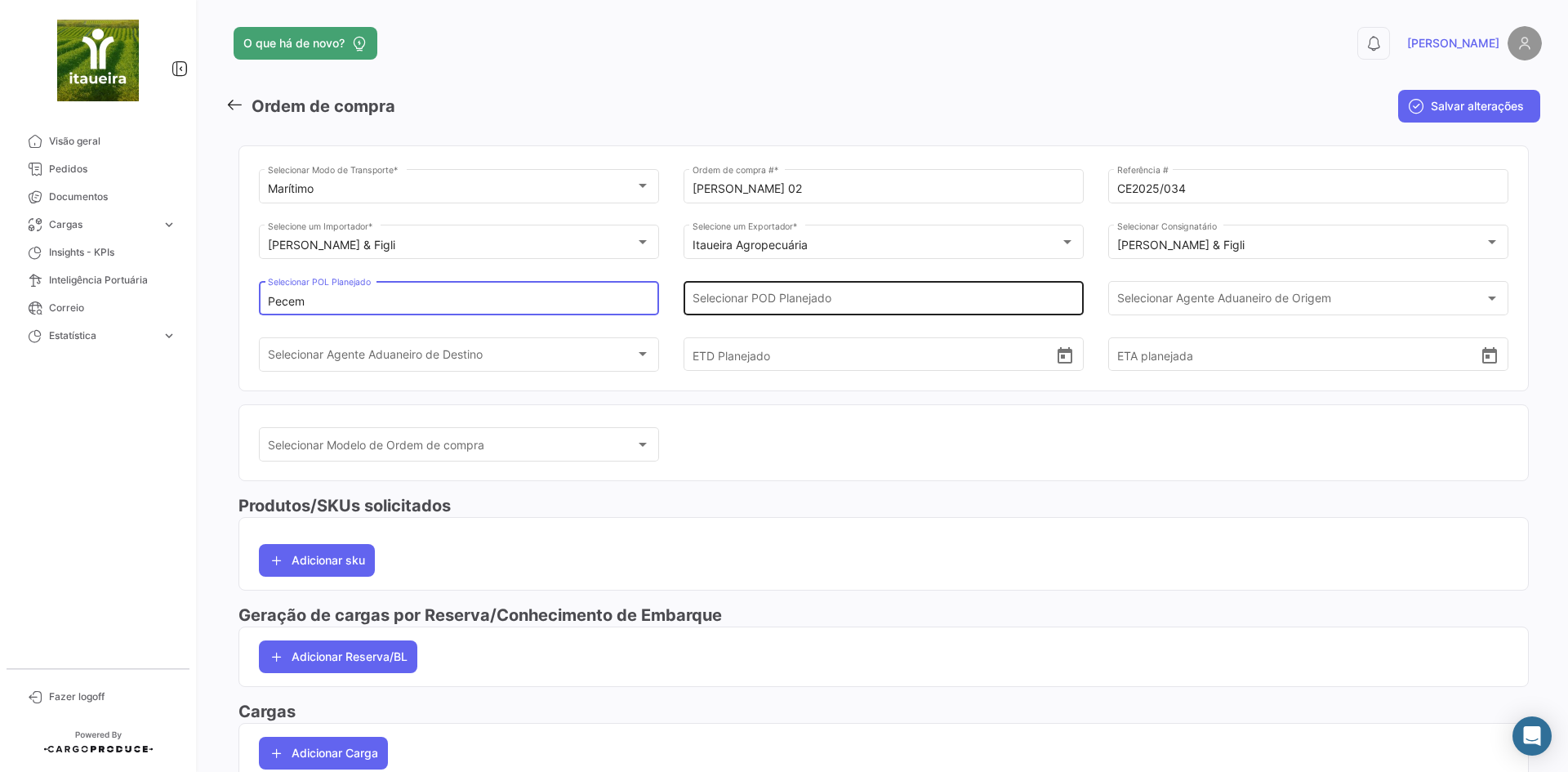
click at [879, 293] on div "Selecionar POD Planejado" at bounding box center [884, 296] width 383 height 37
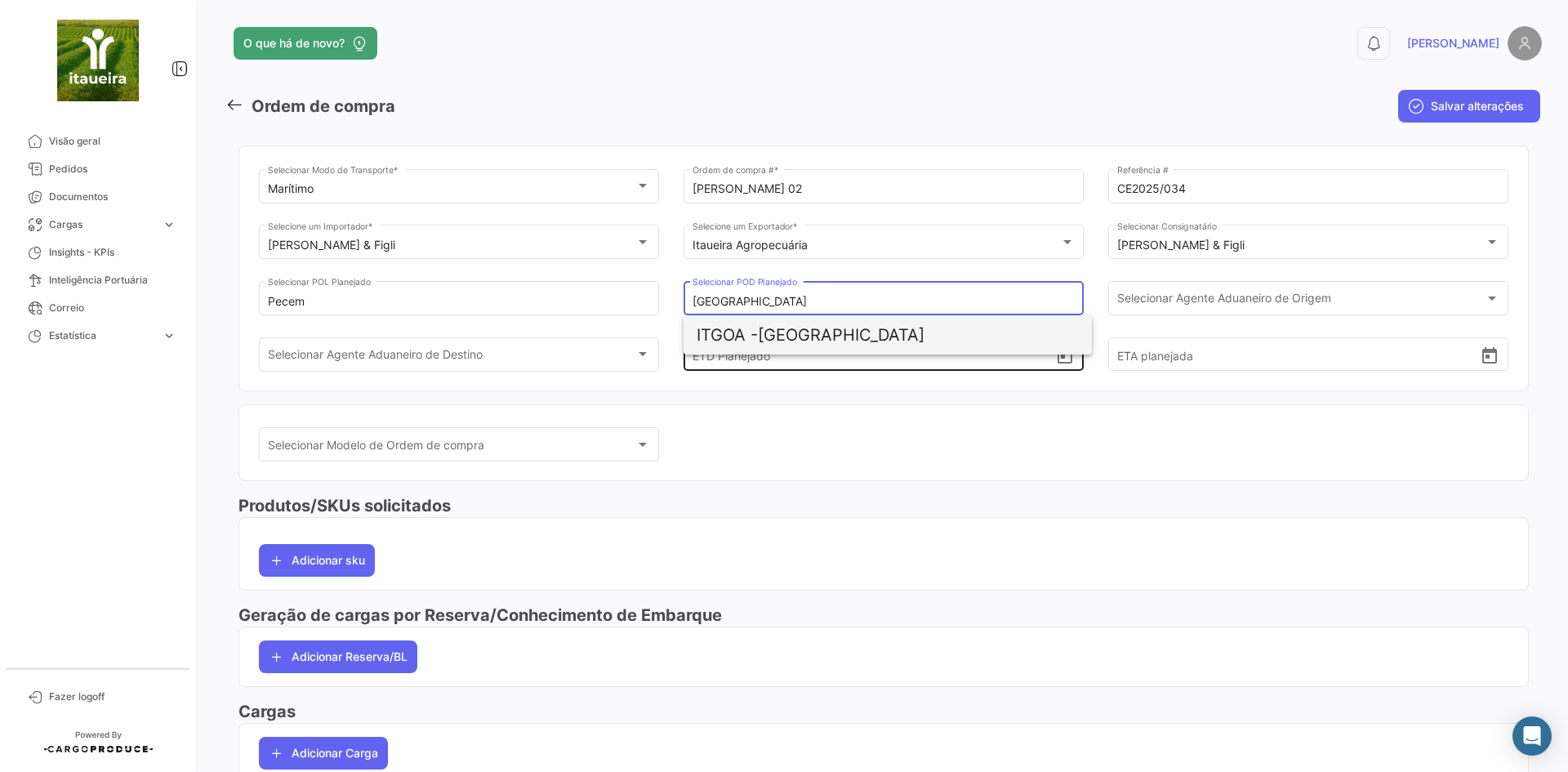
drag, startPoint x: 935, startPoint y: 321, endPoint x: 911, endPoint y: 323, distance: 24.1
click at [930, 321] on span "ITGOA - [GEOGRAPHIC_DATA]" at bounding box center [887, 335] width 382 height 39
type input "[GEOGRAPHIC_DATA]"
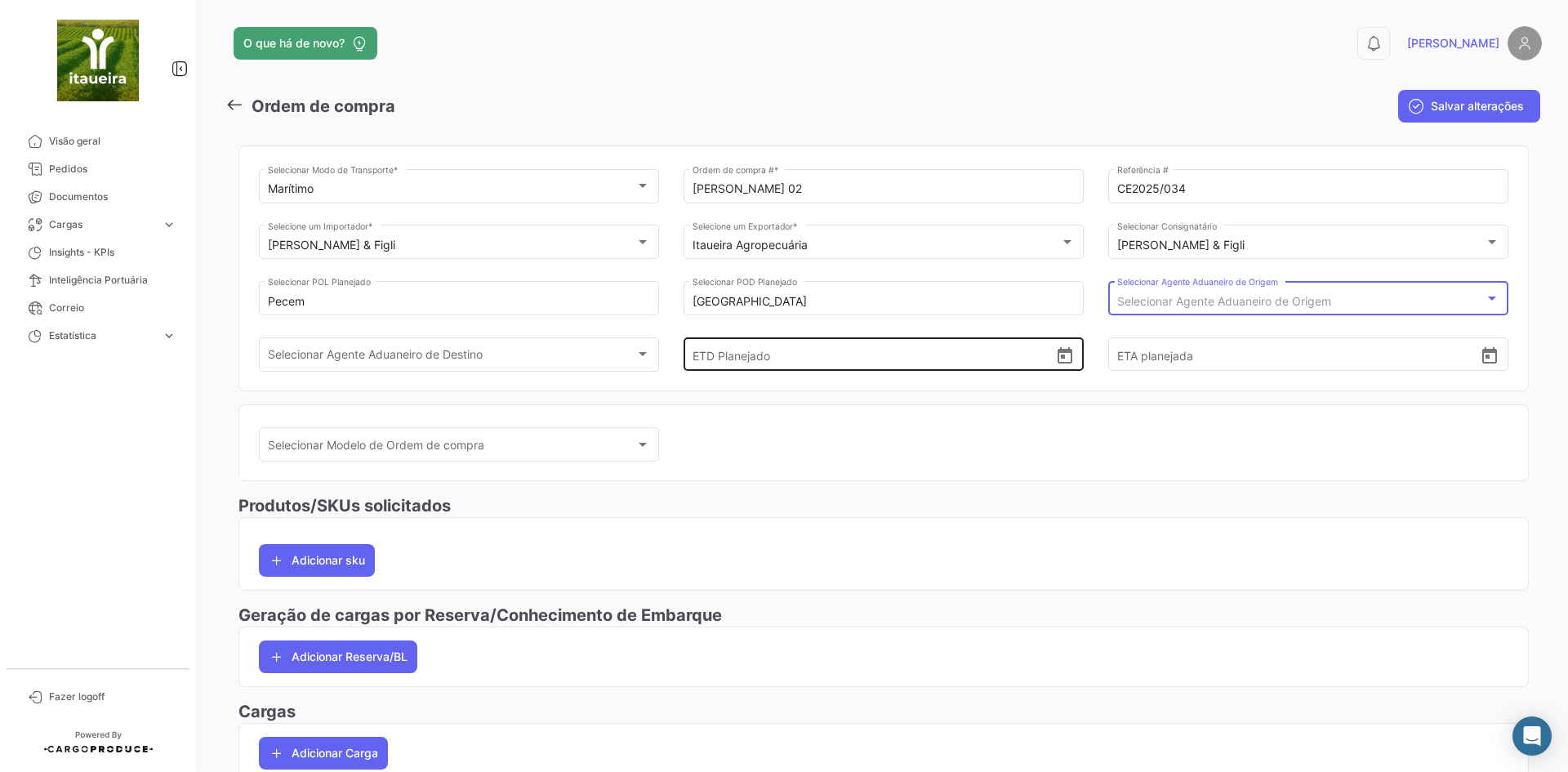
click at [770, 369] on input "ETD Planejado" at bounding box center [874, 354] width 363 height 57
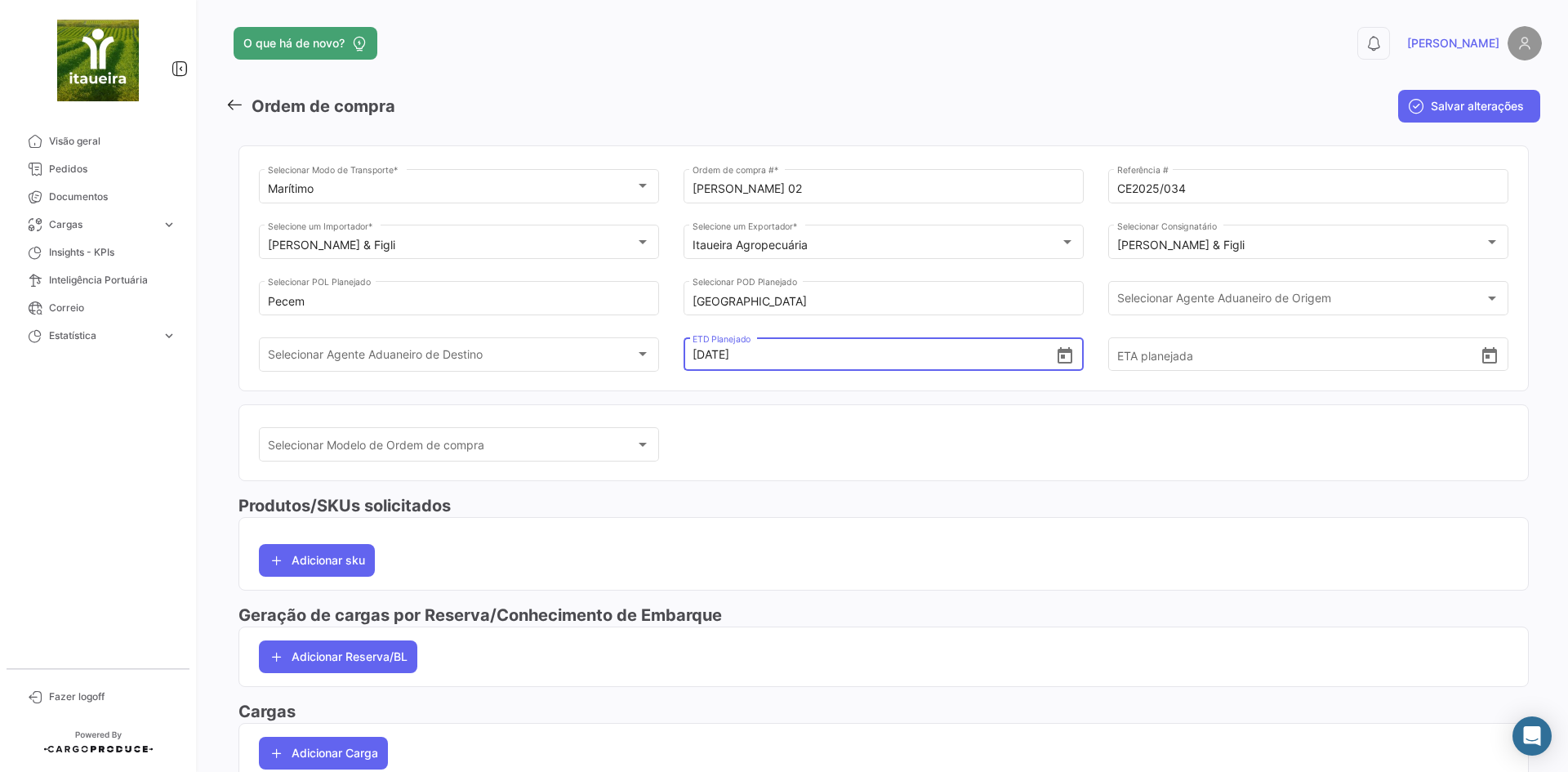
type input "[DATE] 00:00"
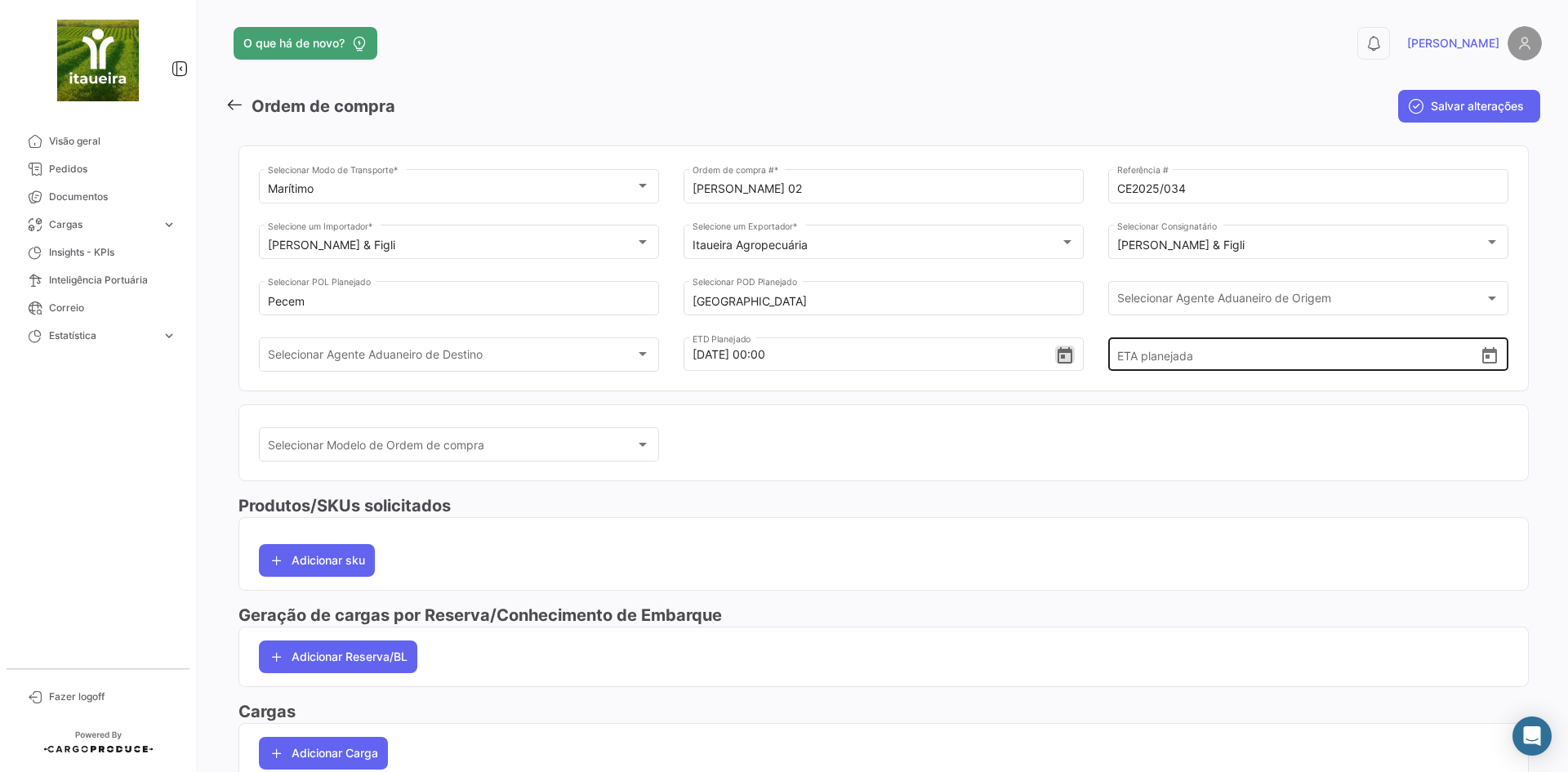
click at [1165, 362] on input "ETA planejada" at bounding box center [1298, 354] width 363 height 57
type input "[DATE] 00:00"
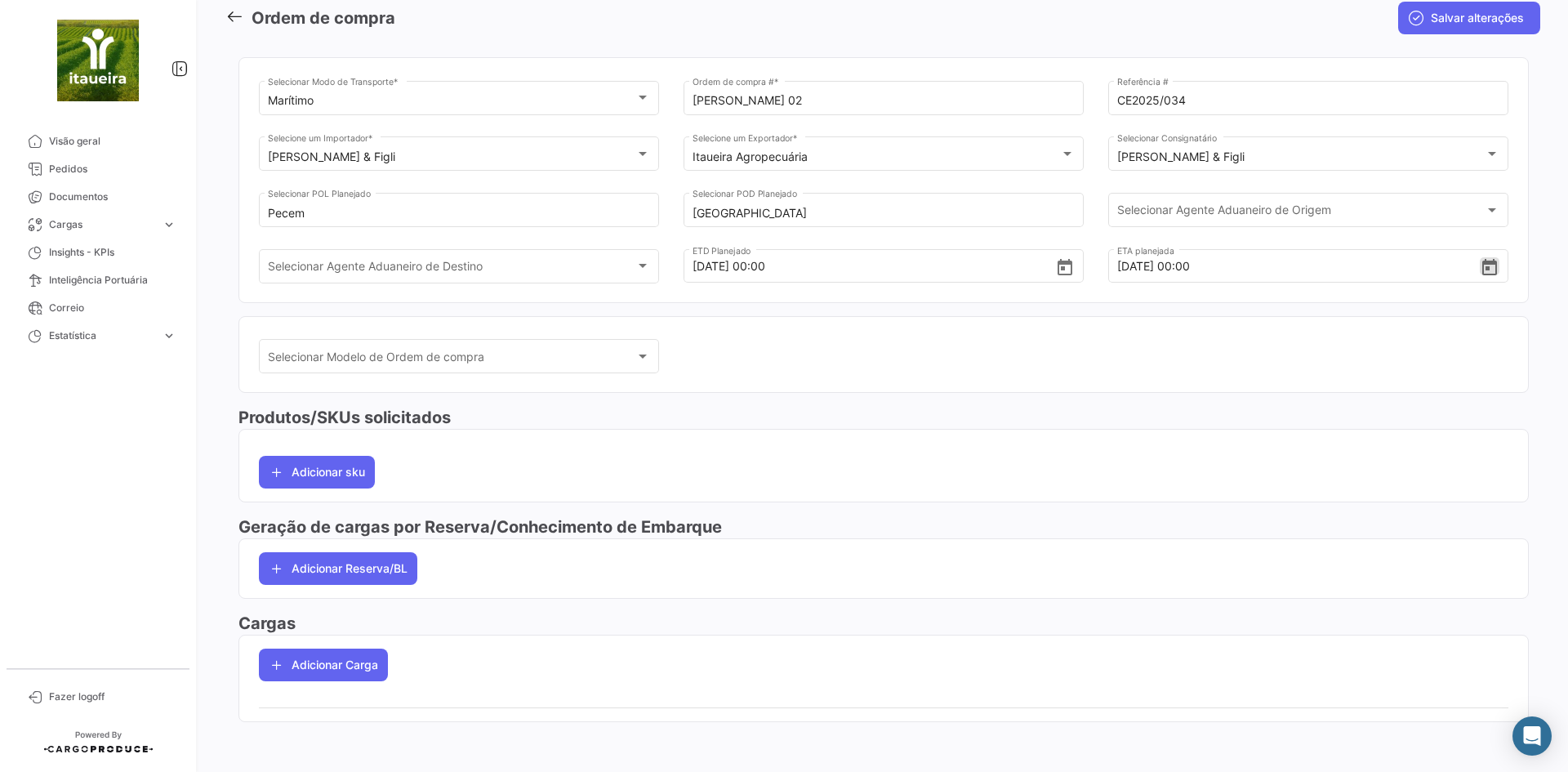
scroll to position [91, 0]
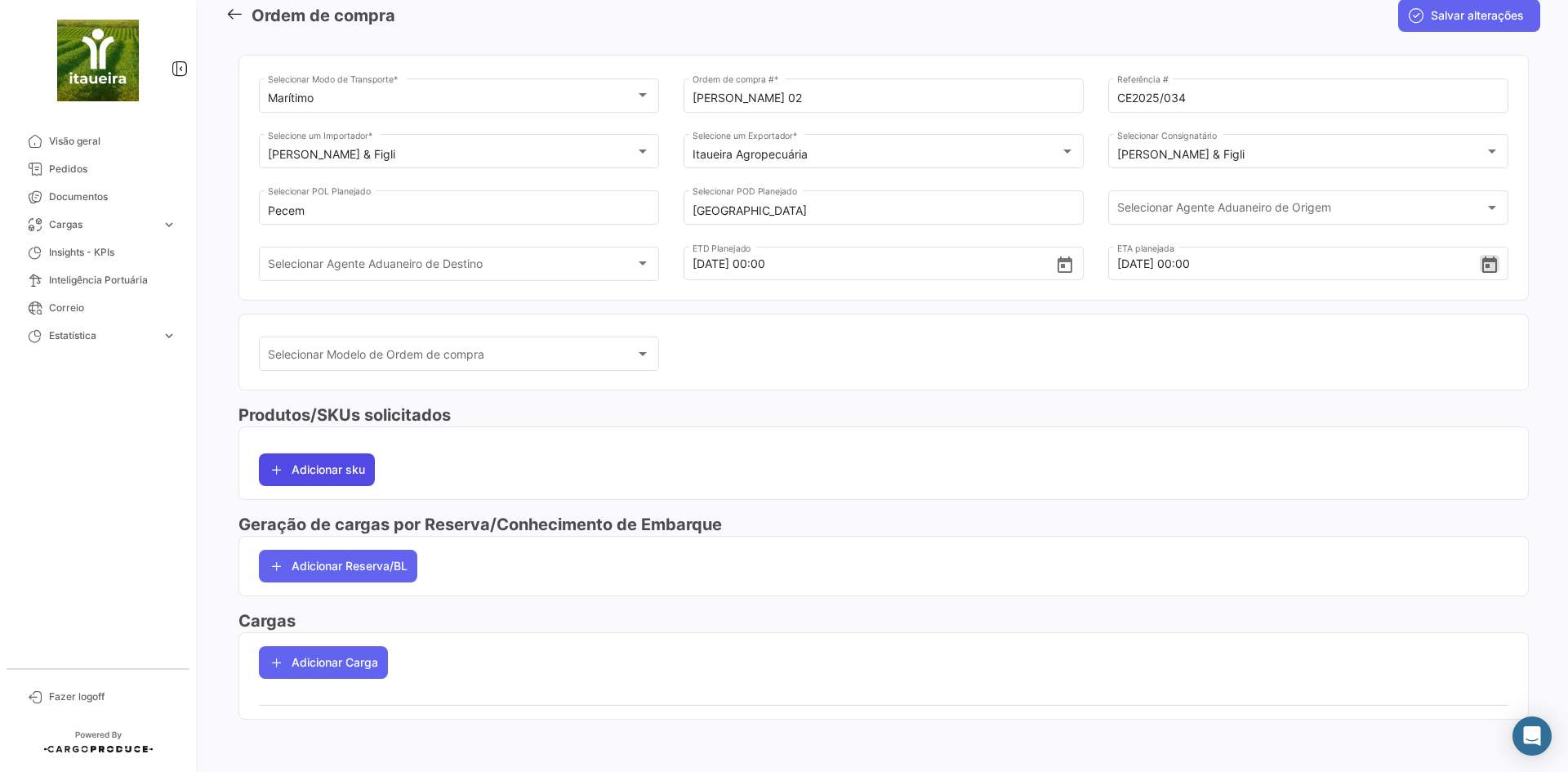
click at [362, 468] on button "Adicionar sku" at bounding box center [317, 469] width 116 height 32
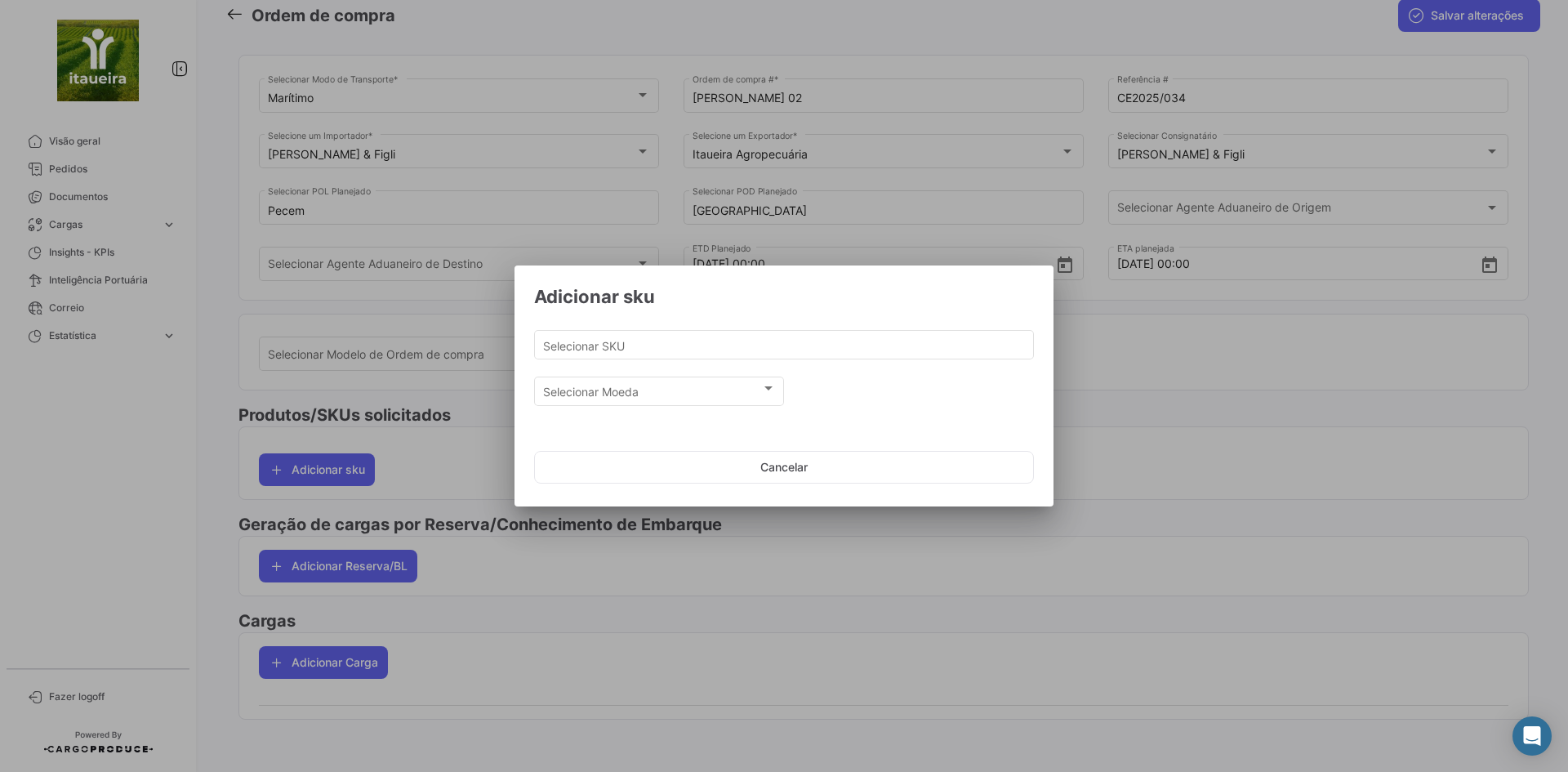
click at [671, 361] on div "Selecionar SKU" at bounding box center [784, 351] width 499 height 41
click at [657, 345] on input "Selecionar SKU" at bounding box center [784, 346] width 483 height 14
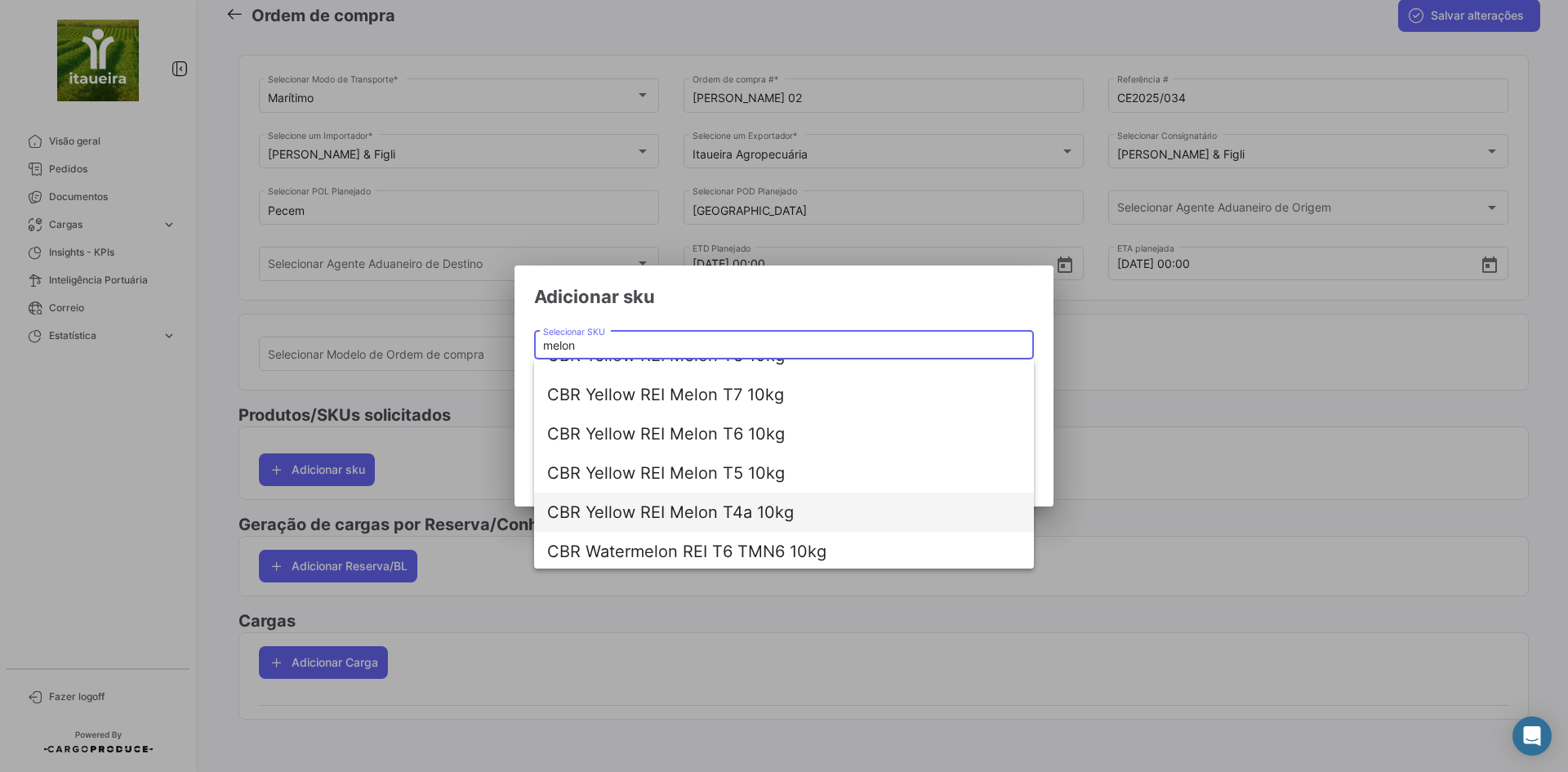
scroll to position [65, 0]
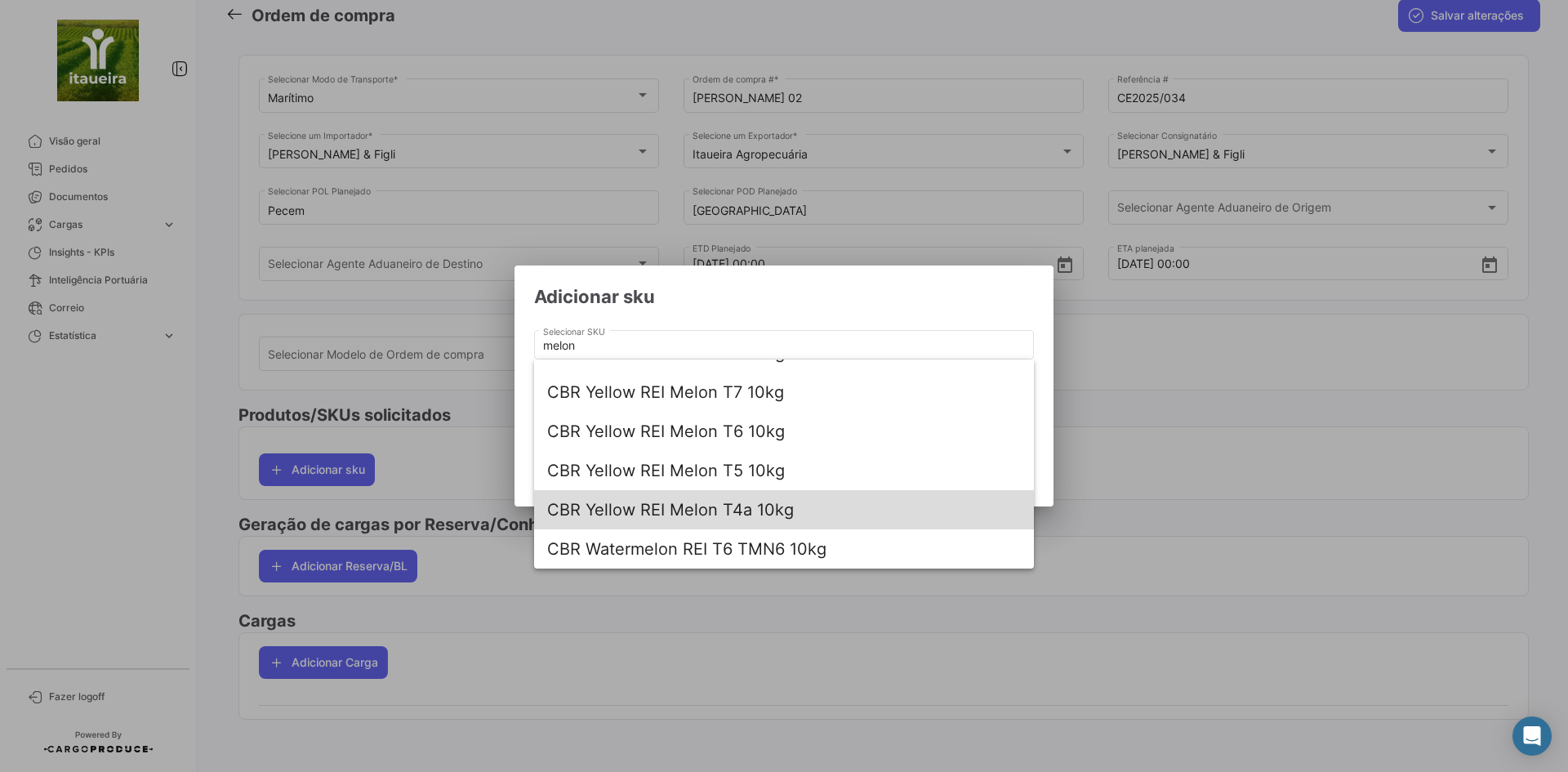
click at [738, 506] on span "CBR Yellow REI Melon T4a 10kg" at bounding box center [784, 509] width 474 height 39
type input "CBR Yellow REI Melon T4a 10kg"
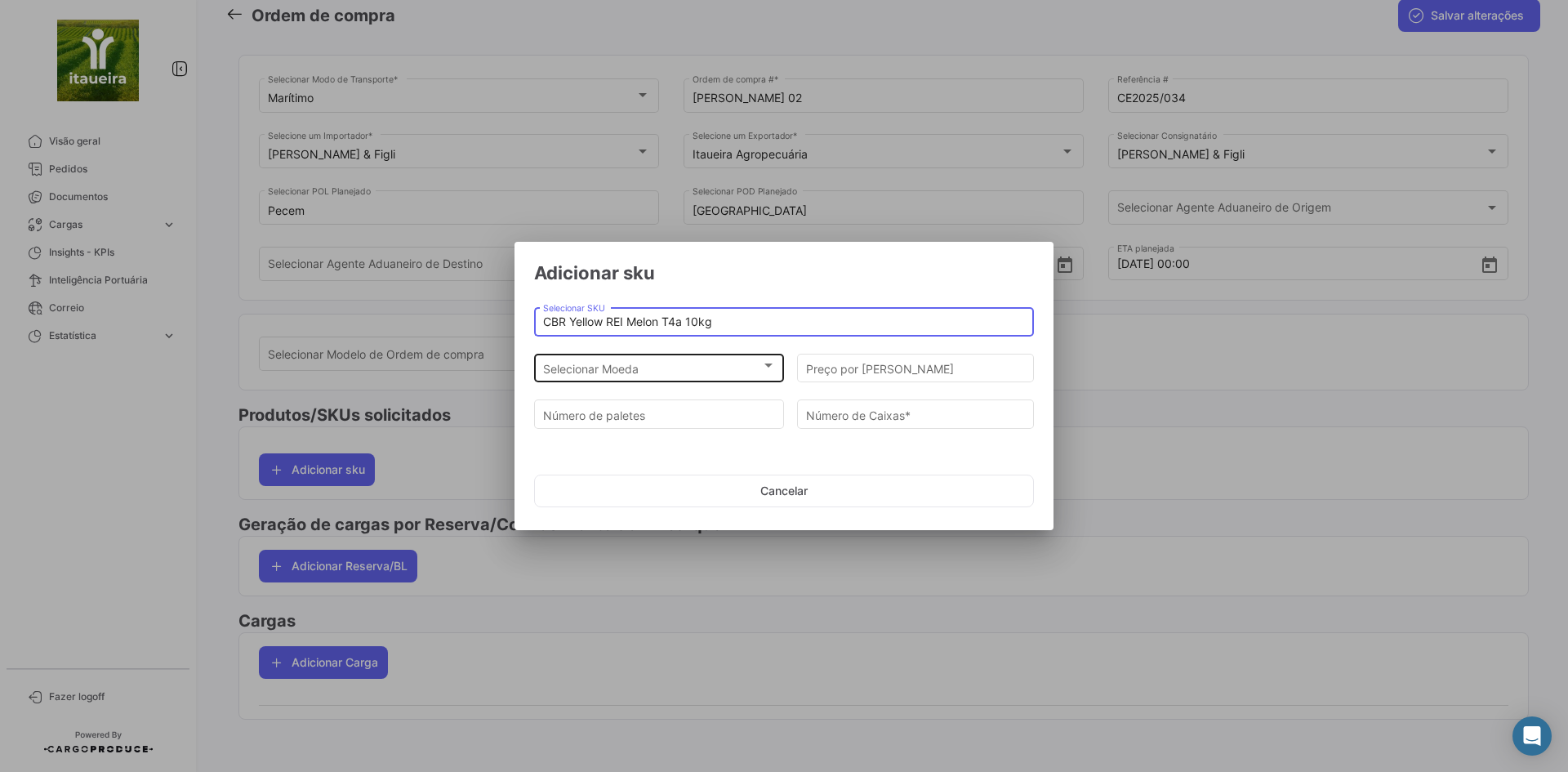
click at [609, 354] on div "Selecionar Moeda Selecionar Moeda" at bounding box center [659, 366] width 233 height 32
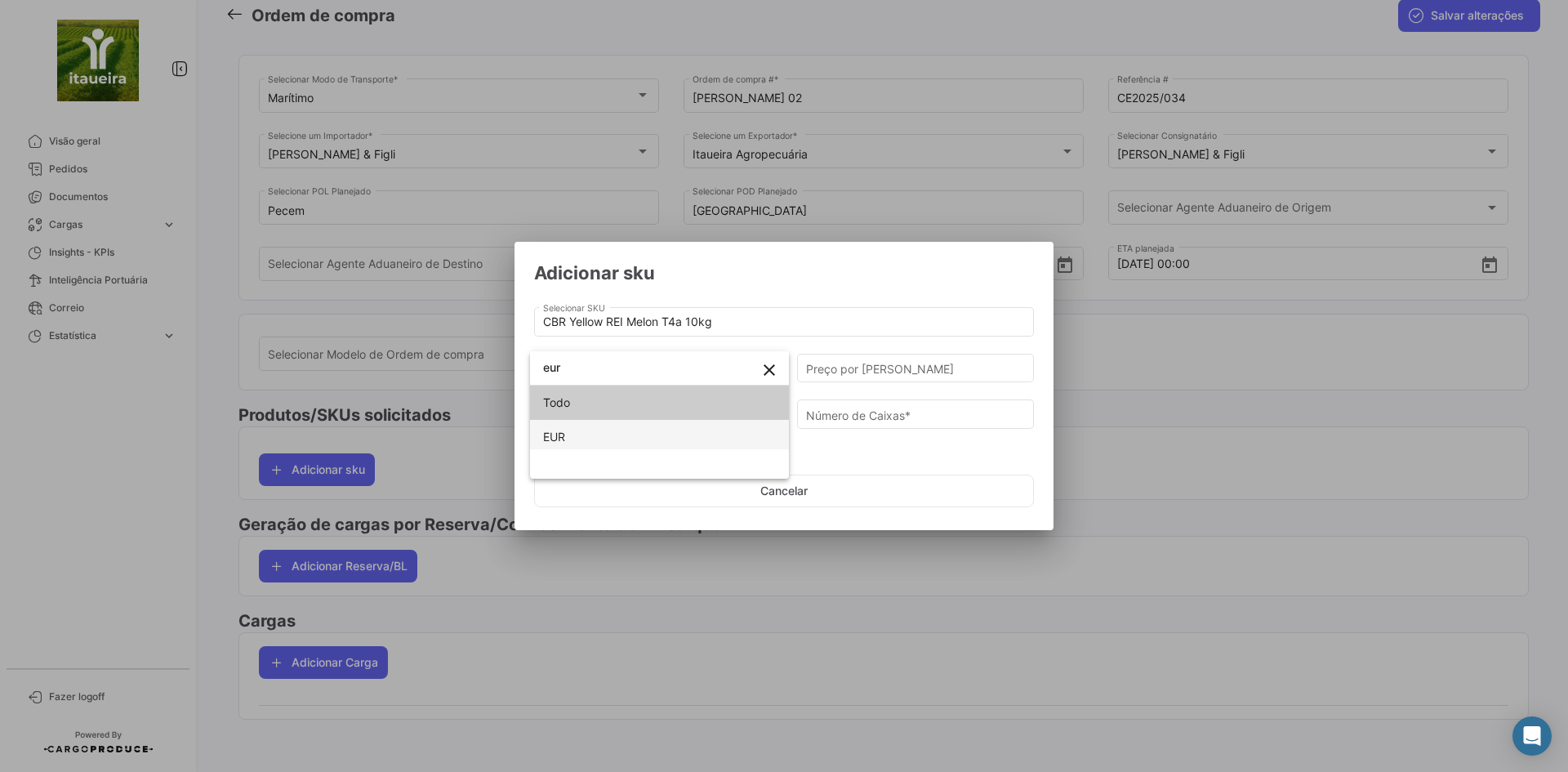
type input "eur"
click at [583, 440] on span "EUR" at bounding box center [659, 437] width 233 height 34
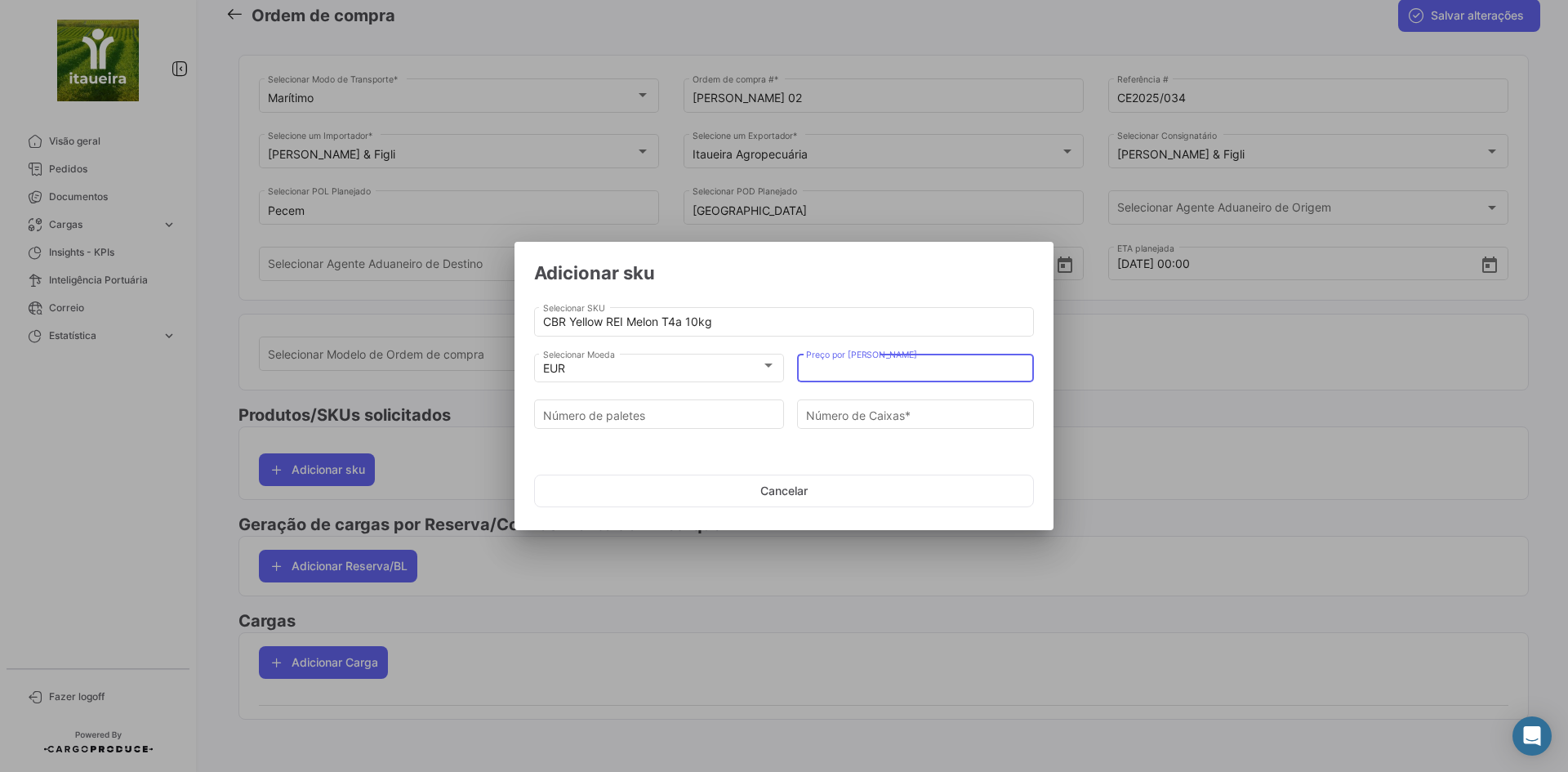
click at [856, 369] on input "Preço por [PERSON_NAME]" at bounding box center [915, 368] width 220 height 14
type input "5"
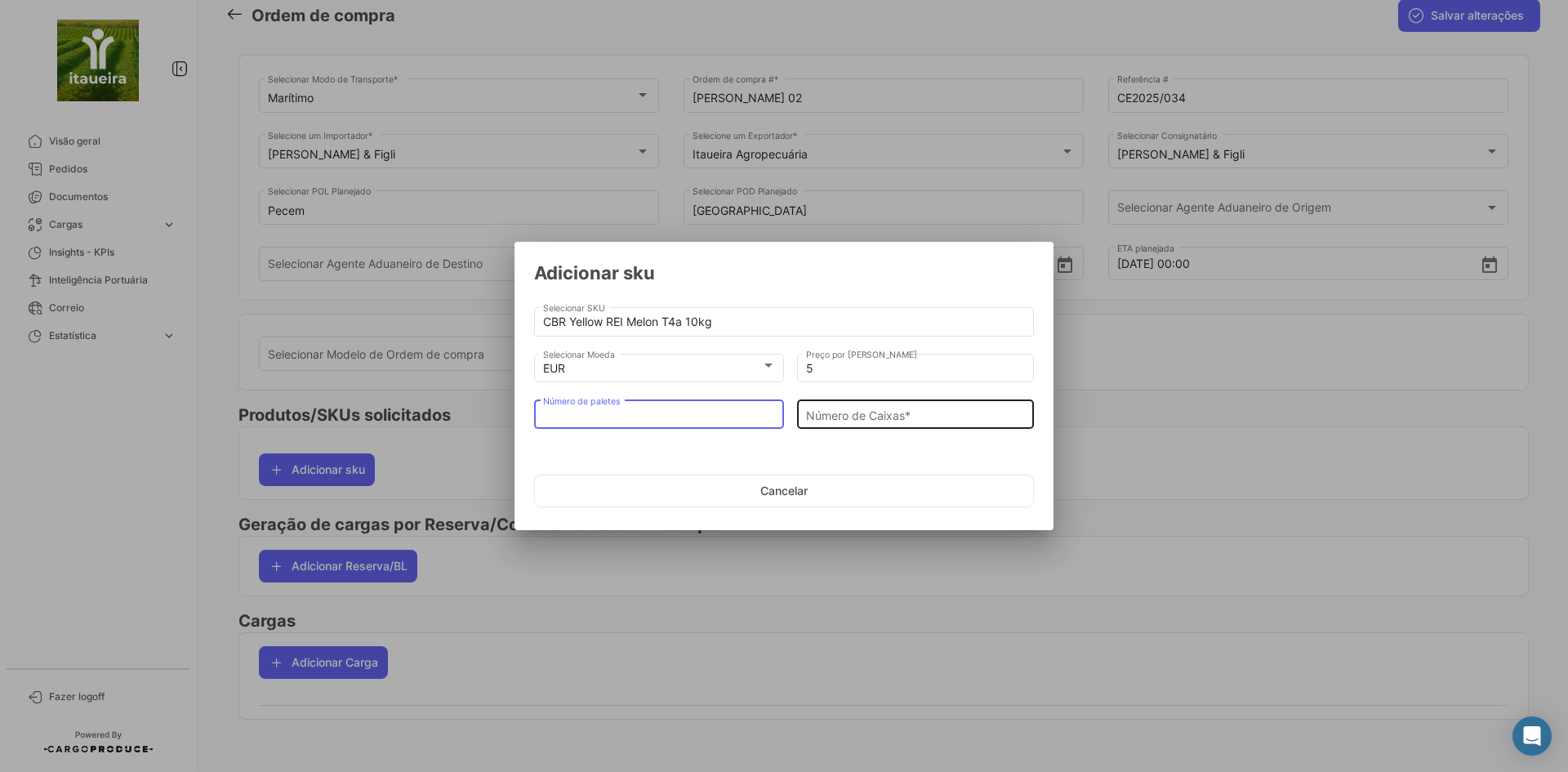
type input "3"
type input "273"
type input "3"
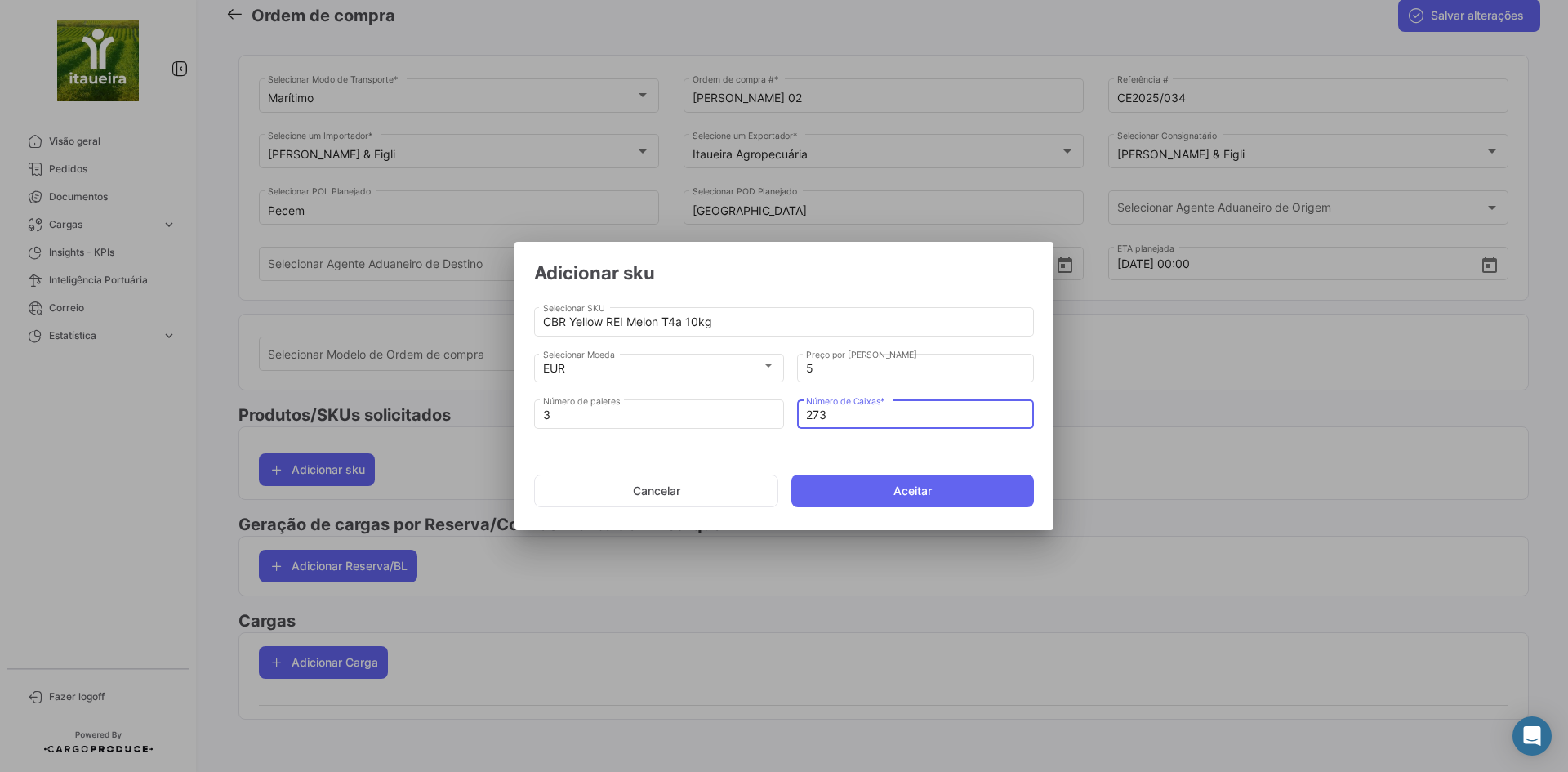
click at [900, 473] on mat-dialog-actions "Cancelar Aceitar" at bounding box center [784, 491] width 499 height 56
click at [897, 487] on button "Aceitar" at bounding box center [912, 491] width 242 height 32
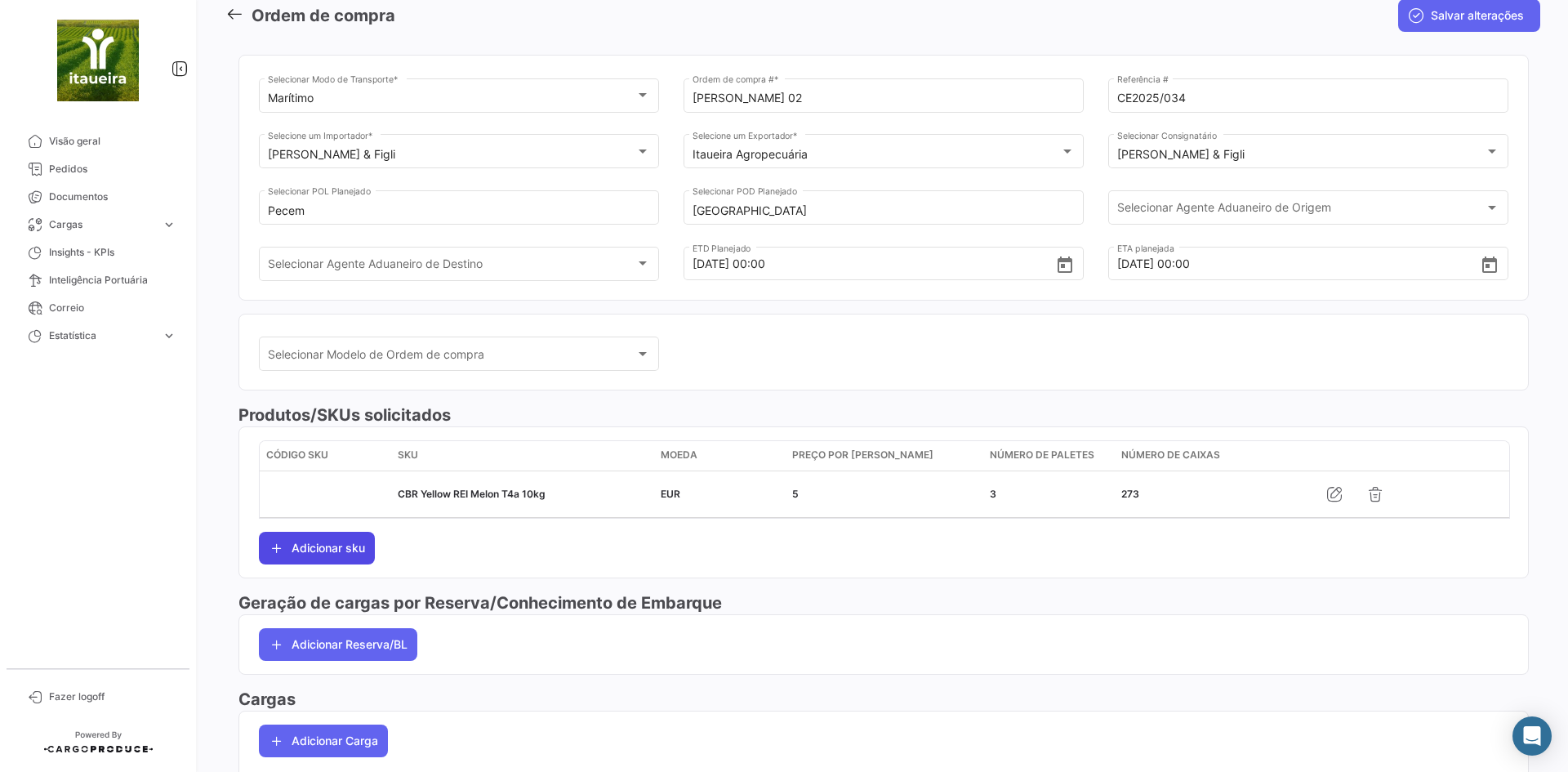
click at [334, 562] on button "Adicionar sku" at bounding box center [317, 547] width 116 height 32
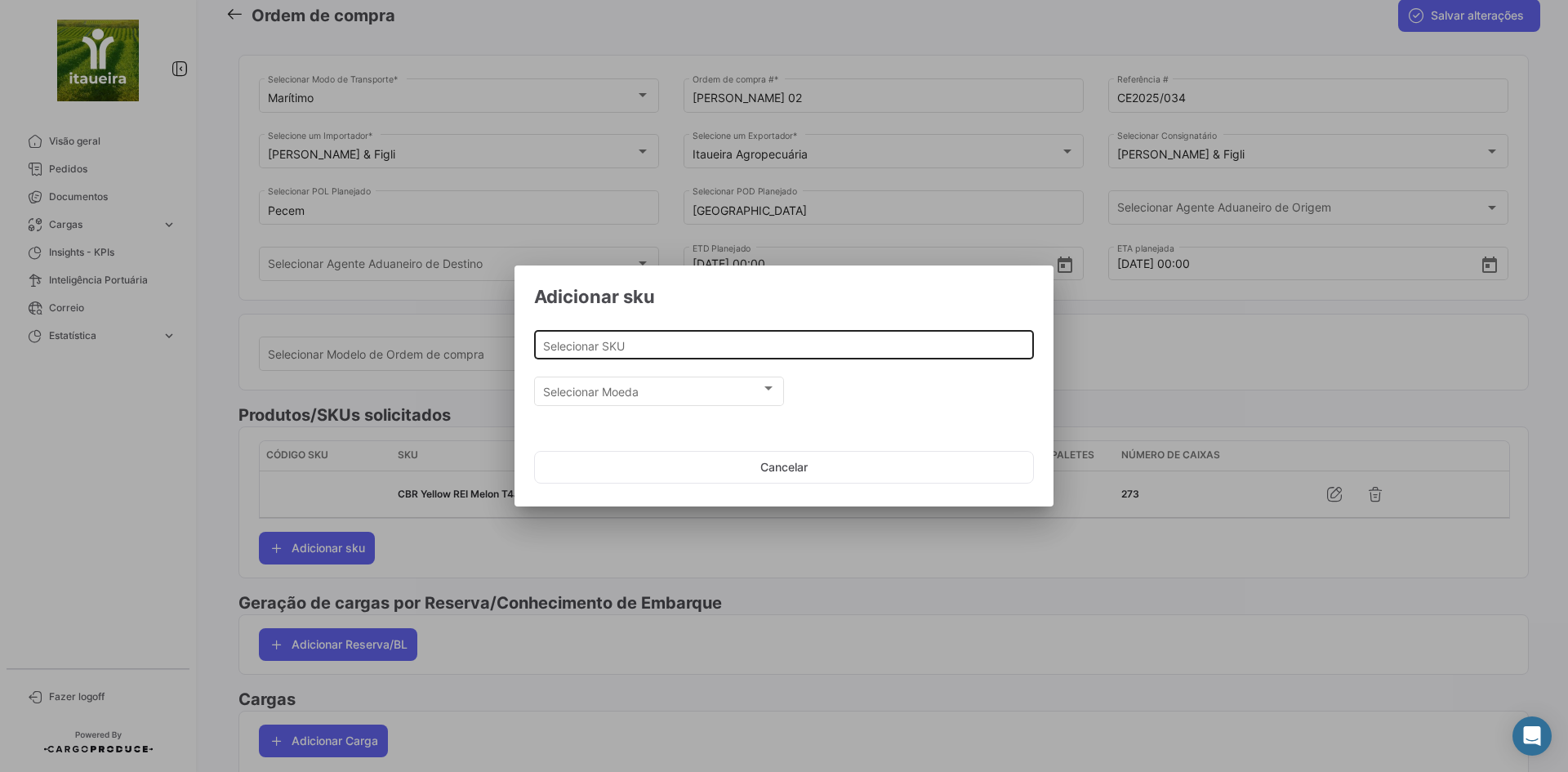
click at [626, 343] on input "Selecionar SKU" at bounding box center [784, 346] width 483 height 14
click at [705, 345] on input "melon" at bounding box center [784, 346] width 483 height 14
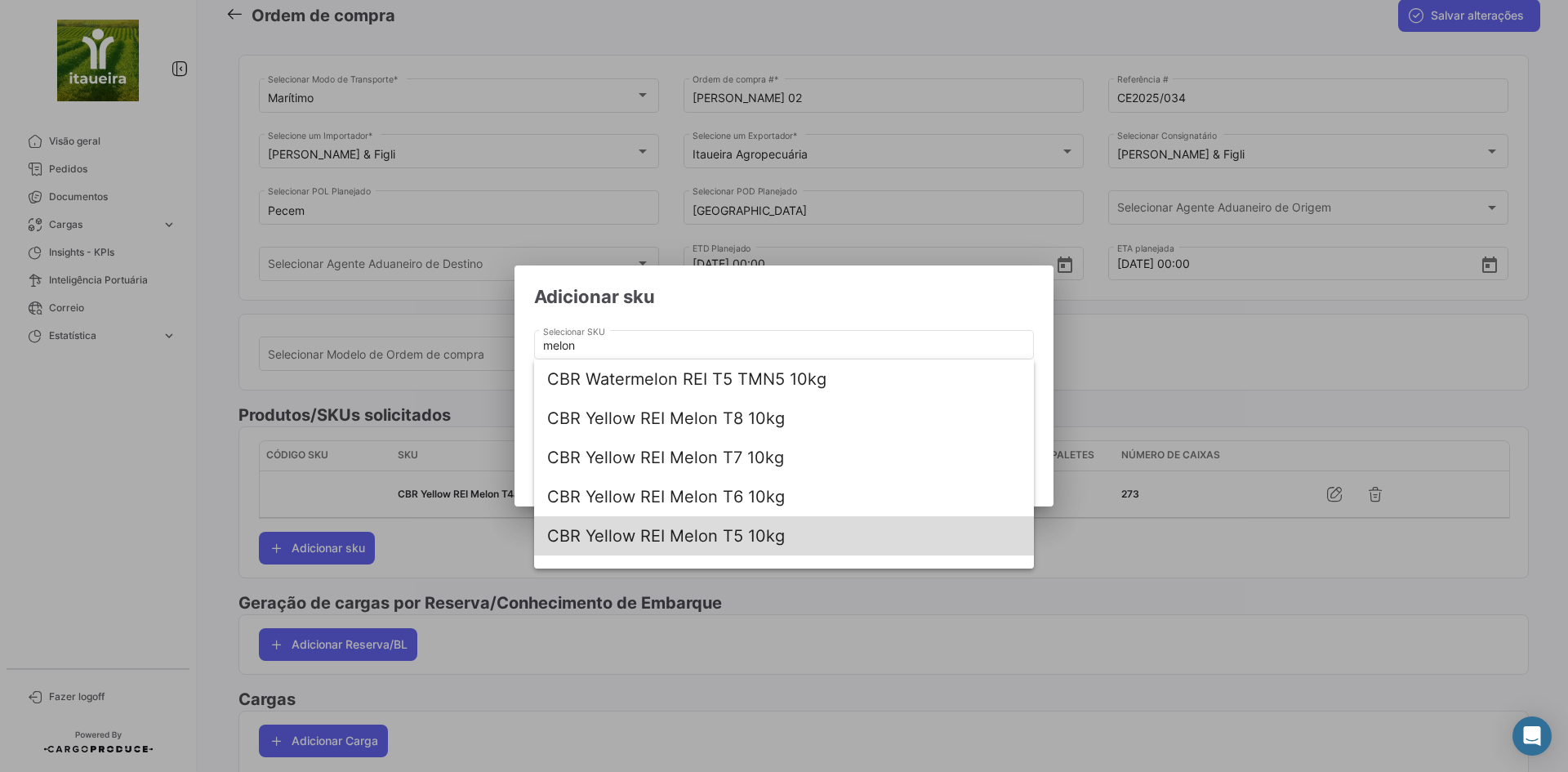
click at [742, 536] on span "CBR Yellow REI Melon T5 10kg" at bounding box center [784, 536] width 474 height 39
type input "CBR Yellow REI Melon T5 10kg"
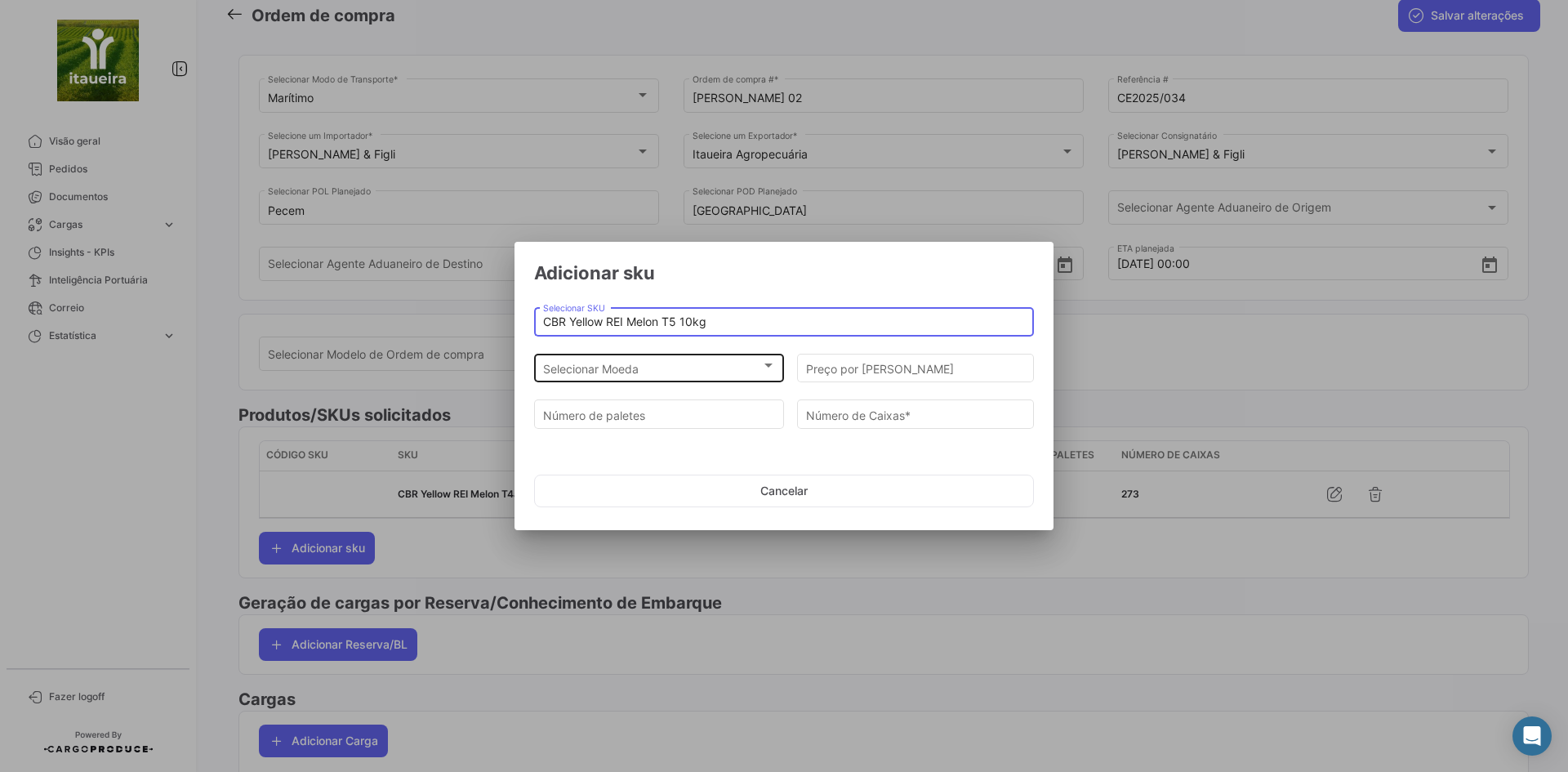
click at [620, 369] on span "Selecionar Moeda" at bounding box center [652, 368] width 218 height 14
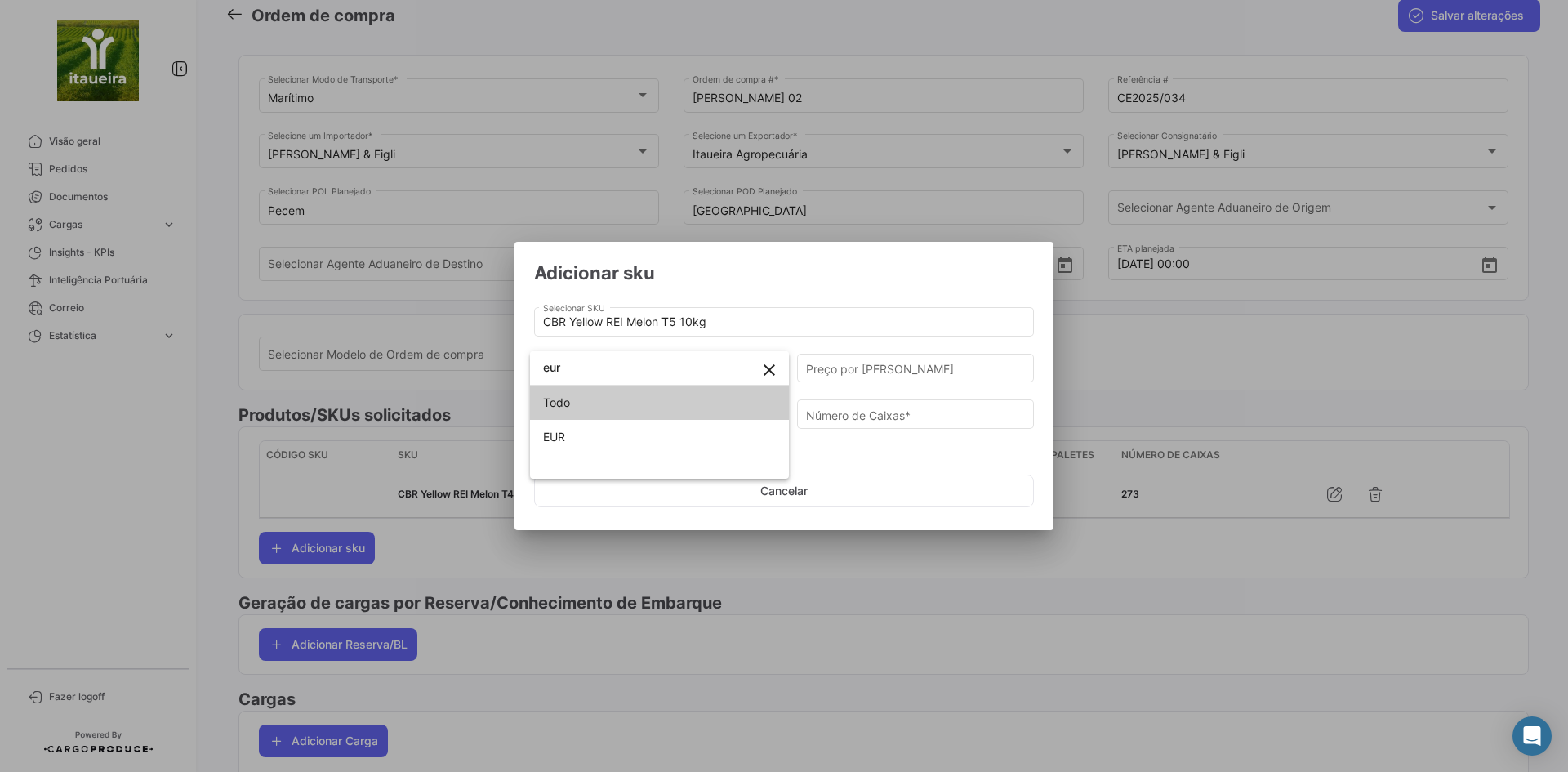
type input "eur"
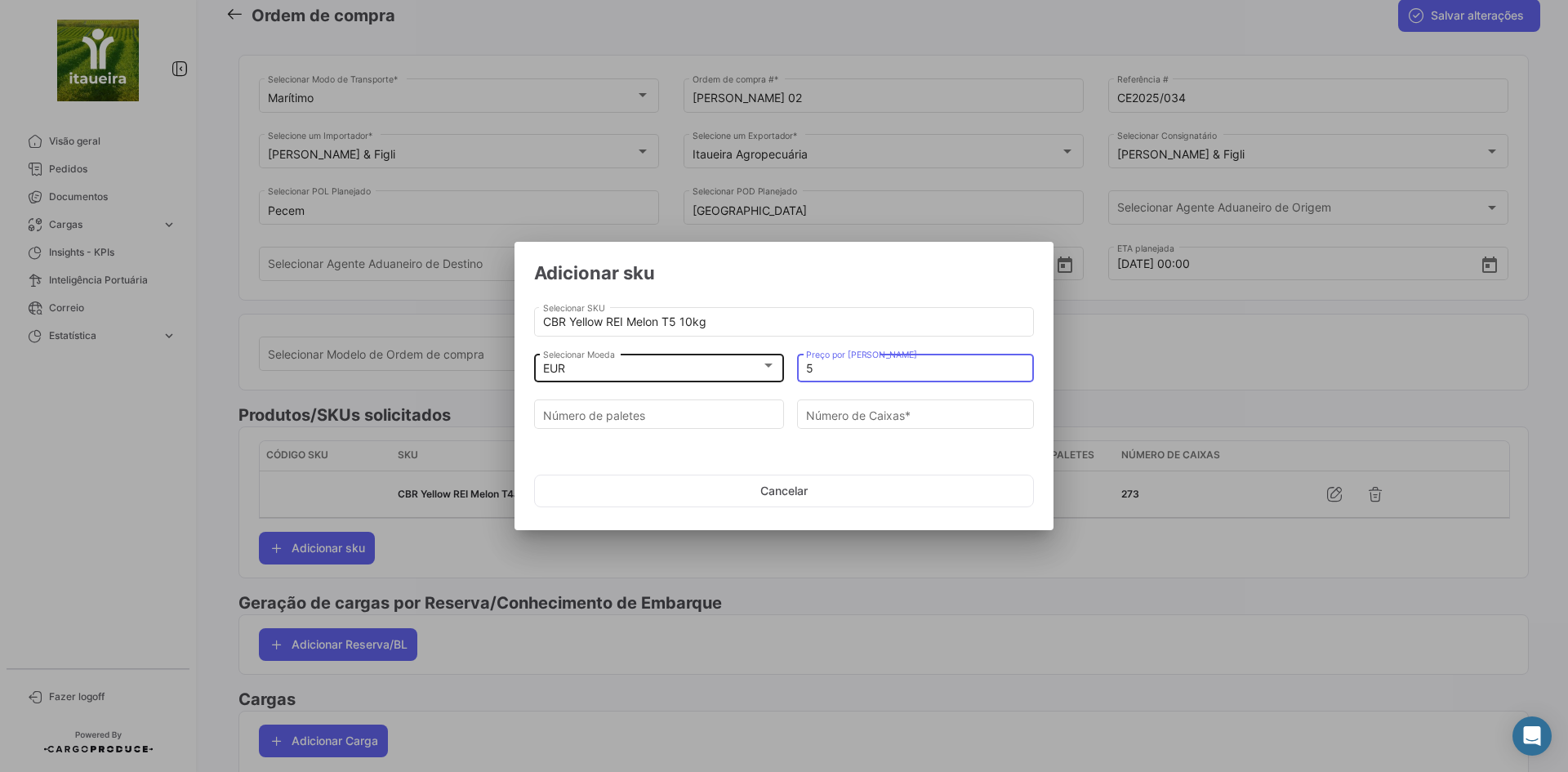
type input "5"
type input "1"
type input "98"
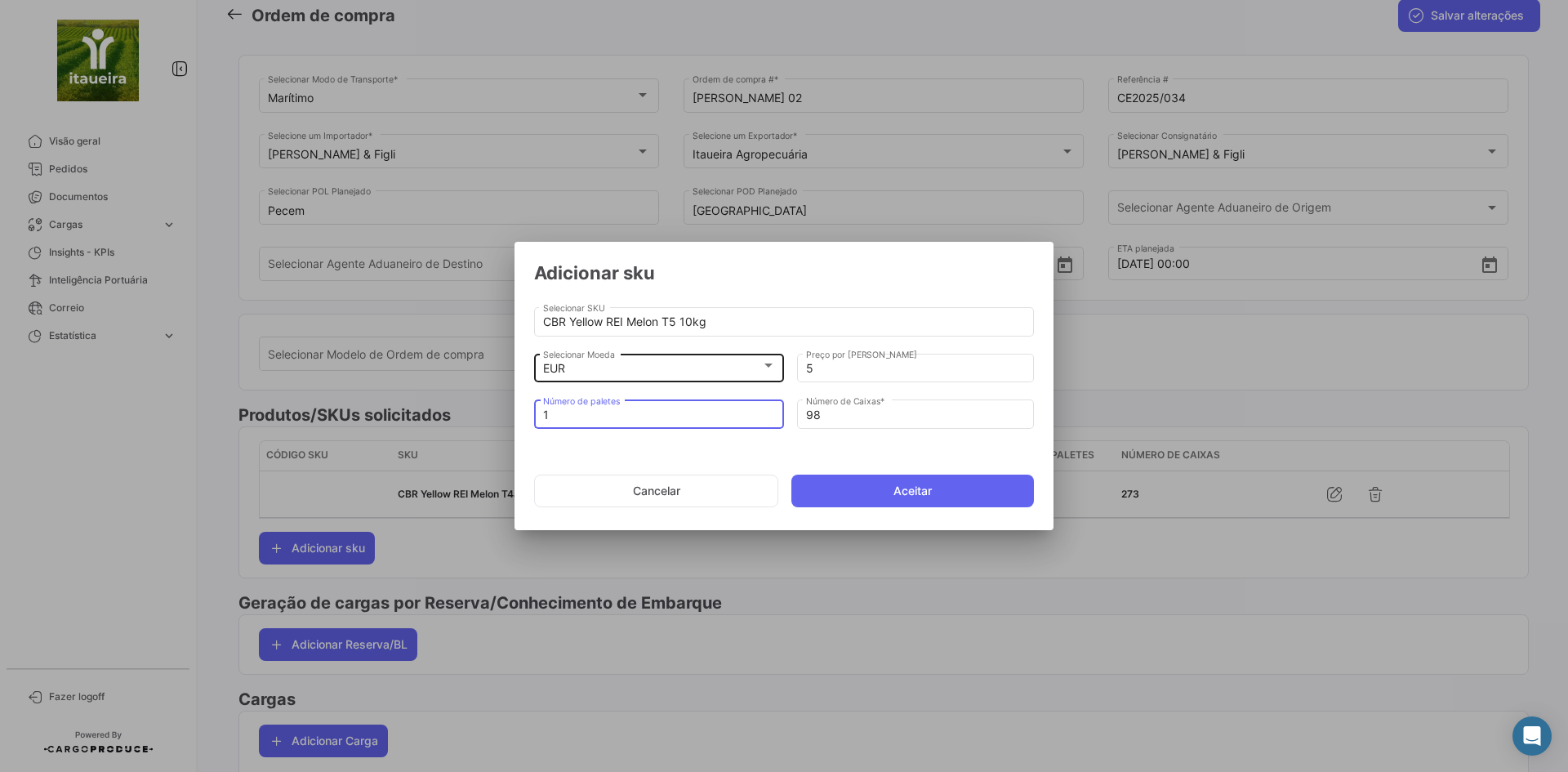
type input "10"
type input "980"
type input "10"
click at [870, 493] on button "Aceitar" at bounding box center [912, 491] width 242 height 32
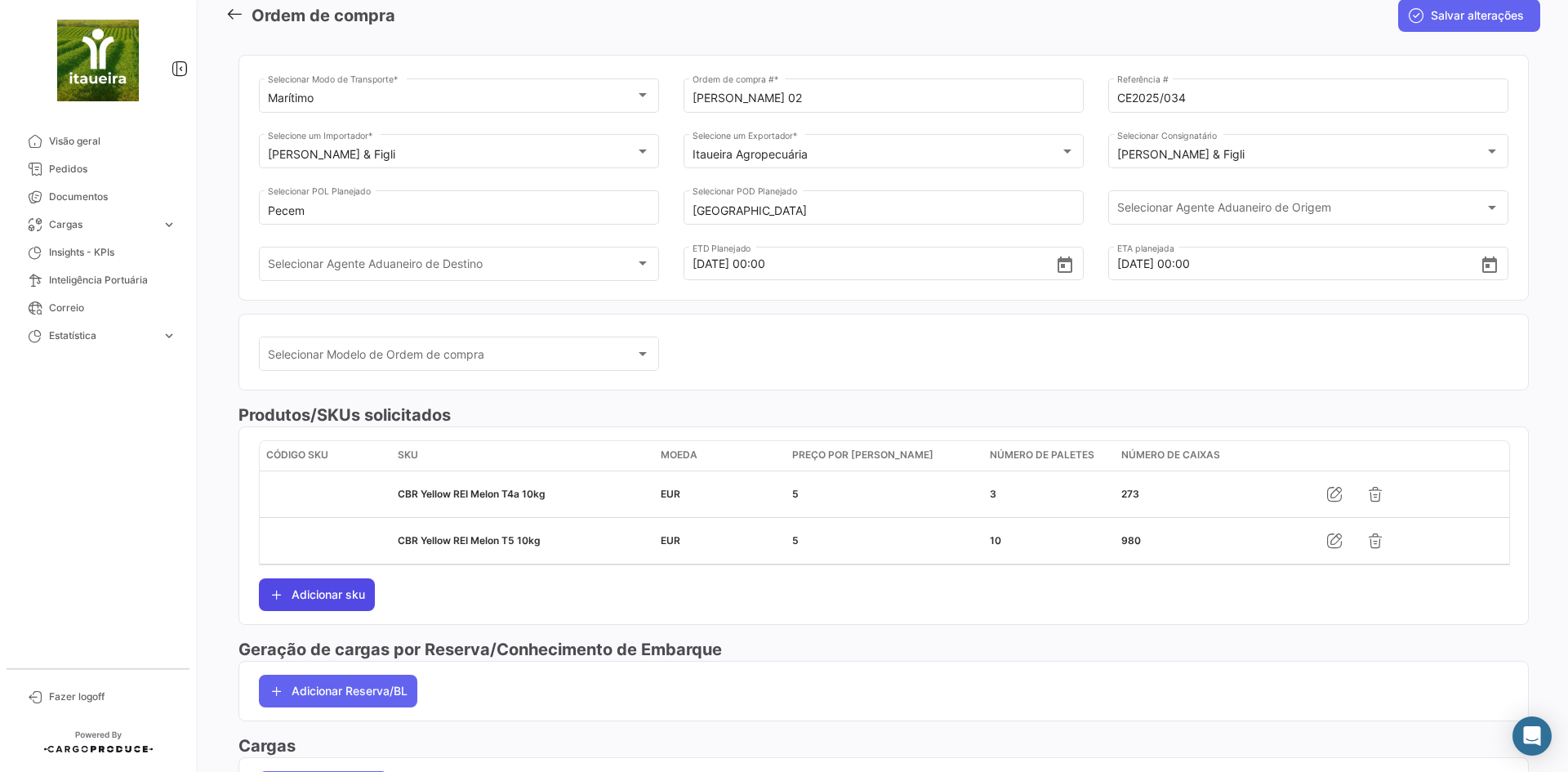
click at [316, 594] on button "Adicionar sku" at bounding box center [317, 594] width 116 height 32
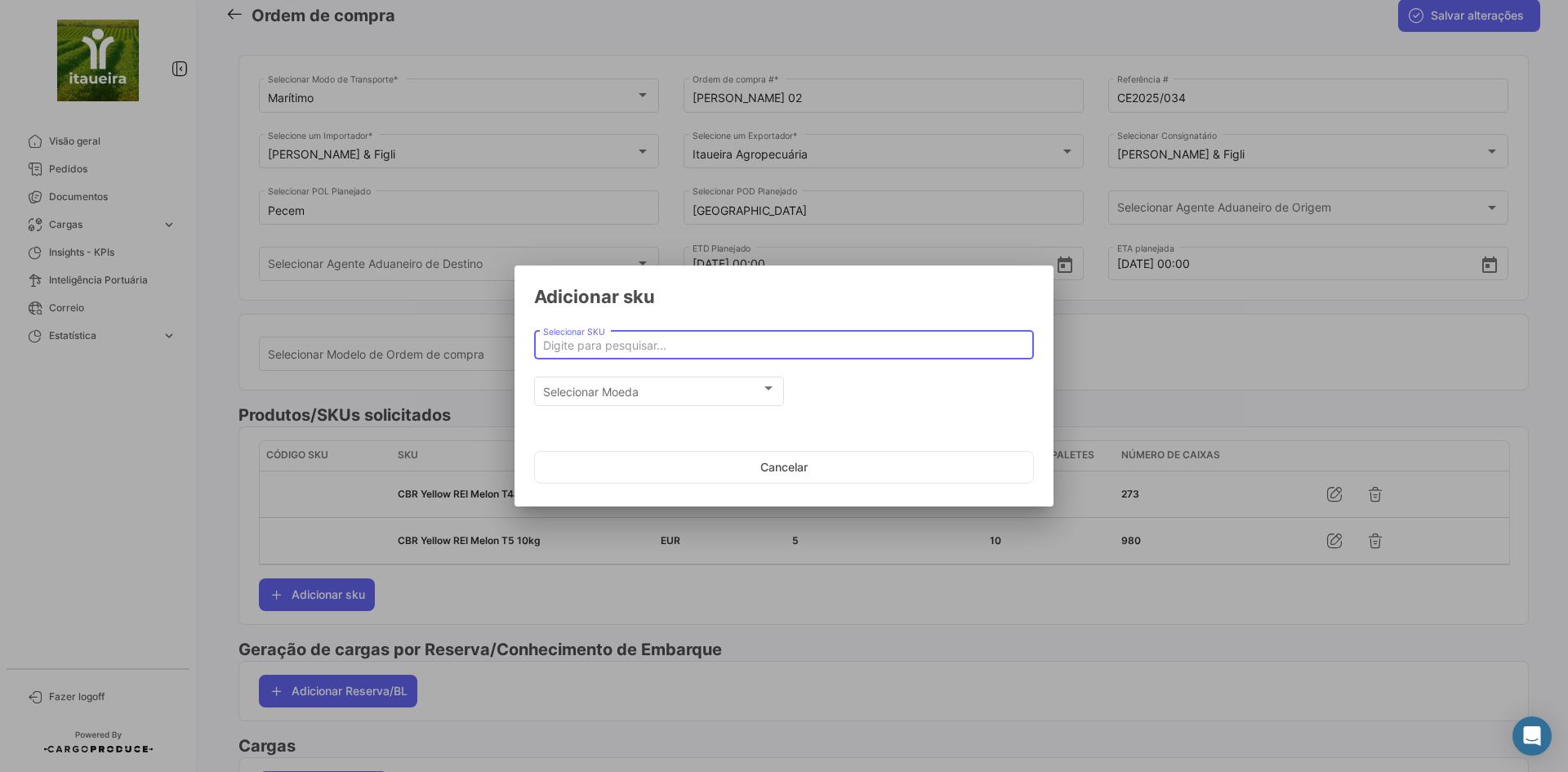
click at [596, 343] on input "Selecionar SKU" at bounding box center [784, 346] width 483 height 14
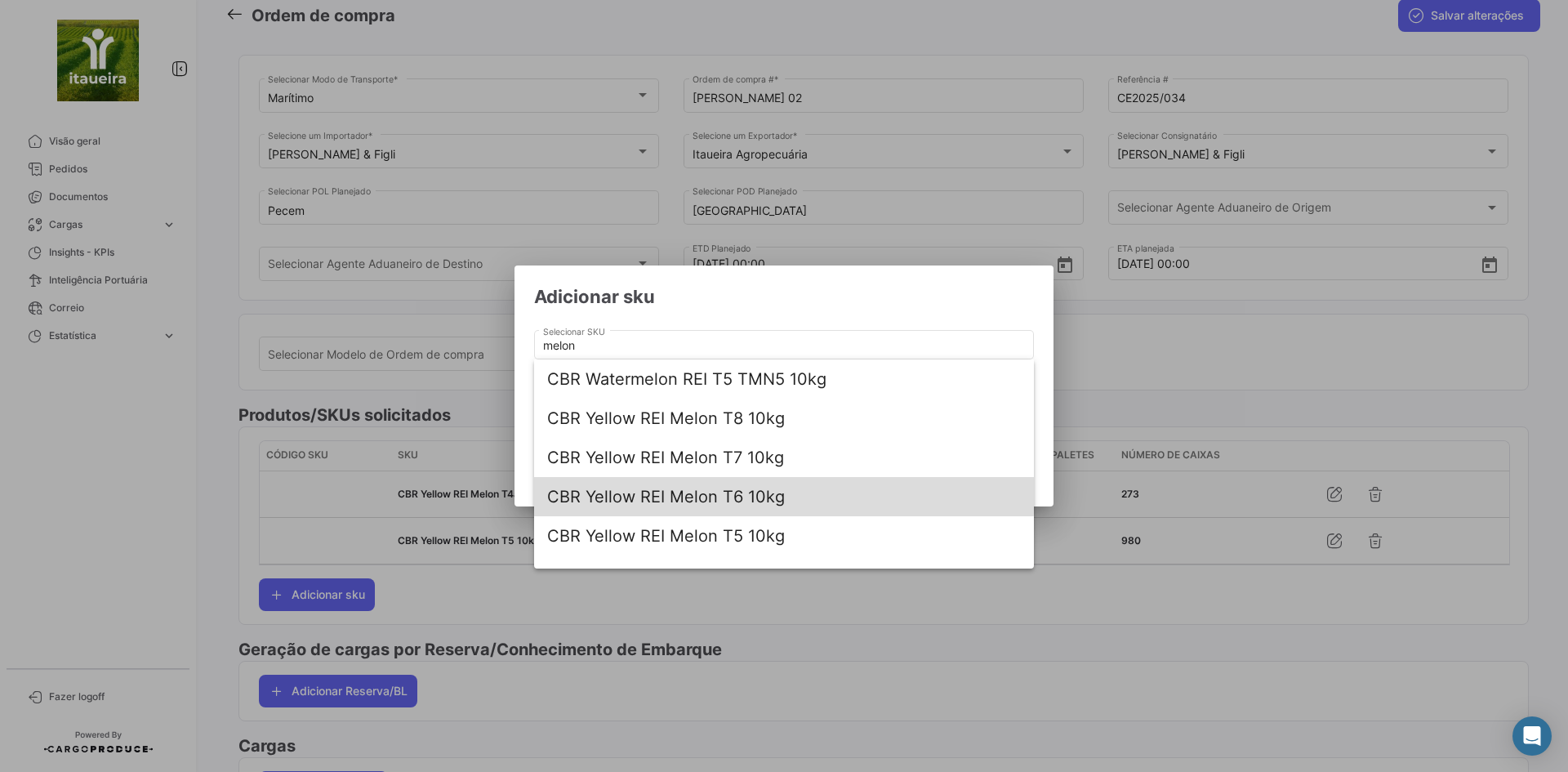
click at [738, 492] on span "CBR Yellow REI Melon T6 10kg" at bounding box center [784, 496] width 474 height 39
type input "CBR Yellow REI Melon T6 10kg"
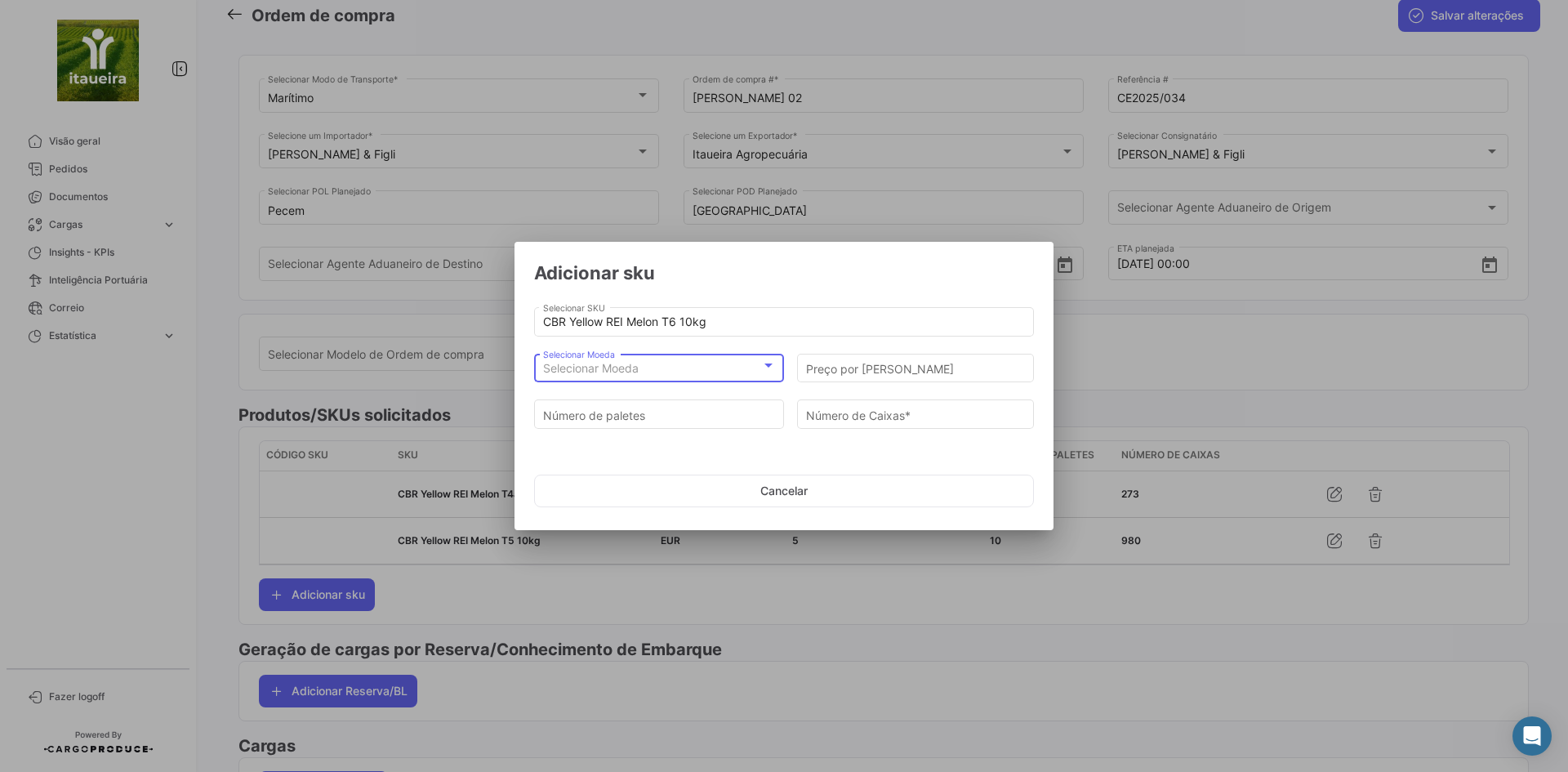
click at [672, 366] on div "Selecionar Moeda" at bounding box center [652, 368] width 218 height 14
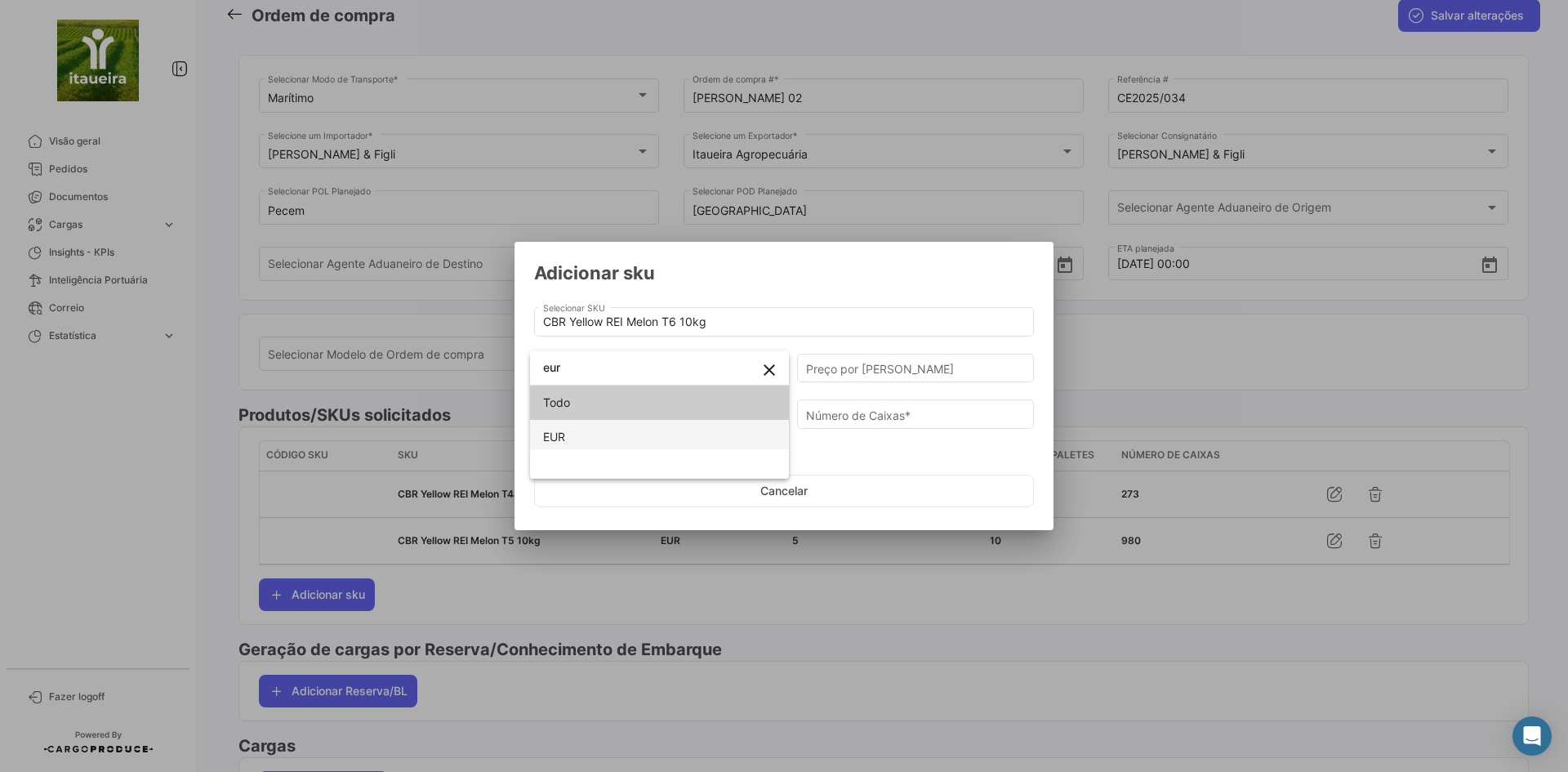
type input "eur"
click at [585, 445] on span "EUR" at bounding box center [659, 437] width 233 height 34
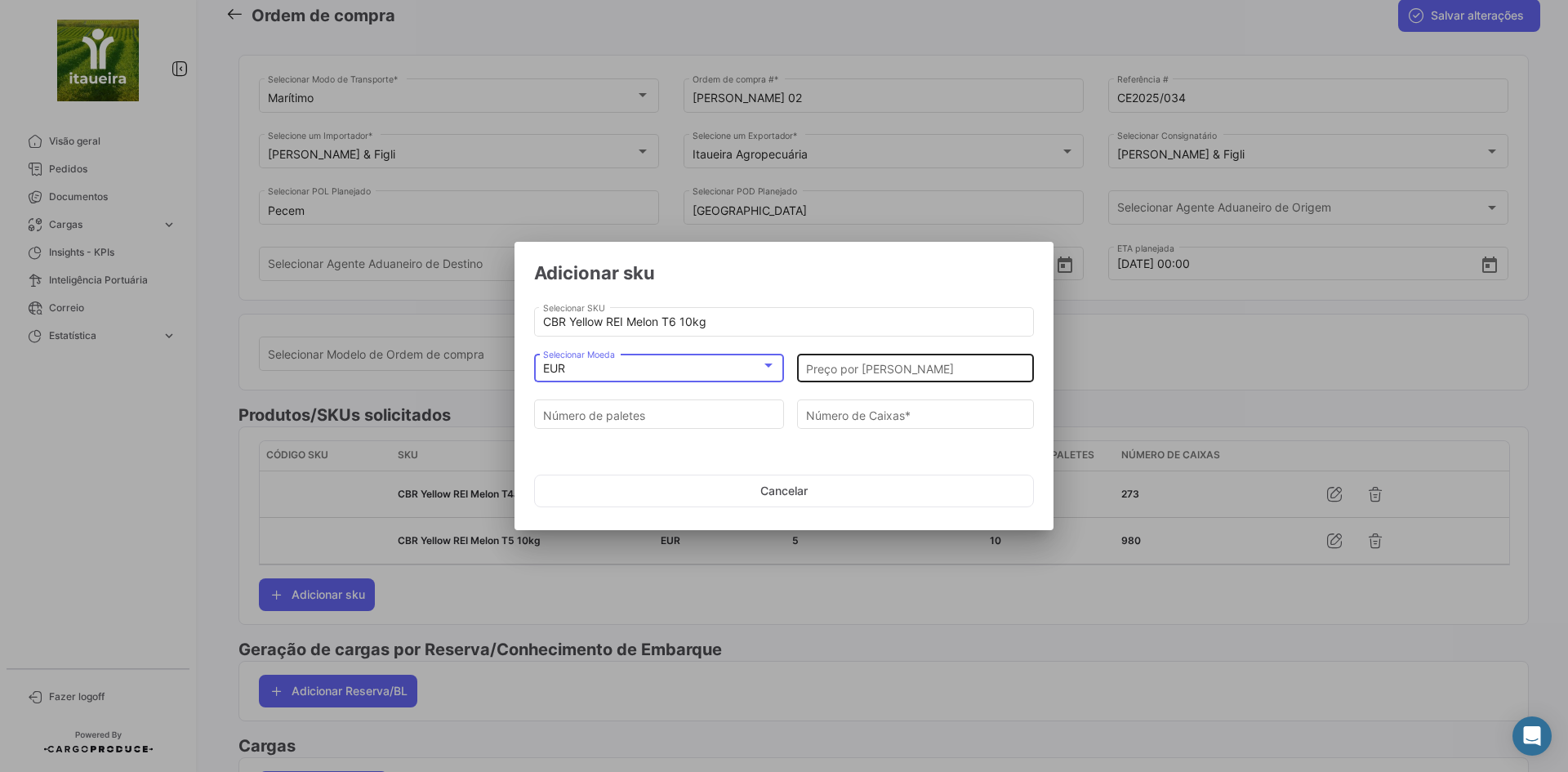
click at [862, 362] on input "Preço por [PERSON_NAME]" at bounding box center [915, 368] width 220 height 14
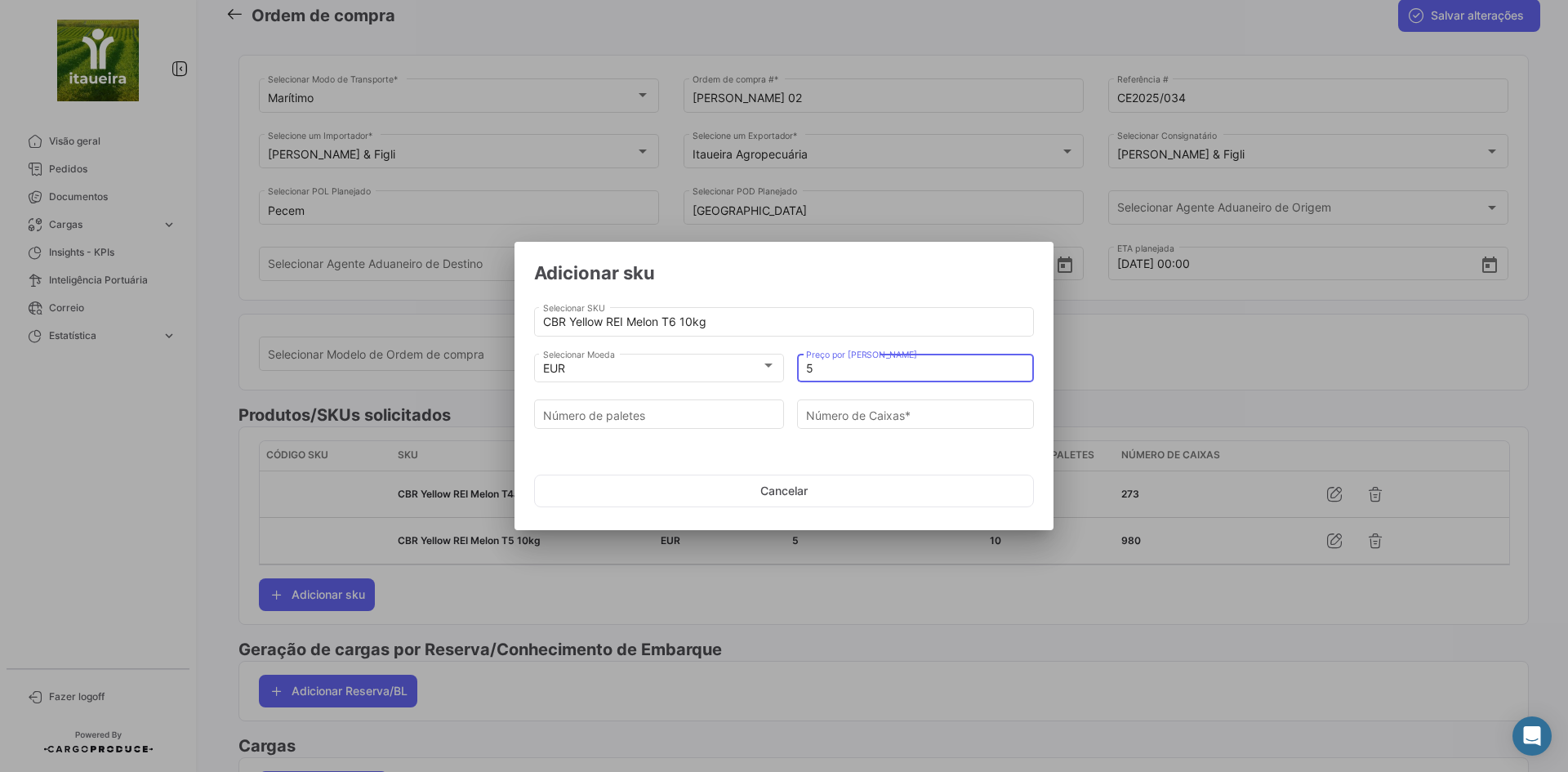
type input "5"
type input "7"
type input "686"
type input "7"
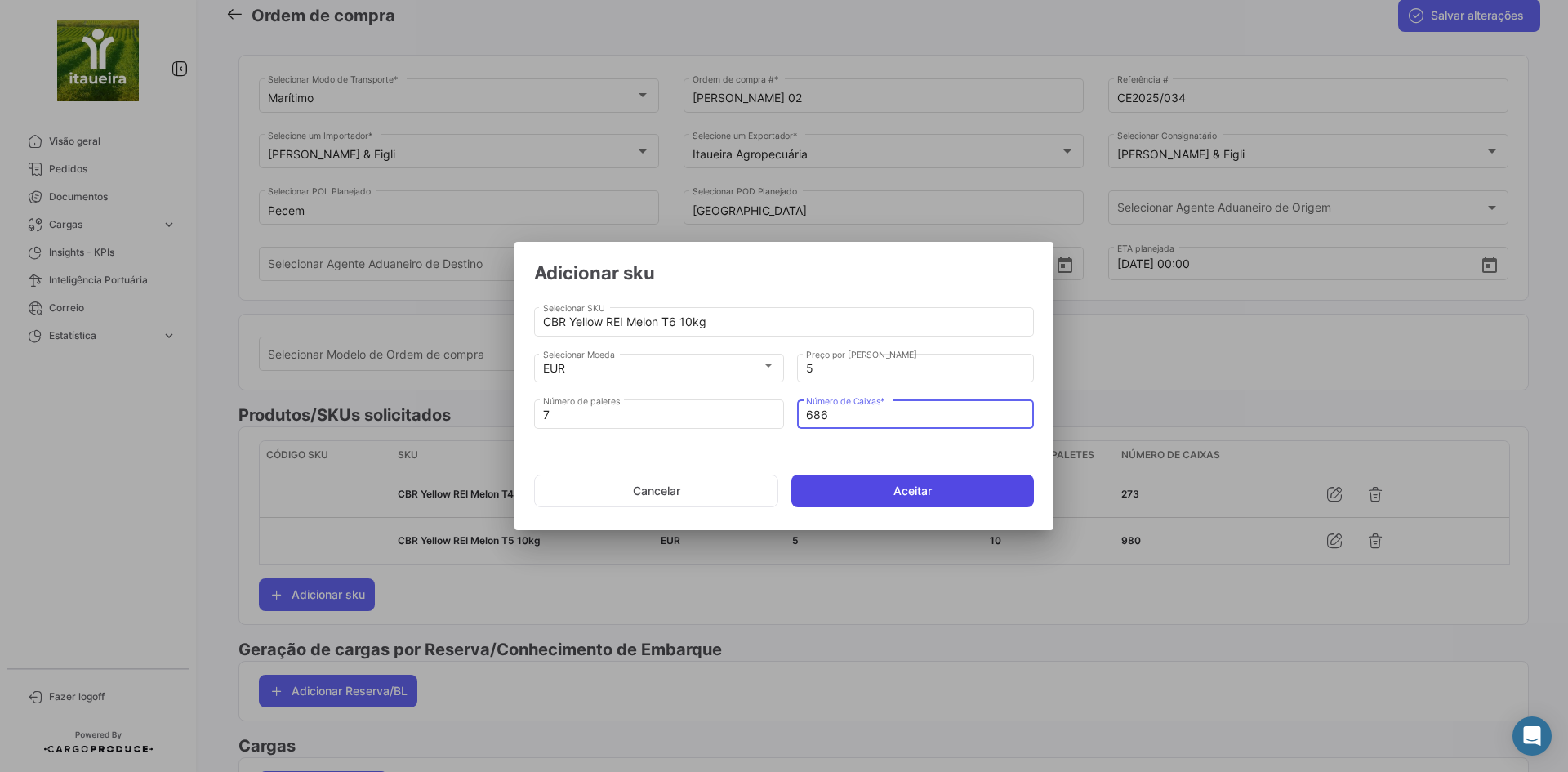
click at [901, 494] on button "Aceitar" at bounding box center [912, 491] width 242 height 32
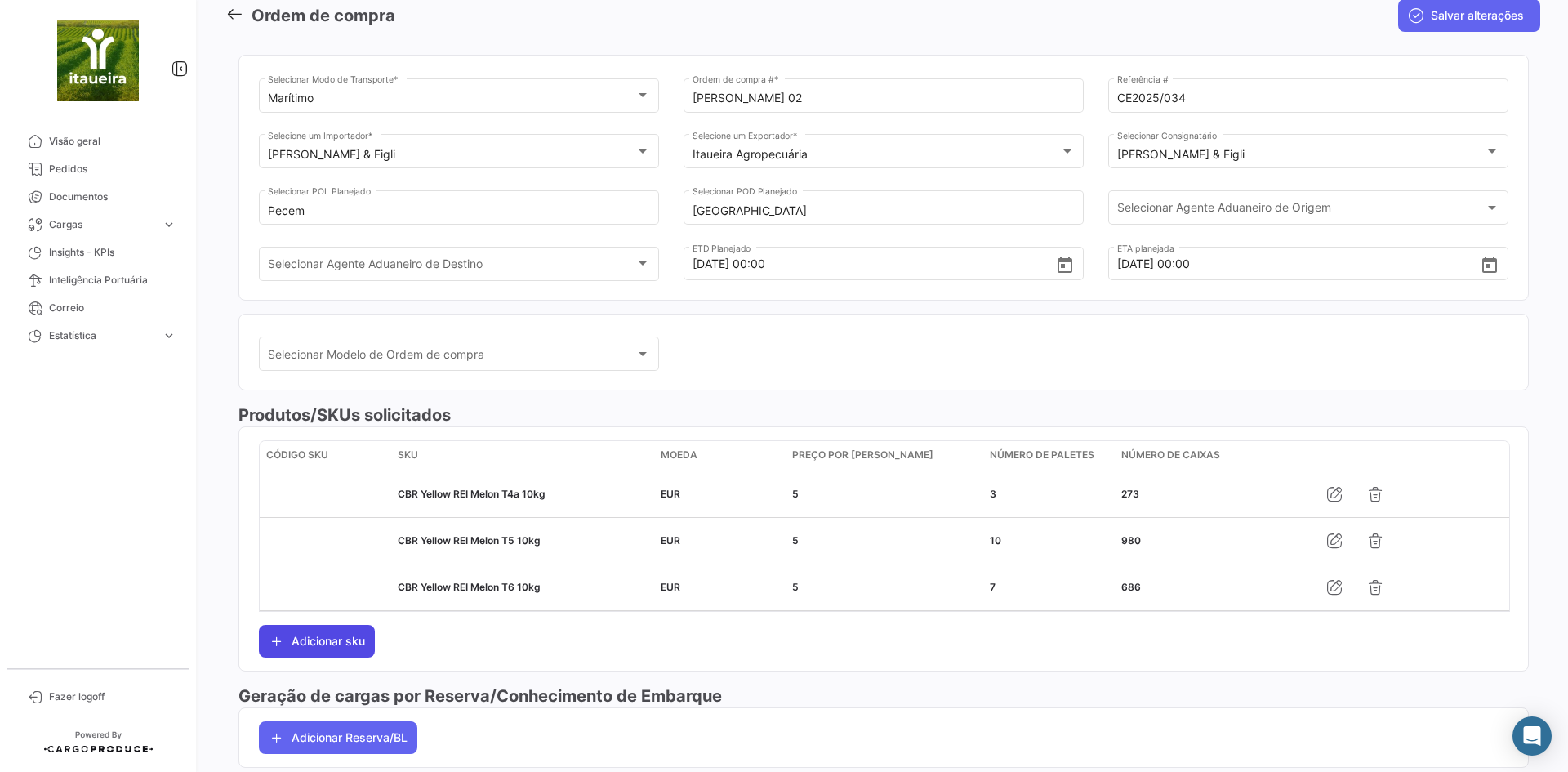
click at [351, 633] on button "Adicionar sku" at bounding box center [317, 640] width 116 height 32
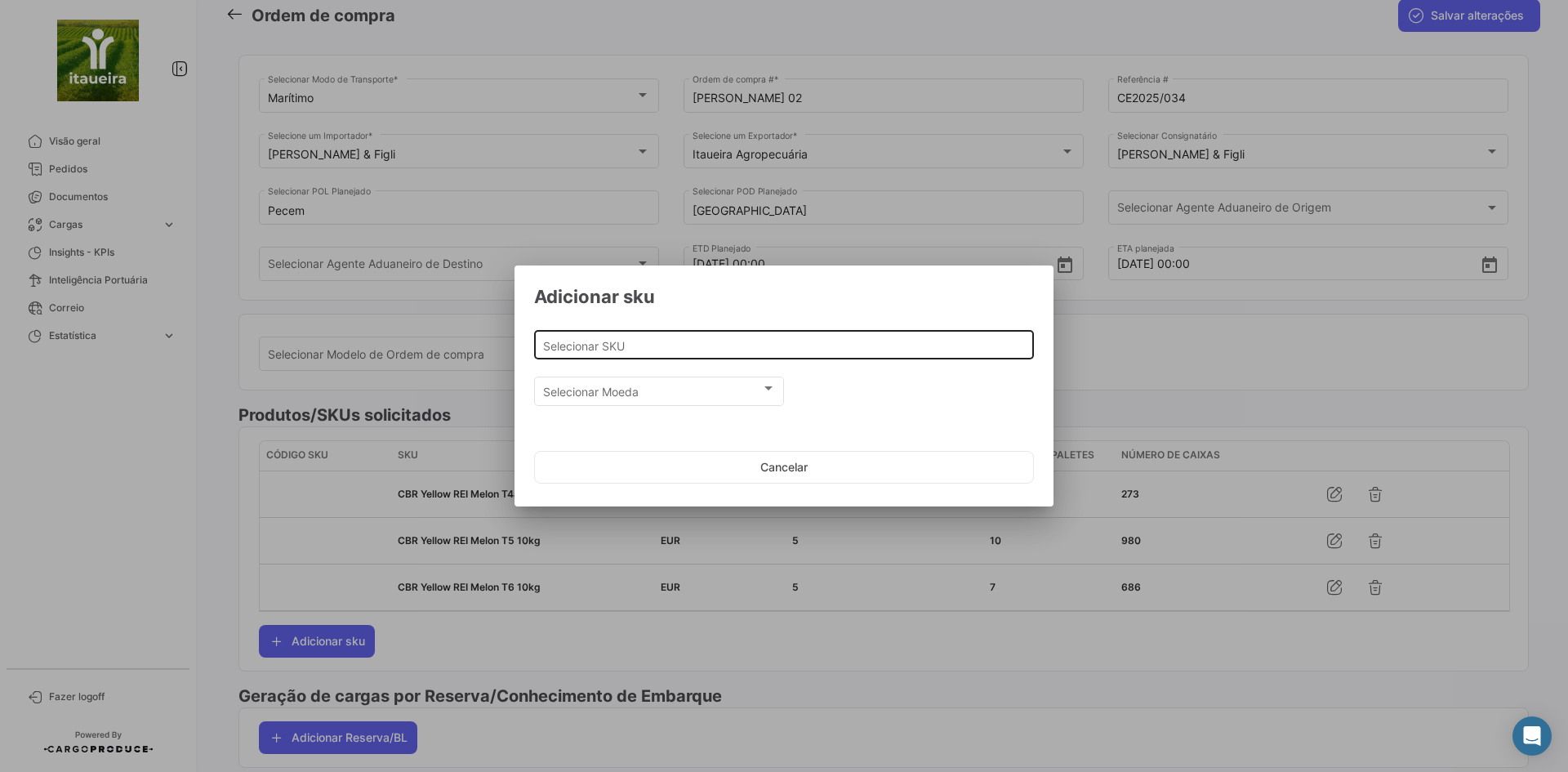
click at [649, 348] on input "Selecionar SKU" at bounding box center [784, 346] width 483 height 14
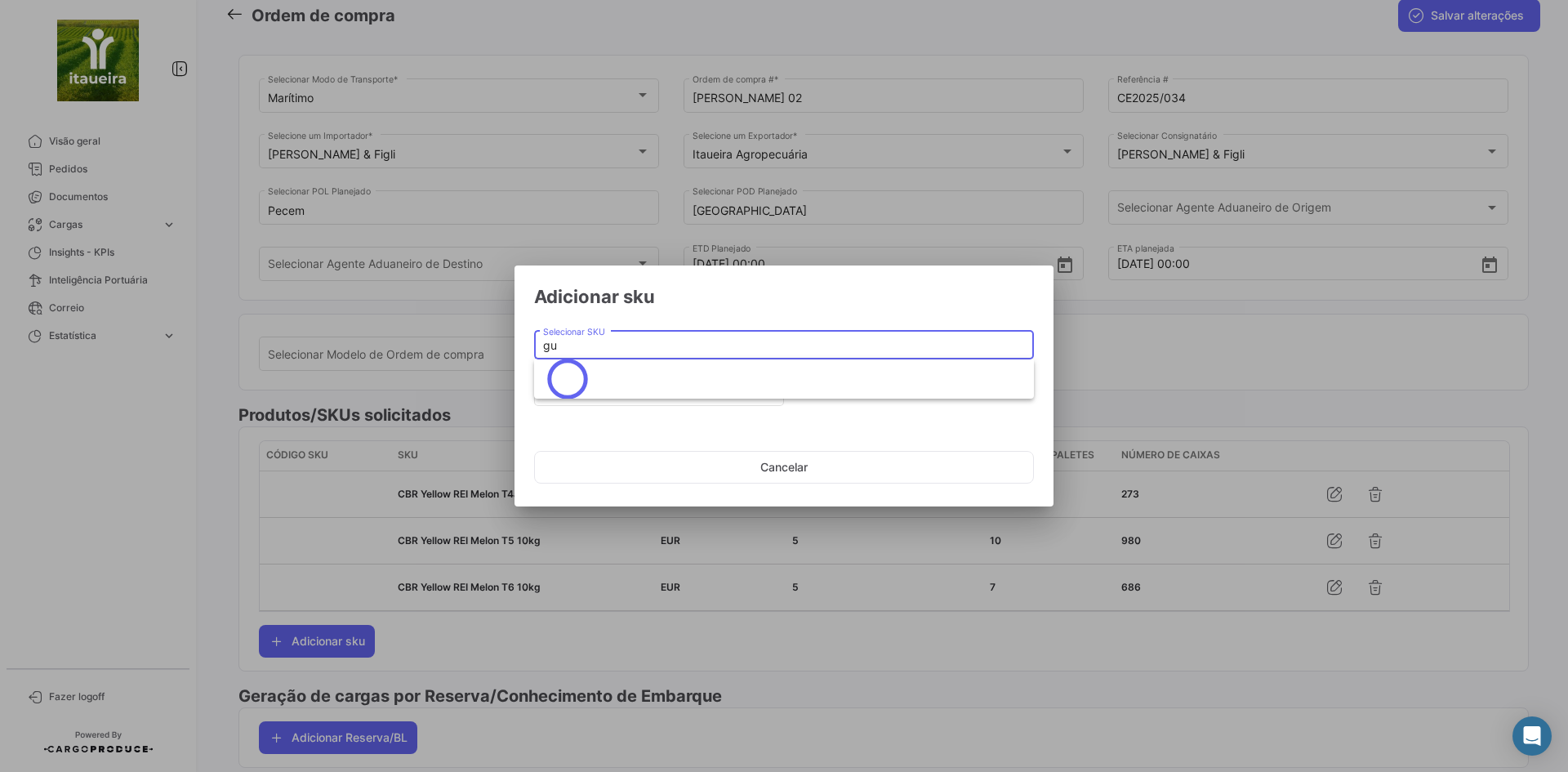
type input "g"
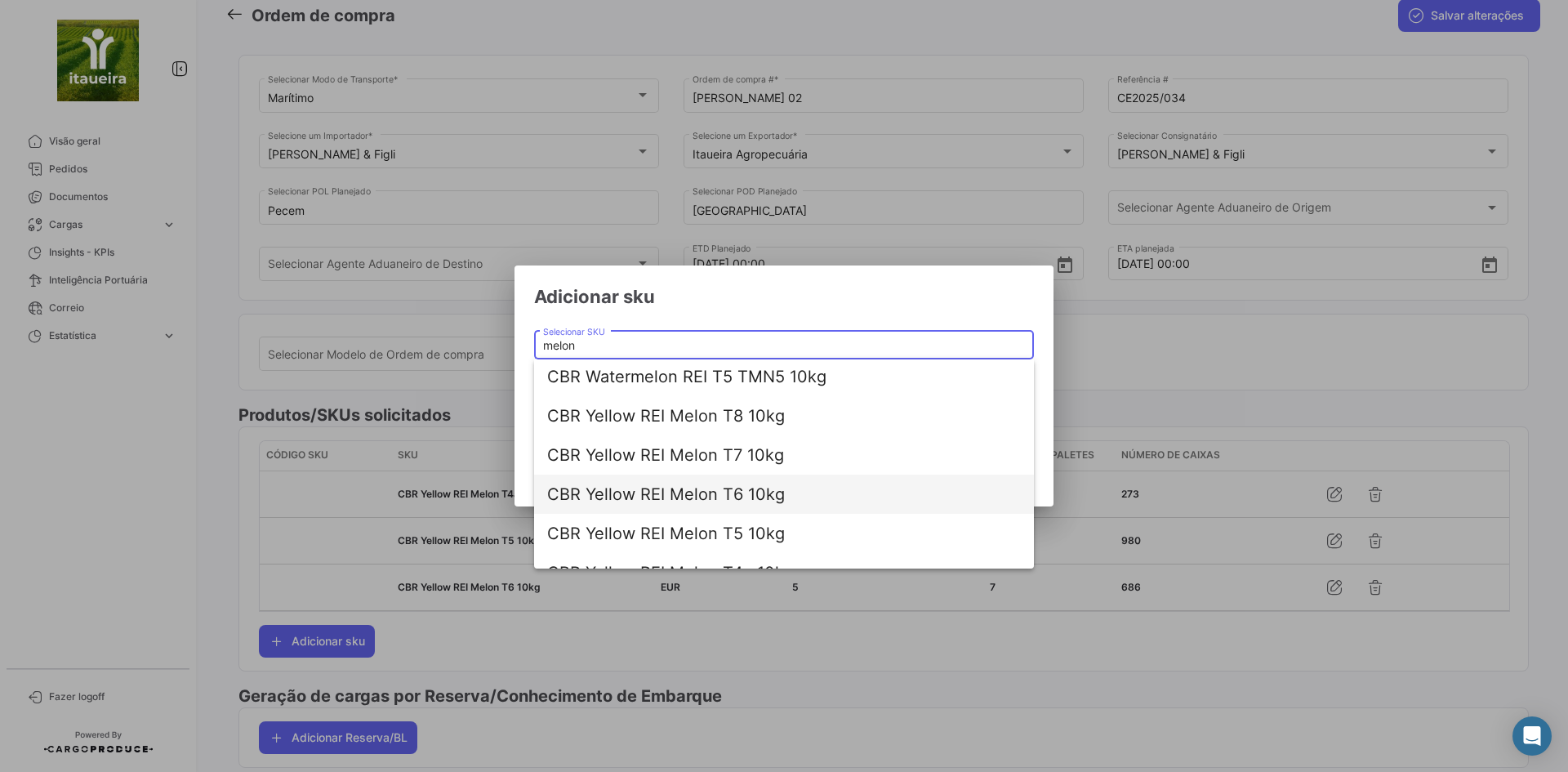
scroll to position [0, 0]
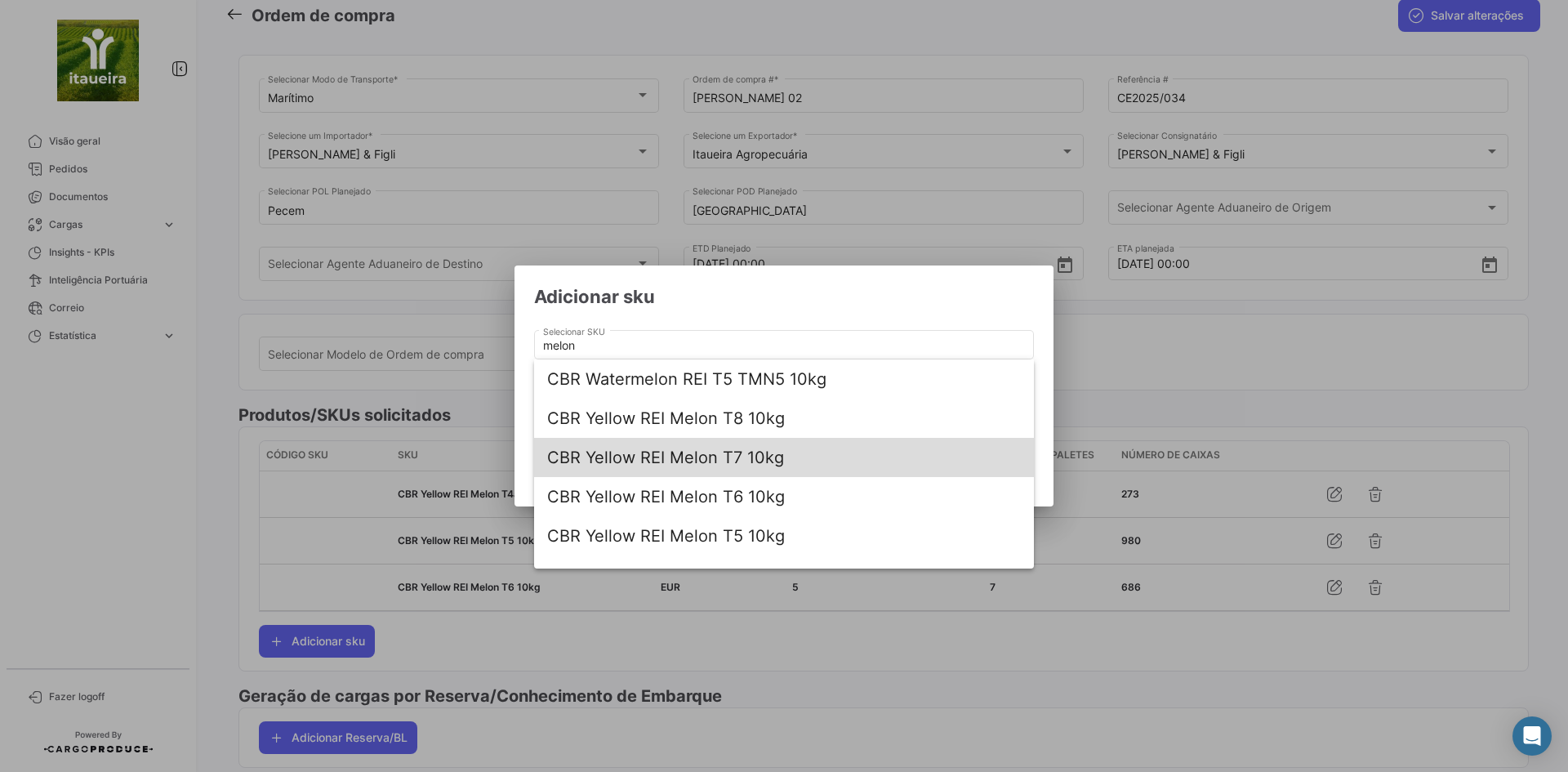
click at [729, 449] on span "CBR Yellow REI Melon T7 10kg" at bounding box center [784, 457] width 474 height 39
type input "CBR Yellow REI Melon T7 10kg"
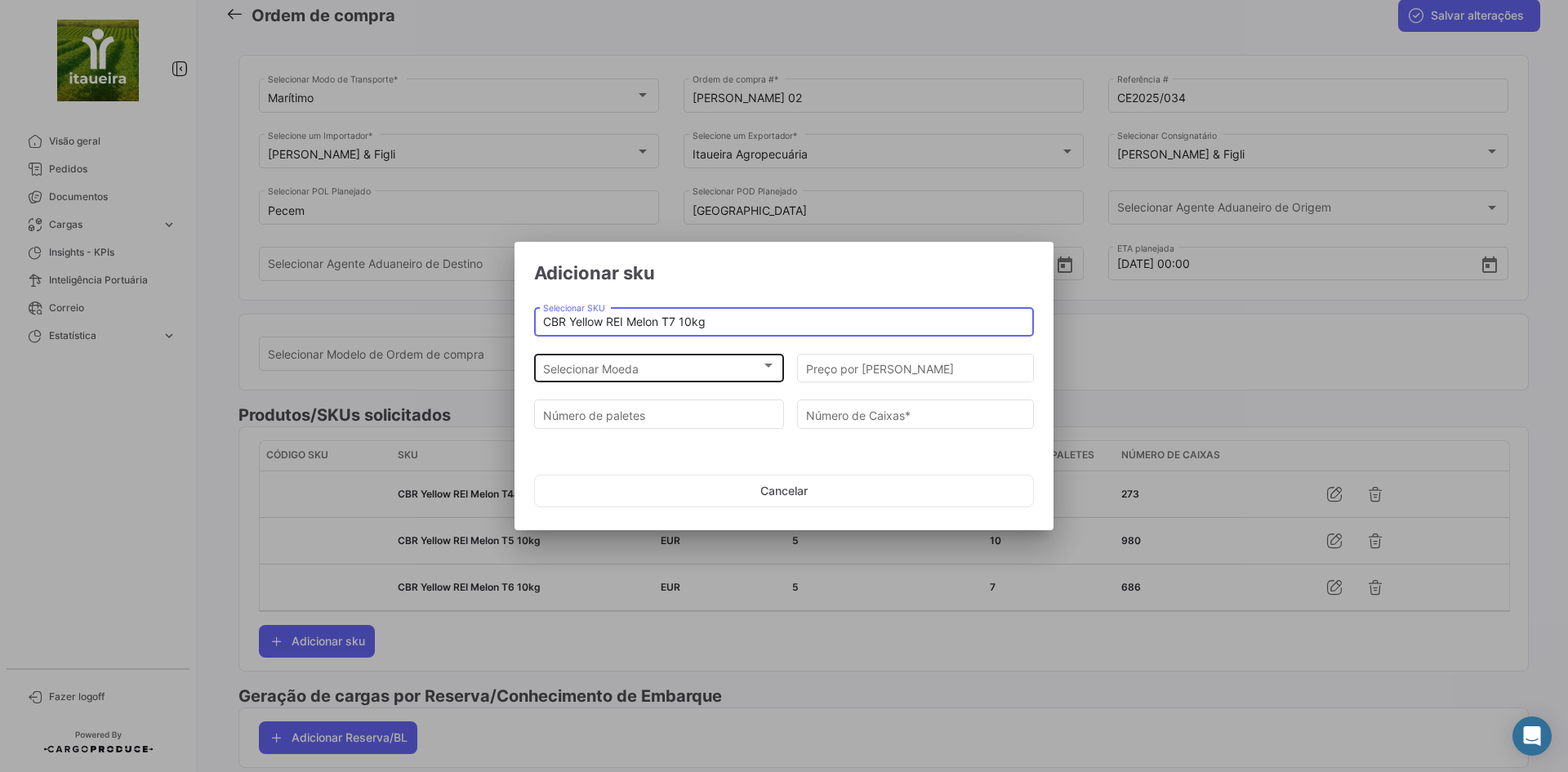
click at [657, 355] on div "Selecionar Moeda Selecionar Moeda" at bounding box center [659, 366] width 233 height 32
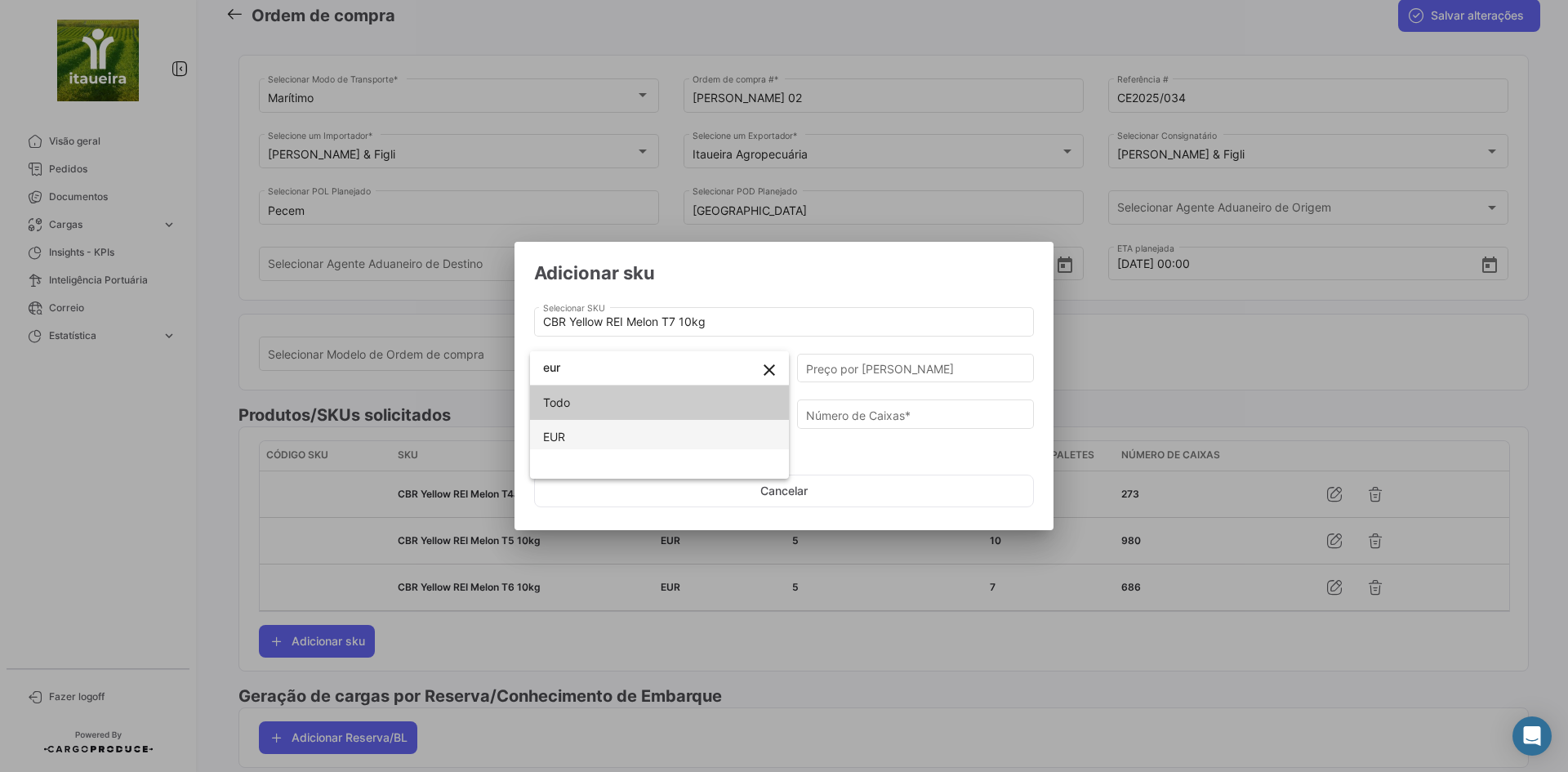
type input "eur"
click at [569, 429] on span "EUR" at bounding box center [659, 437] width 233 height 34
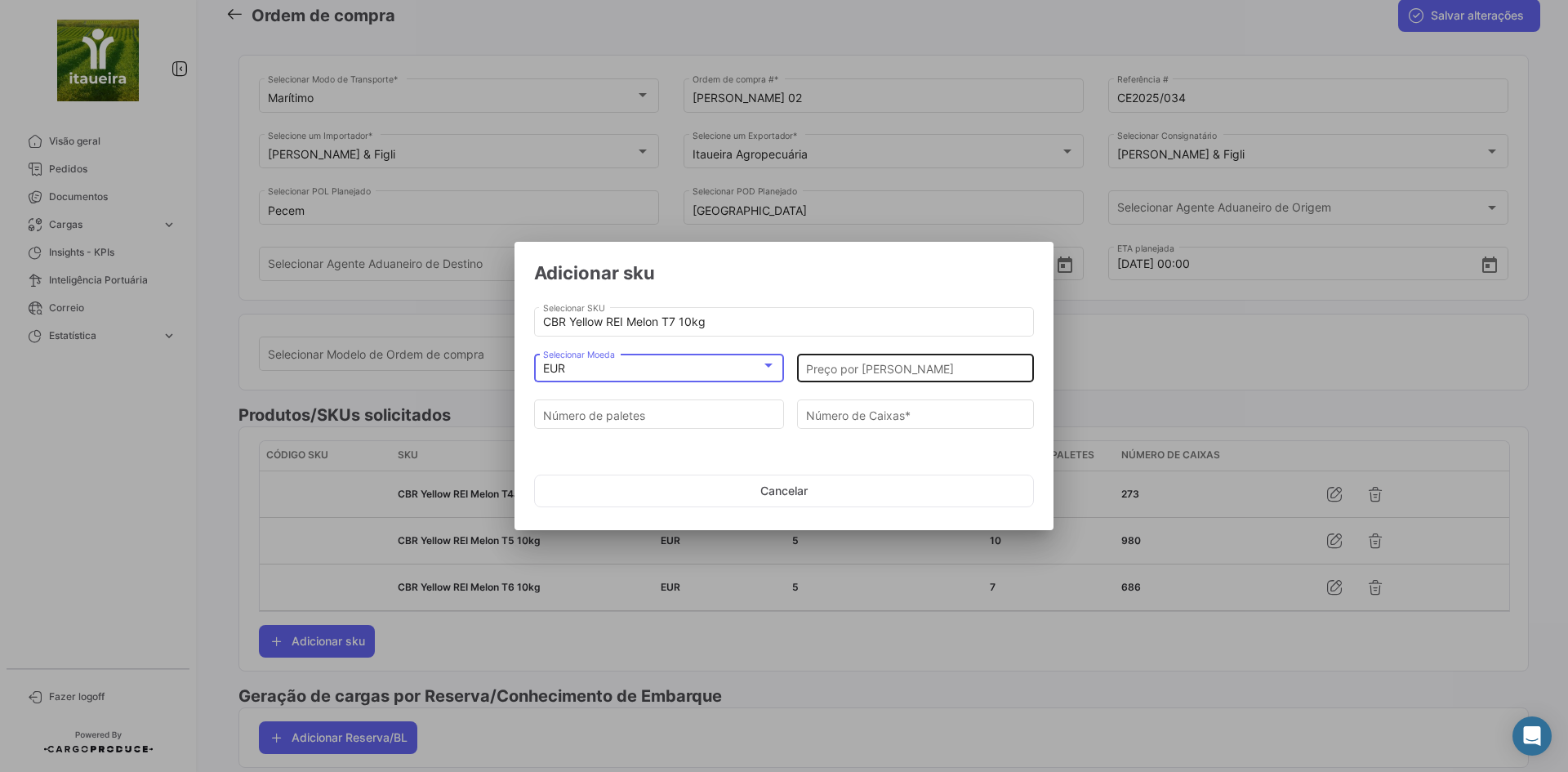
click at [881, 367] on input "Preço por [PERSON_NAME]" at bounding box center [915, 368] width 220 height 14
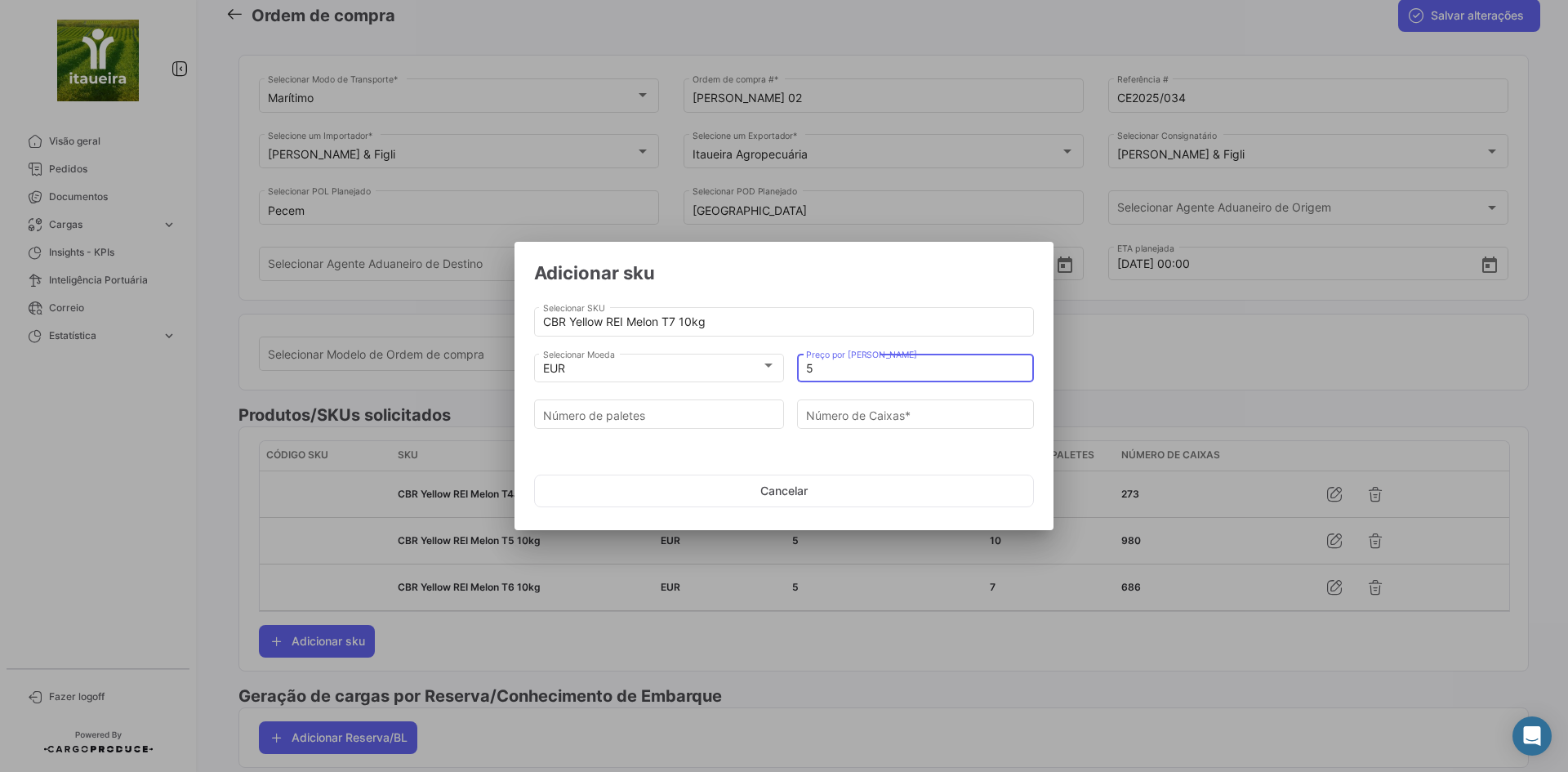
type input "5"
type input "2"
type input "196"
type input "2"
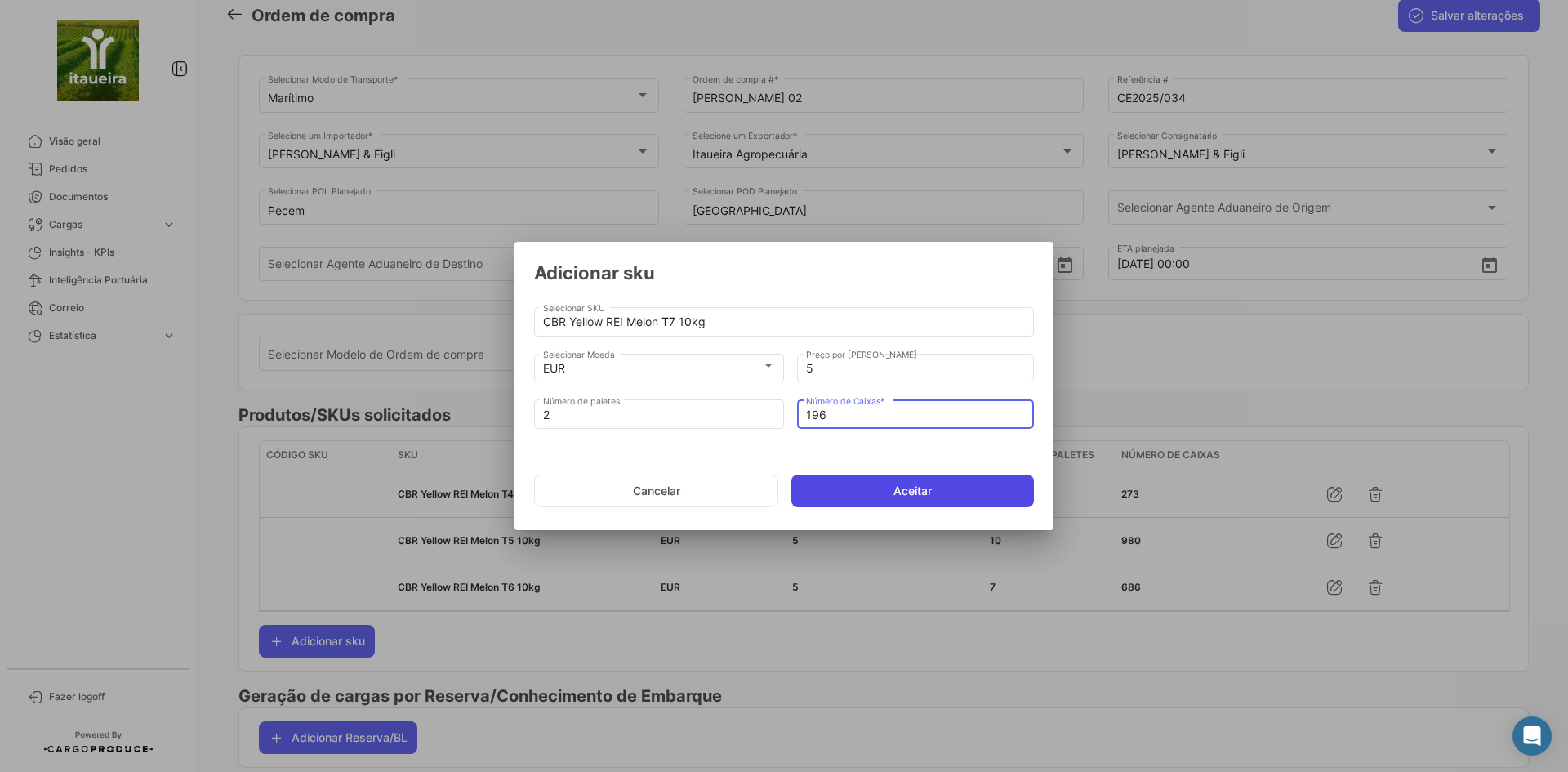
click at [880, 484] on button "Aceitar" at bounding box center [912, 491] width 242 height 32
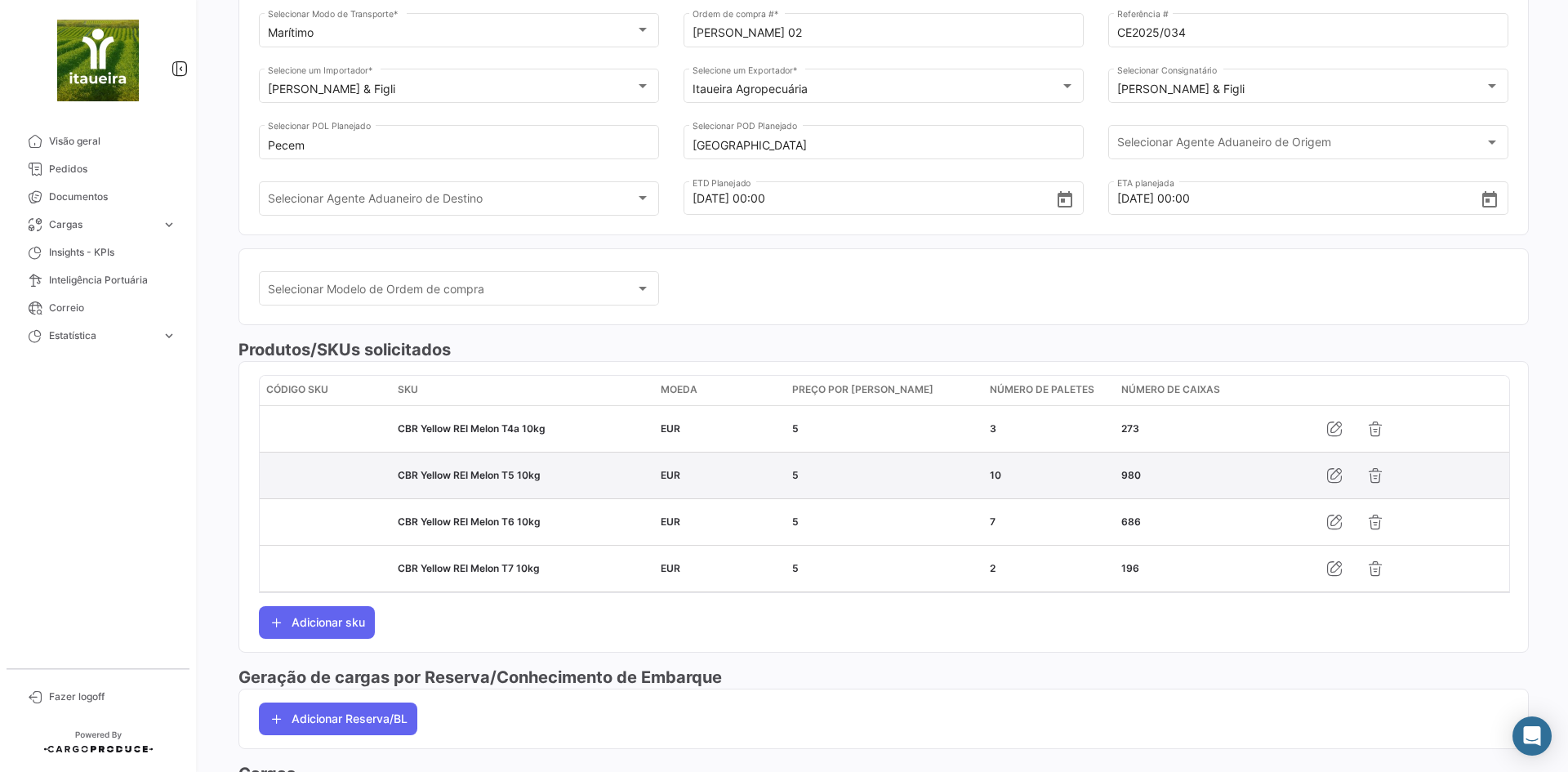
scroll to position [309, 0]
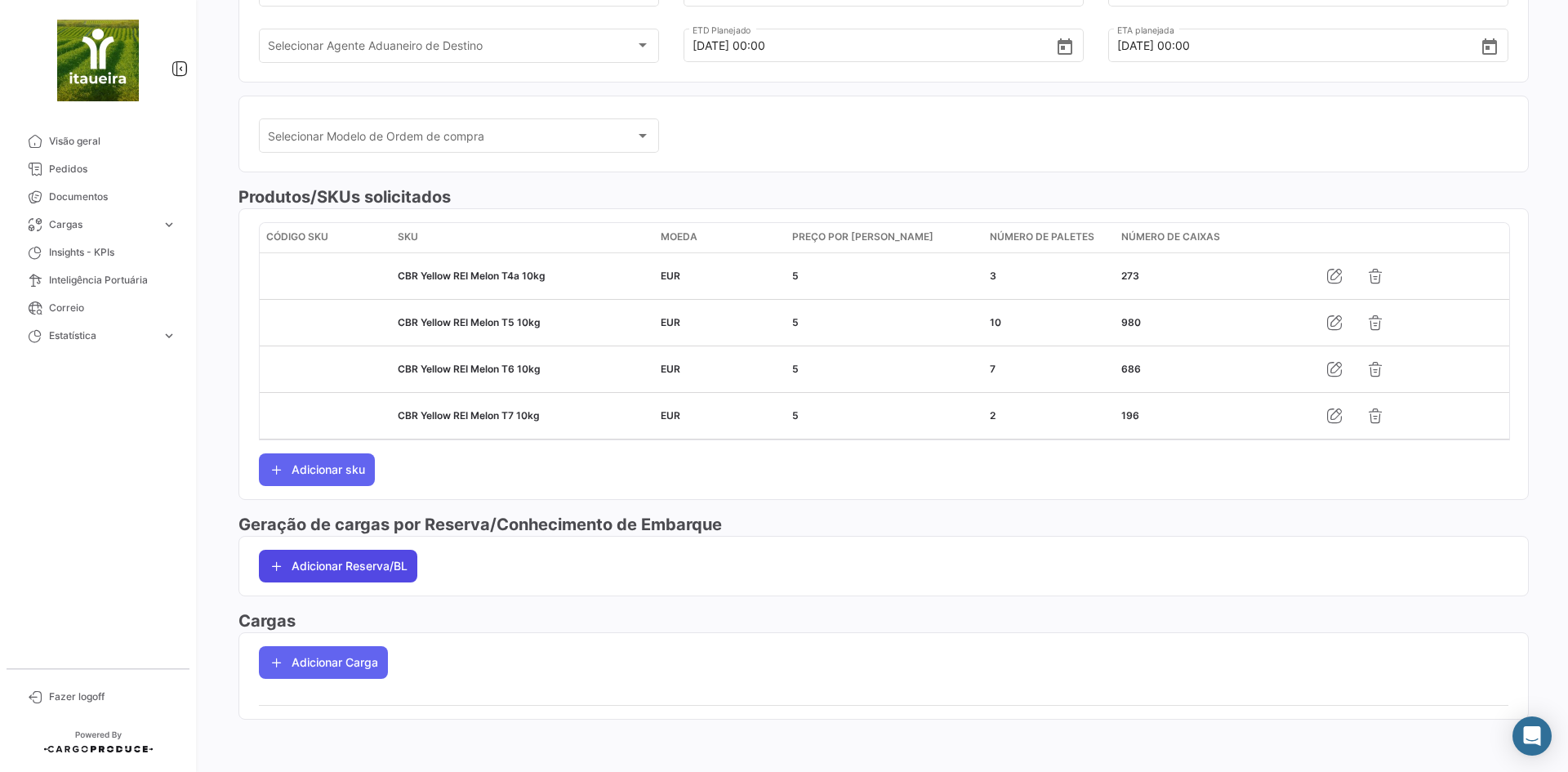
click at [330, 551] on button "Adicionar Reserva/BL" at bounding box center [338, 565] width 158 height 32
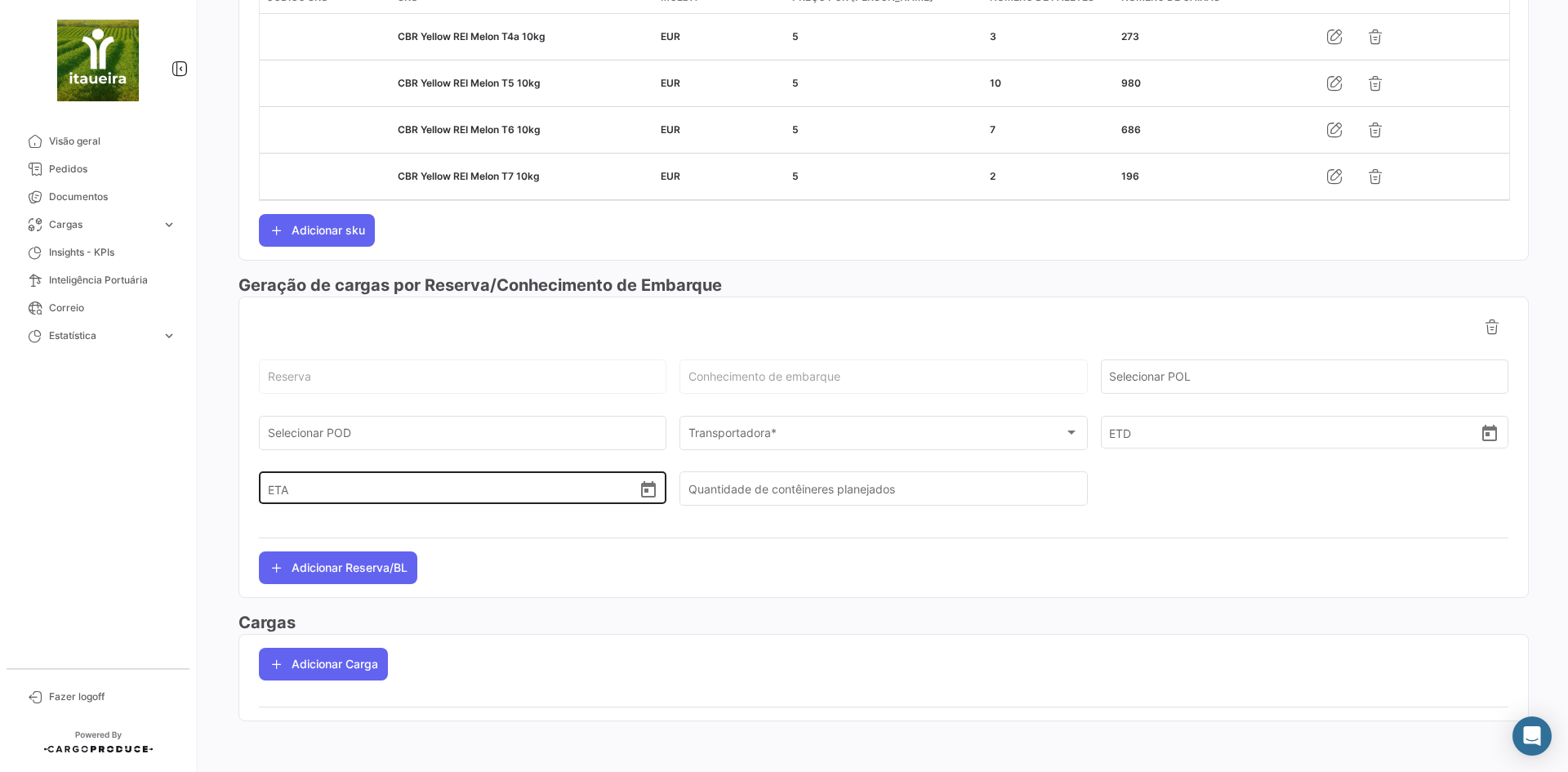
scroll to position [549, 0]
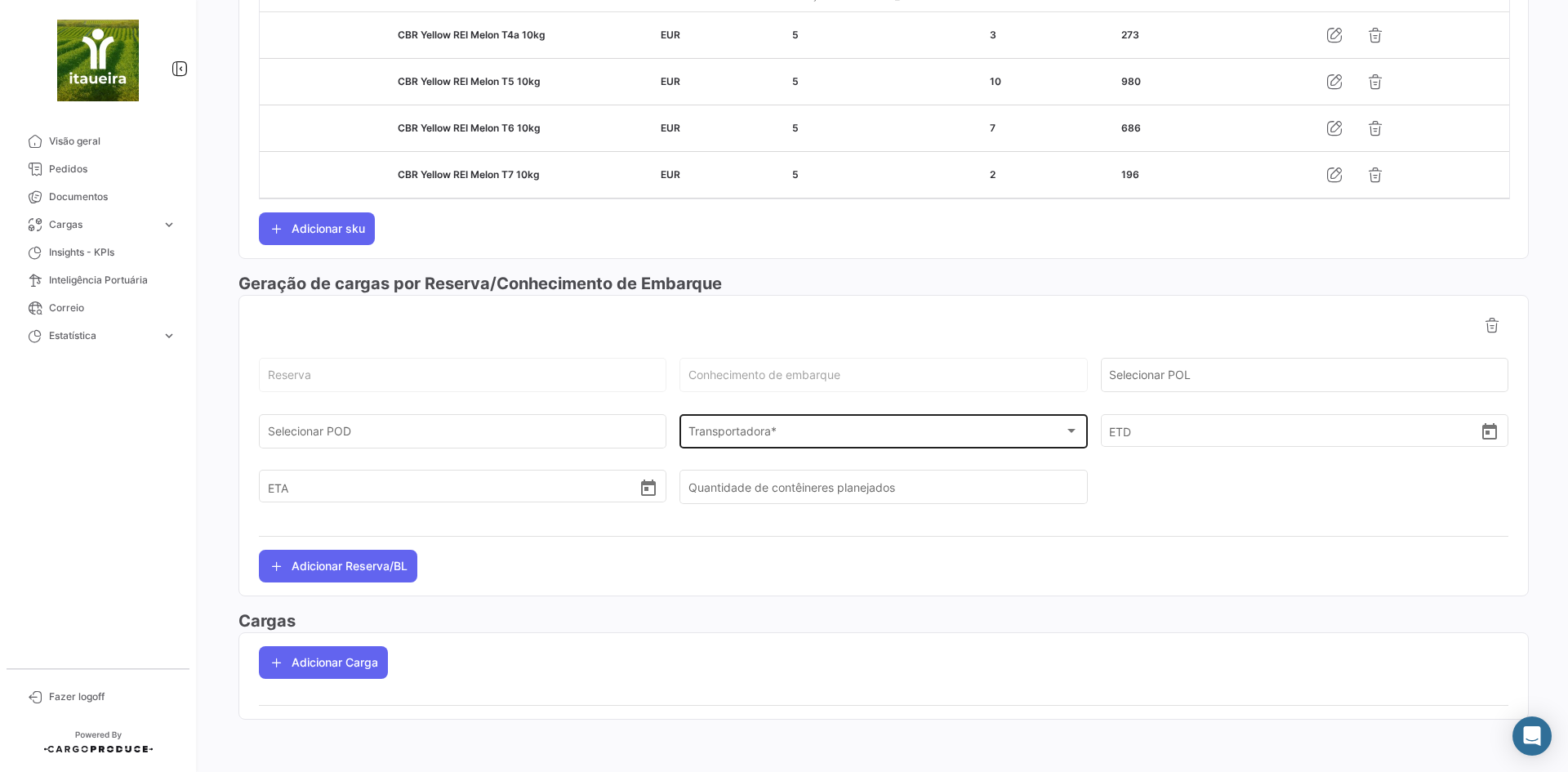
click at [787, 424] on div "Transportadora * Transportadora *" at bounding box center [882, 429] width 390 height 37
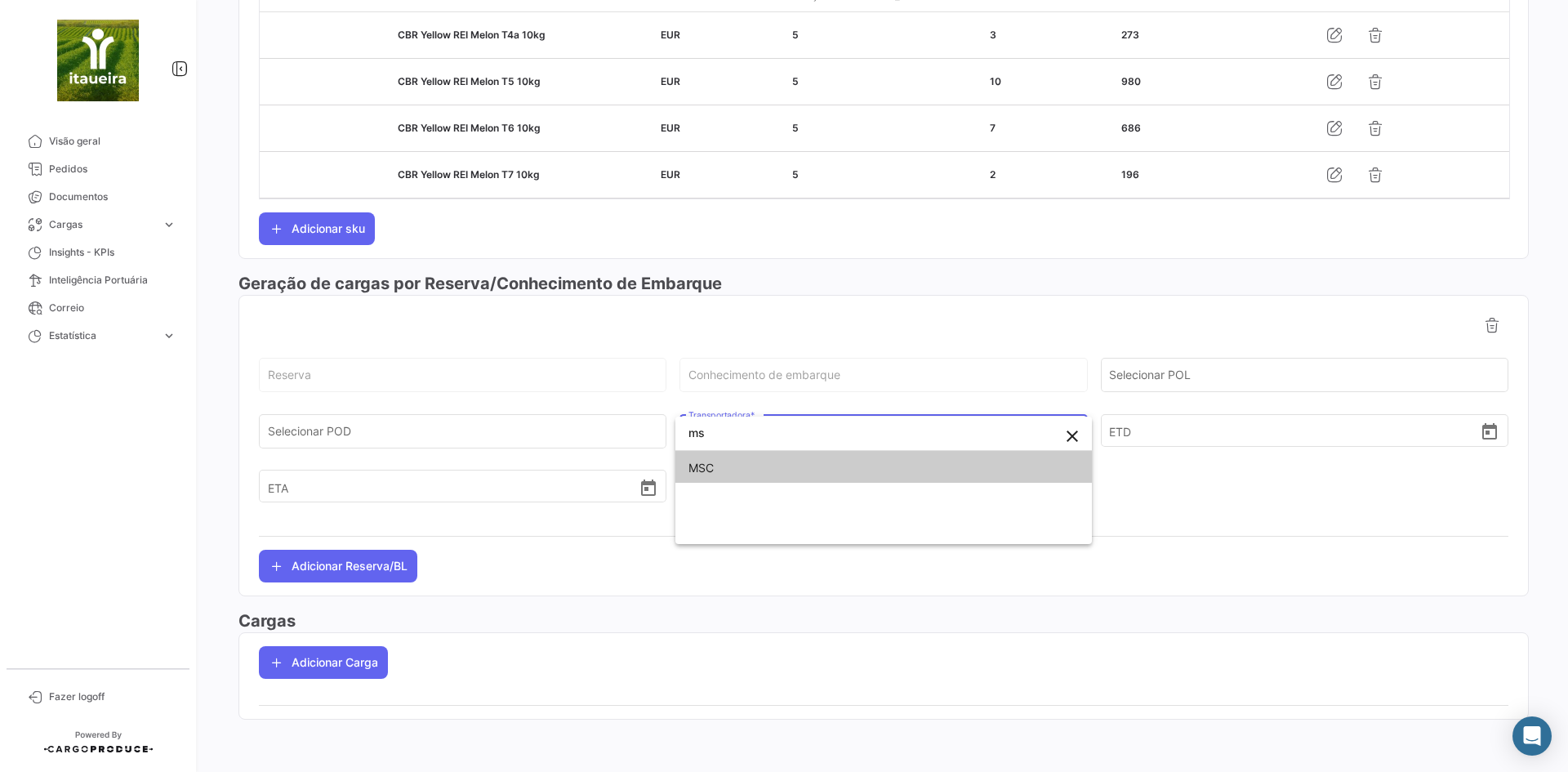
type input "ms"
click at [738, 469] on span "MSC" at bounding box center [882, 467] width 390 height 34
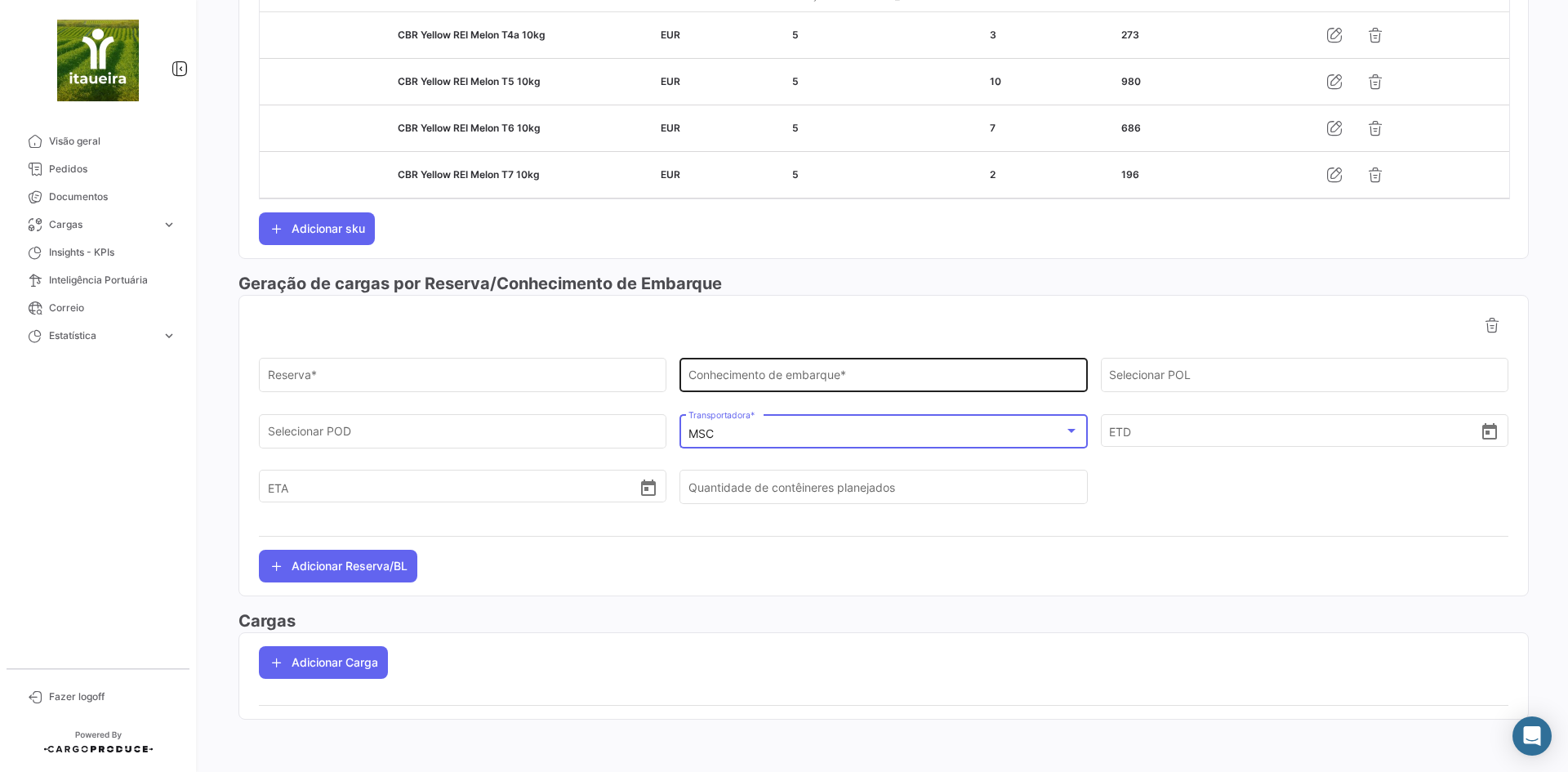
click at [769, 366] on div "Conhecimento de embarque *" at bounding box center [882, 373] width 390 height 37
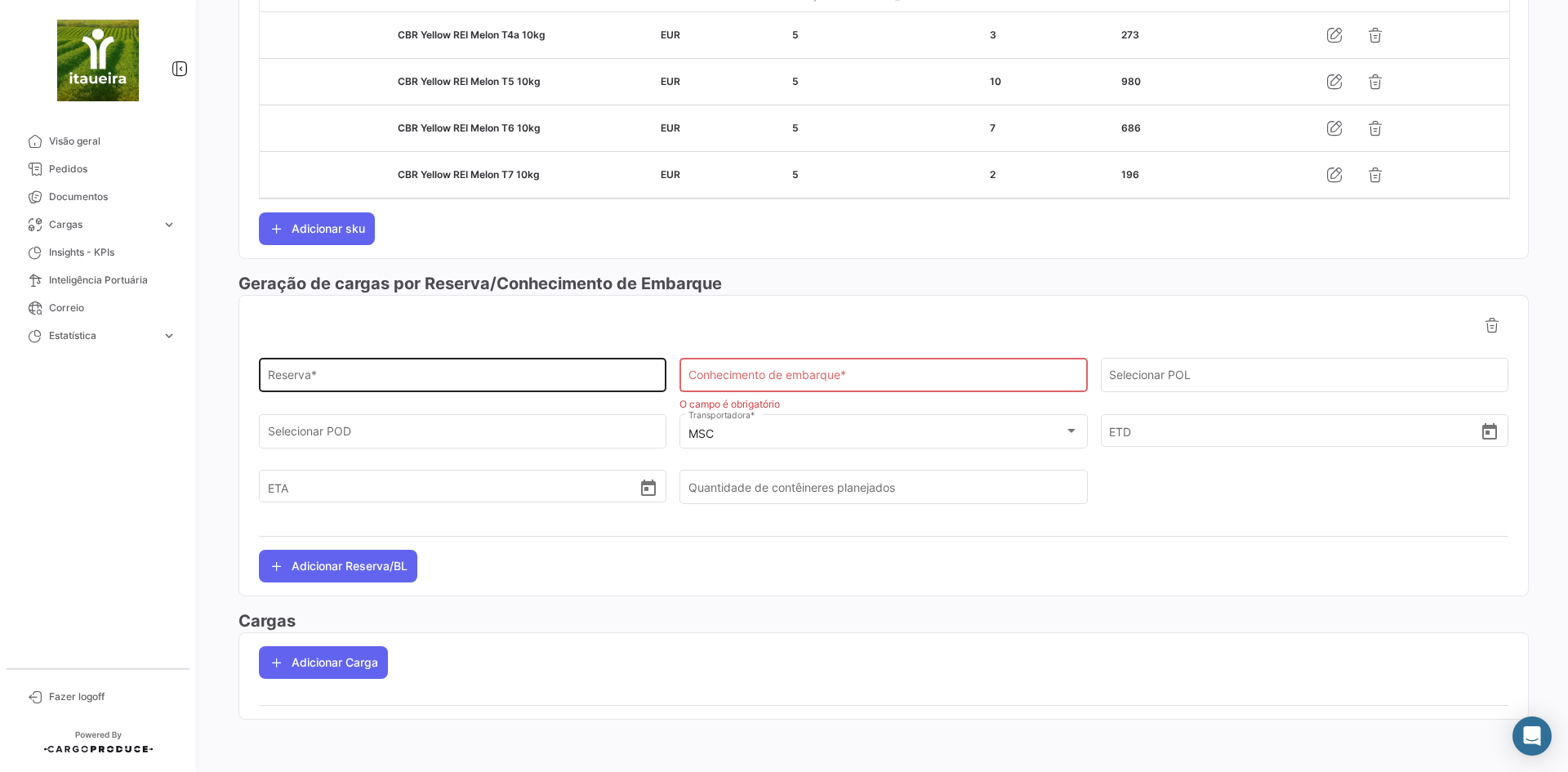
drag, startPoint x: 436, startPoint y: 366, endPoint x: 428, endPoint y: 375, distance: 12.0
click at [434, 368] on div "Reserva *" at bounding box center [462, 373] width 390 height 37
paste input "EBKG14422751"
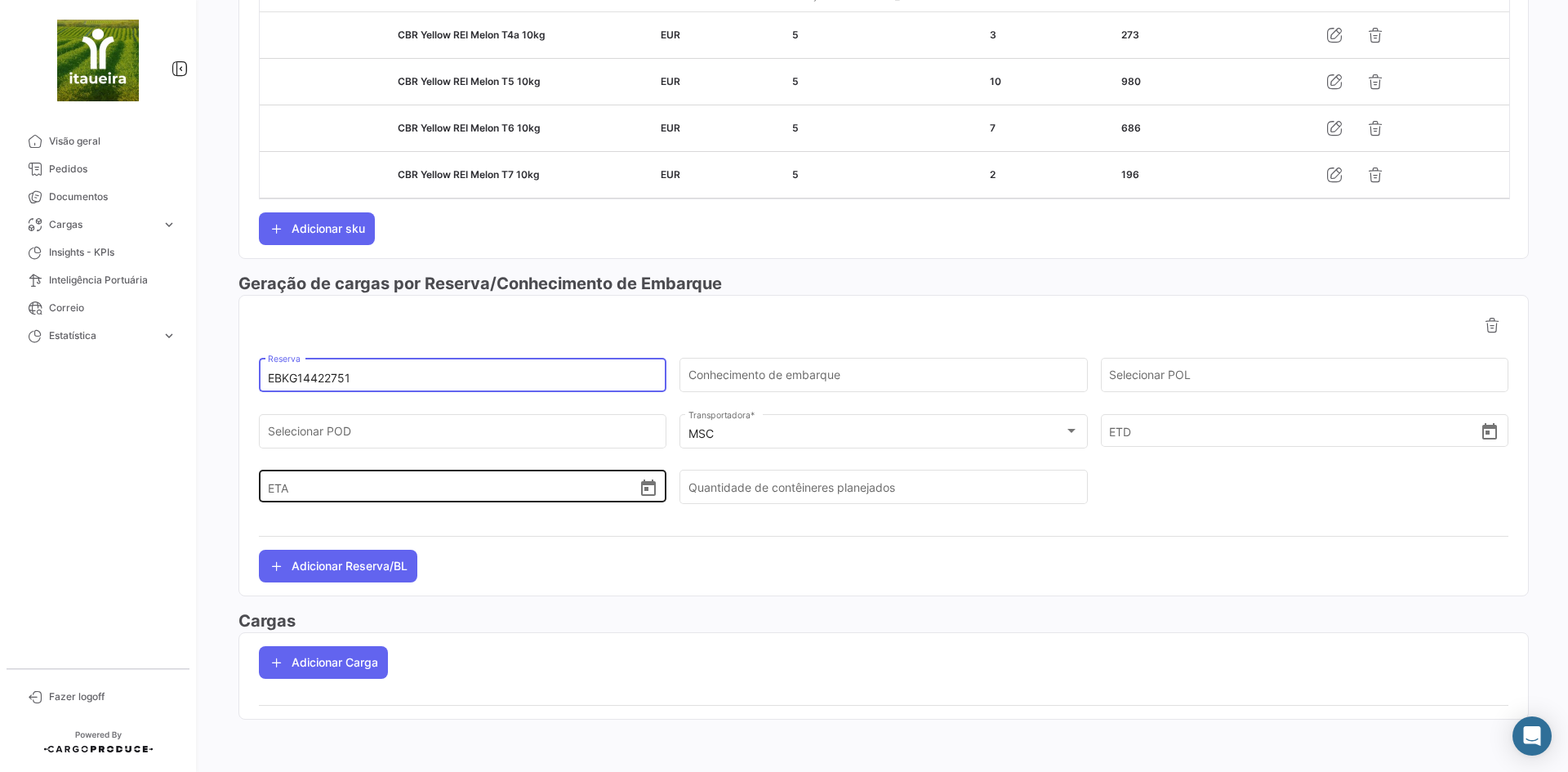
type input "EBKG14422751"
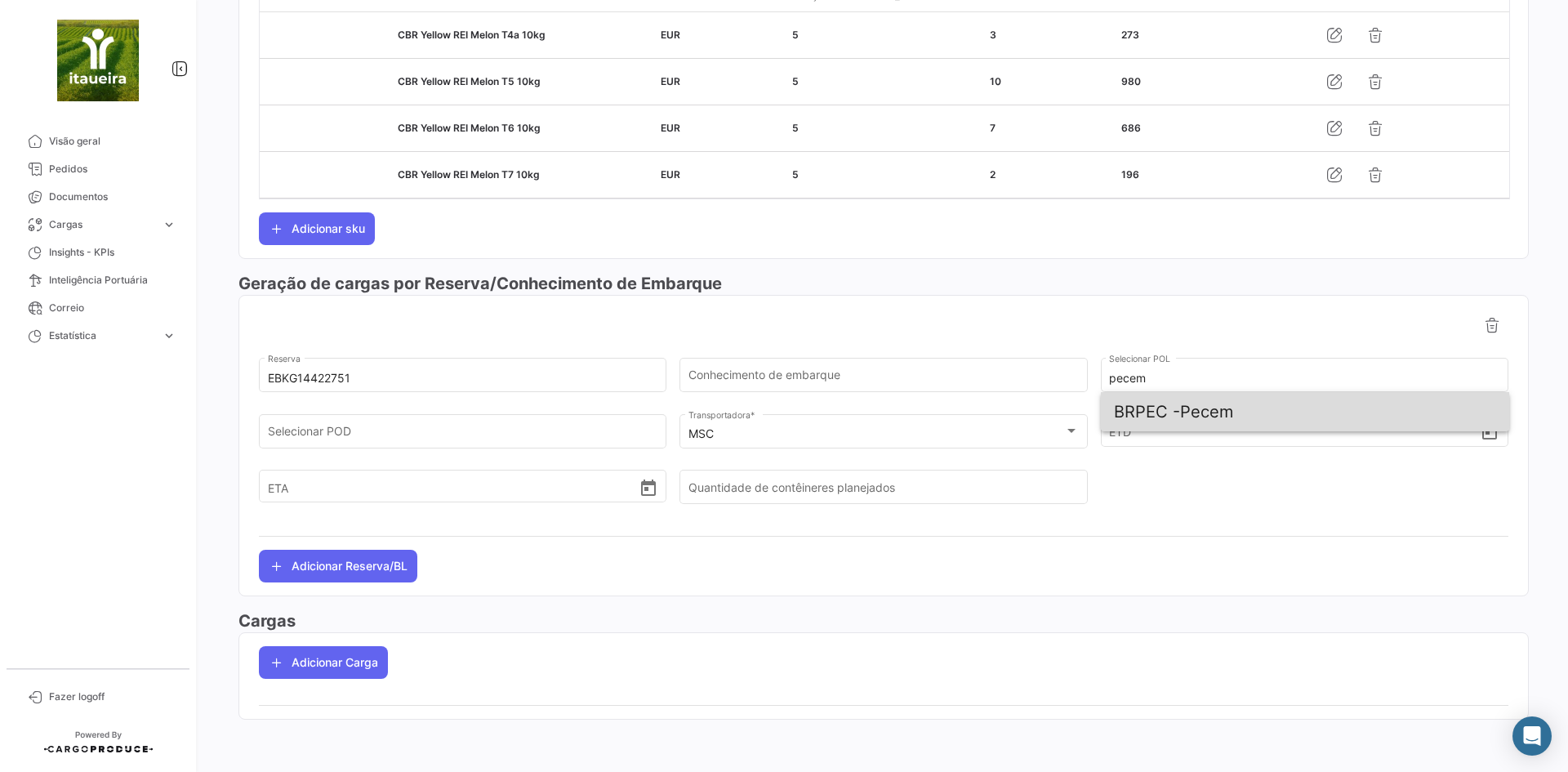
click at [1201, 414] on span "BRPEC - Pecem" at bounding box center [1304, 411] width 382 height 39
type input "Pecem"
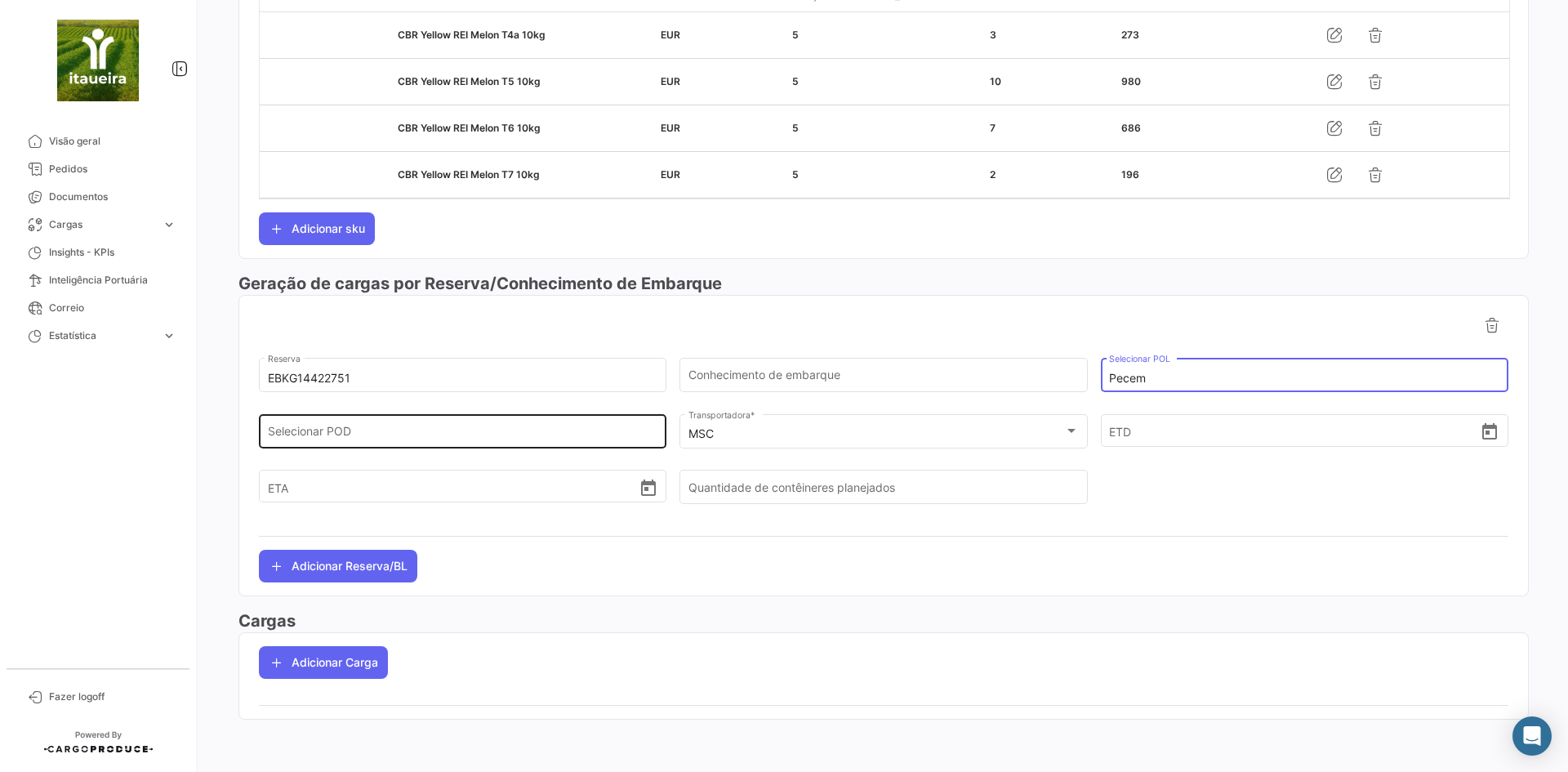
click at [463, 434] on input "Selecionar POD" at bounding box center [462, 434] width 390 height 14
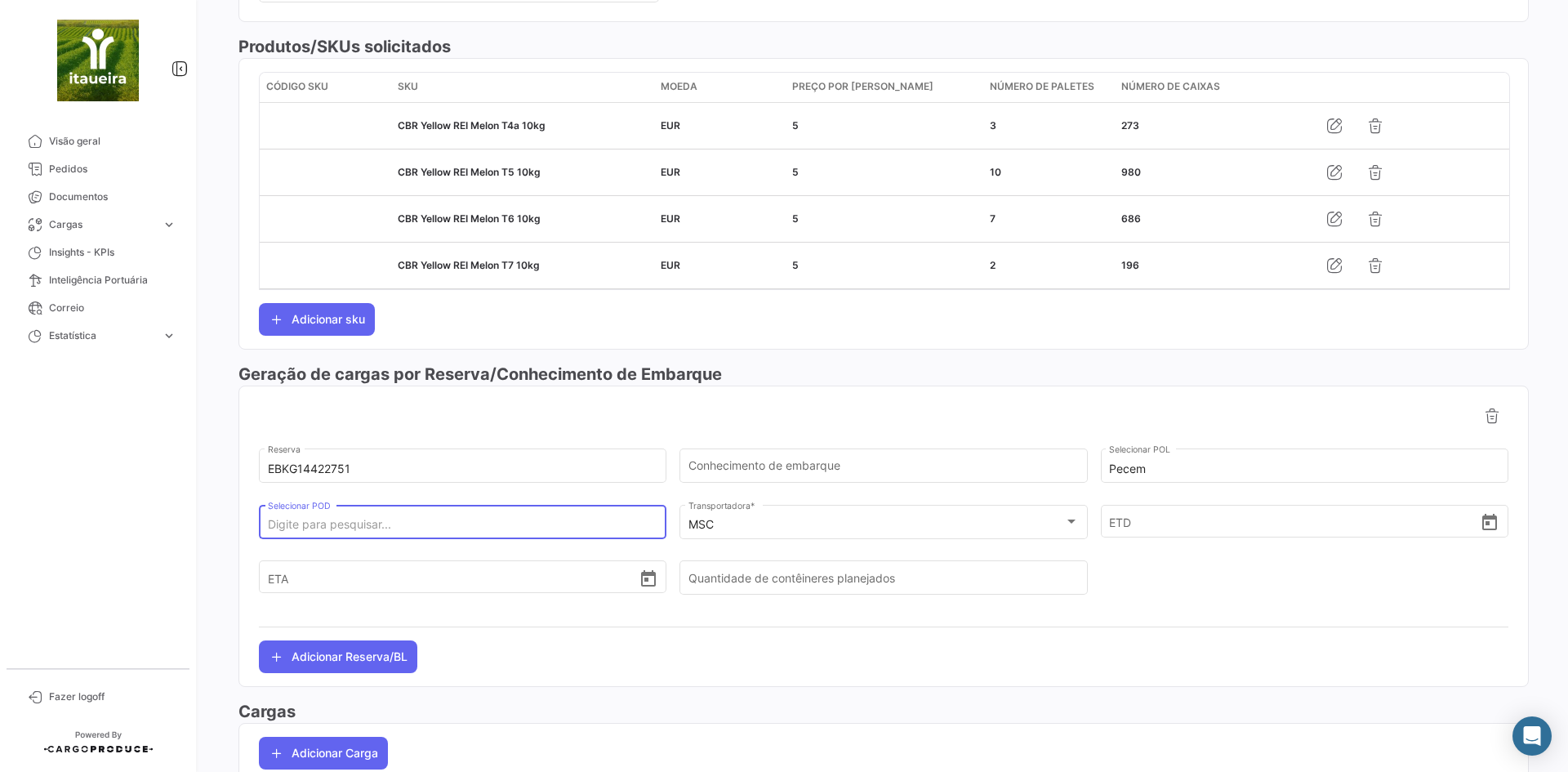
scroll to position [486, 0]
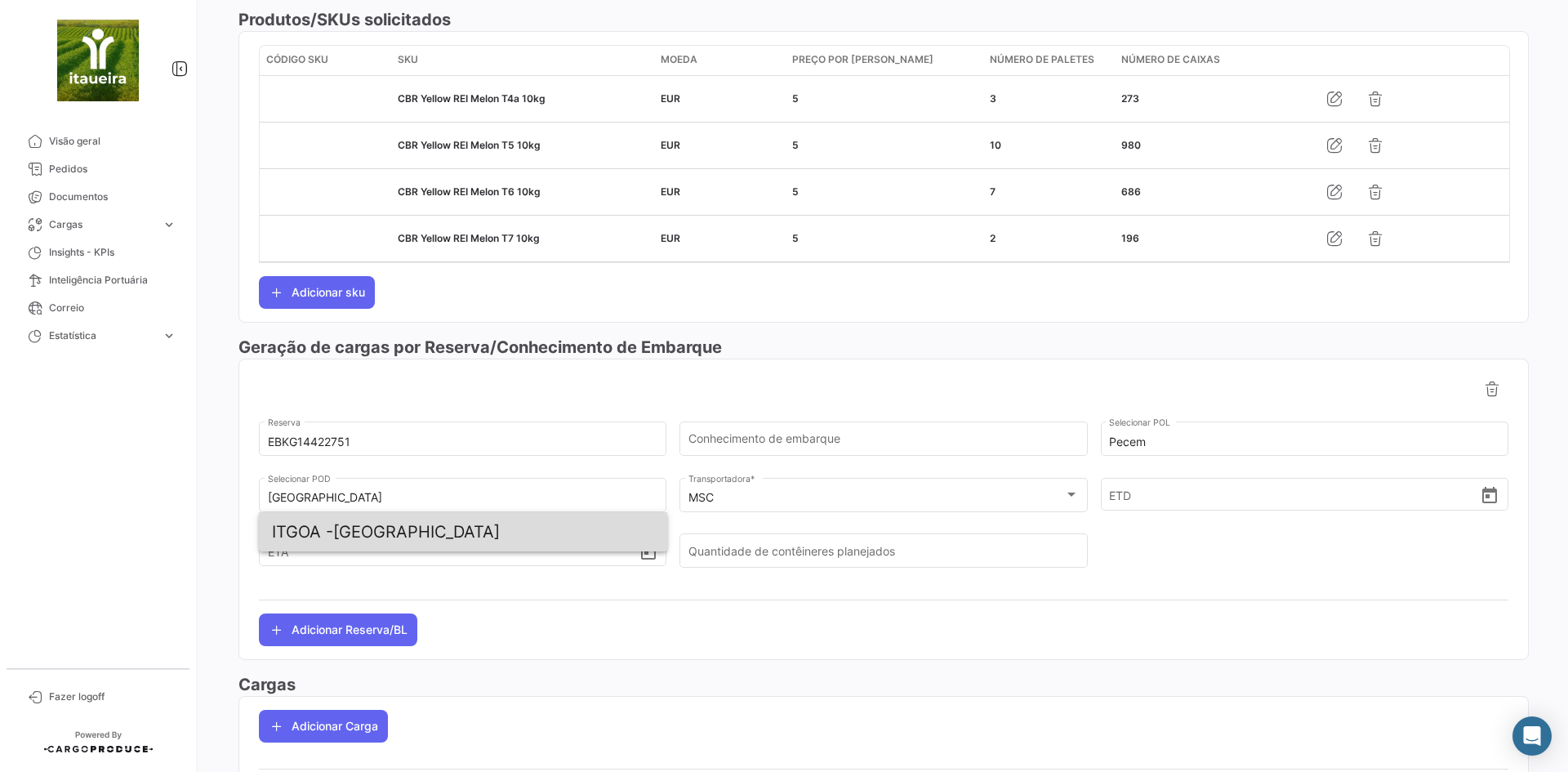
click at [341, 535] on span "ITGOA - [GEOGRAPHIC_DATA]" at bounding box center [462, 532] width 382 height 39
type input "[GEOGRAPHIC_DATA]"
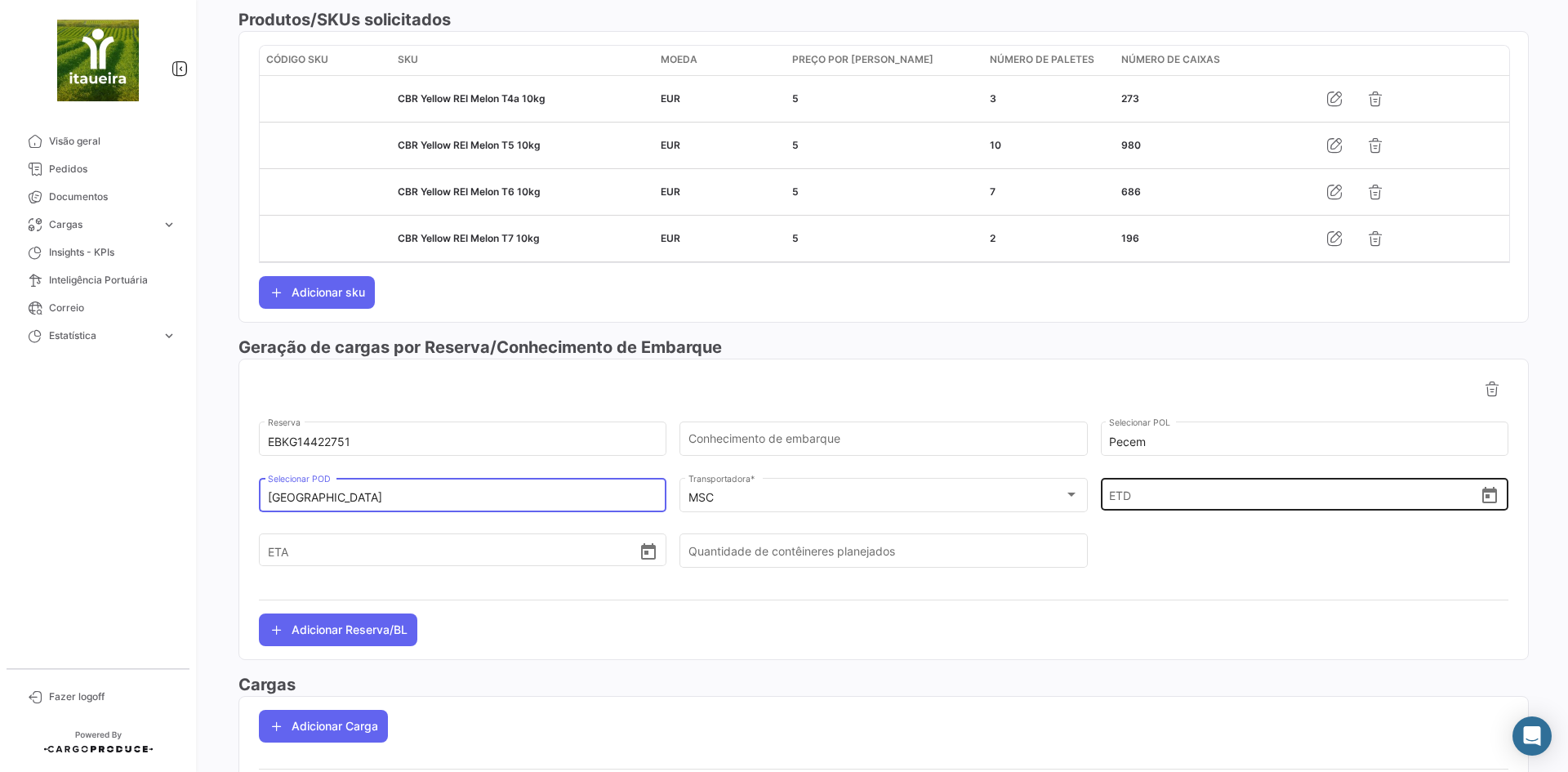
click at [1109, 500] on input "ETD" at bounding box center [1293, 493] width 370 height 57
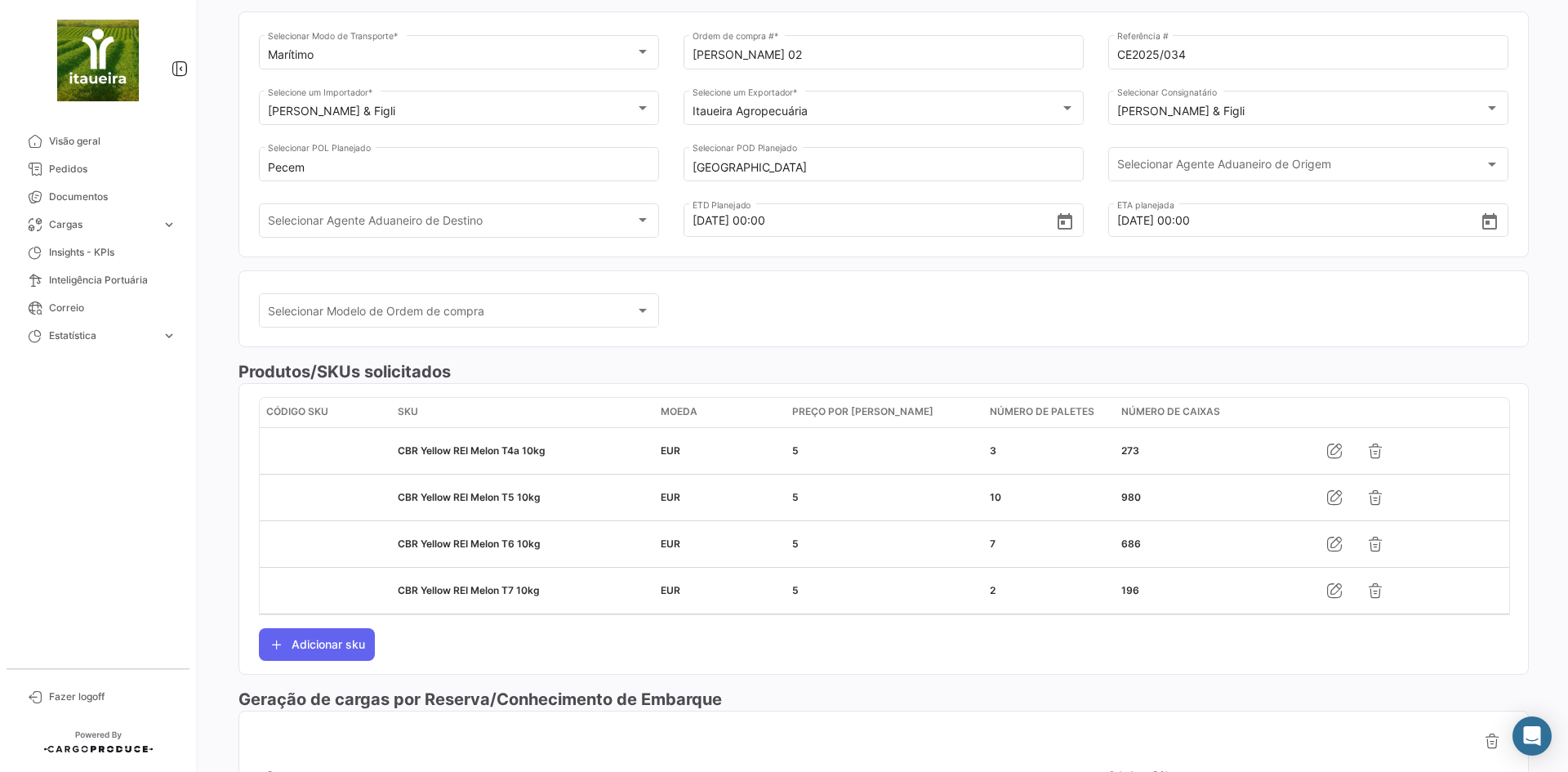
scroll to position [549, 0]
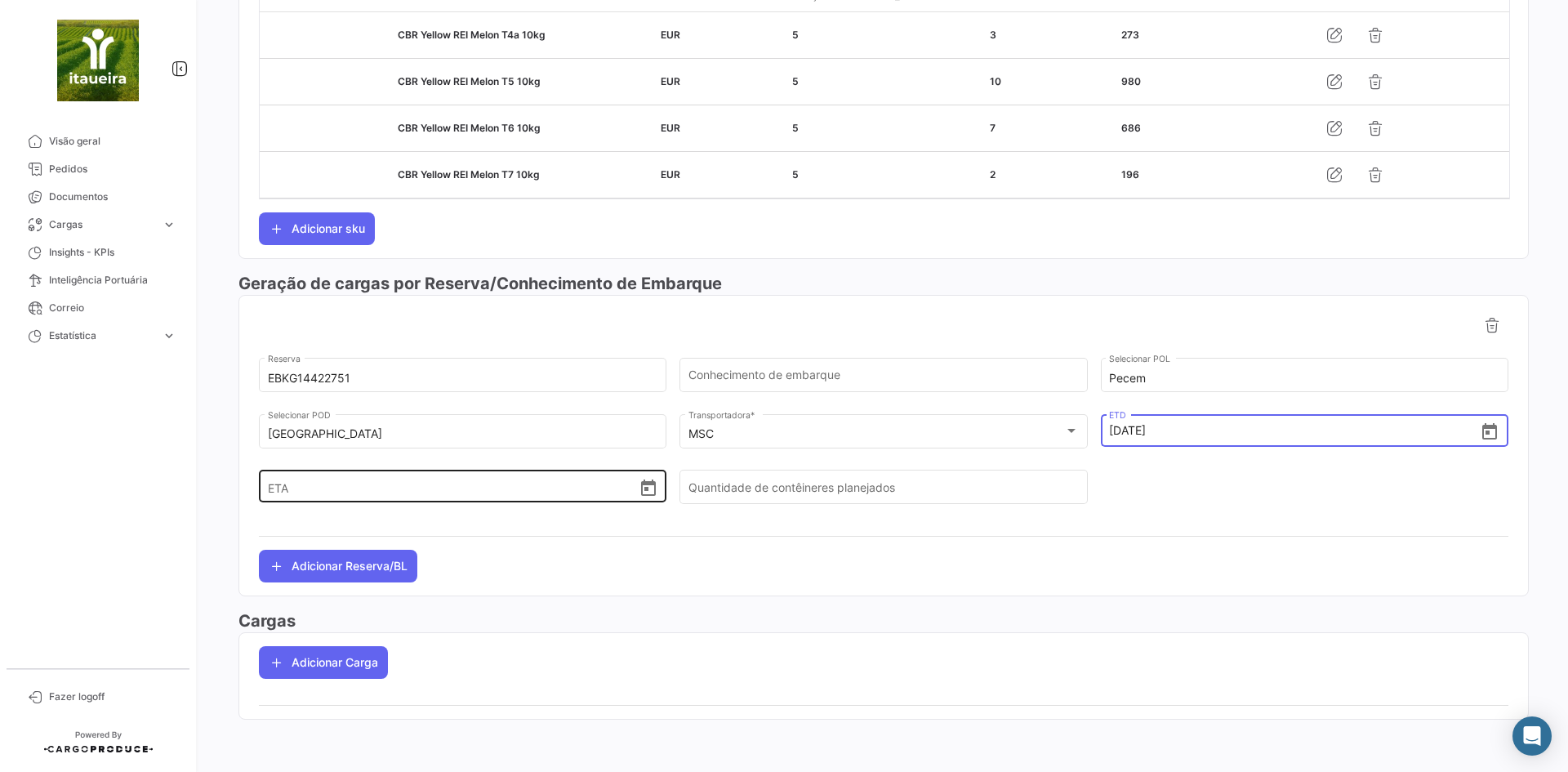
type input "[DATE] 00:00"
click at [425, 473] on input "ETA" at bounding box center [452, 487] width 370 height 57
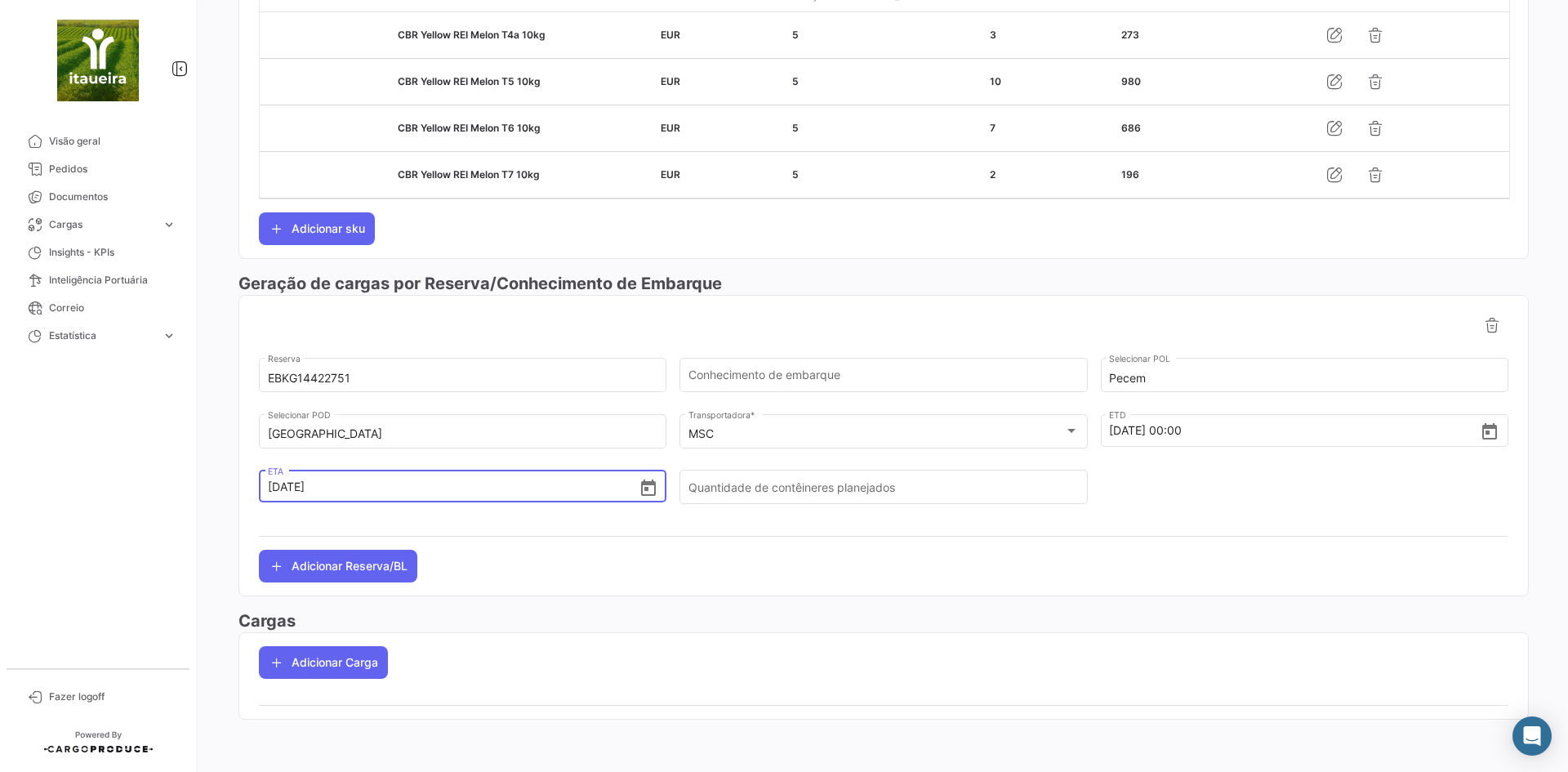
type input "[DATE] 00:00"
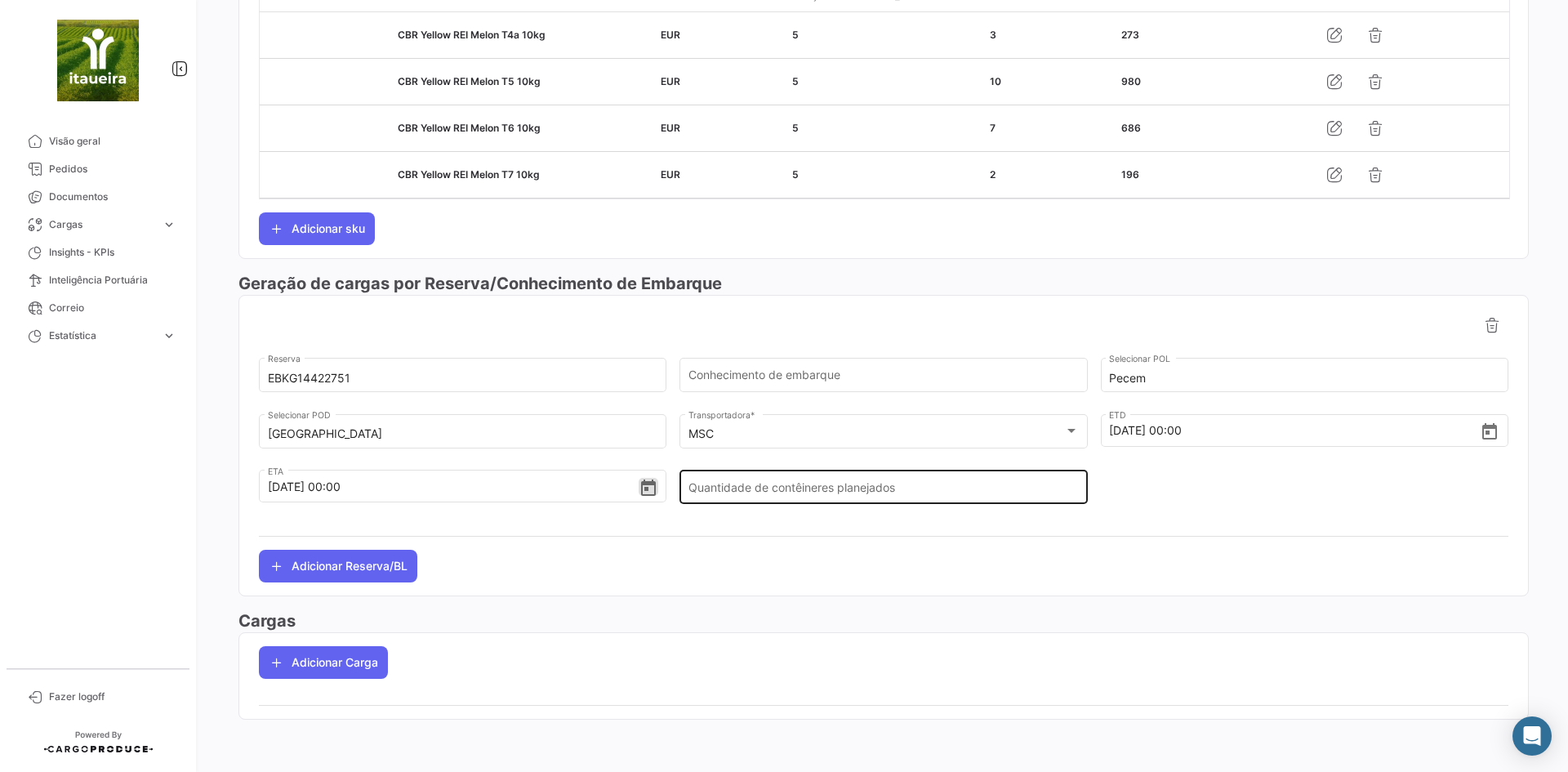
click at [798, 485] on input "Quantidade de contêineres planejados" at bounding box center [882, 491] width 390 height 14
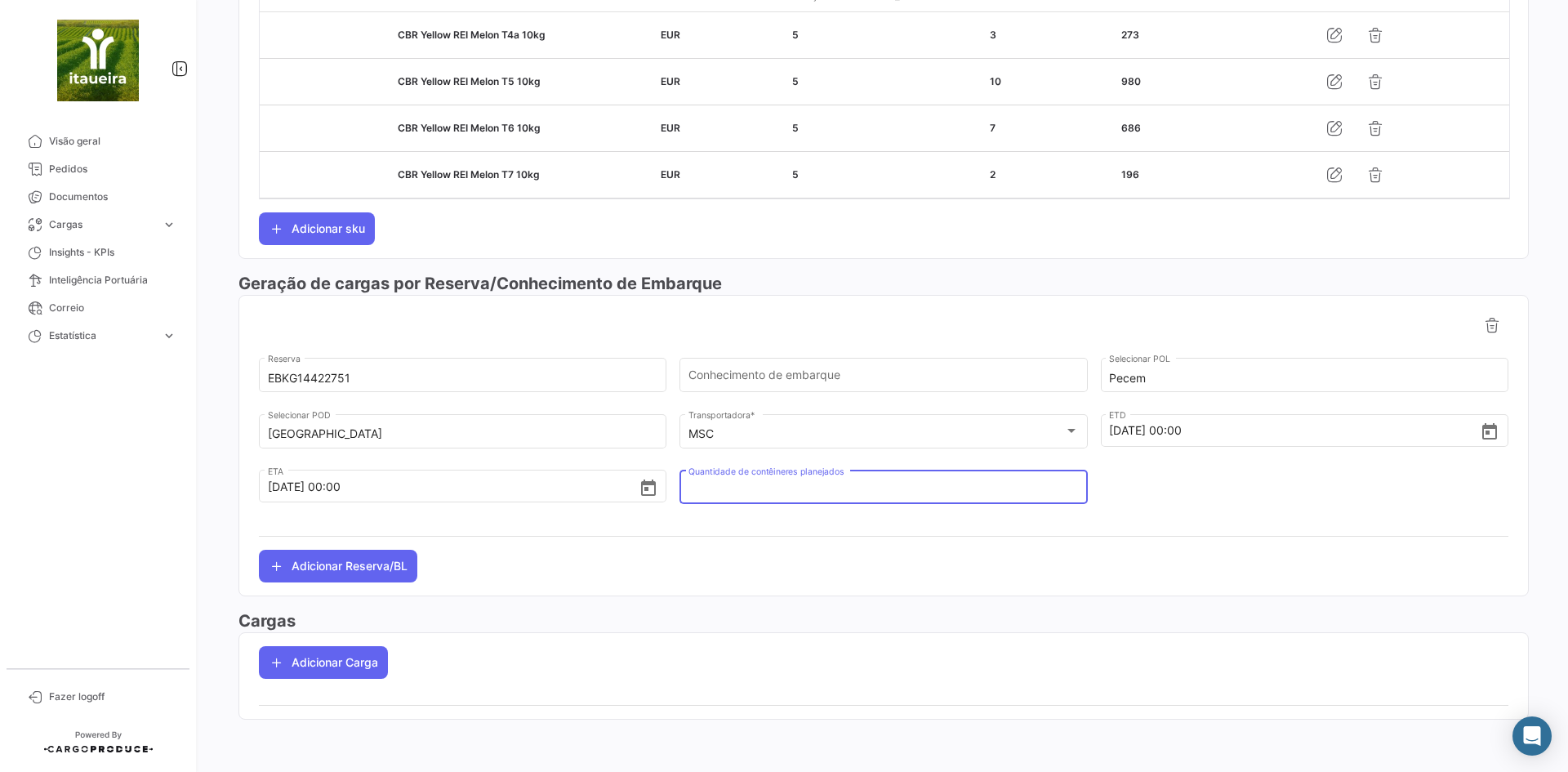
type input "2"
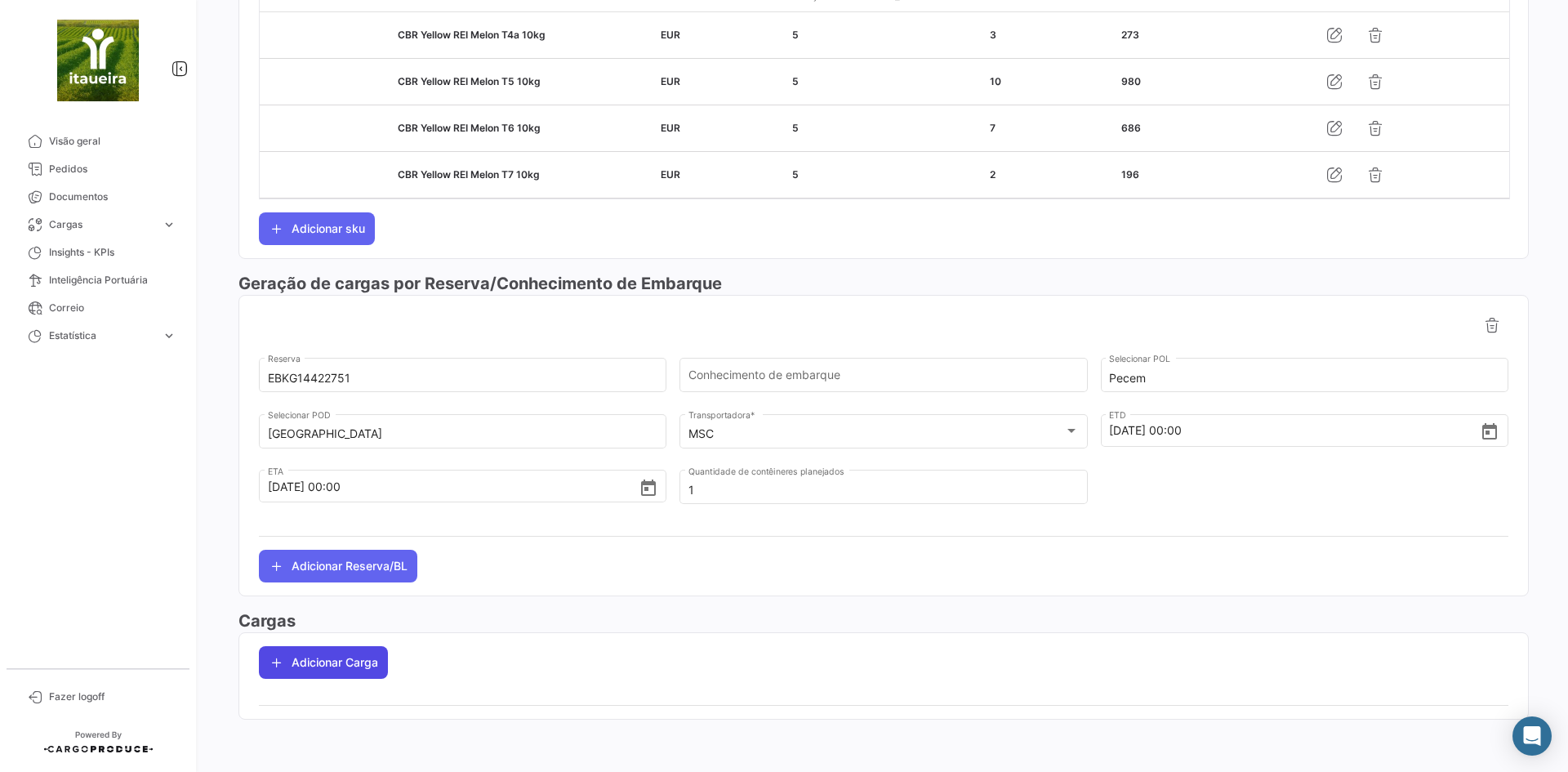
click at [336, 672] on button "Adicionar Carga" at bounding box center [323, 662] width 129 height 32
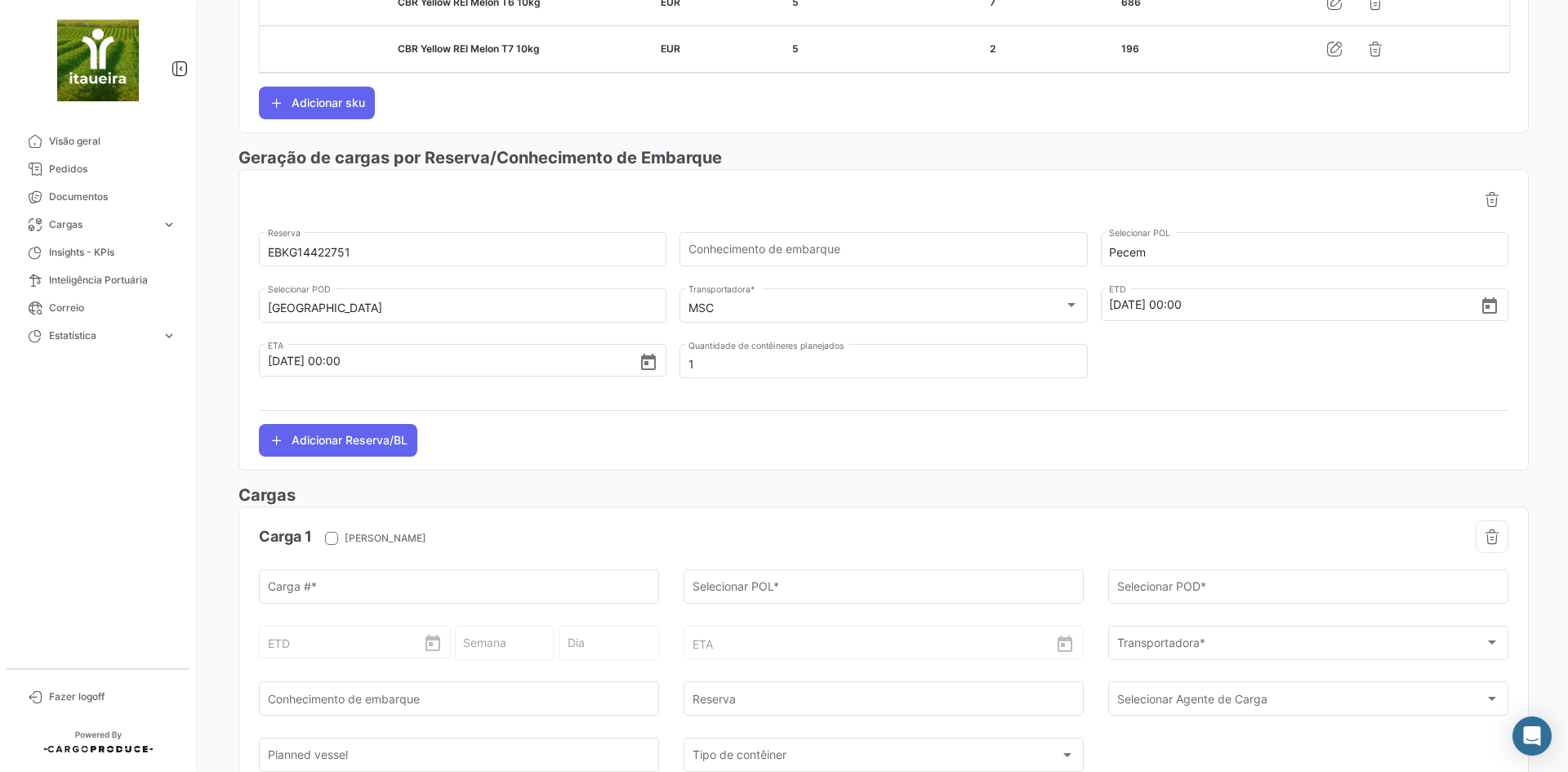
scroll to position [863, 0]
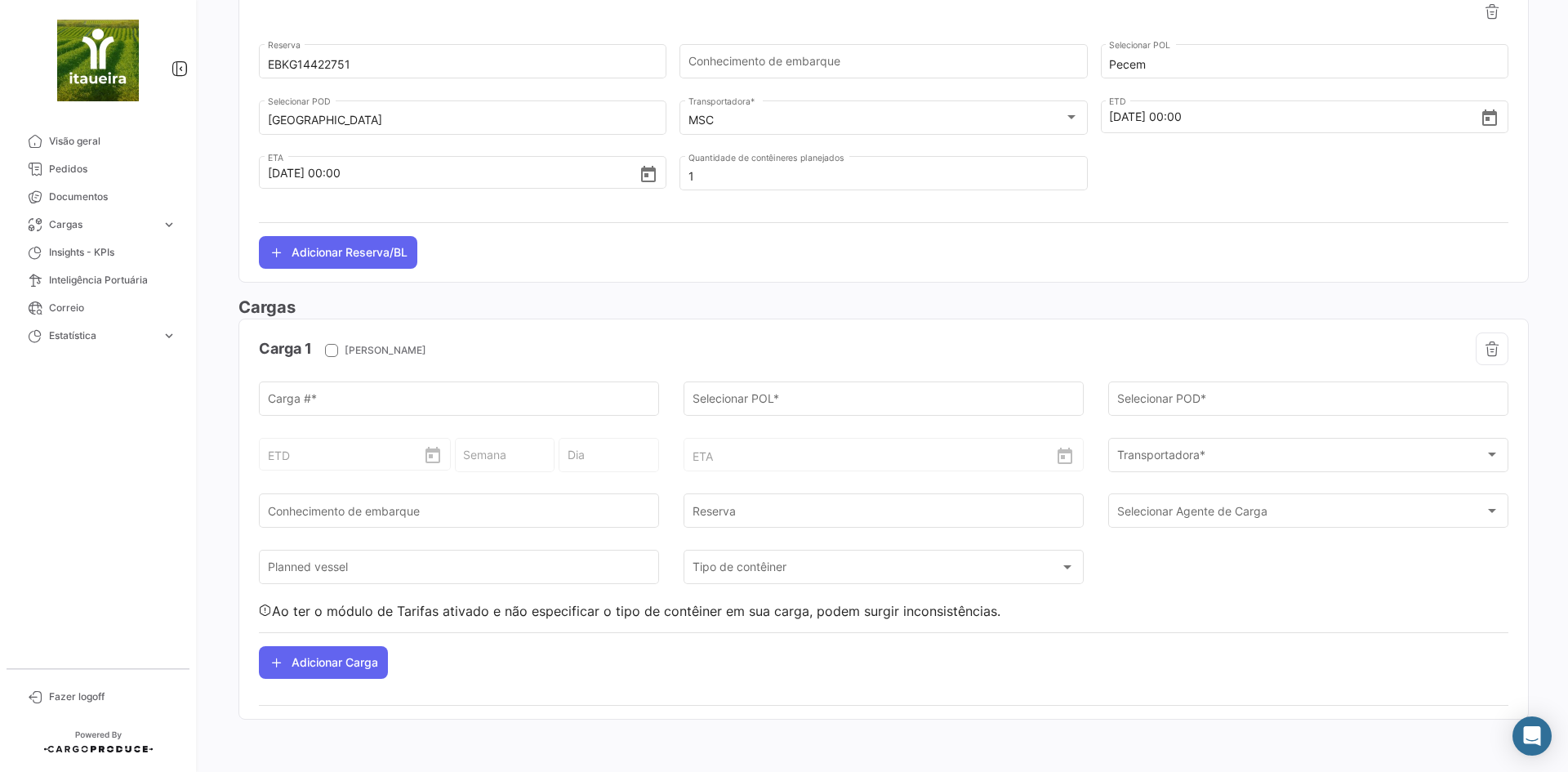
click at [347, 412] on div "ETD" at bounding box center [355, 441] width 175 height 61
click at [318, 431] on div "ETD" at bounding box center [355, 441] width 175 height 61
click at [320, 410] on div "ETD" at bounding box center [355, 441] width 175 height 61
click at [323, 407] on input "Carga # *" at bounding box center [459, 402] width 383 height 14
paste input "TRIU8050741"
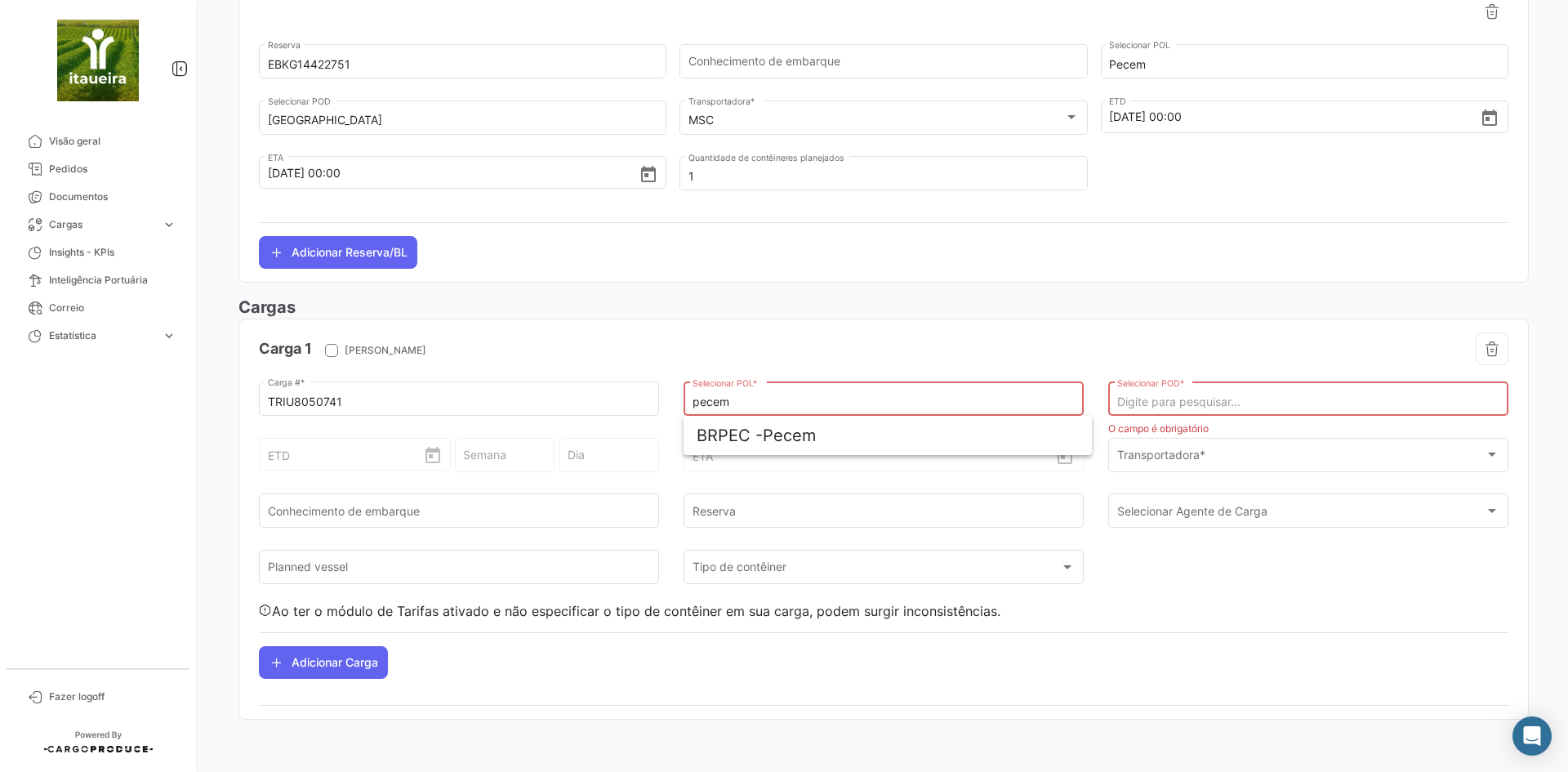
click at [835, 405] on input "pecem" at bounding box center [884, 402] width 383 height 14
click at [819, 435] on span "BRPEC - Pecem" at bounding box center [887, 435] width 382 height 39
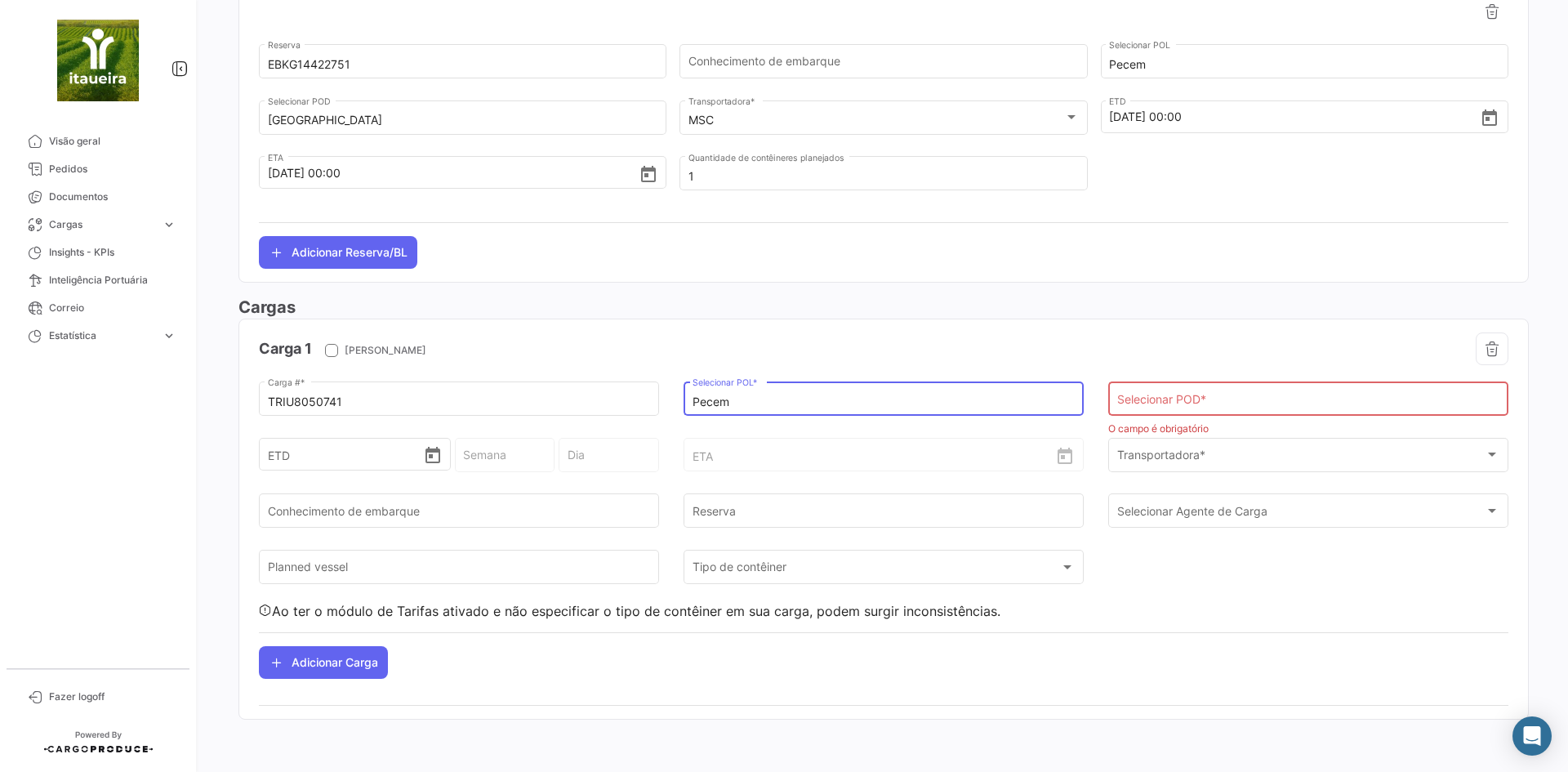
click at [1249, 400] on input "Selecionar POD *" at bounding box center [1308, 402] width 383 height 14
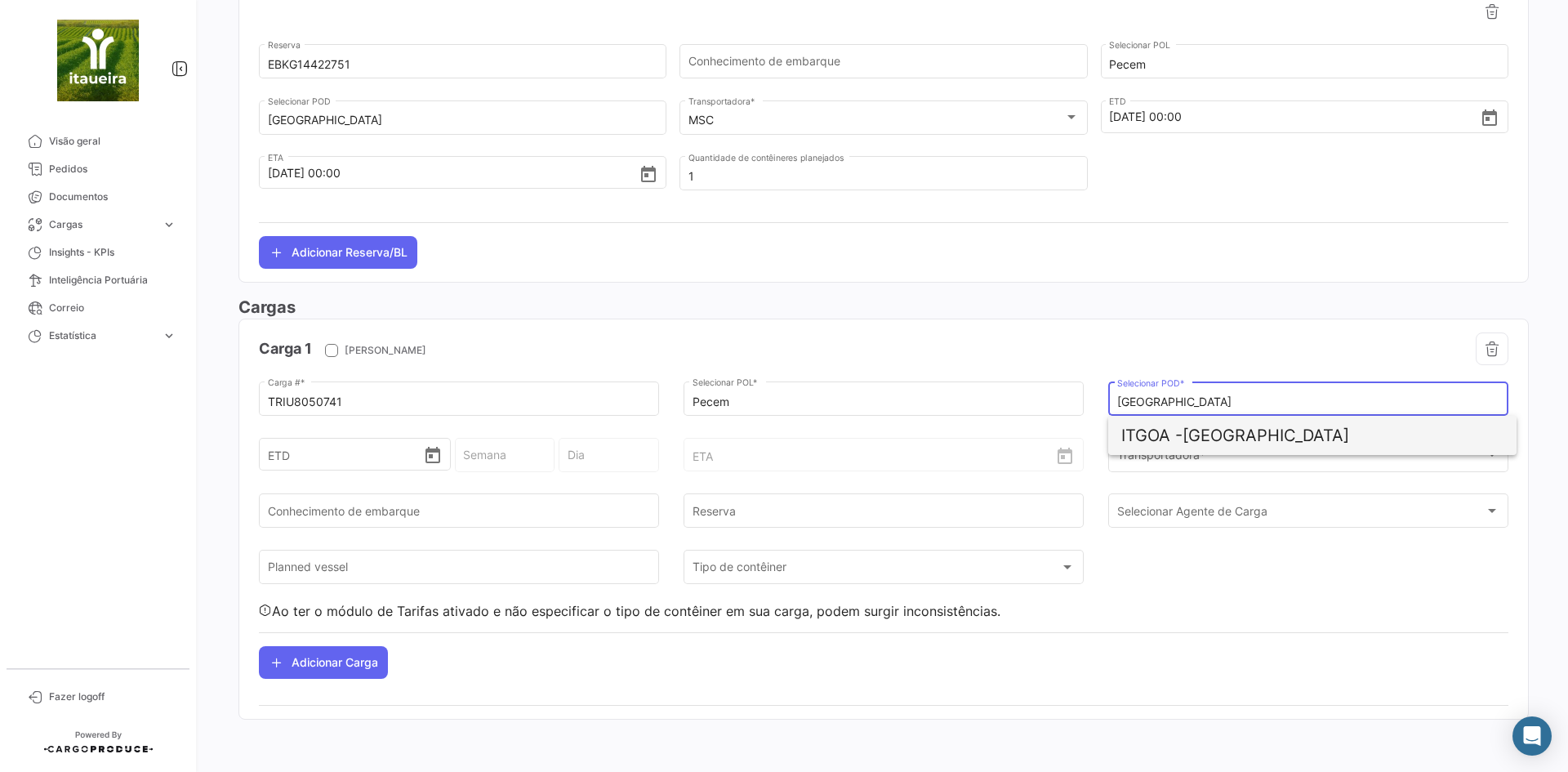
click at [1253, 440] on span "ITGOA - [GEOGRAPHIC_DATA]" at bounding box center [1311, 435] width 382 height 39
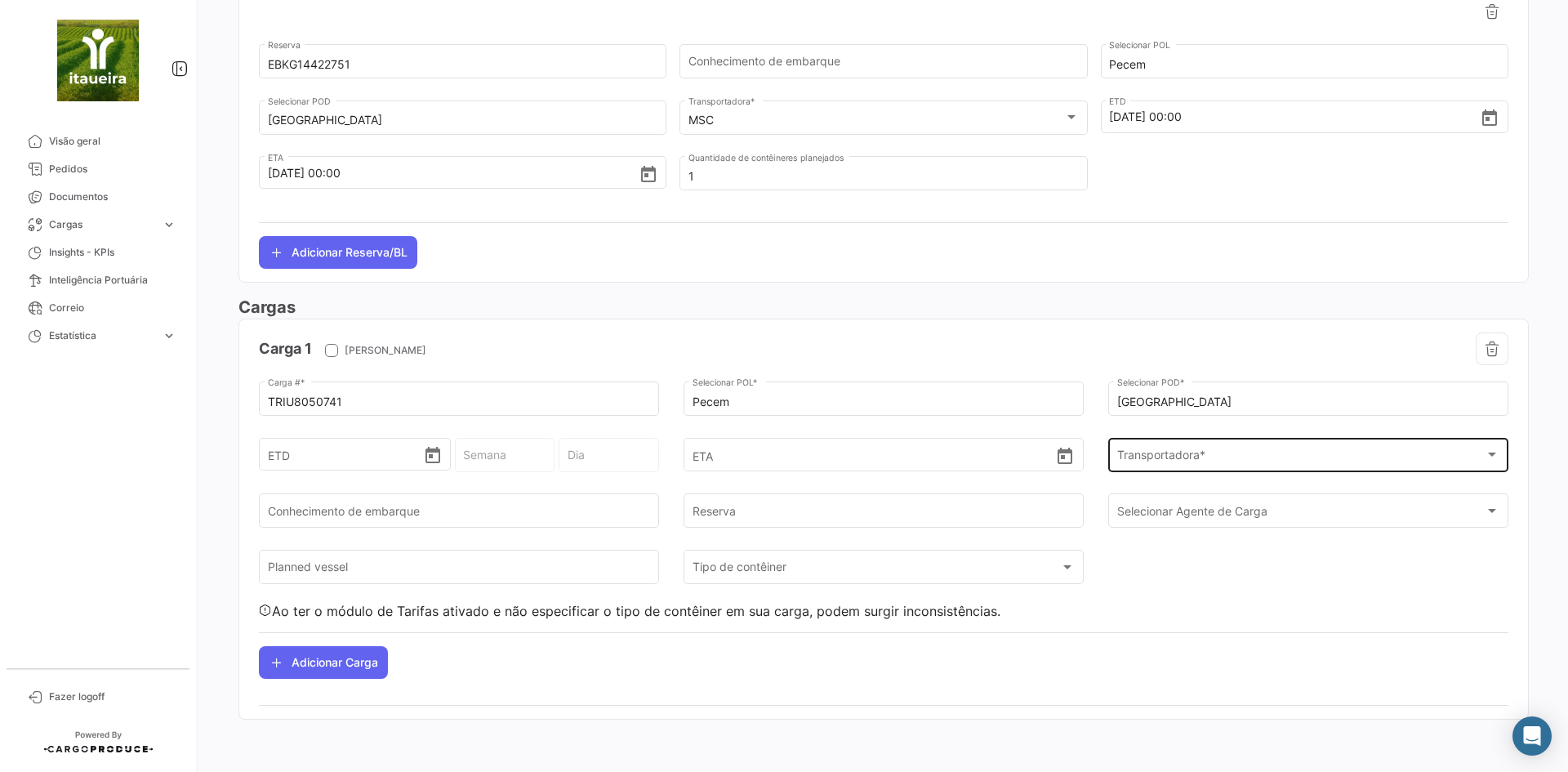
click at [1184, 468] on div "Transportadora * Transportadora *" at bounding box center [1308, 453] width 383 height 37
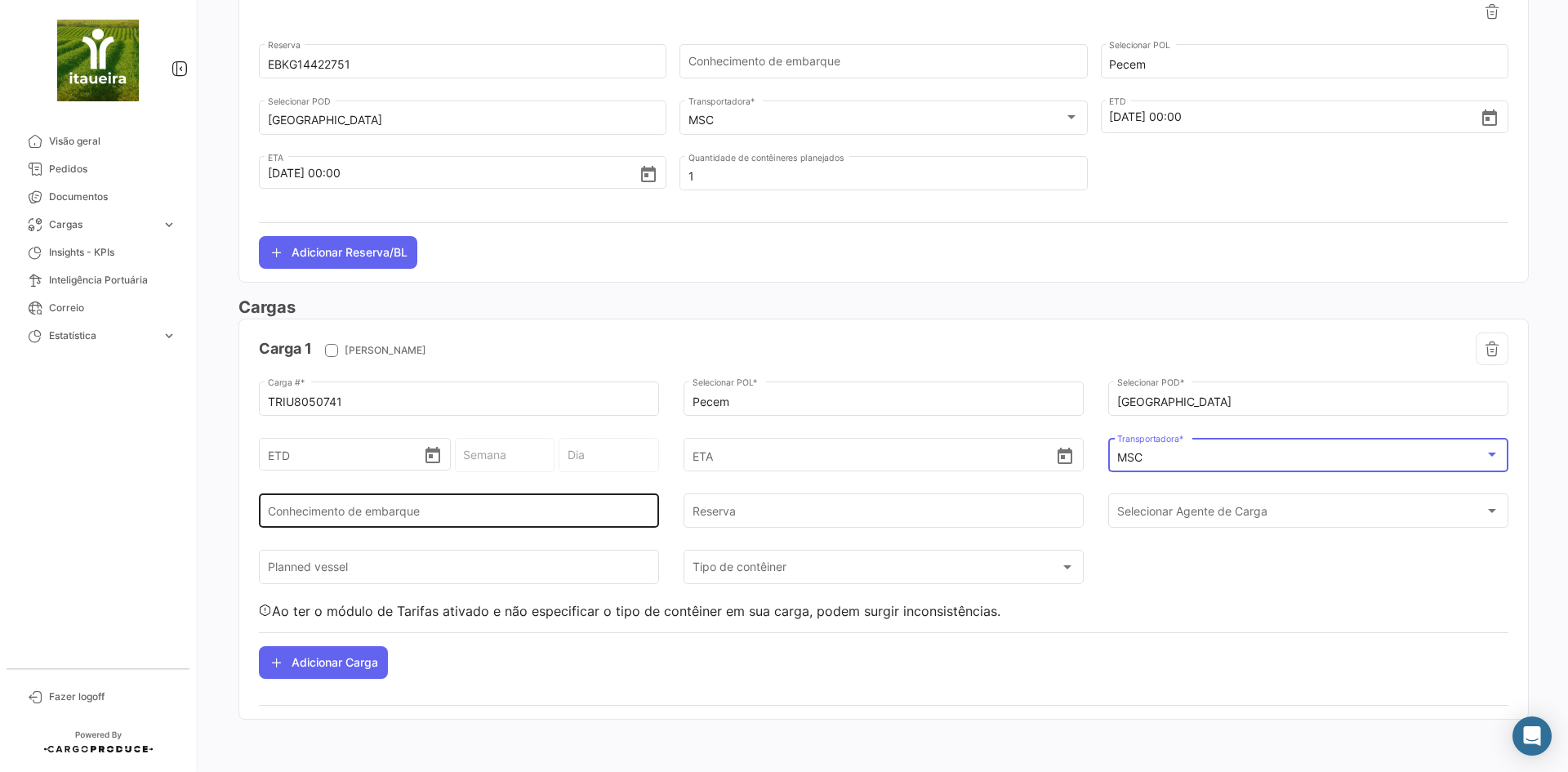
click at [497, 520] on input "Conhecimento de embarque" at bounding box center [459, 514] width 383 height 14
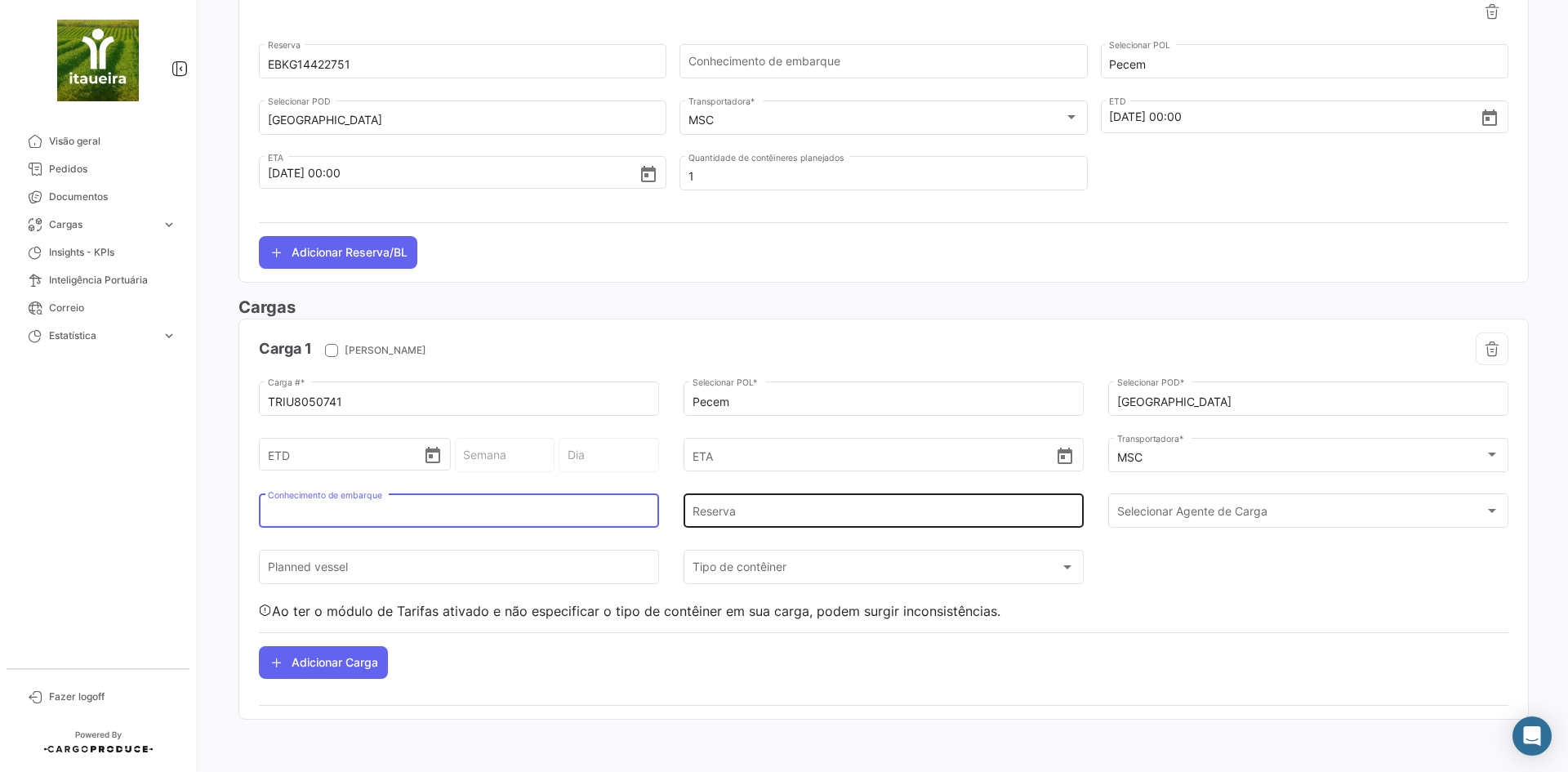
click at [749, 509] on input "Reserva" at bounding box center [884, 514] width 383 height 14
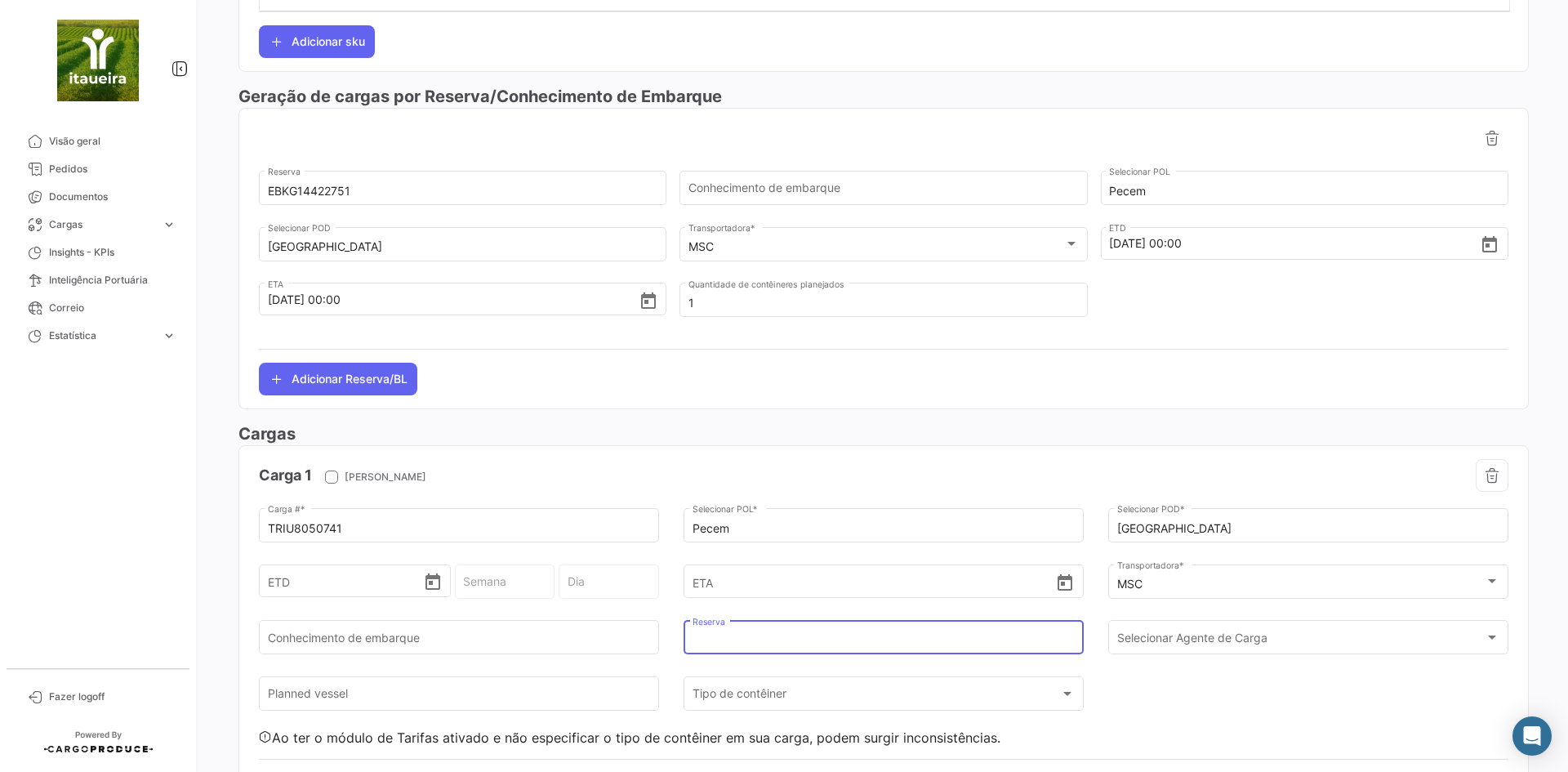
scroll to position [720, 0]
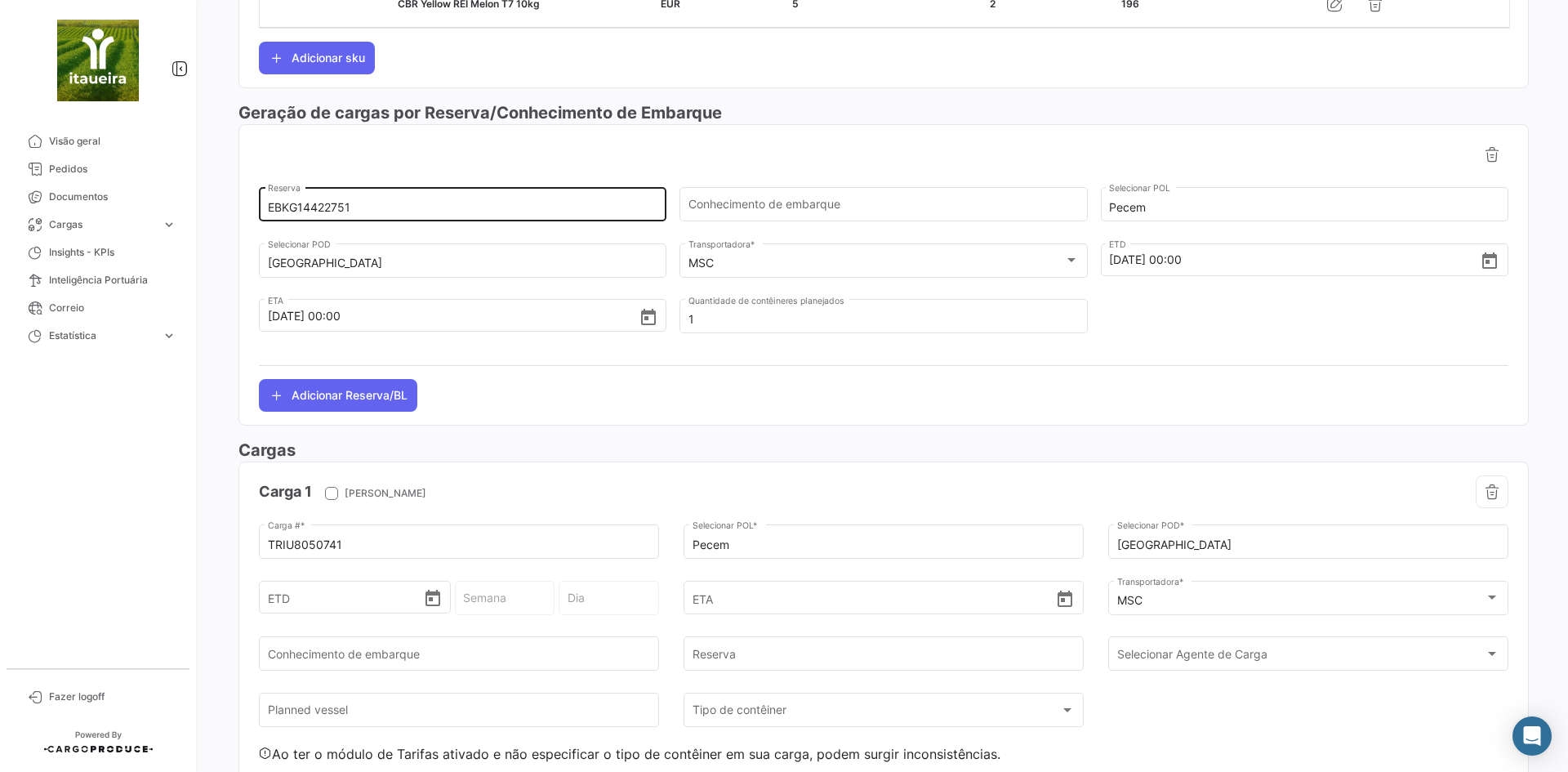
click at [300, 216] on div "EBKG14422751 Reserva" at bounding box center [462, 202] width 390 height 37
click at [300, 211] on input "EBKG14422751" at bounding box center [462, 208] width 390 height 14
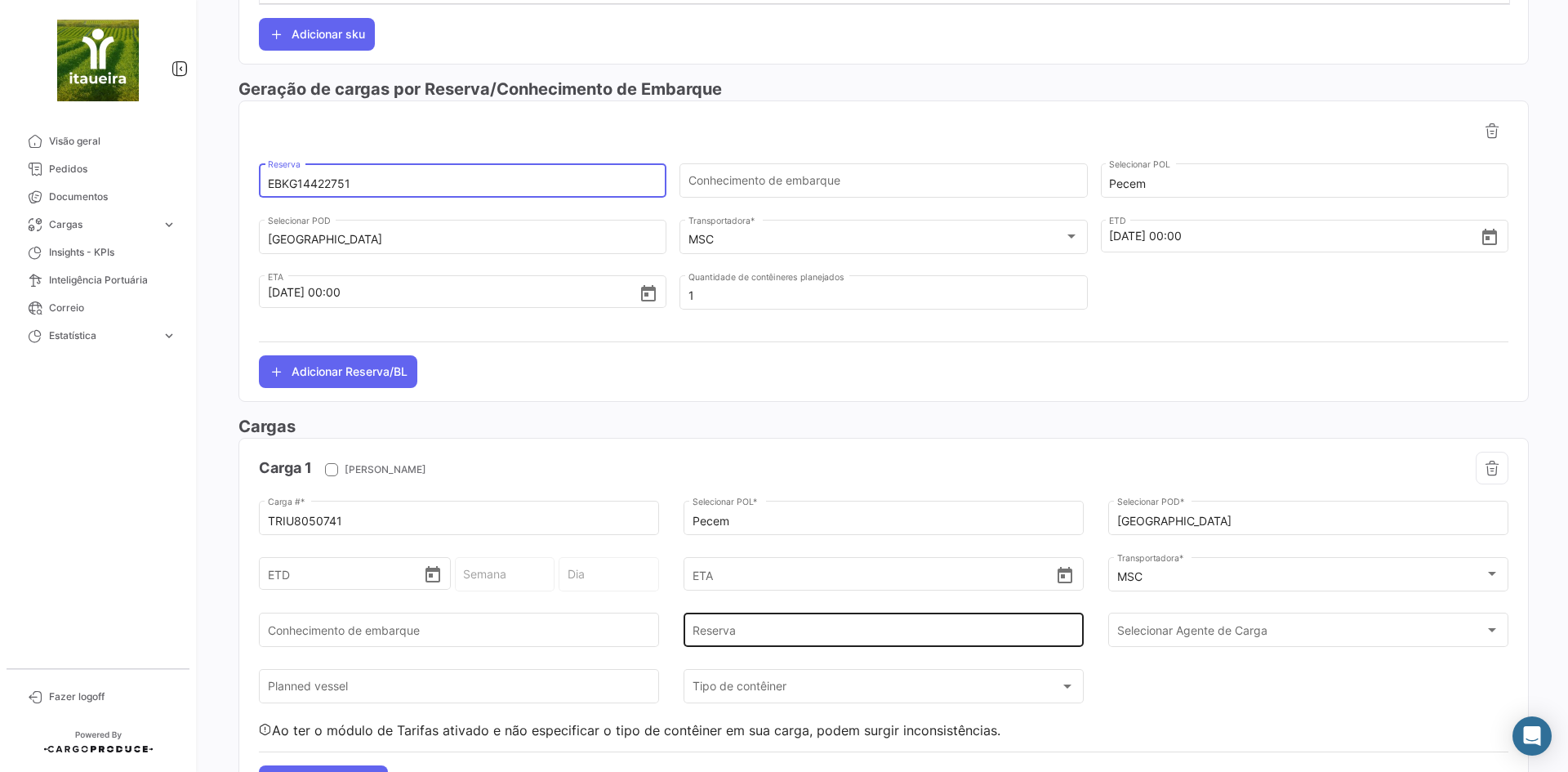
scroll to position [746, 0]
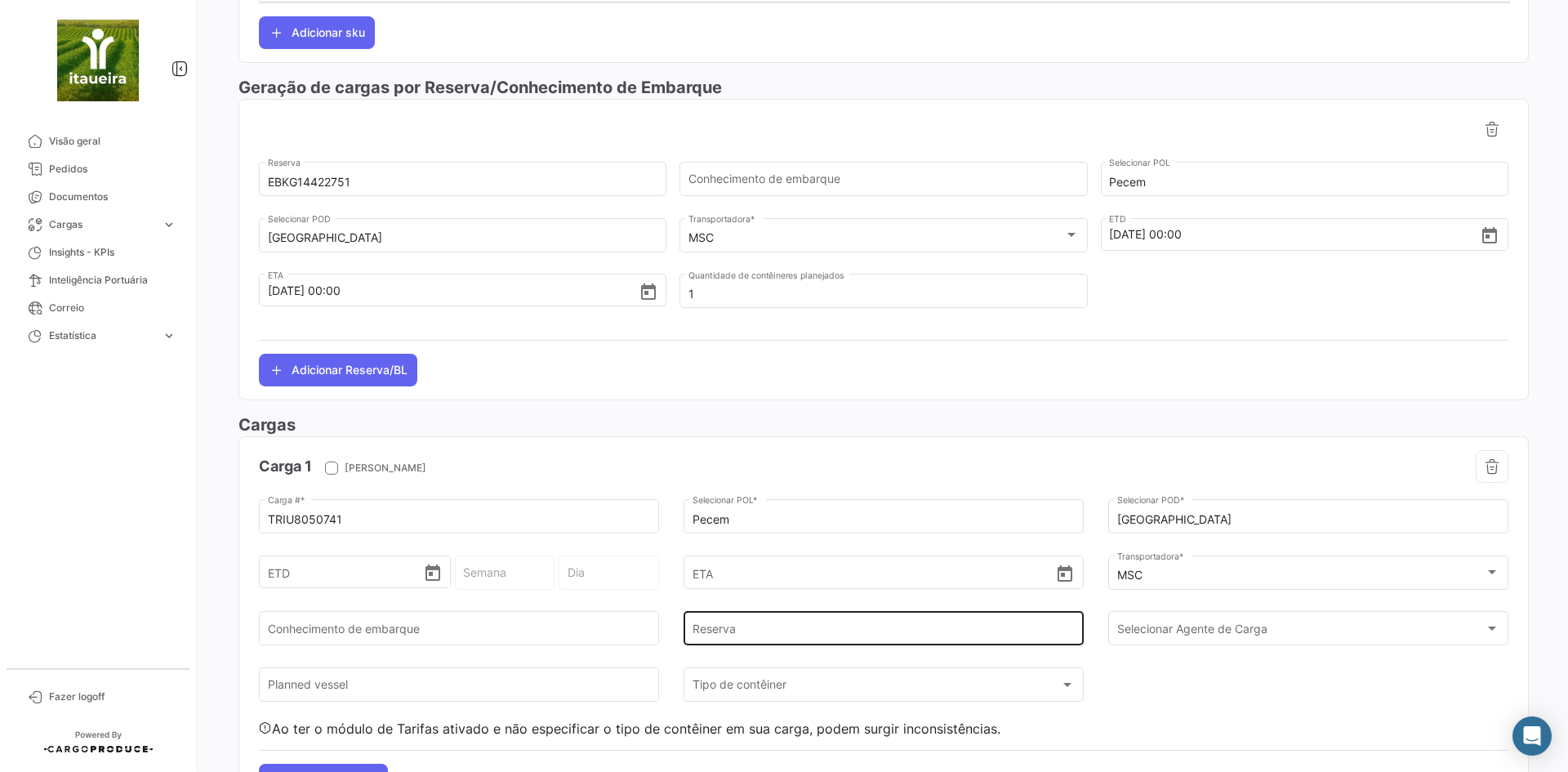
click at [752, 620] on div "Reserva" at bounding box center [884, 627] width 383 height 37
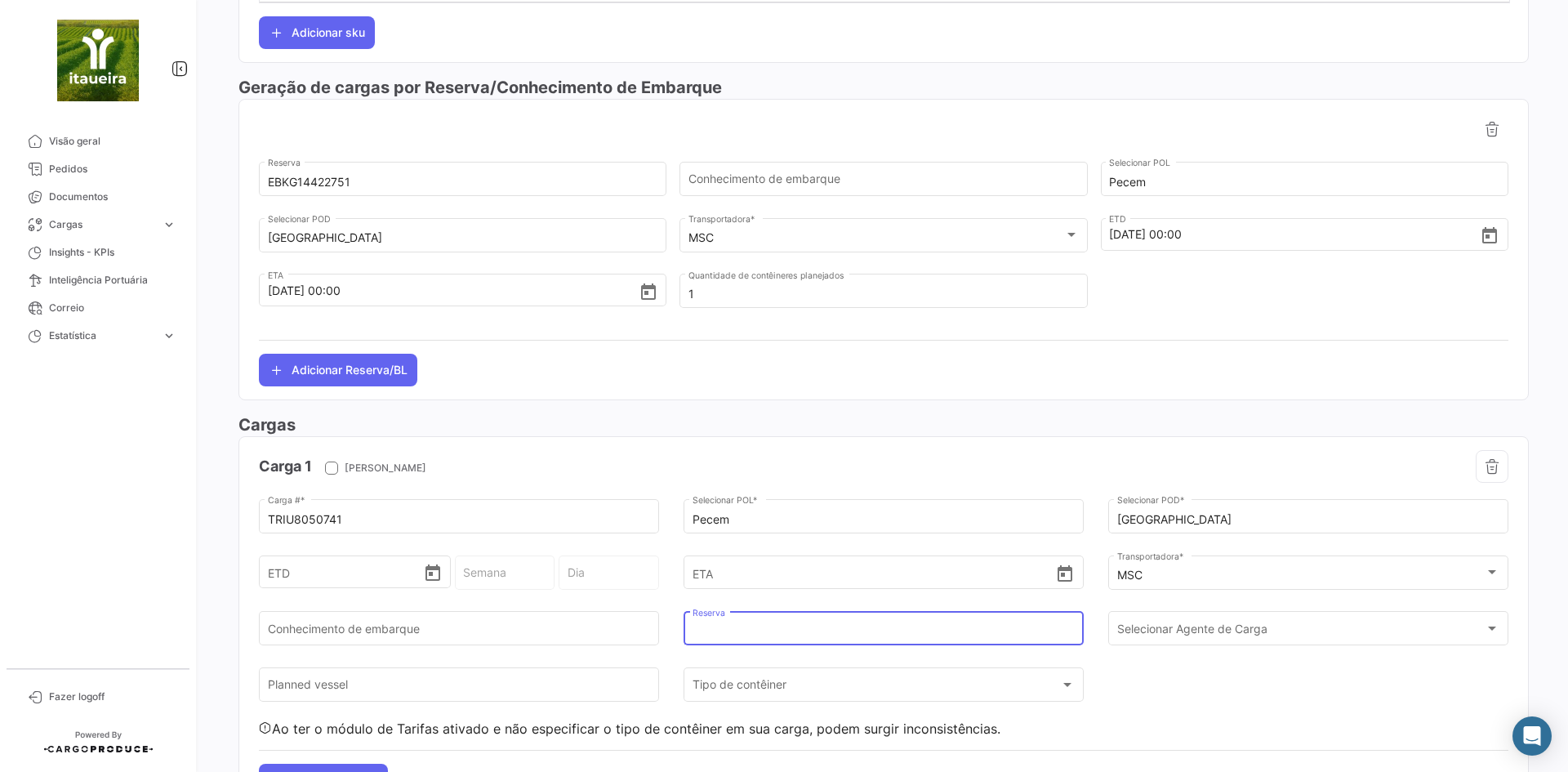
paste input "EBKG14422751"
click at [1159, 685] on div "TRIU8050741 Carga # * Pecem Selecionar POL * [GEOGRAPHIC_DATA] Selecionar POD *…" at bounding box center [883, 616] width 1250 height 241
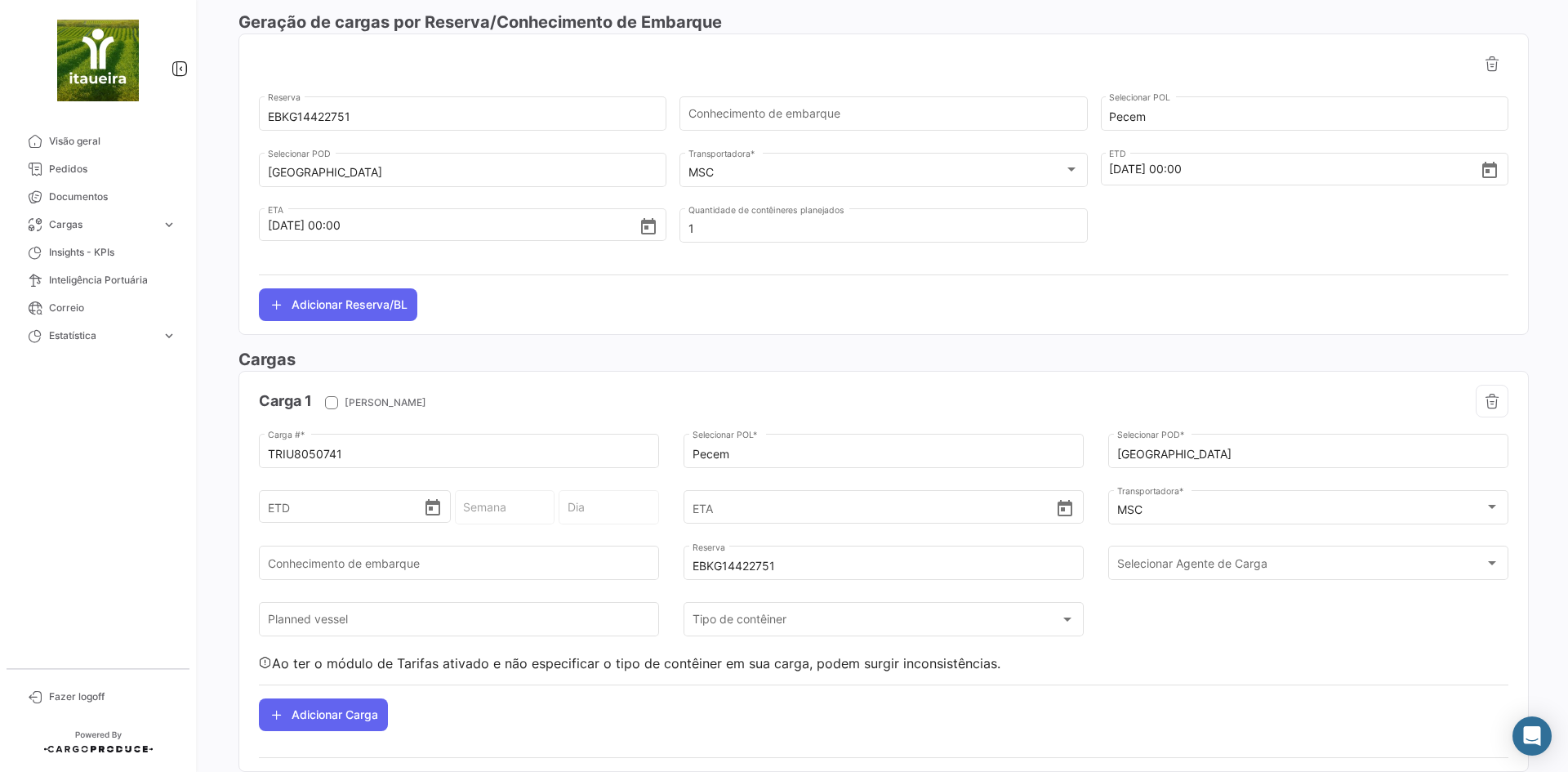
scroll to position [850, 0]
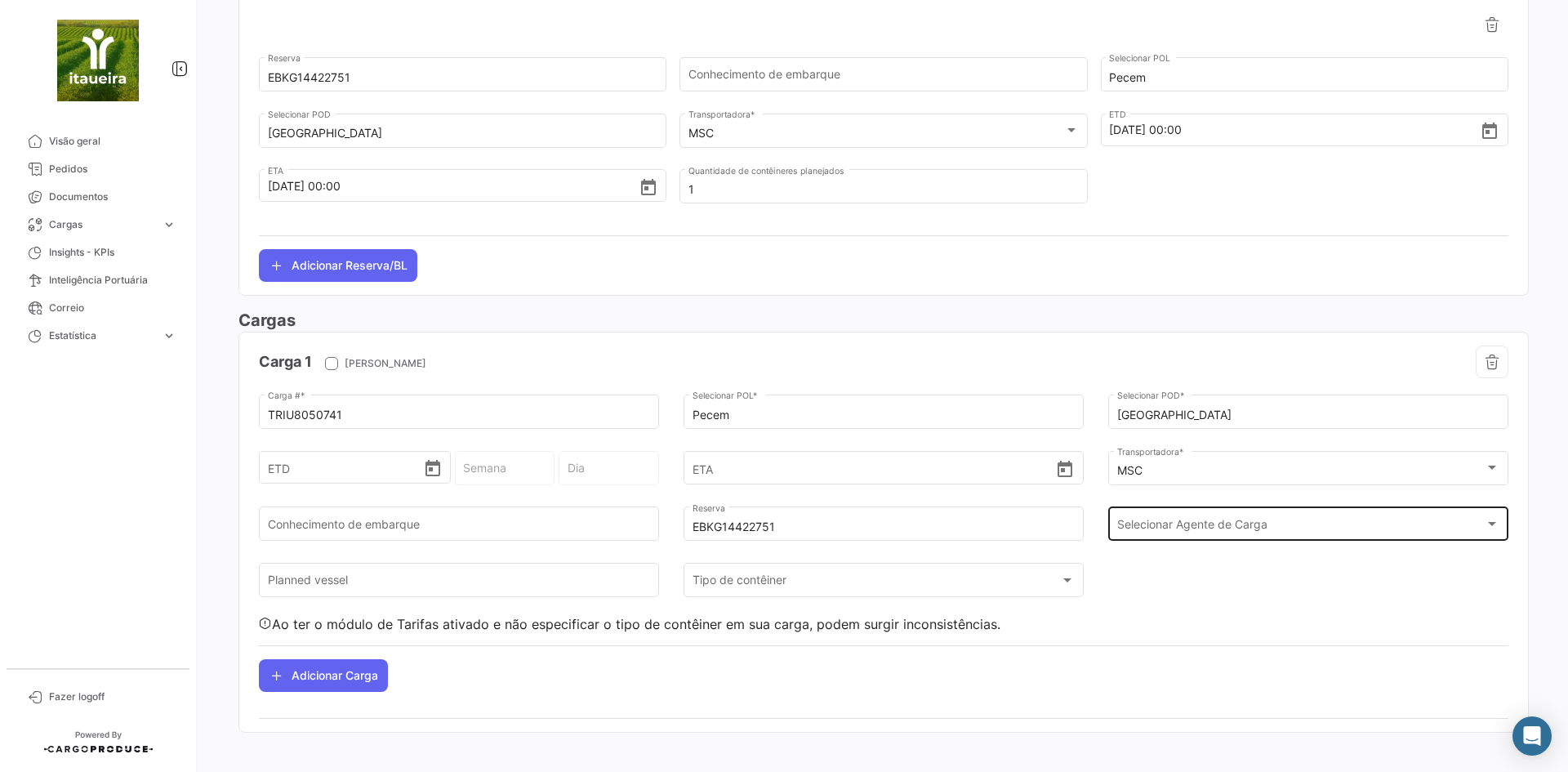
click at [1144, 505] on div "Selecionar Agente de Carga Selecionar Agente de Carga" at bounding box center [1308, 523] width 383 height 37
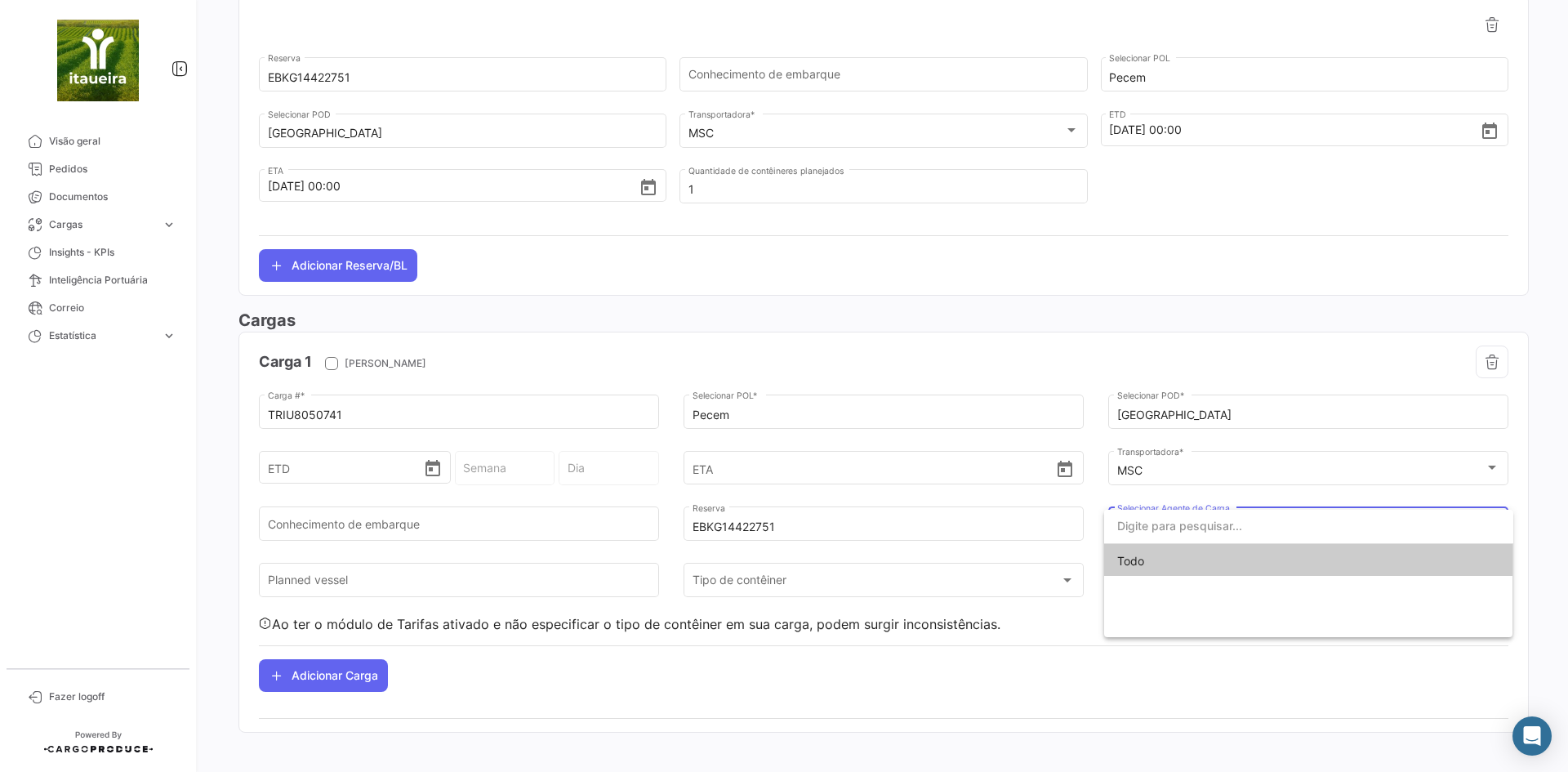
drag, startPoint x: 686, startPoint y: 608, endPoint x: 625, endPoint y: 608, distance: 61.0
click at [684, 608] on div at bounding box center [784, 386] width 1568 height 772
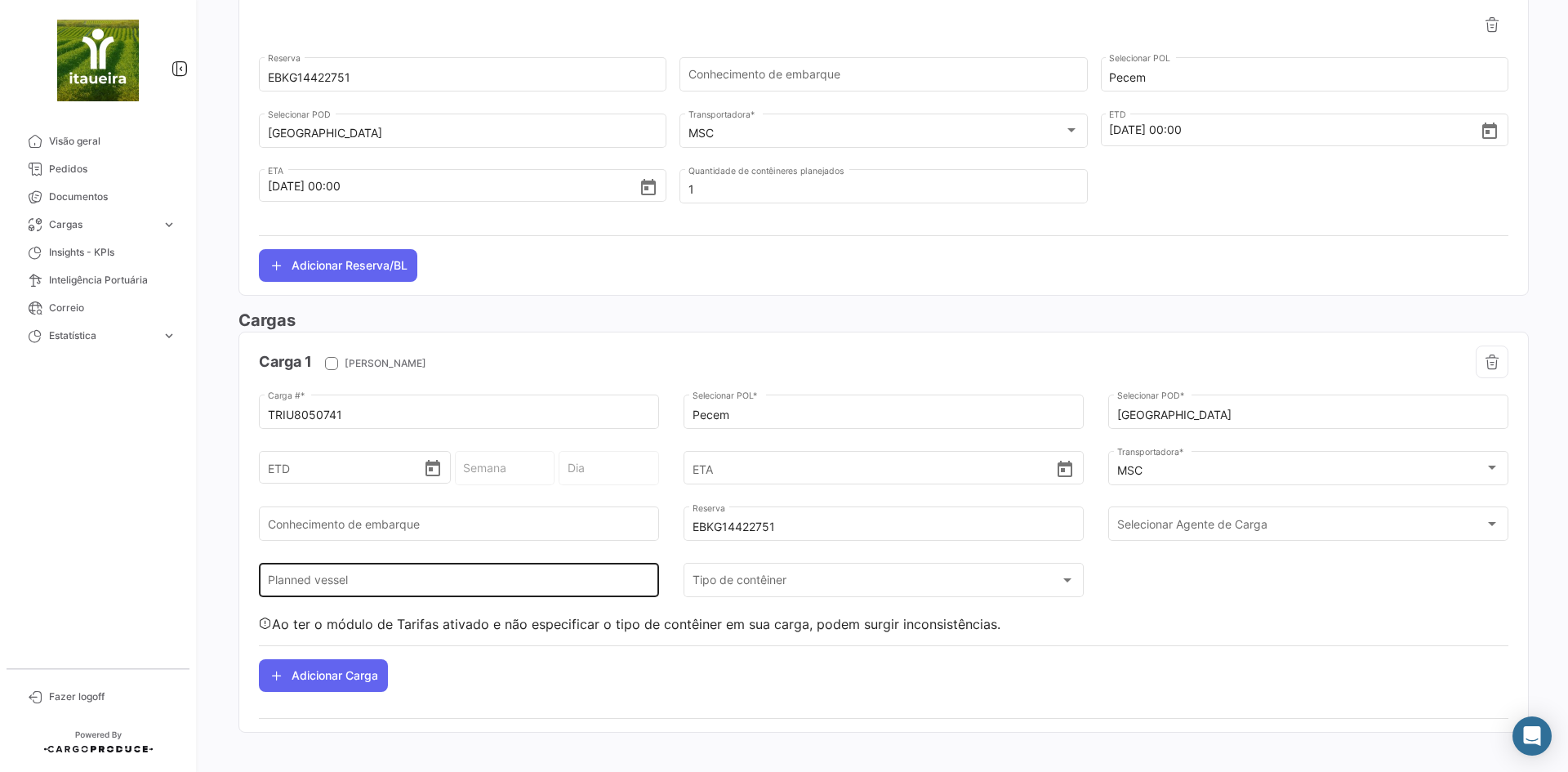
click at [360, 580] on input "Planned vessel" at bounding box center [459, 583] width 383 height 14
paste input "MSC GHANA MM539R"
click at [341, 584] on input "MSC GHANA MM539R" at bounding box center [459, 583] width 383 height 14
click at [359, 587] on input "MSC GHANA MM539R" at bounding box center [459, 583] width 383 height 14
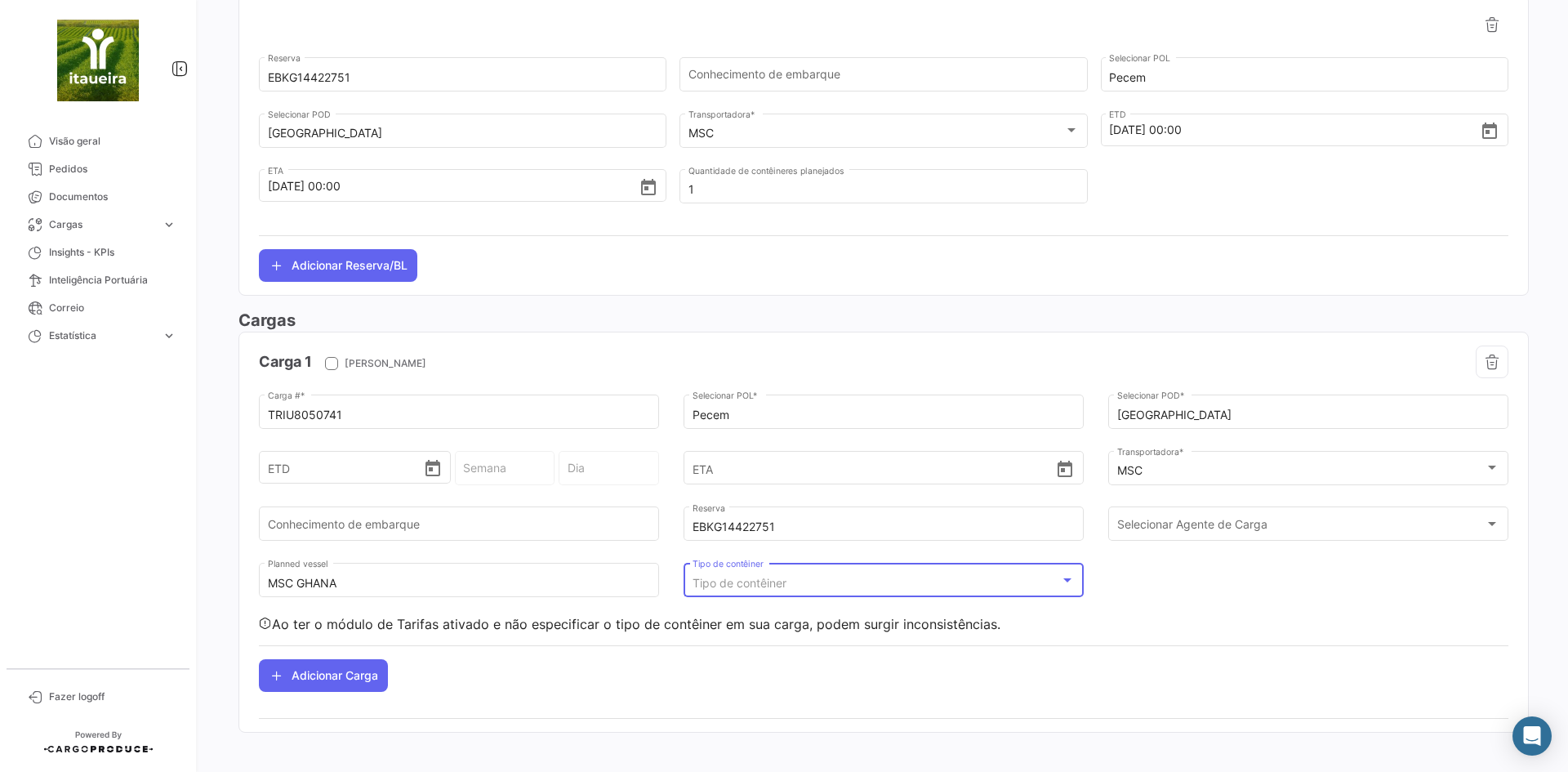
click at [742, 581] on span "Tipo de contêiner" at bounding box center [740, 582] width 94 height 14
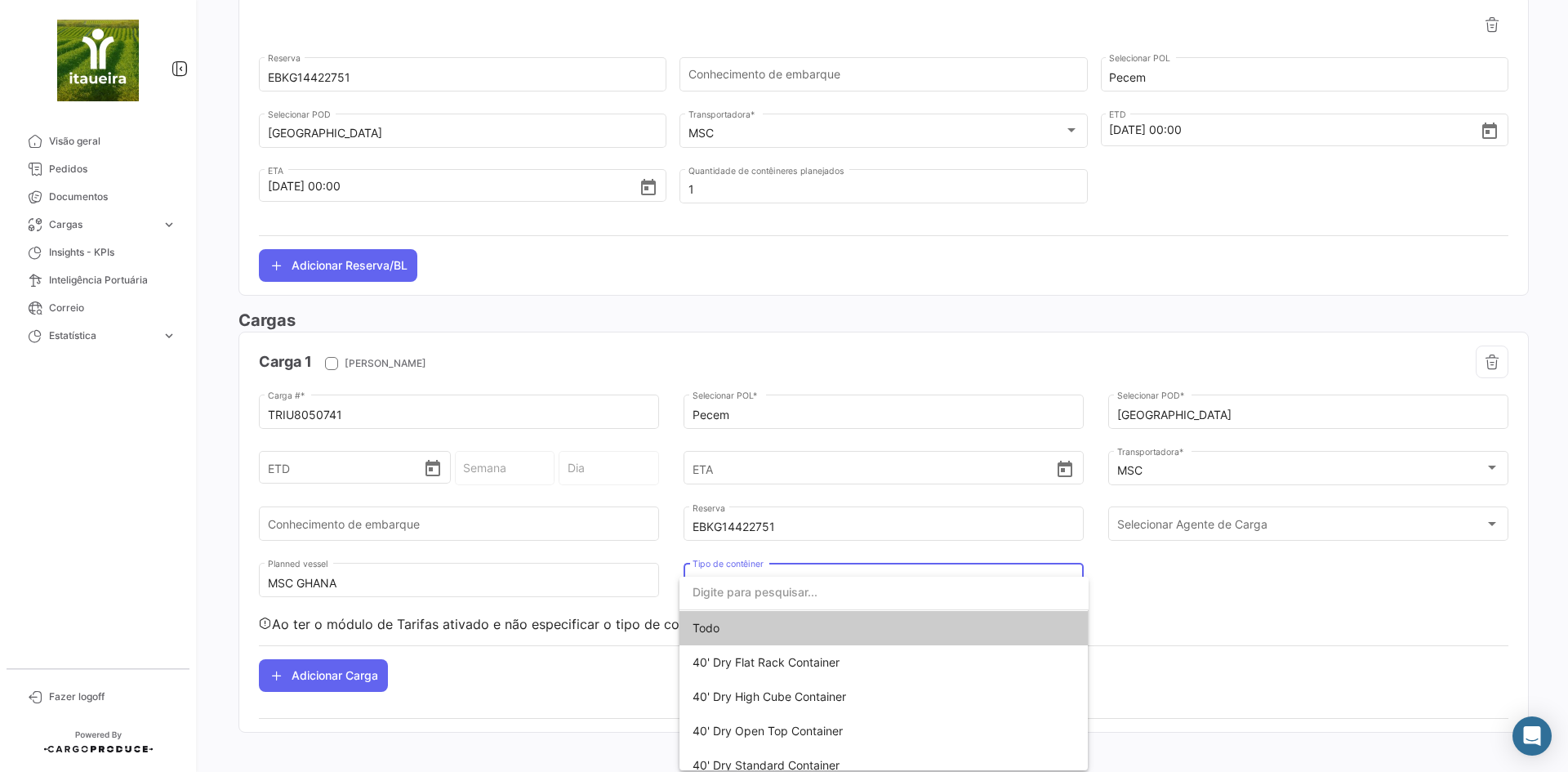
scroll to position [356, 0]
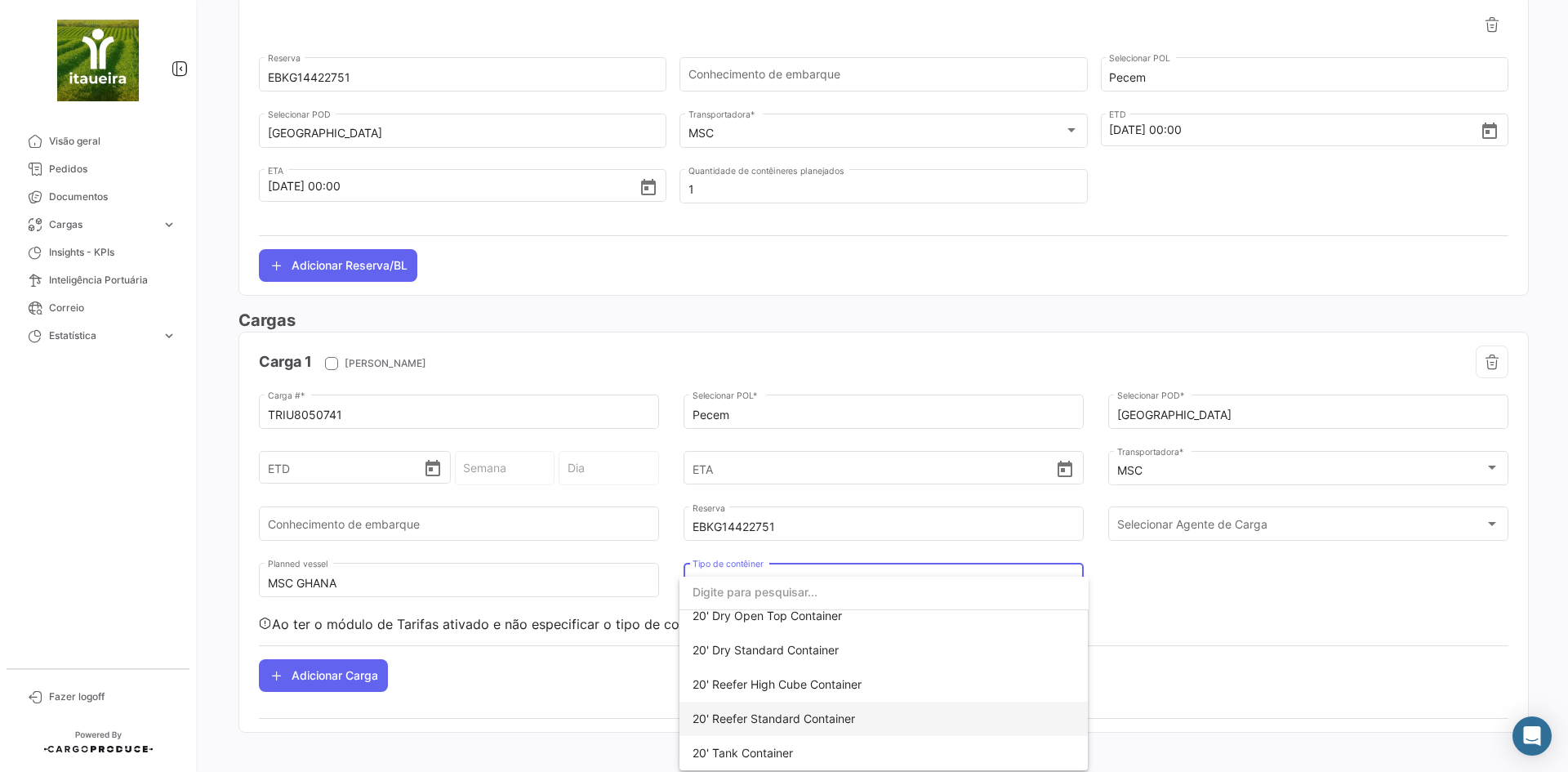
click at [760, 720] on span "20' Reefer Standard Container" at bounding box center [774, 718] width 162 height 14
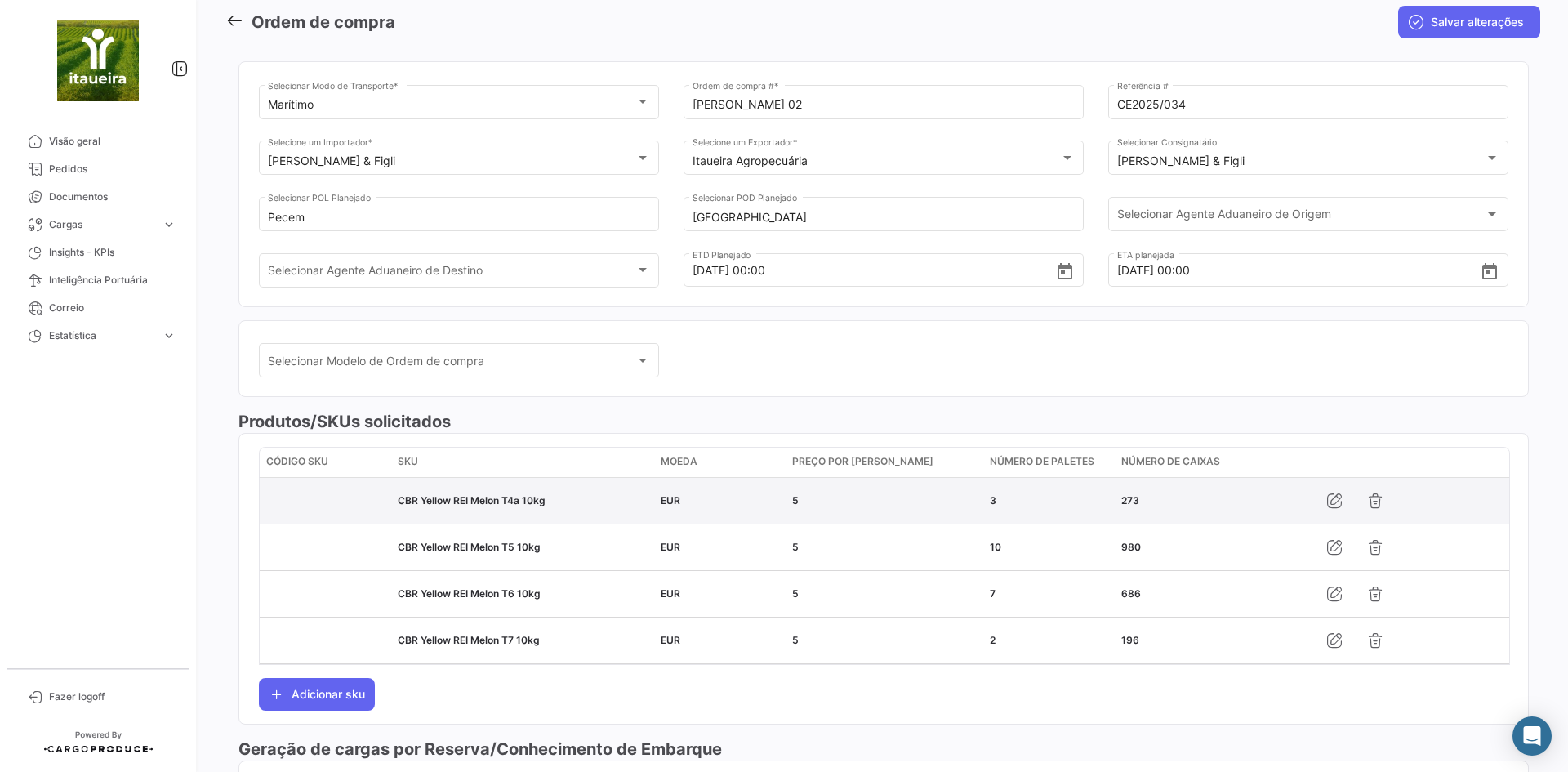
scroll to position [0, 0]
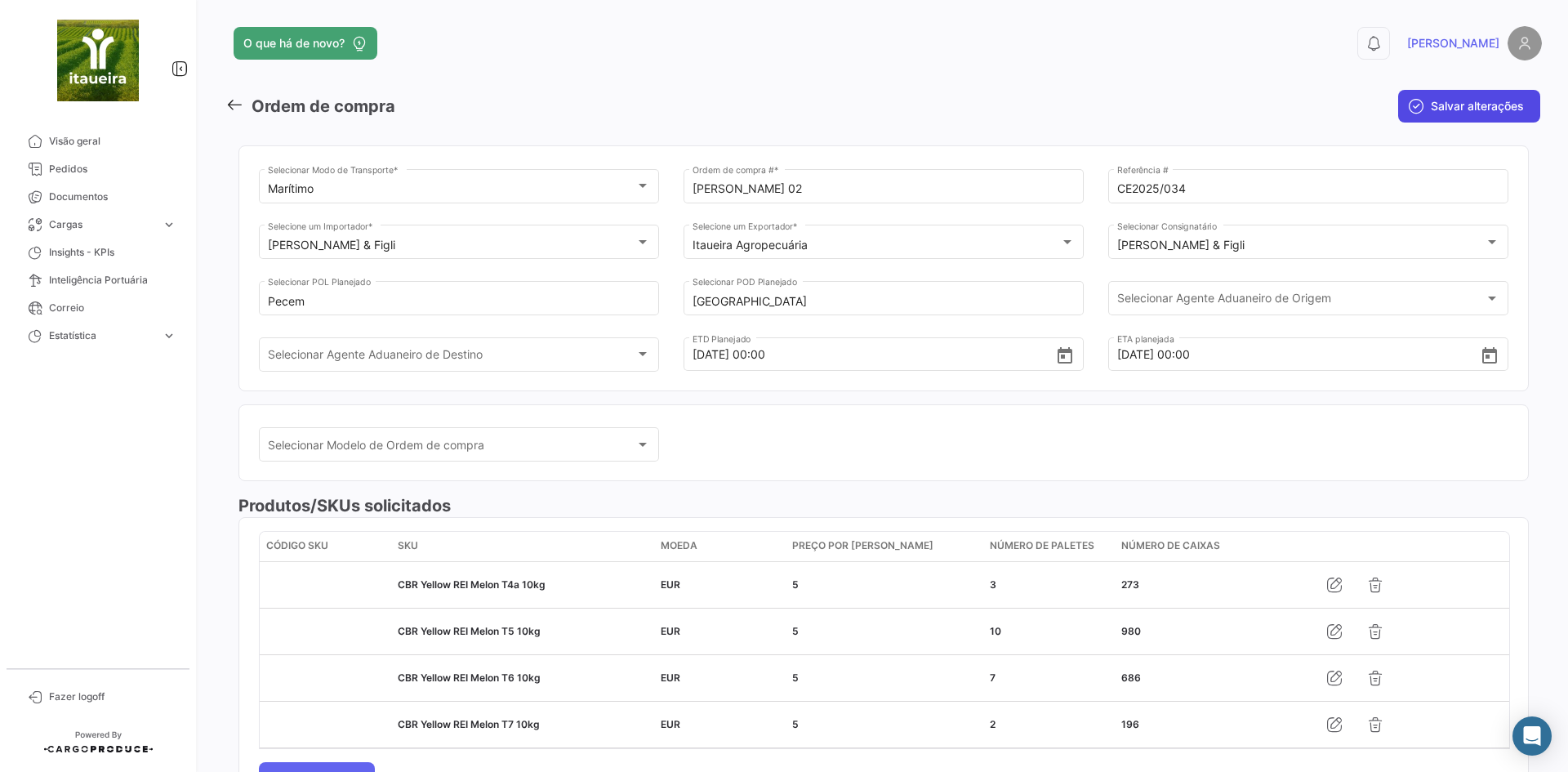
click at [1442, 114] on button "Salvar alterações" at bounding box center [1468, 106] width 142 height 32
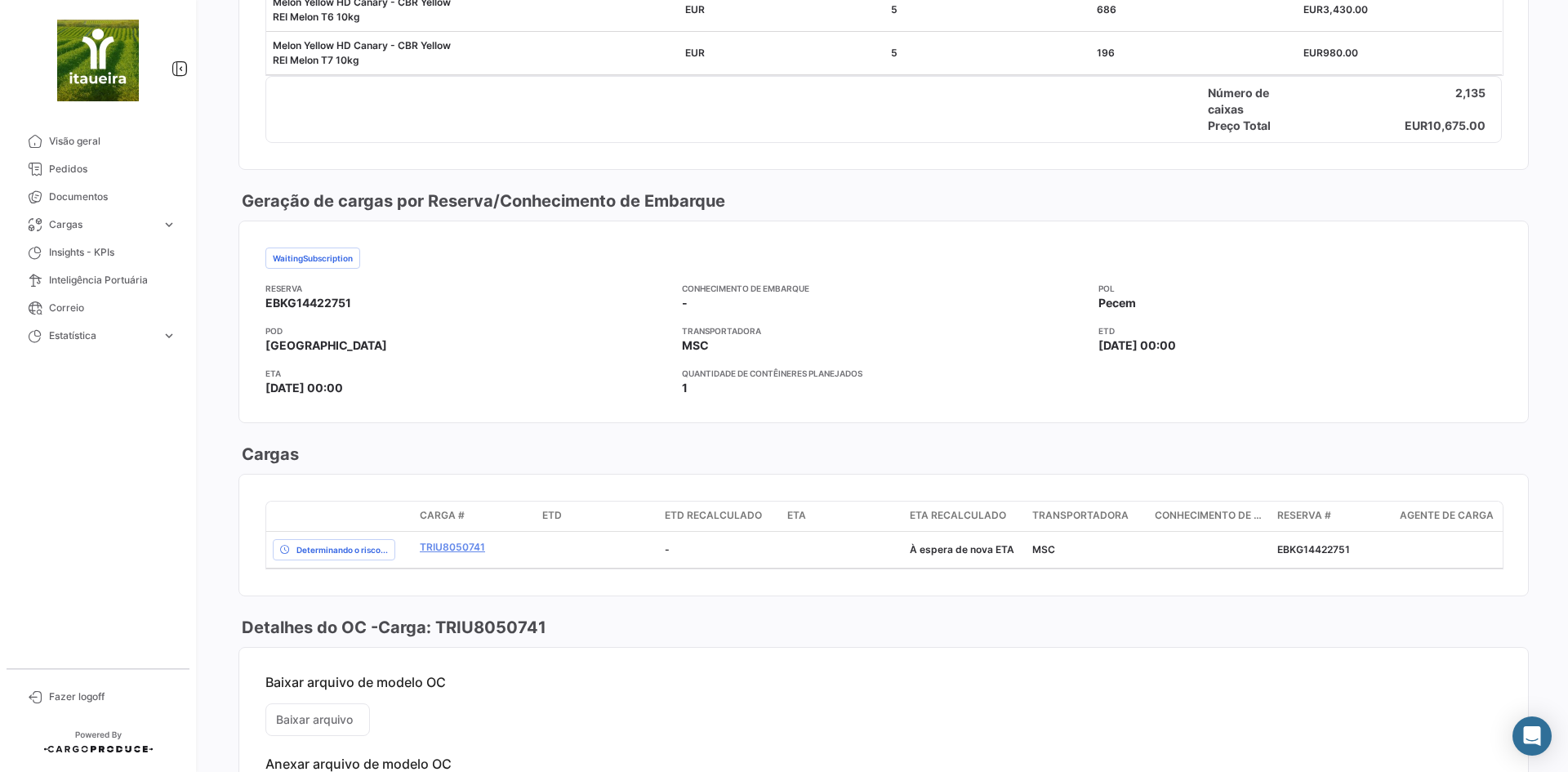
scroll to position [1031, 0]
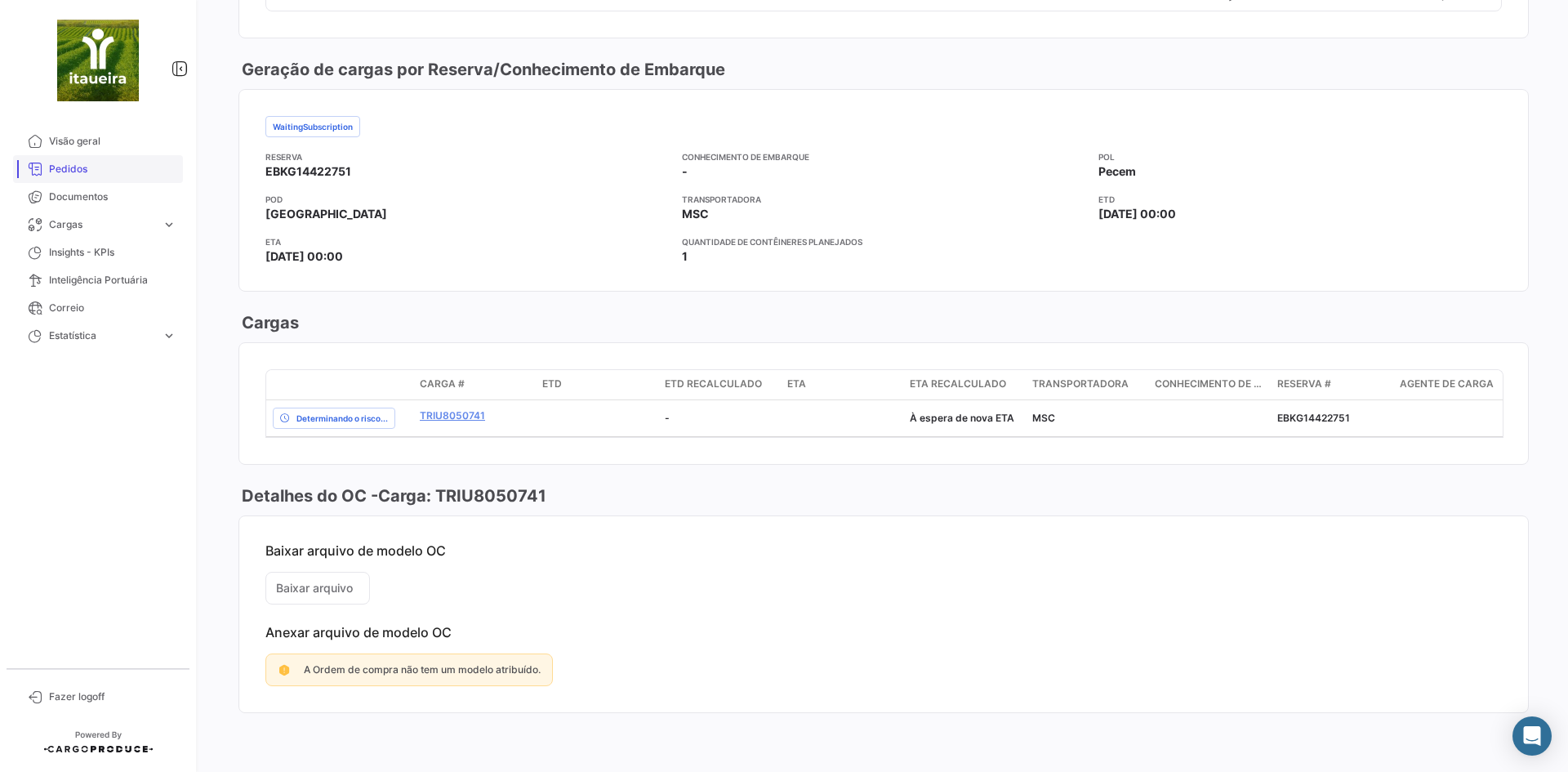
click at [68, 174] on span "Pedidos" at bounding box center [112, 168] width 127 height 15
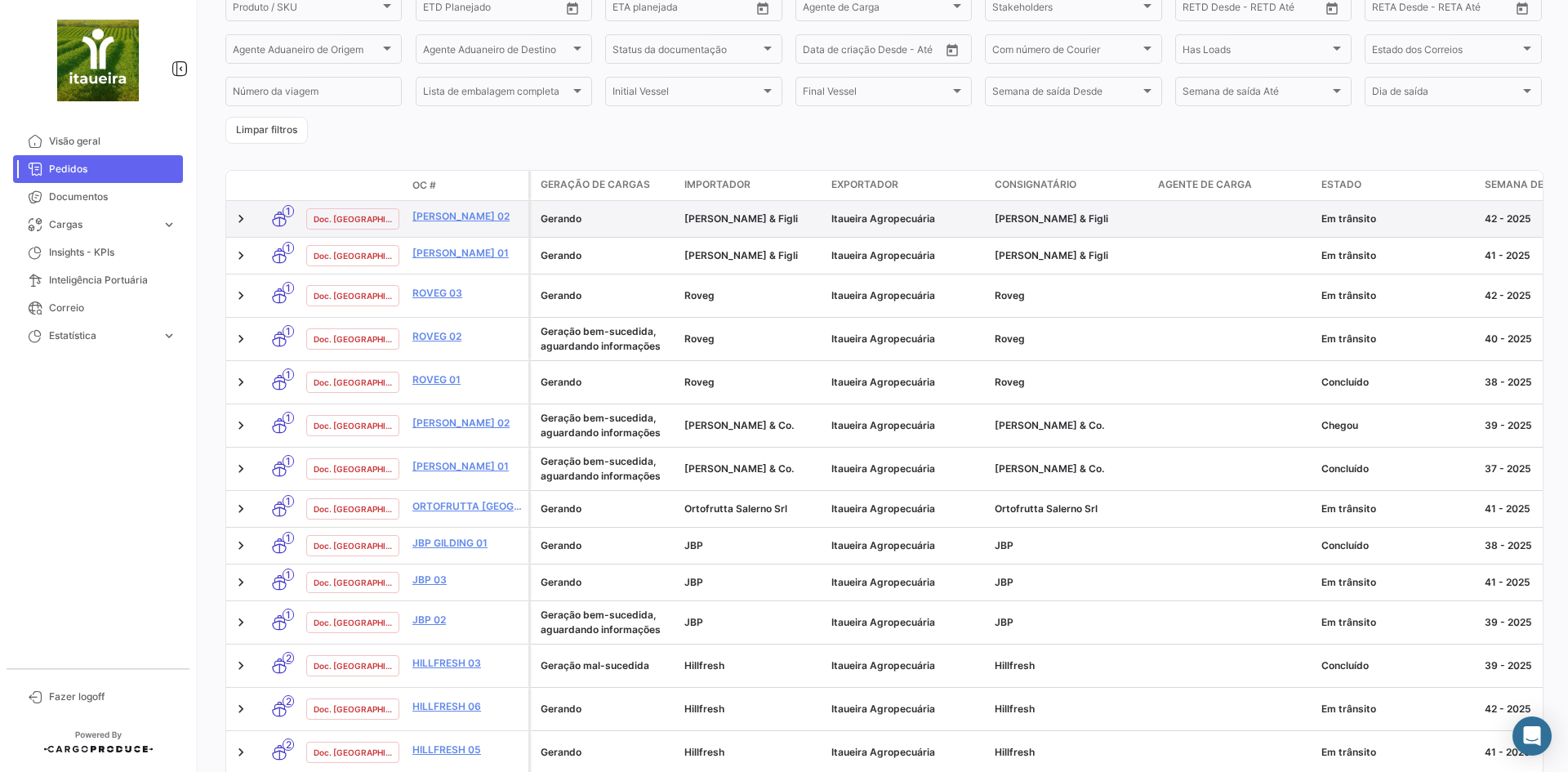
scroll to position [225, 0]
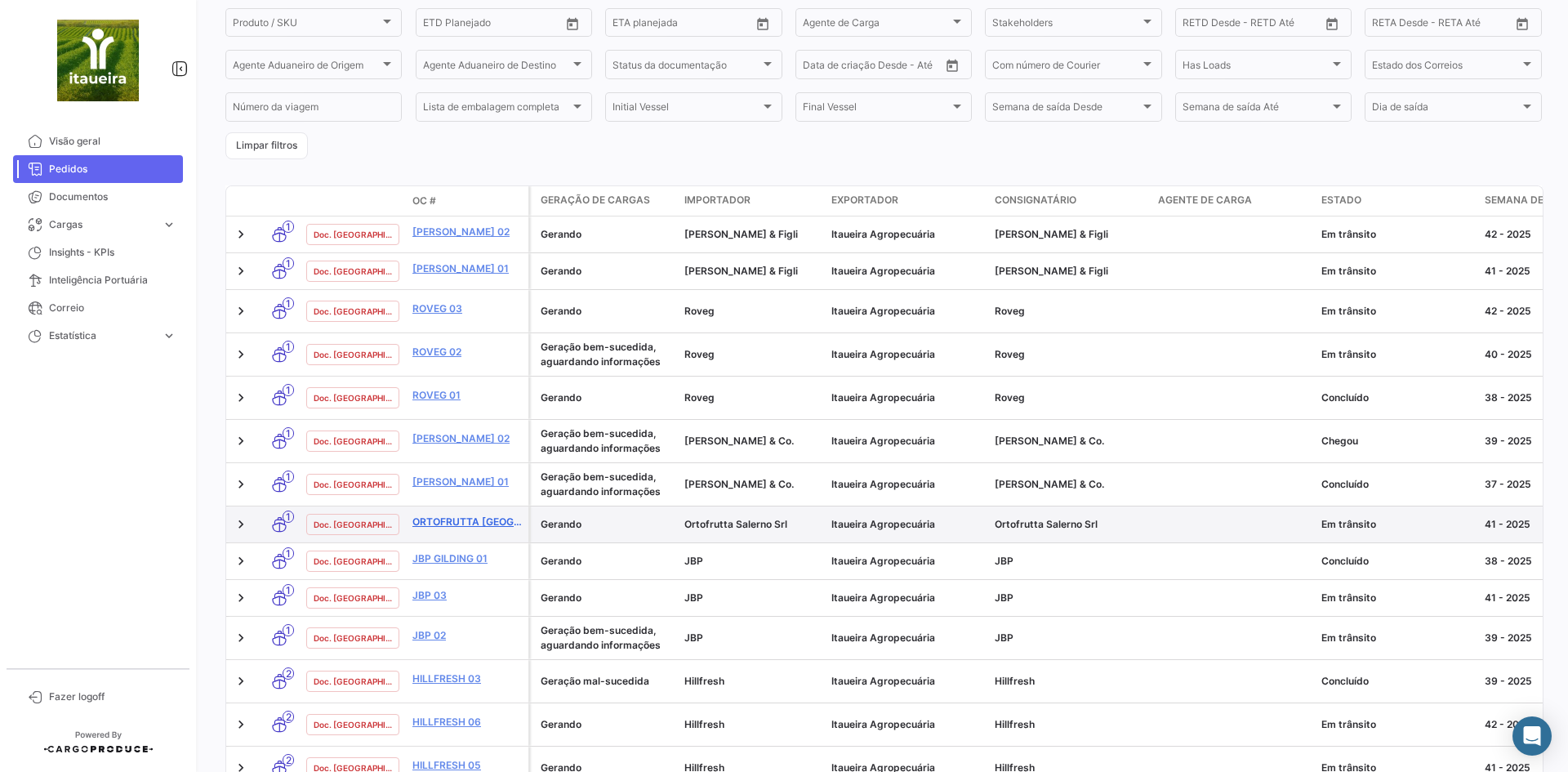
click at [456, 514] on link "Ortofrutta [GEOGRAPHIC_DATA] 01" at bounding box center [467, 521] width 109 height 15
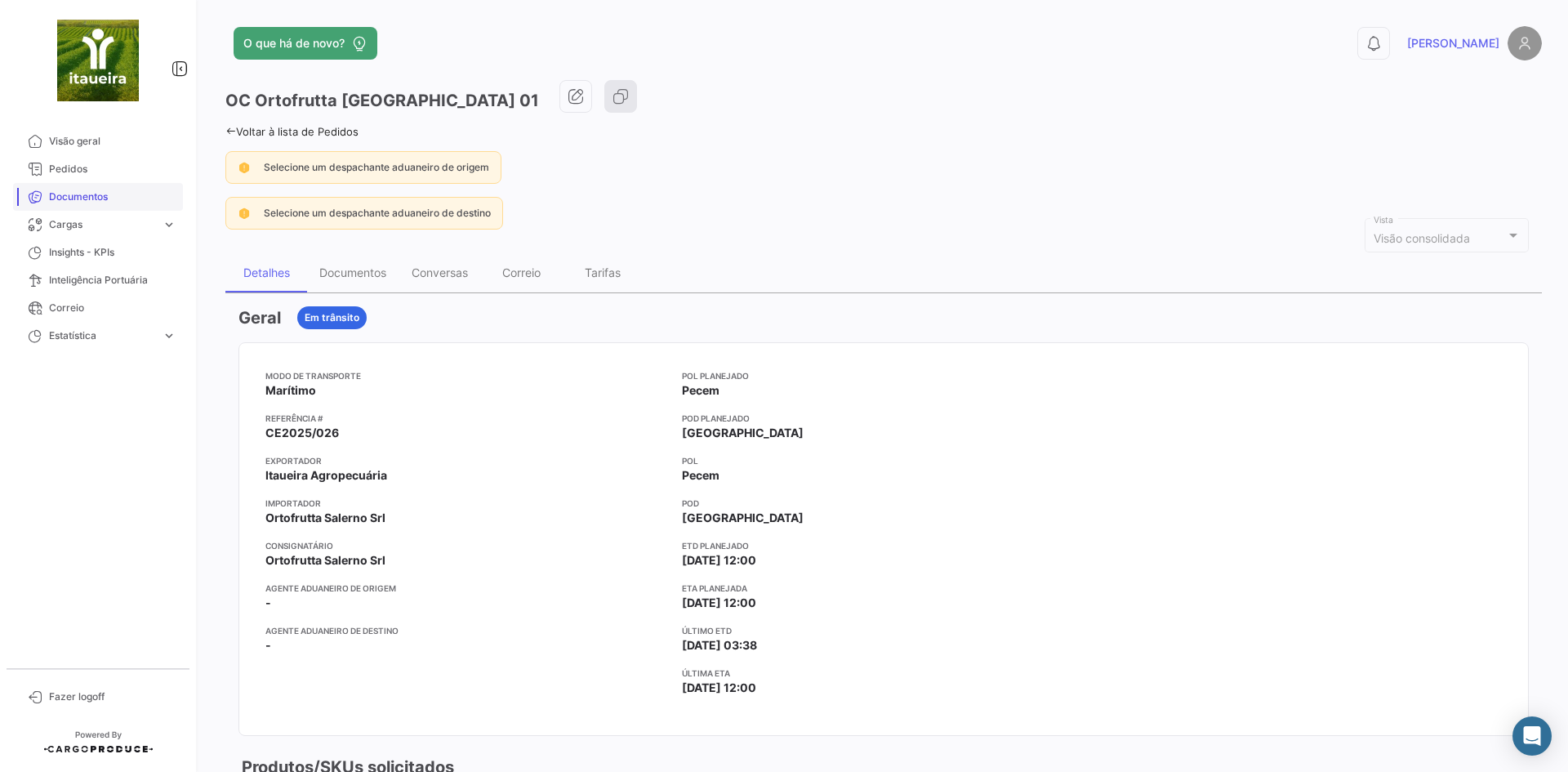
drag, startPoint x: 77, startPoint y: 171, endPoint x: 67, endPoint y: 199, distance: 29.7
click at [76, 171] on span "Pedidos" at bounding box center [112, 168] width 127 height 15
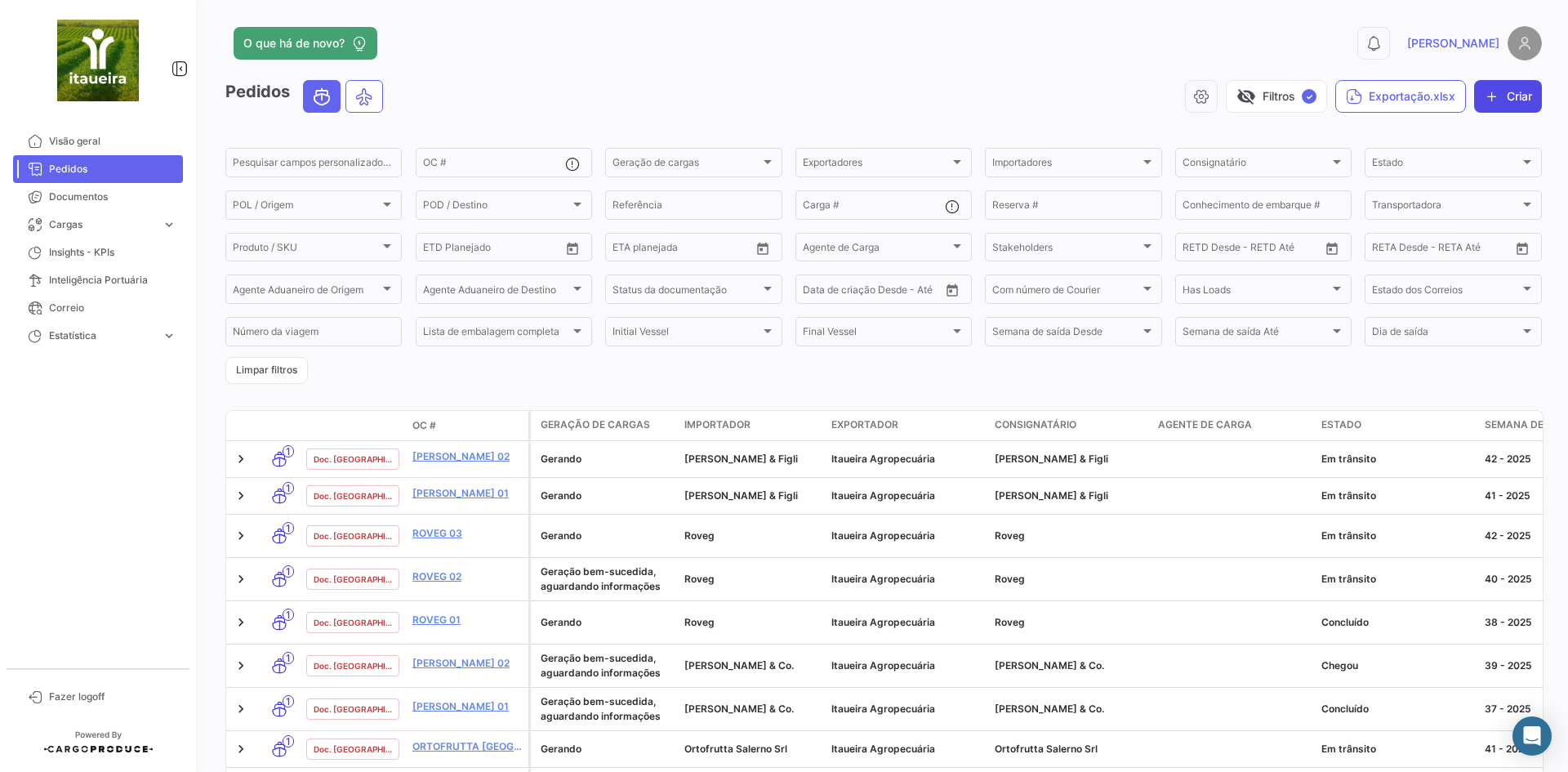
click at [1519, 92] on button "Criar" at bounding box center [1506, 96] width 67 height 32
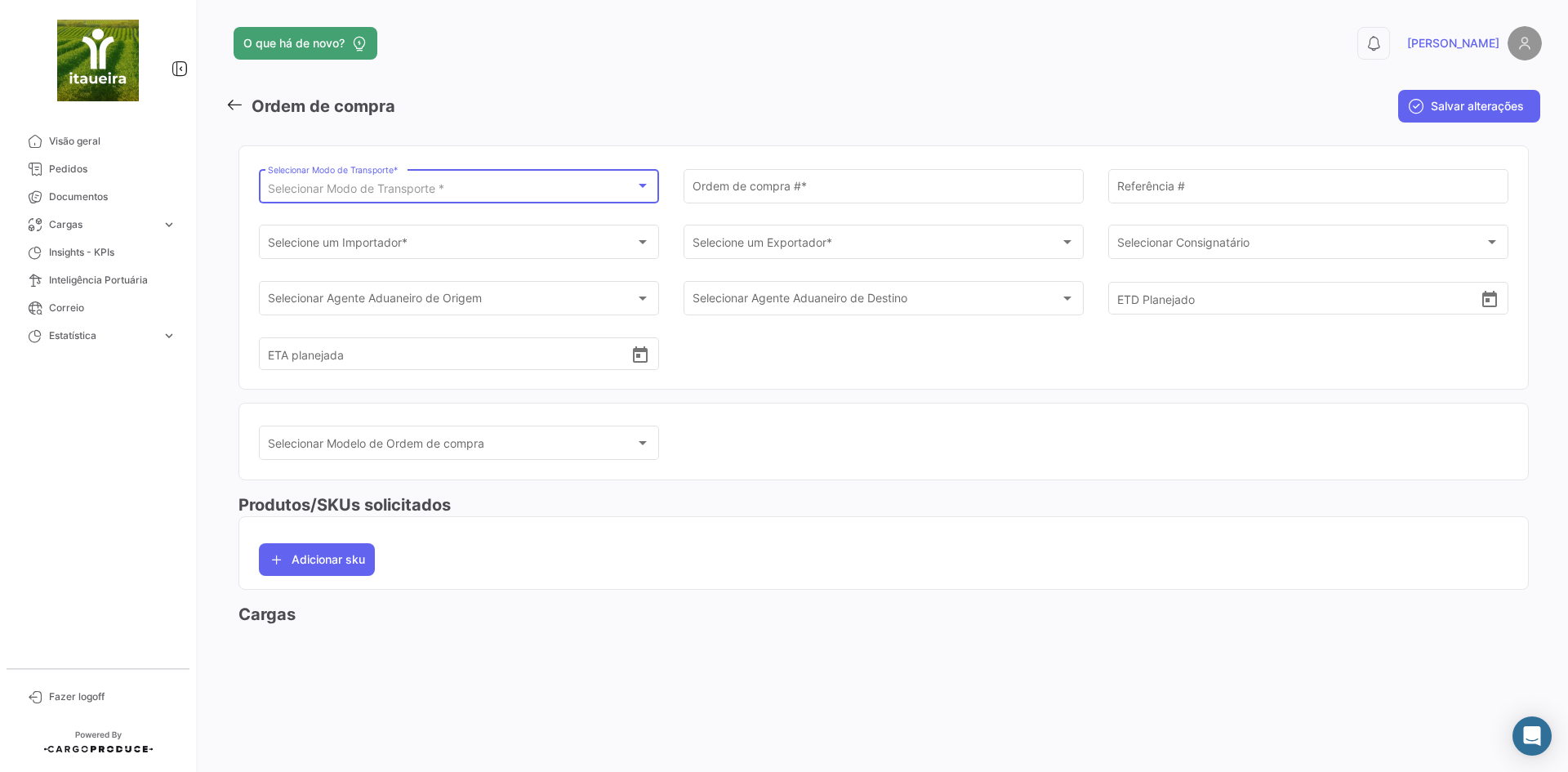
click at [402, 189] on span "Selecionar Modo de Transporte *" at bounding box center [356, 189] width 177 height 14
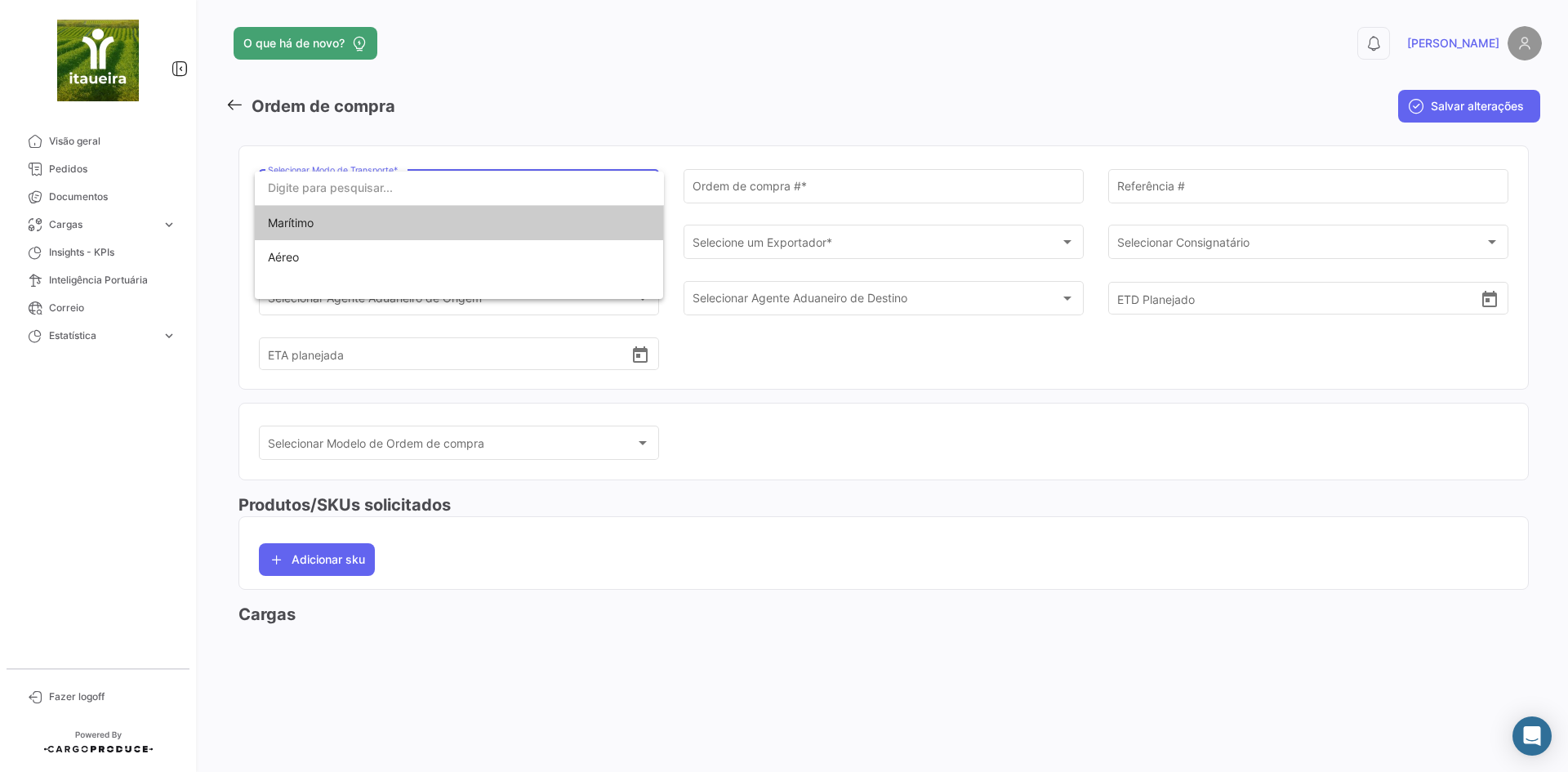
click at [306, 238] on span "Marítimo" at bounding box center [459, 223] width 383 height 34
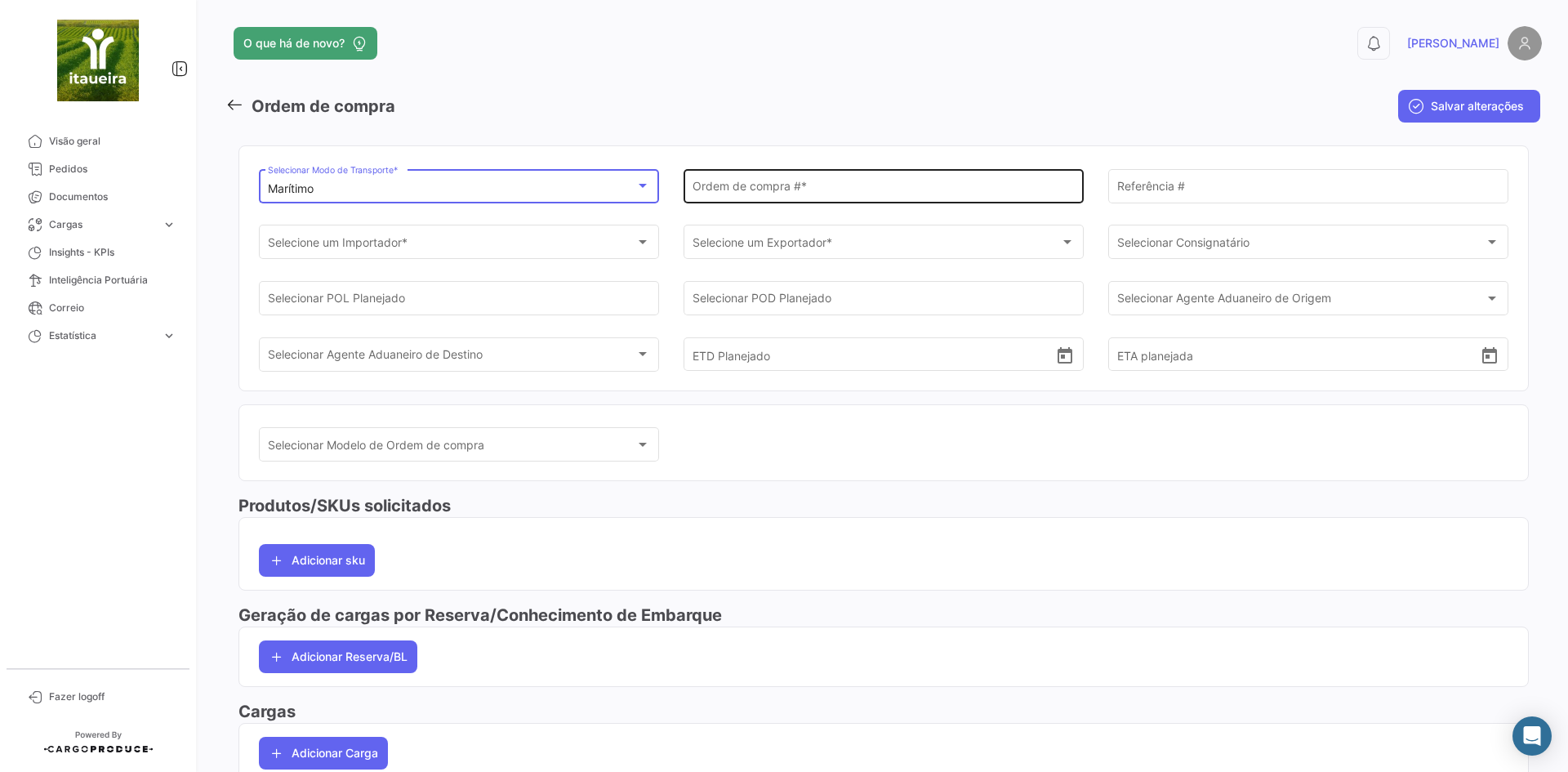
click at [759, 175] on div "Ordem de compra # *" at bounding box center [884, 185] width 383 height 37
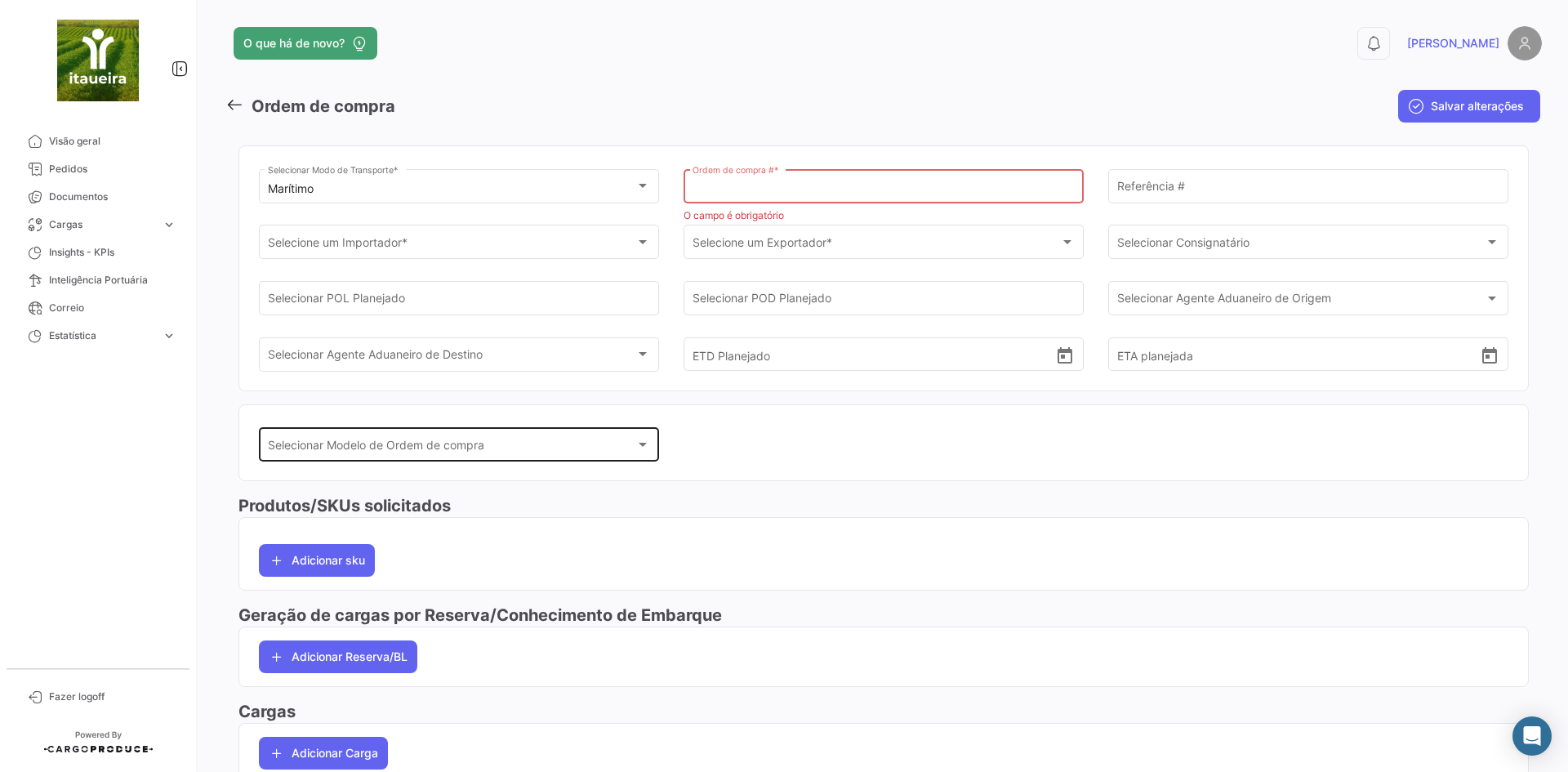
paste input "Ortofrutta [GEOGRAPHIC_DATA] 02"
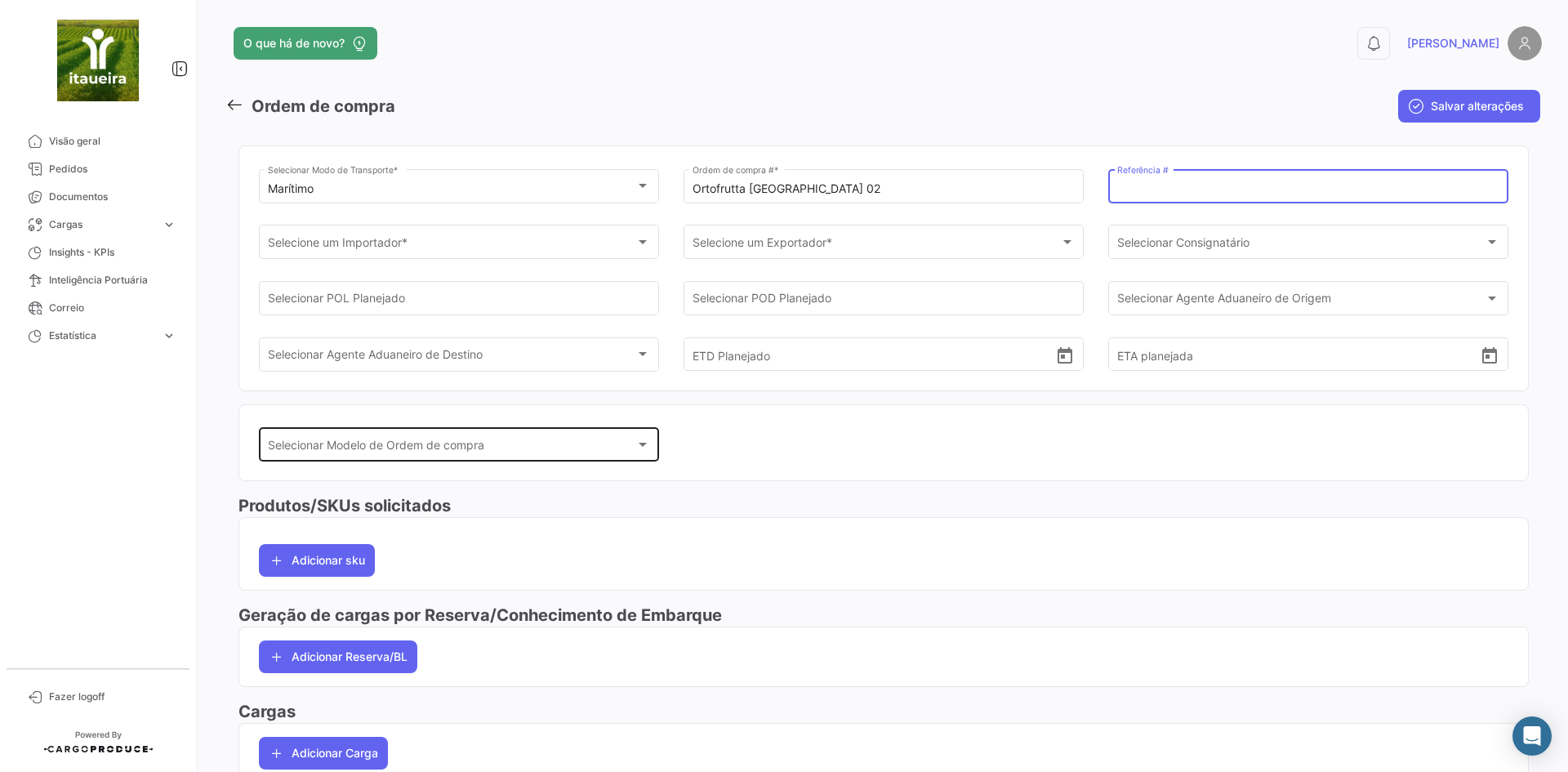
paste input "CE2025/036"
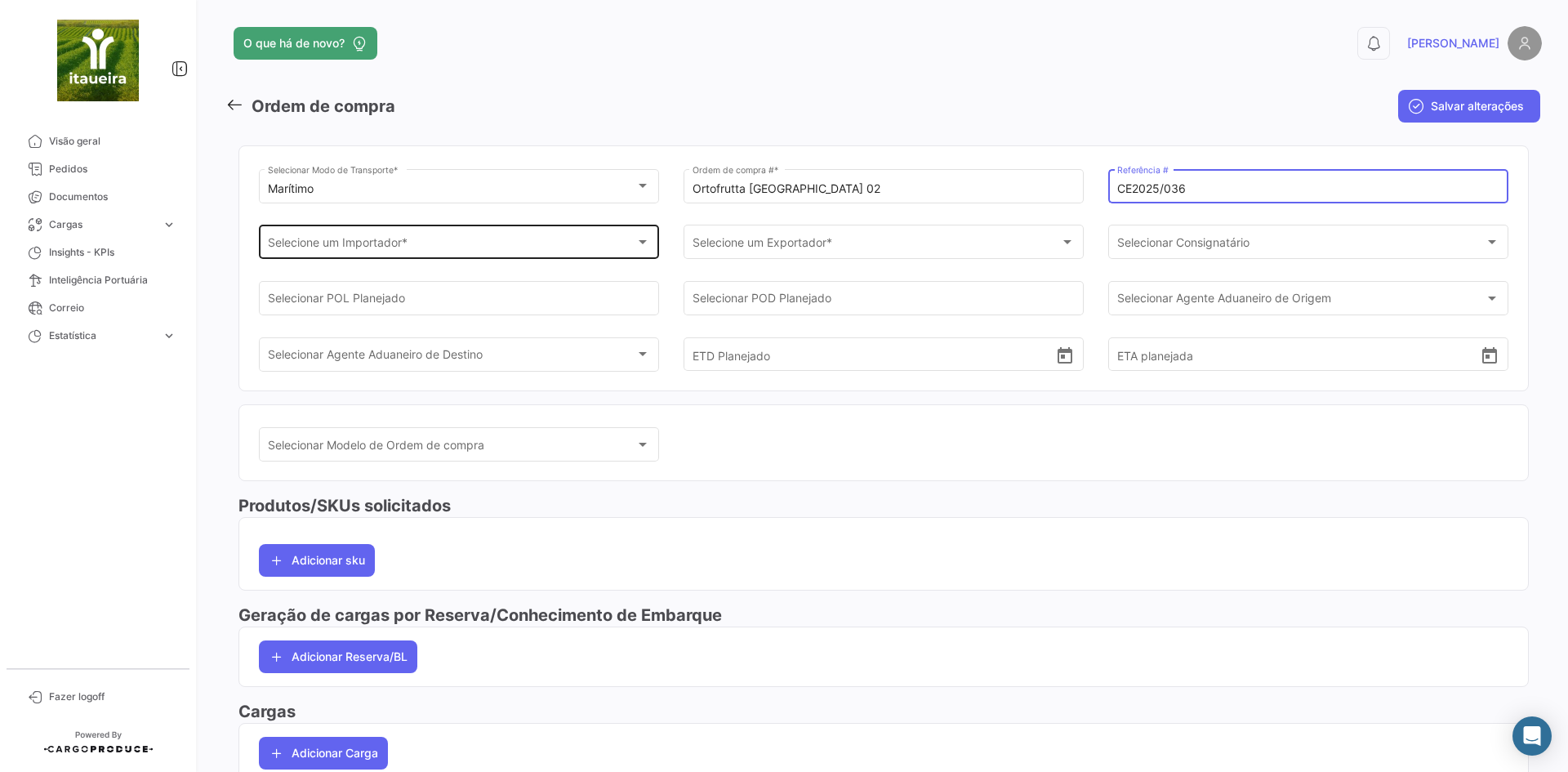
click at [407, 243] on span "Selecione um Importador *" at bounding box center [451, 245] width 368 height 14
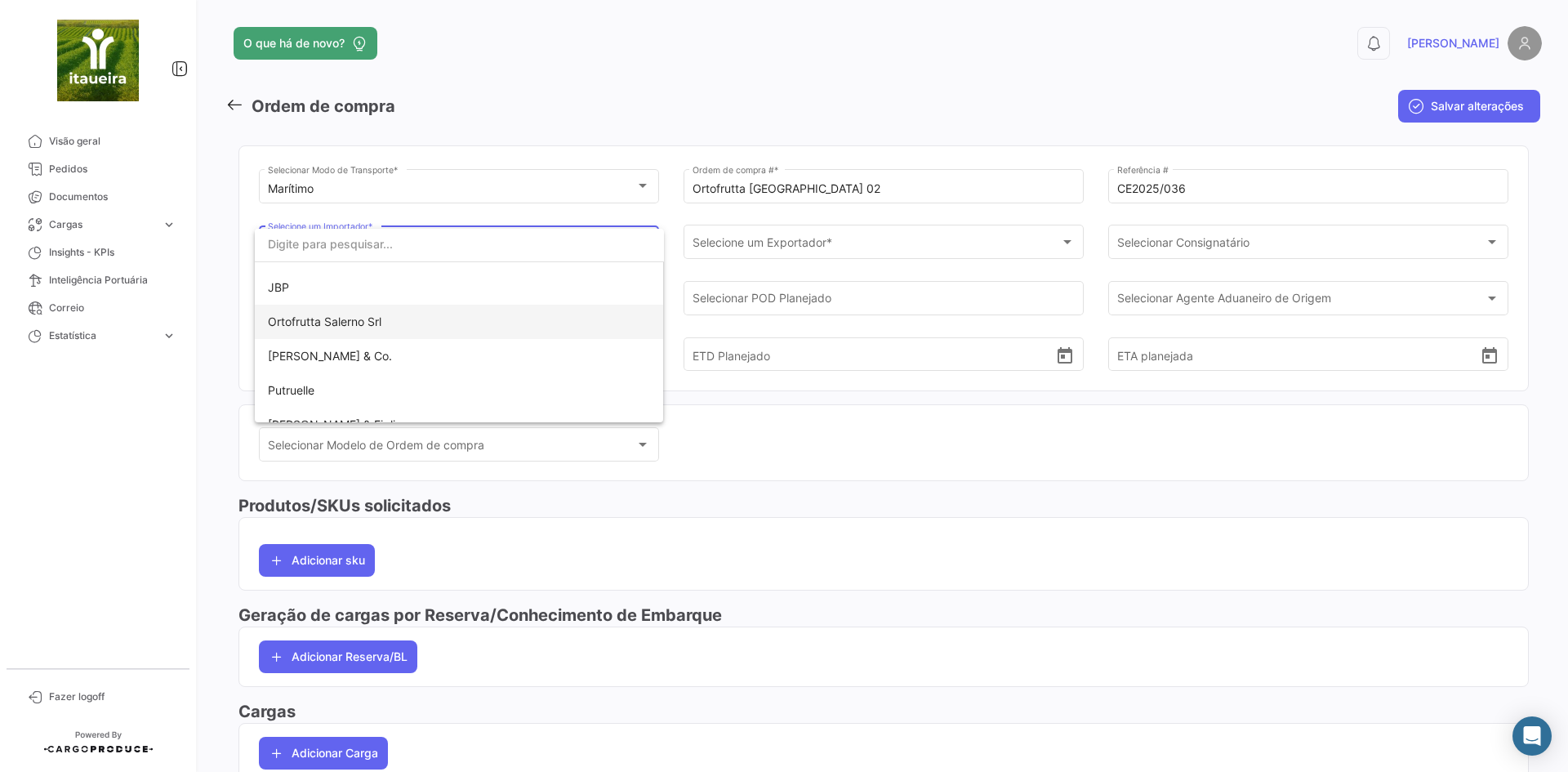
click at [332, 322] on span "Ortofrutta Salerno Srl" at bounding box center [324, 322] width 113 height 14
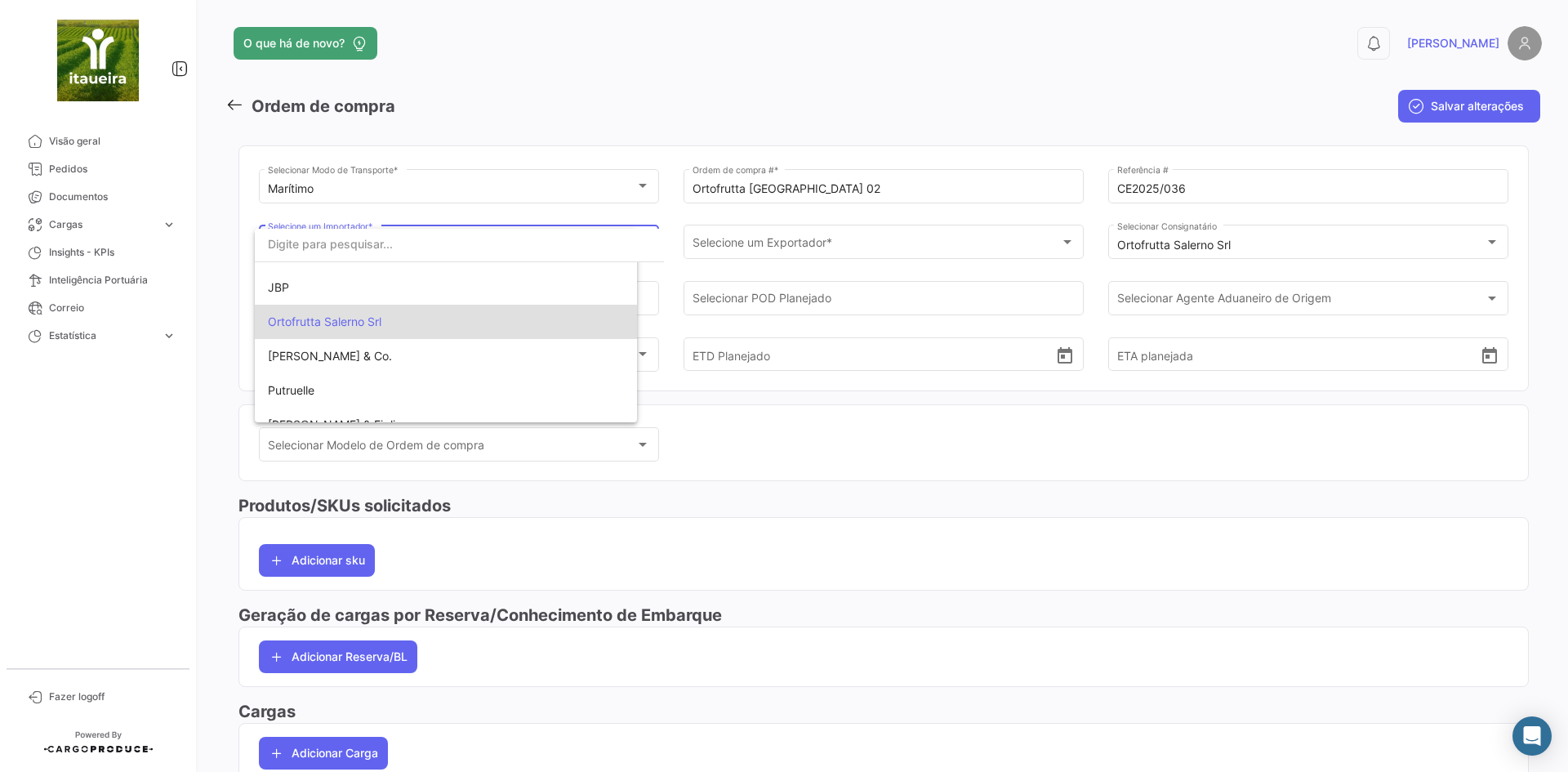
scroll to position [255, 0]
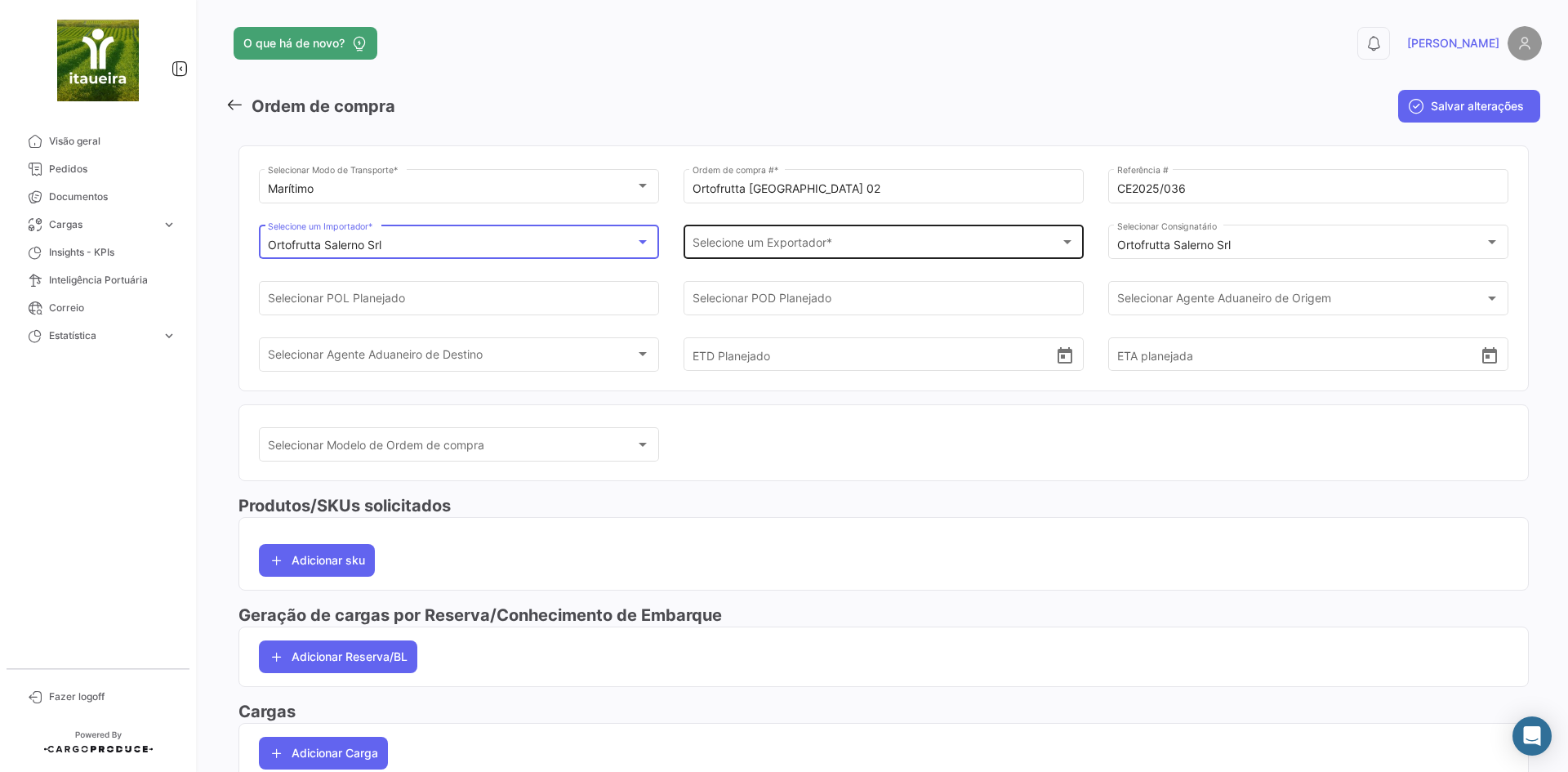
click at [801, 241] on span "Selecione um Exportador *" at bounding box center [876, 245] width 368 height 14
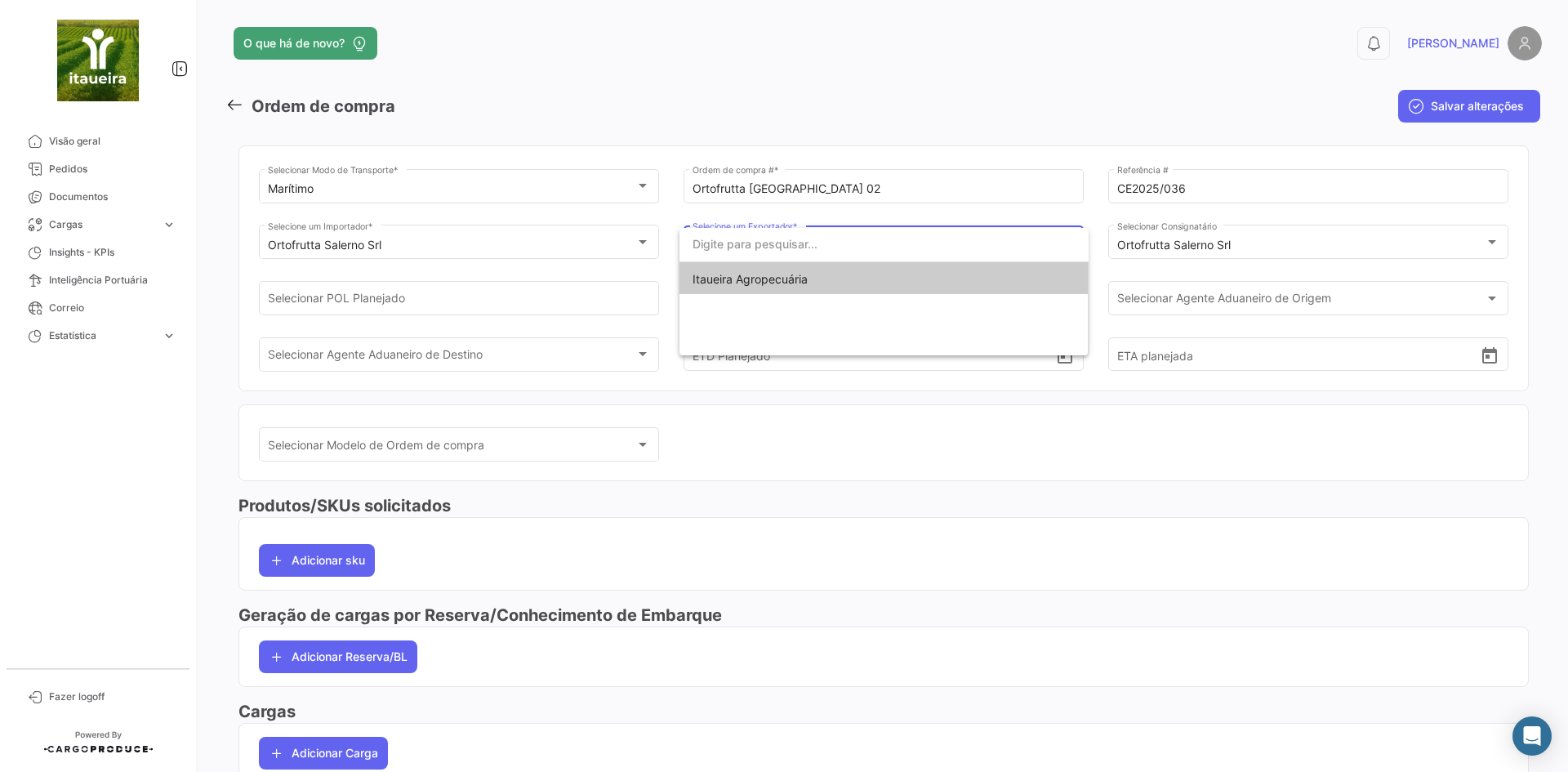
click at [774, 273] on span "Itaueira Agropecuária" at bounding box center [750, 279] width 115 height 14
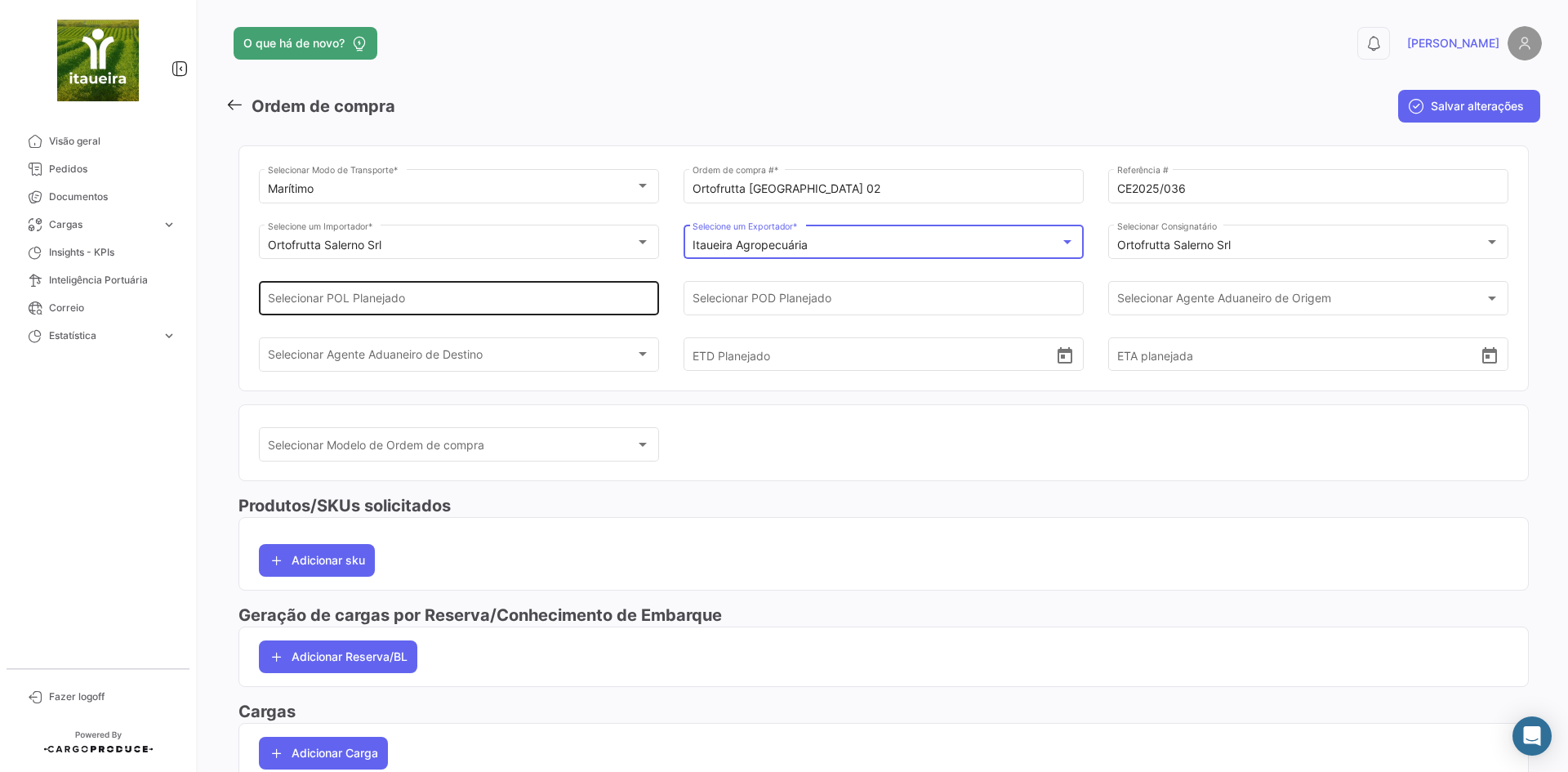
click at [378, 300] on input "Selecionar POL Planejado" at bounding box center [459, 302] width 383 height 14
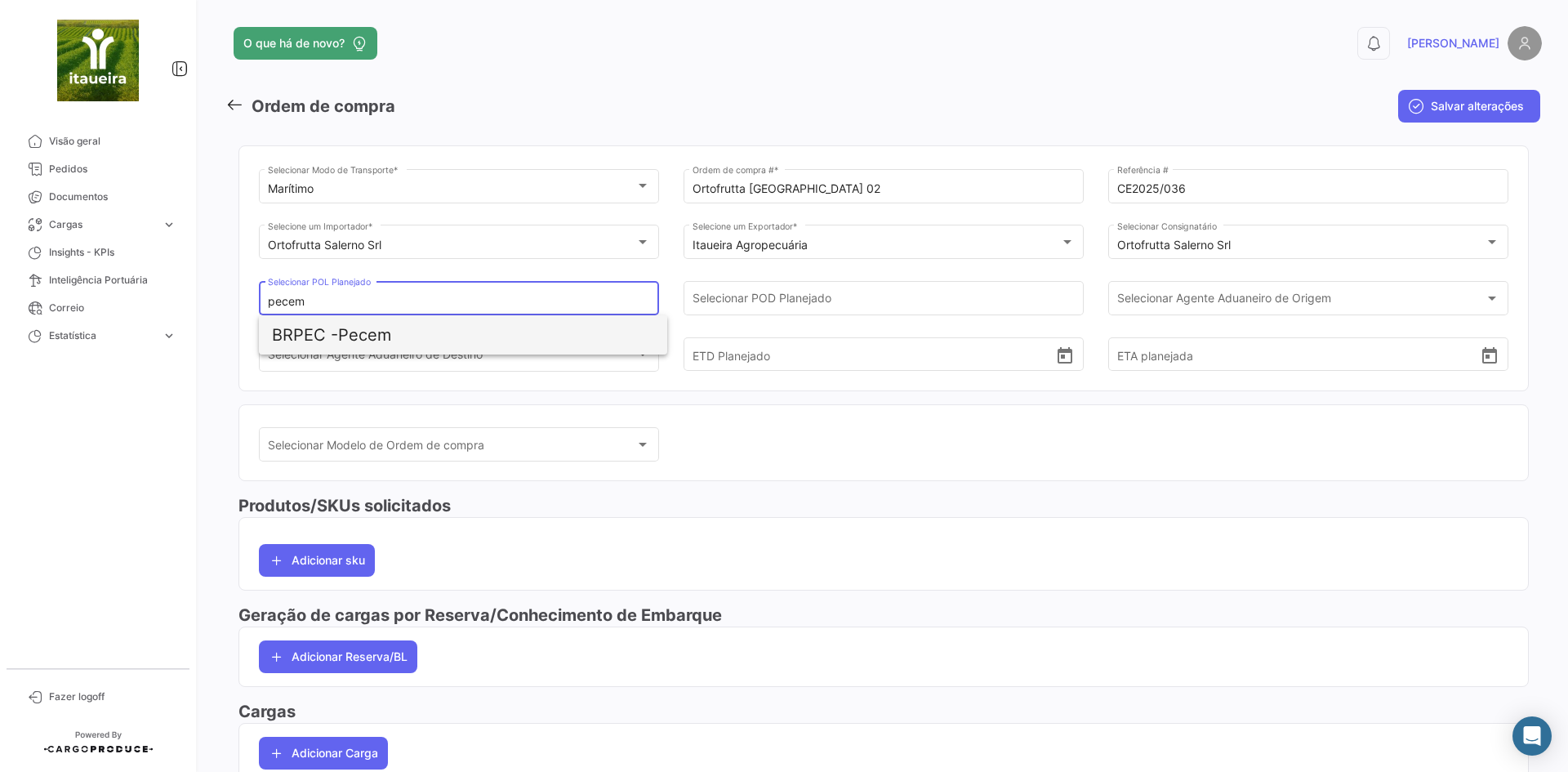
click at [375, 336] on span "BRPEC - Pecem" at bounding box center [462, 335] width 382 height 39
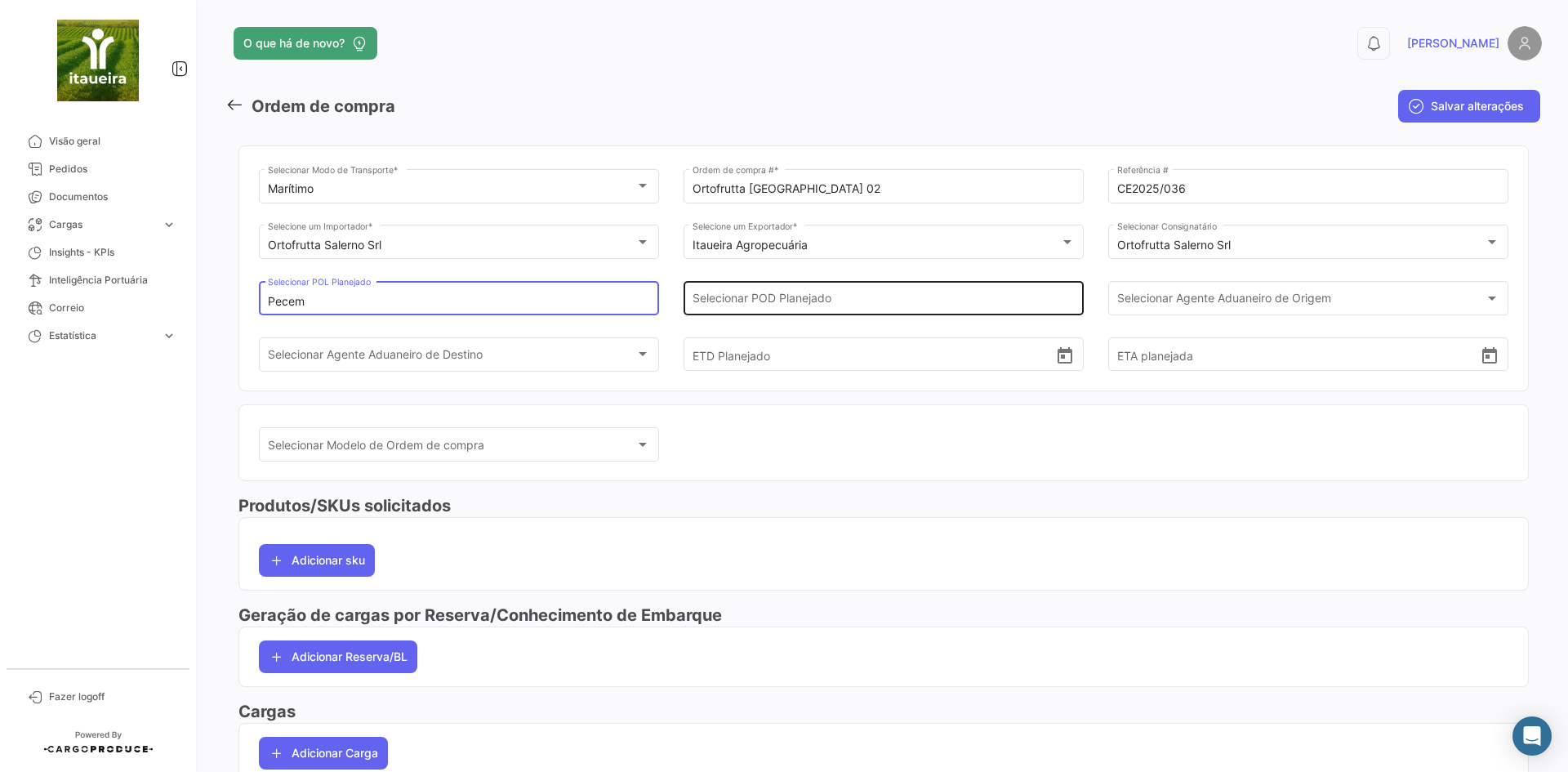
click at [781, 296] on input "Selecionar POD Planejado" at bounding box center [884, 302] width 383 height 14
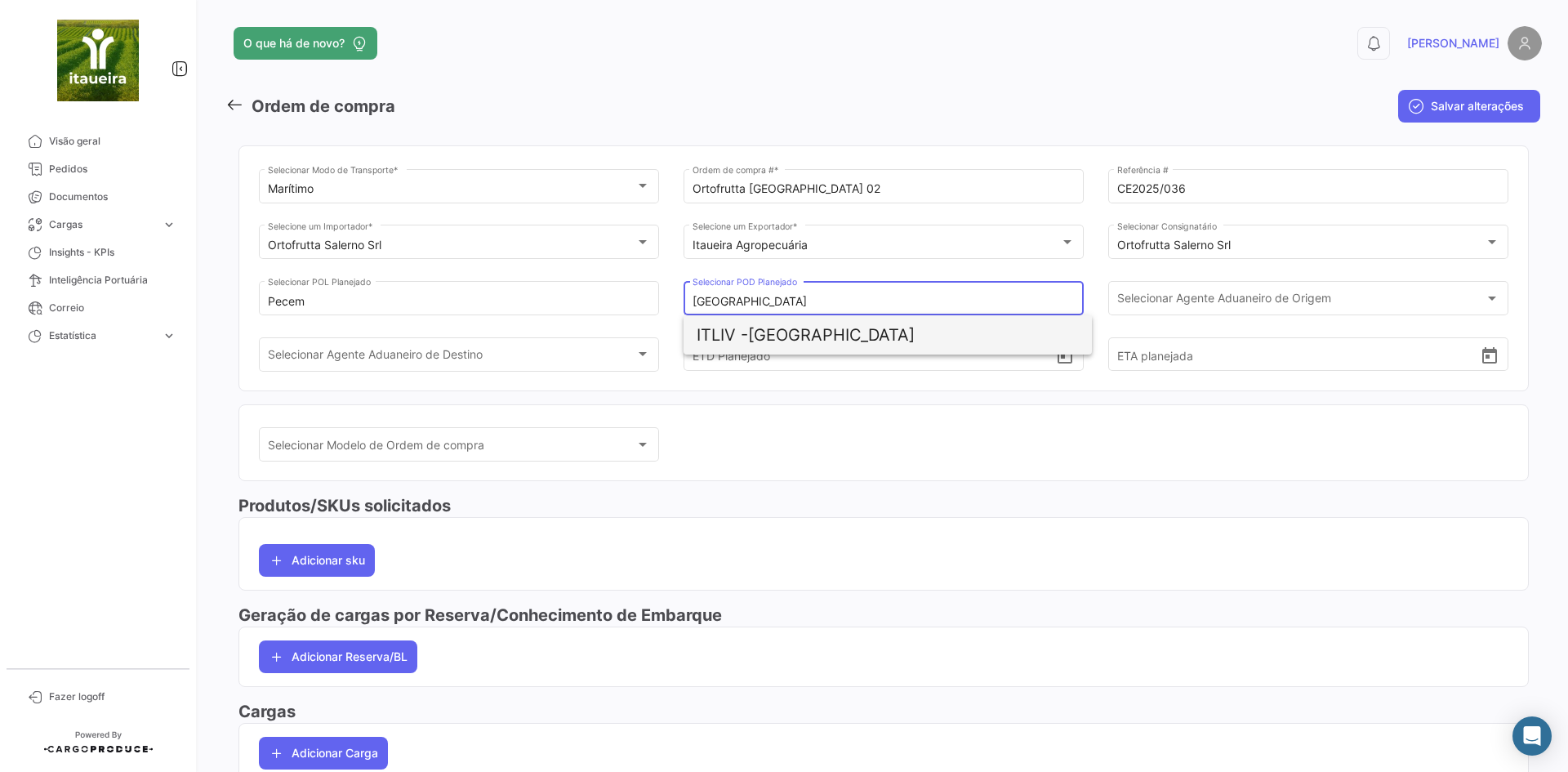
click at [793, 317] on span "ITLIV - [GEOGRAPHIC_DATA]" at bounding box center [887, 335] width 382 height 39
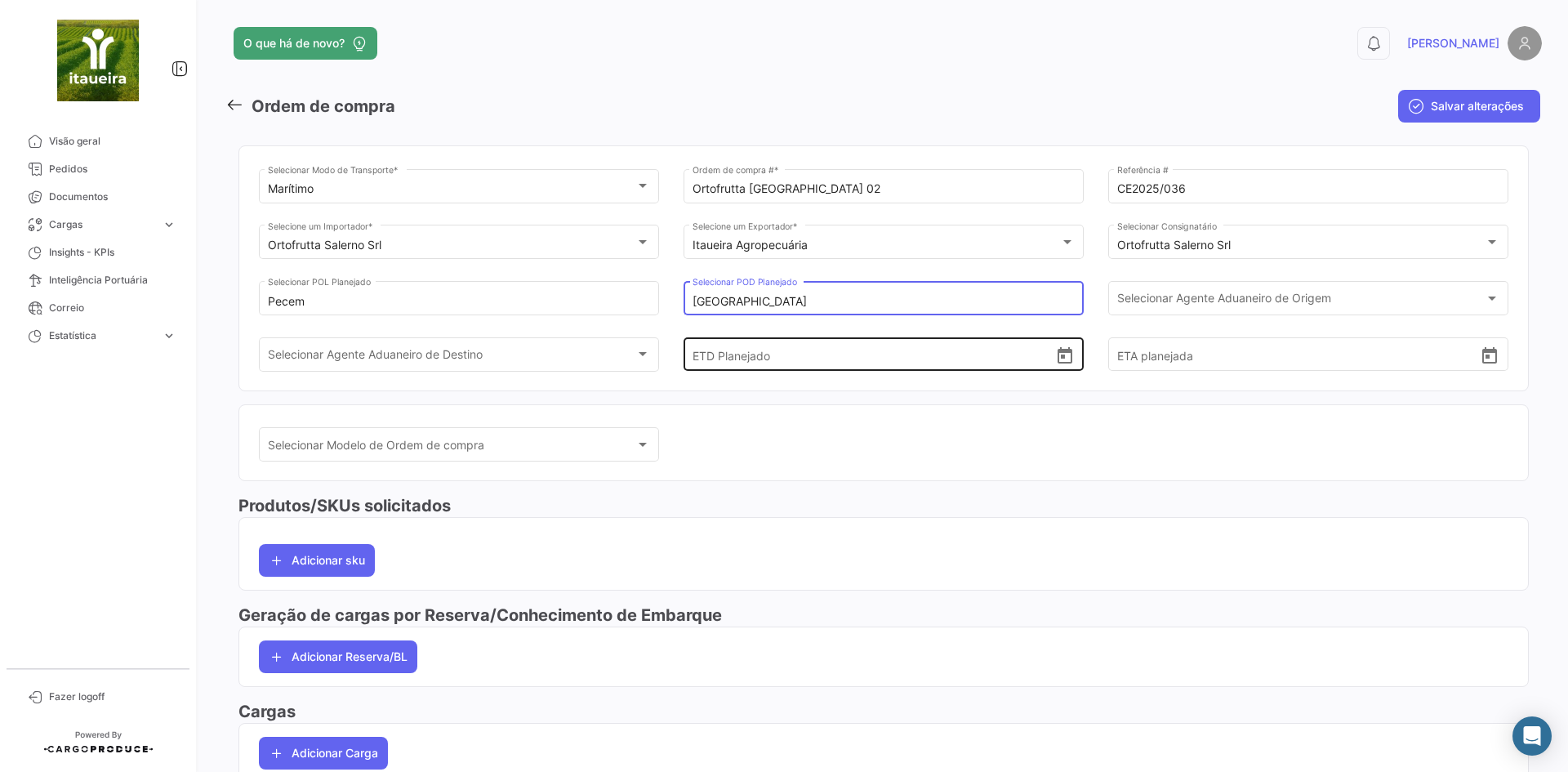
click at [699, 361] on input "ETD Planejado" at bounding box center [874, 354] width 363 height 57
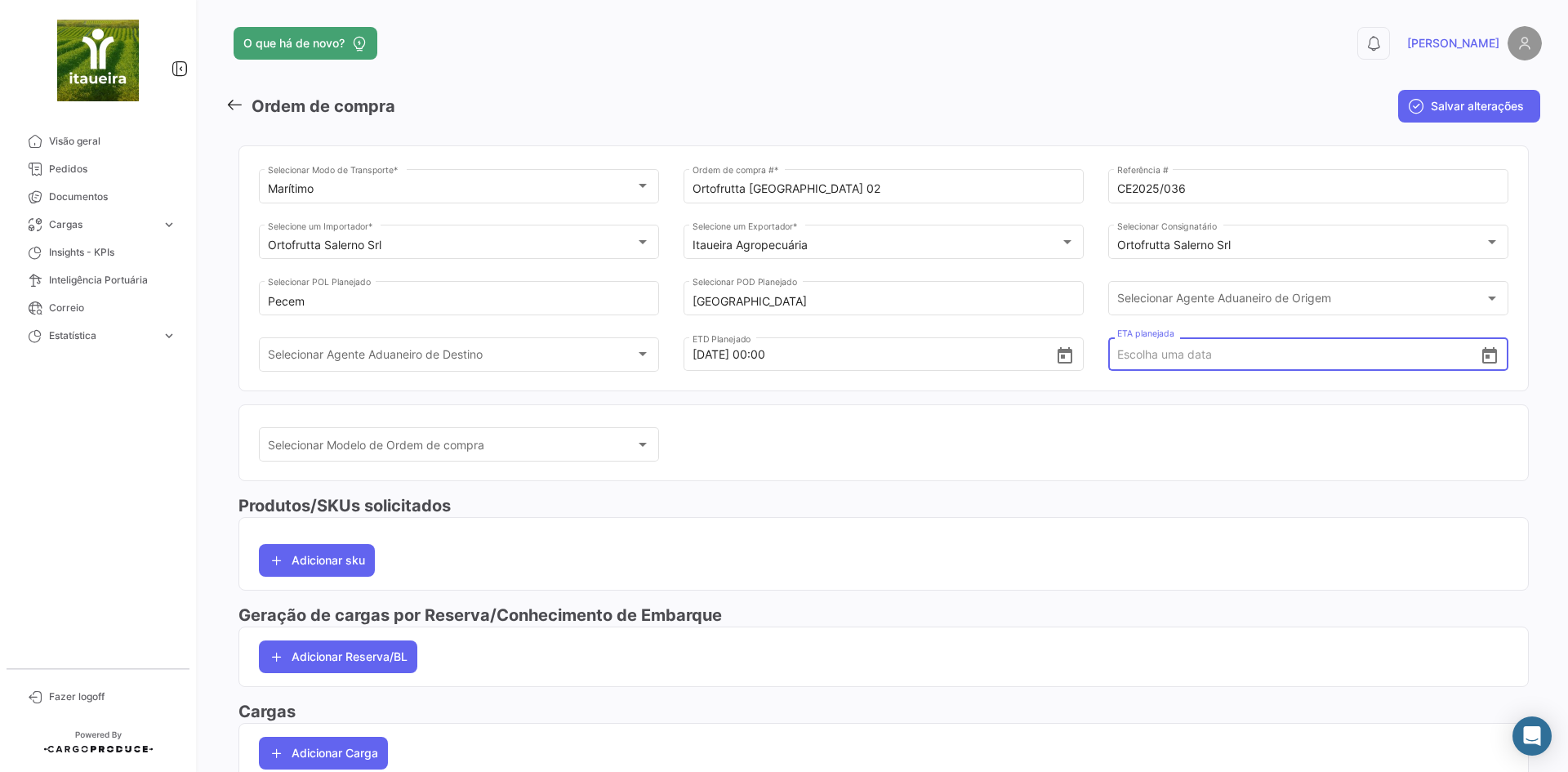
drag, startPoint x: 1145, startPoint y: 353, endPoint x: 1125, endPoint y: 365, distance: 23.3
click at [1141, 355] on input "ETA planejada" at bounding box center [1298, 354] width 363 height 57
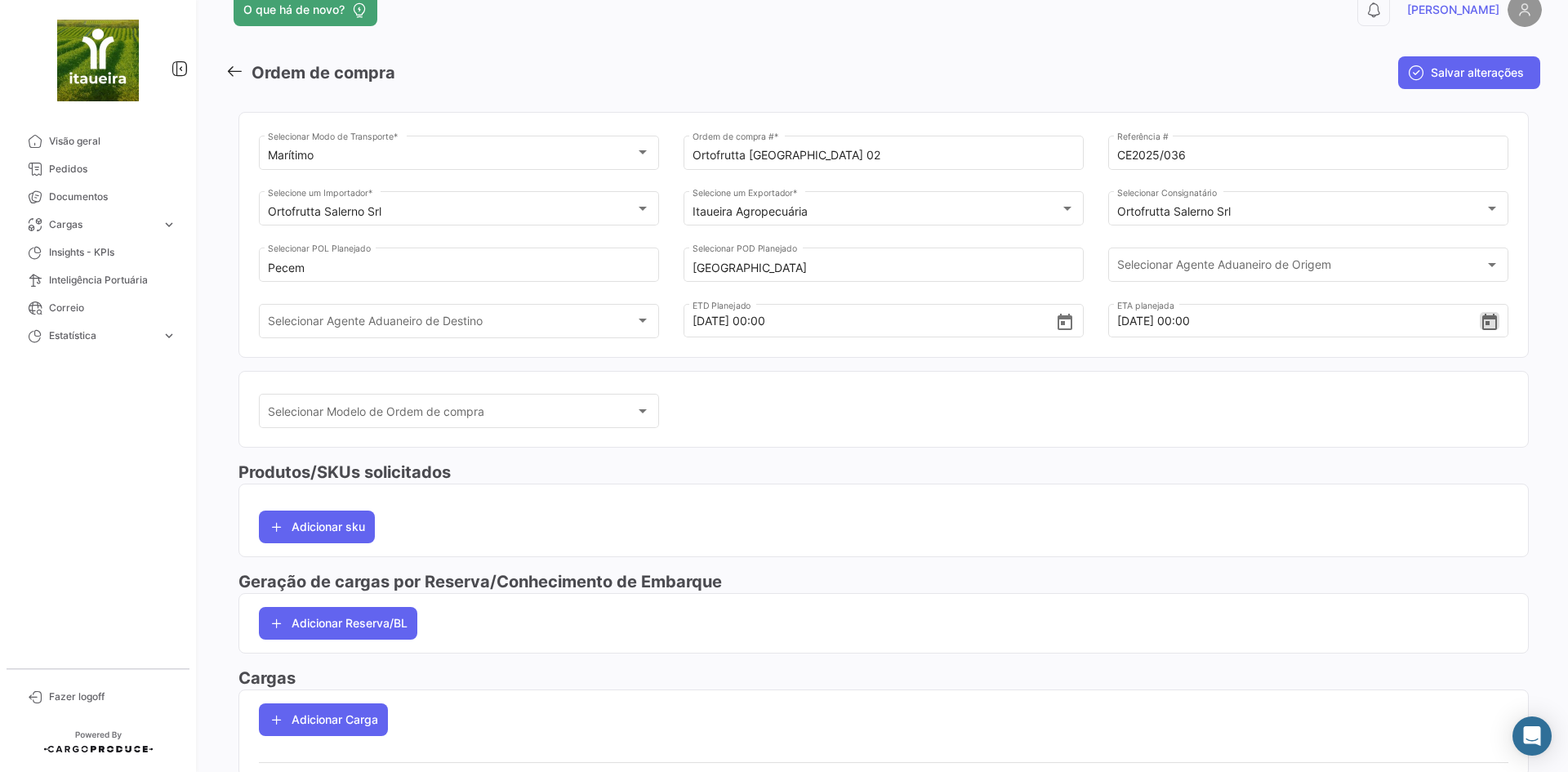
scroll to position [91, 0]
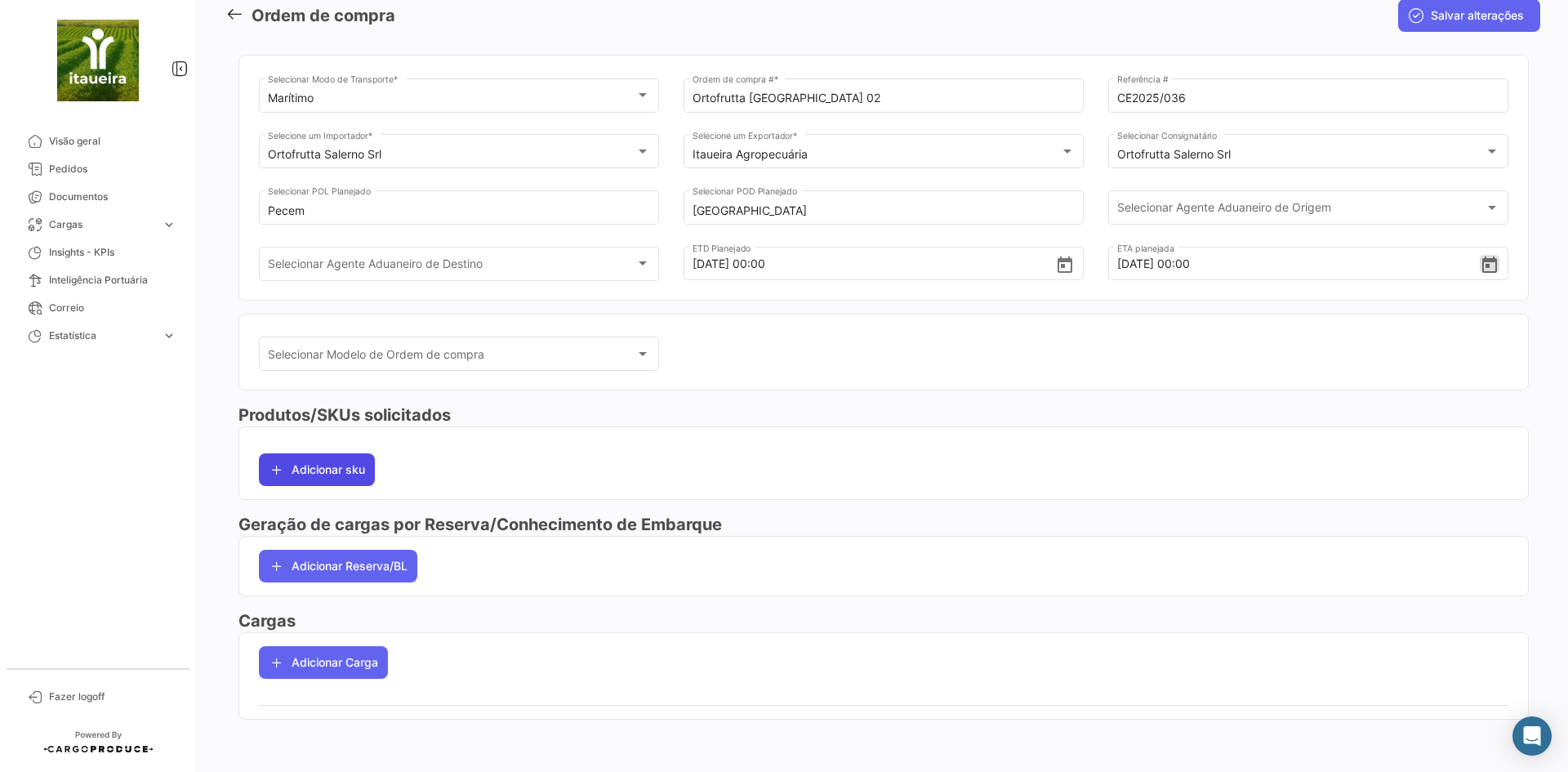
click at [335, 472] on button "Adicionar sku" at bounding box center [317, 469] width 116 height 32
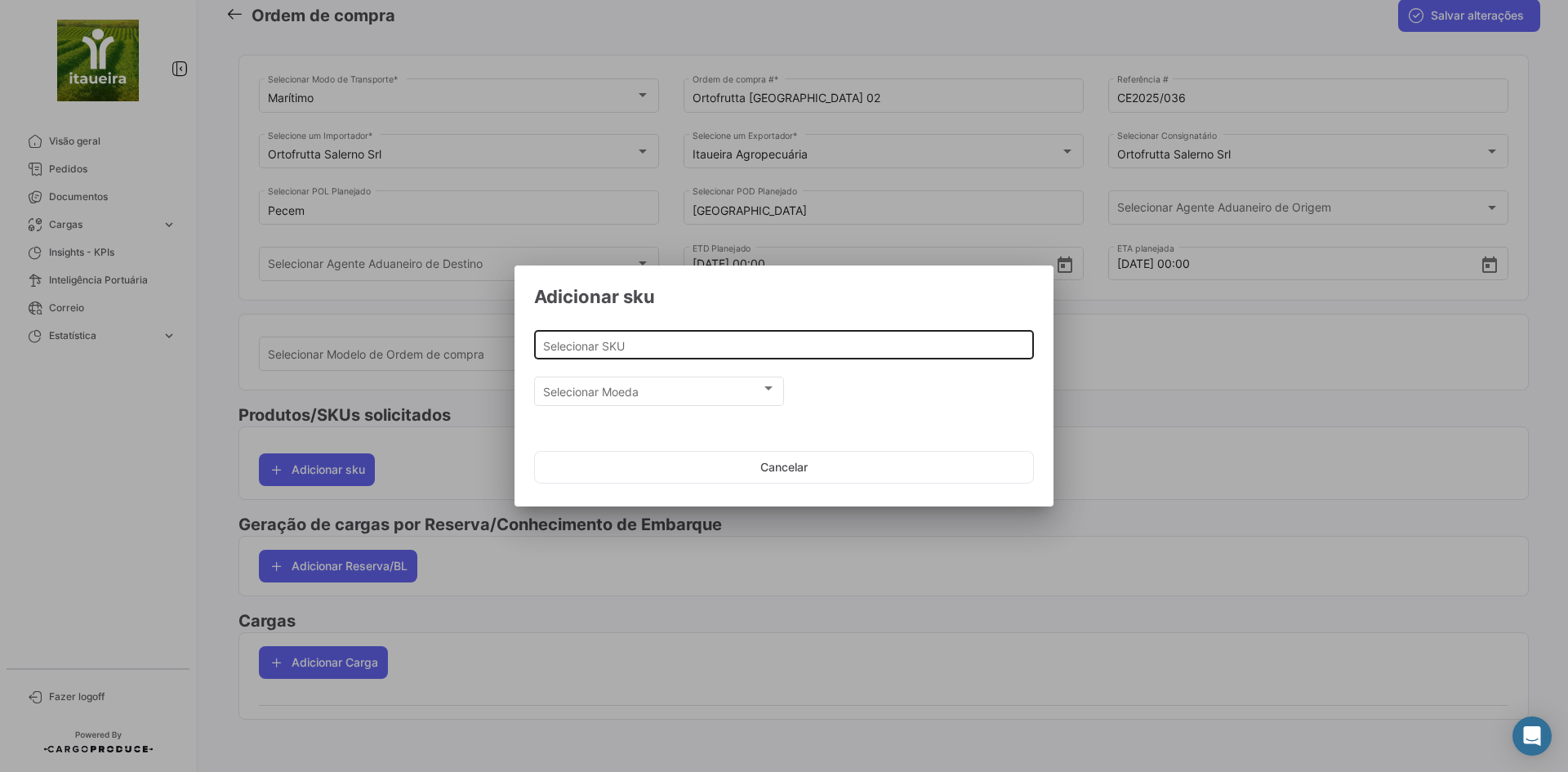
click at [701, 356] on div "Selecionar SKU" at bounding box center [784, 343] width 483 height 32
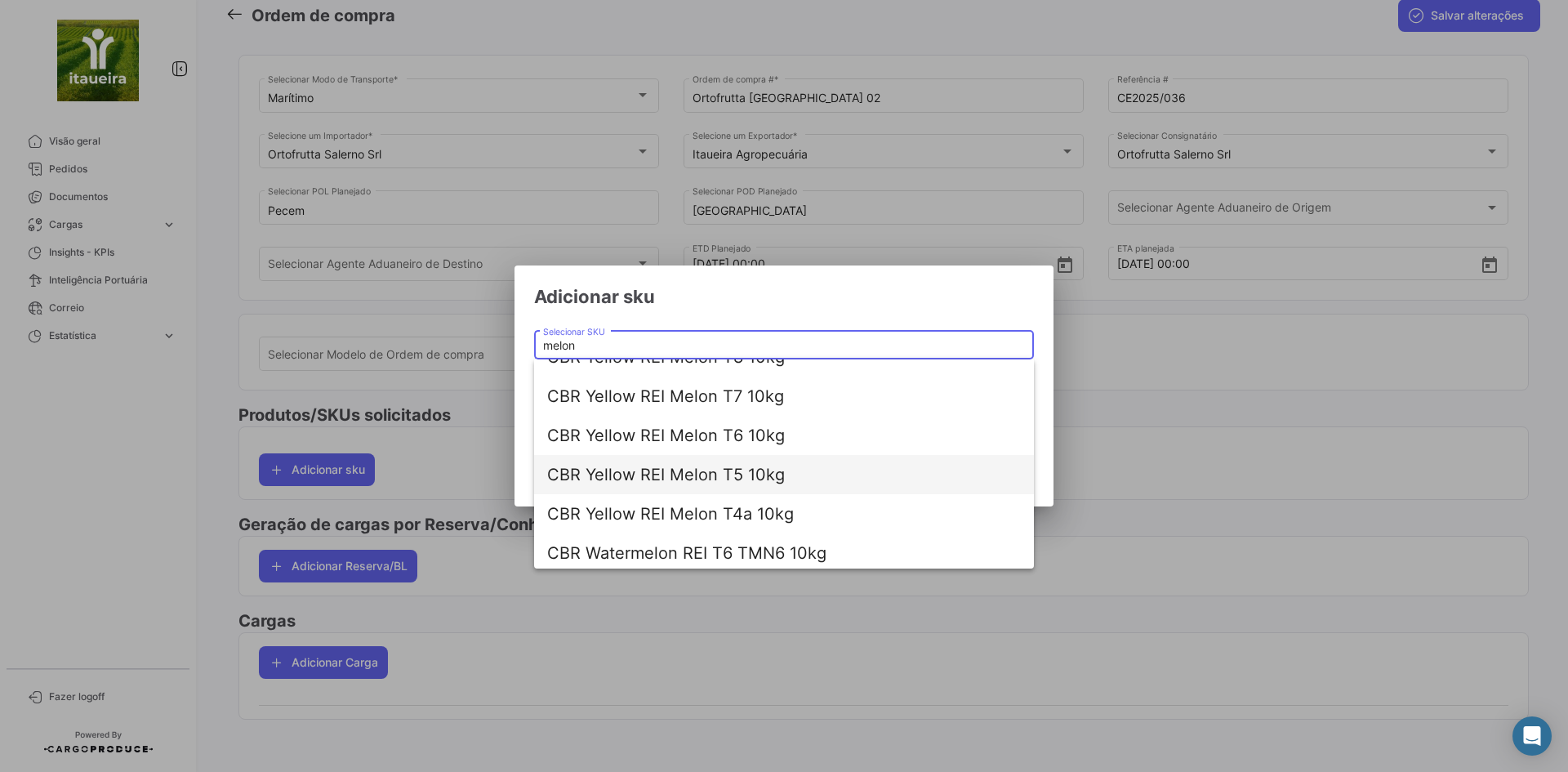
scroll to position [65, 0]
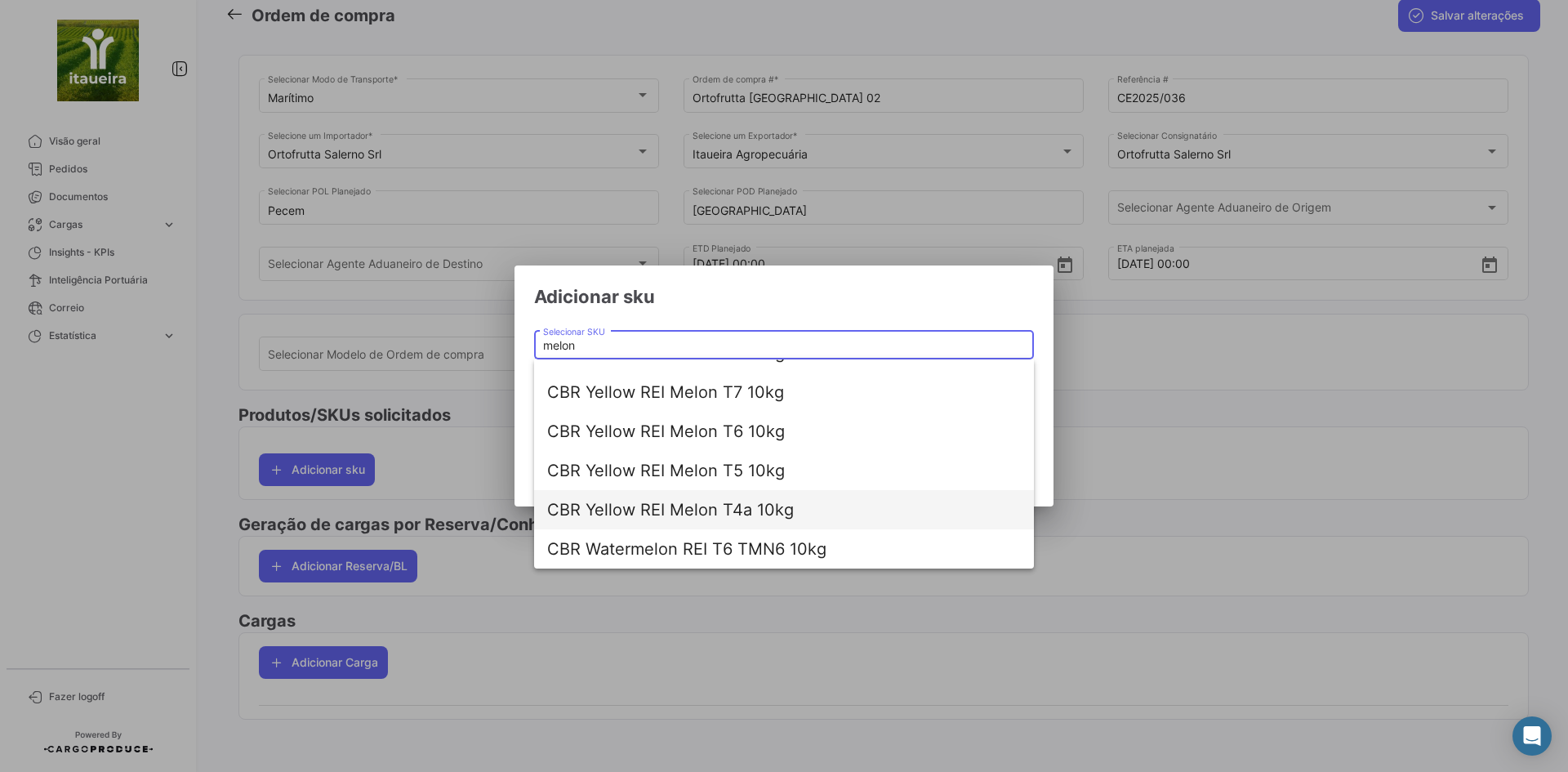
click at [726, 509] on span "CBR Yellow REI Melon T4a 10kg" at bounding box center [784, 509] width 474 height 39
type input "CBR Yellow REI Melon T4a 10kg"
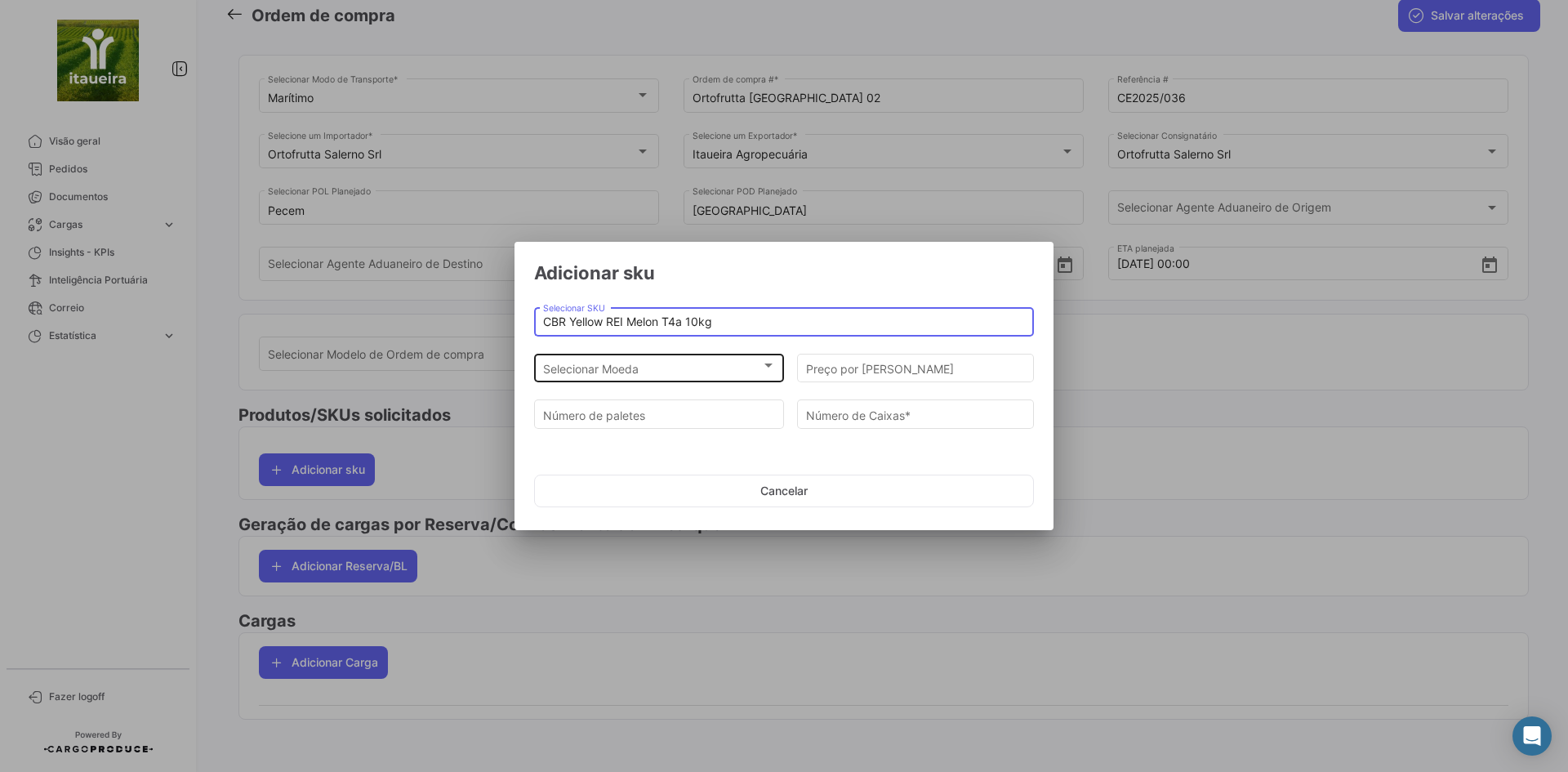
click at [641, 368] on div "Selecionar Moeda" at bounding box center [652, 368] width 218 height 14
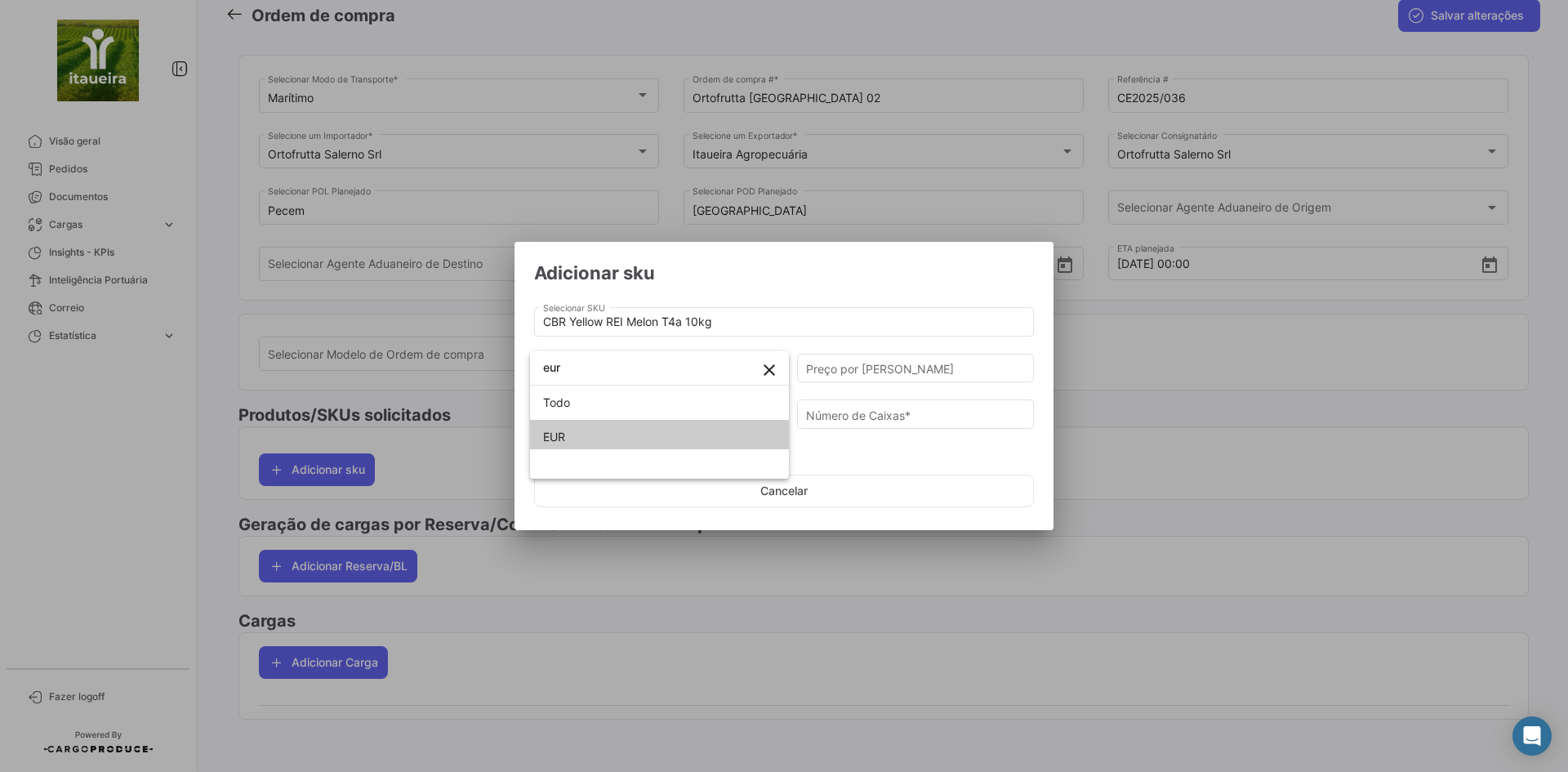
type input "eur"
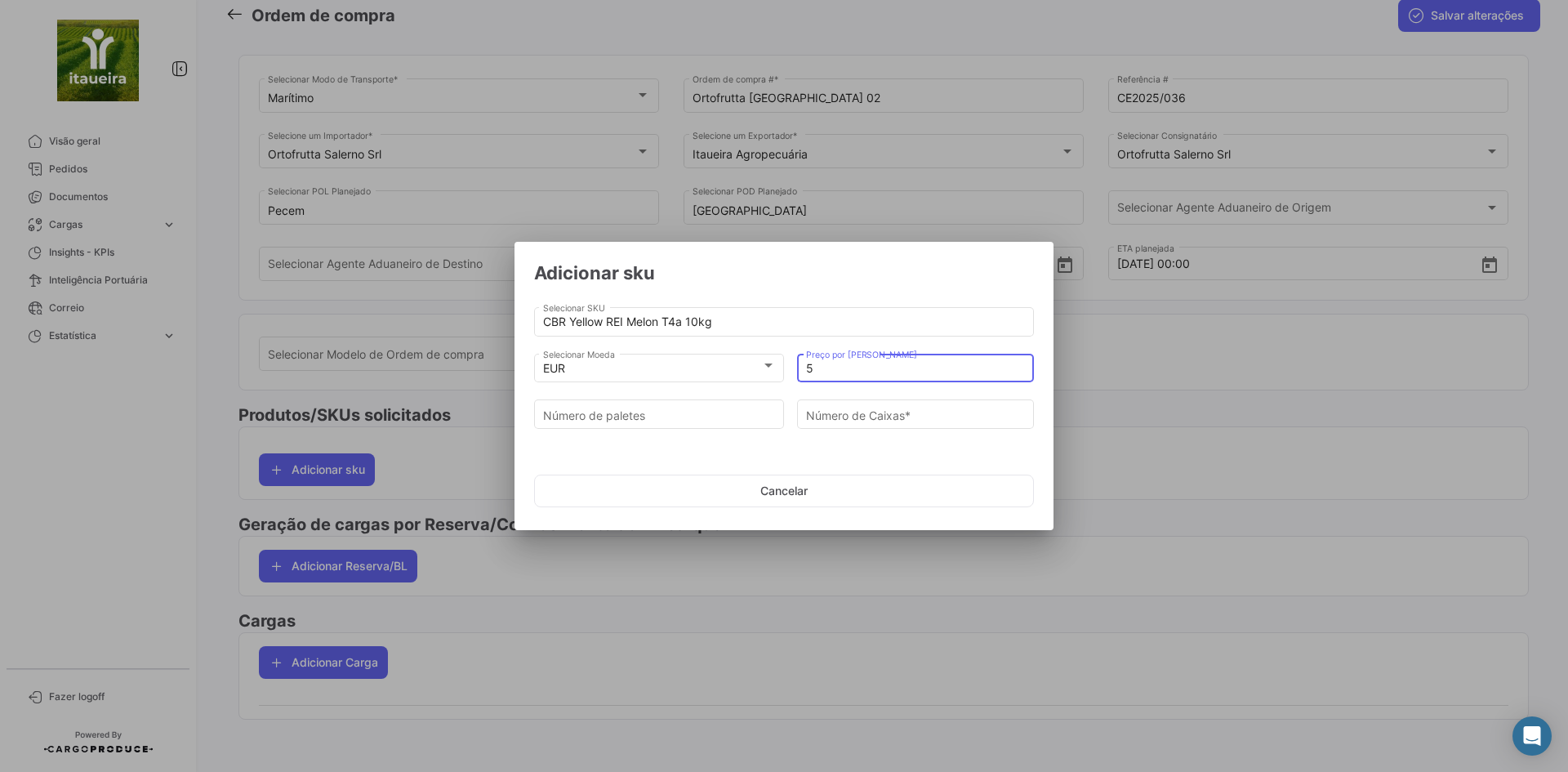
type input "5"
type input "4"
type input "364"
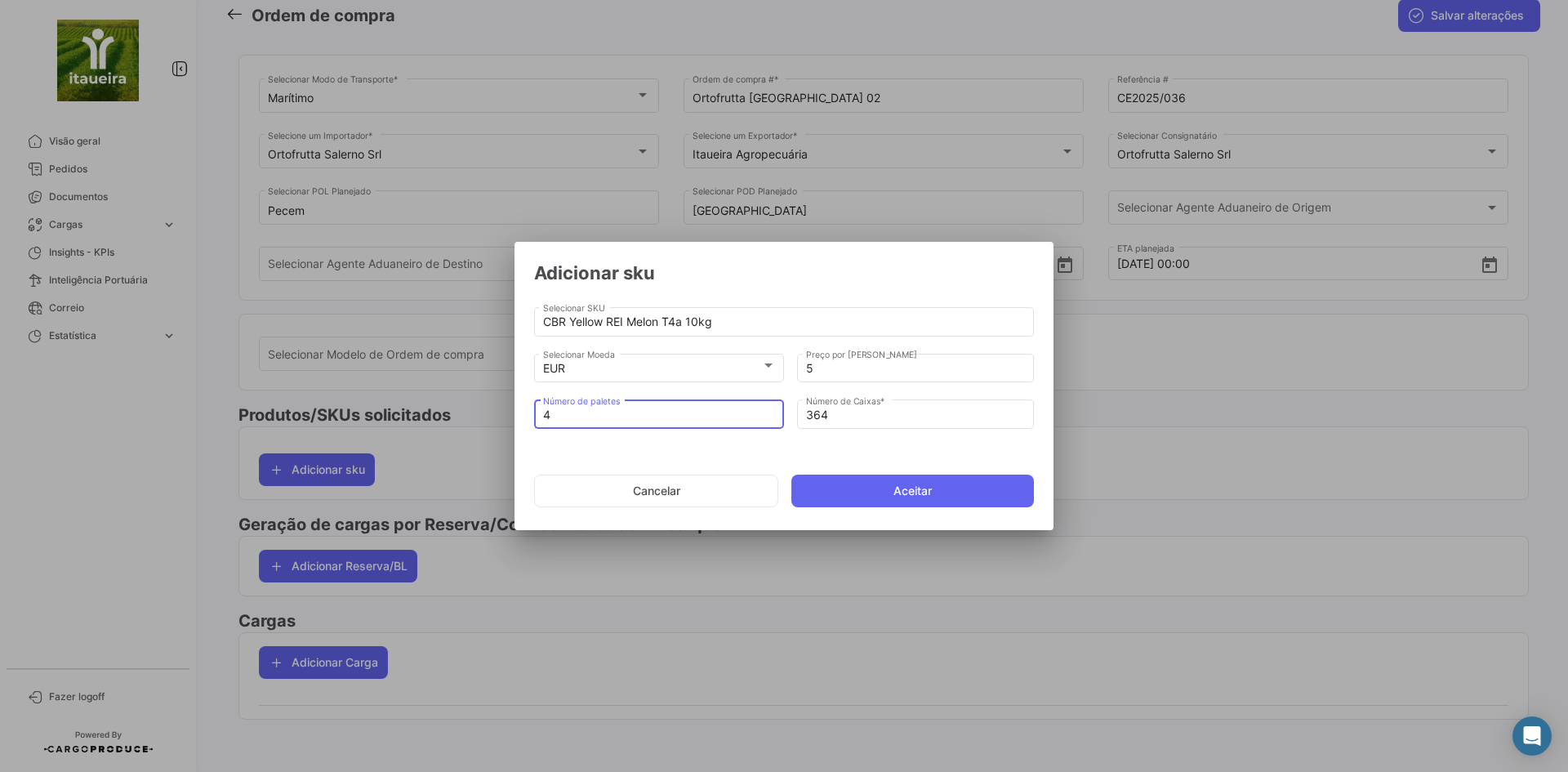
type input "4"
click at [875, 501] on button "Aceitar" at bounding box center [912, 491] width 242 height 32
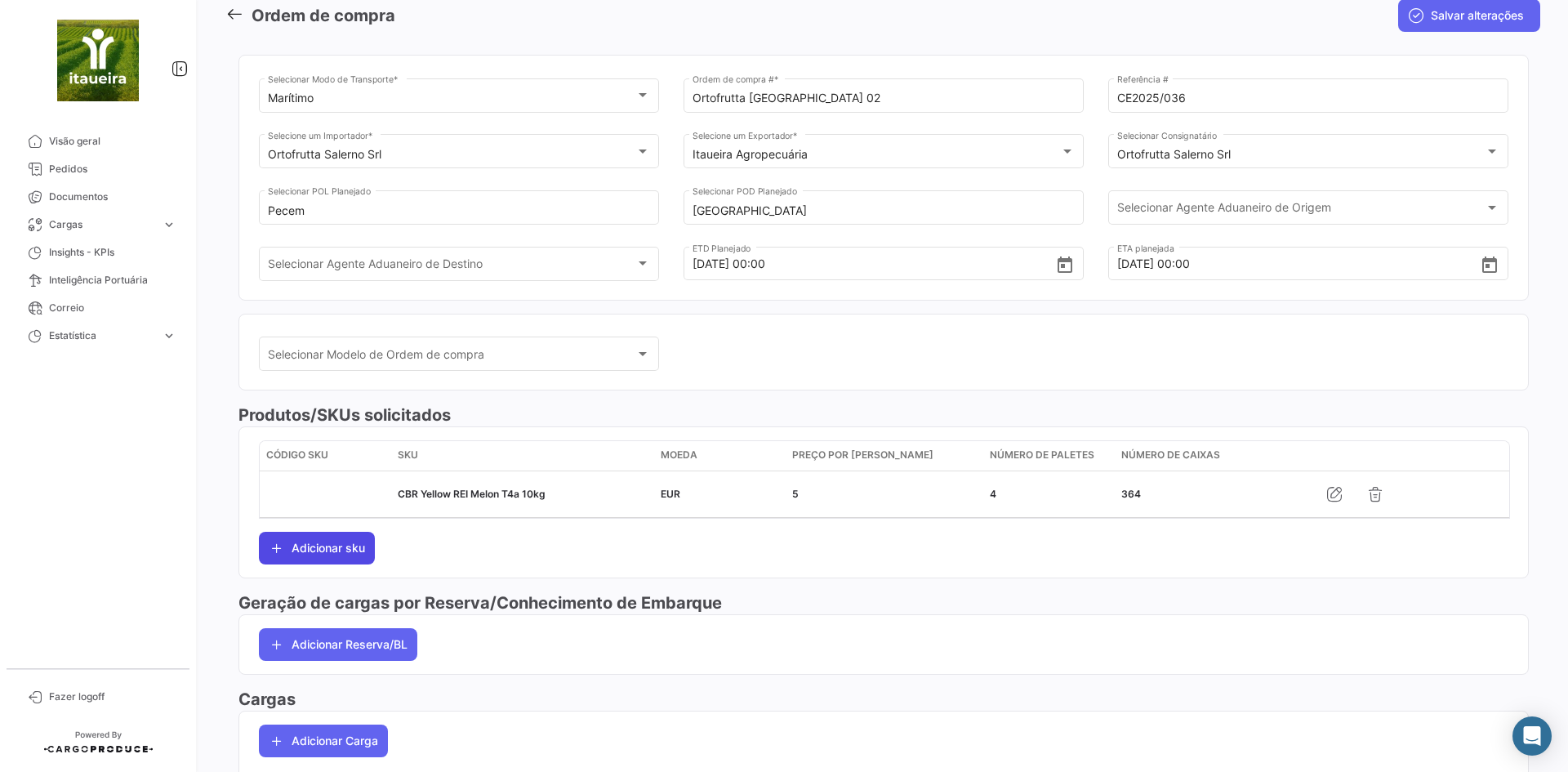
click at [329, 547] on button "Adicionar sku" at bounding box center [317, 547] width 116 height 32
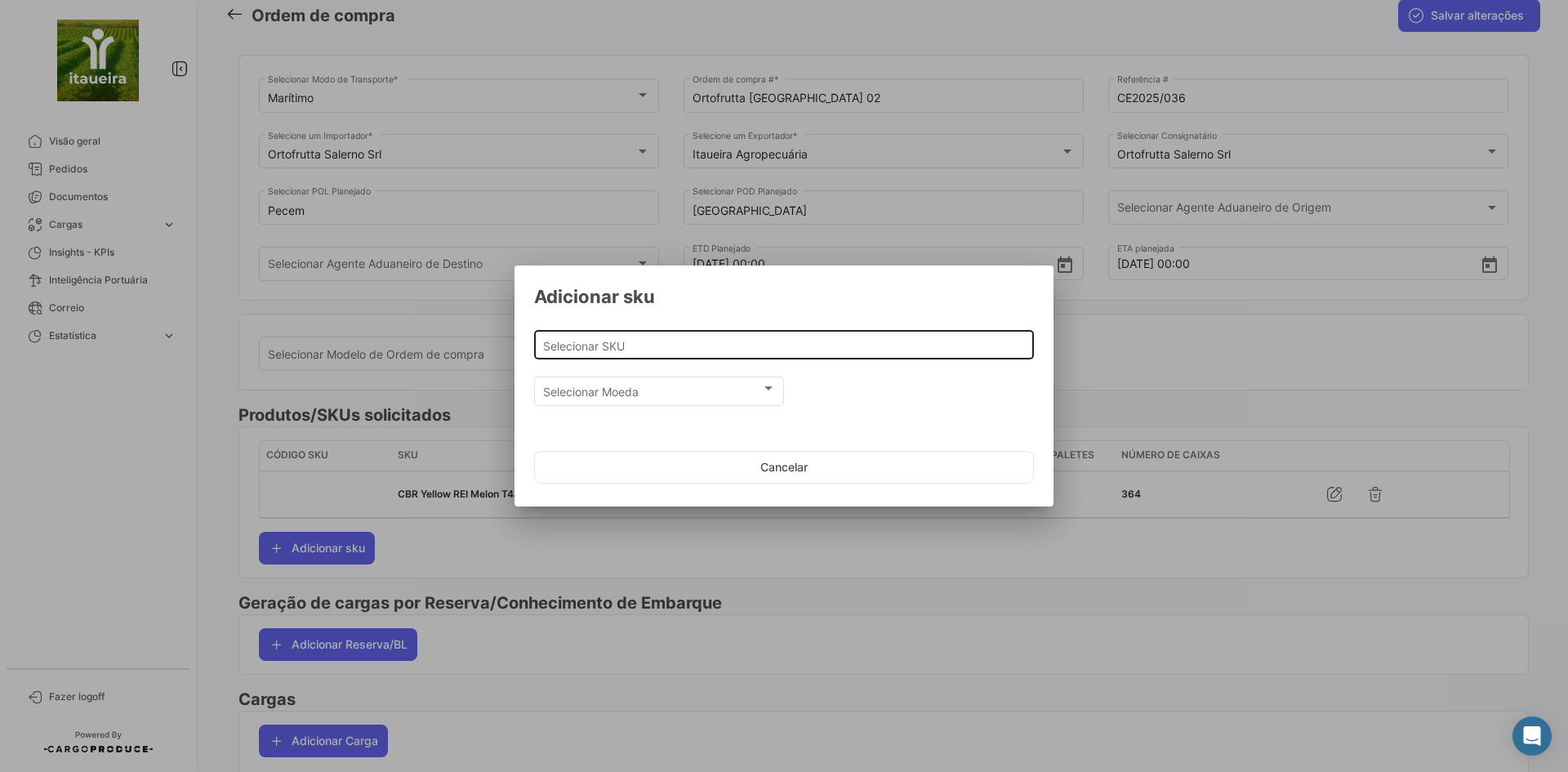
click at [577, 337] on div "Selecionar SKU" at bounding box center [784, 343] width 483 height 32
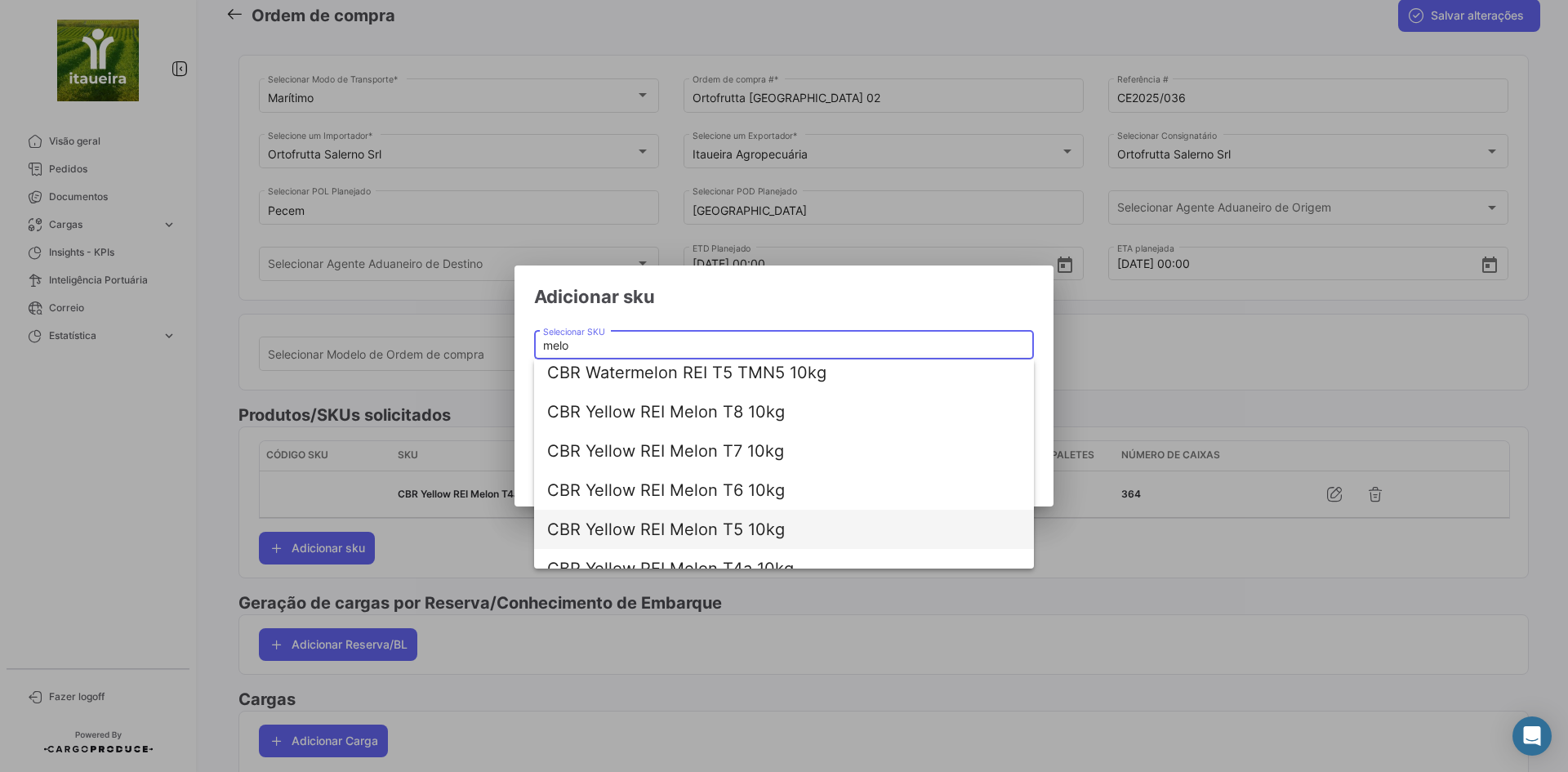
scroll to position [8, 0]
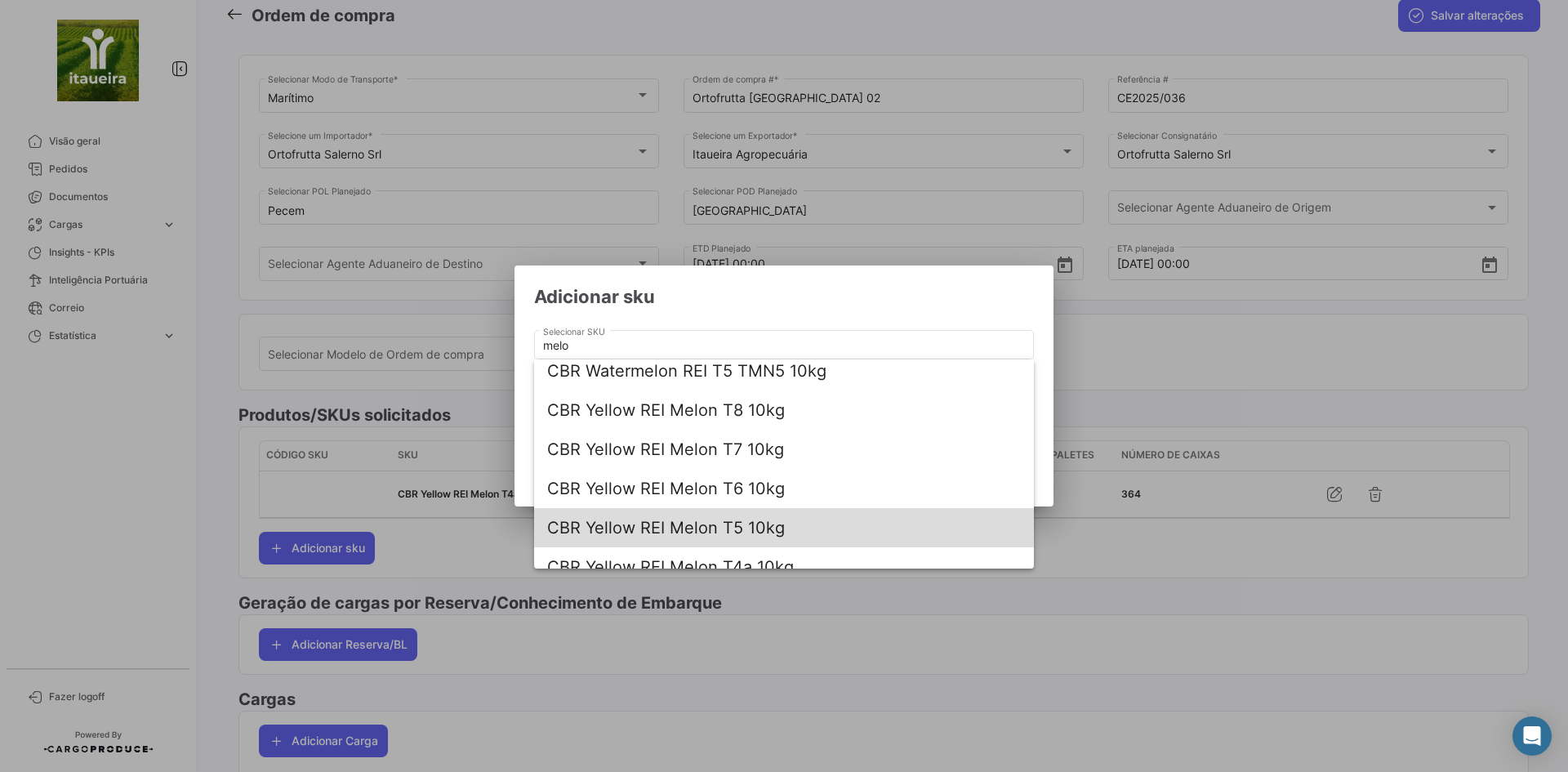
click at [731, 544] on span "CBR Yellow REI Melon T5 10kg" at bounding box center [784, 528] width 474 height 39
type input "CBR Yellow REI Melon T5 10kg"
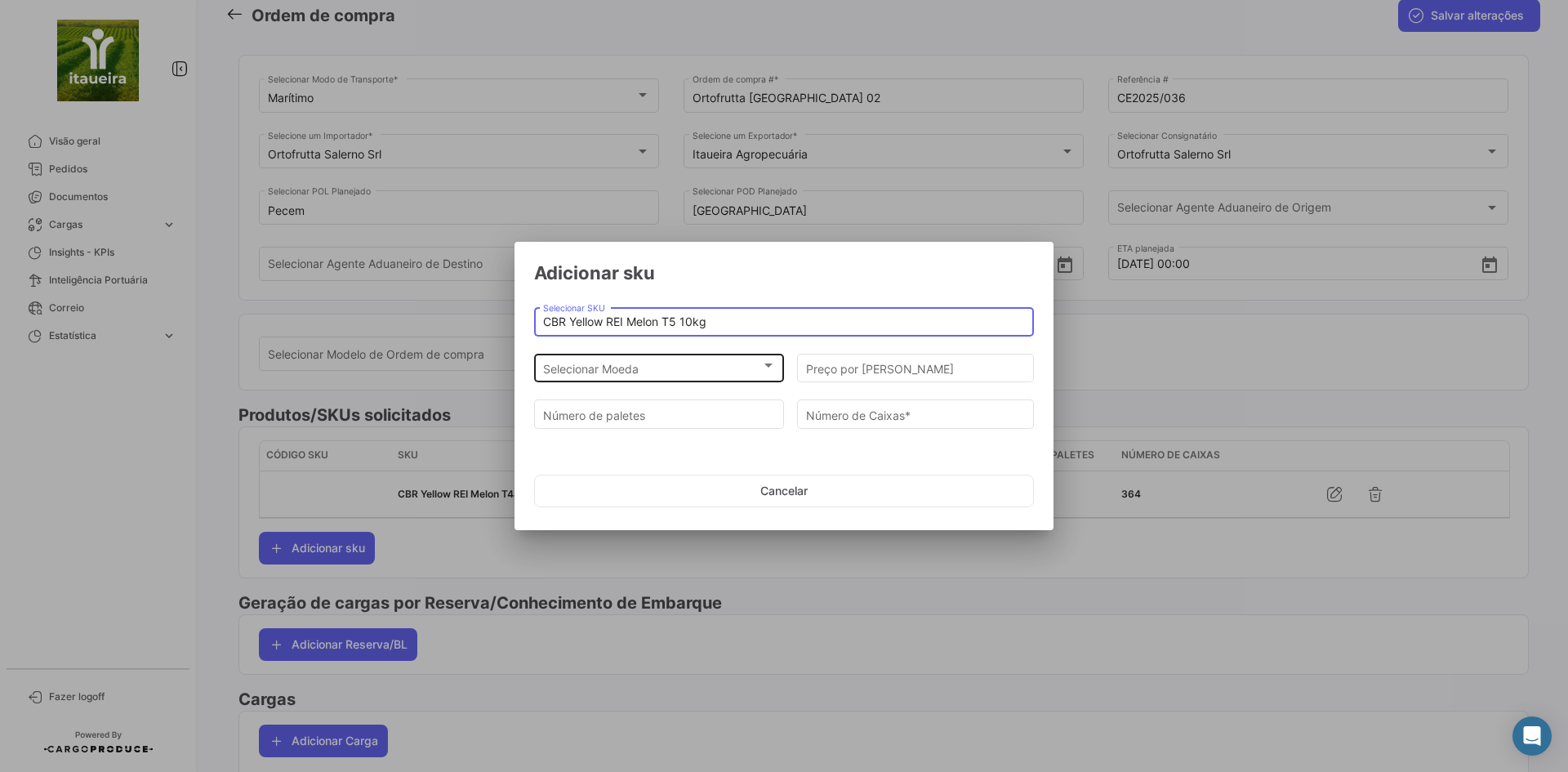
click at [688, 371] on div "Selecionar Moeda" at bounding box center [652, 368] width 218 height 14
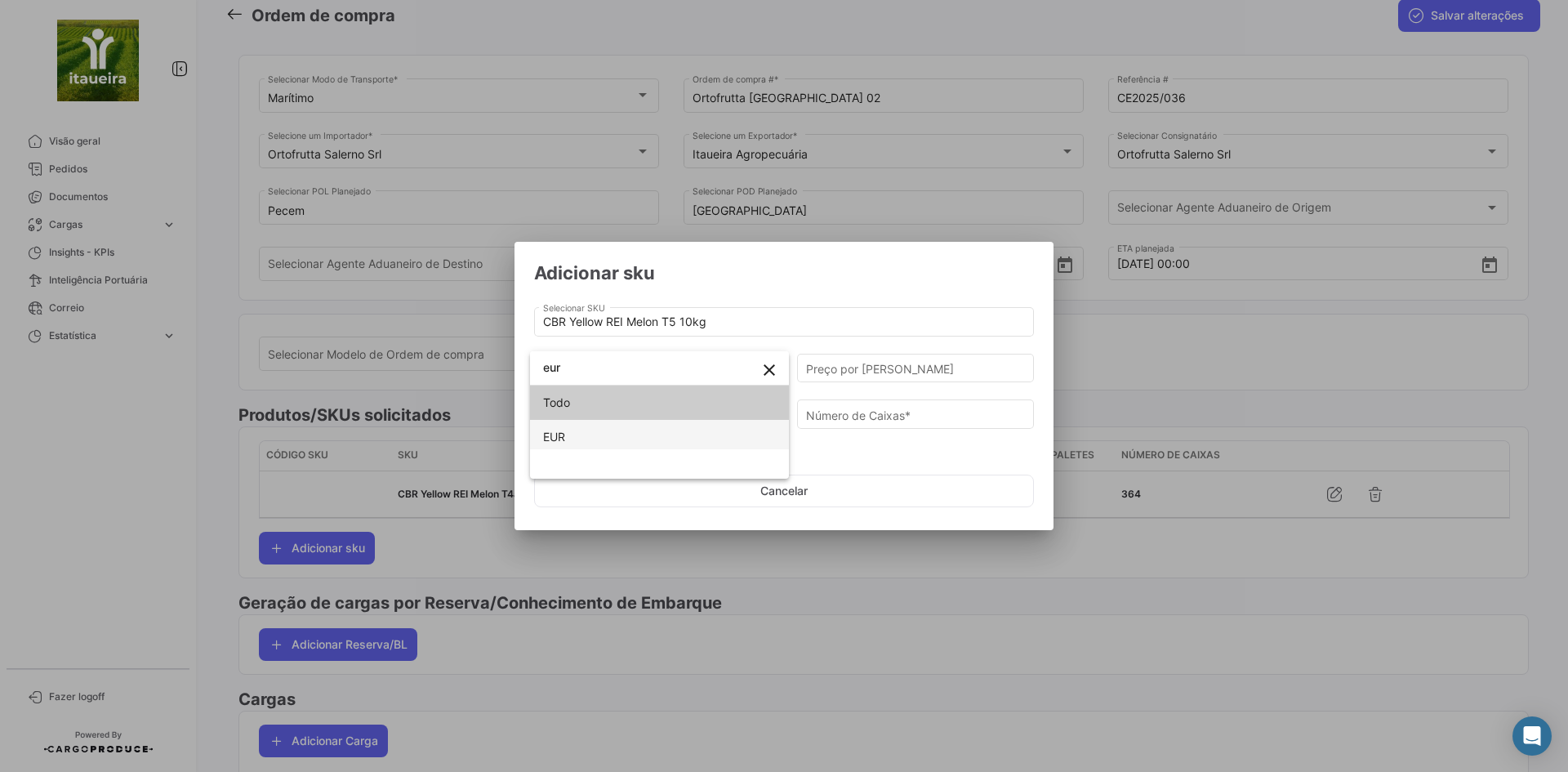
type input "eur"
click at [589, 426] on span "EUR" at bounding box center [659, 437] width 233 height 34
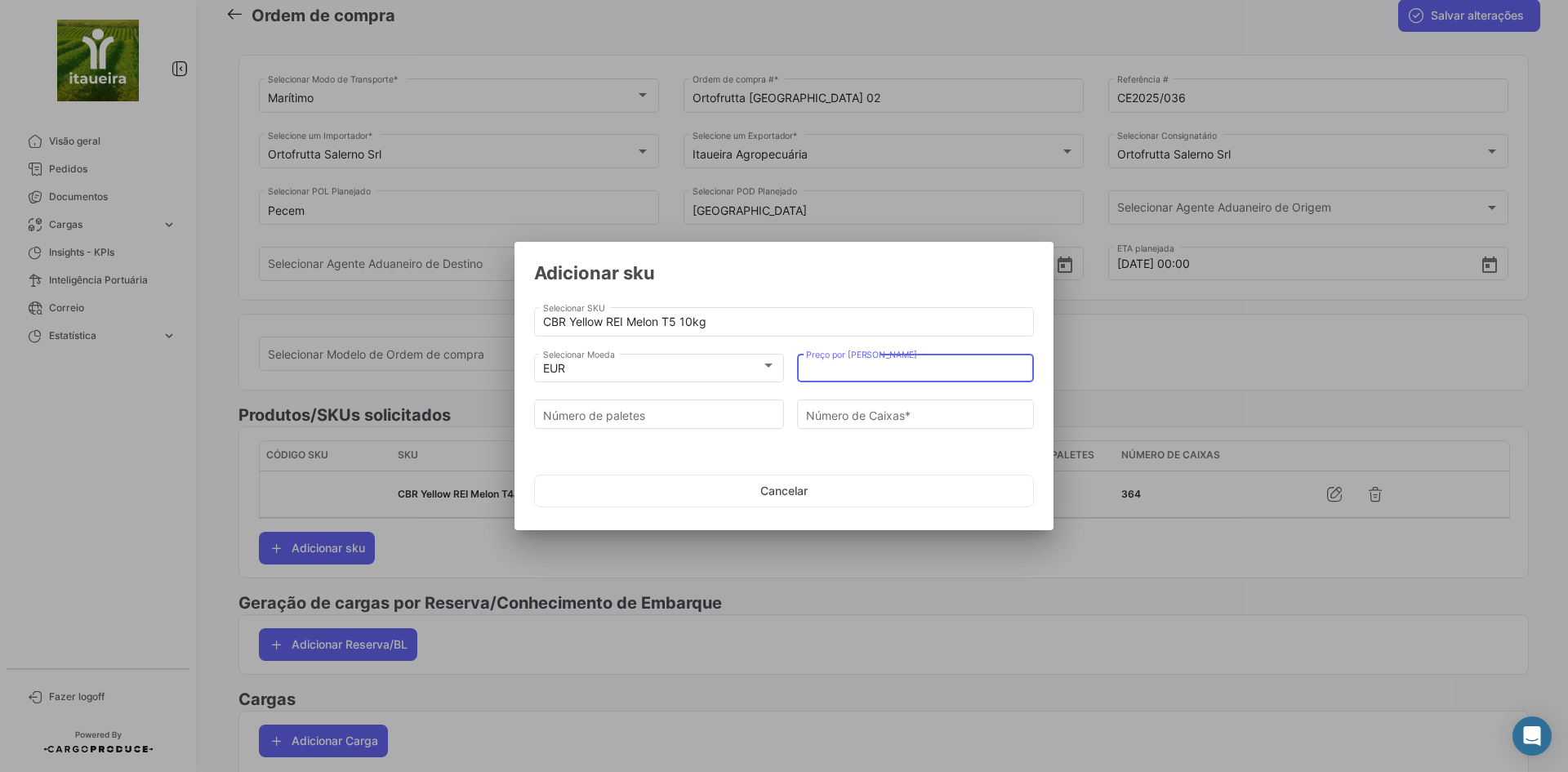
click at [808, 362] on input "Preço por [PERSON_NAME]" at bounding box center [915, 368] width 220 height 14
type input "5"
type input "1"
type input "98"
type input "12"
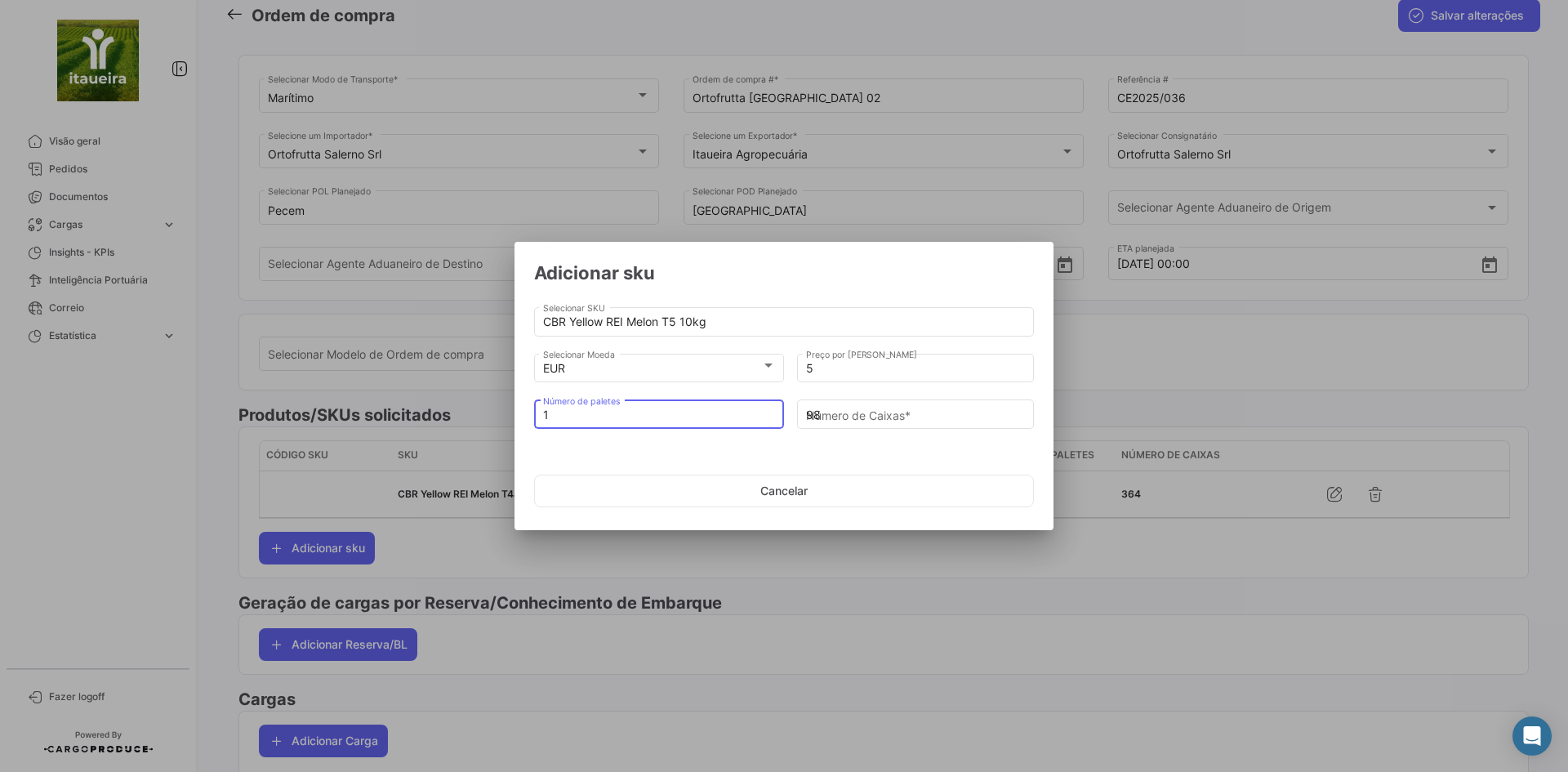
type input "1176"
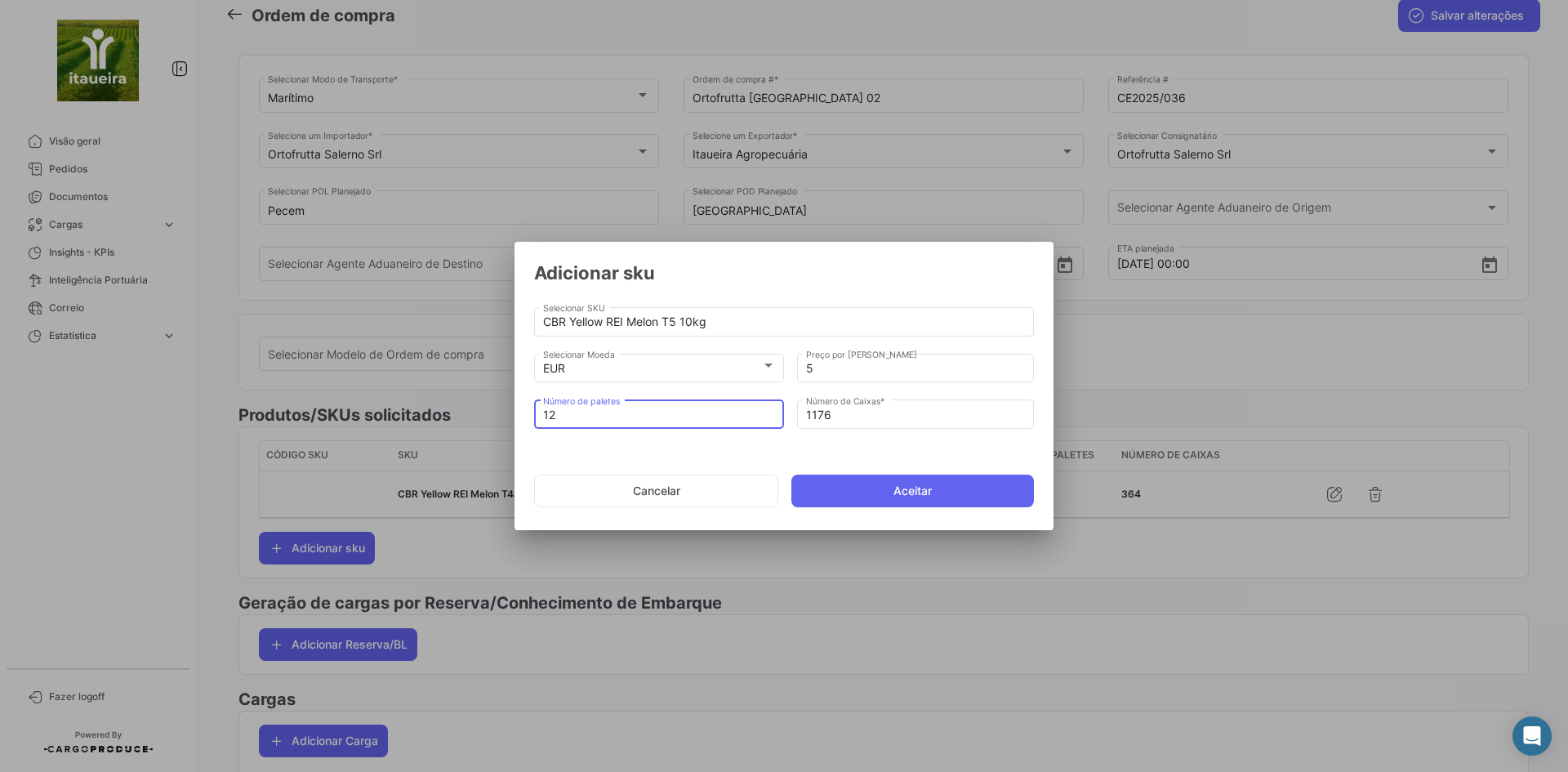
type input "12"
click at [866, 496] on button "Aceitar" at bounding box center [912, 491] width 242 height 32
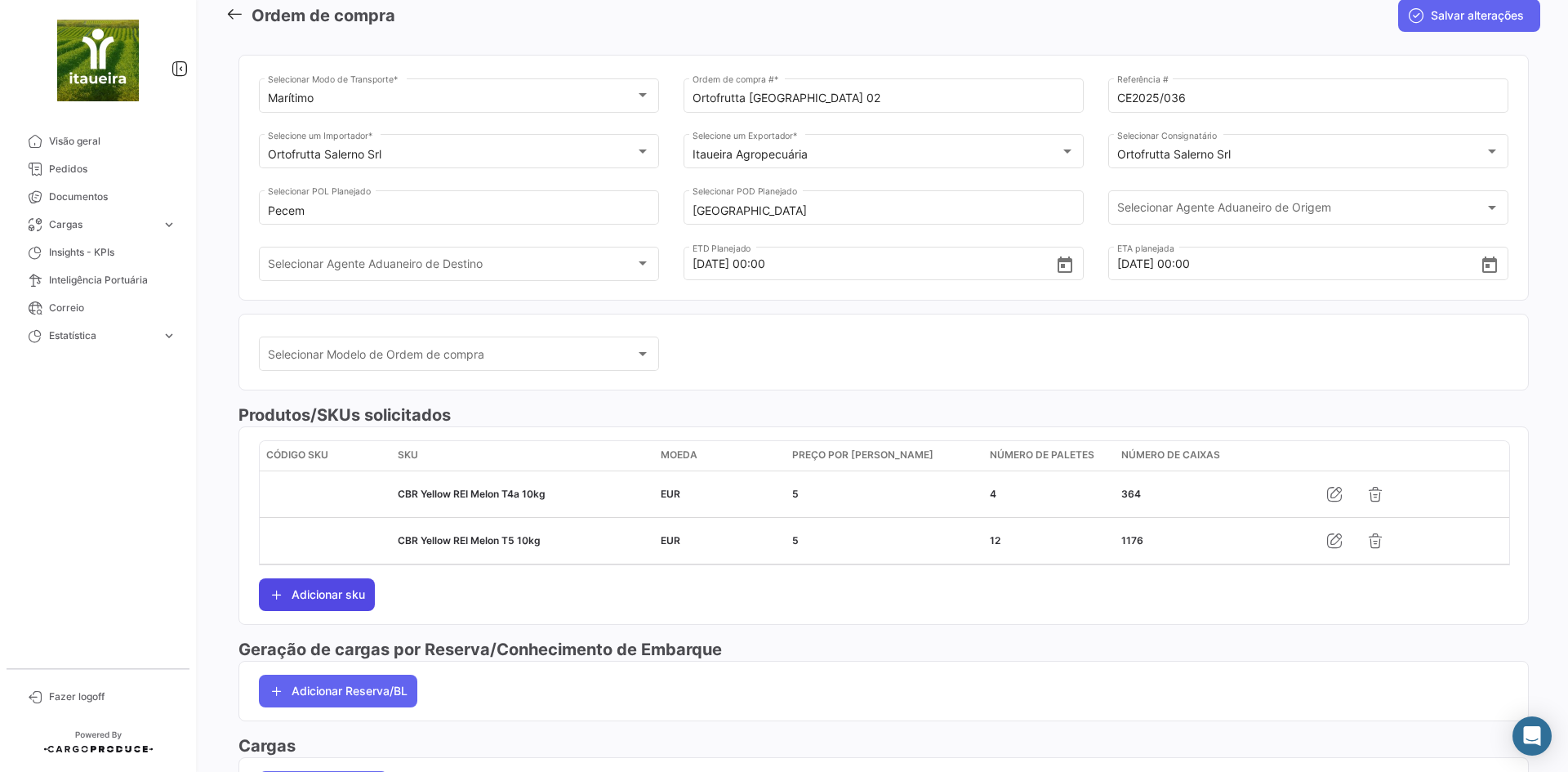
click at [341, 609] on button "Adicionar sku" at bounding box center [317, 594] width 116 height 32
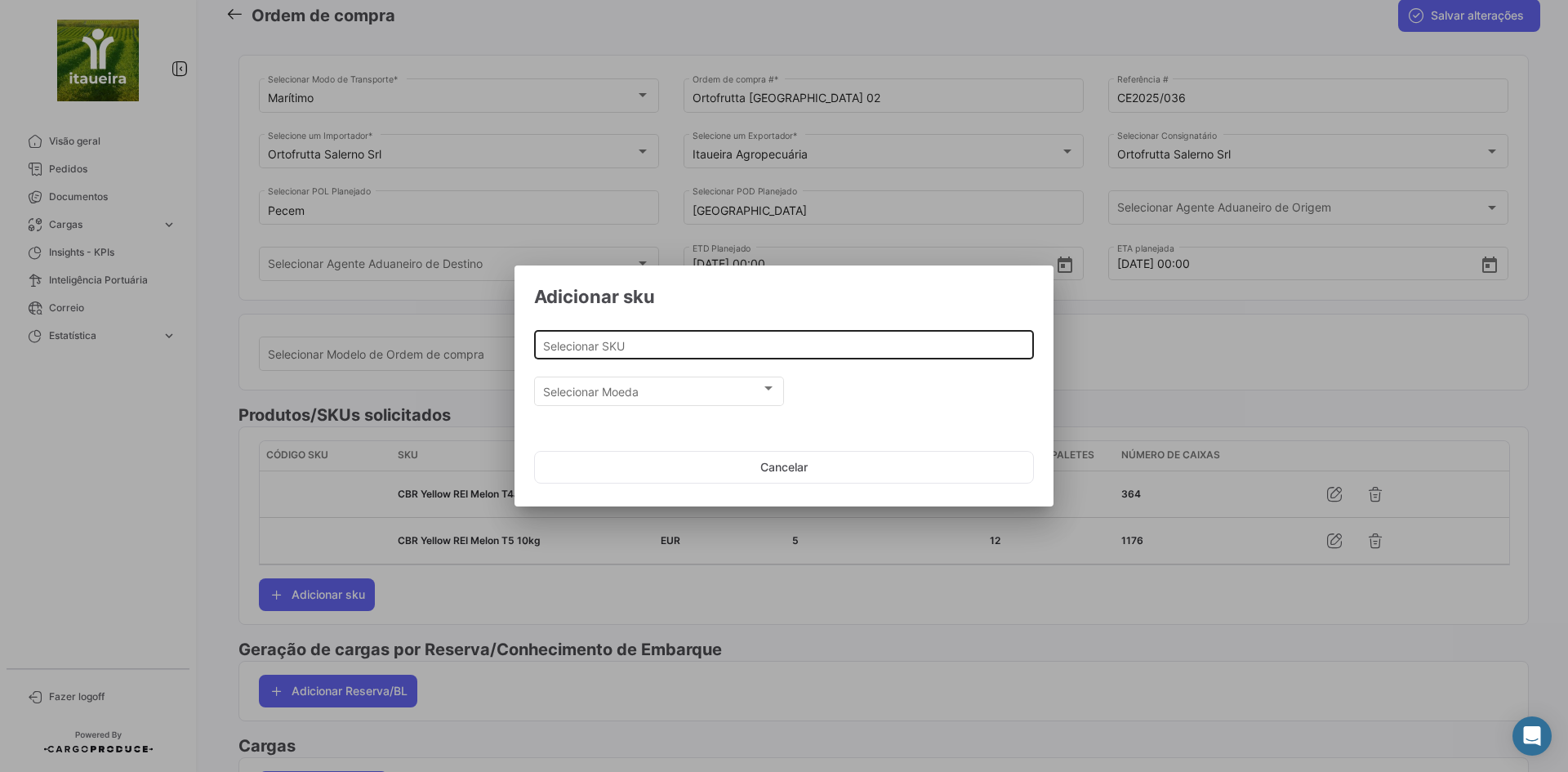
click at [657, 350] on input "Selecionar SKU" at bounding box center [784, 346] width 483 height 14
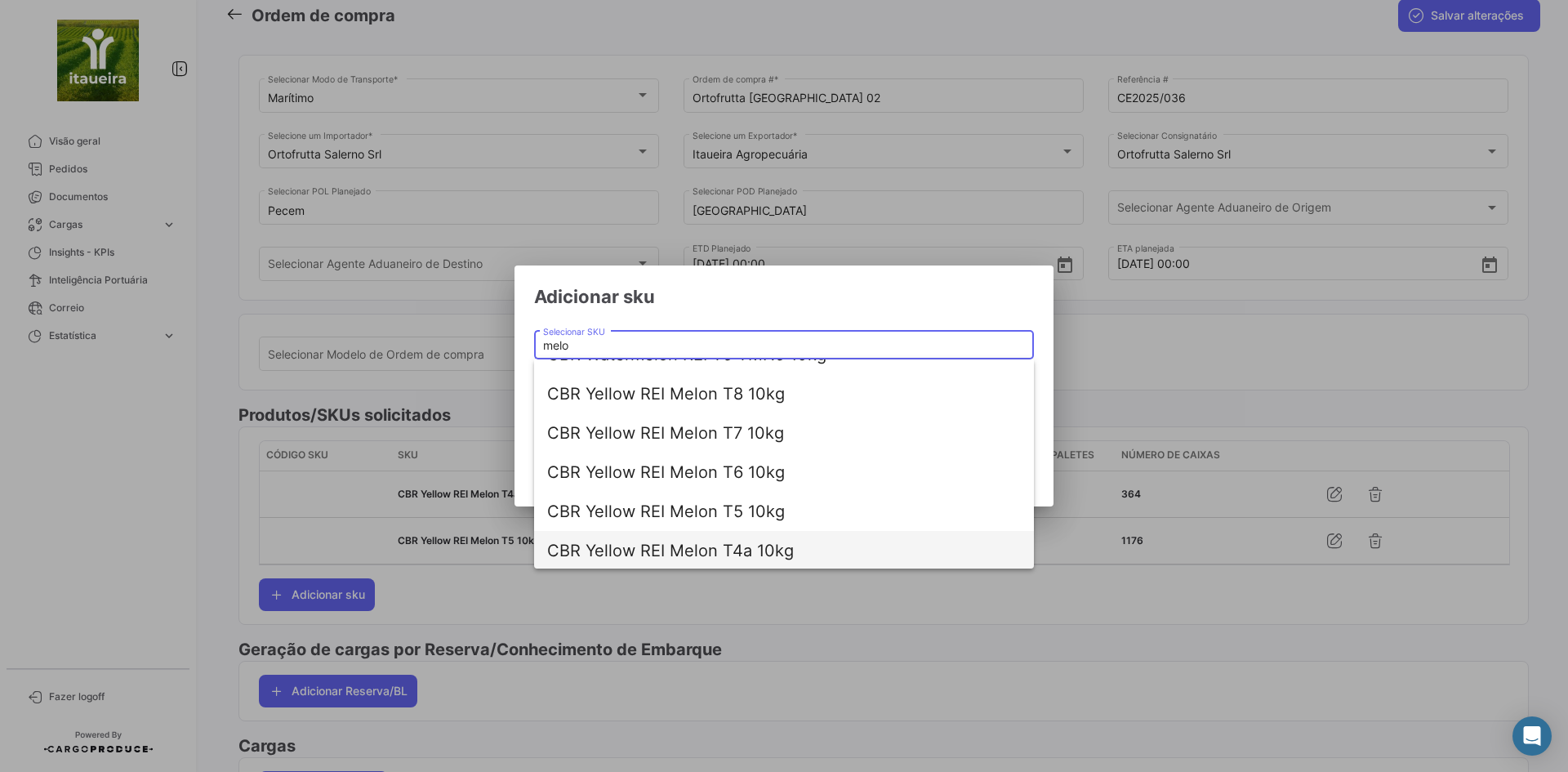
scroll to position [65, 0]
click at [742, 431] on span "CBR Yellow REI Melon T6 10kg" at bounding box center [784, 431] width 474 height 39
type input "CBR Yellow REI Melon T6 10kg"
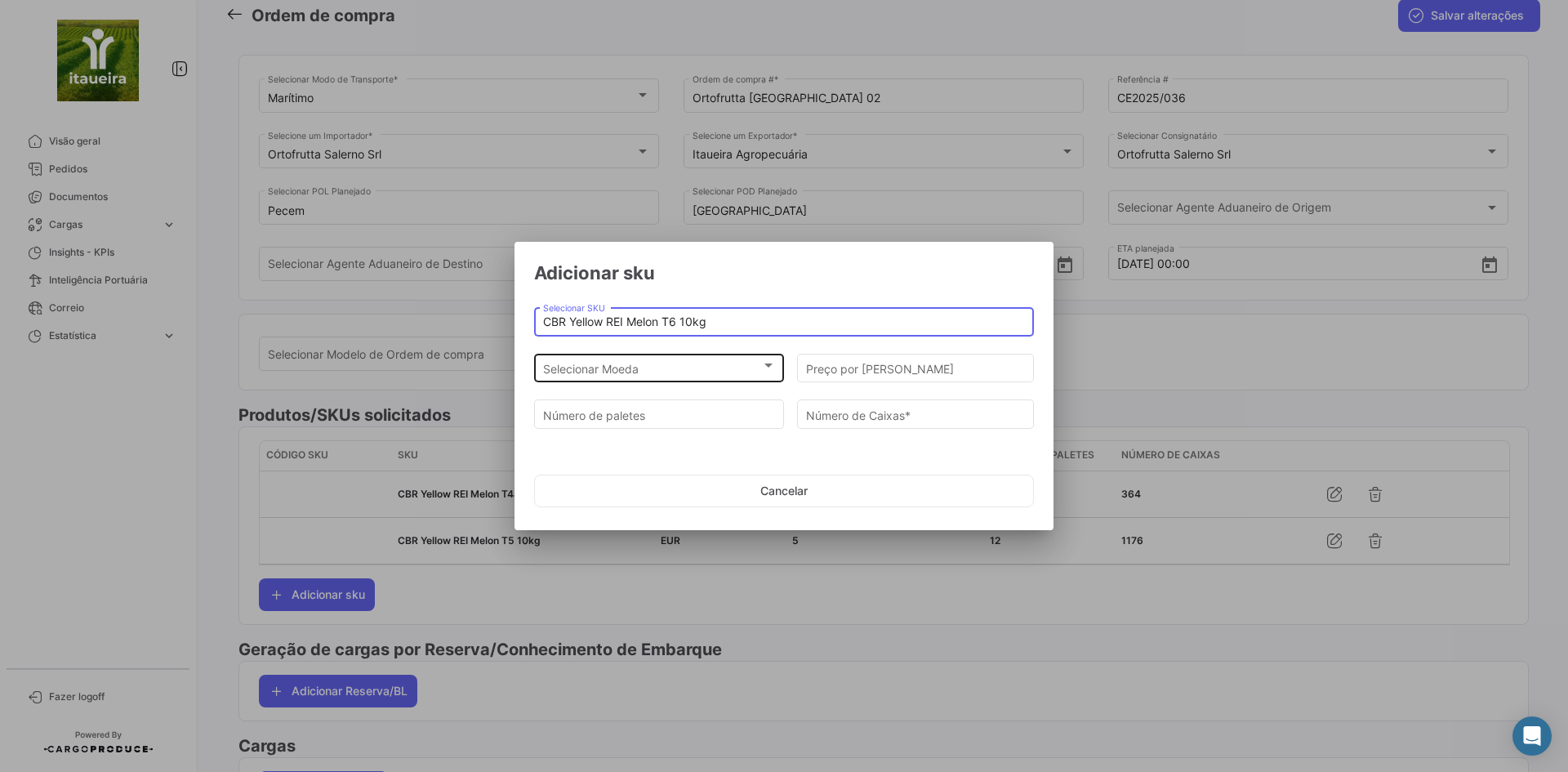
click at [683, 370] on div "Selecionar Moeda" at bounding box center [652, 368] width 218 height 14
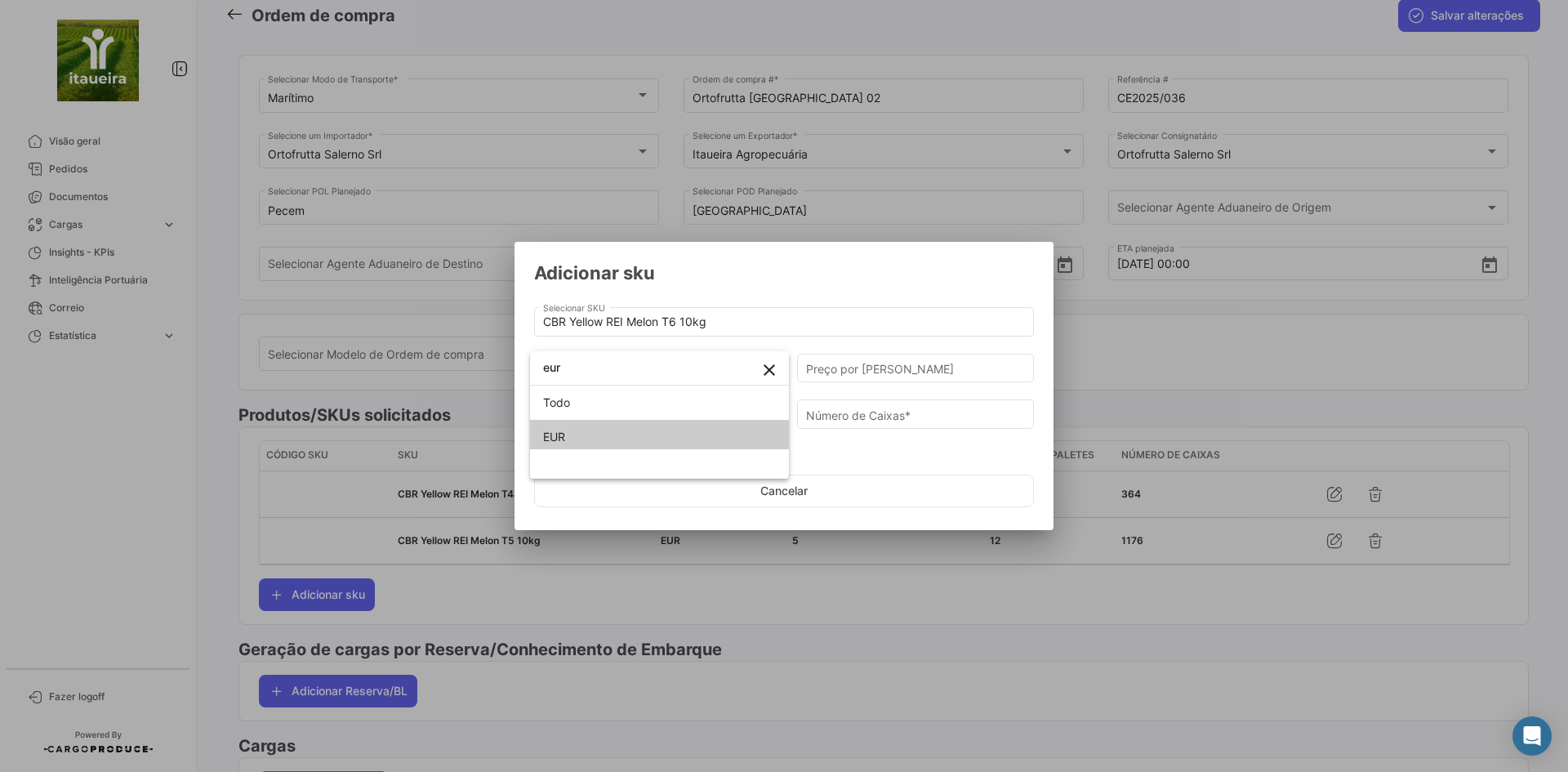
type input "eur"
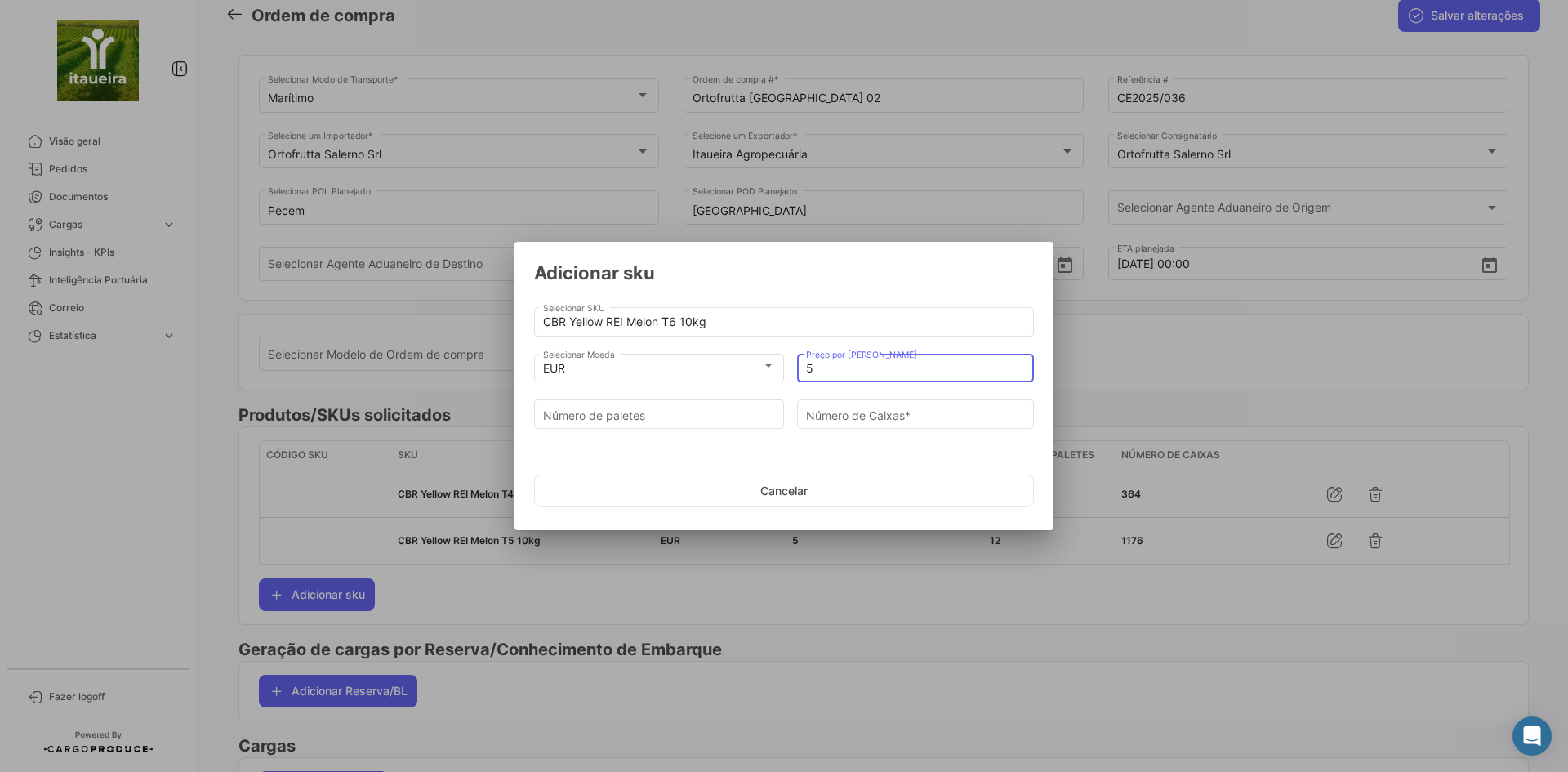
type input "5"
type input "6"
type input "588"
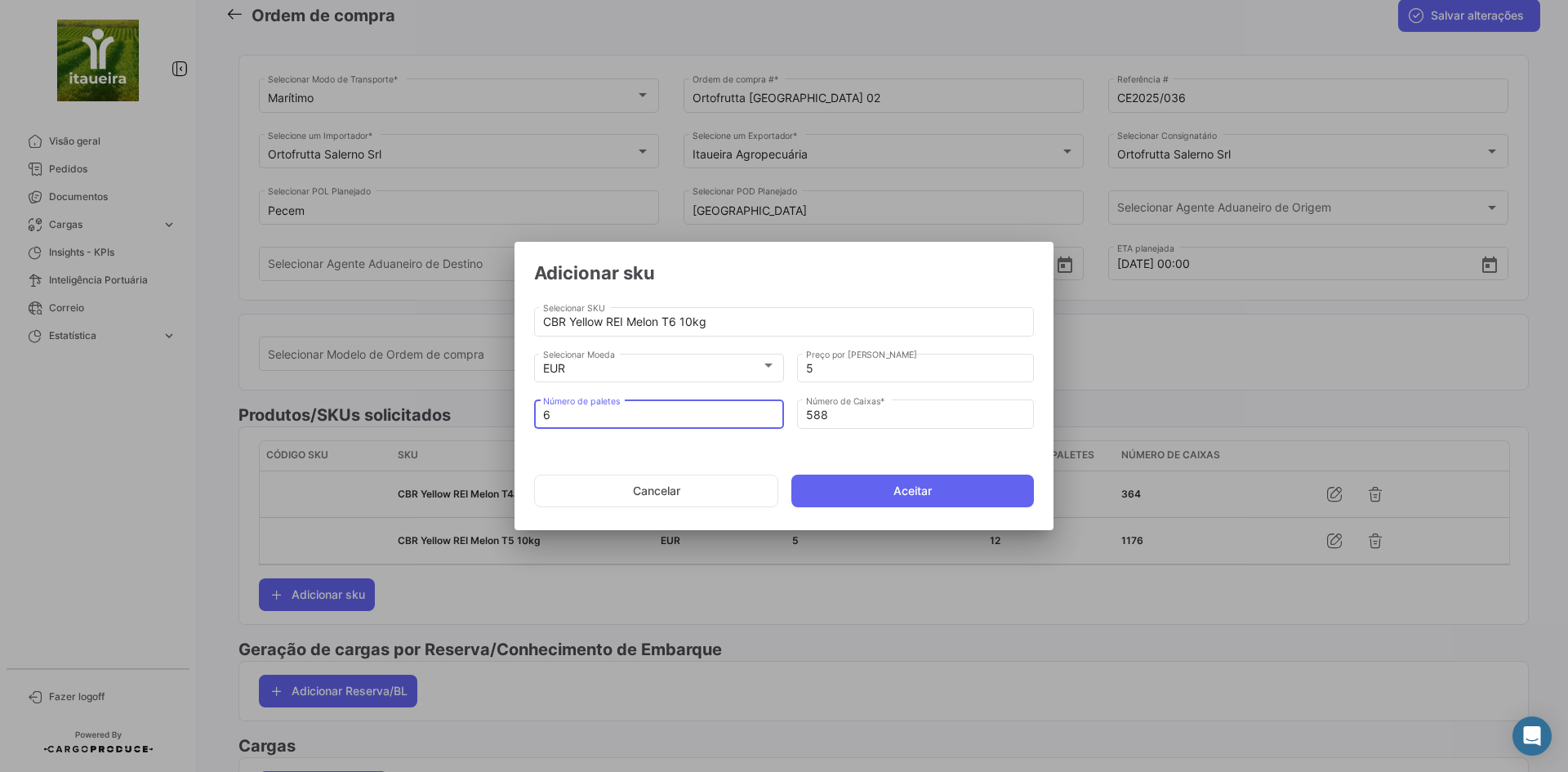
type input "6"
click at [868, 493] on button "Aceitar" at bounding box center [912, 491] width 242 height 32
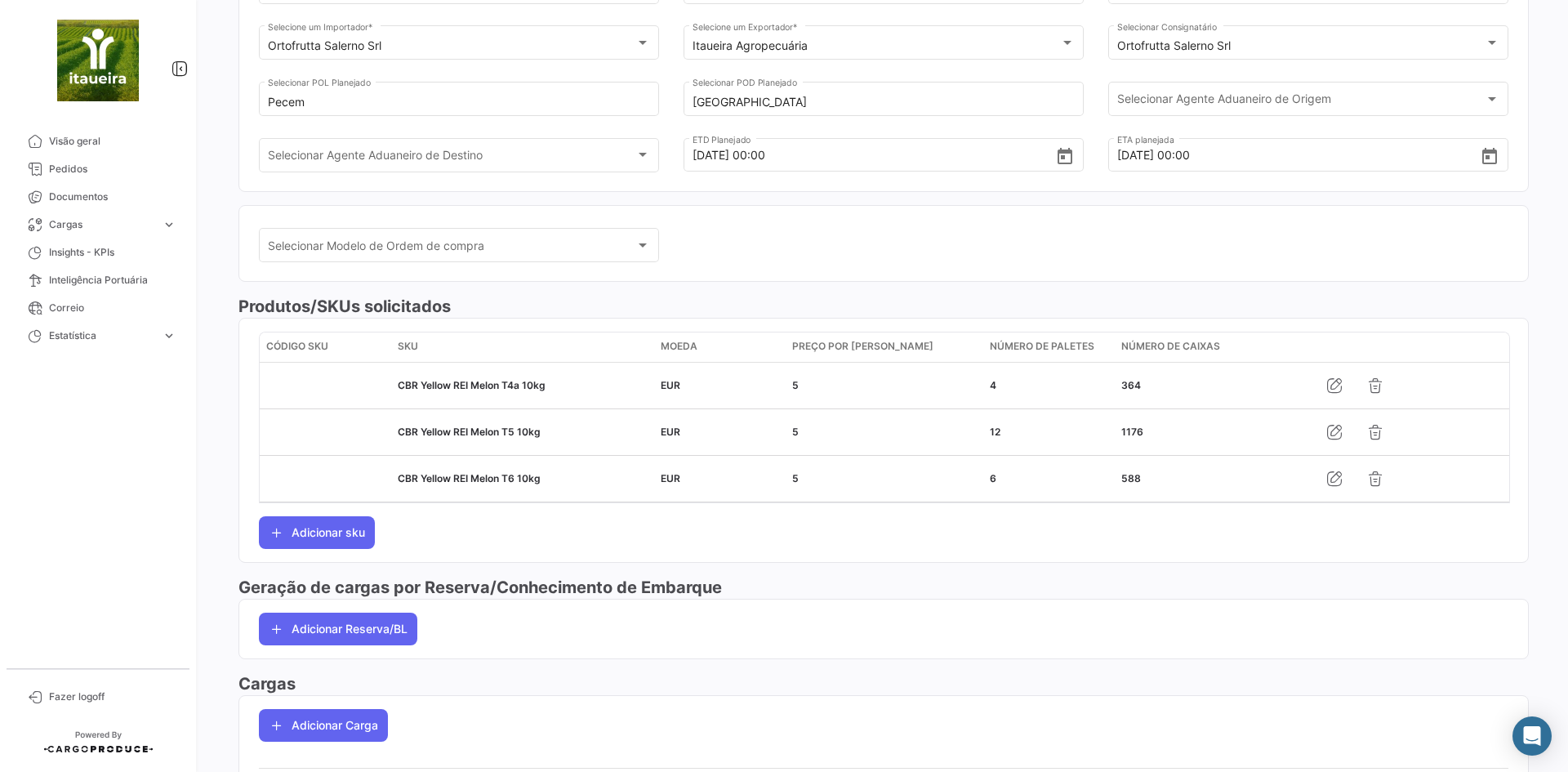
scroll to position [231, 0]
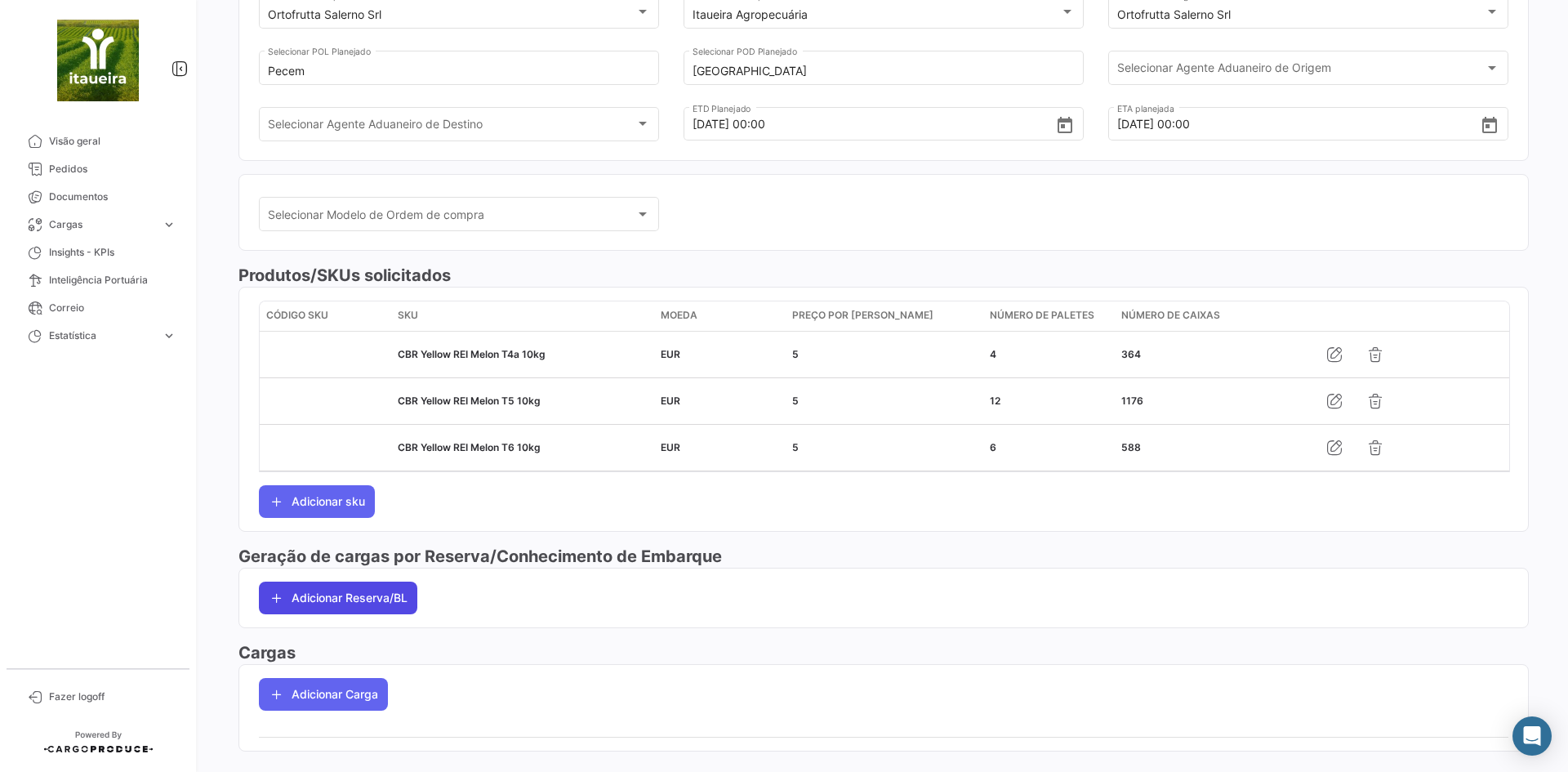
click at [295, 602] on button "Adicionar Reserva/BL" at bounding box center [338, 597] width 158 height 32
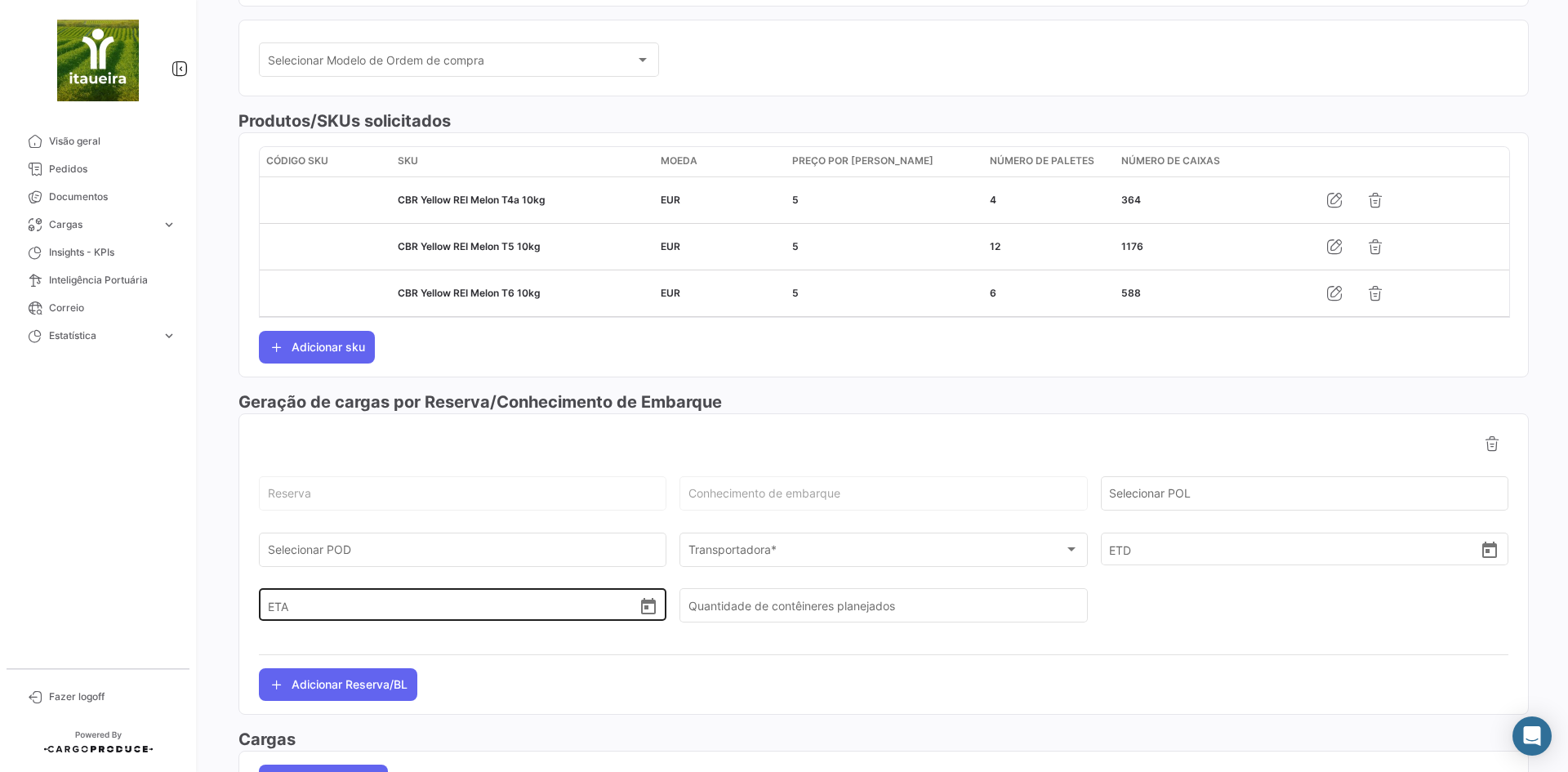
scroll to position [392, 0]
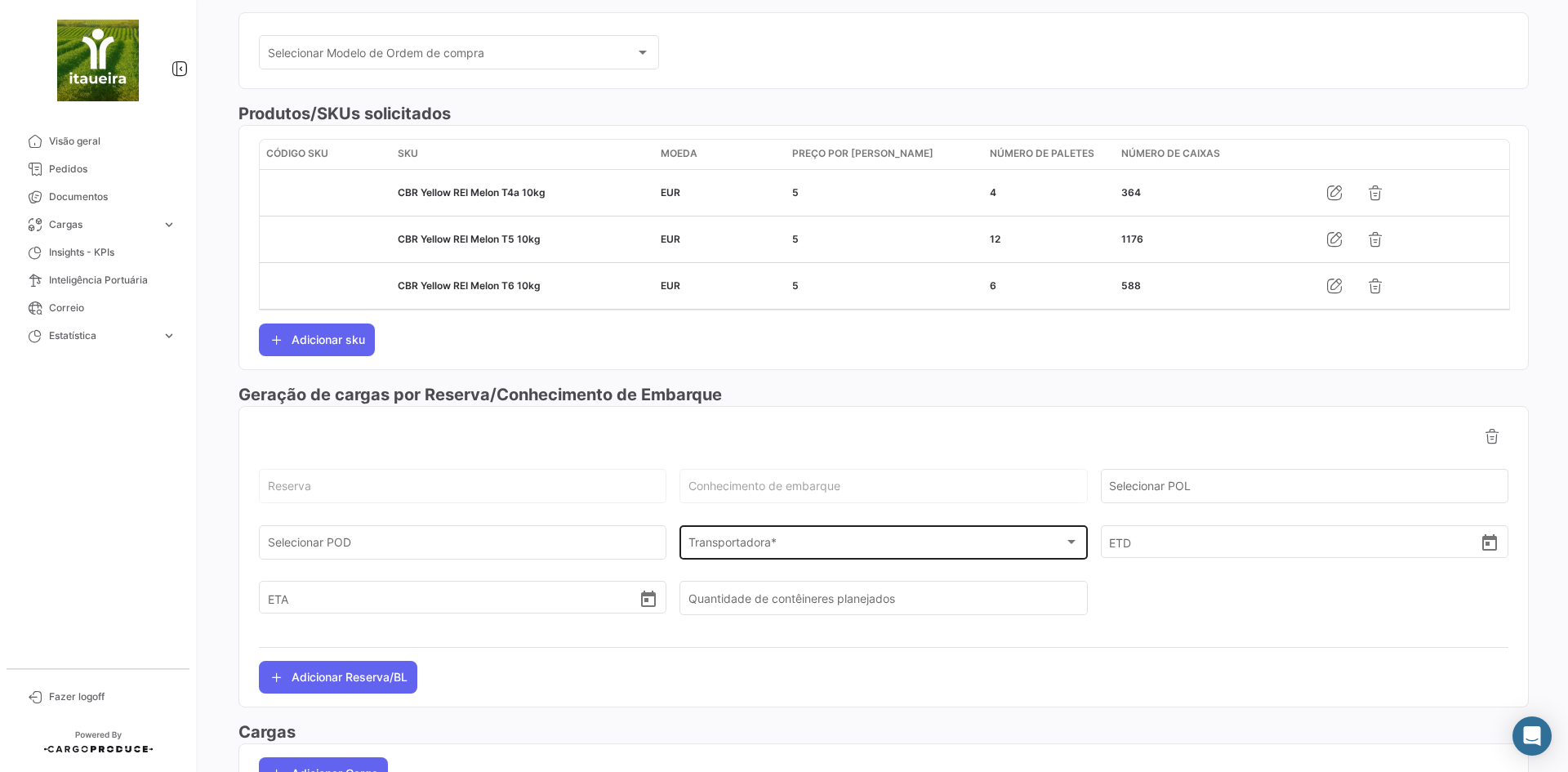
click at [812, 536] on div "Transportadora * Transportadora *" at bounding box center [882, 540] width 390 height 37
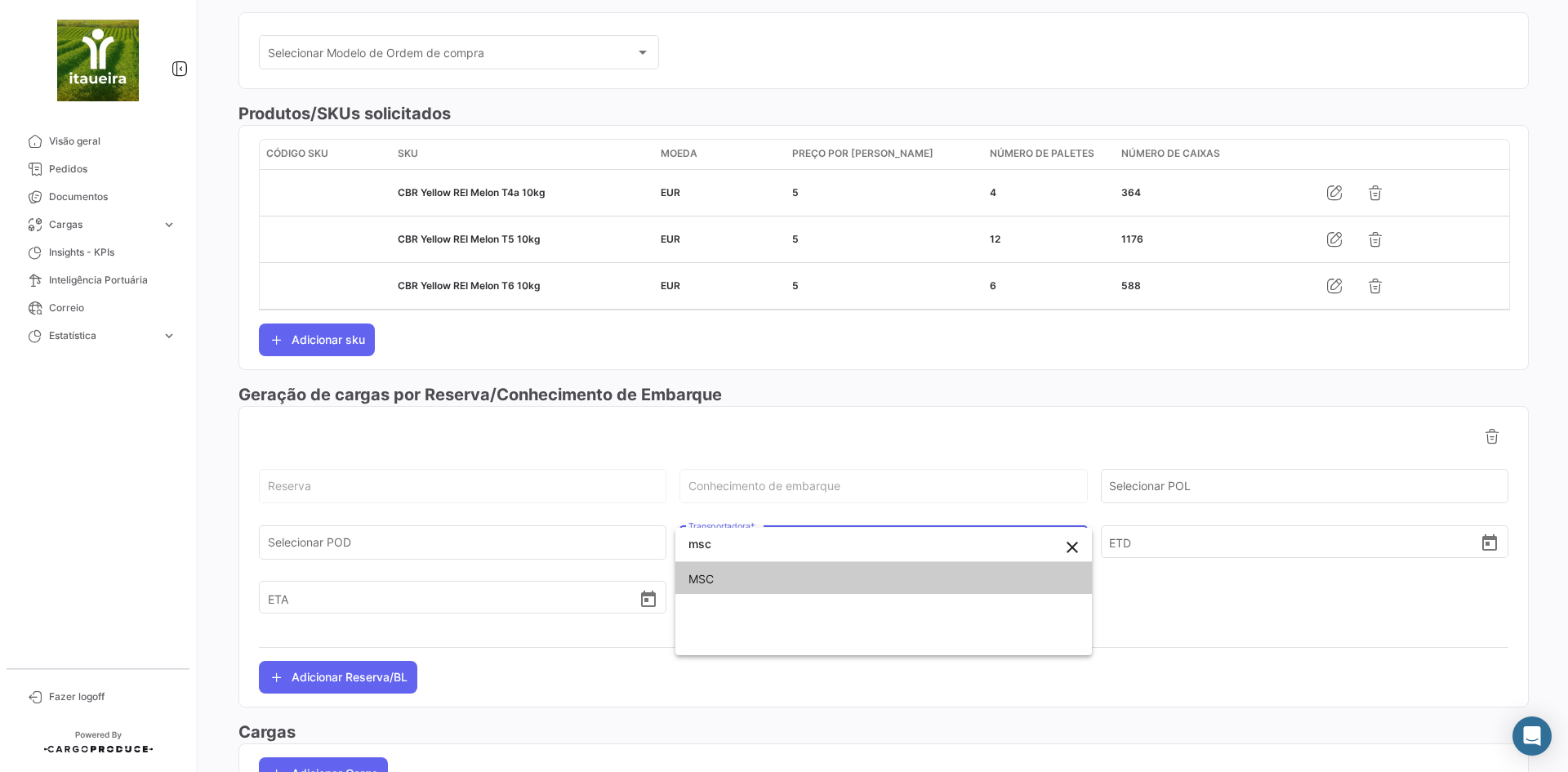
type input "msc"
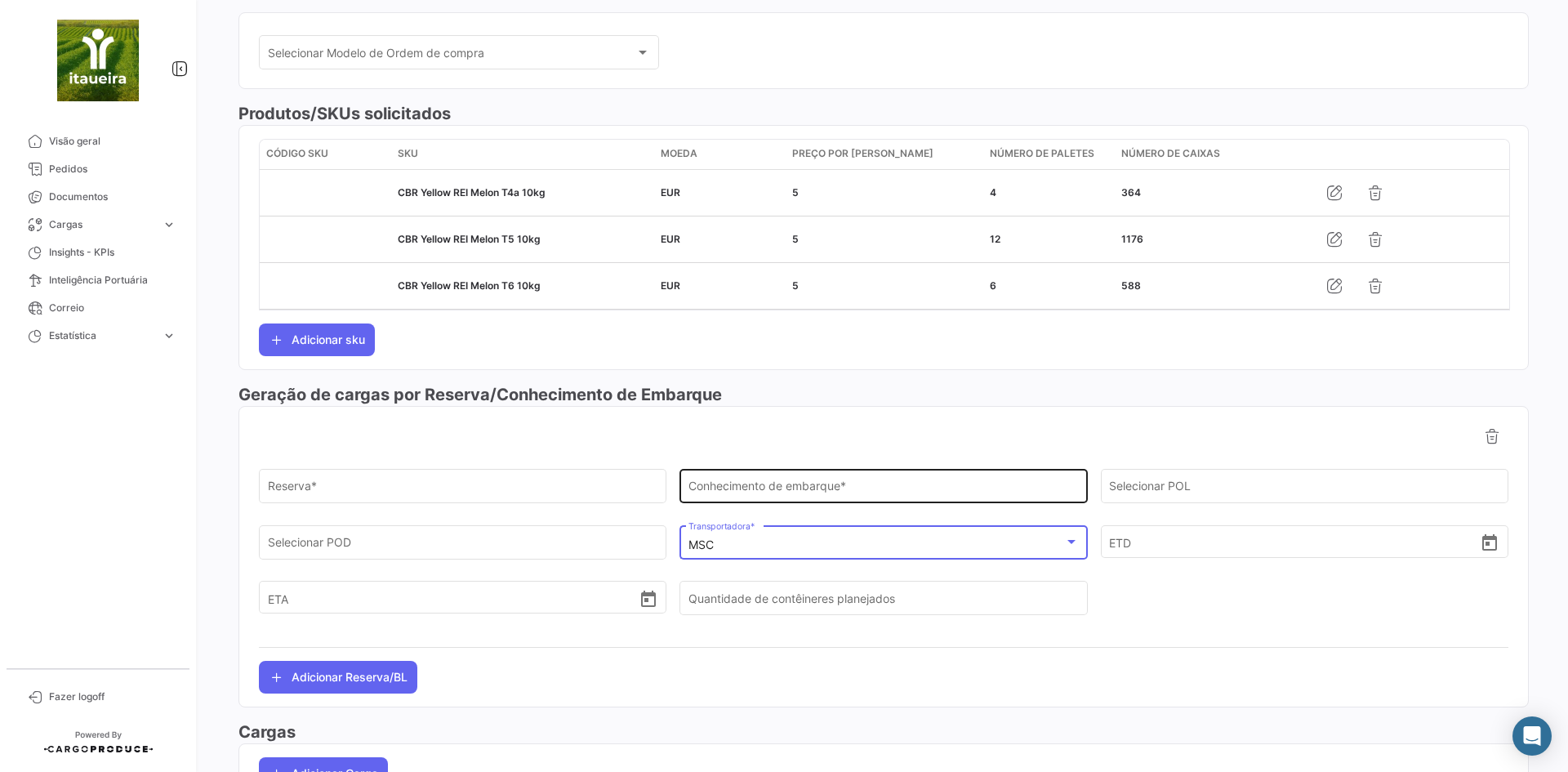
click at [821, 471] on div "Conhecimento de embarque *" at bounding box center [882, 484] width 390 height 37
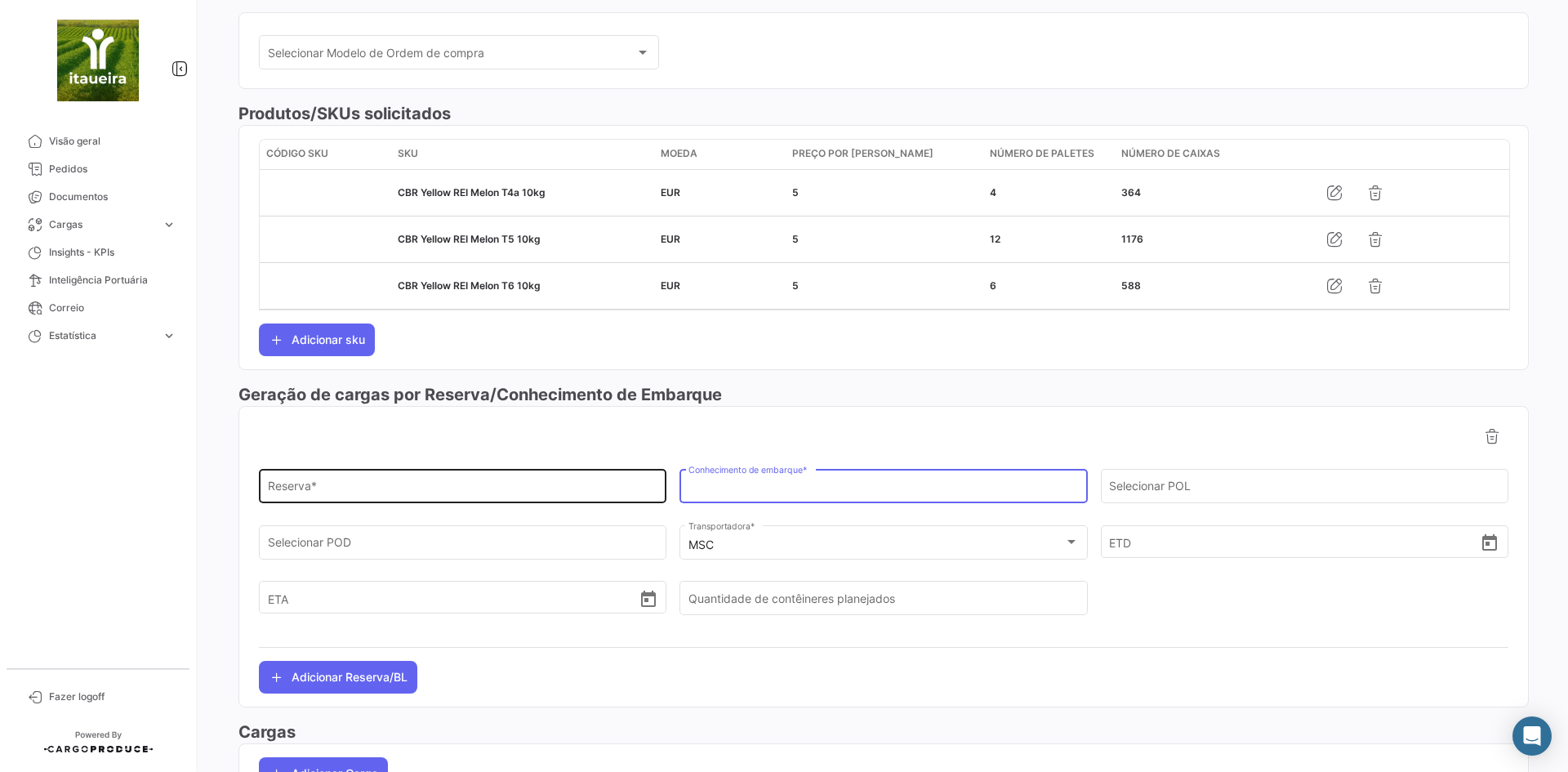
click at [409, 493] on input "Reserva *" at bounding box center [462, 490] width 390 height 14
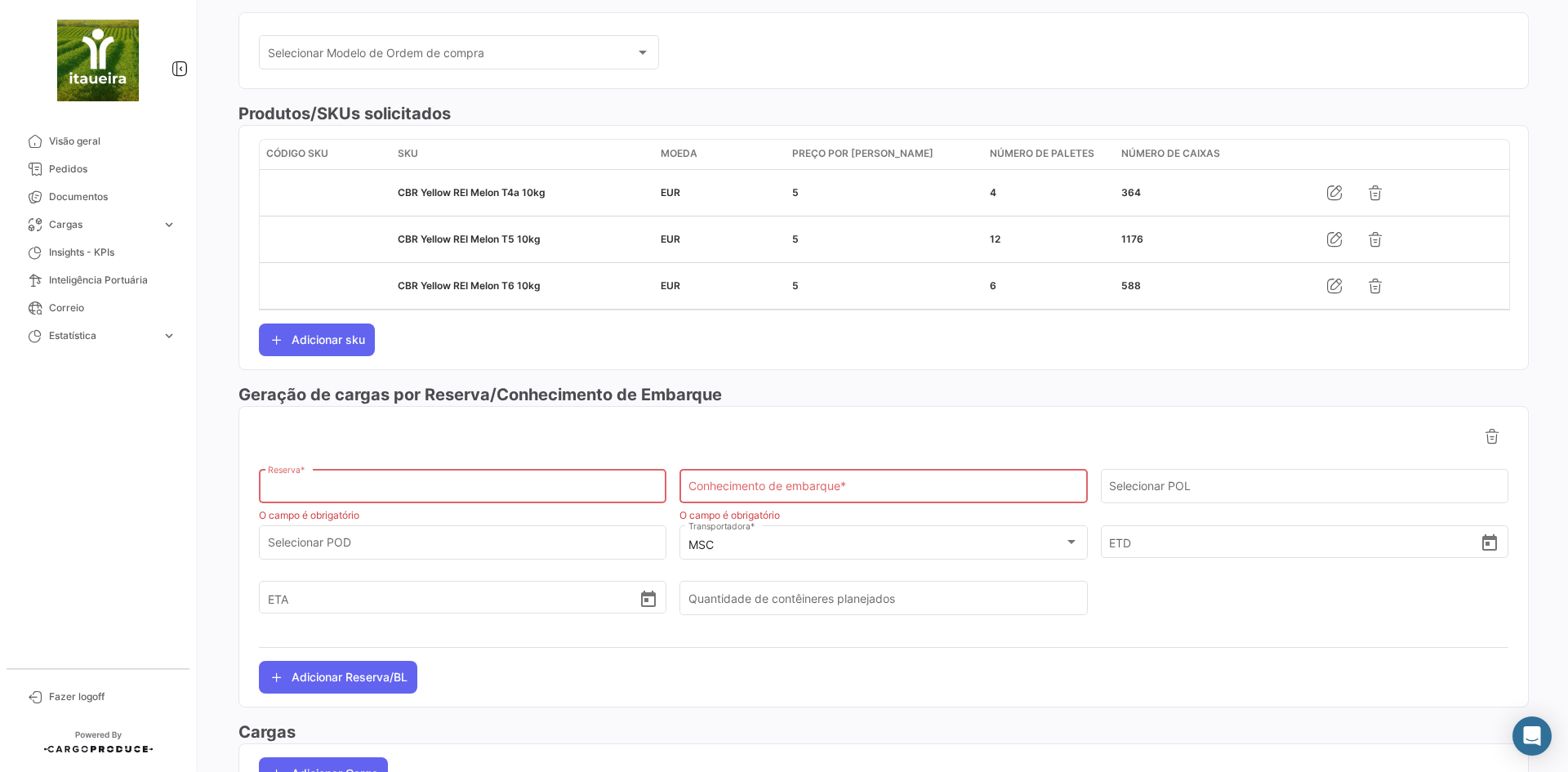
paste input "EBKG14422753"
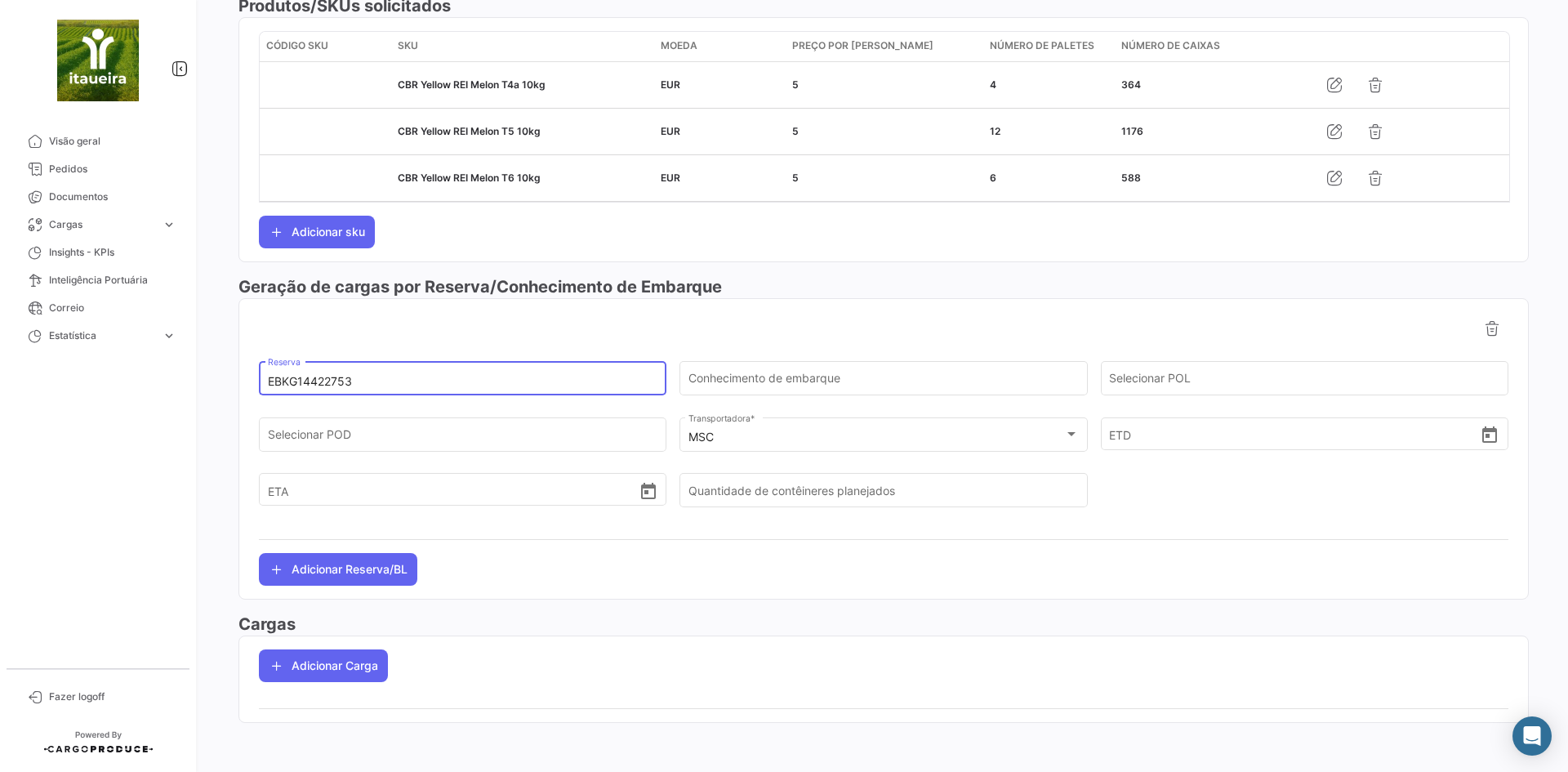
scroll to position [503, 0]
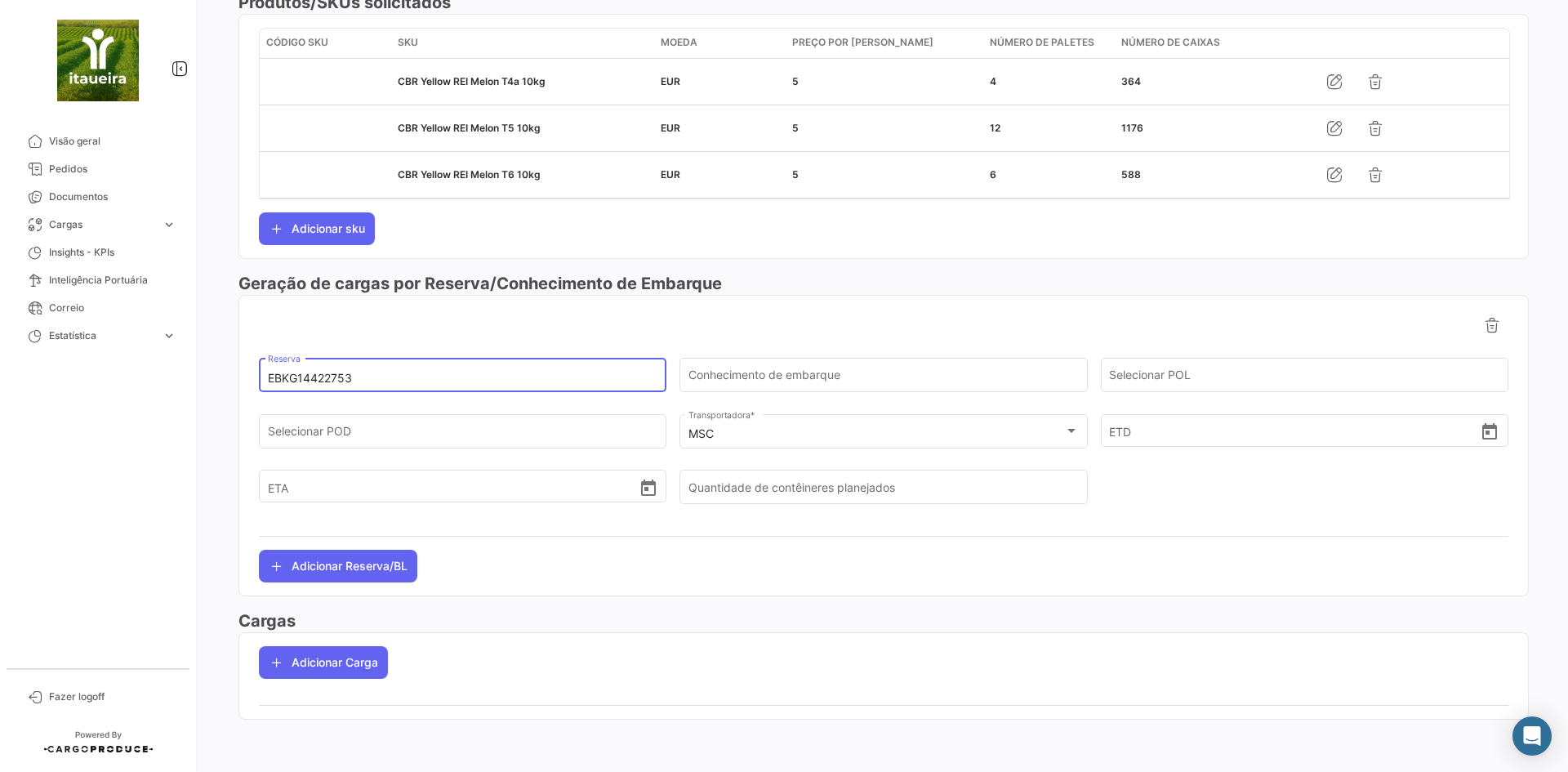
type input "EBKG14422753"
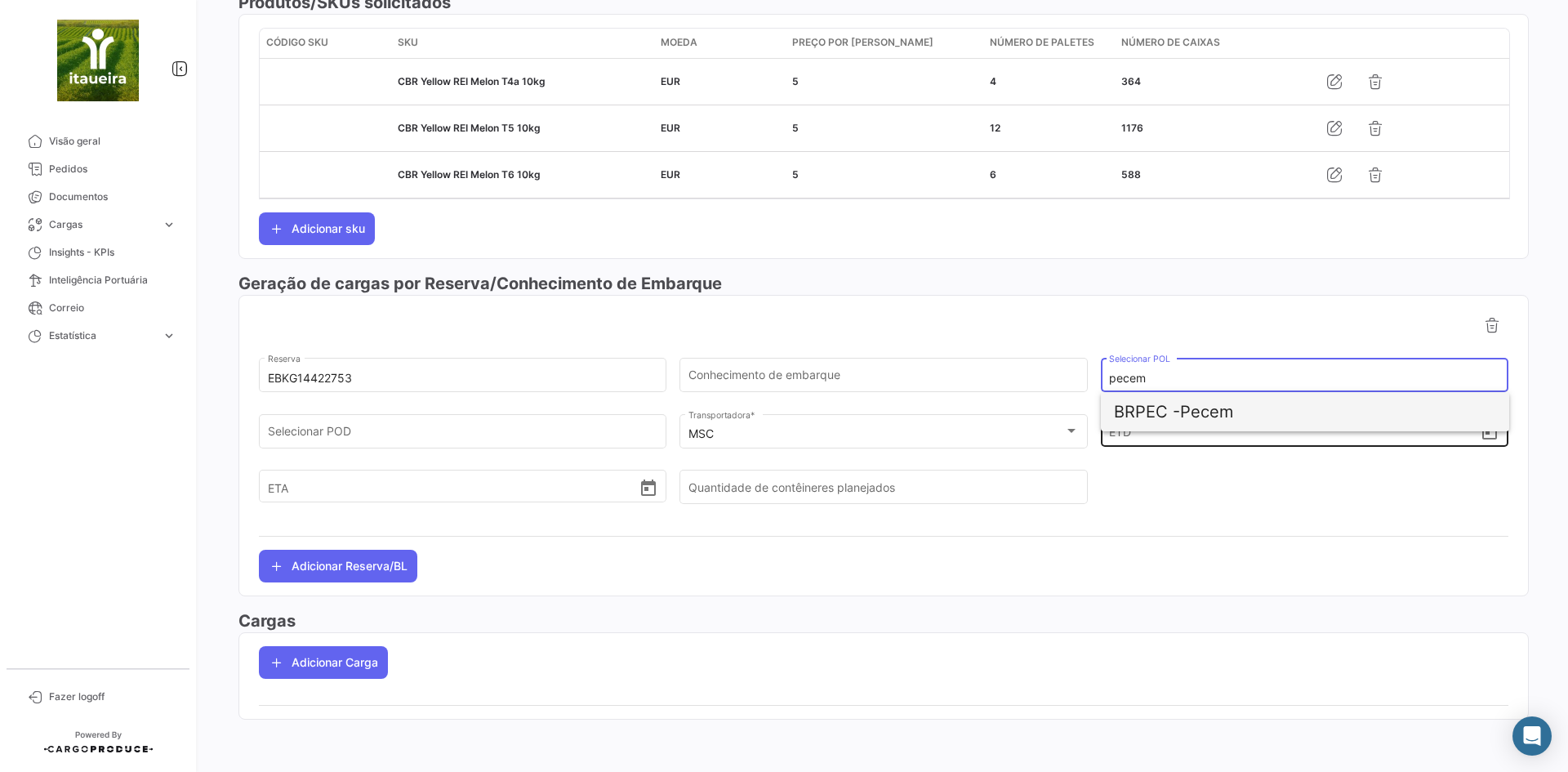
drag, startPoint x: 1219, startPoint y: 418, endPoint x: 1165, endPoint y: 420, distance: 54.0
click at [1218, 417] on span "BRPEC - Pecem" at bounding box center [1304, 411] width 382 height 39
type input "Pecem"
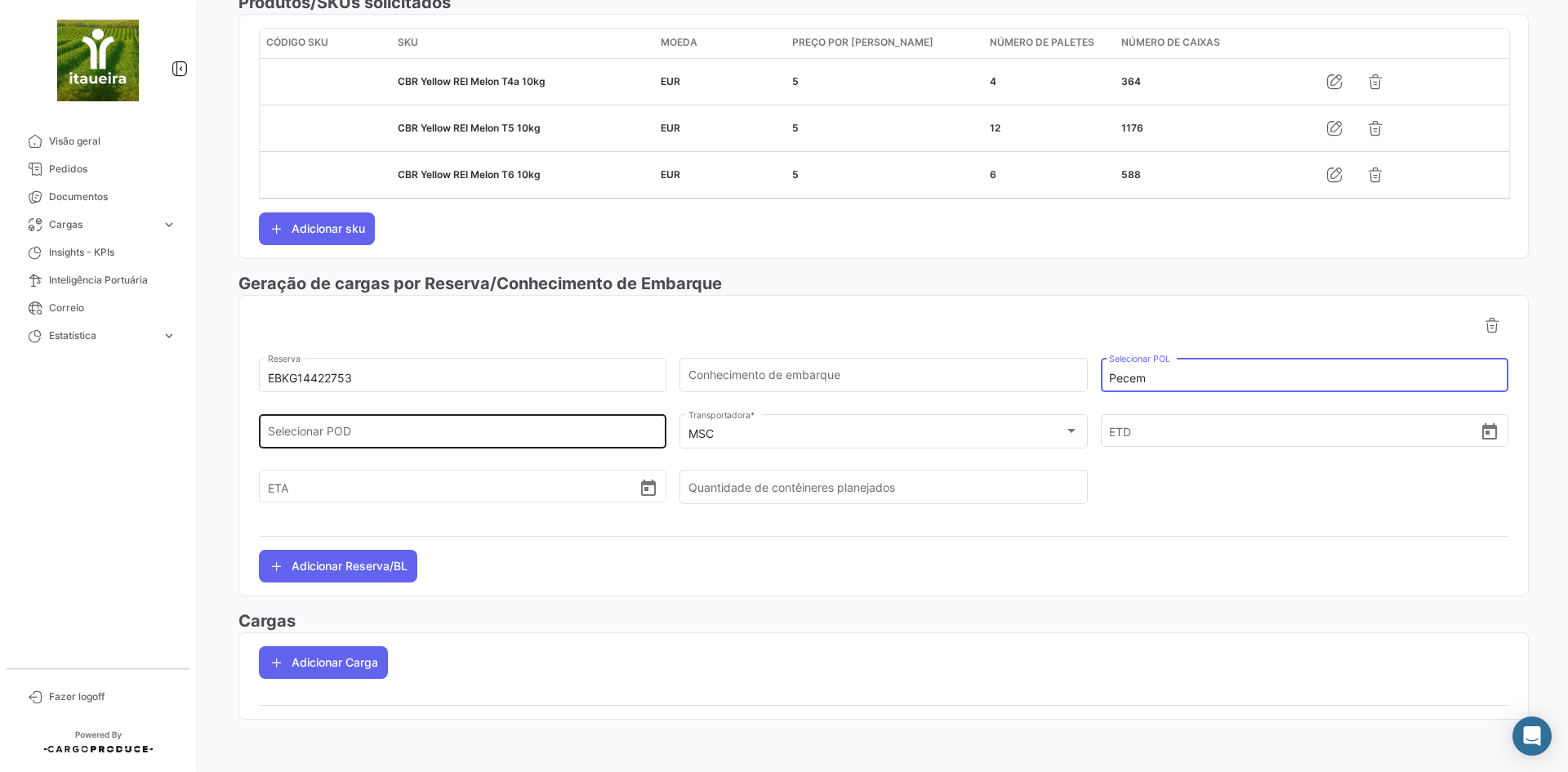
click at [380, 438] on input "Selecionar POD" at bounding box center [462, 434] width 390 height 14
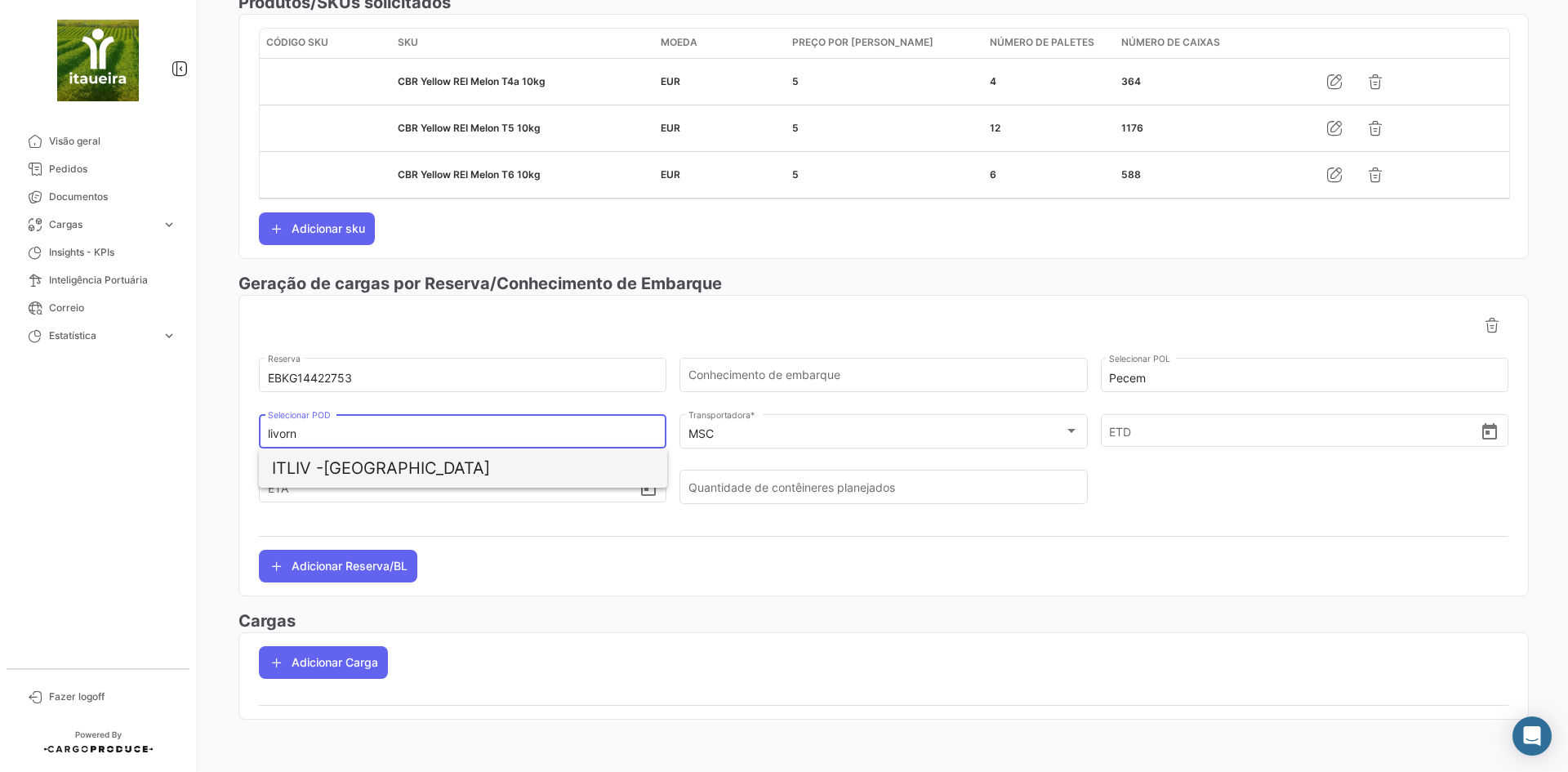
click at [410, 475] on span "ITLIV - [GEOGRAPHIC_DATA]" at bounding box center [462, 468] width 382 height 39
type input "[GEOGRAPHIC_DATA]"
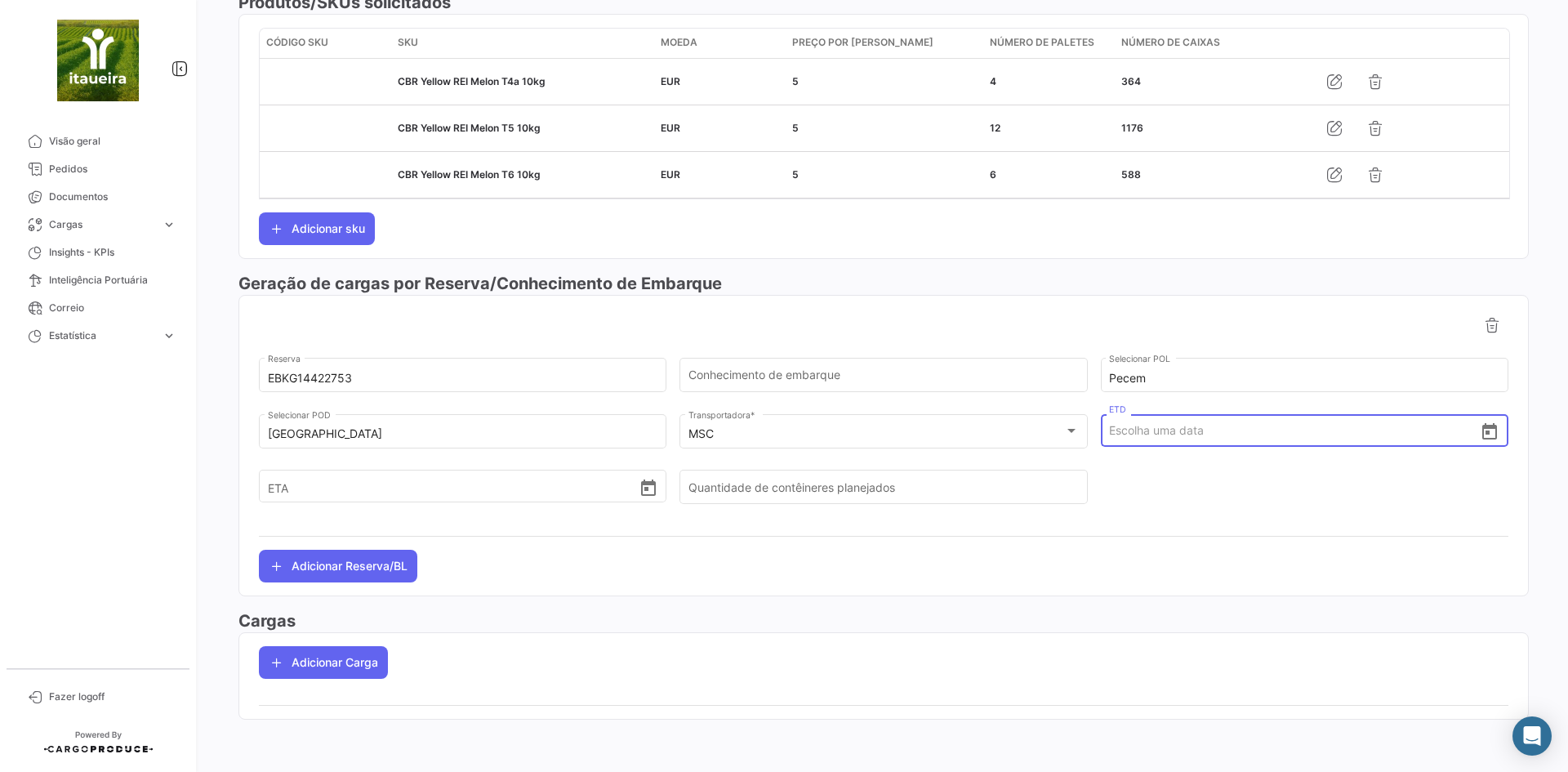
click at [1151, 437] on input "ETD" at bounding box center [1293, 430] width 370 height 57
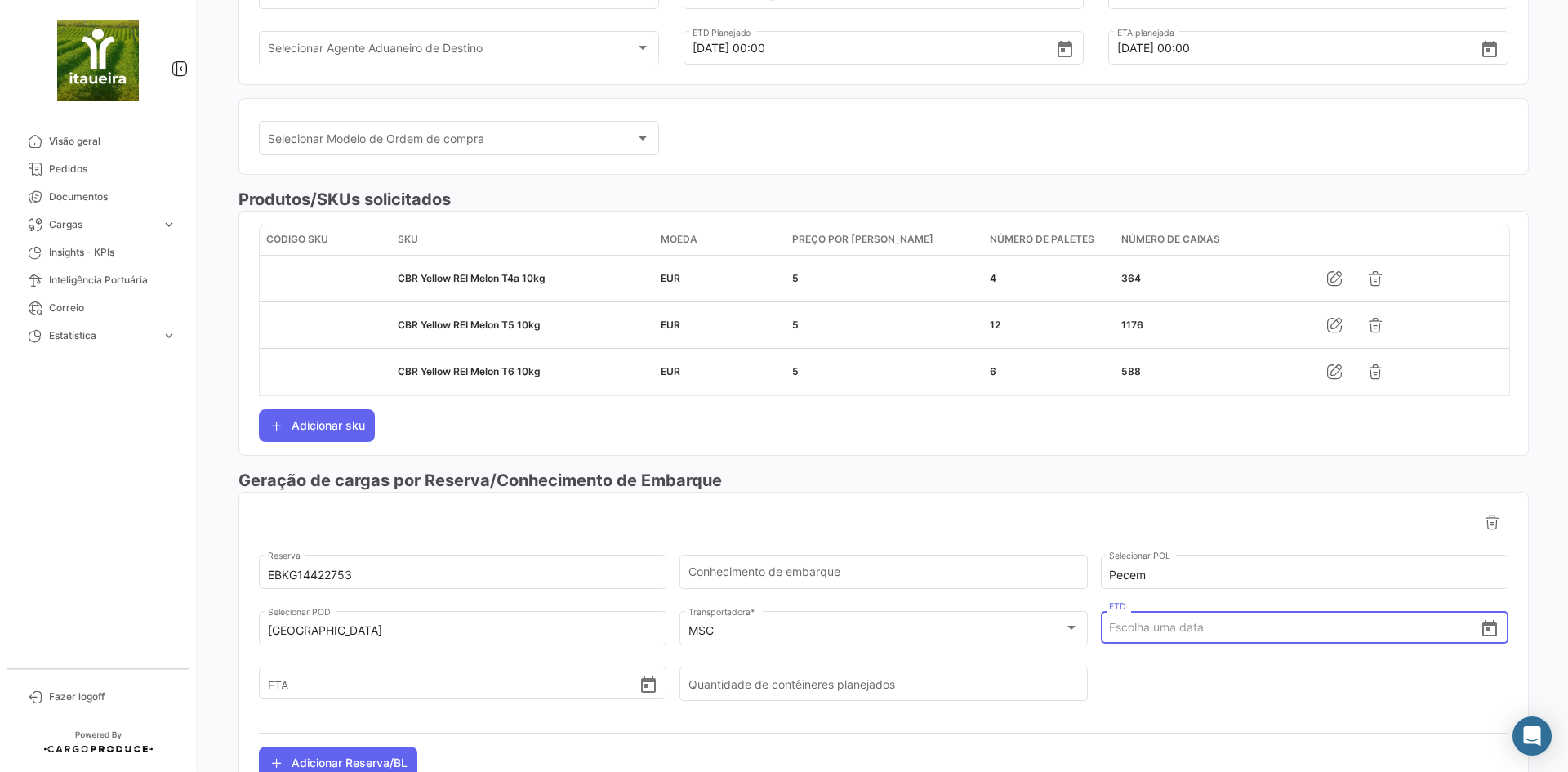
scroll to position [304, 0]
type input "[DATE] 00:00"
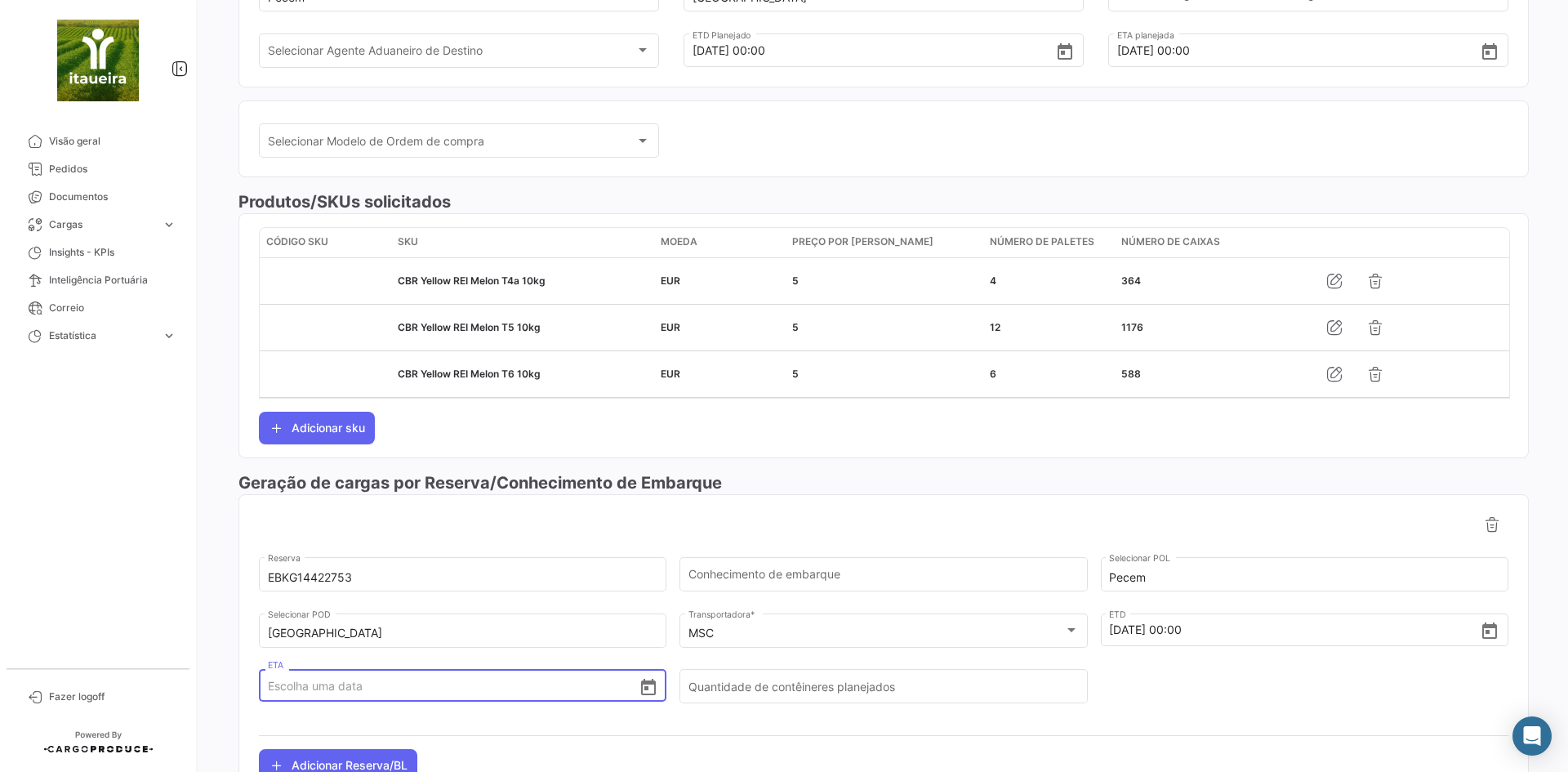
click at [340, 691] on input "ETA" at bounding box center [452, 686] width 370 height 57
type input "[DATE] 00:00"
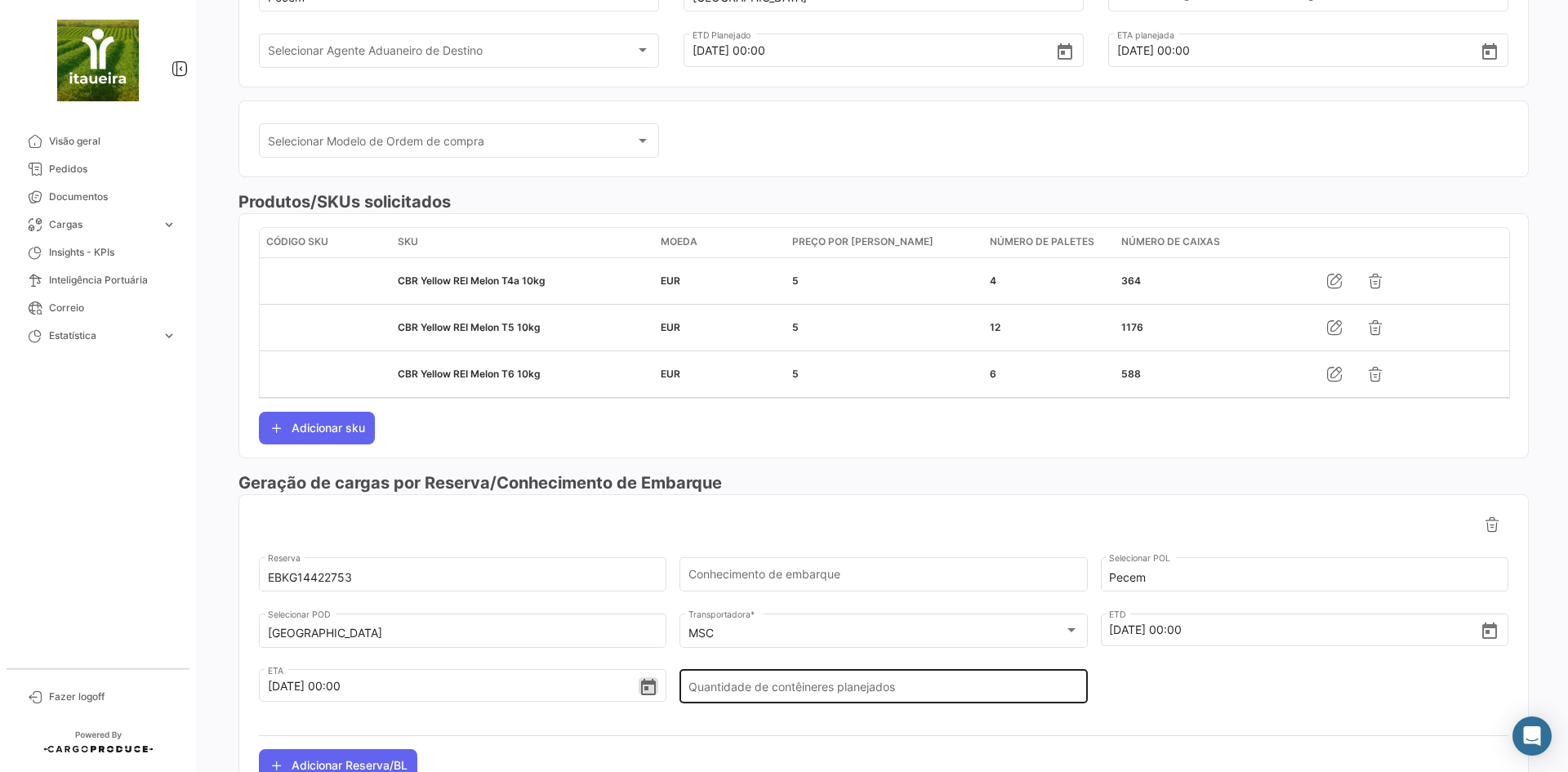
drag, startPoint x: 762, startPoint y: 659, endPoint x: 750, endPoint y: 686, distance: 29.5
click at [757, 668] on form "EBKG14422753 Reserva Conhecimento de embarque Pecem Selecionar POL Livorno Sele…" at bounding box center [883, 638] width 1250 height 168
click at [750, 686] on input "Quantidade de contêineres planejados" at bounding box center [882, 690] width 390 height 14
type input "1"
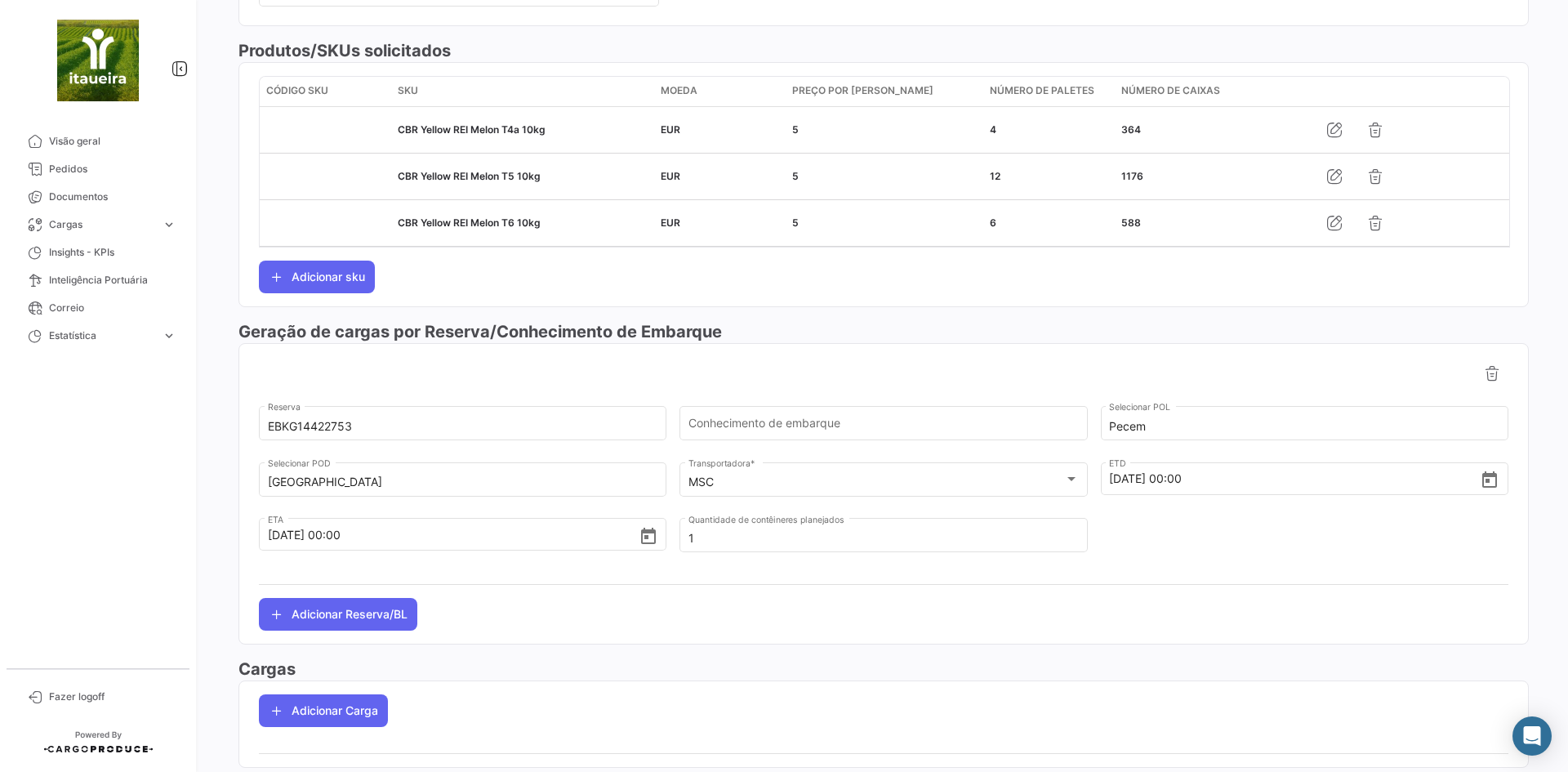
scroll to position [482, 0]
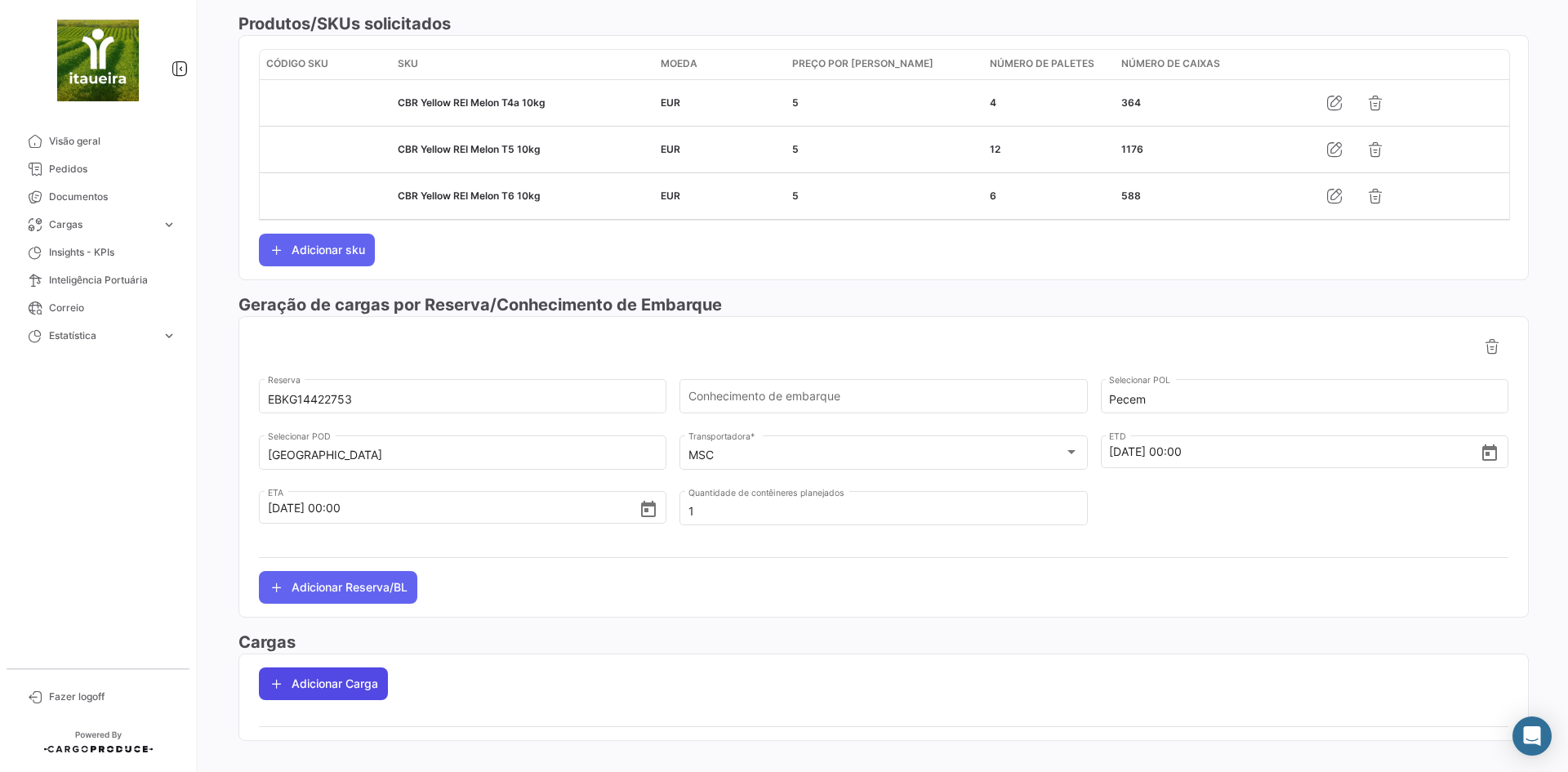
click at [366, 692] on button "Adicionar Carga" at bounding box center [323, 683] width 129 height 32
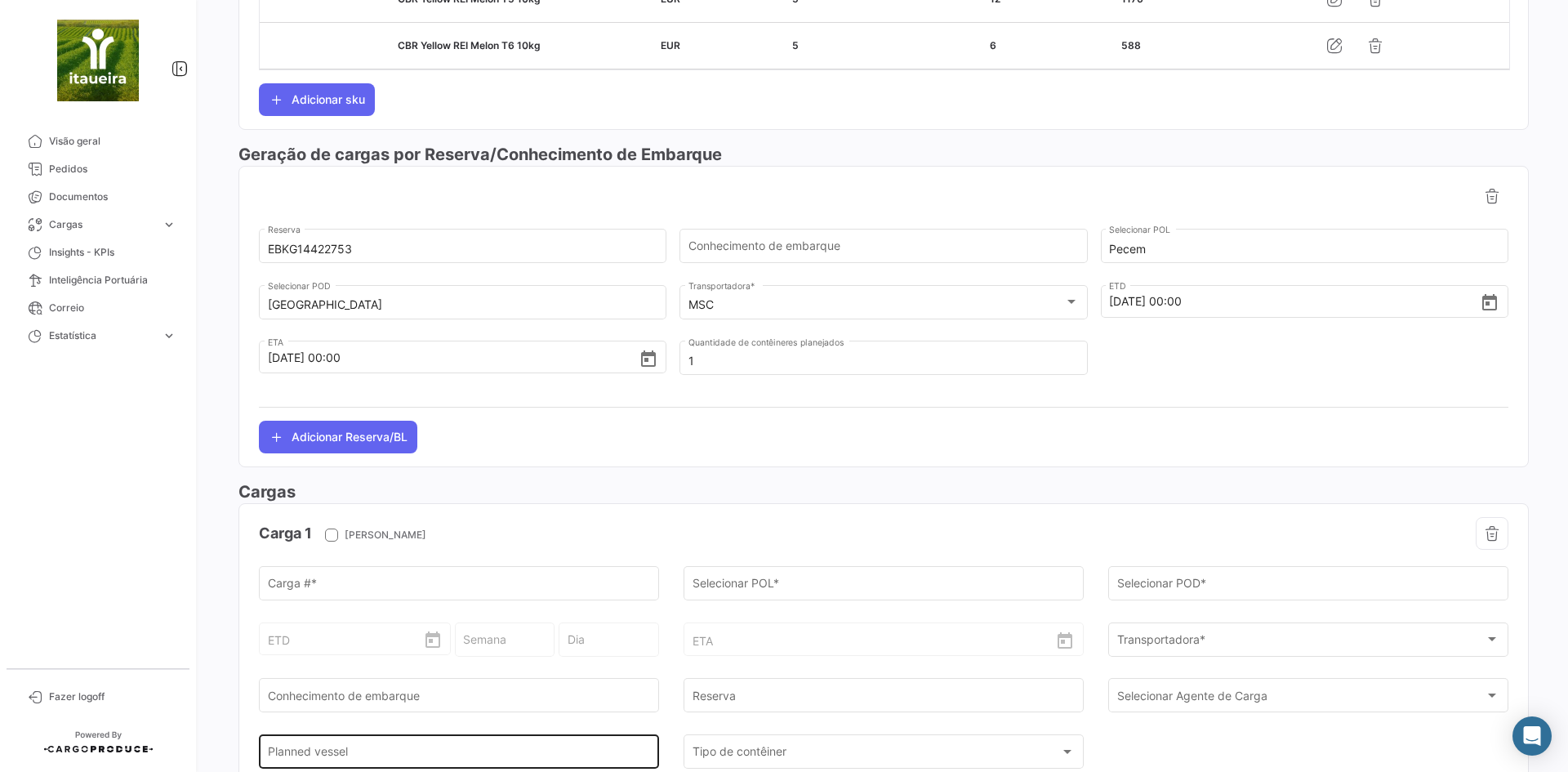
scroll to position [787, 0]
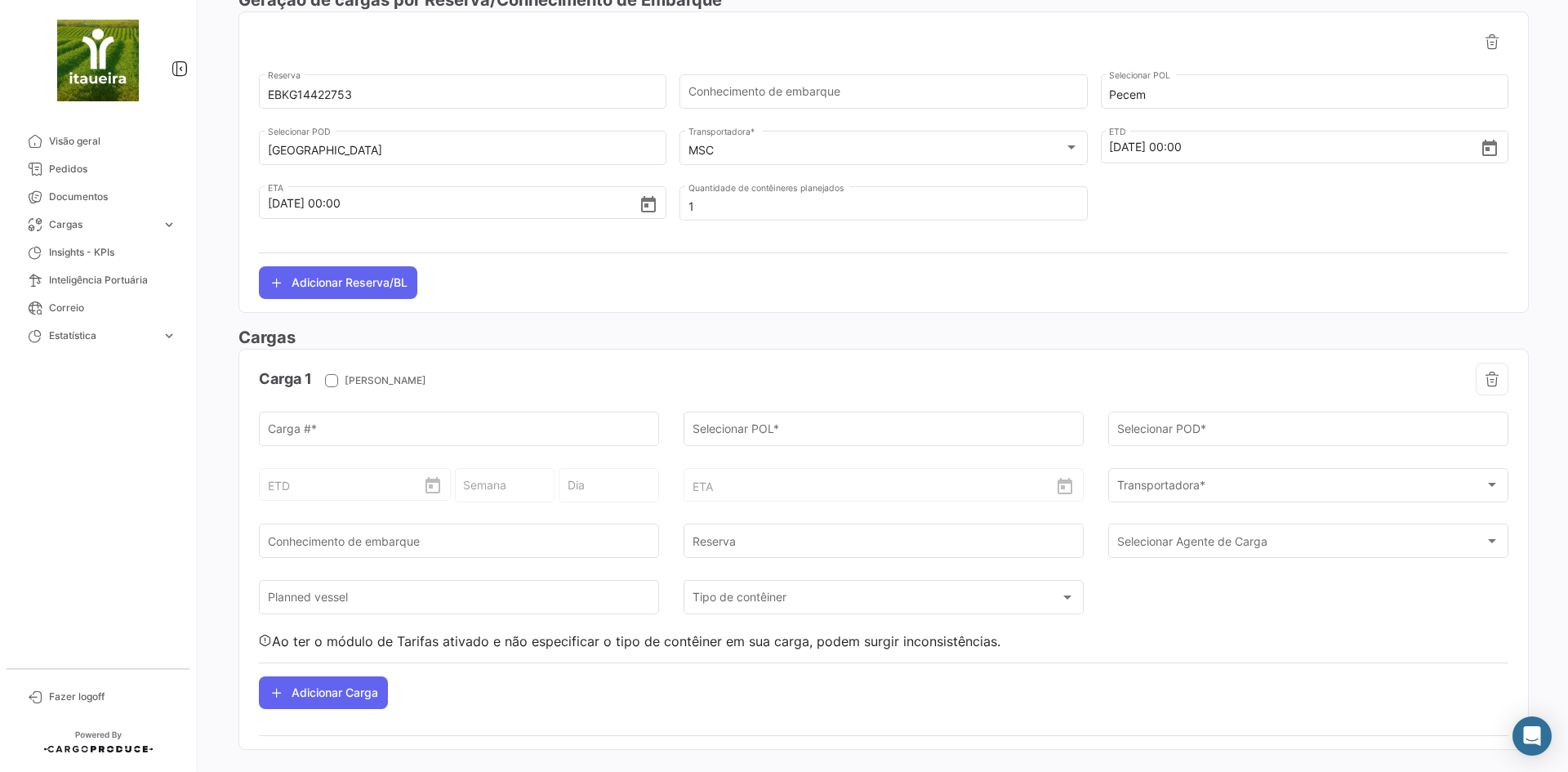
click at [769, 475] on div "ETA" at bounding box center [884, 471] width 383 height 61
click at [476, 417] on div "Carga # *" at bounding box center [459, 427] width 383 height 37
paste input "TRIU8910186"
type input "TRIU8910186"
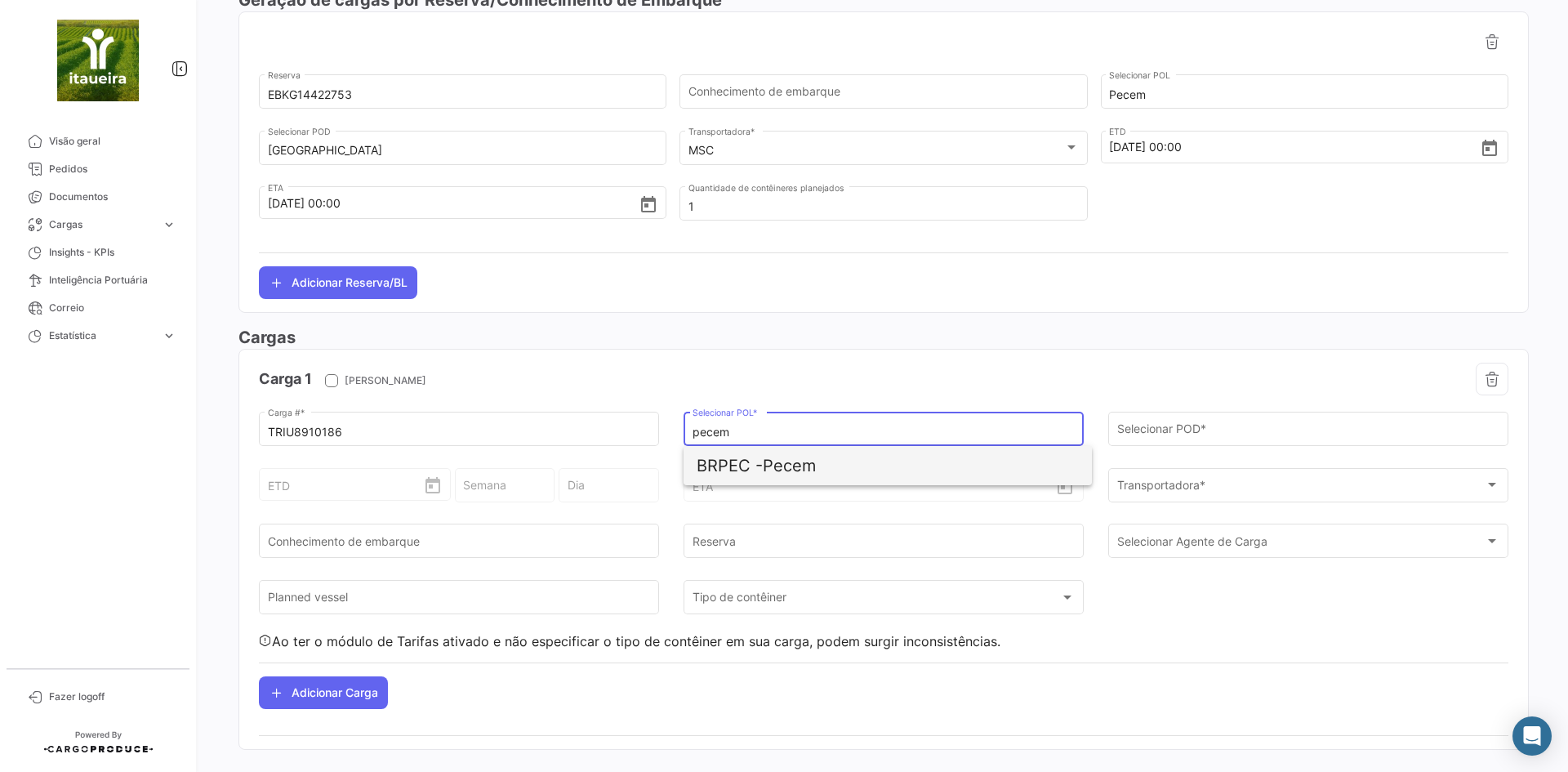
click at [837, 465] on span "BRPEC - Pecem" at bounding box center [887, 465] width 382 height 39
type input "Pecem"
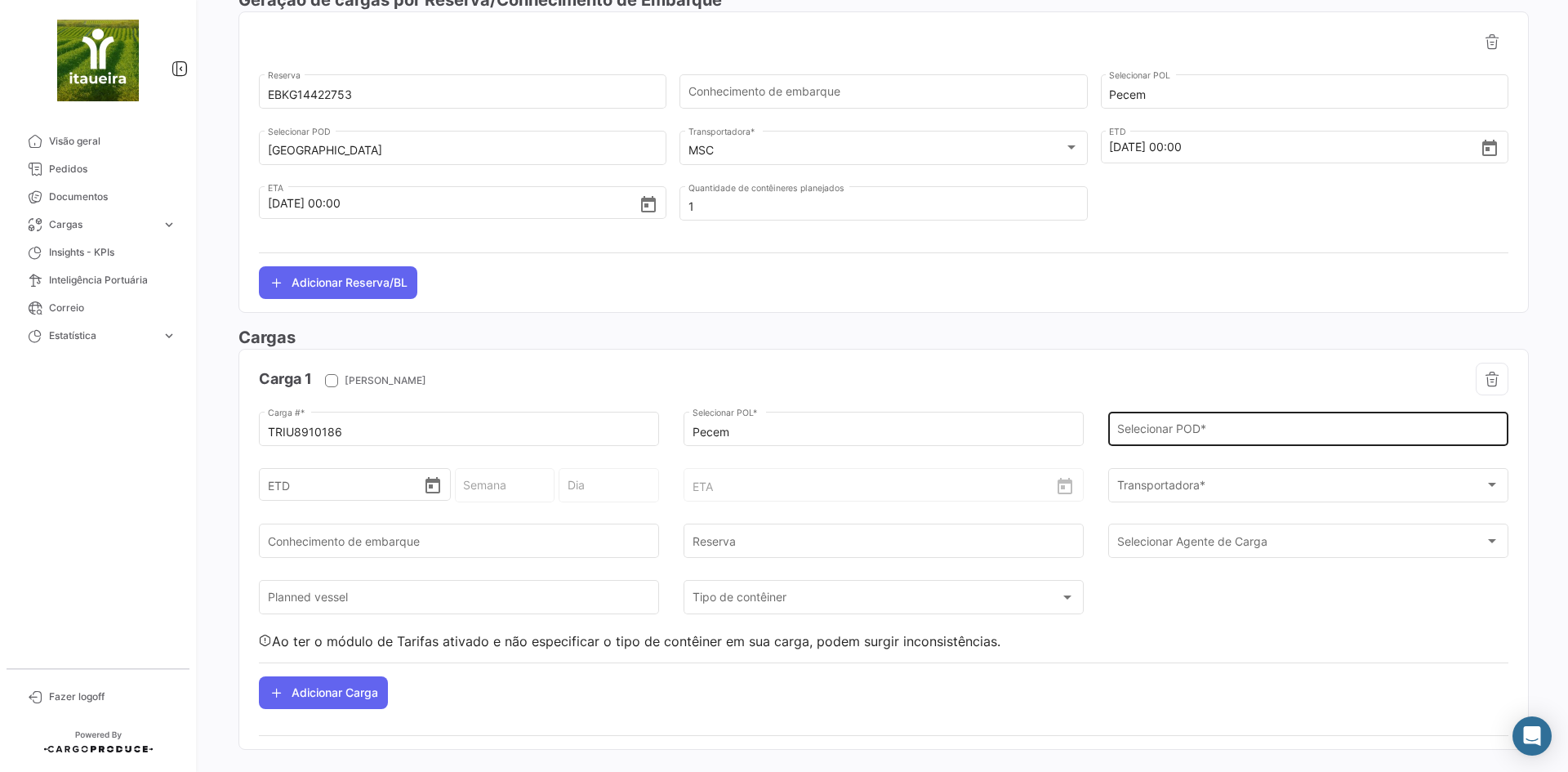
click at [1192, 414] on div "Selecionar POD *" at bounding box center [1308, 427] width 383 height 37
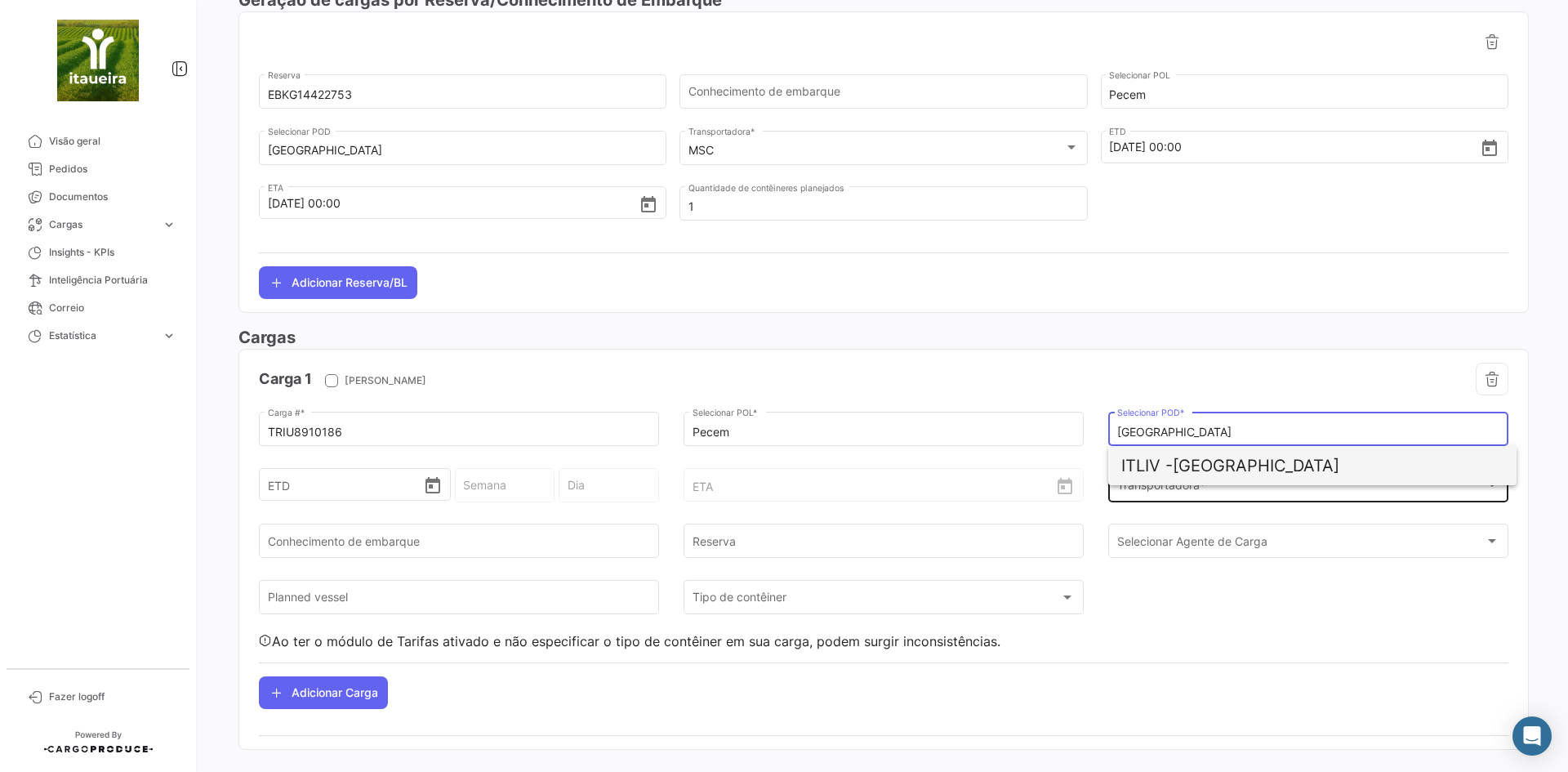
click at [1199, 467] on span "ITLIV - [GEOGRAPHIC_DATA]" at bounding box center [1311, 465] width 382 height 39
type input "[GEOGRAPHIC_DATA]"
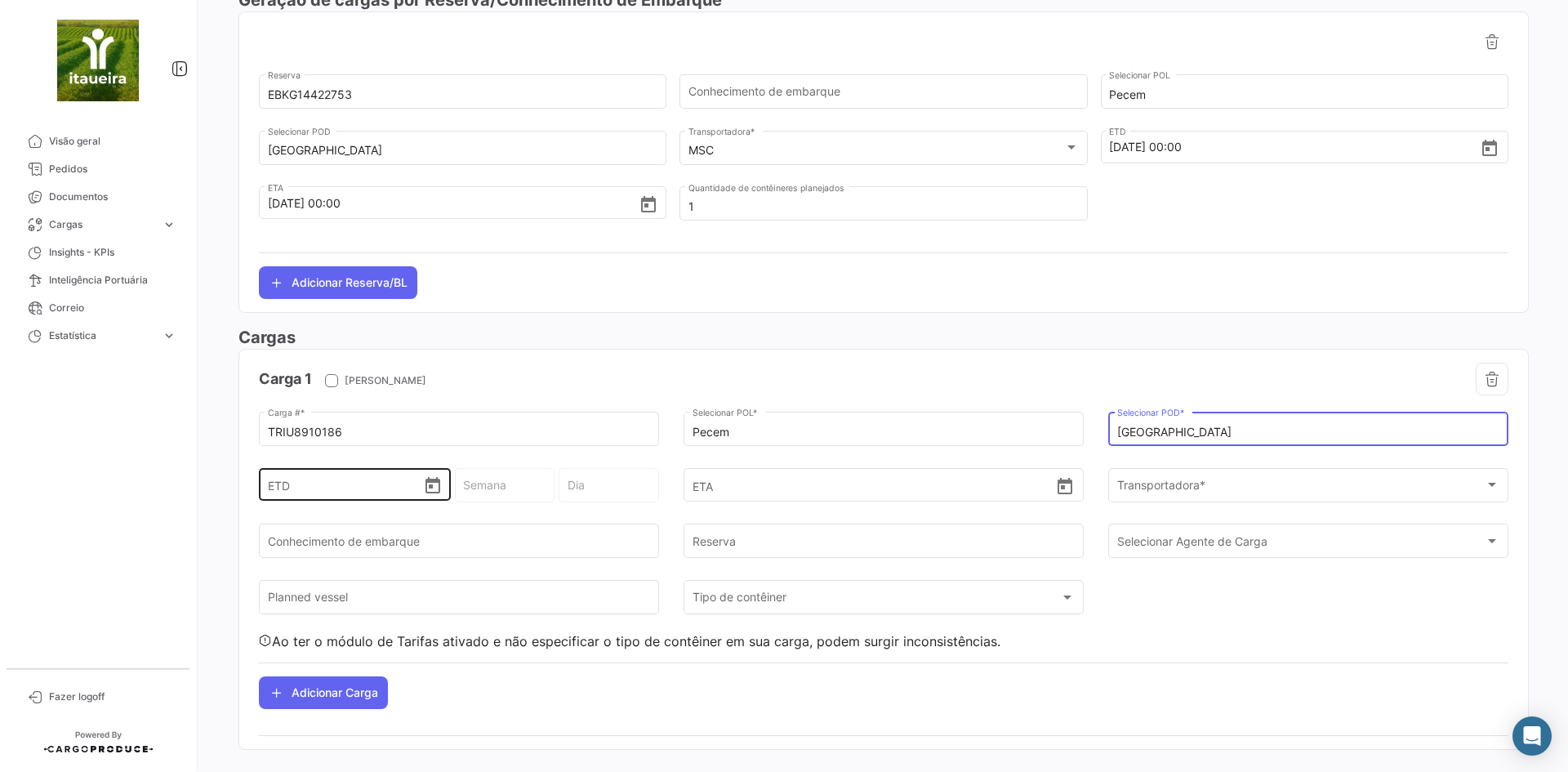
click at [309, 485] on input "ETD" at bounding box center [345, 484] width 155 height 57
type input "1"
type input "40 - 2025"
type input "Quarta-feira"
type input "15"
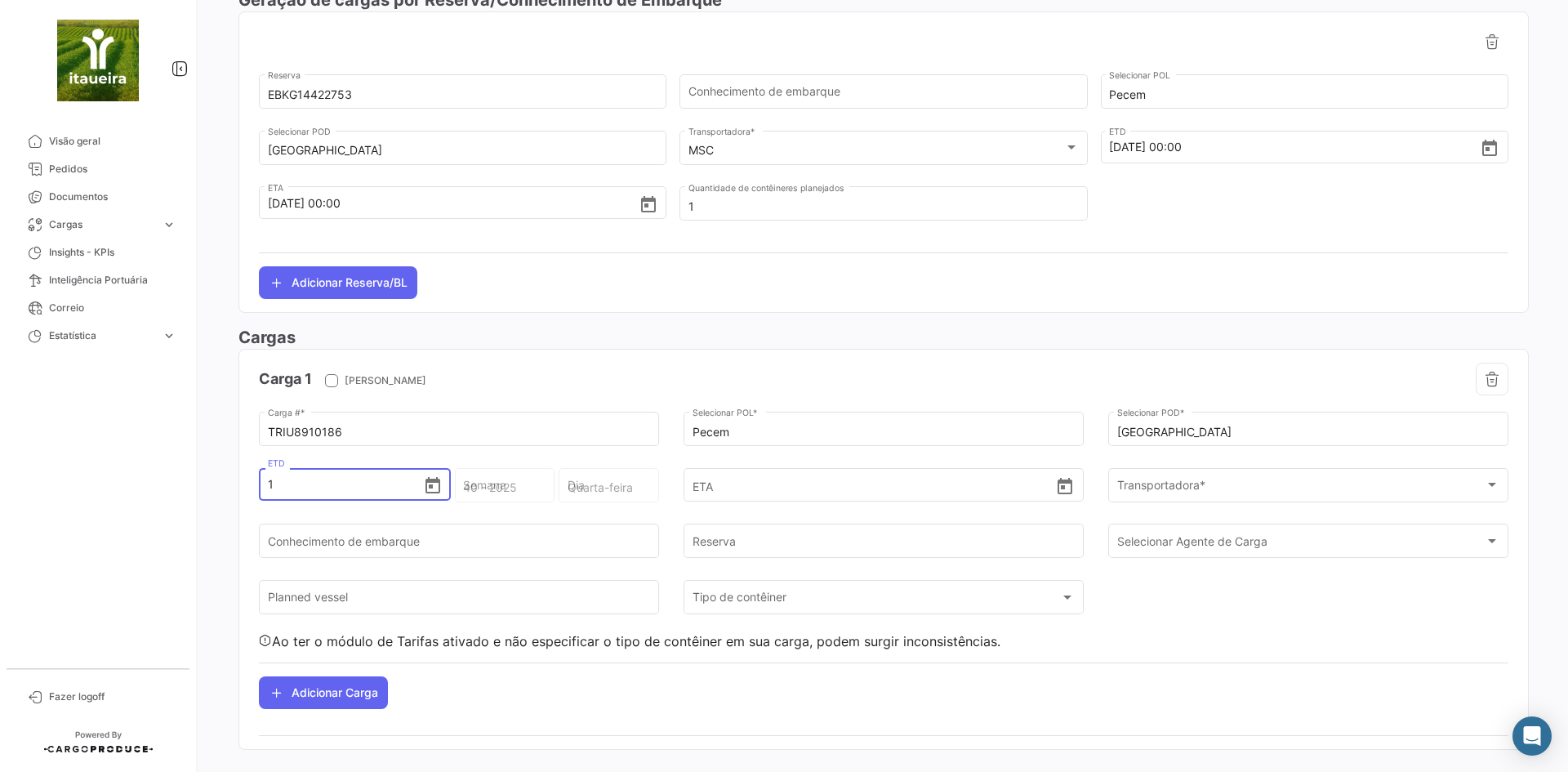
type input "42 - 2025"
type input "15/0"
type input "15/"
type input "42 - 2025"
type input "Quarta-feira"
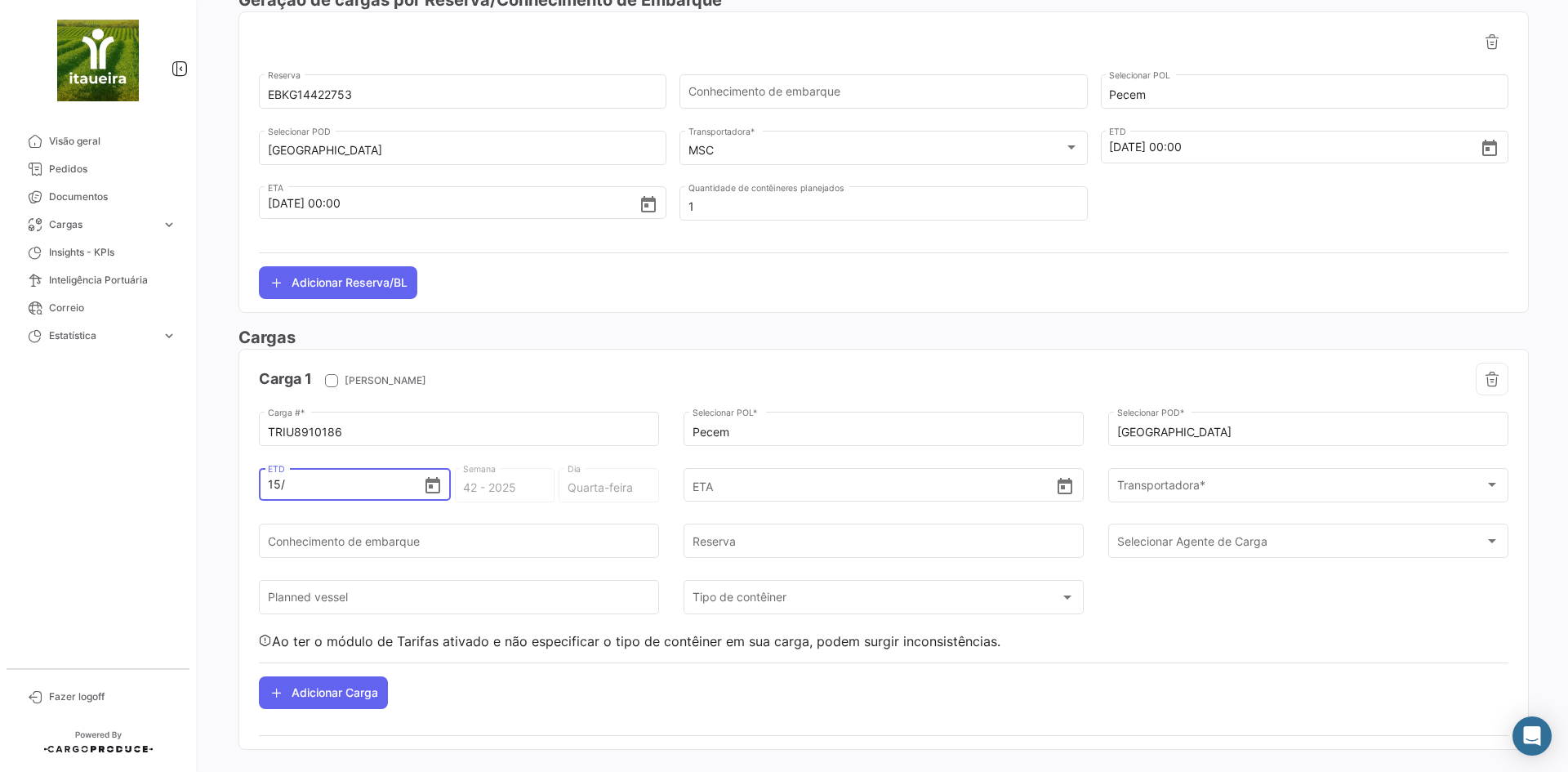
type input "15/1"
type input "3 - 2025"
type input "15/10"
type input "42 - 2025"
type input "[DATE]"
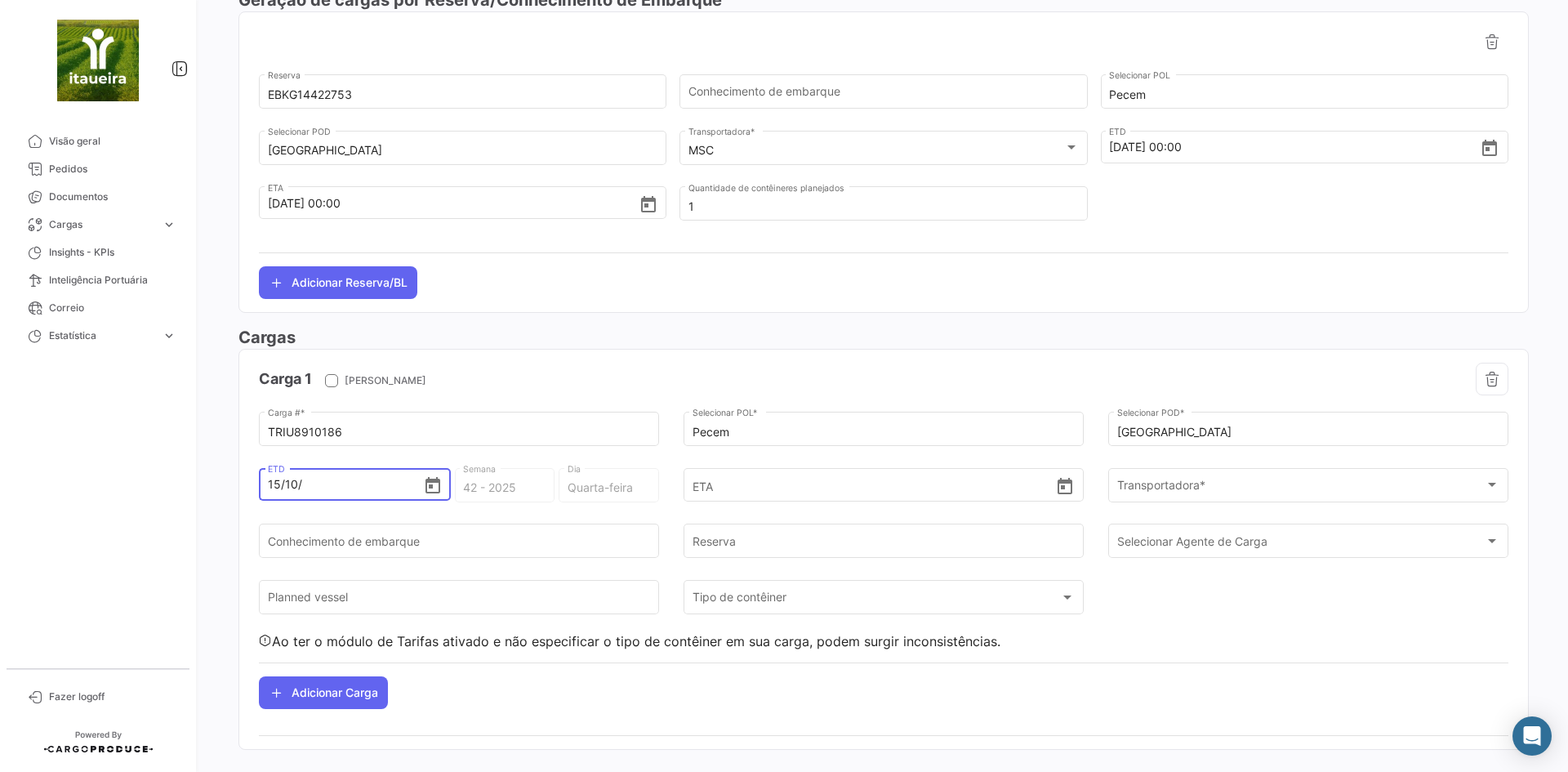
type input "42 - 2"
type input "Terça-feira"
type input "[DATE]"
type input "42 - 2020"
type input "Quinta-feira"
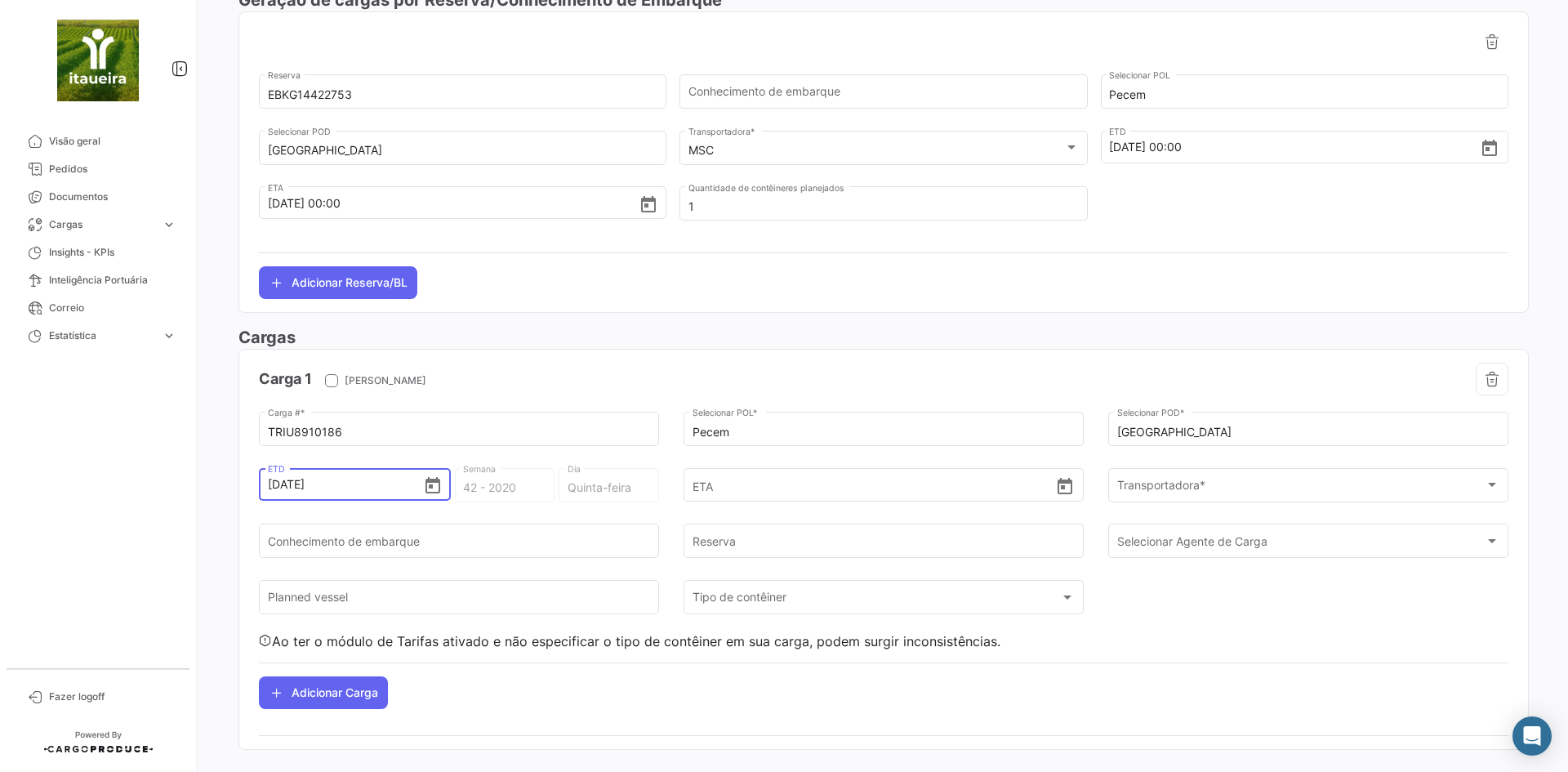
type input "15/10/202"
type input "41 - 202"
type input "Sexta-feira"
type input "[DATE]"
type input "42 - 2025"
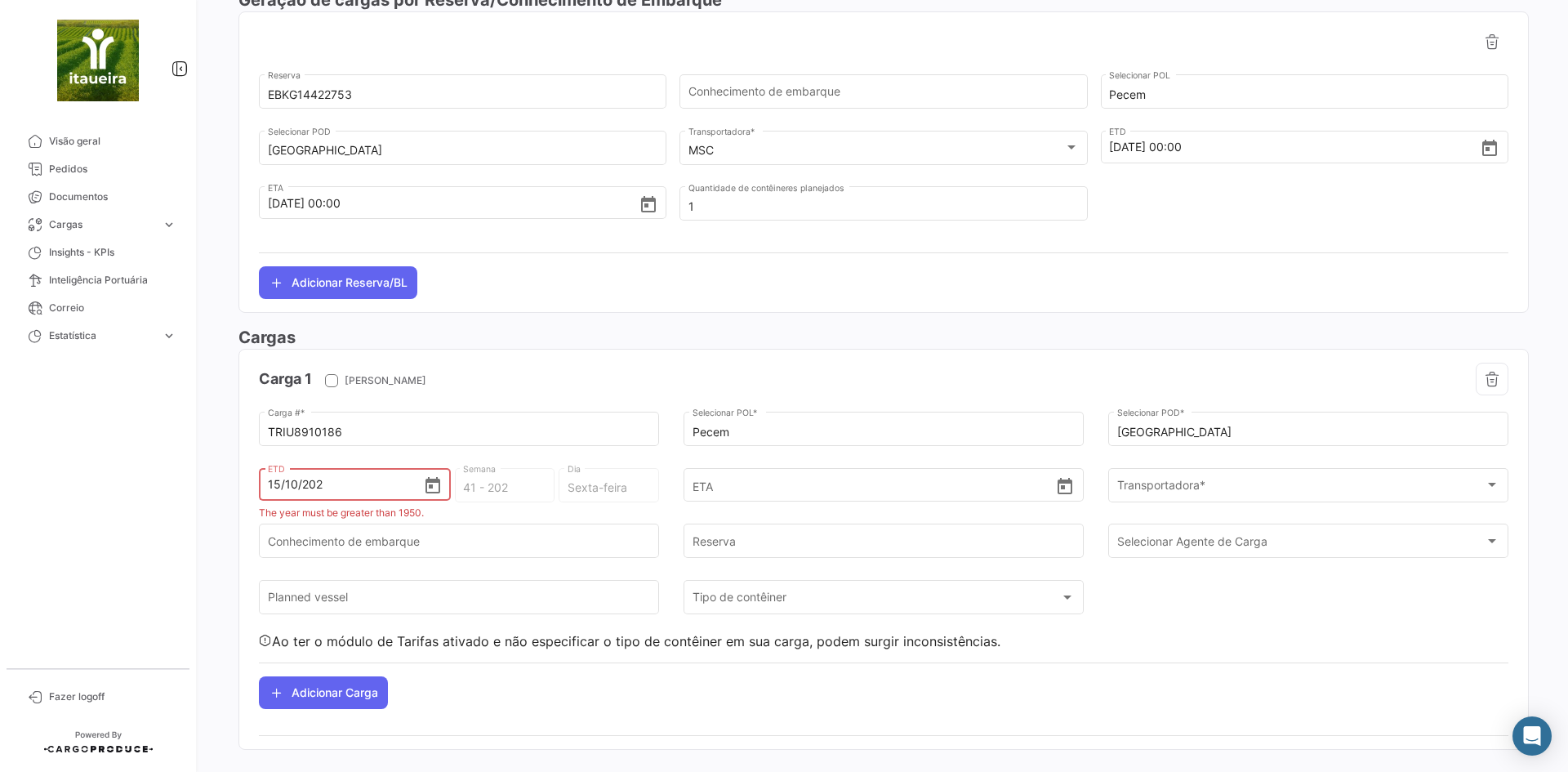
type input "Quarta-feira"
type input "[DATE] 00:00"
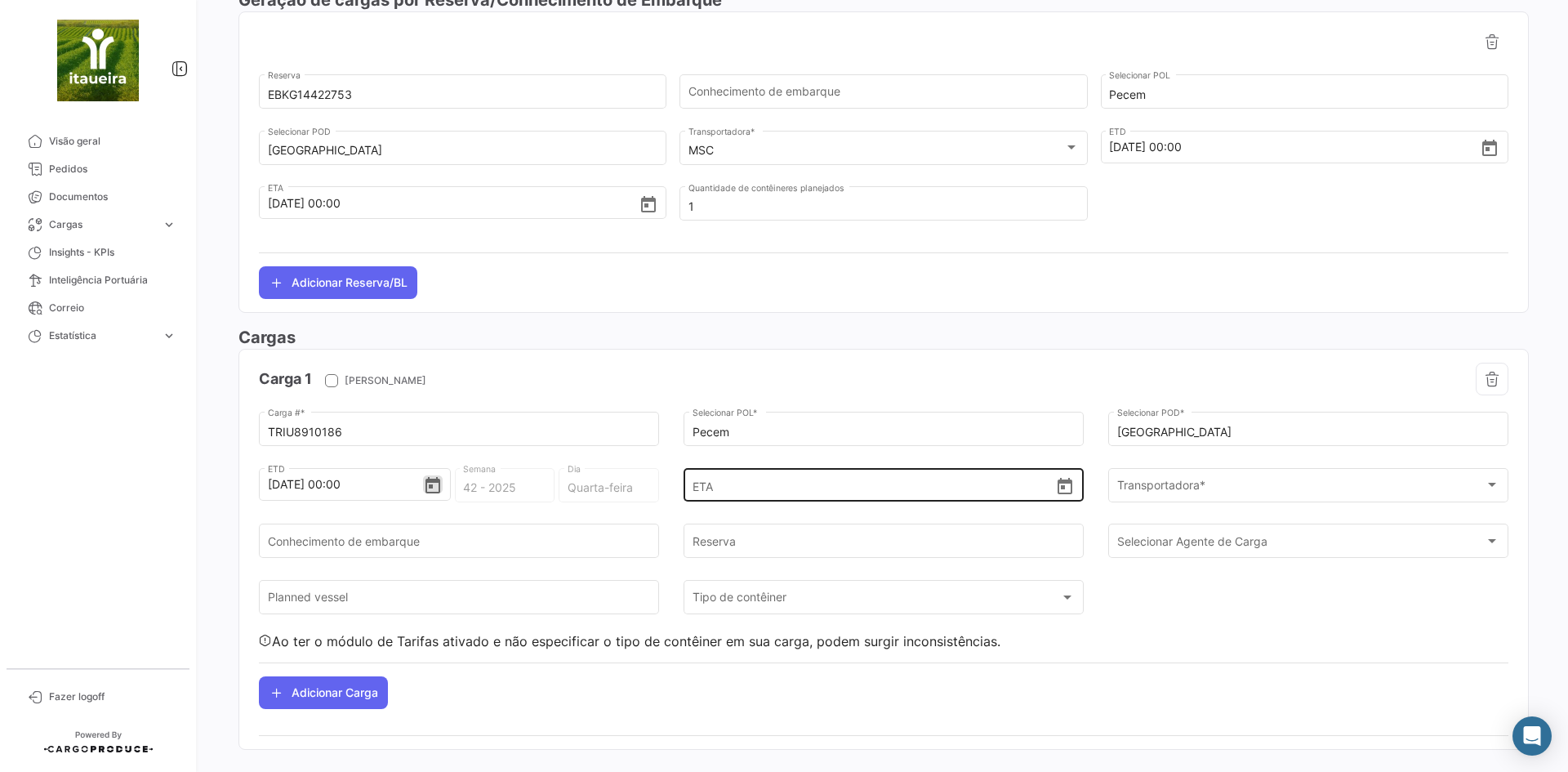
click at [708, 490] on input "ETA" at bounding box center [874, 485] width 363 height 57
type input "[DATE] 00:00"
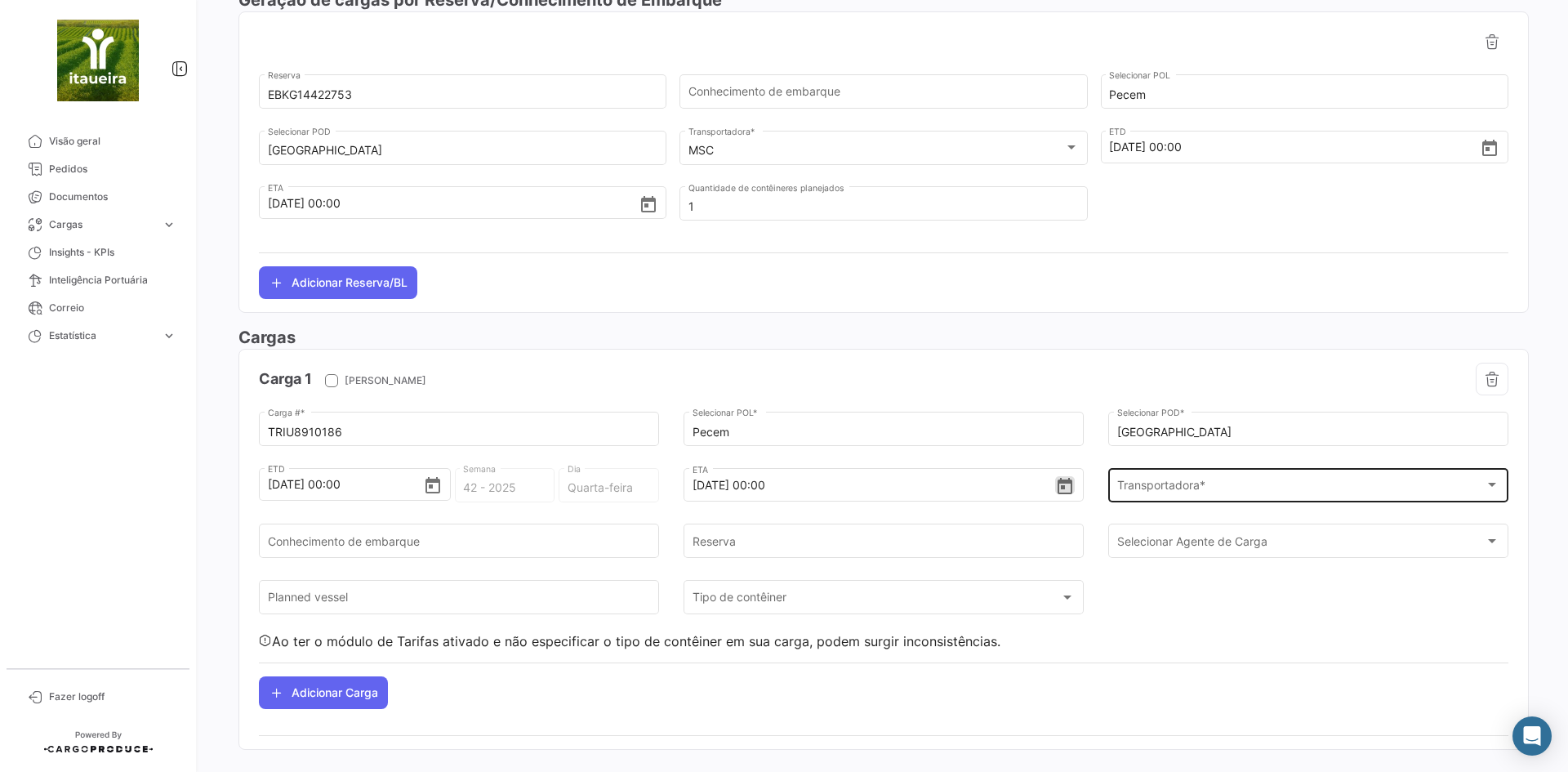
click at [1211, 488] on div "Transportadora *" at bounding box center [1300, 488] width 368 height 14
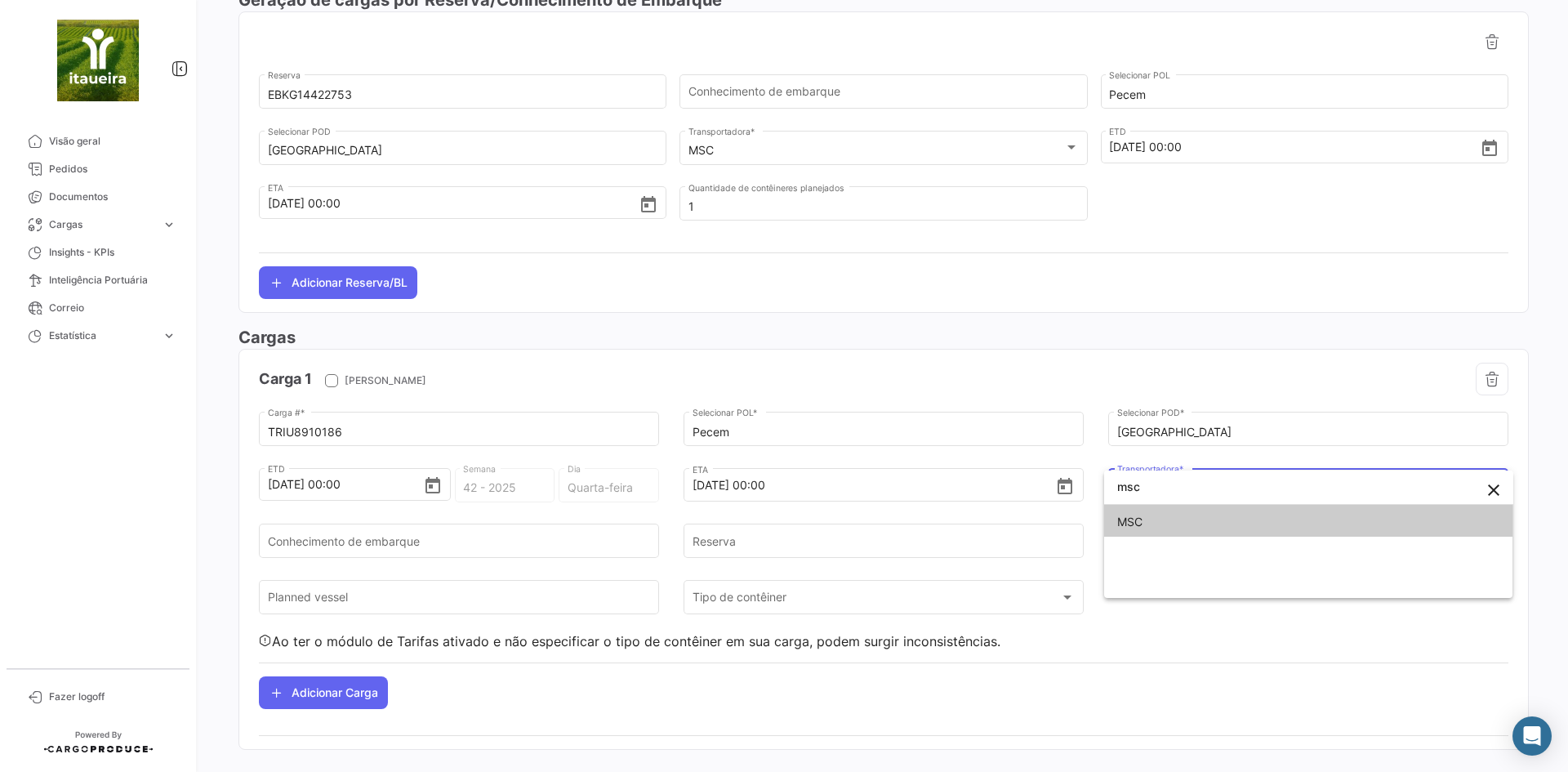
type input "msc"
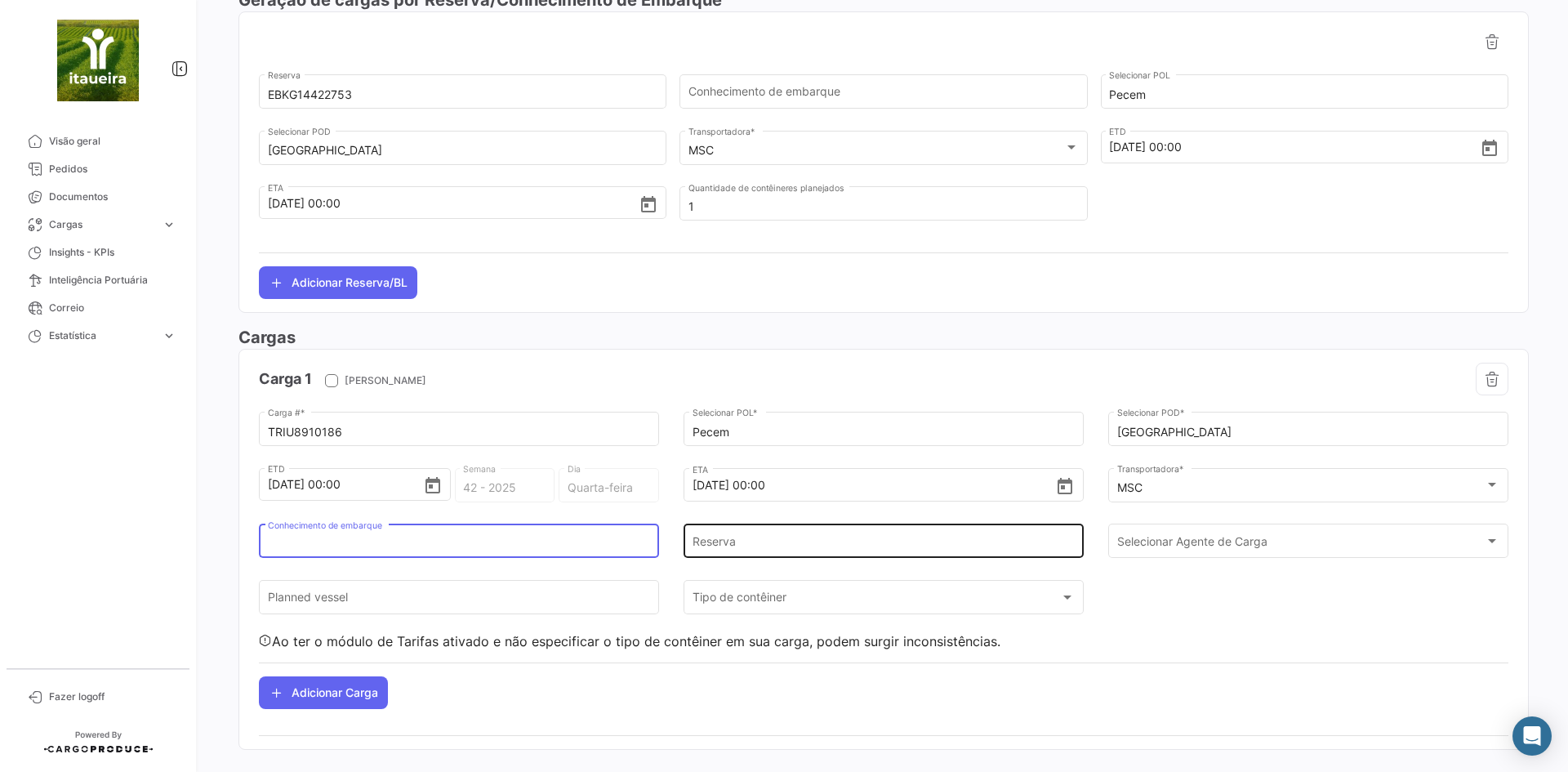
click at [727, 544] on input "Reserva" at bounding box center [884, 544] width 383 height 14
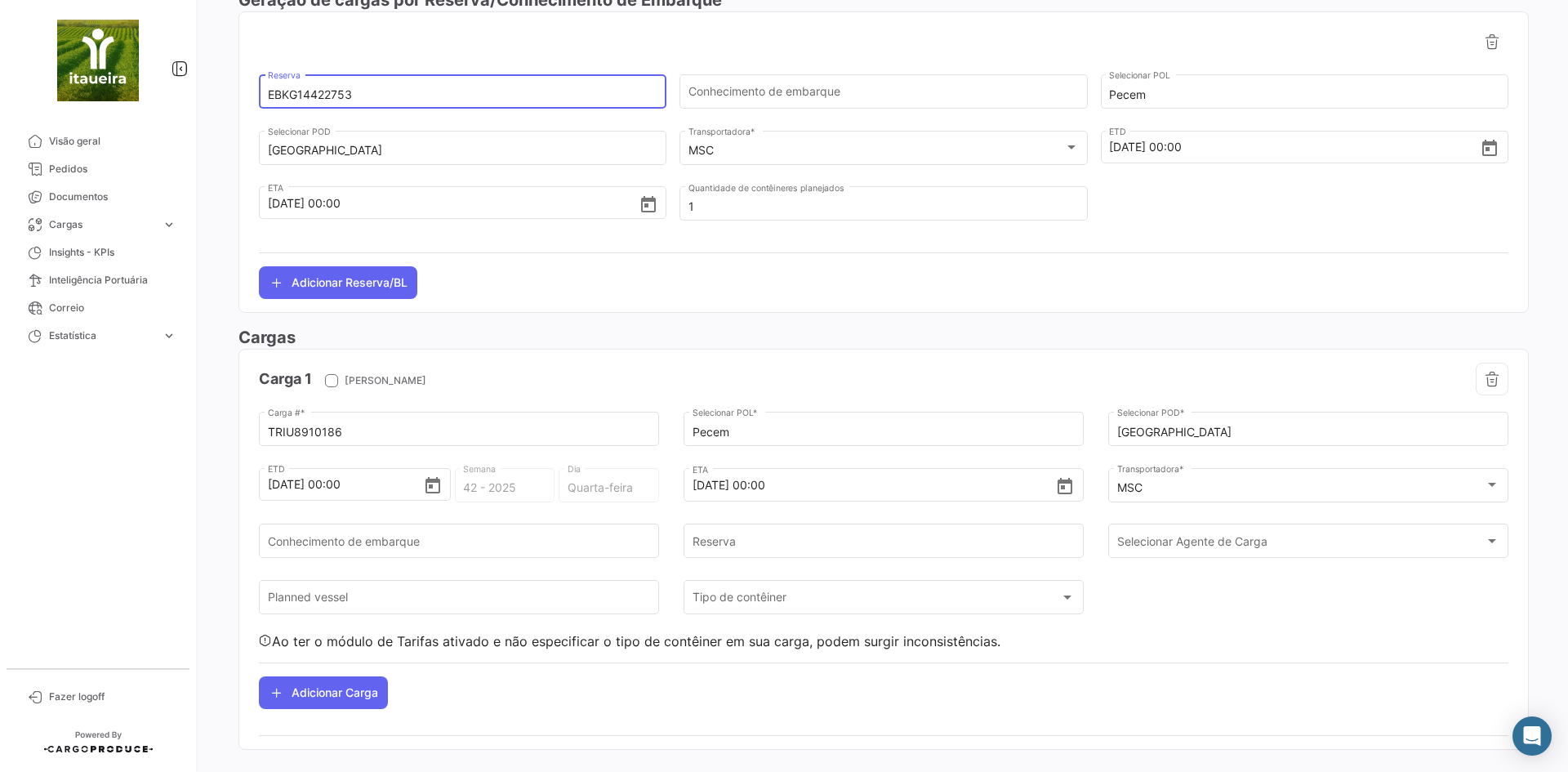
click at [308, 94] on input "EBKG14422753" at bounding box center [462, 95] width 390 height 14
click at [784, 539] on input "Reserva" at bounding box center [884, 544] width 383 height 14
paste input "EBKG14422753"
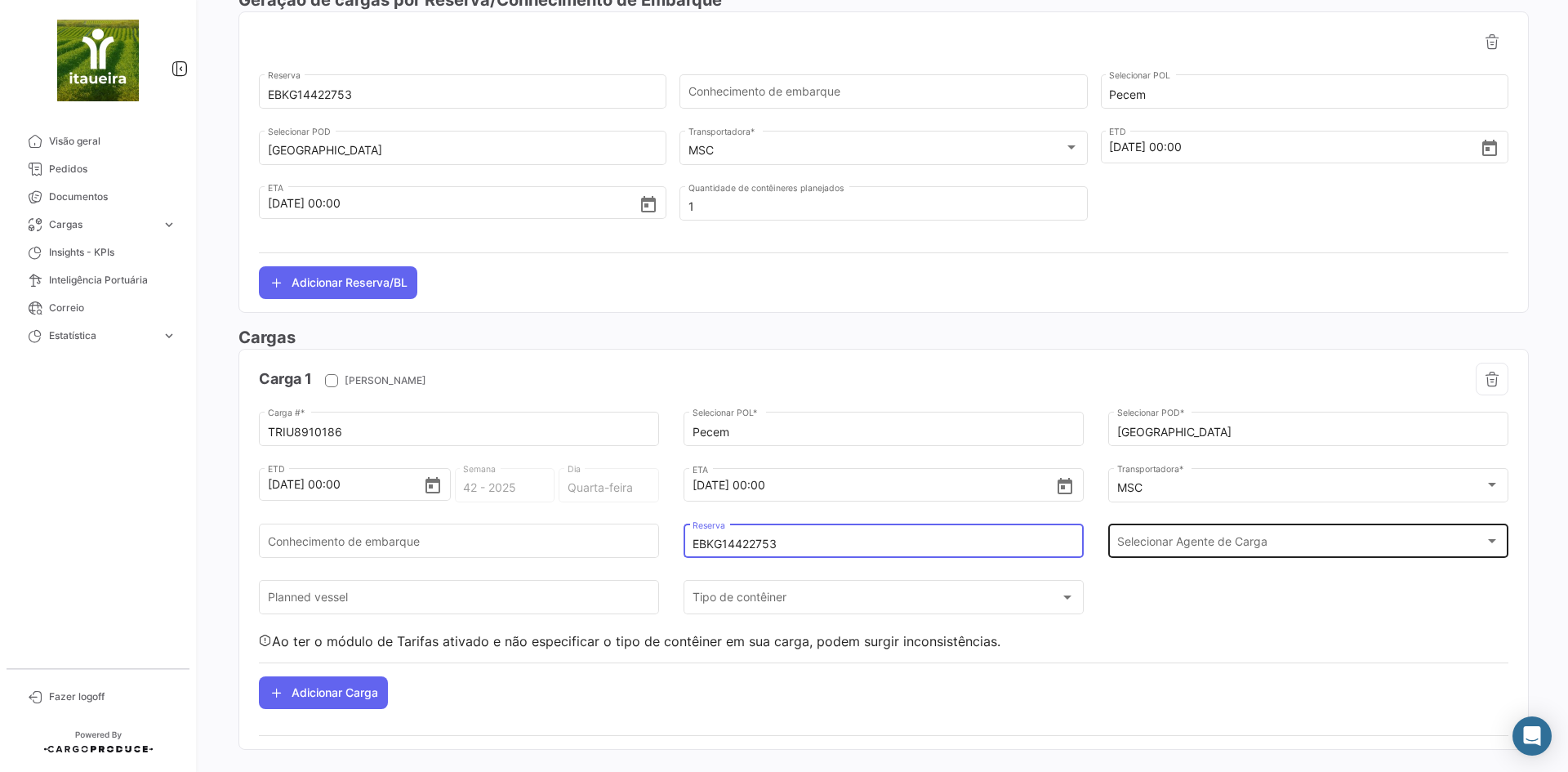
type input "EBKG14422753"
click at [1155, 532] on div "Selecionar Agente de Carga Selecionar Agente de Carga" at bounding box center [1308, 539] width 383 height 37
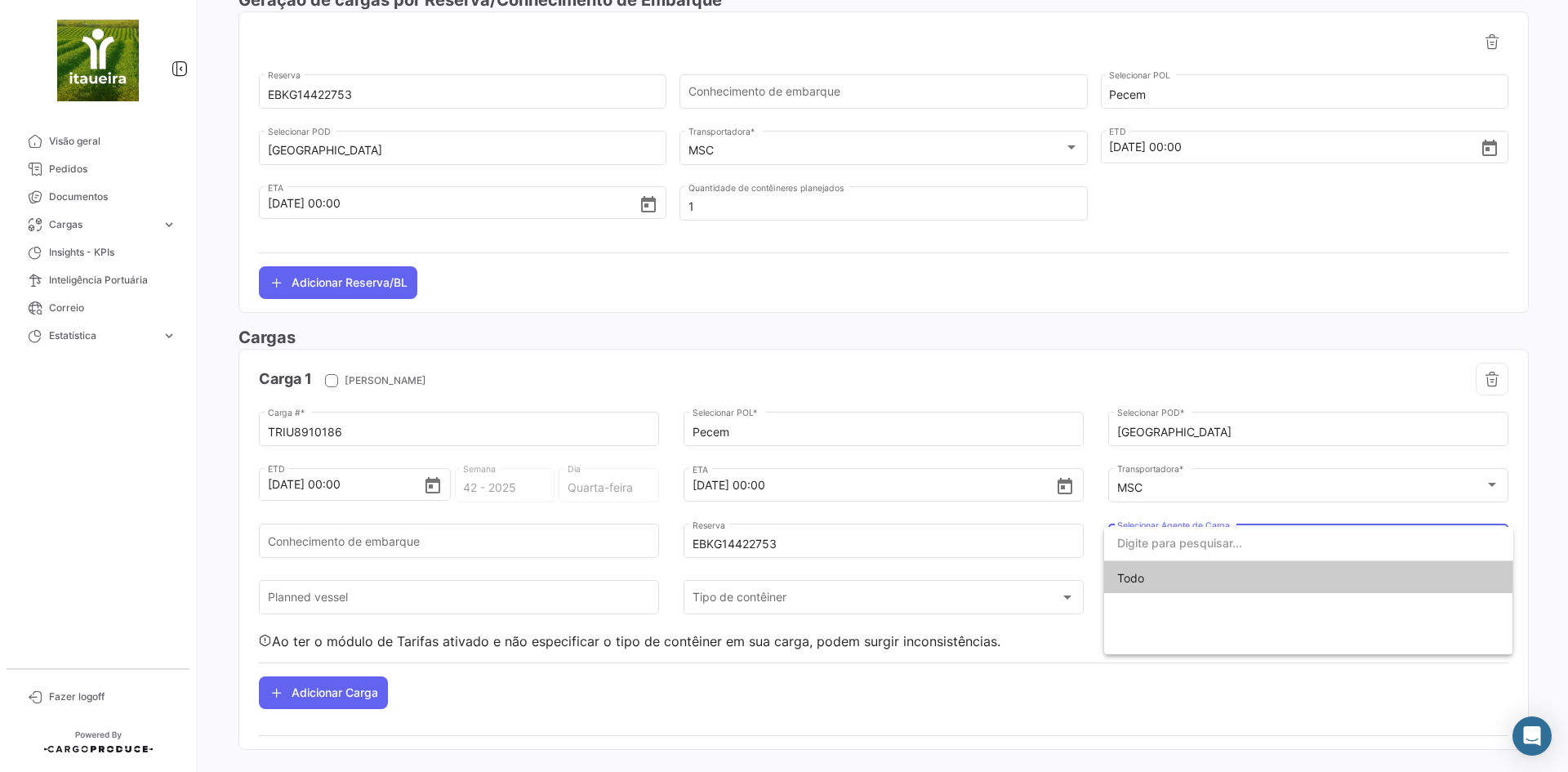
click at [1044, 663] on div at bounding box center [784, 386] width 1568 height 772
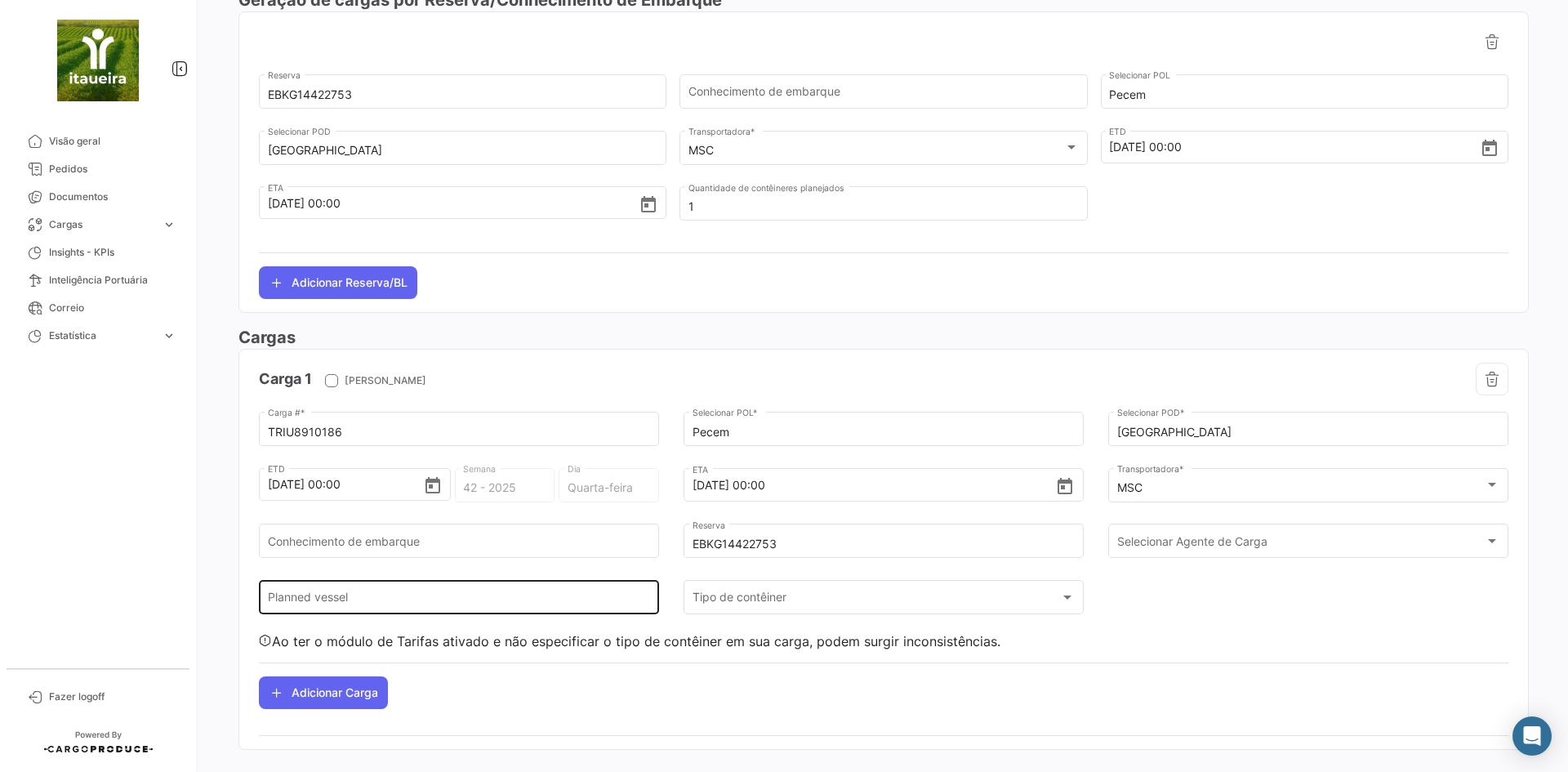
drag, startPoint x: 509, startPoint y: 604, endPoint x: 479, endPoint y: 605, distance: 30.0
click at [509, 604] on input "Planned vessel" at bounding box center [459, 601] width 383 height 14
paste input "MSC GHANA MM539R"
click at [404, 597] on input "MSC GHANA MM539R" at bounding box center [459, 601] width 383 height 14
type input "MSC GHANA"
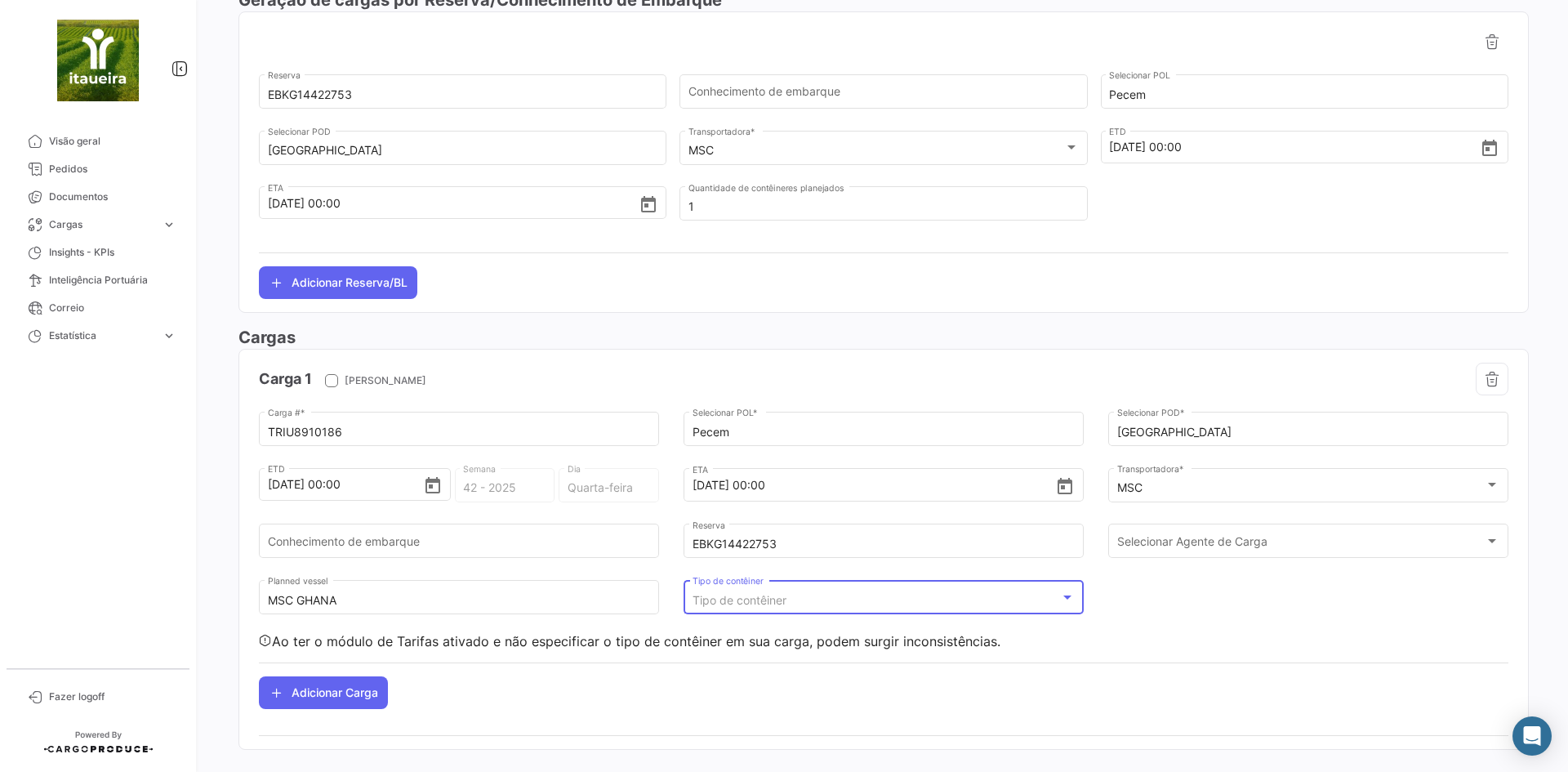
click at [810, 599] on div "Tipo de contêiner" at bounding box center [876, 601] width 368 height 14
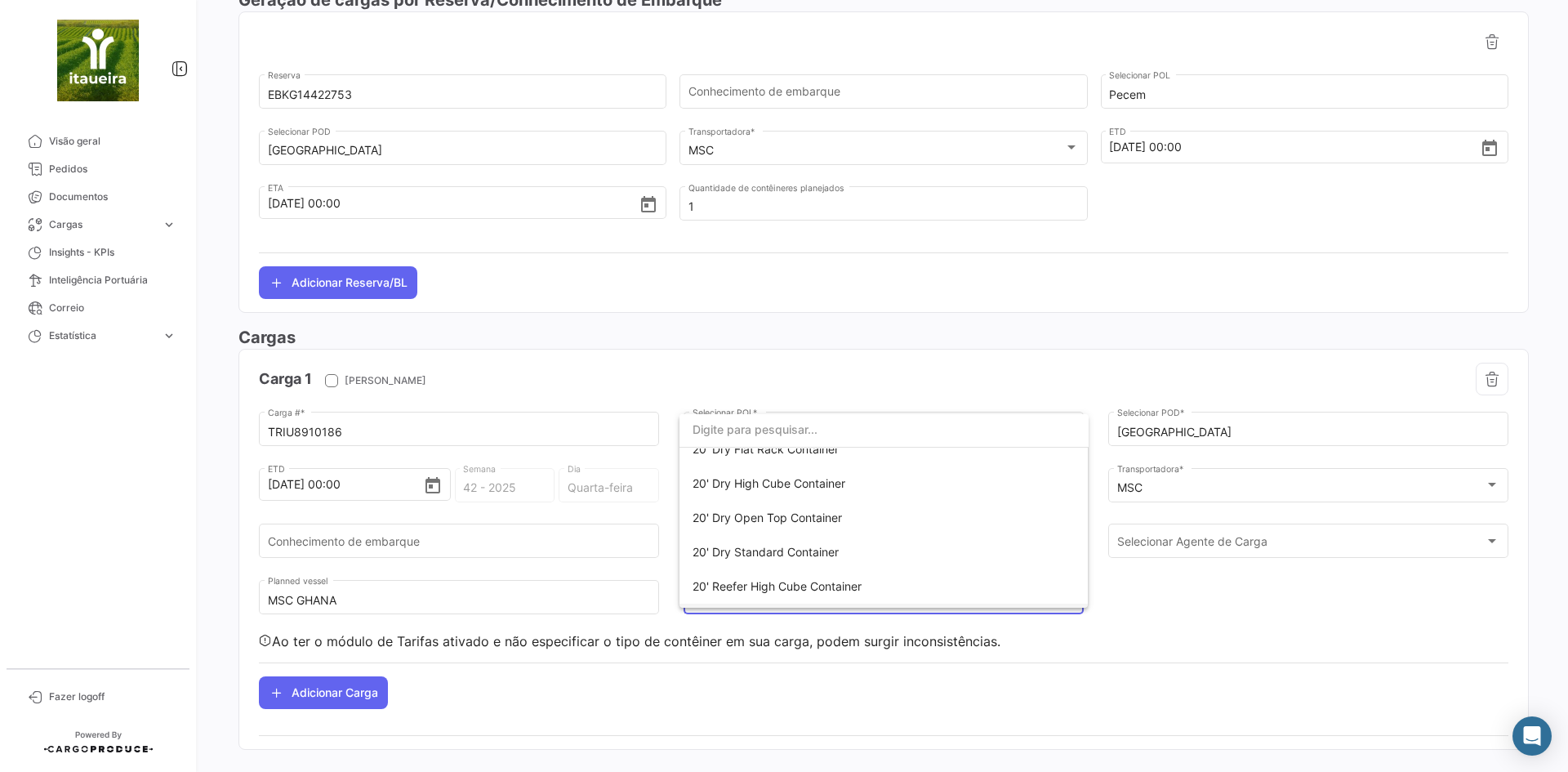
scroll to position [356, 0]
click at [798, 546] on span "20' Reefer Standard Container" at bounding box center [884, 556] width 383 height 34
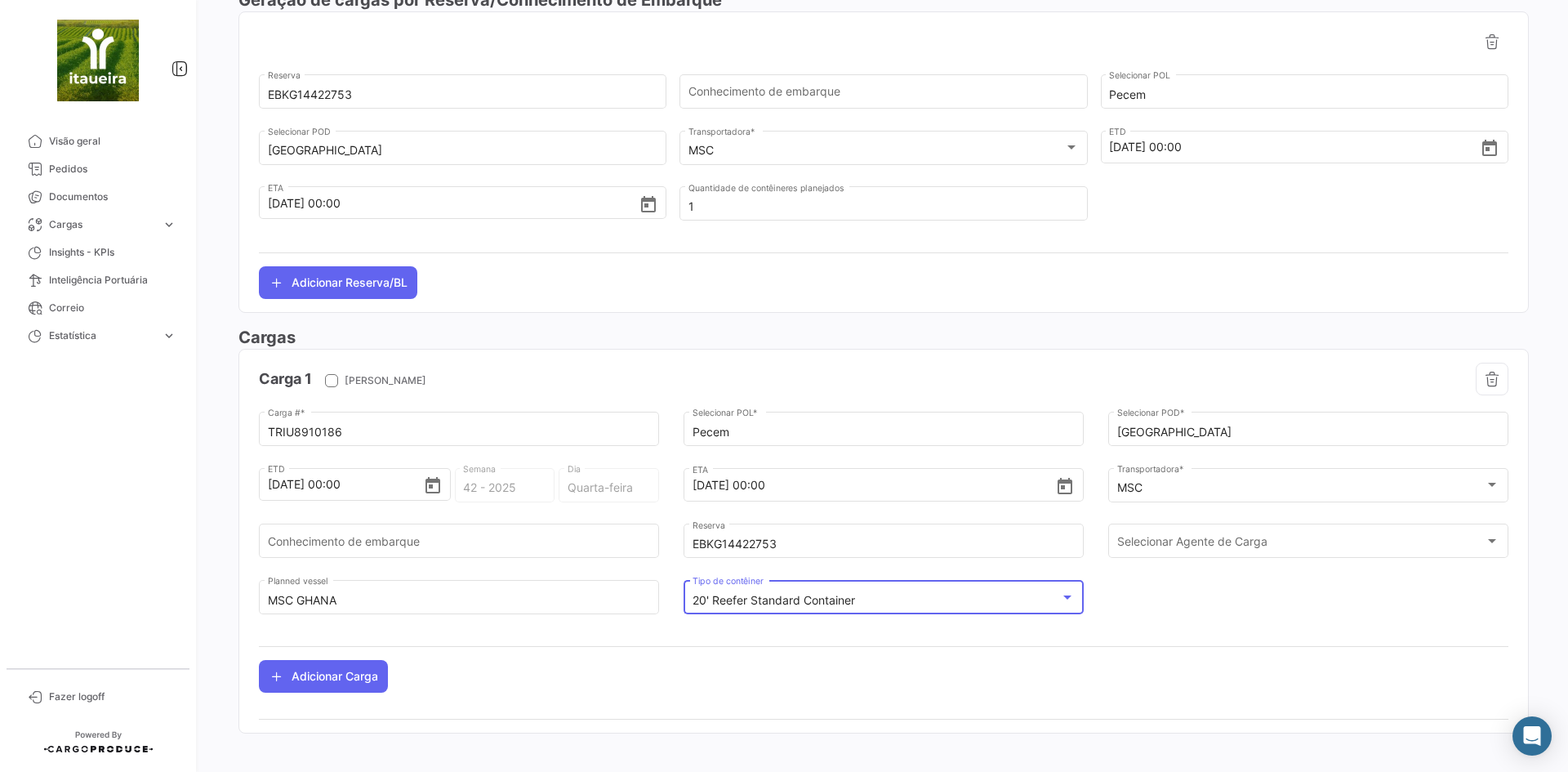
click at [1163, 606] on div "TRIU8910186 Carga # * Pecem Selecionar POL * Livorno Selecionar POD * 15/10/202…" at bounding box center [883, 521] width 1250 height 225
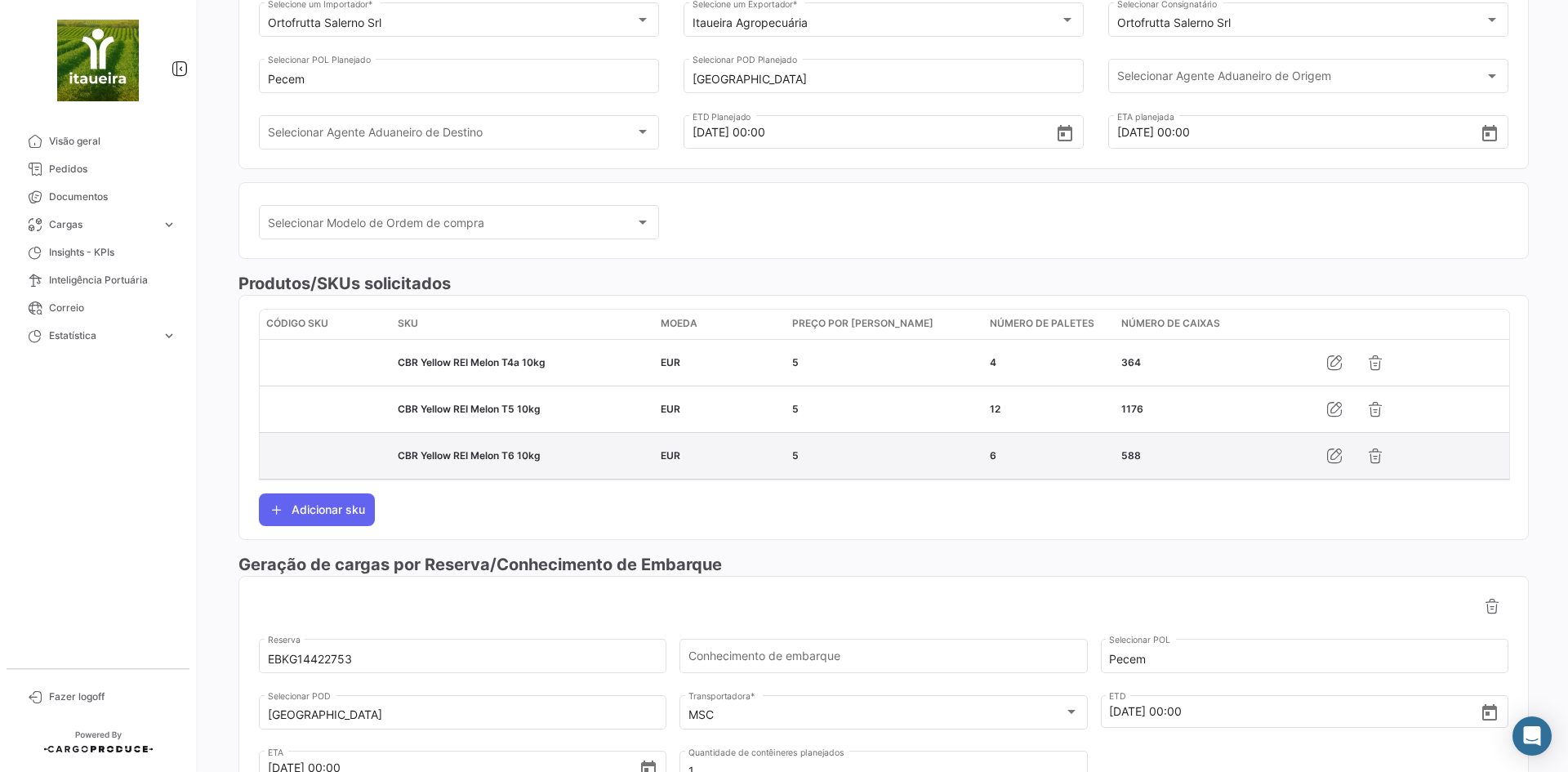
scroll to position [0, 0]
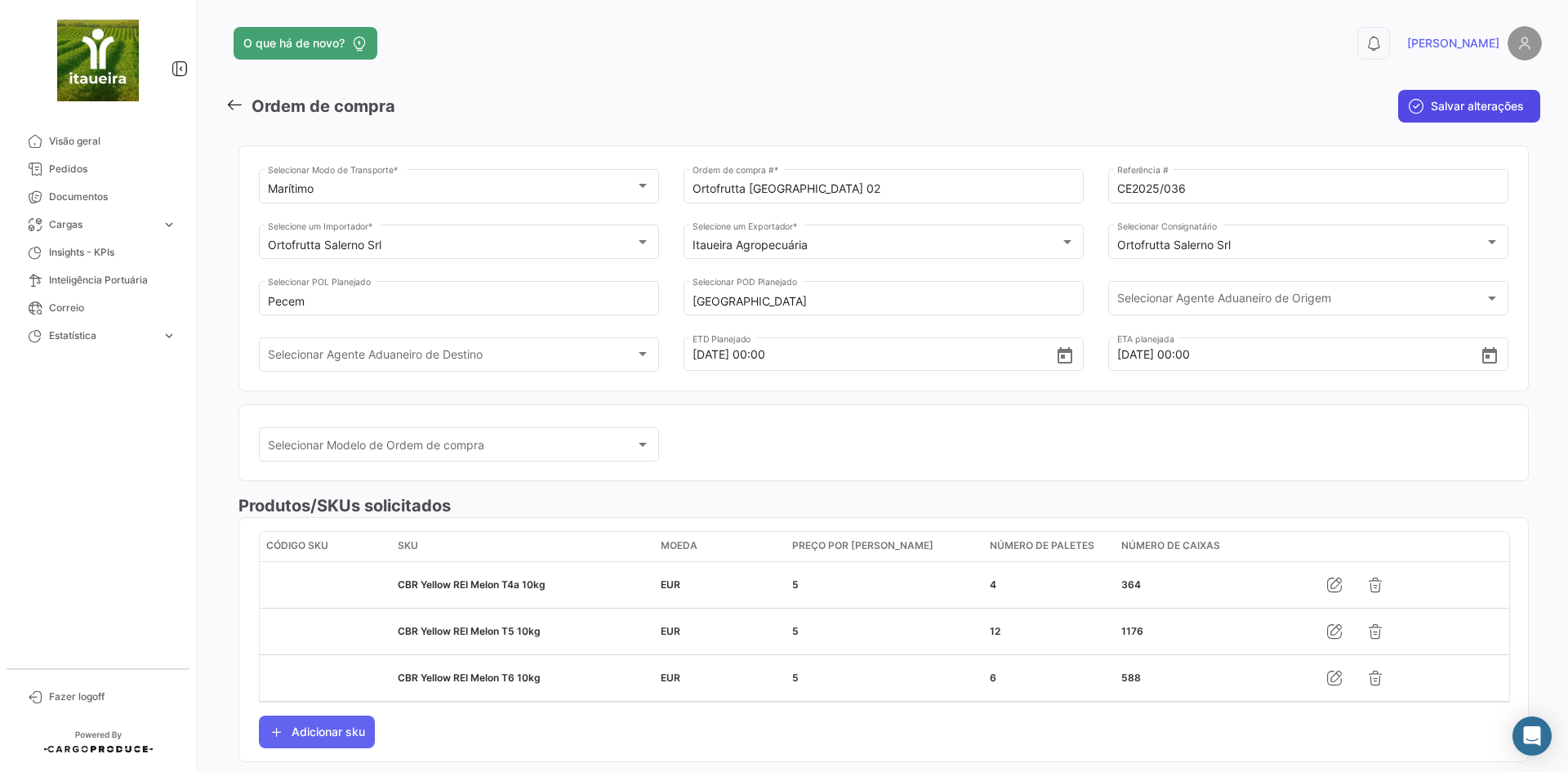
drag, startPoint x: 1462, startPoint y: 99, endPoint x: 1293, endPoint y: 126, distance: 171.1
click at [1462, 103] on span "Salvar alterações" at bounding box center [1476, 106] width 93 height 17
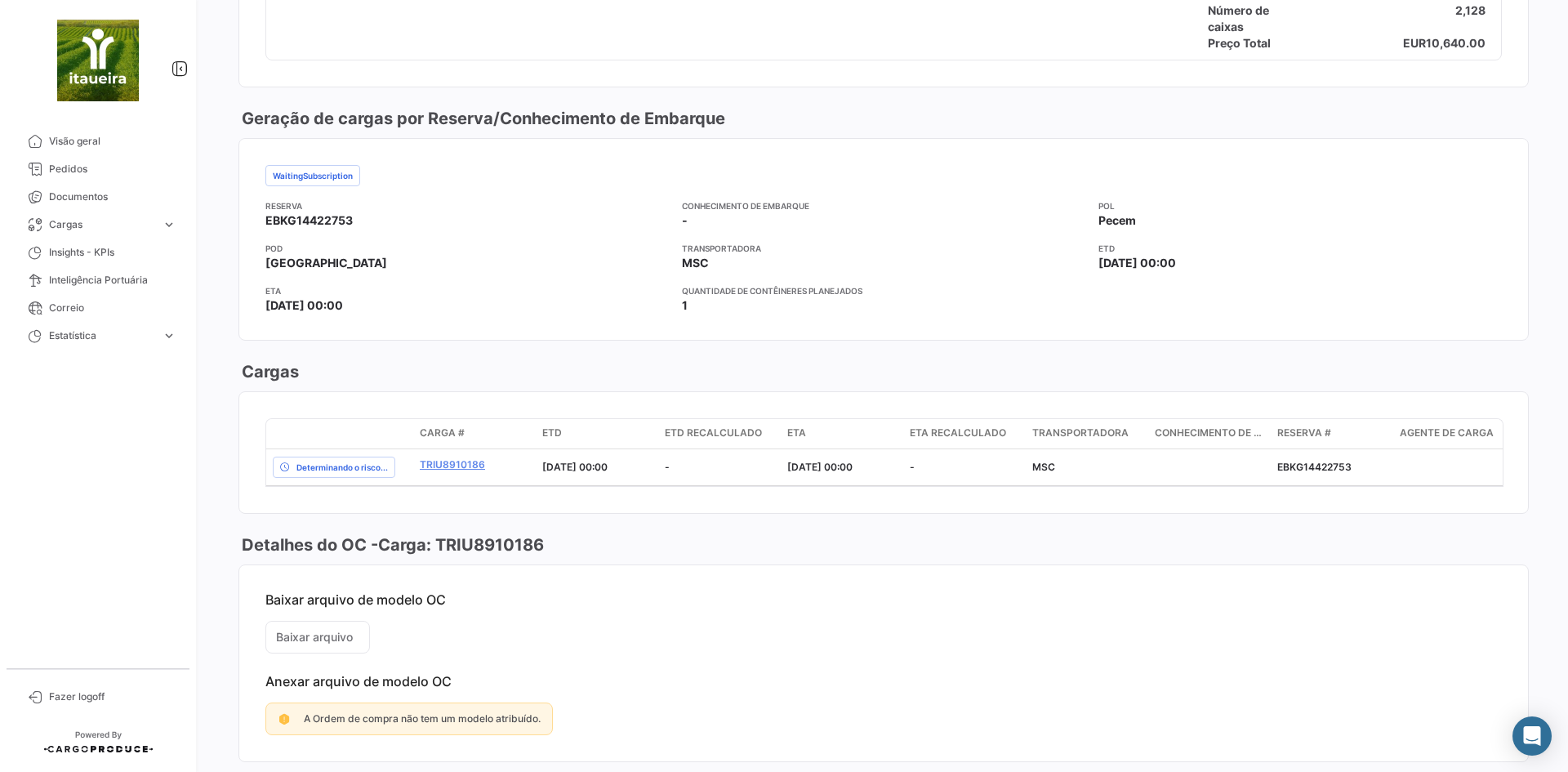
scroll to position [1031, 0]
